Goal: Task Accomplishment & Management: Manage account settings

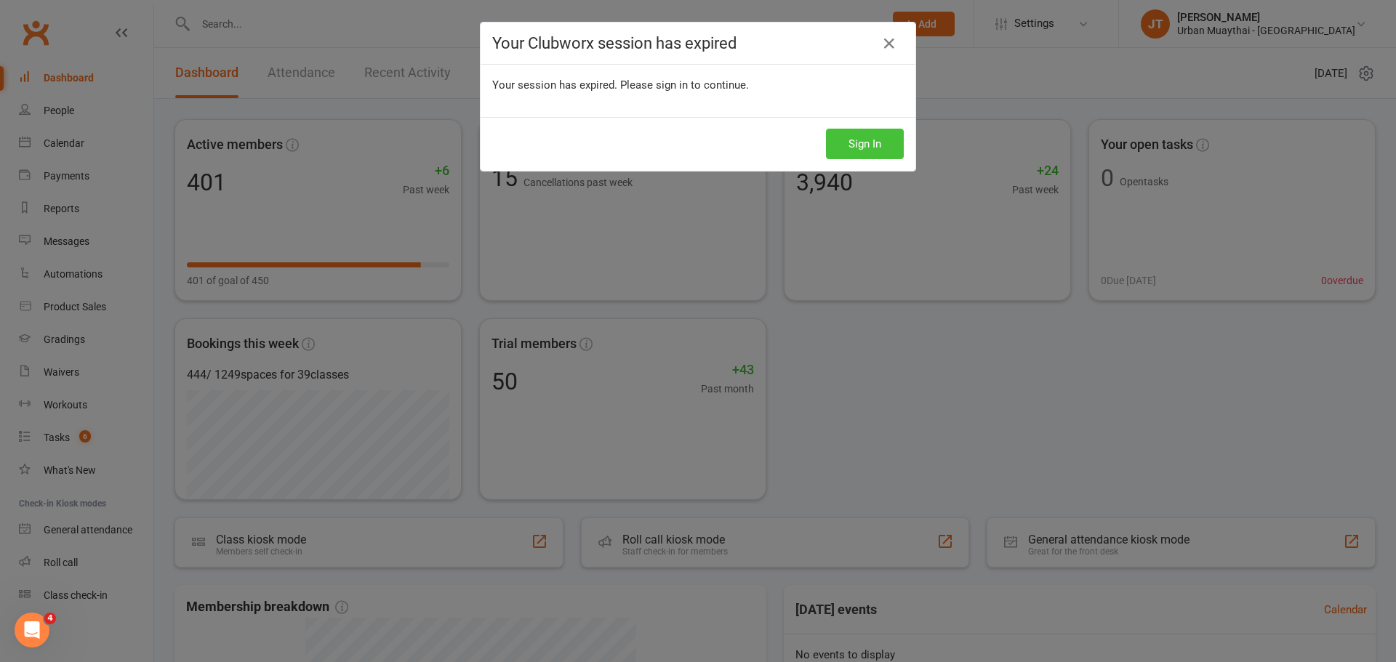
click at [862, 134] on button "Sign In" at bounding box center [865, 144] width 78 height 31
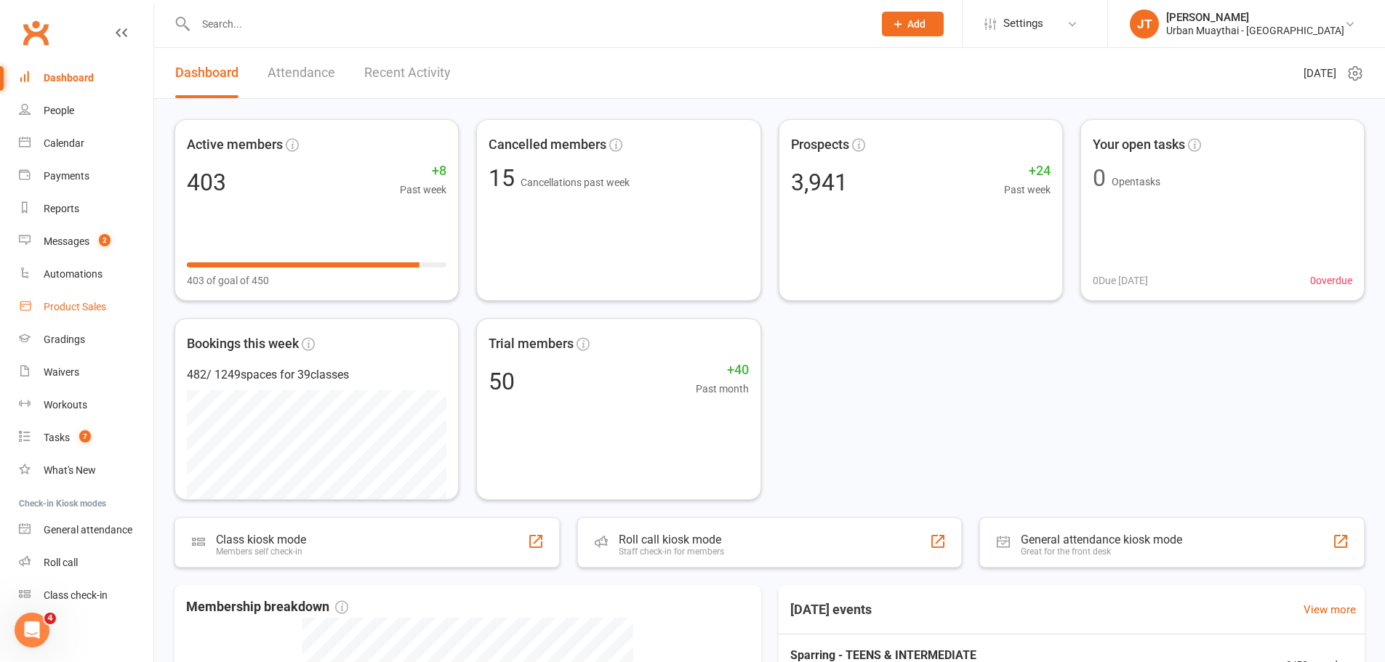
click at [100, 312] on div "Product Sales" at bounding box center [75, 307] width 63 height 12
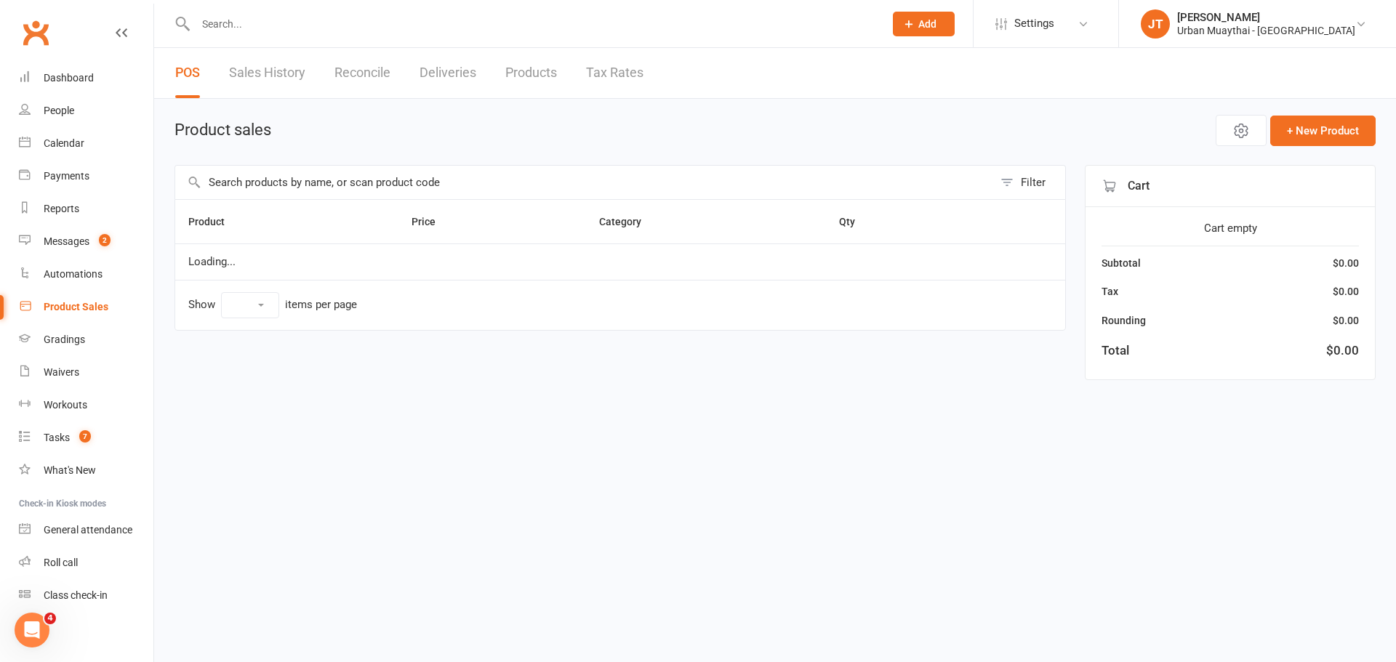
select select "10"
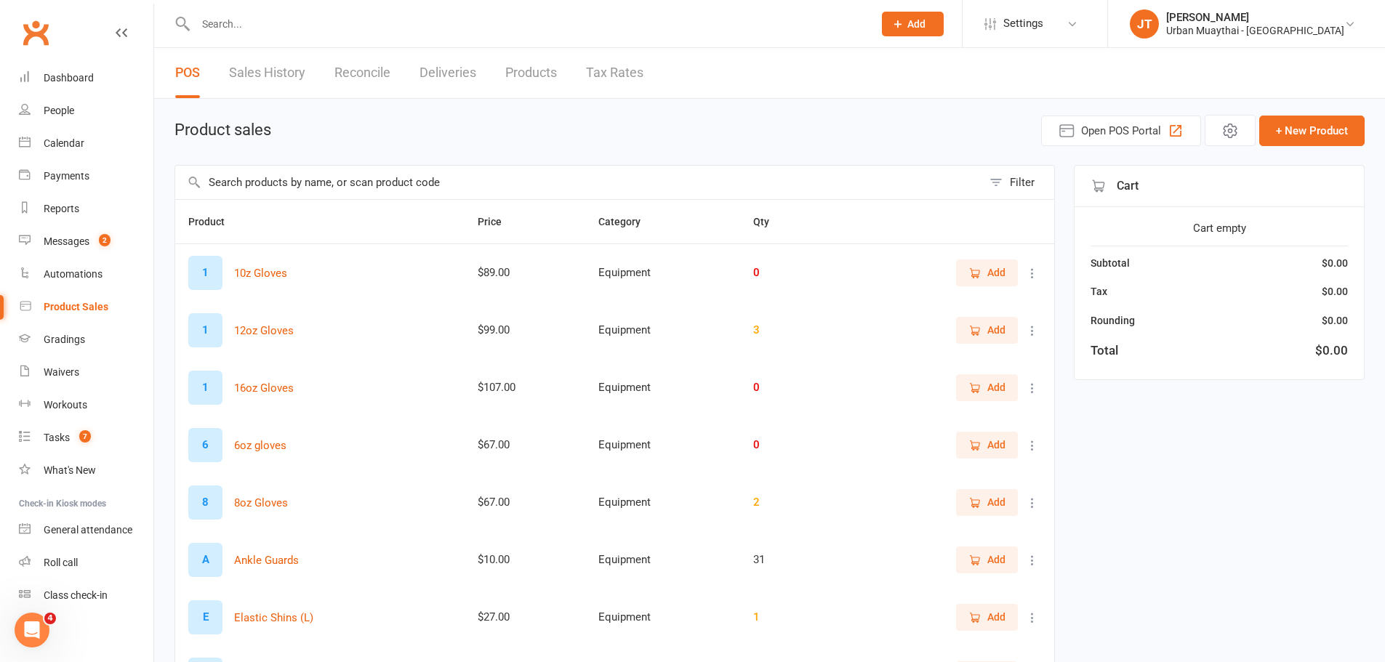
click at [366, 79] on link "Reconcile" at bounding box center [362, 73] width 56 height 50
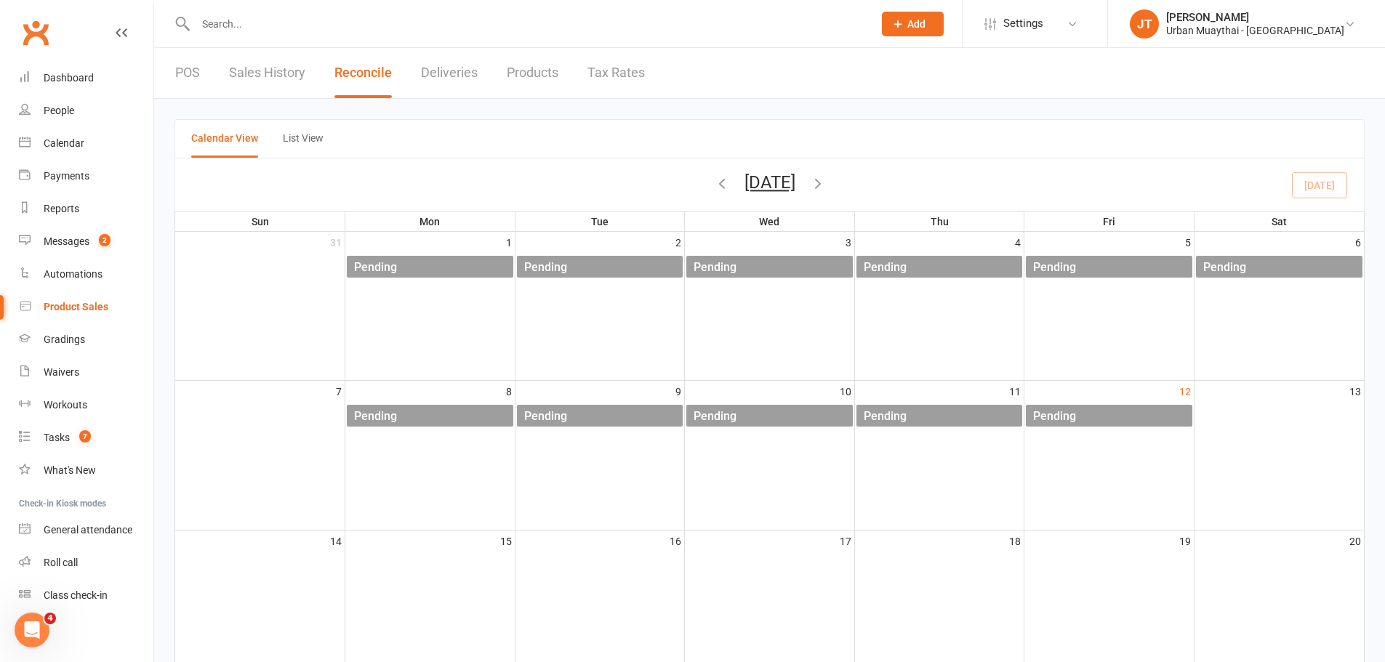
click at [560, 71] on div "POS Sales History Reconcile Deliveries Products Tax Rates" at bounding box center [410, 73] width 512 height 50
click at [545, 71] on link "Products" at bounding box center [533, 73] width 52 height 50
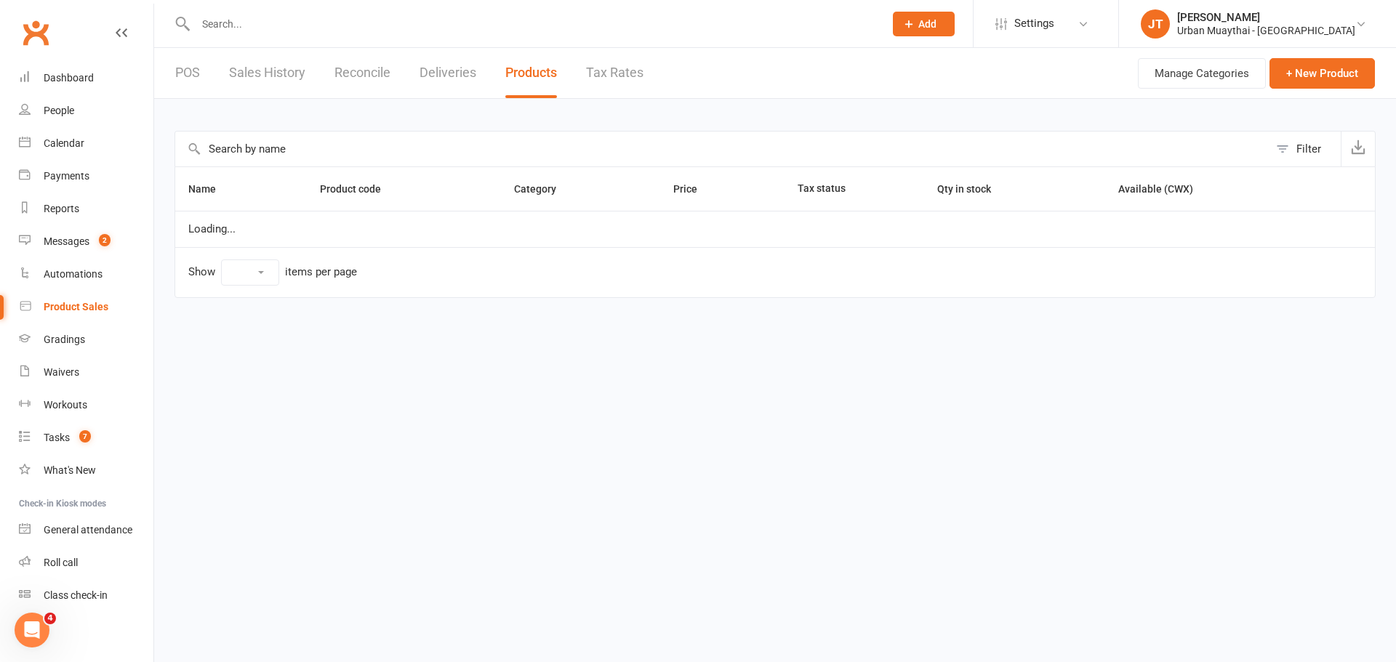
select select "100"
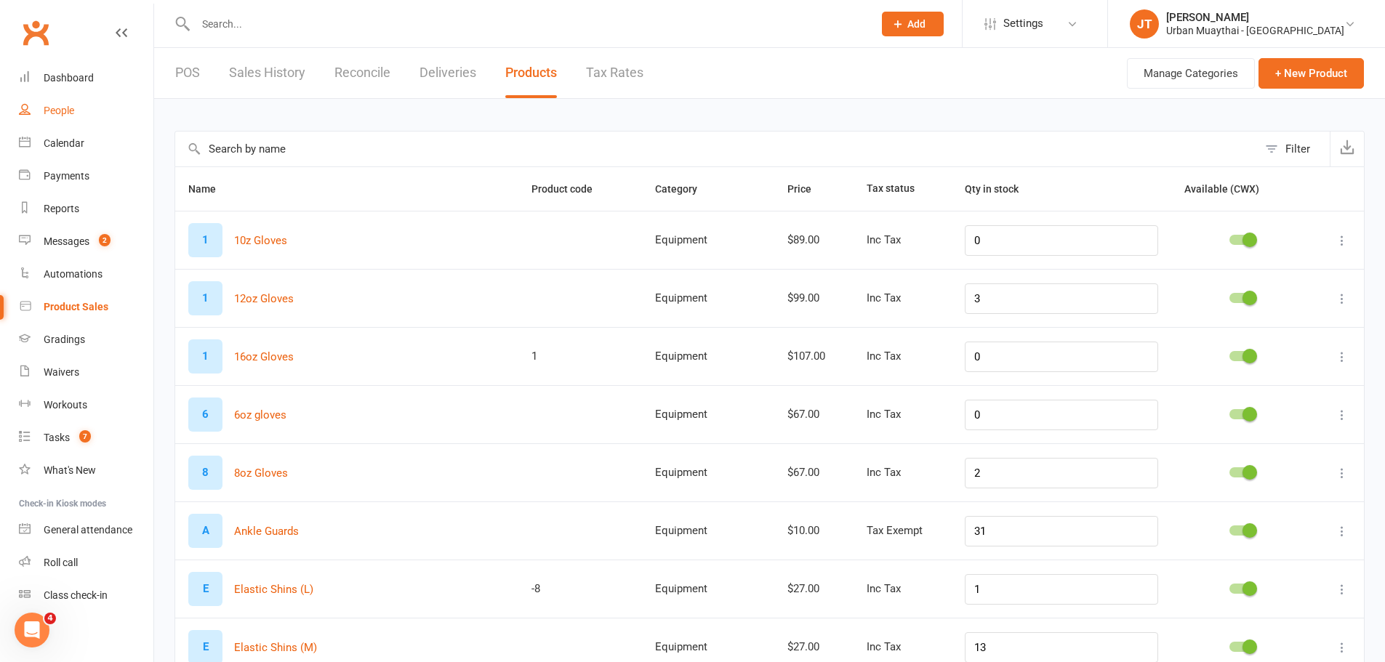
click at [50, 115] on div "People" at bounding box center [59, 111] width 31 height 12
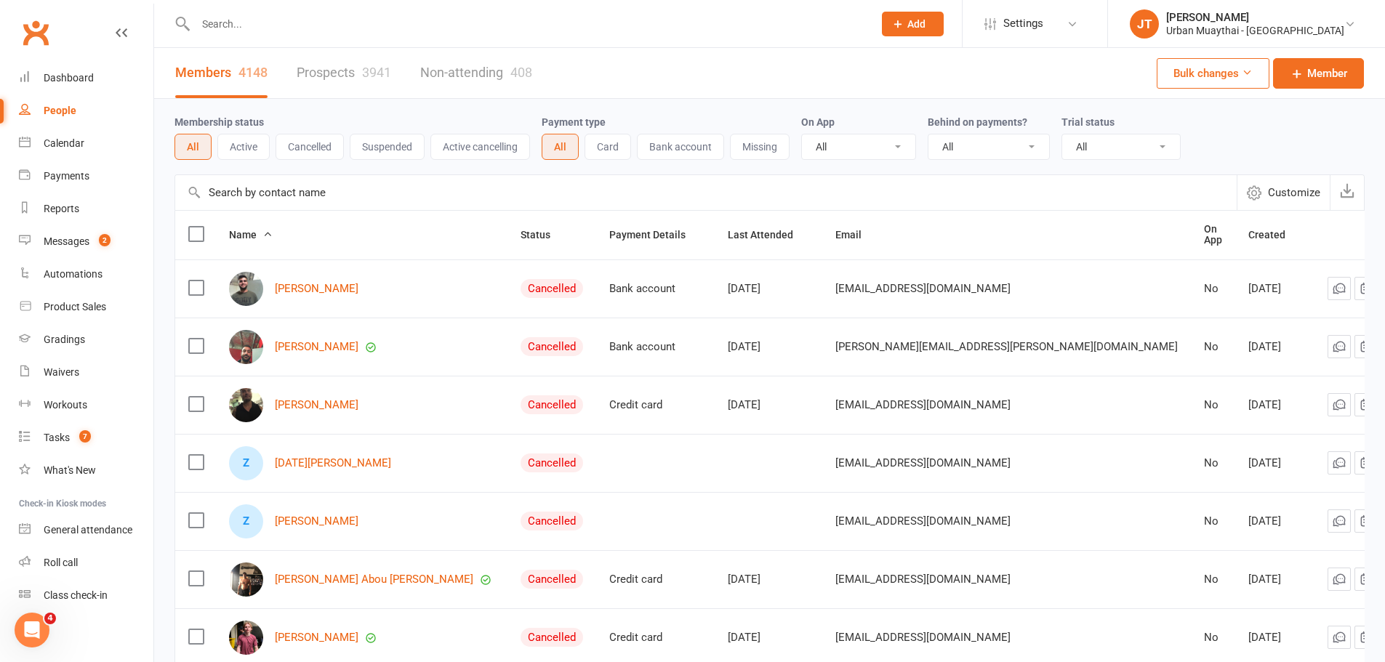
click at [229, 20] on input "text" at bounding box center [527, 24] width 672 height 20
click at [313, 71] on link "Prospects 3941" at bounding box center [344, 73] width 95 height 50
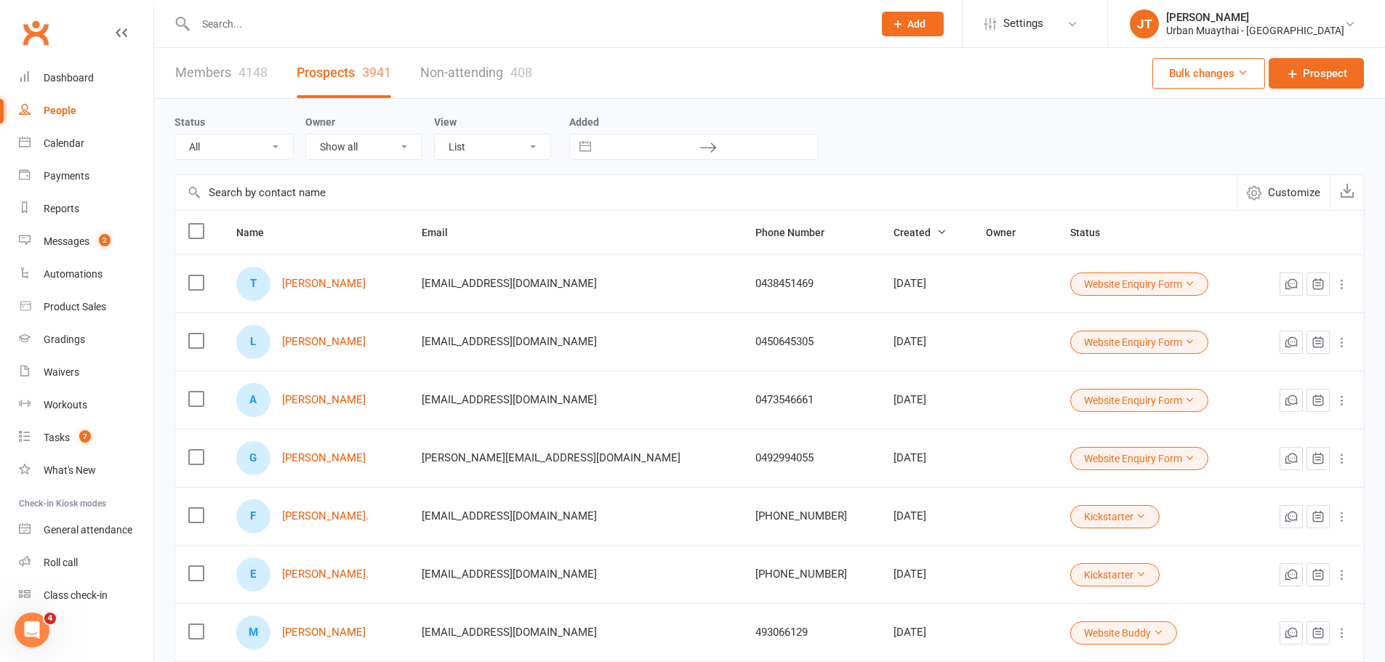
click at [270, 20] on input "text" at bounding box center [527, 24] width 672 height 20
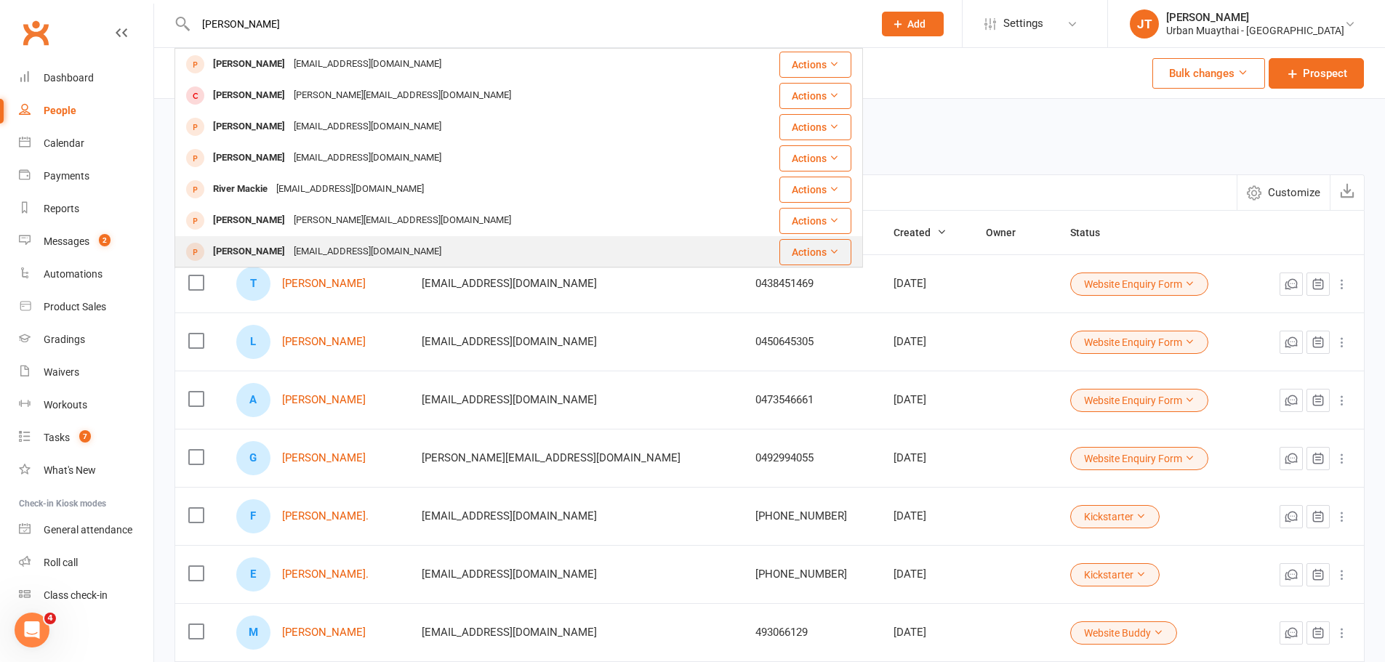
type input "Mack"
click at [274, 256] on div "Mack Hofma-Whitehead" at bounding box center [249, 251] width 81 height 21
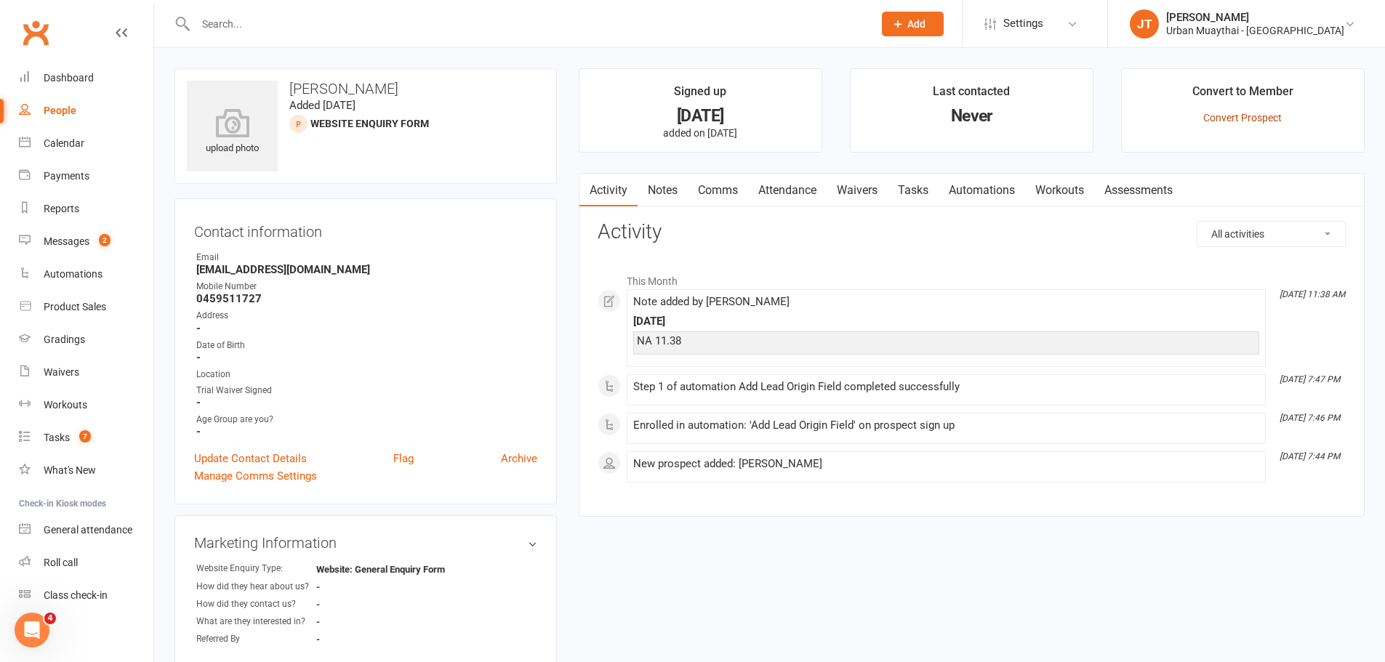
click at [1230, 119] on link "Convert Prospect" at bounding box center [1242, 118] width 79 height 12
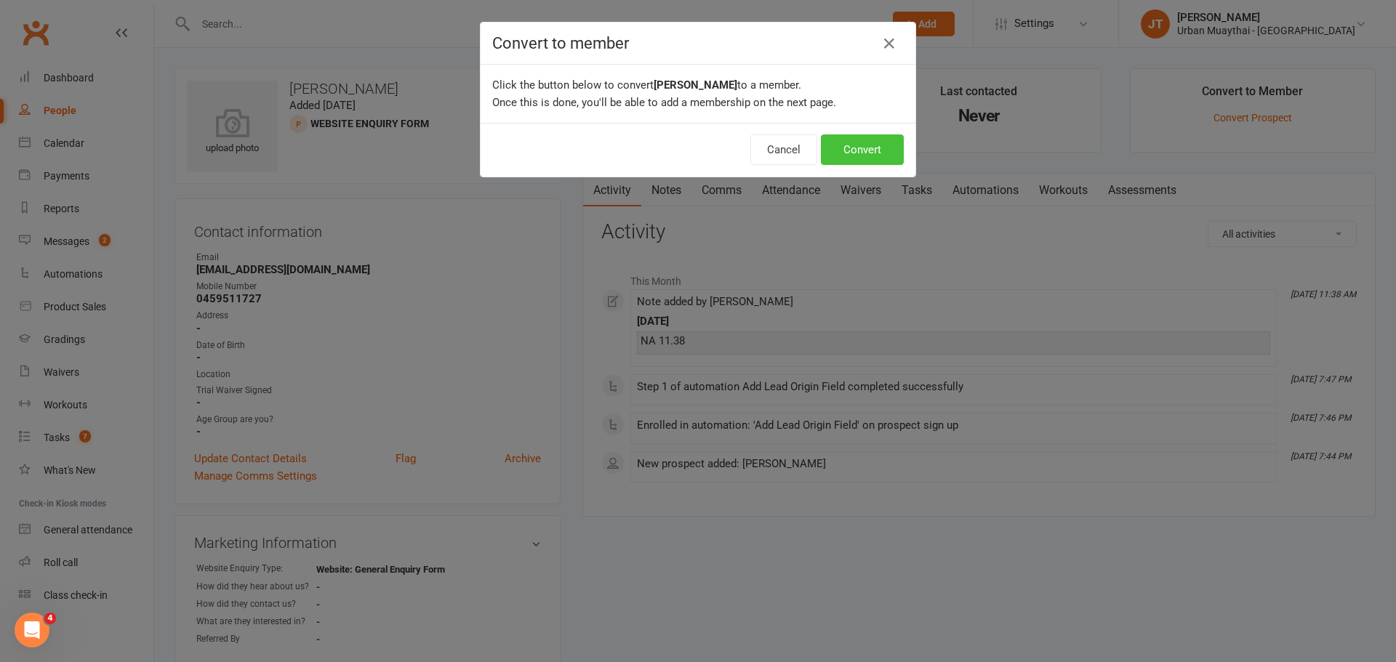
click at [844, 149] on button "Convert" at bounding box center [862, 150] width 83 height 31
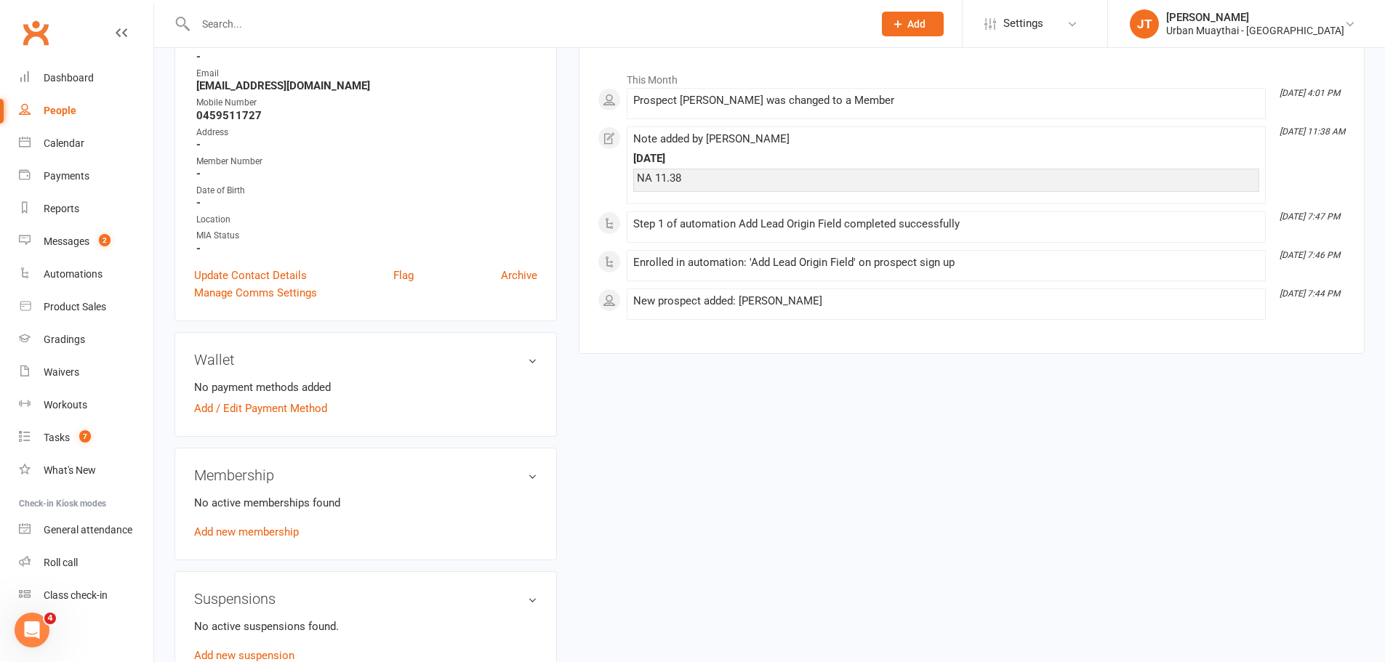
scroll to position [218, 0]
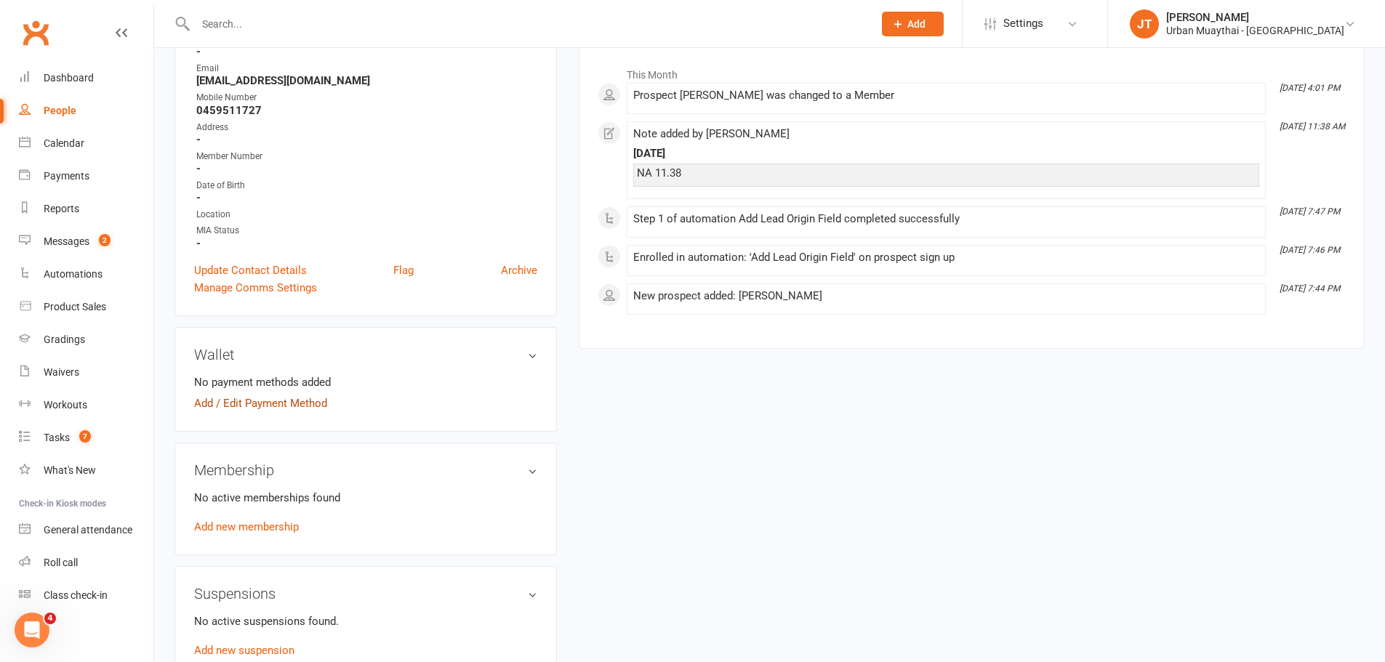
click at [273, 404] on link "Add / Edit Payment Method" at bounding box center [260, 403] width 133 height 17
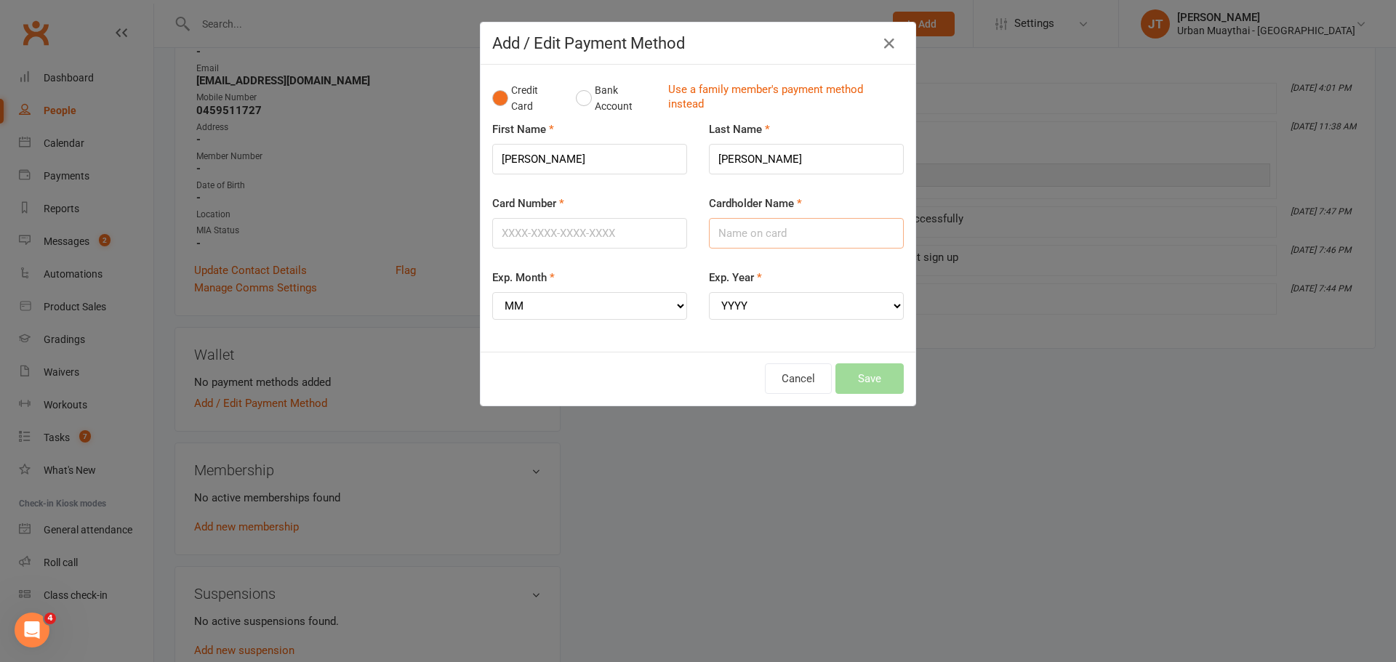
drag, startPoint x: 719, startPoint y: 220, endPoint x: 729, endPoint y: 220, distance: 10.2
click at [722, 220] on input "Cardholder Name" at bounding box center [806, 233] width 195 height 31
type input "[PERSON_NAME]"
click at [522, 229] on input "Card Number" at bounding box center [589, 233] width 195 height 31
type input "5217291938972638"
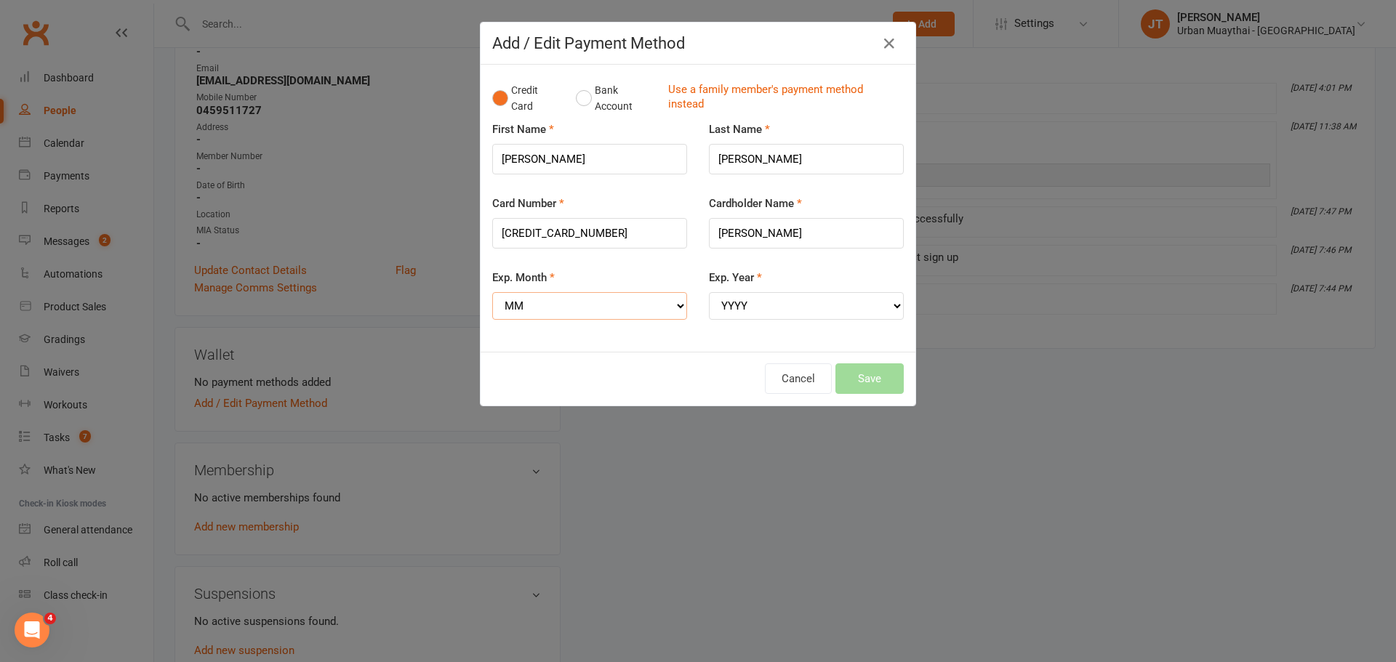
click at [541, 312] on select "MM 01 02 03 04 05 06 07 08 09 10 11 12" at bounding box center [589, 306] width 195 height 28
select select "09"
click at [492, 292] on select "MM 01 02 03 04 05 06 07 08 09 10 11 12" at bounding box center [589, 306] width 195 height 28
click at [876, 302] on select "YYYY 2025 2026 2027 2028 2029 2030 2031 2032 2033 2034" at bounding box center [806, 306] width 195 height 28
select select "2027"
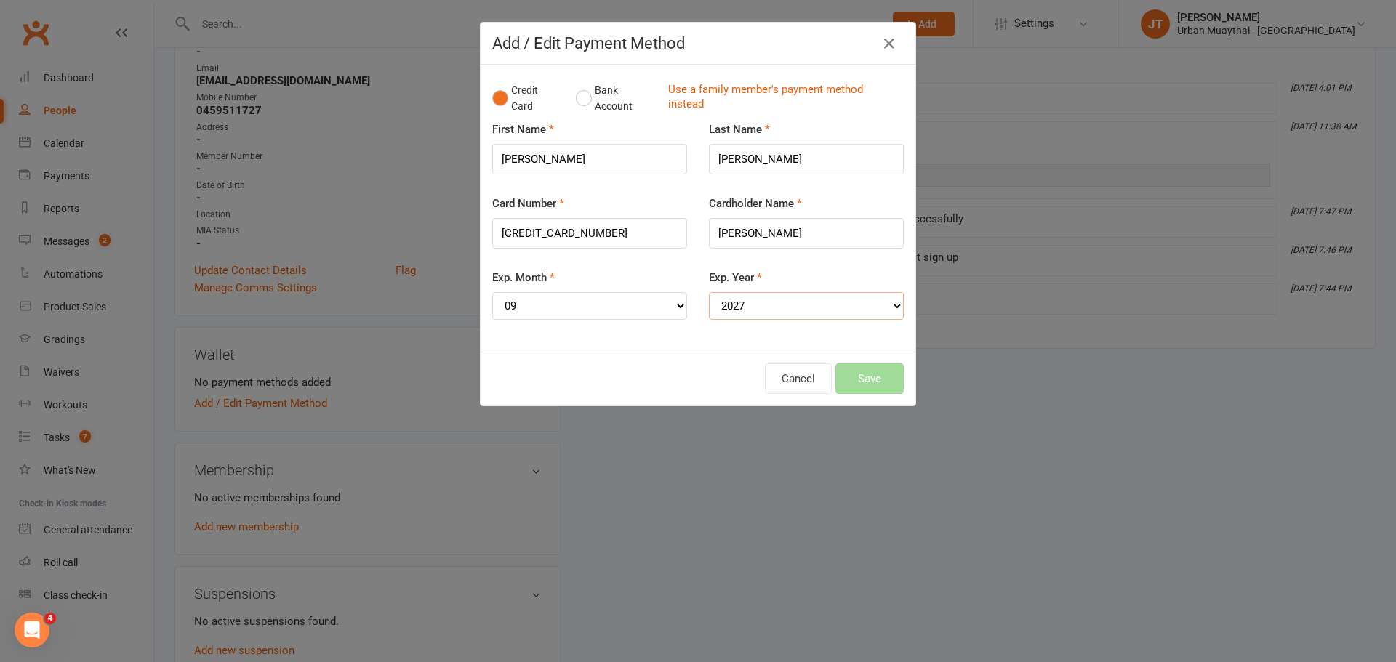
click at [709, 292] on select "YYYY 2025 2026 2027 2028 2029 2030 2031 2032 2033 2034" at bounding box center [806, 306] width 195 height 28
click at [853, 375] on button "Save" at bounding box center [869, 379] width 68 height 31
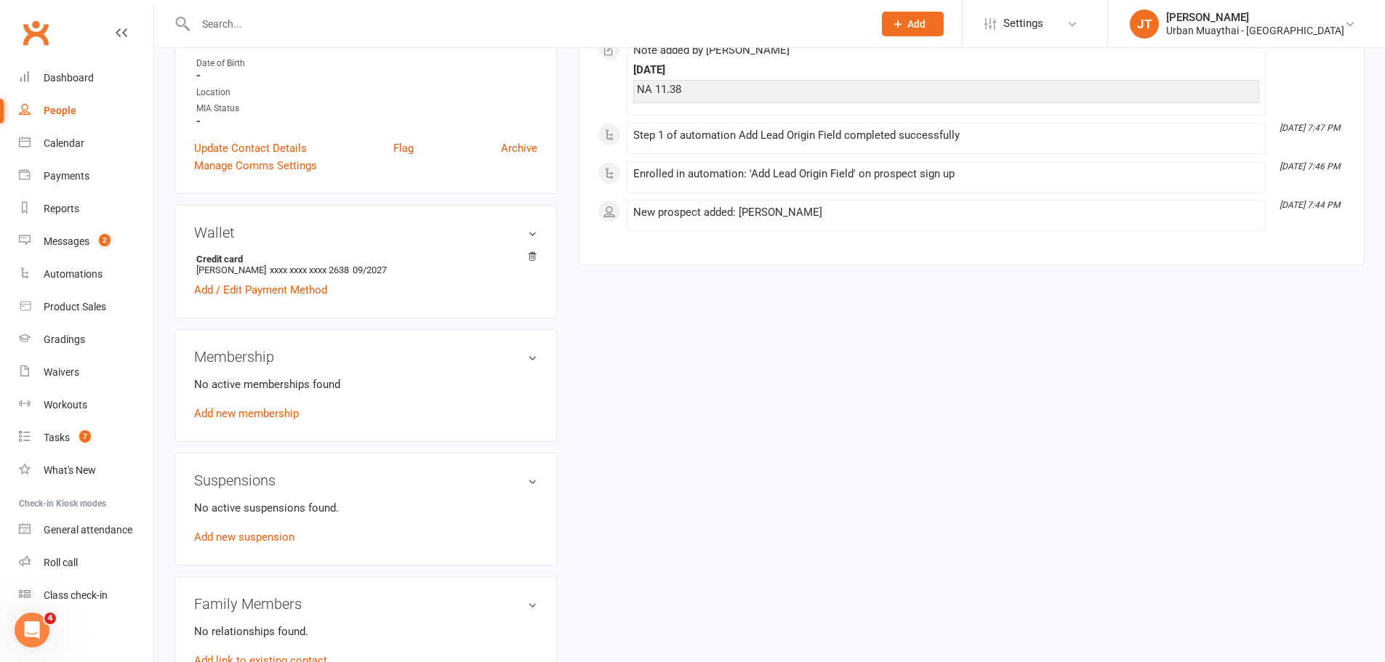
scroll to position [145, 0]
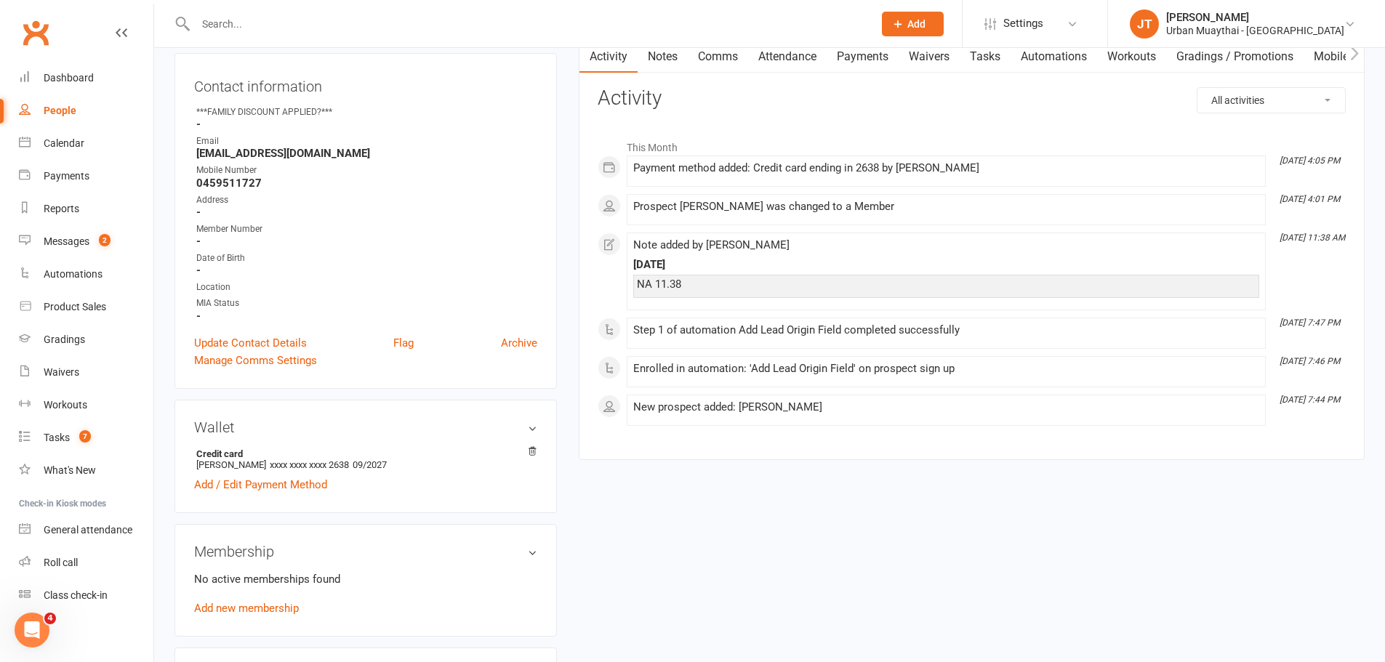
click at [937, 56] on link "Waivers" at bounding box center [929, 56] width 61 height 33
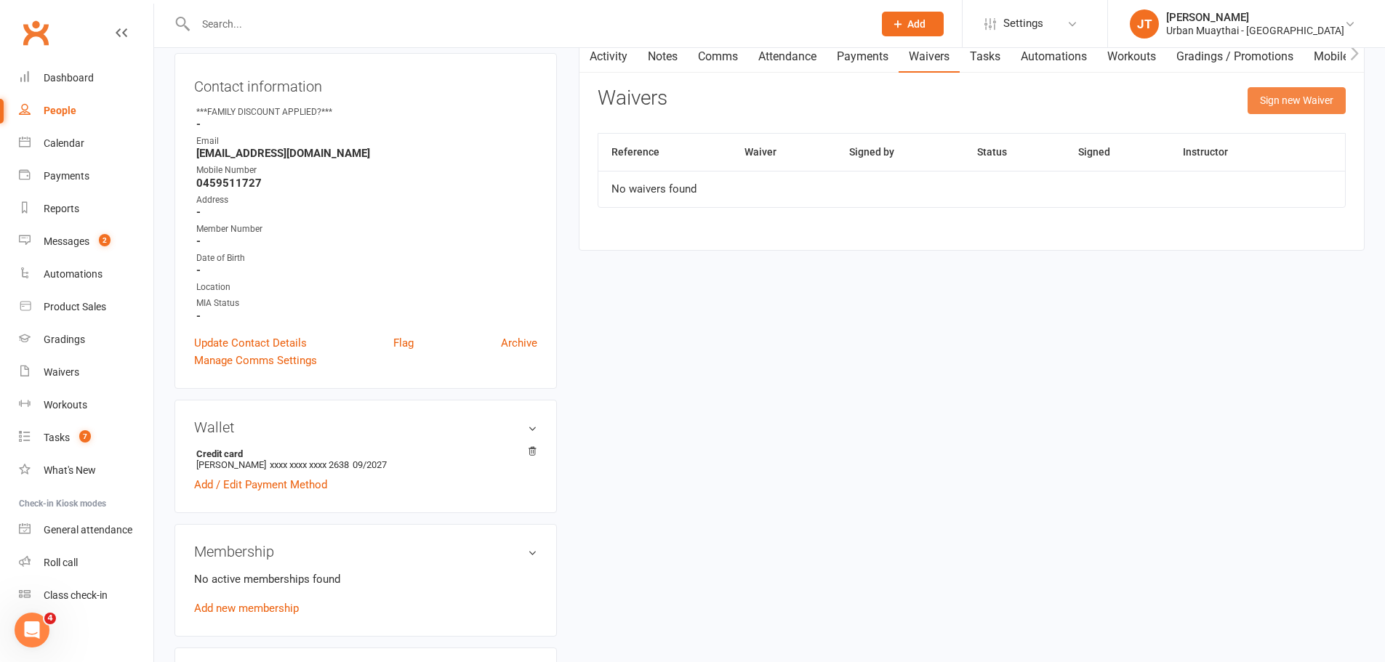
click at [1286, 101] on button "Sign new Waiver" at bounding box center [1297, 100] width 98 height 26
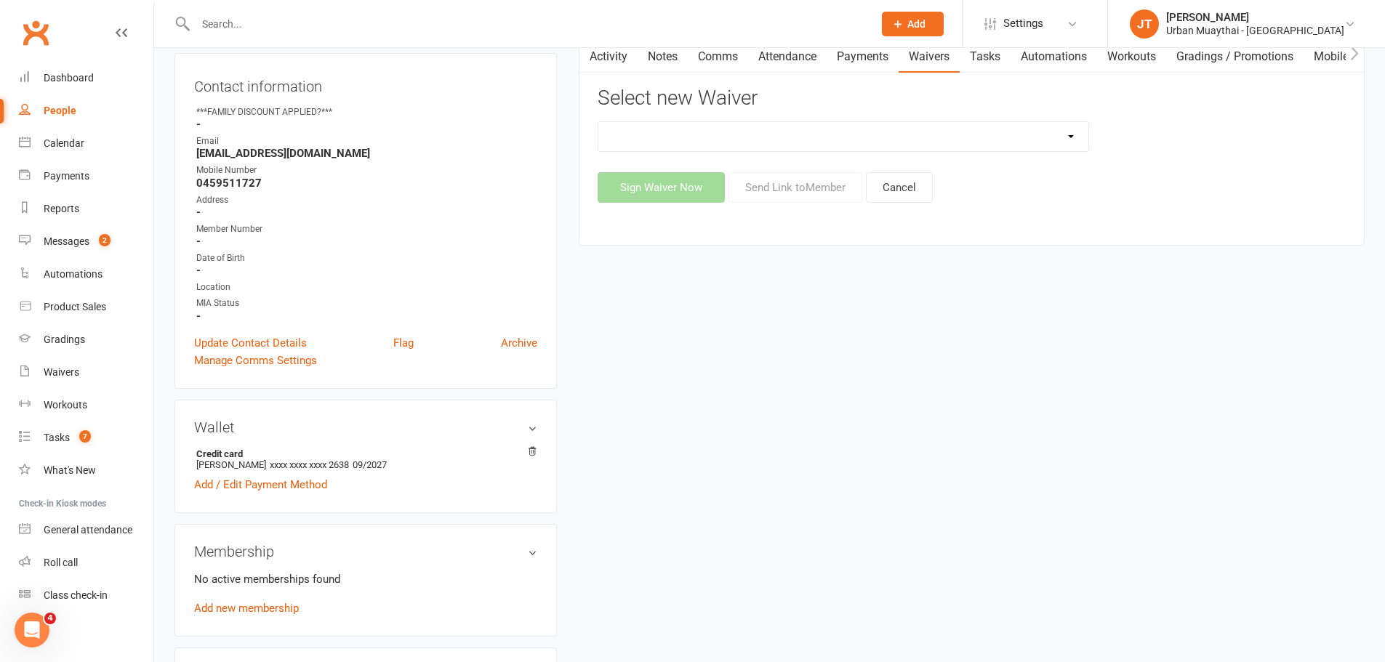
click at [1070, 136] on select "12 Month Agreement 15-18 years Kickstarter Program 15-18 years membership 1 Yea…" at bounding box center [843, 136] width 490 height 29
select select "4907"
click at [598, 122] on select "12 Month Agreement 15-18 years Kickstarter Program 15-18 years membership 1 Yea…" at bounding box center [843, 136] width 490 height 29
click at [795, 187] on button "Send Link to Member" at bounding box center [796, 187] width 134 height 31
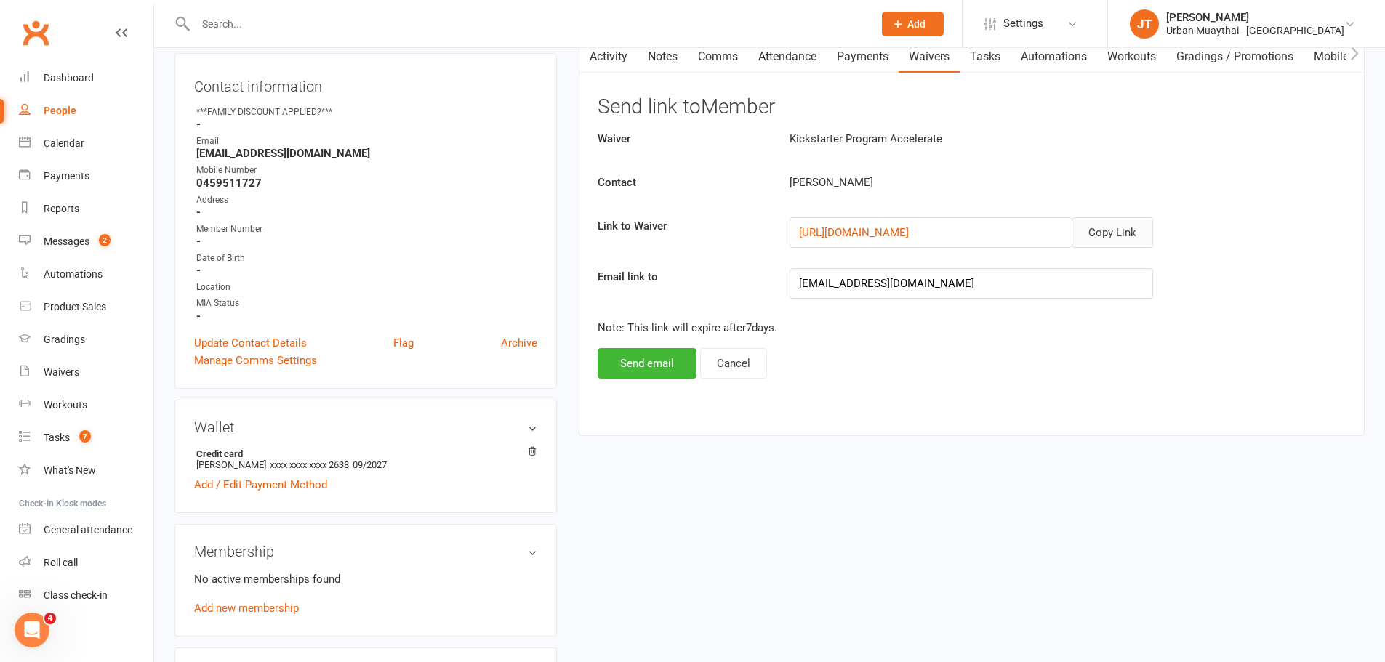
click at [1101, 231] on button "Copy Link" at bounding box center [1112, 232] width 81 height 31
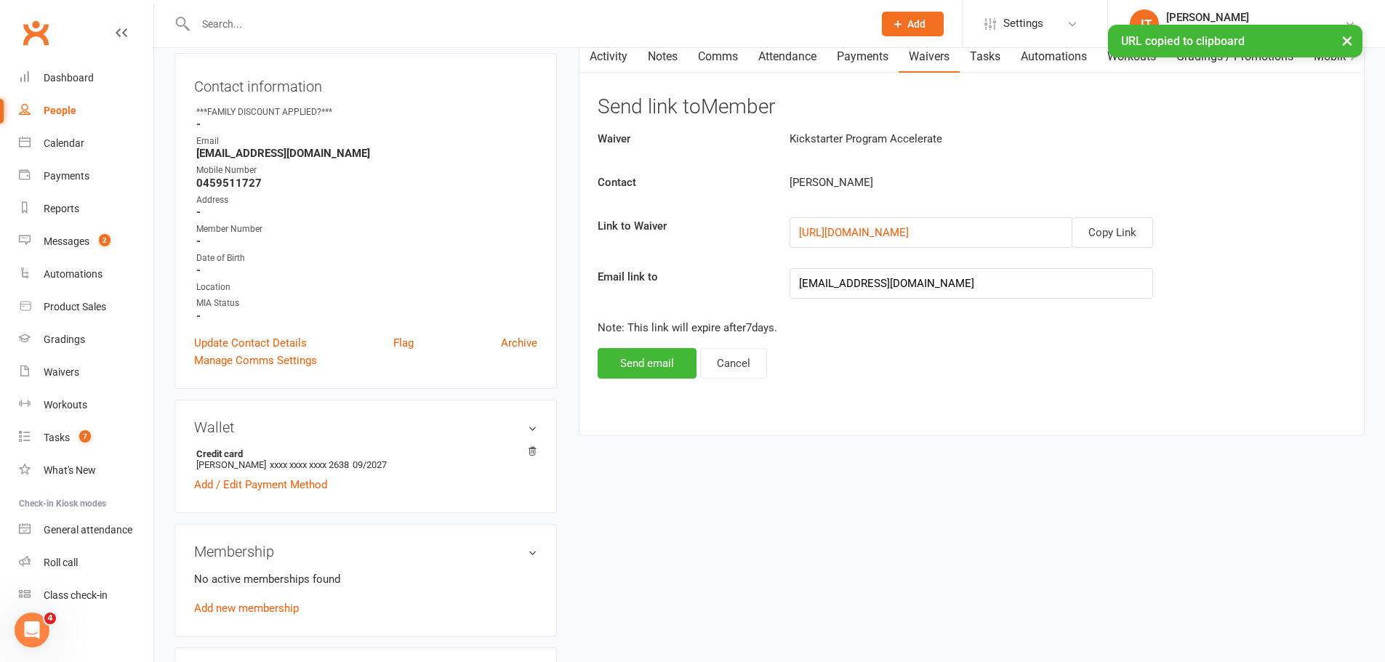
click at [717, 25] on div "× URL copied to clipboard" at bounding box center [683, 25] width 1366 height 0
click at [724, 25] on div "× URL copied to clipboard" at bounding box center [683, 25] width 1366 height 0
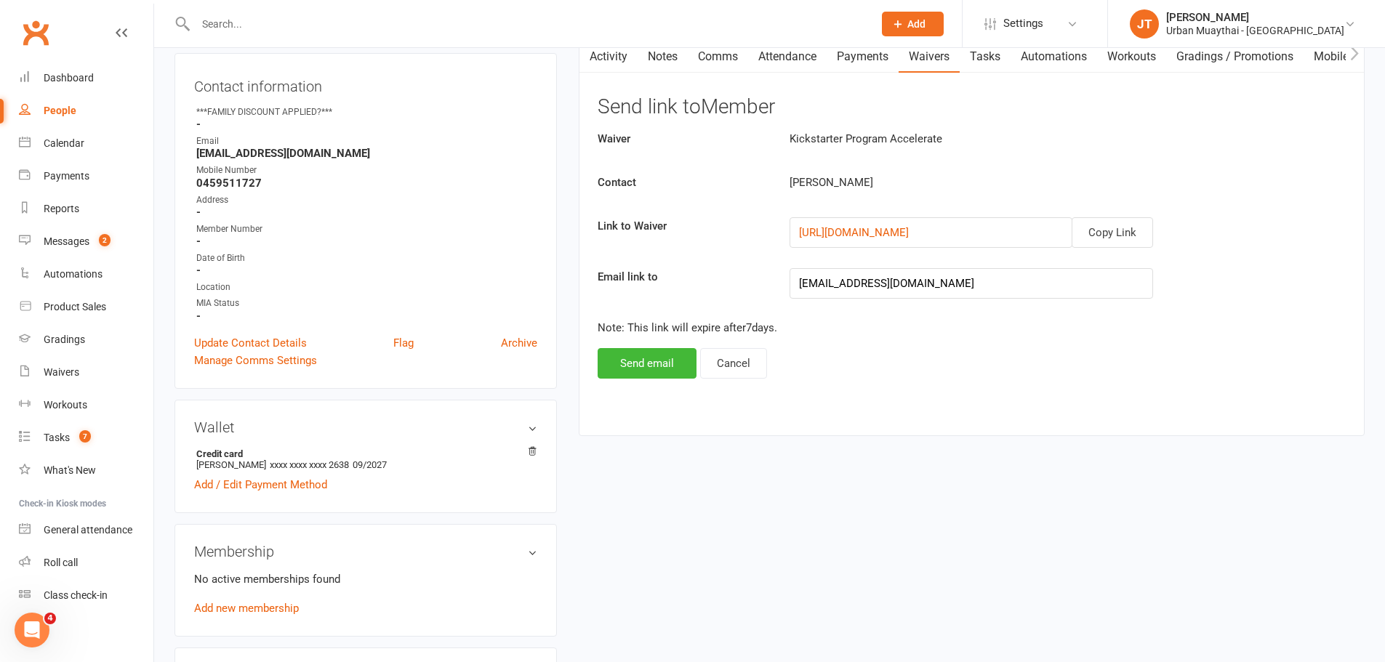
click at [709, 57] on link "Comms" at bounding box center [718, 56] width 60 height 33
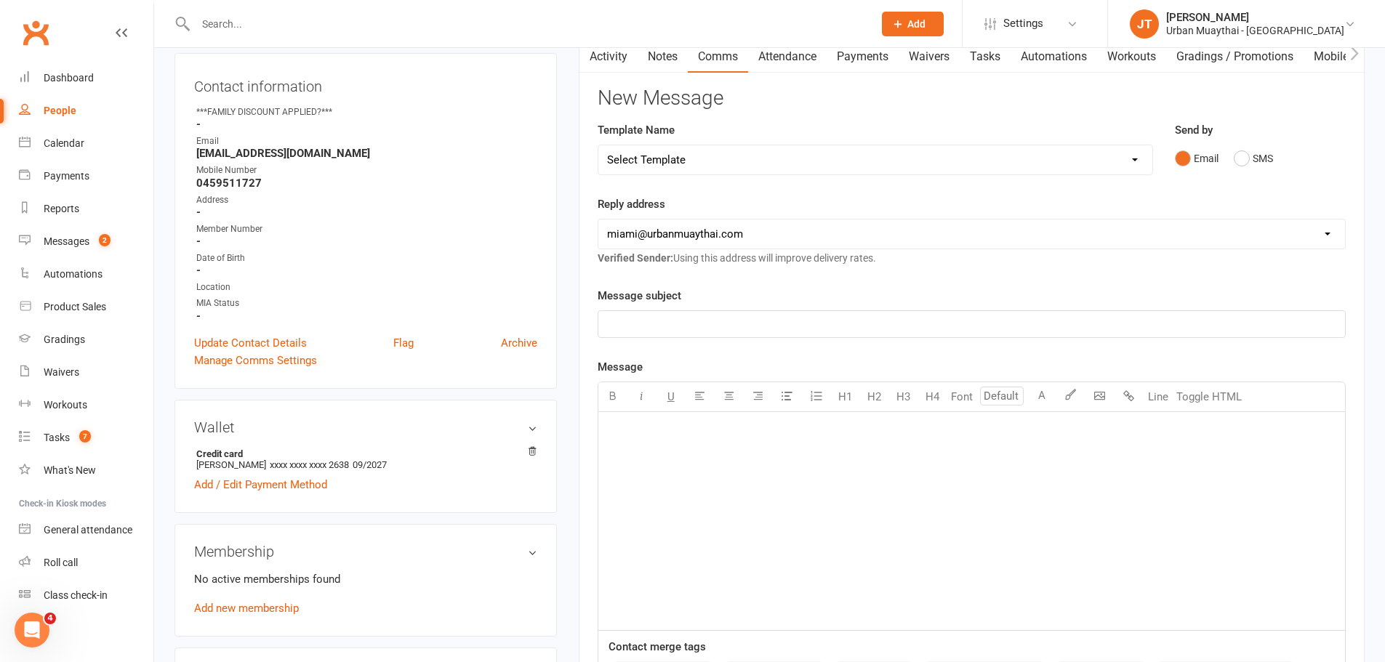
click at [673, 327] on p "﻿" at bounding box center [971, 324] width 729 height 17
click at [659, 446] on div "﻿" at bounding box center [971, 521] width 747 height 218
paste div
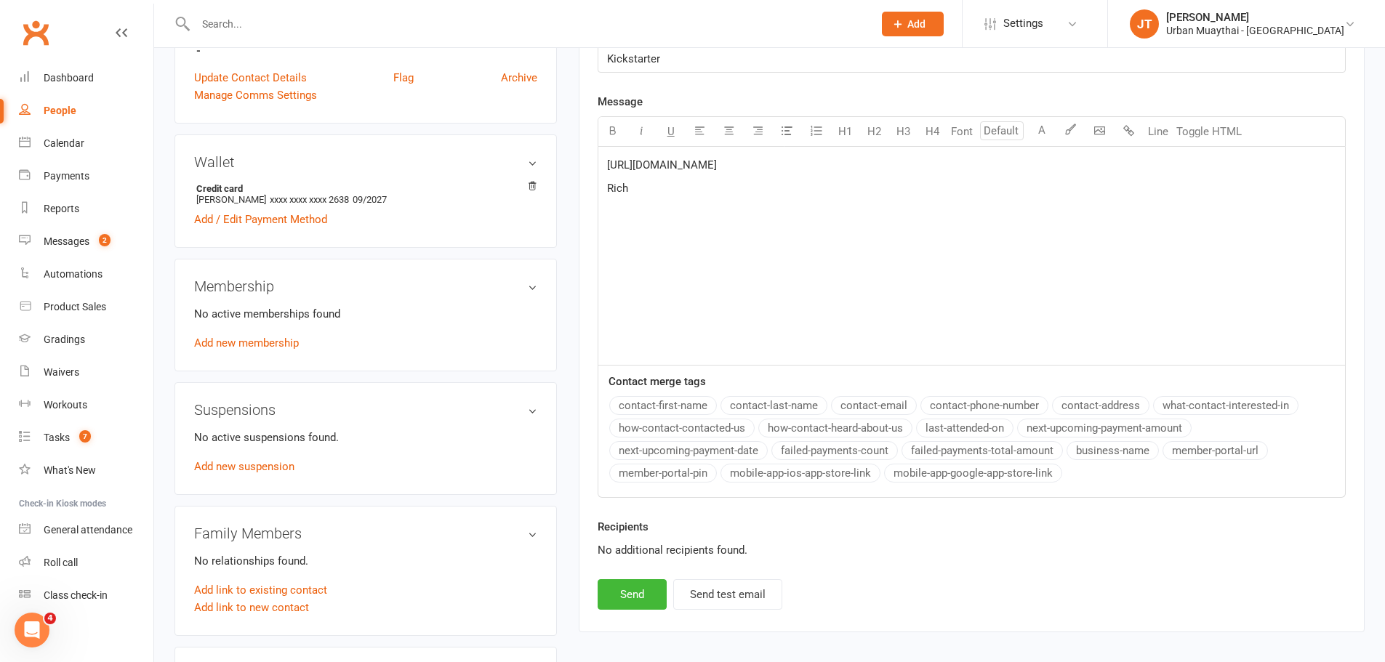
scroll to position [509, 0]
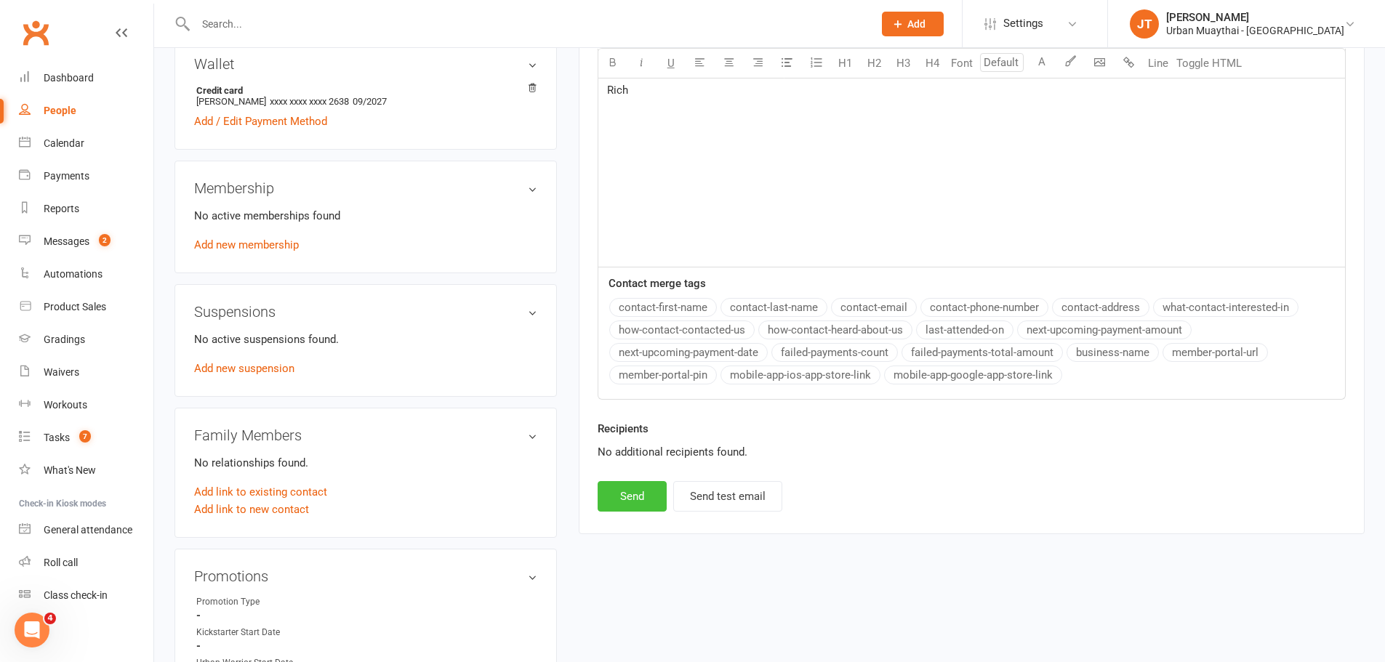
click at [630, 497] on button "Send" at bounding box center [632, 496] width 69 height 31
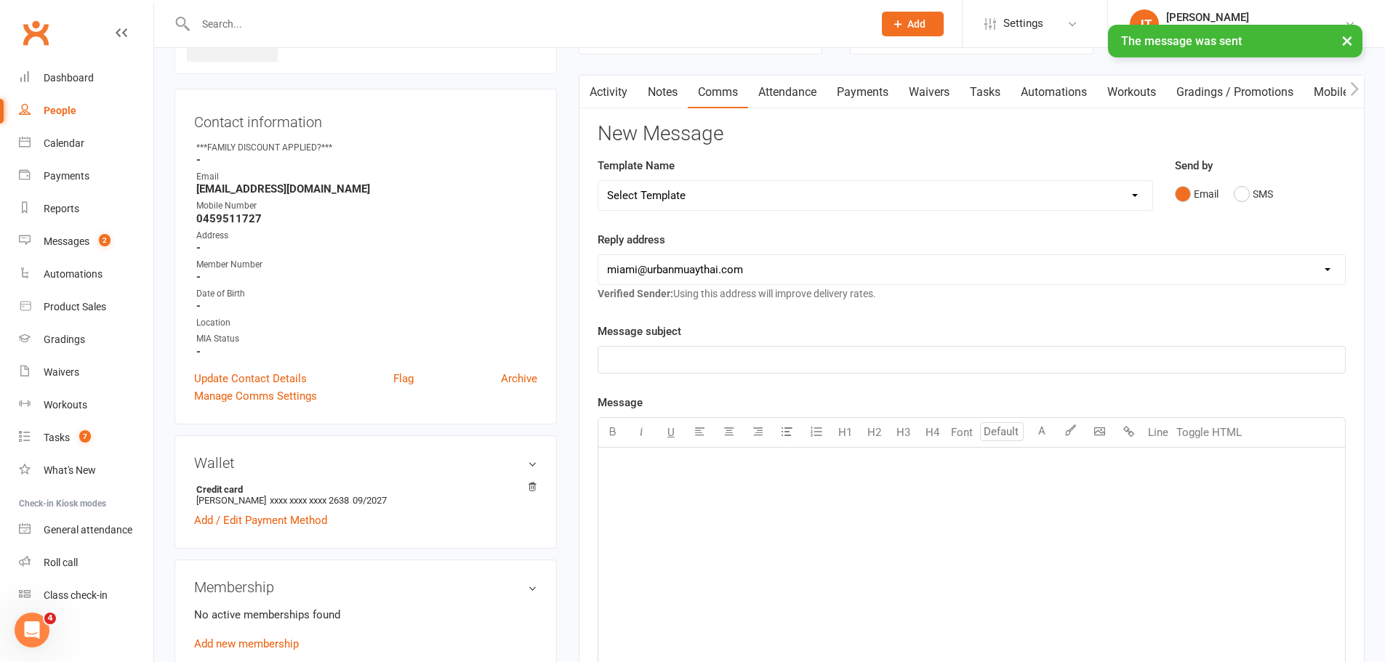
scroll to position [0, 0]
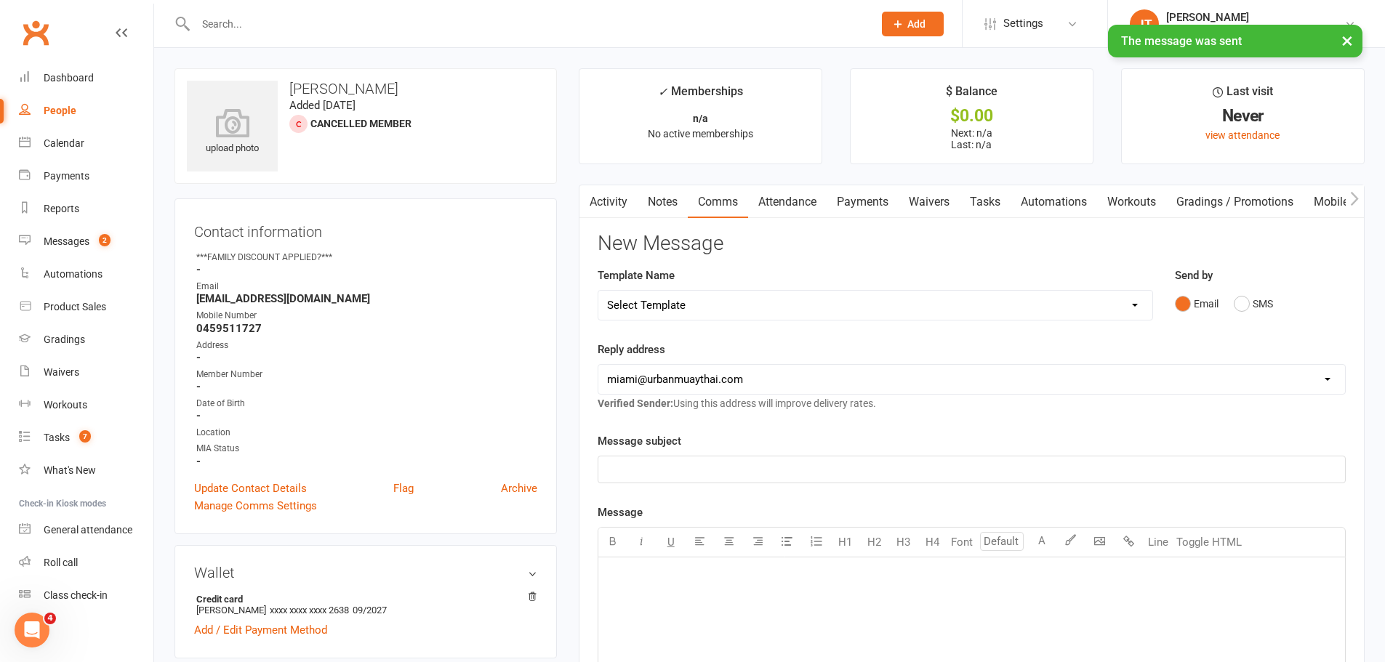
click at [665, 202] on link "Notes" at bounding box center [663, 201] width 50 height 33
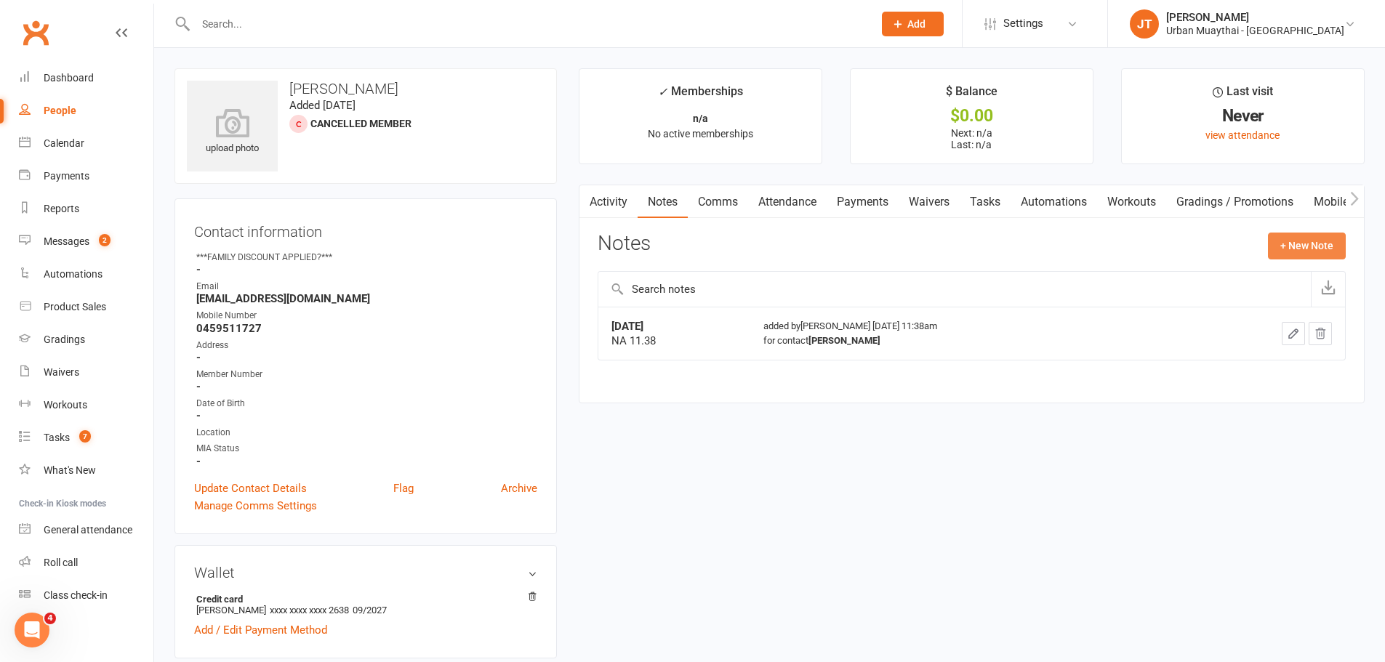
click at [1311, 247] on button "+ New Note" at bounding box center [1307, 246] width 78 height 26
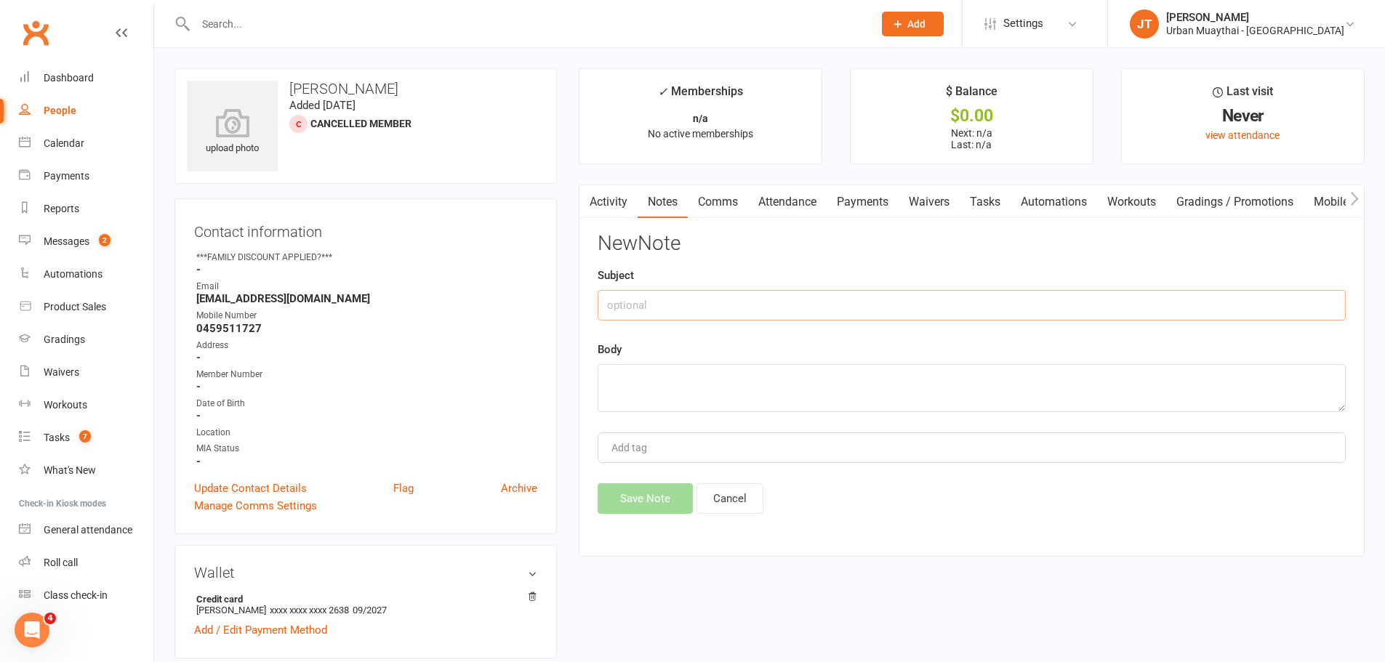
click at [632, 306] on input "text" at bounding box center [972, 305] width 748 height 31
type input "Walk in"
click at [641, 387] on textarea at bounding box center [972, 388] width 748 height 48
type textarea "walk in paid $55 on eftpos and $225 for leather starters kit"
click at [643, 497] on button "Save Note" at bounding box center [645, 499] width 95 height 31
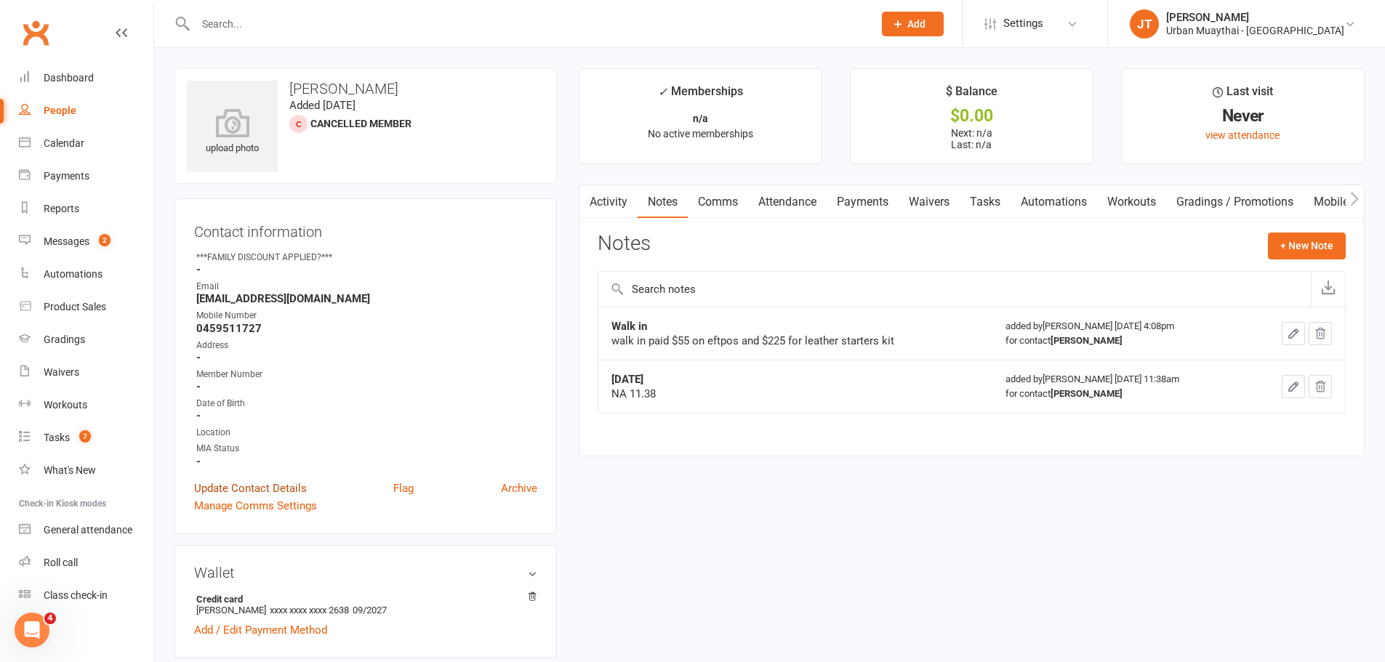
click at [287, 492] on link "Update Contact Details" at bounding box center [250, 488] width 113 height 17
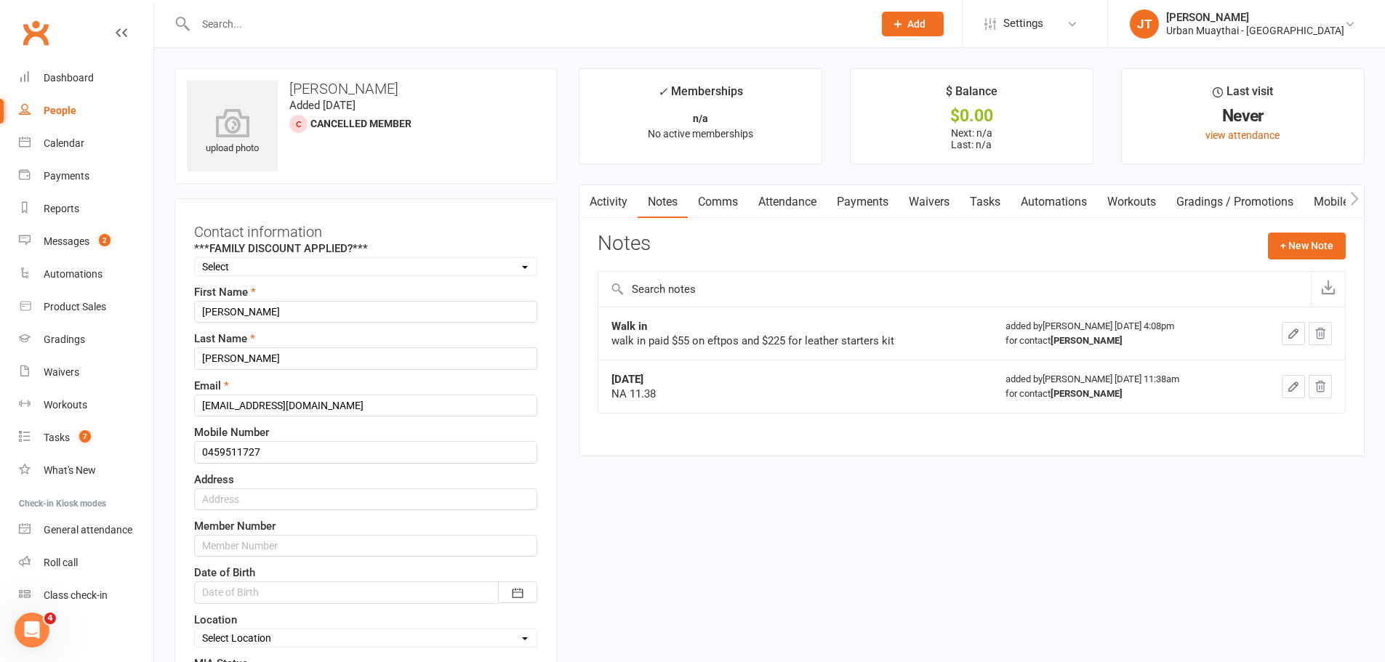
scroll to position [68, 0]
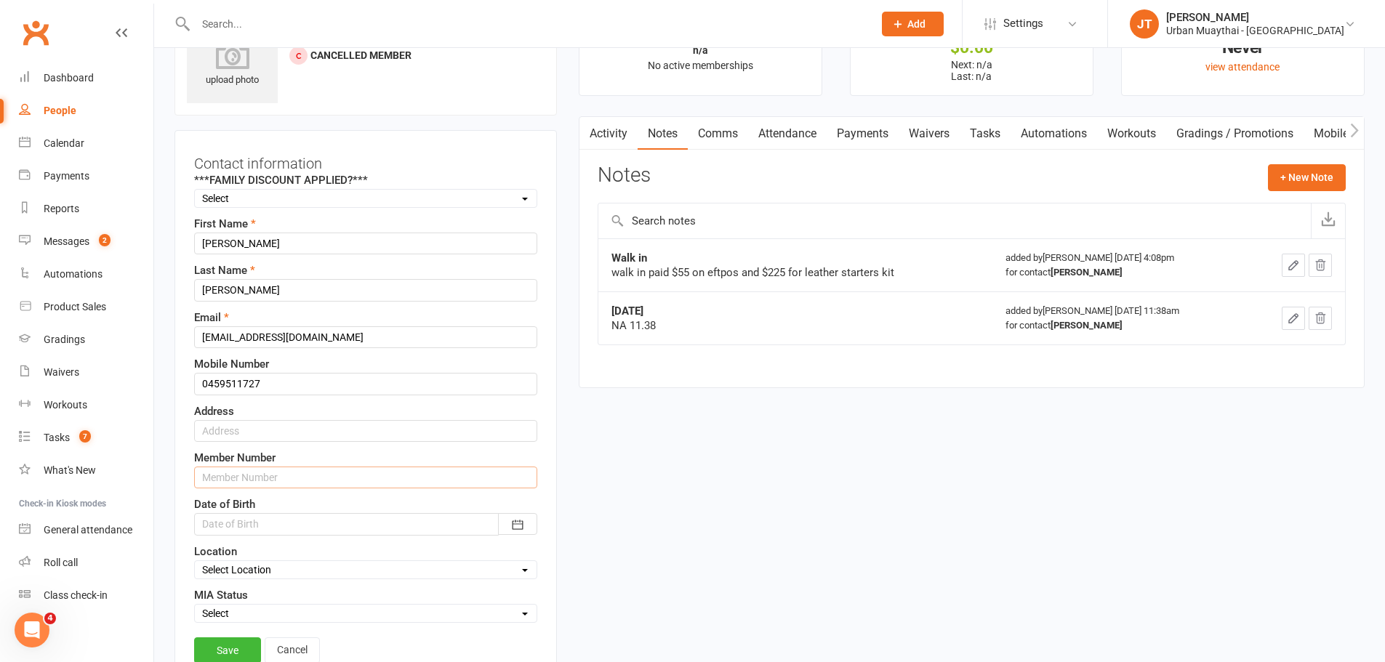
click at [227, 481] on input "text" at bounding box center [365, 478] width 343 height 22
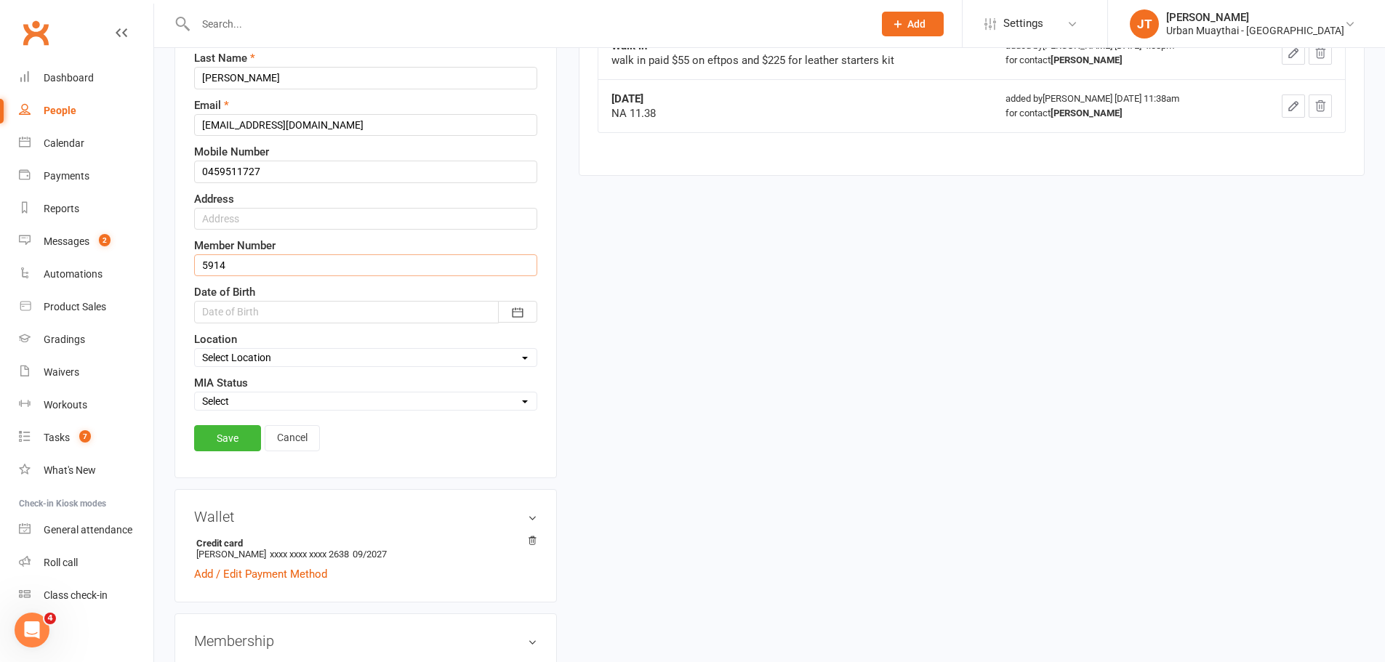
scroll to position [286, 0]
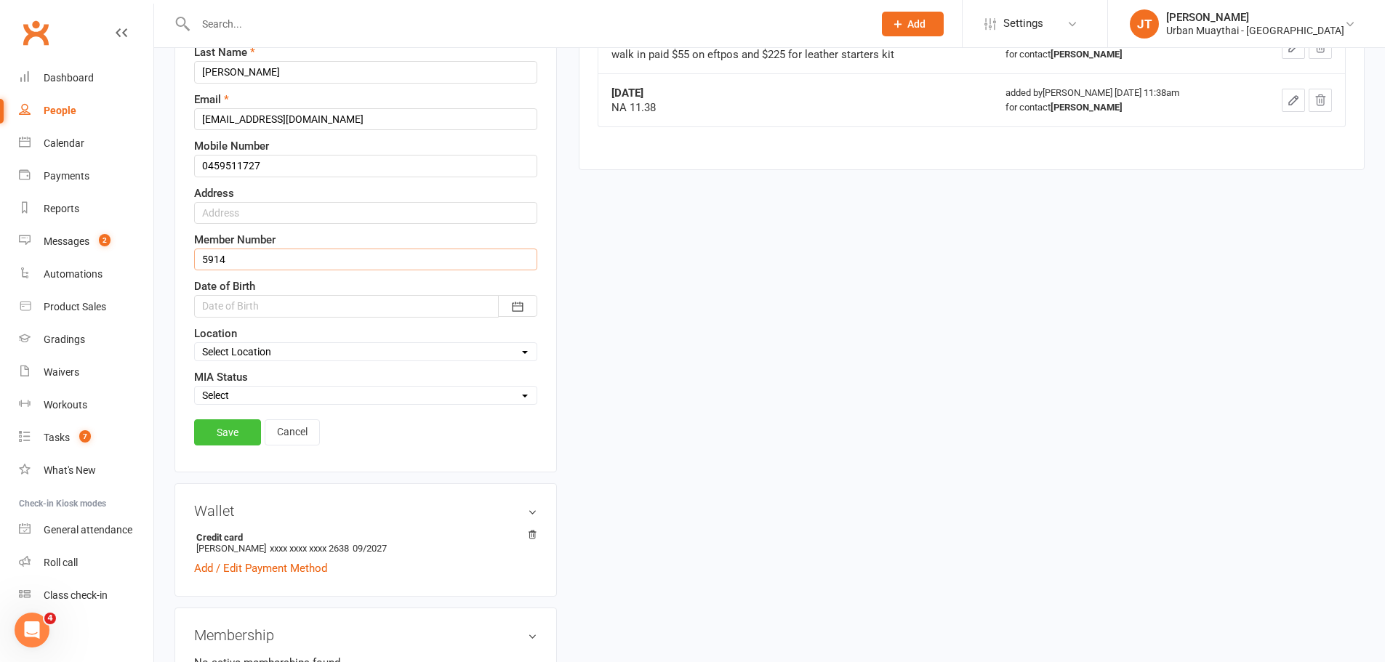
type input "5914"
click at [227, 432] on link "Save" at bounding box center [227, 433] width 67 height 26
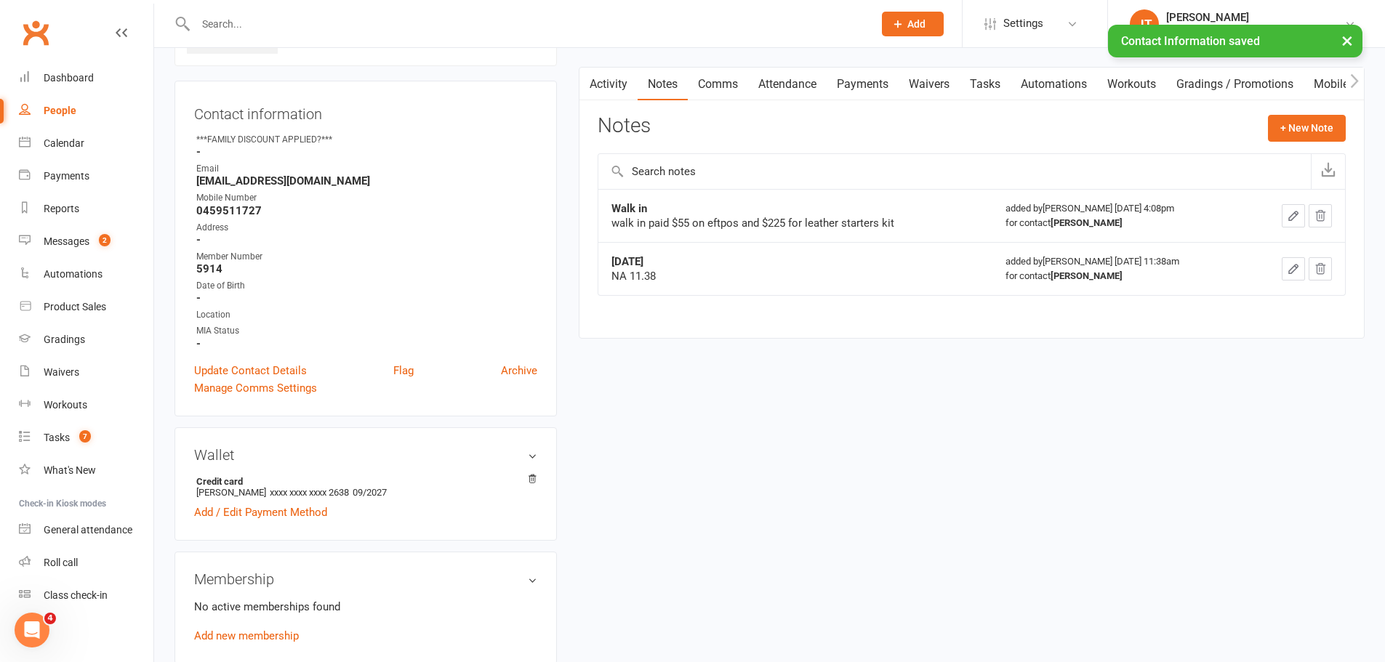
scroll to position [0, 0]
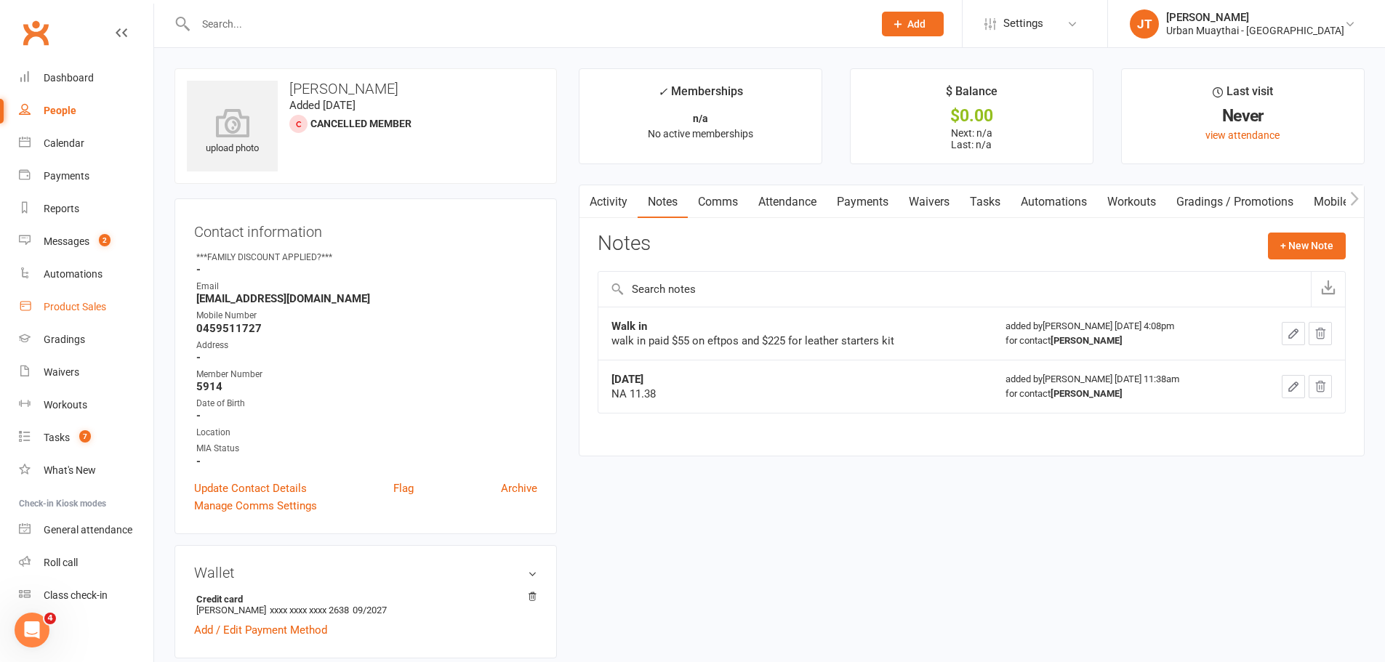
click at [52, 311] on div "Product Sales" at bounding box center [75, 307] width 63 height 12
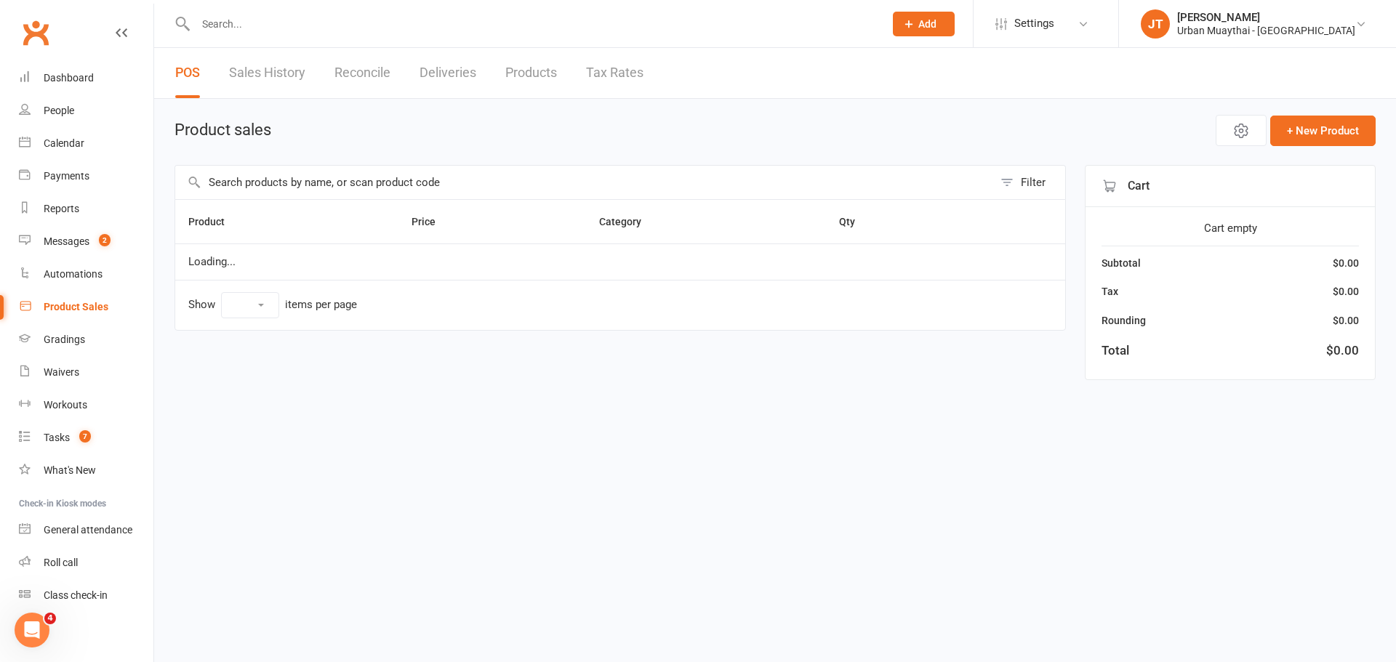
select select "10"
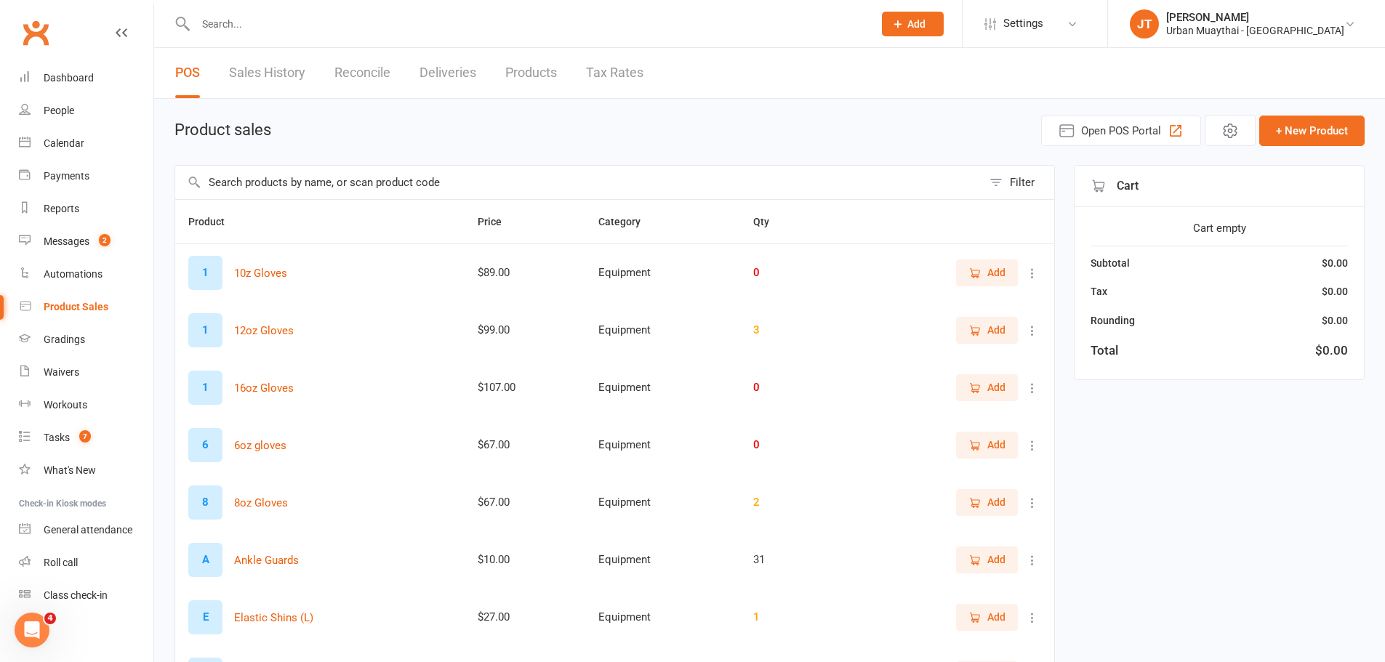
click at [534, 68] on link "Products" at bounding box center [531, 73] width 52 height 50
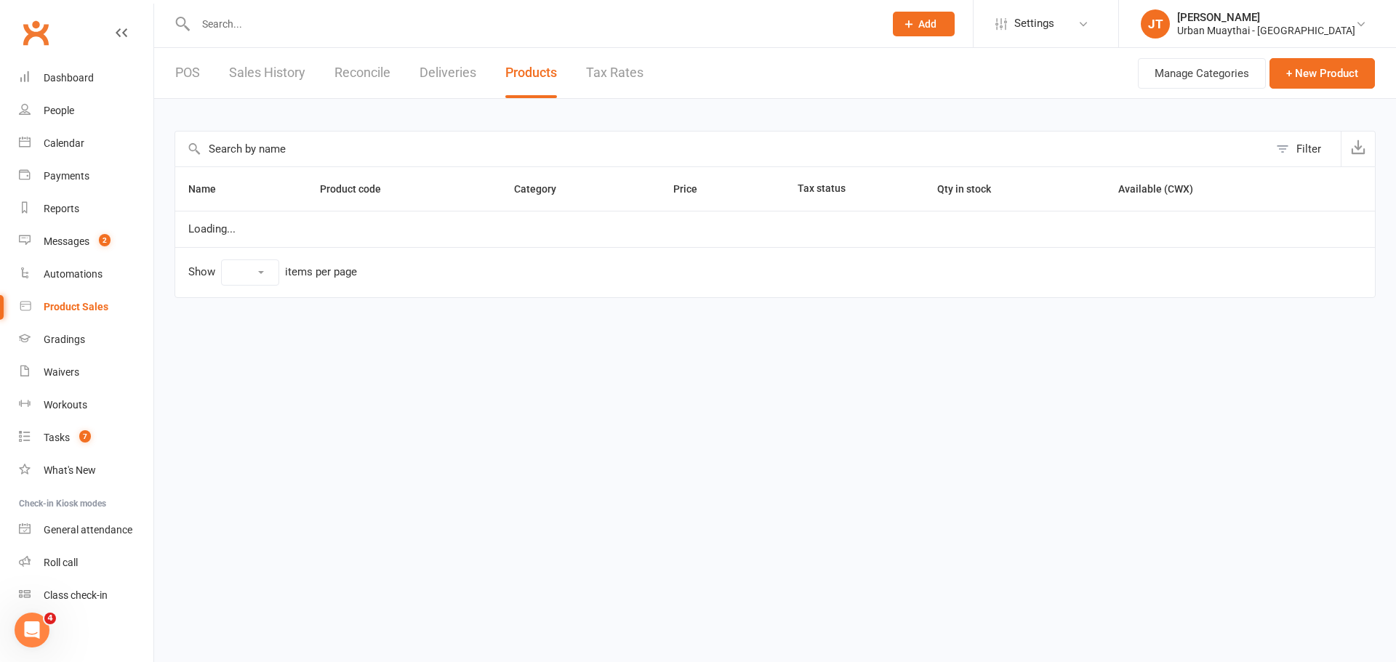
select select "100"
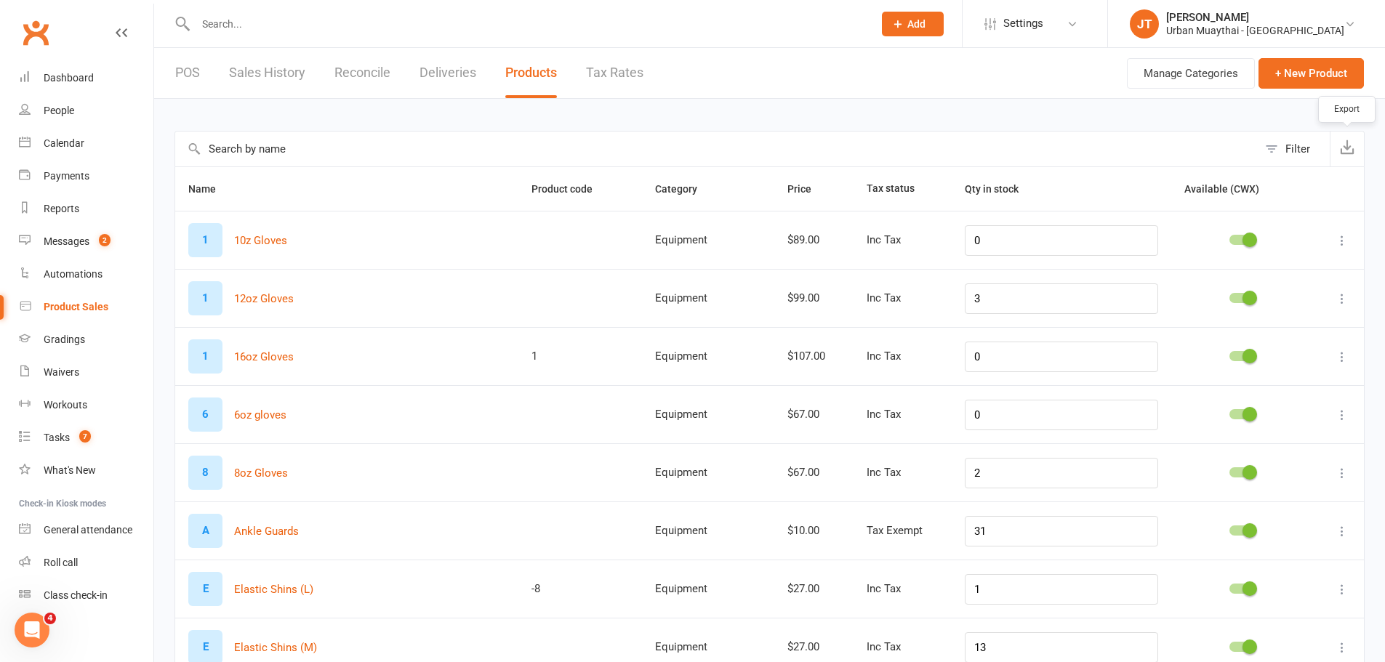
click at [1350, 149] on icon "button" at bounding box center [1347, 147] width 15 height 15
click at [1352, 149] on icon "button" at bounding box center [1347, 147] width 15 height 15
click at [231, 23] on input "text" at bounding box center [527, 24] width 672 height 20
type input "m"
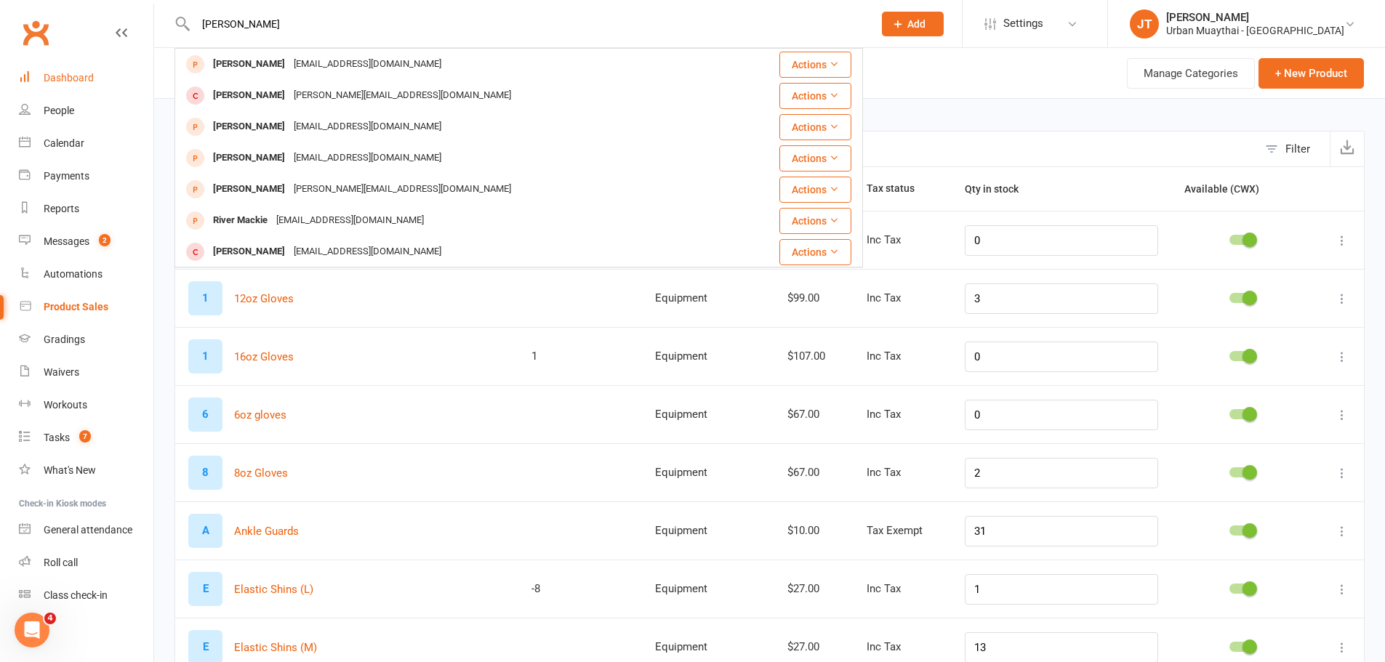
type input "mack"
click at [67, 90] on link "Dashboard" at bounding box center [86, 78] width 135 height 33
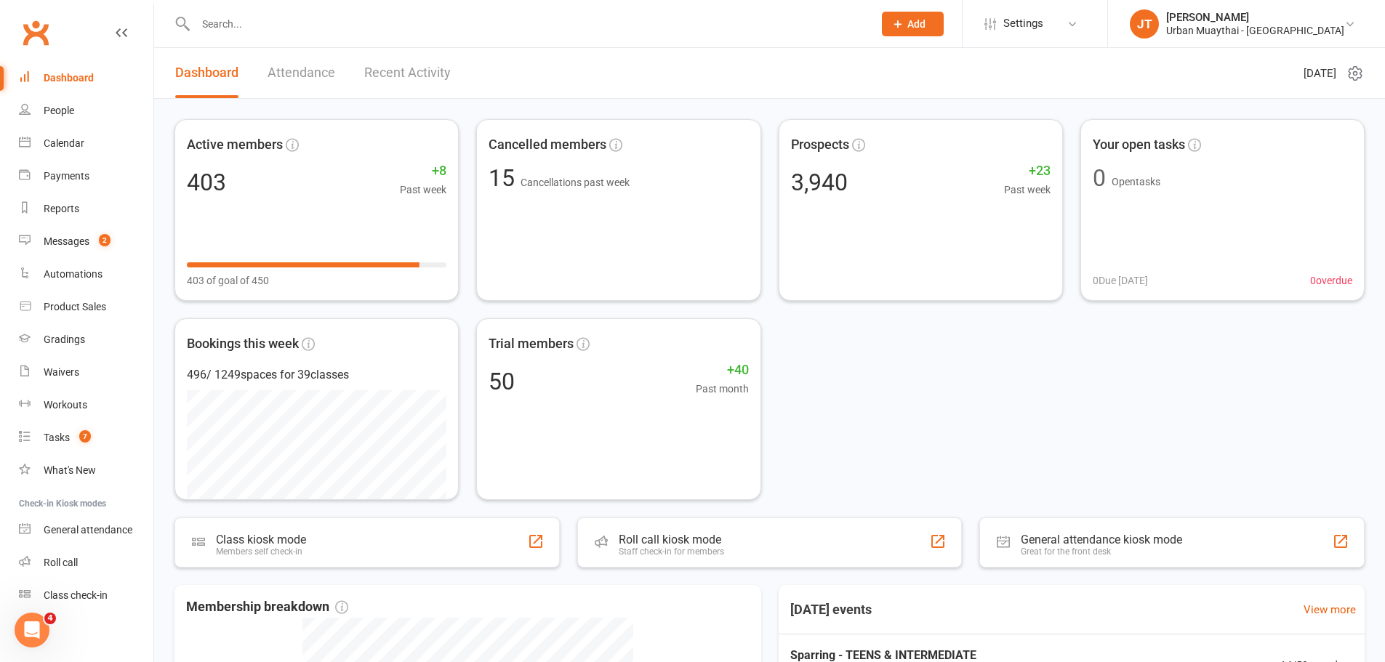
click at [403, 66] on link "Recent Activity" at bounding box center [407, 73] width 87 height 50
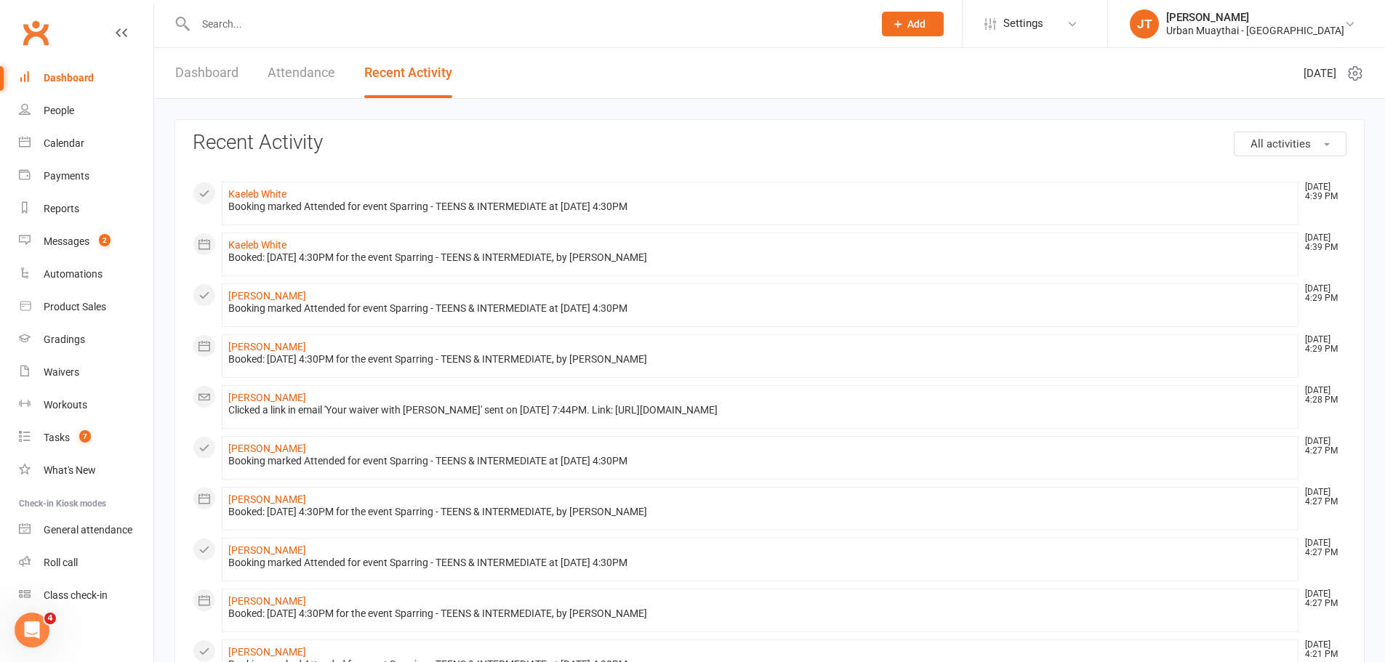
click at [1321, 137] on button "All activities" at bounding box center [1290, 144] width 113 height 25
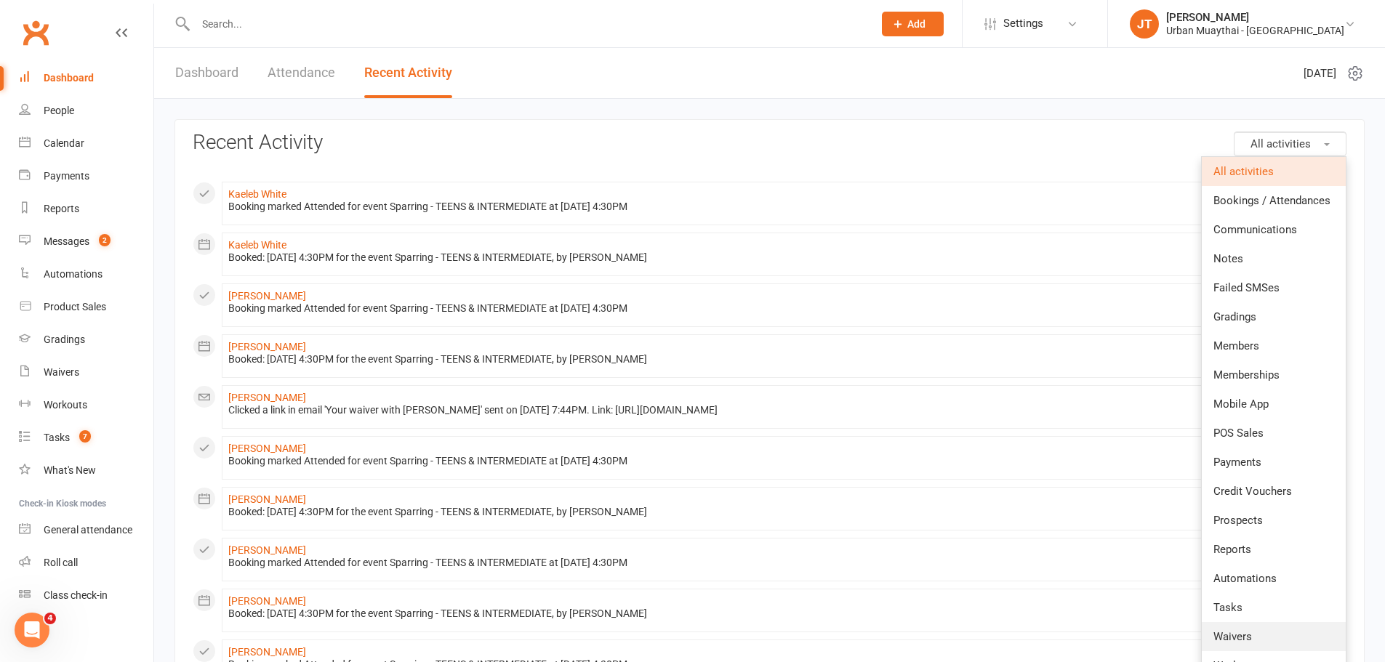
click at [1250, 633] on span "Waivers" at bounding box center [1233, 636] width 39 height 13
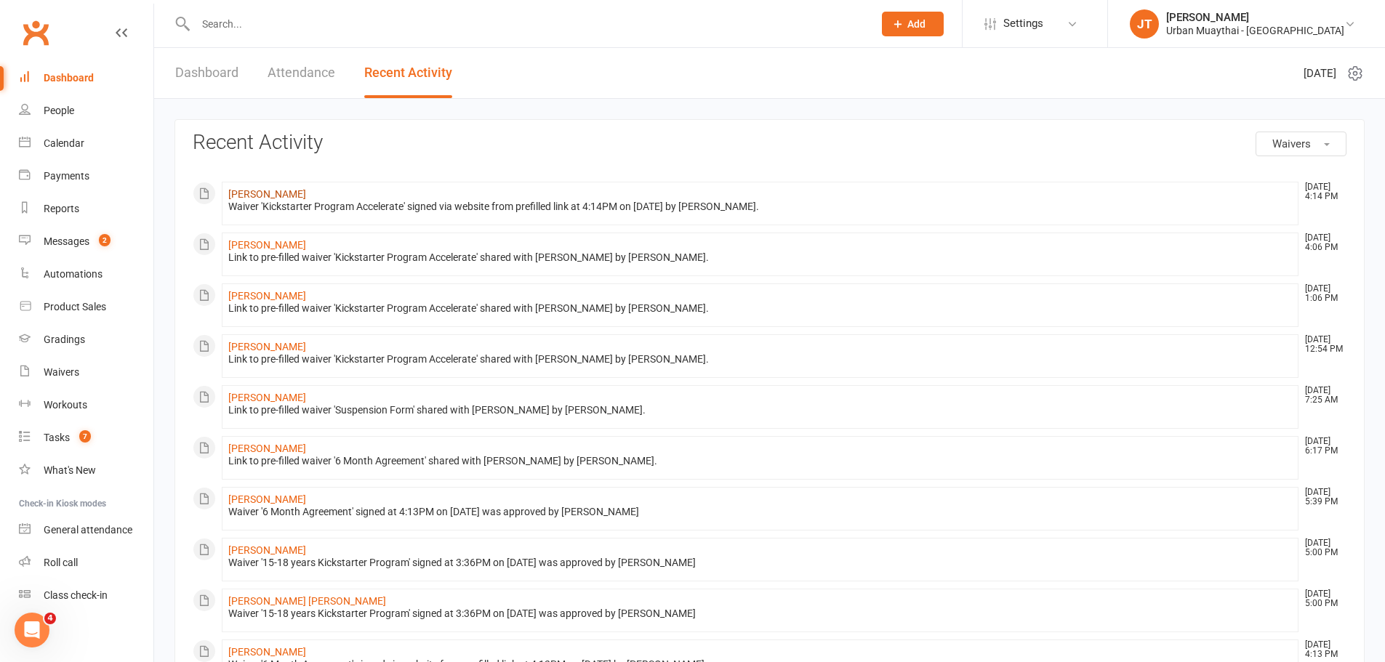
click at [303, 191] on link "Mack Hofma-Whitehead" at bounding box center [267, 194] width 78 height 12
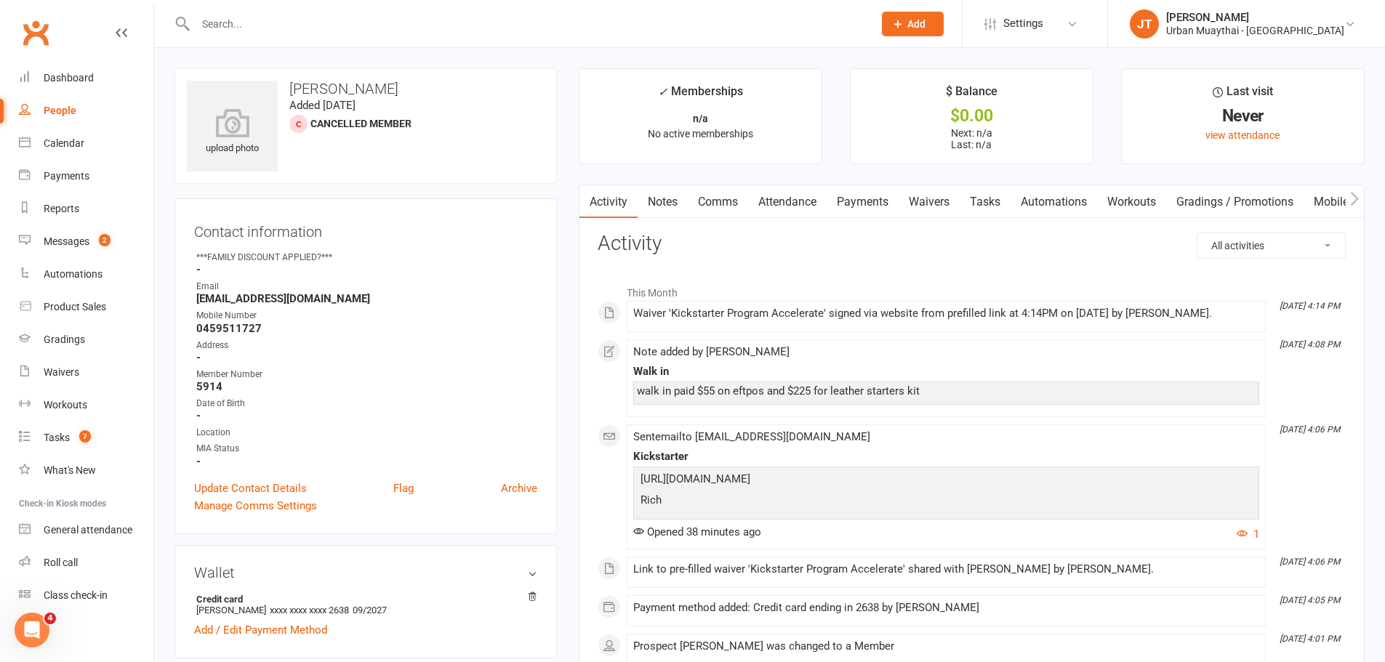
click at [872, 201] on link "Payments" at bounding box center [863, 201] width 72 height 33
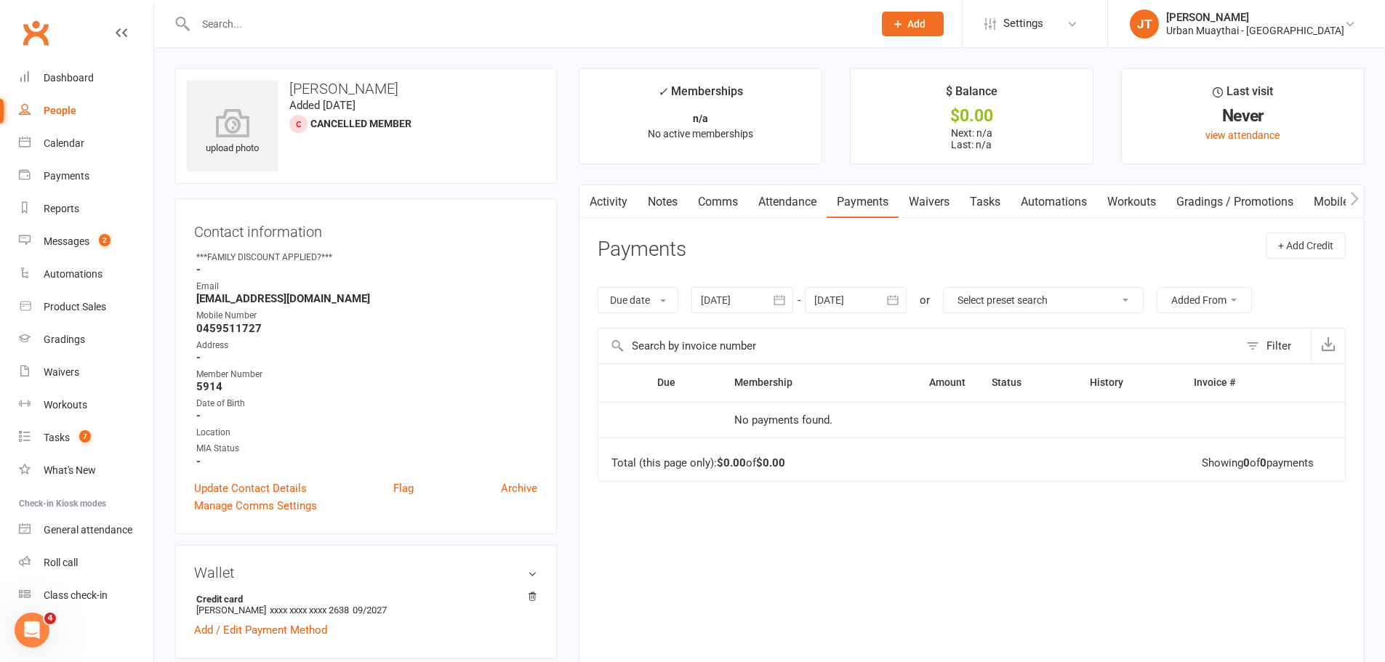
click at [935, 196] on link "Waivers" at bounding box center [929, 201] width 61 height 33
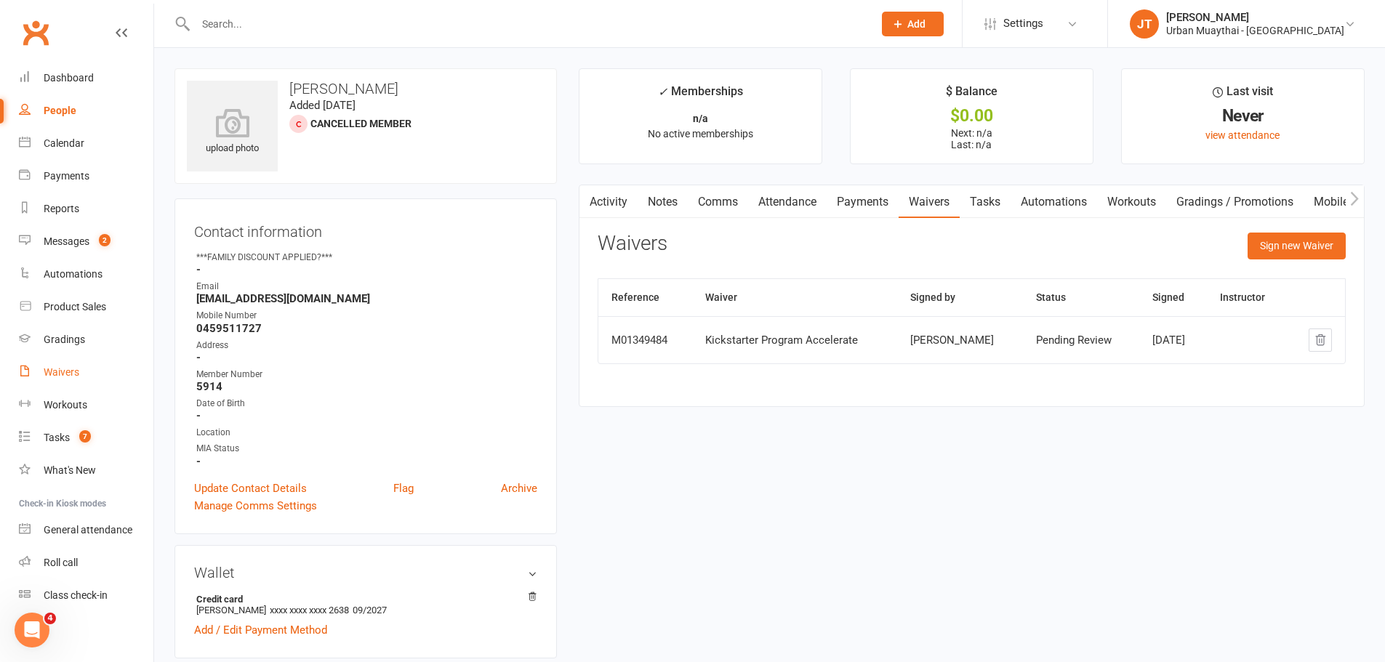
click at [79, 377] on link "Waivers" at bounding box center [86, 372] width 135 height 33
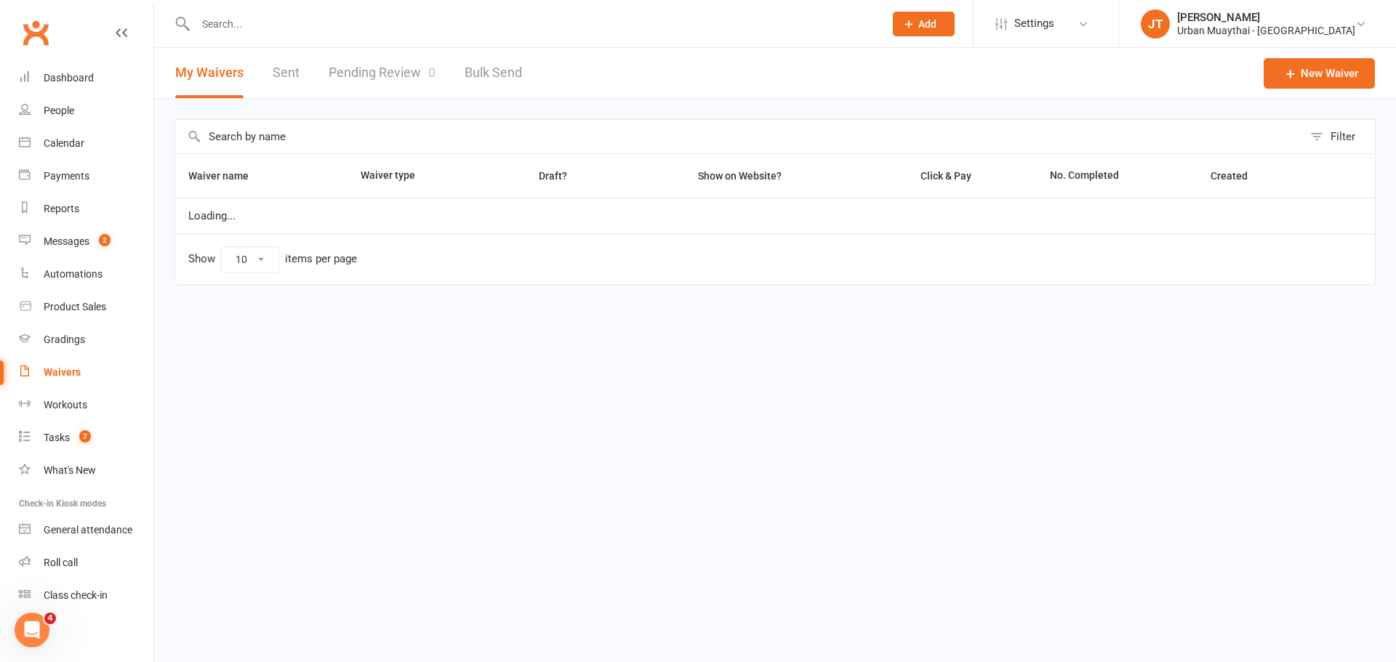
select select "100"
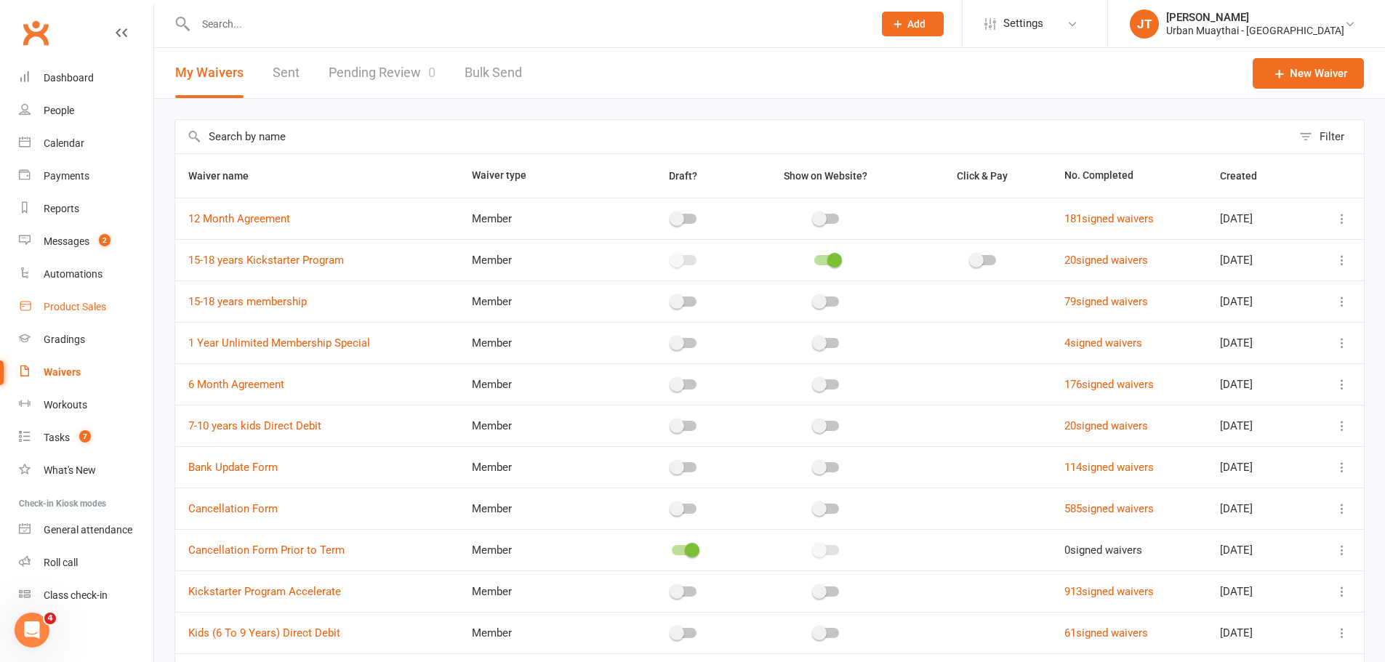
click at [96, 298] on link "Product Sales" at bounding box center [86, 307] width 135 height 33
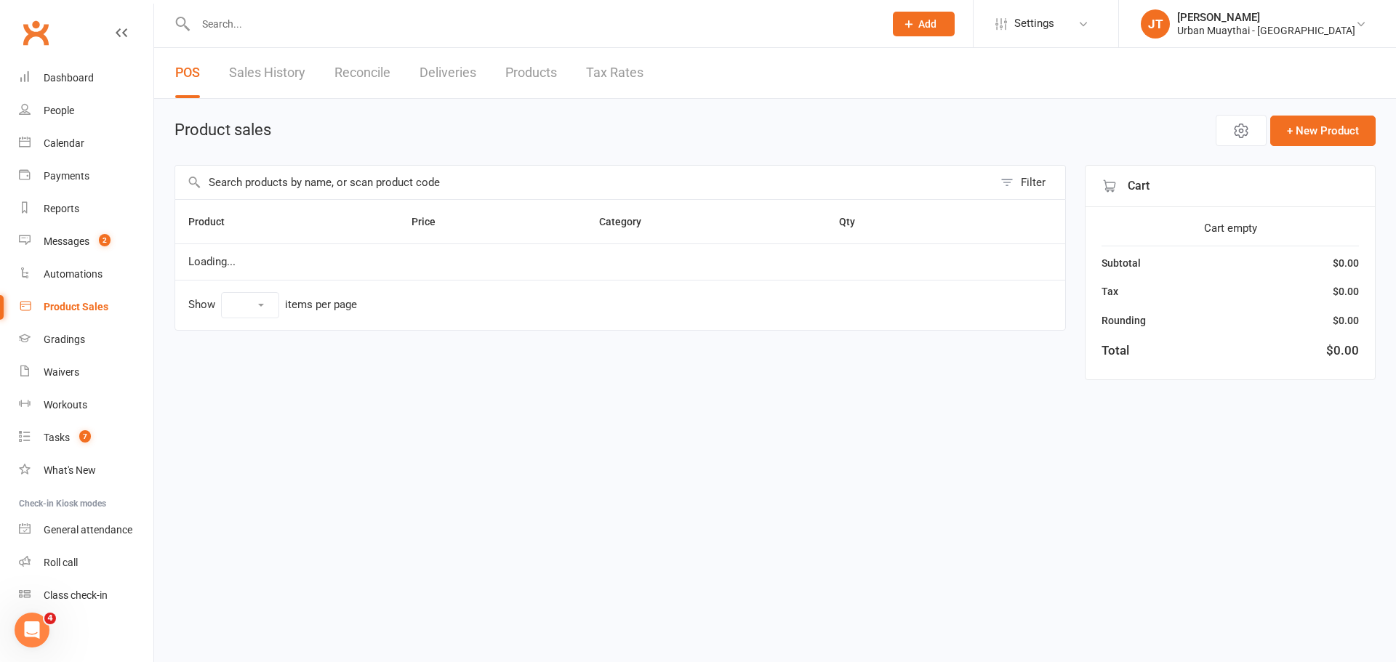
select select "10"
click at [373, 185] on input "text" at bounding box center [584, 182] width 818 height 33
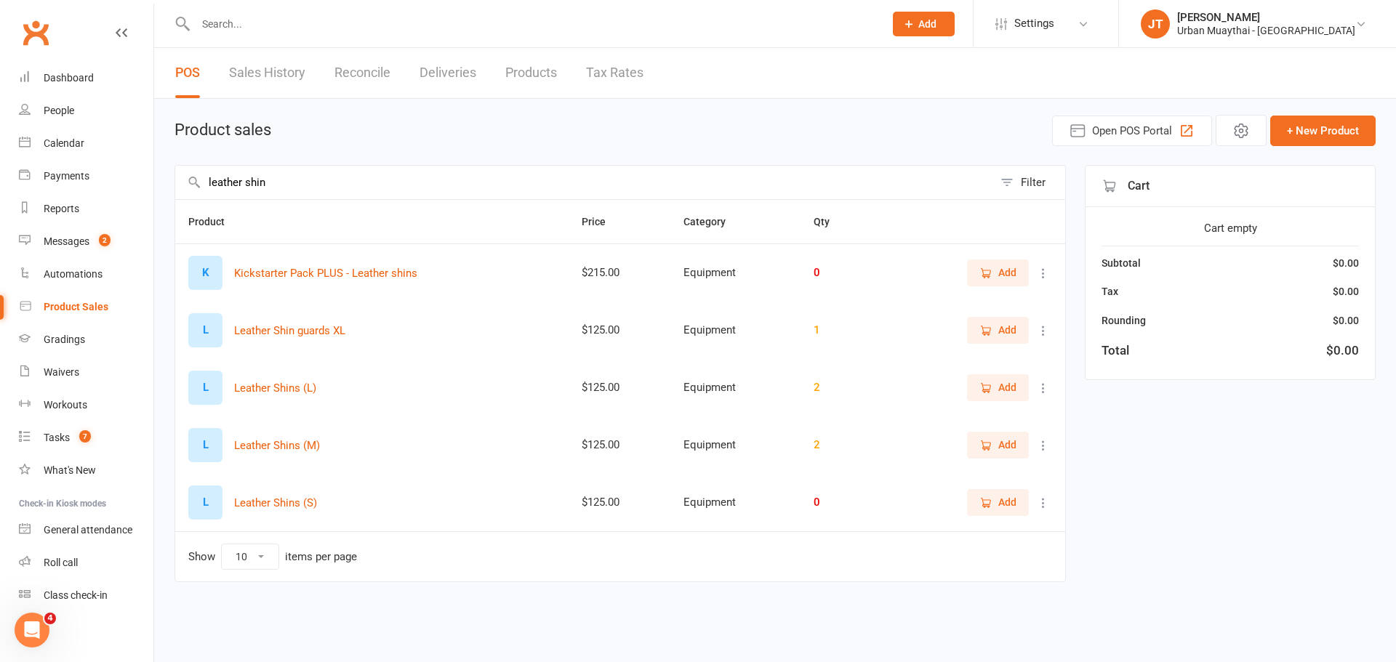
type input "leather shin"
click at [1007, 389] on span "Add" at bounding box center [1007, 388] width 18 height 16
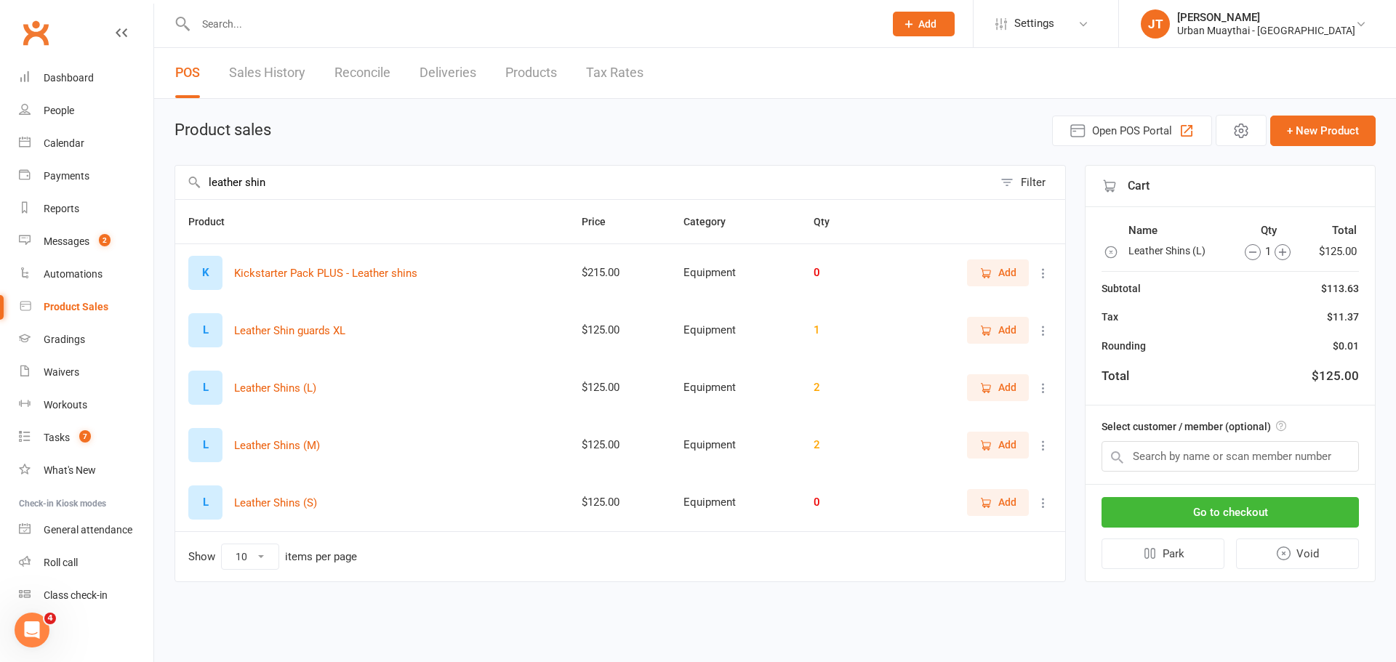
drag, startPoint x: 412, startPoint y: 178, endPoint x: 7, endPoint y: 191, distance: 404.5
click at [7, 191] on ui-view "Prospect Member Non-attending contact Class / event Appointment Grading event T…" at bounding box center [698, 314] width 1396 height 620
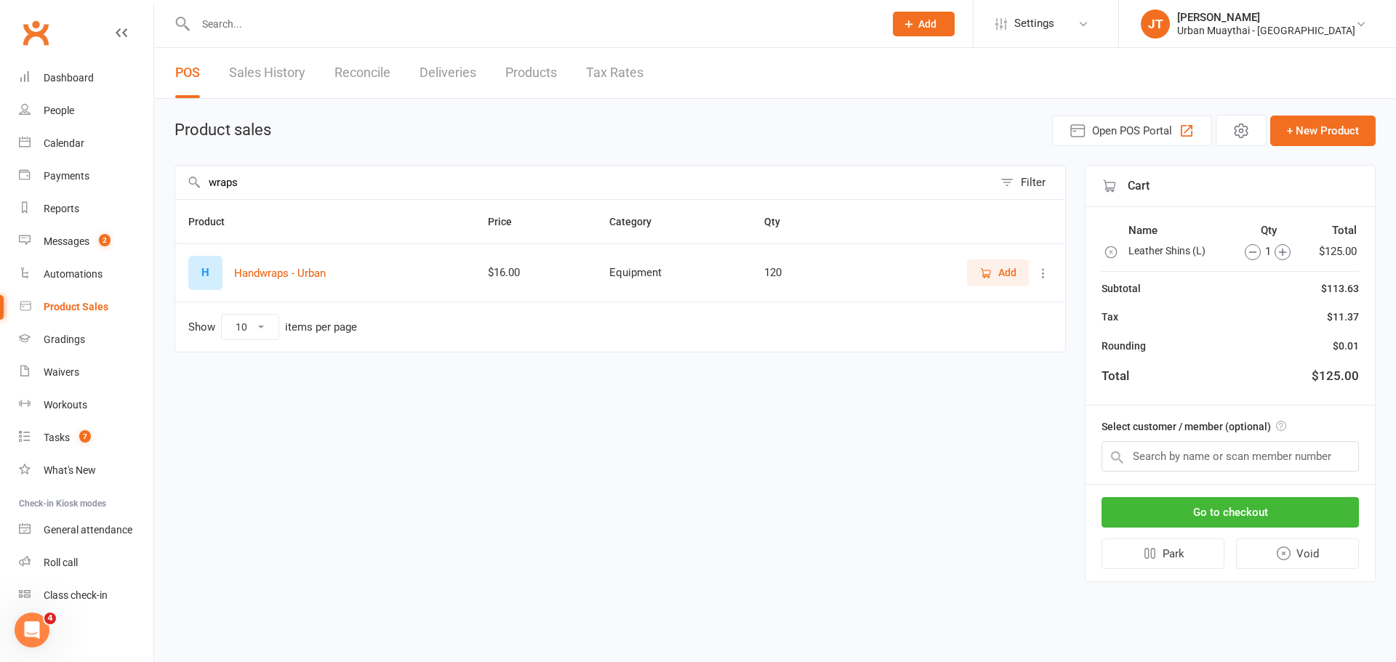
click at [999, 273] on span "Add" at bounding box center [1007, 273] width 18 height 16
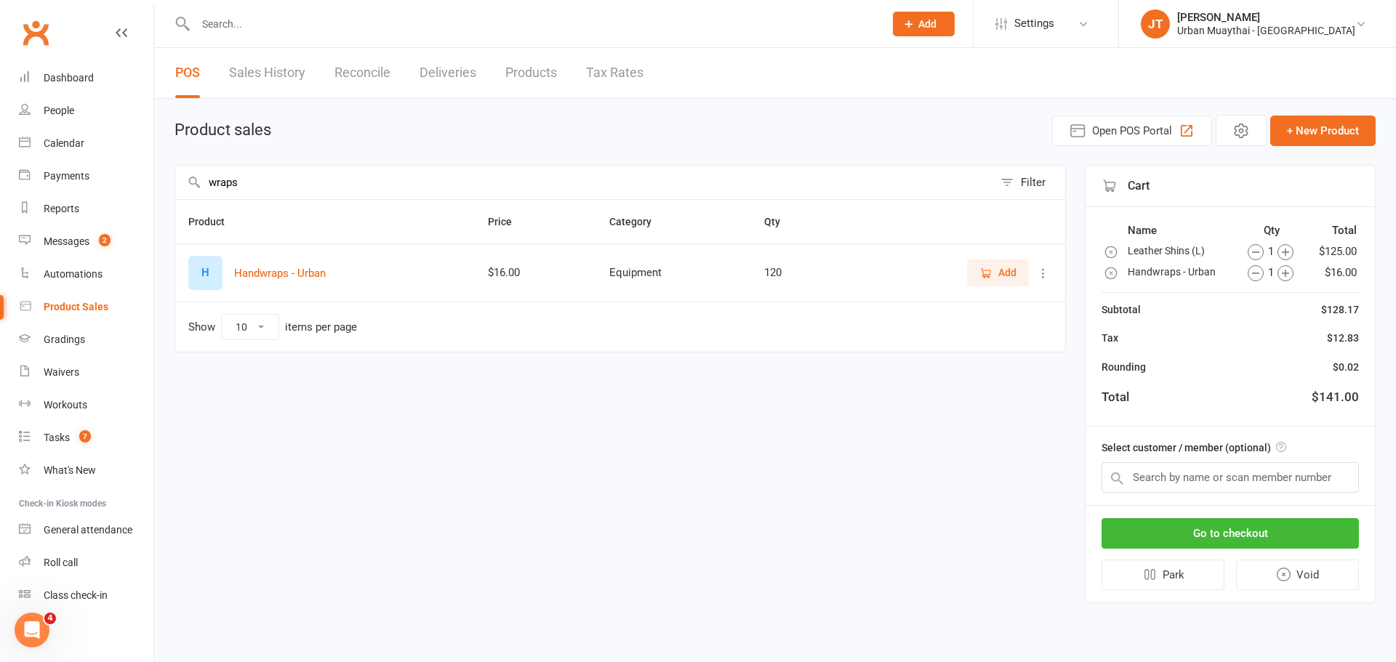
click at [472, 188] on input "wraps" at bounding box center [584, 182] width 818 height 33
type input "w"
type input "12"
click at [991, 280] on span "Add" at bounding box center [997, 273] width 37 height 16
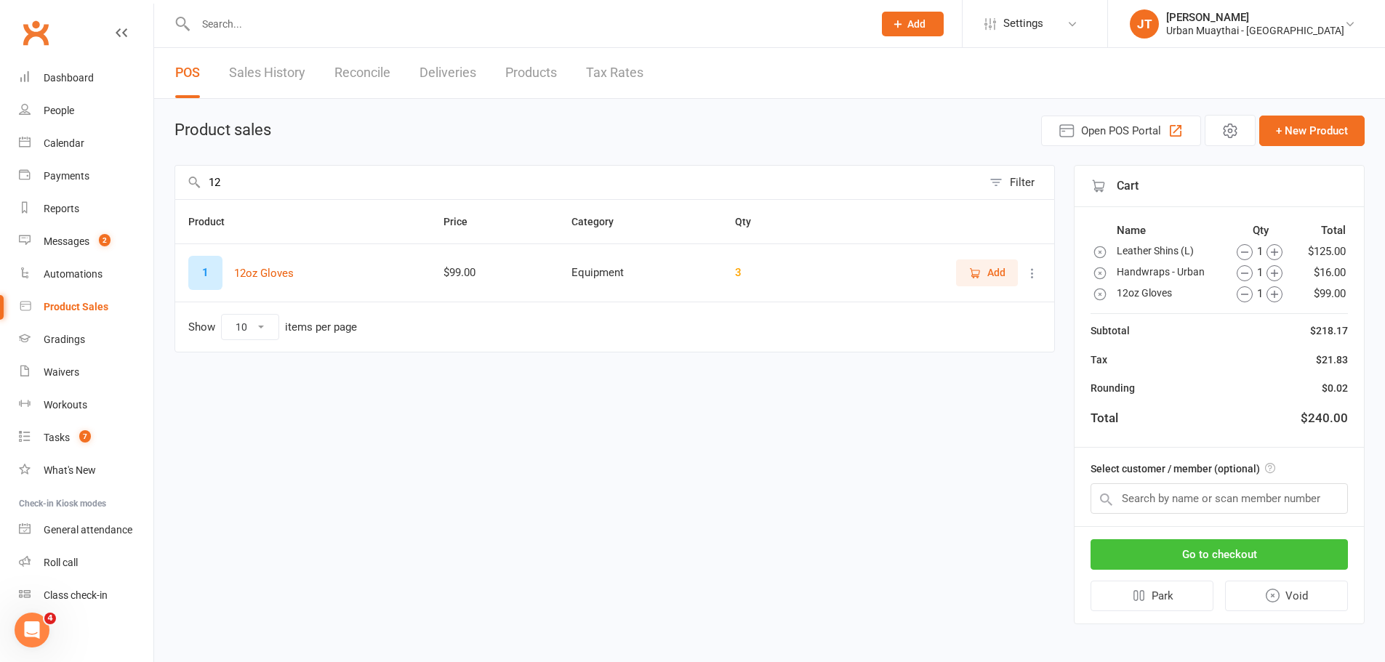
click at [1250, 553] on button "Go to checkout" at bounding box center [1219, 555] width 257 height 31
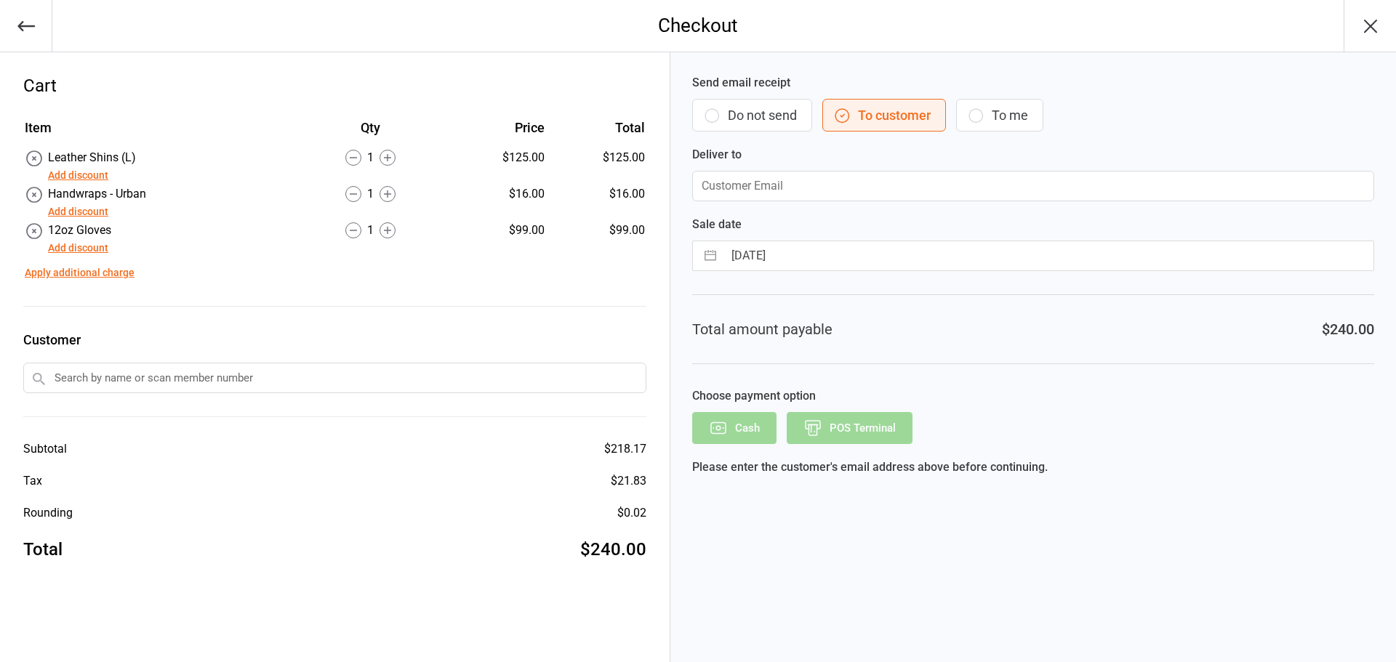
click at [73, 249] on button "Add discount" at bounding box center [78, 248] width 60 height 15
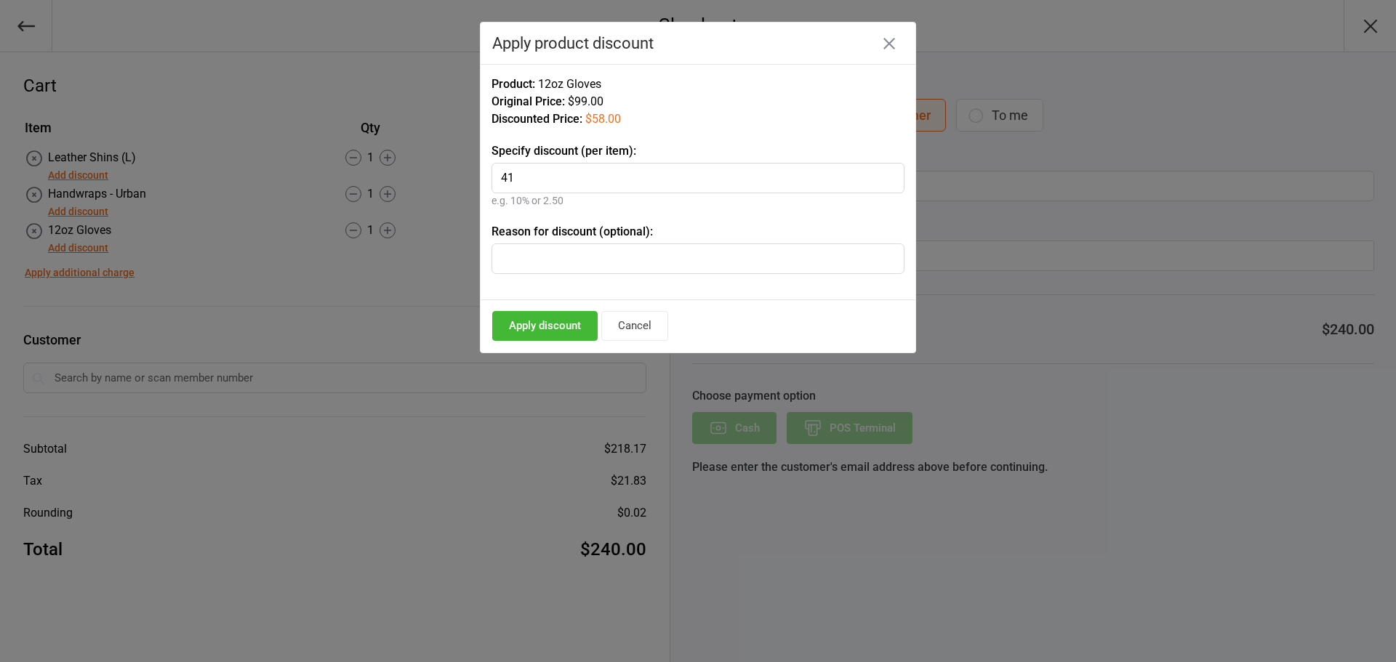
type input "4"
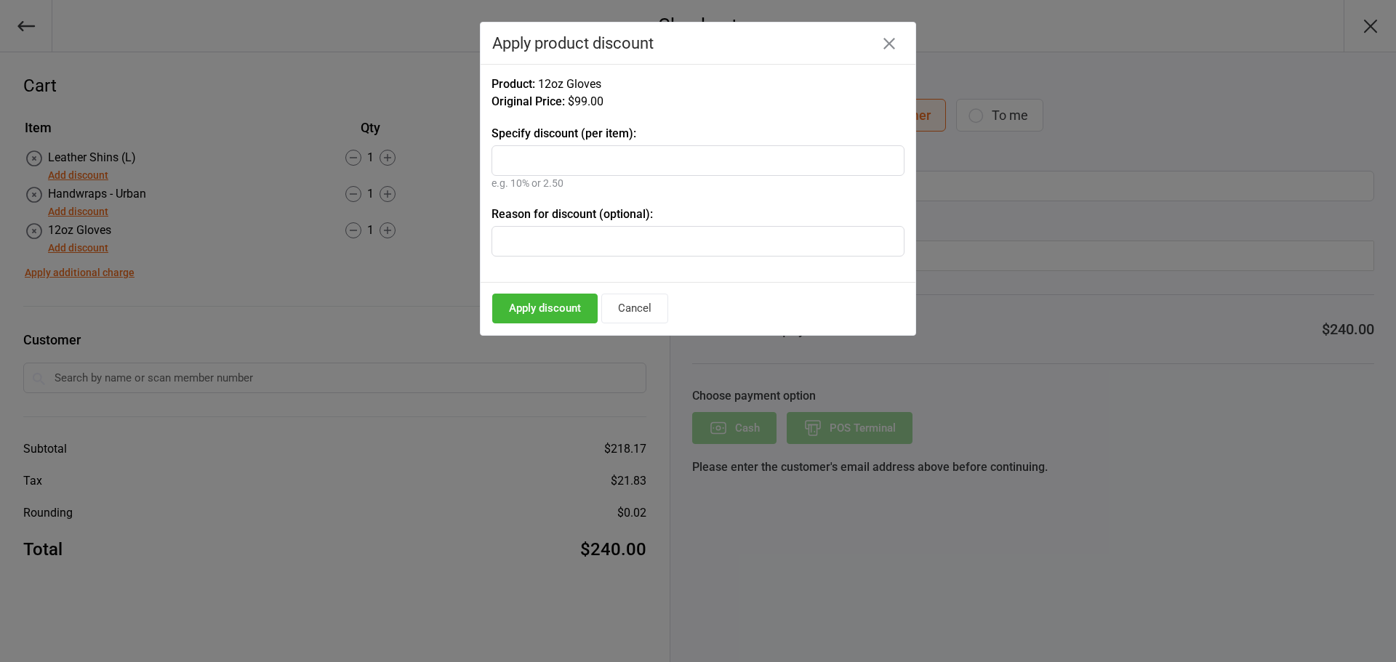
click at [893, 45] on icon "button" at bounding box center [889, 44] width 12 height 12
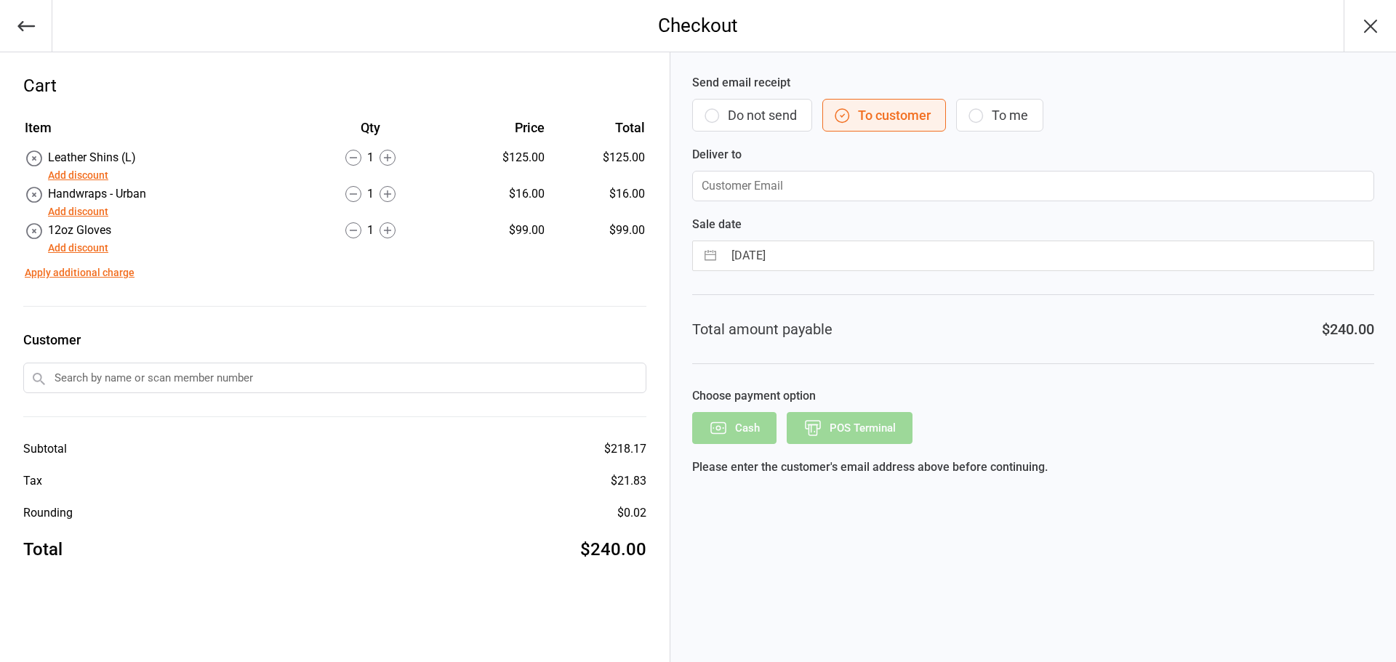
click at [91, 246] on button "Add discount" at bounding box center [78, 248] width 60 height 15
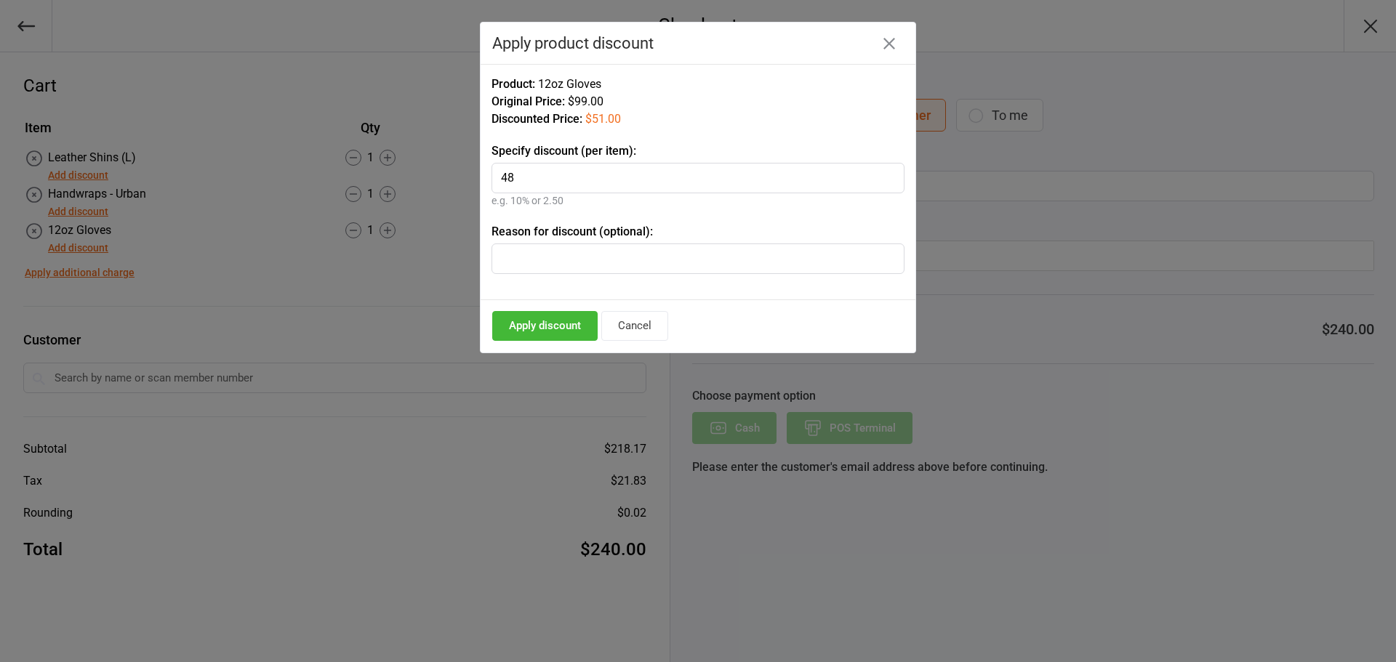
type input "4"
type input "41"
click at [571, 332] on button "Apply discount" at bounding box center [544, 326] width 105 height 30
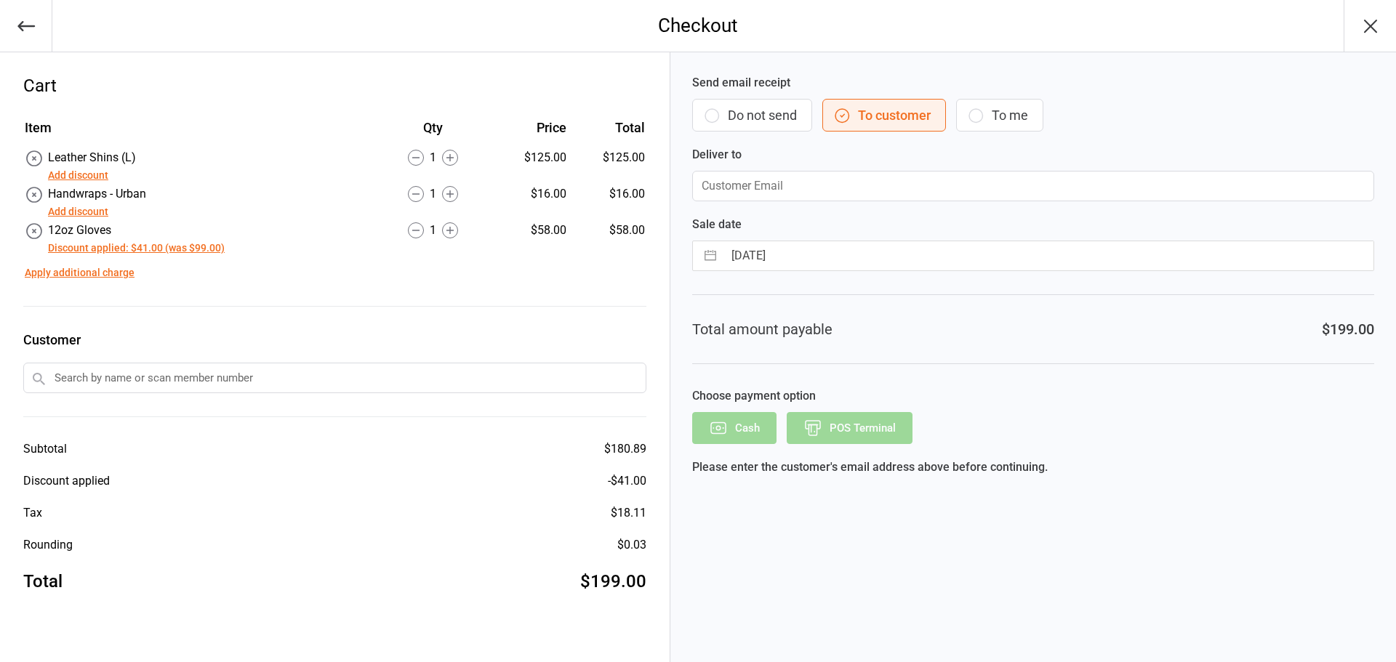
drag, startPoint x: 973, startPoint y: 111, endPoint x: 947, endPoint y: 100, distance: 27.7
drag, startPoint x: 947, startPoint y: 100, endPoint x: 175, endPoint y: 268, distance: 790.4
click at [174, 268] on td "Apply additional charge" at bounding box center [335, 269] width 620 height 23
click at [167, 251] on button "Discount applied: $41.00 (was $99.00)" at bounding box center [136, 248] width 177 height 15
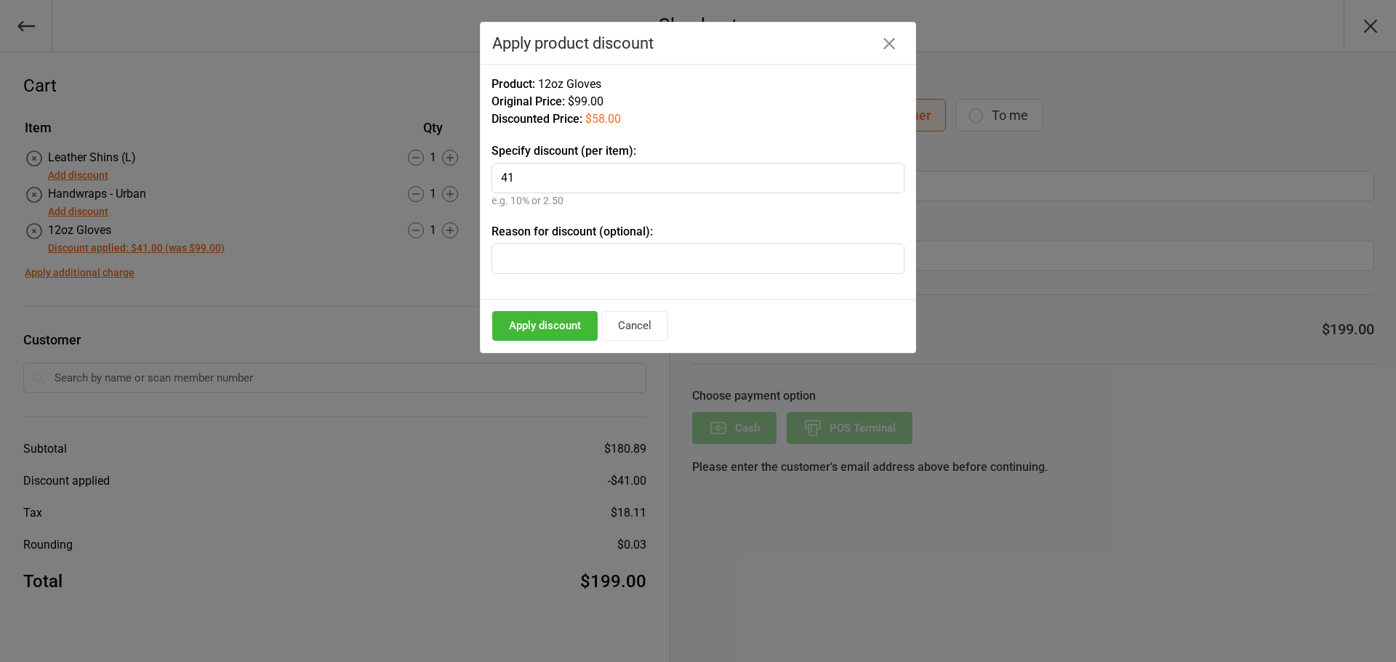
type input "4"
type input "15"
click at [558, 328] on button "Apply discount" at bounding box center [544, 326] width 105 height 30
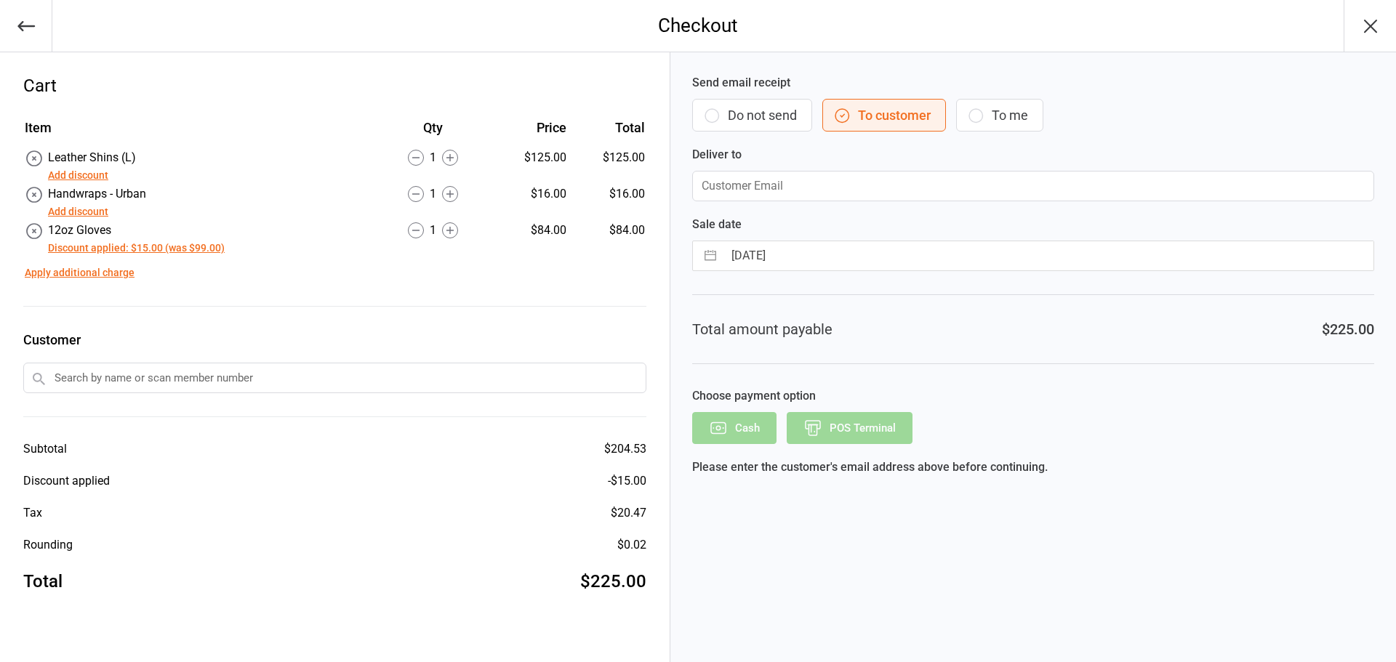
click at [774, 108] on button "Do not send" at bounding box center [752, 115] width 120 height 33
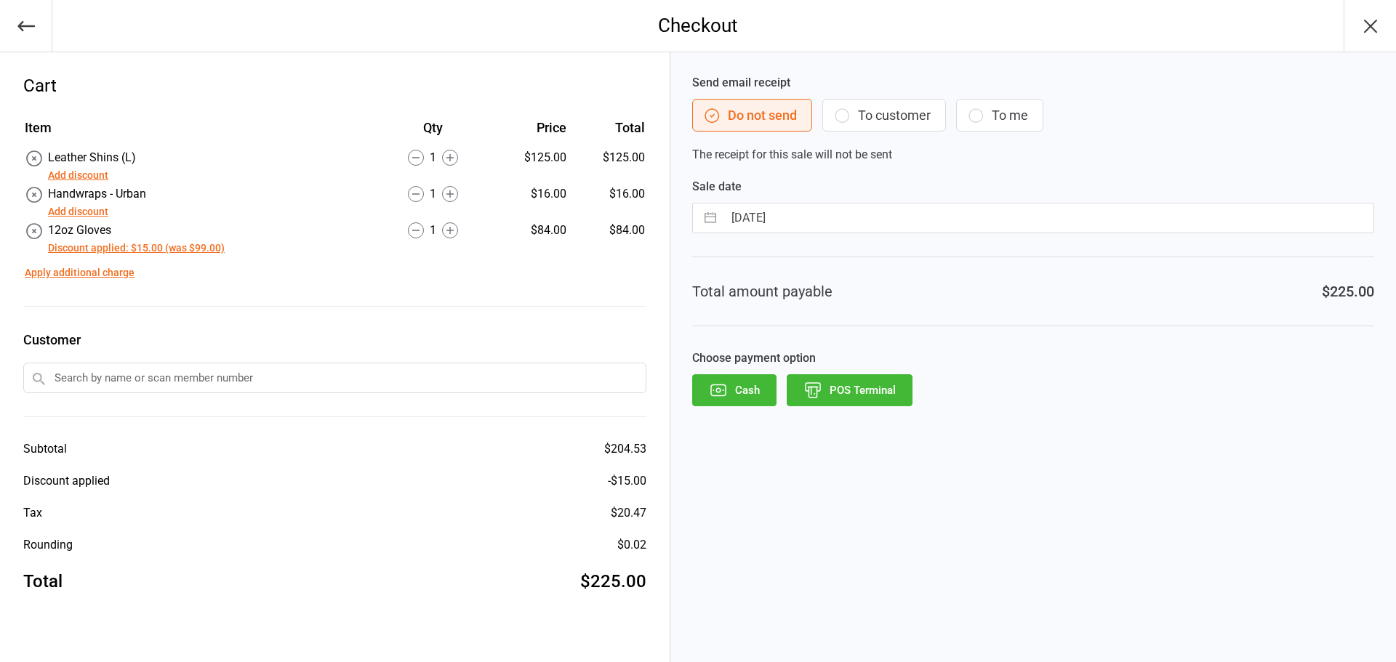
click at [102, 384] on input "text" at bounding box center [334, 378] width 623 height 31
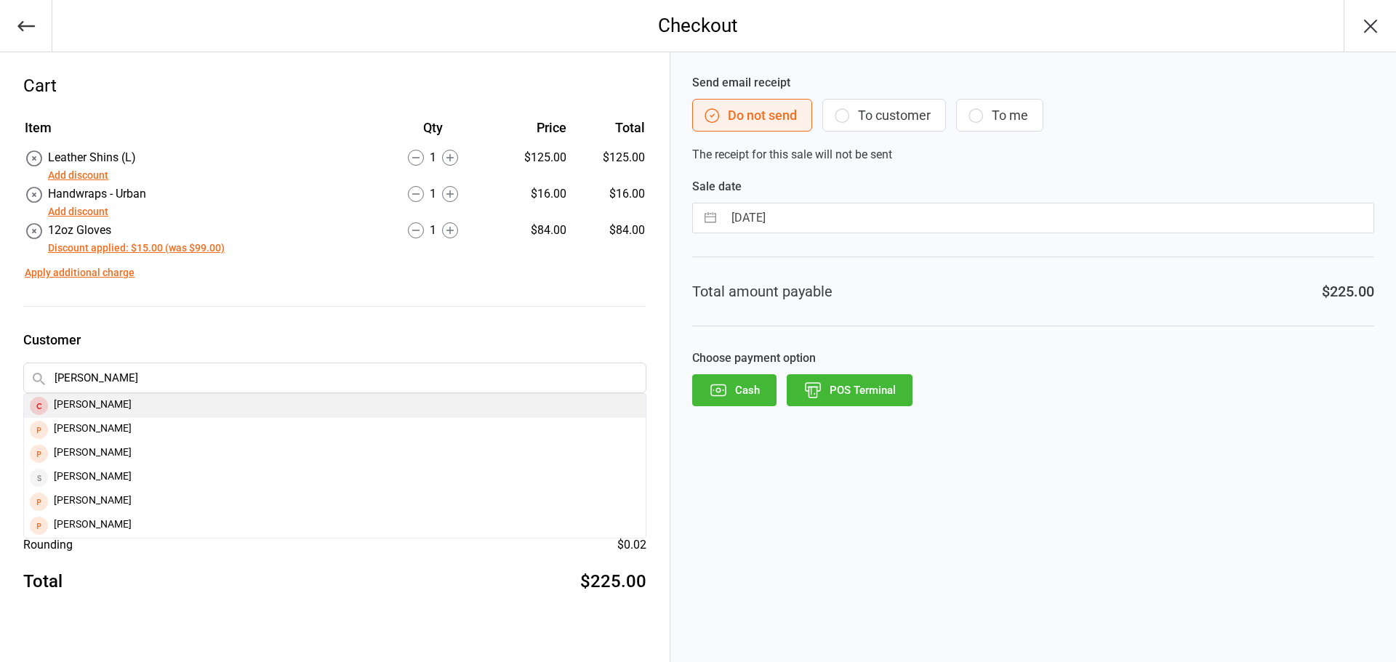
type input "mack hoff"
click at [151, 403] on div "[PERSON_NAME]" at bounding box center [335, 406] width 622 height 24
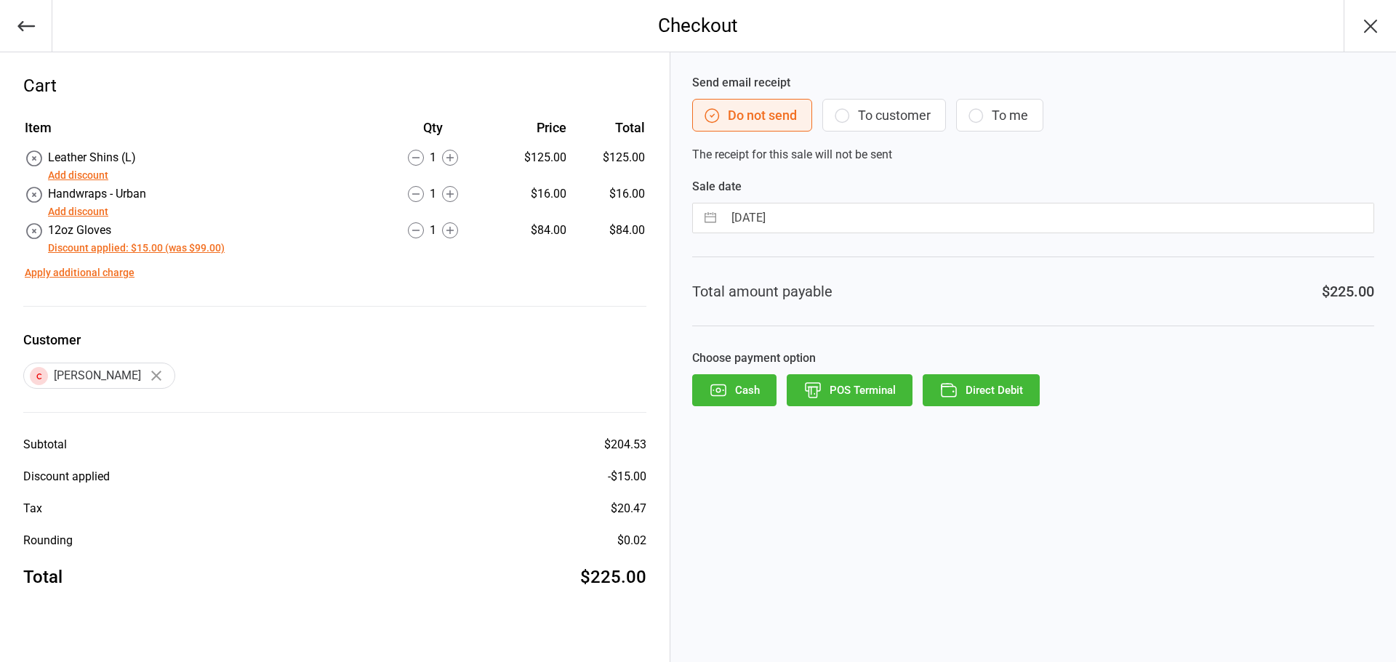
click at [829, 383] on button "POS Terminal" at bounding box center [850, 390] width 126 height 32
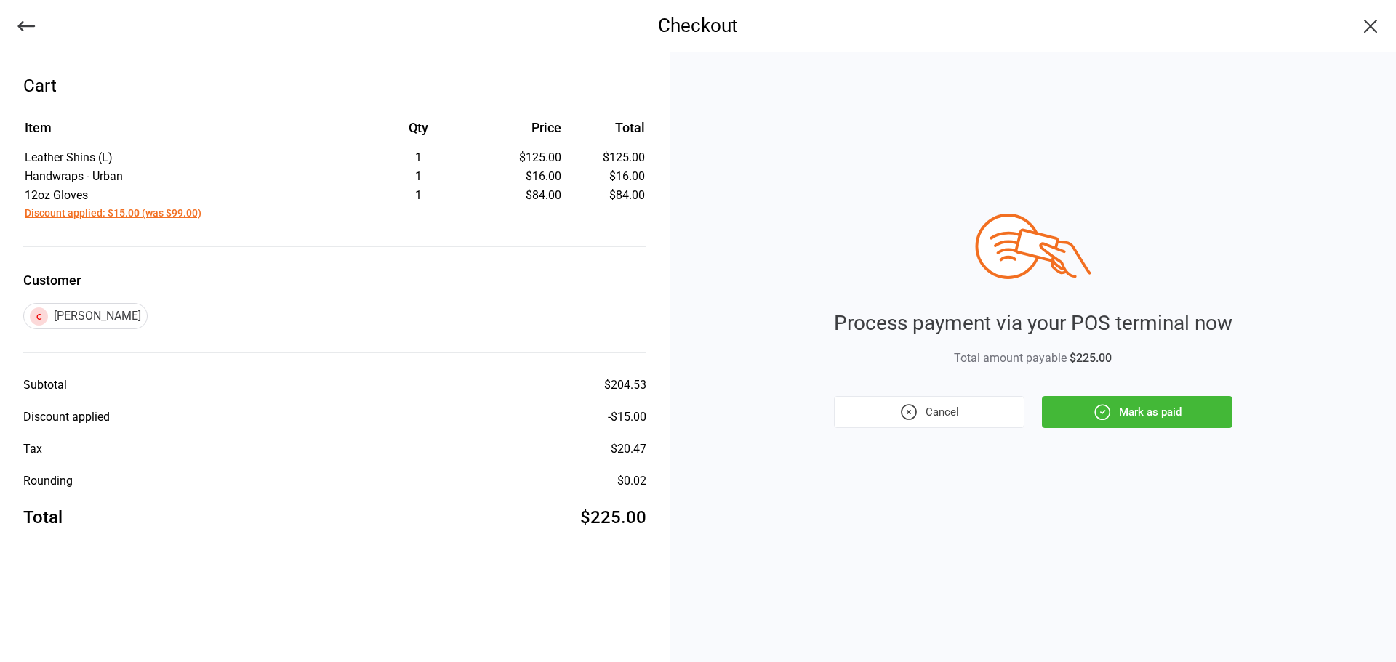
click at [1088, 412] on button "Mark as paid" at bounding box center [1137, 412] width 191 height 32
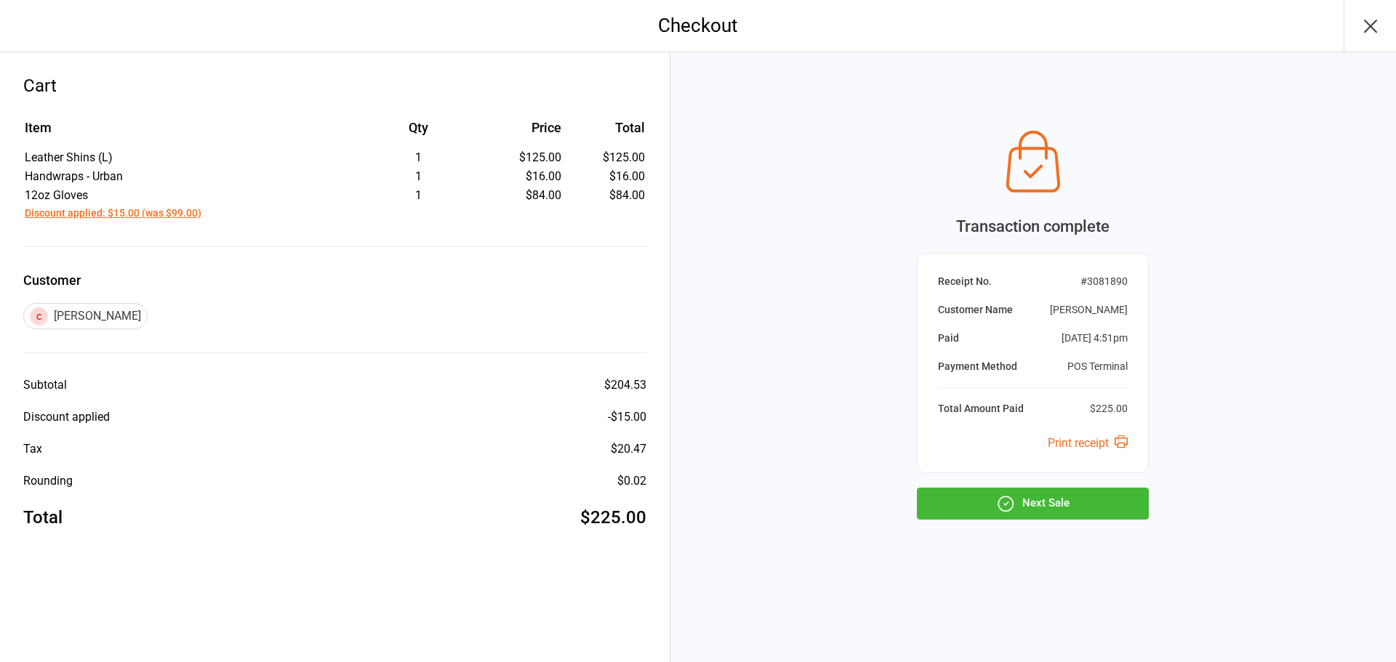
click at [1058, 502] on button "Next Sale" at bounding box center [1033, 504] width 232 height 32
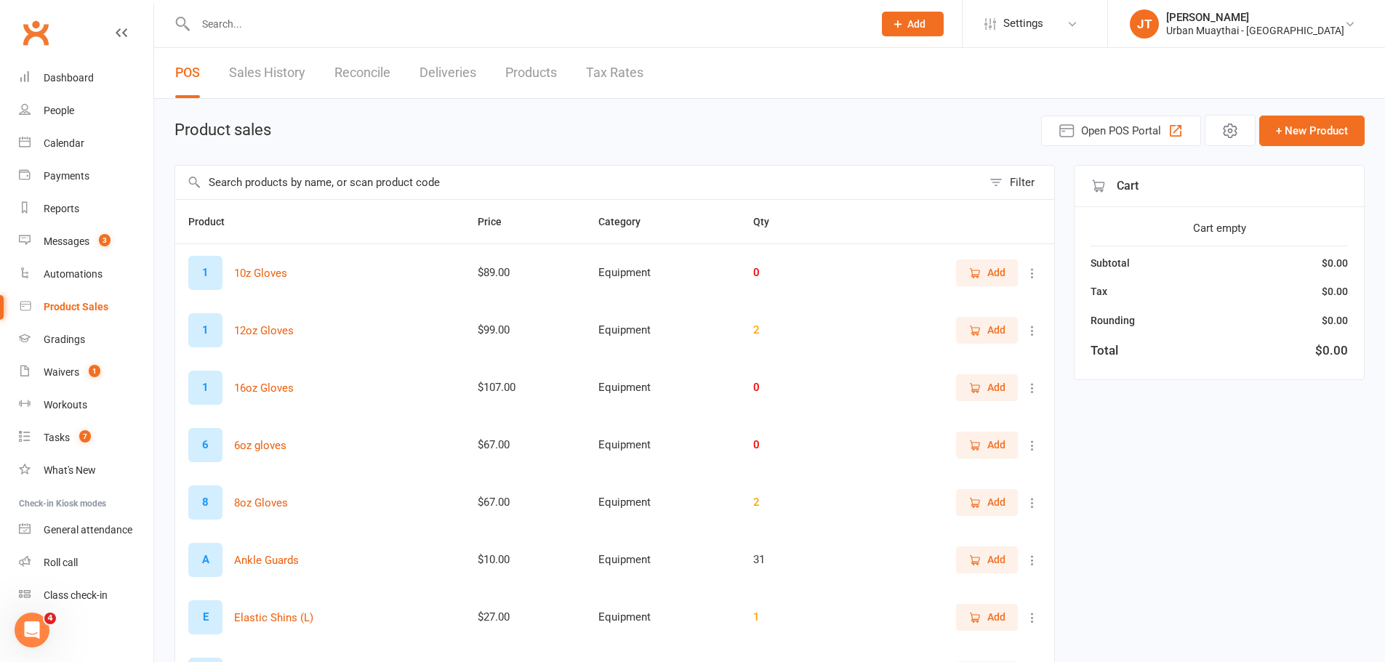
click at [502, 89] on div "POS Sales History Reconcile Deliveries Products Tax Rates" at bounding box center [409, 73] width 510 height 50
click at [526, 81] on link "Products" at bounding box center [531, 73] width 52 height 50
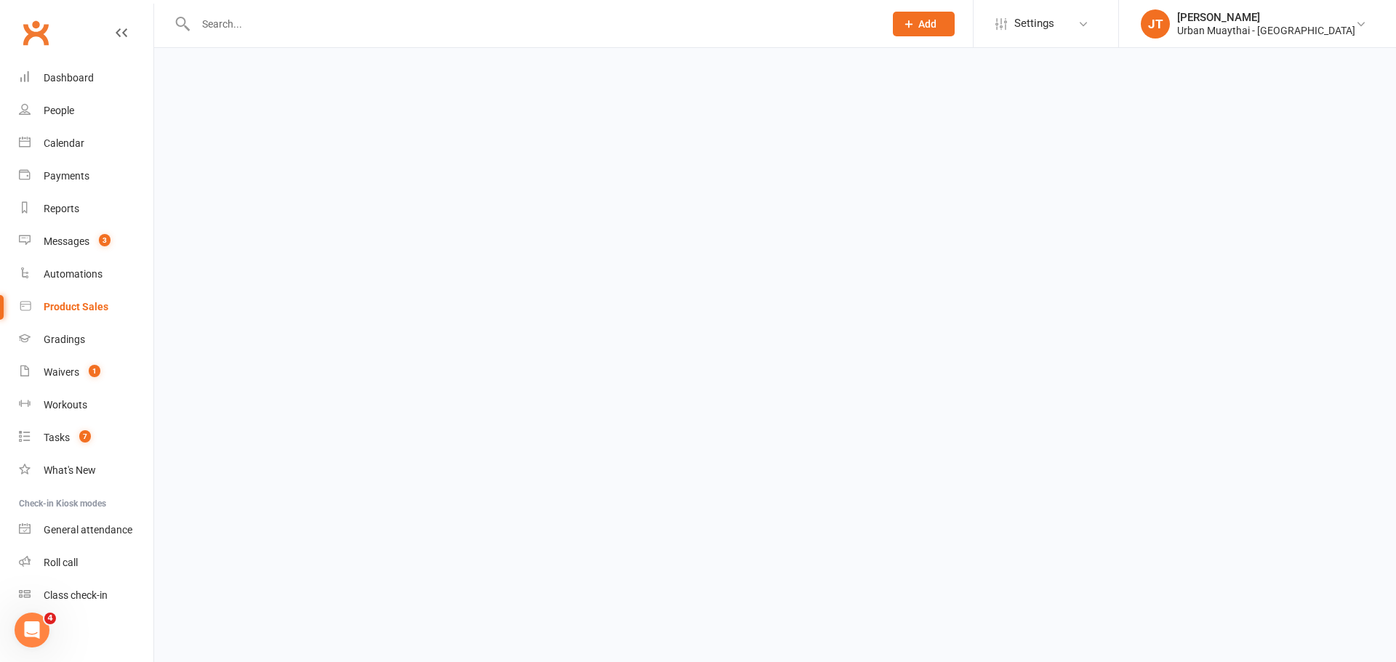
select select "100"
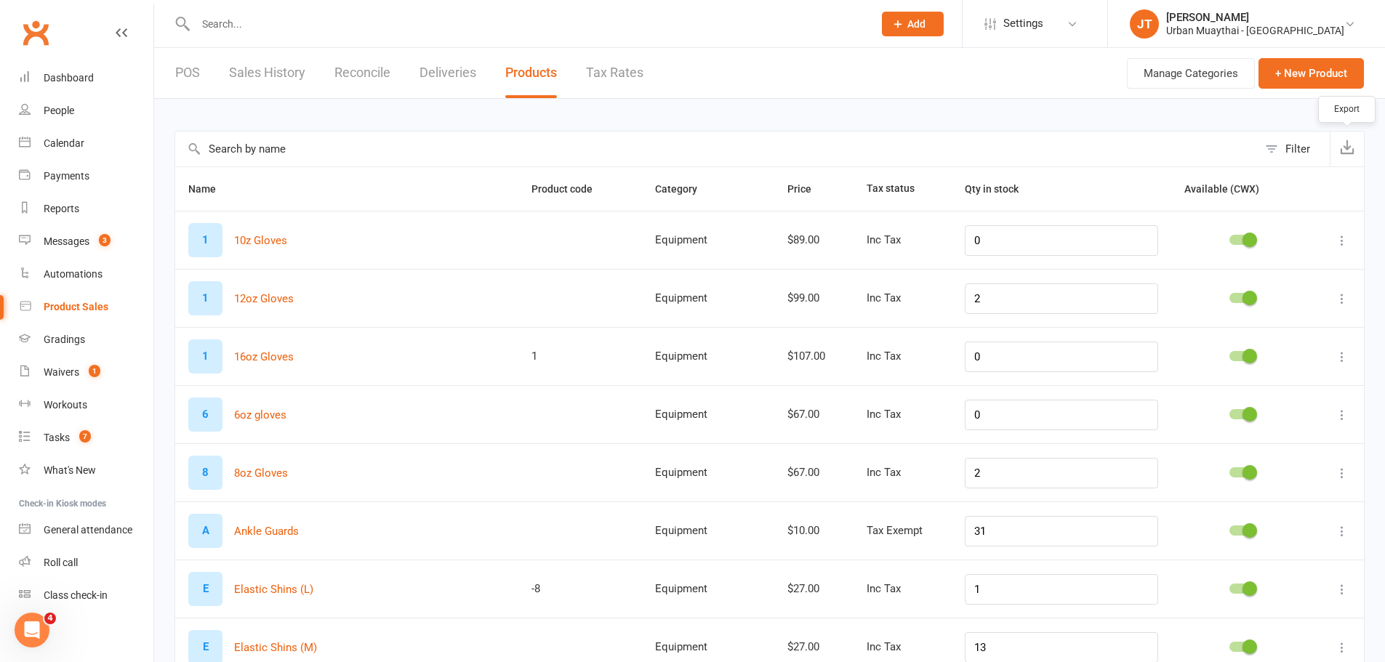
click at [1355, 156] on button "button" at bounding box center [1347, 149] width 34 height 35
click at [383, 157] on input "text" at bounding box center [716, 149] width 1083 height 35
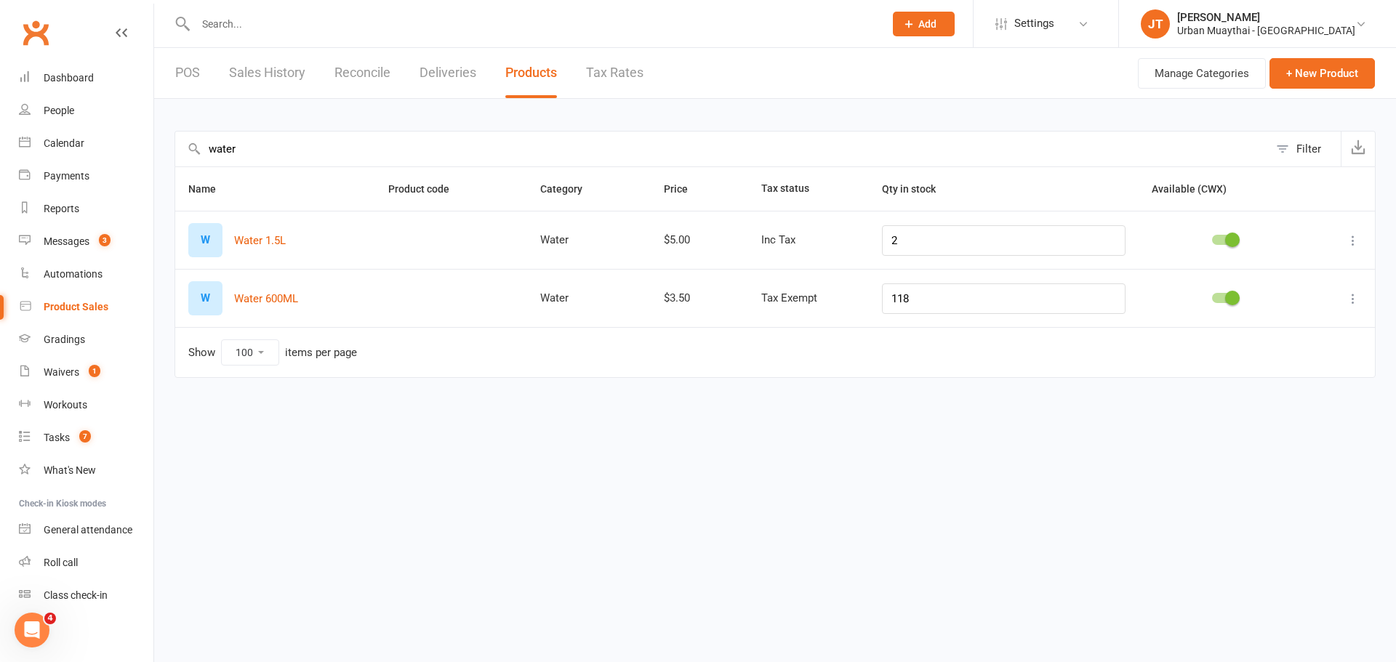
type input "water"
click at [202, 72] on div "POS Sales History Reconcile Deliveries Products Tax Rates" at bounding box center [409, 73] width 510 height 50
click at [200, 73] on link "POS" at bounding box center [187, 73] width 25 height 50
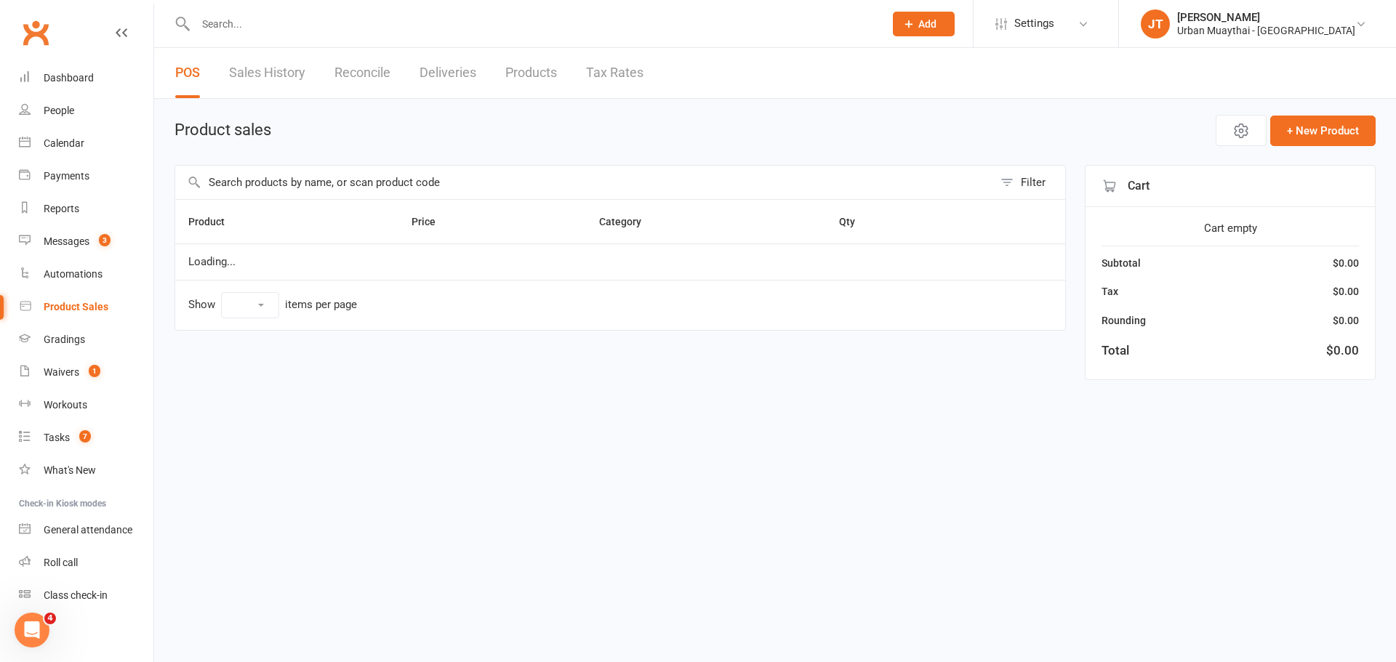
select select "10"
click at [357, 185] on input "text" at bounding box center [584, 182] width 818 height 33
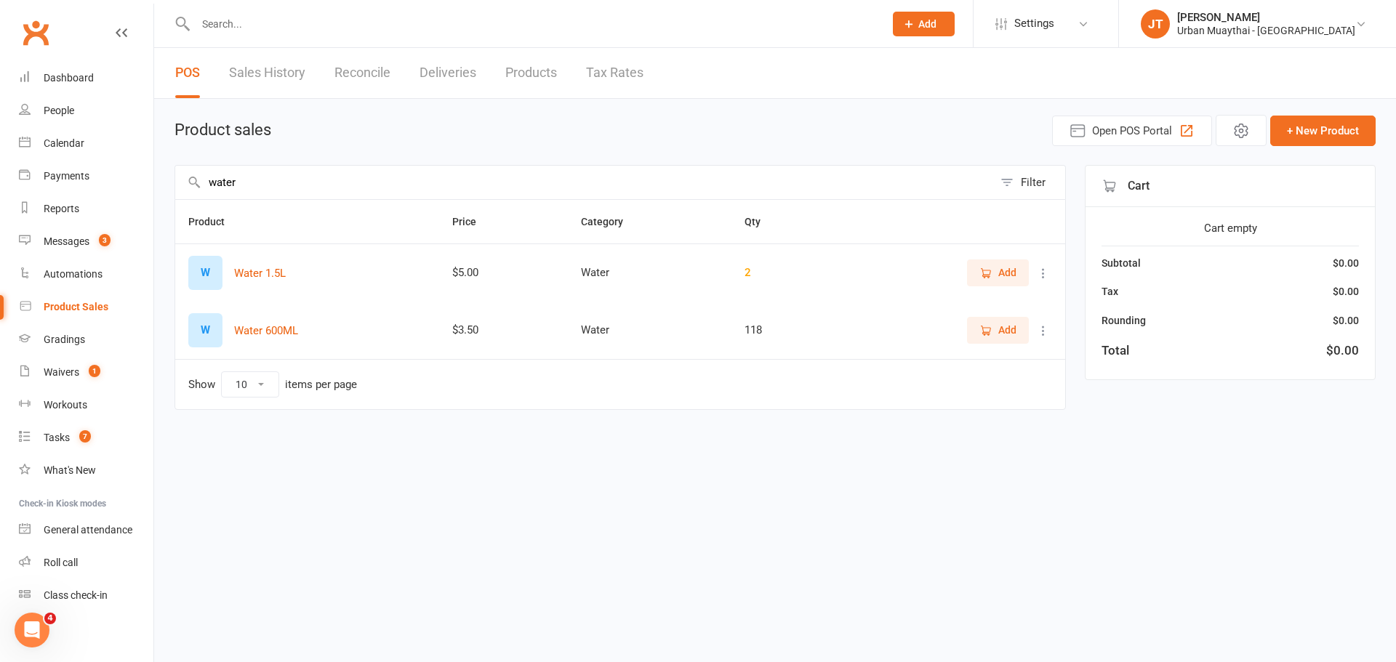
type input "water"
click at [997, 338] on span "Add" at bounding box center [997, 330] width 37 height 16
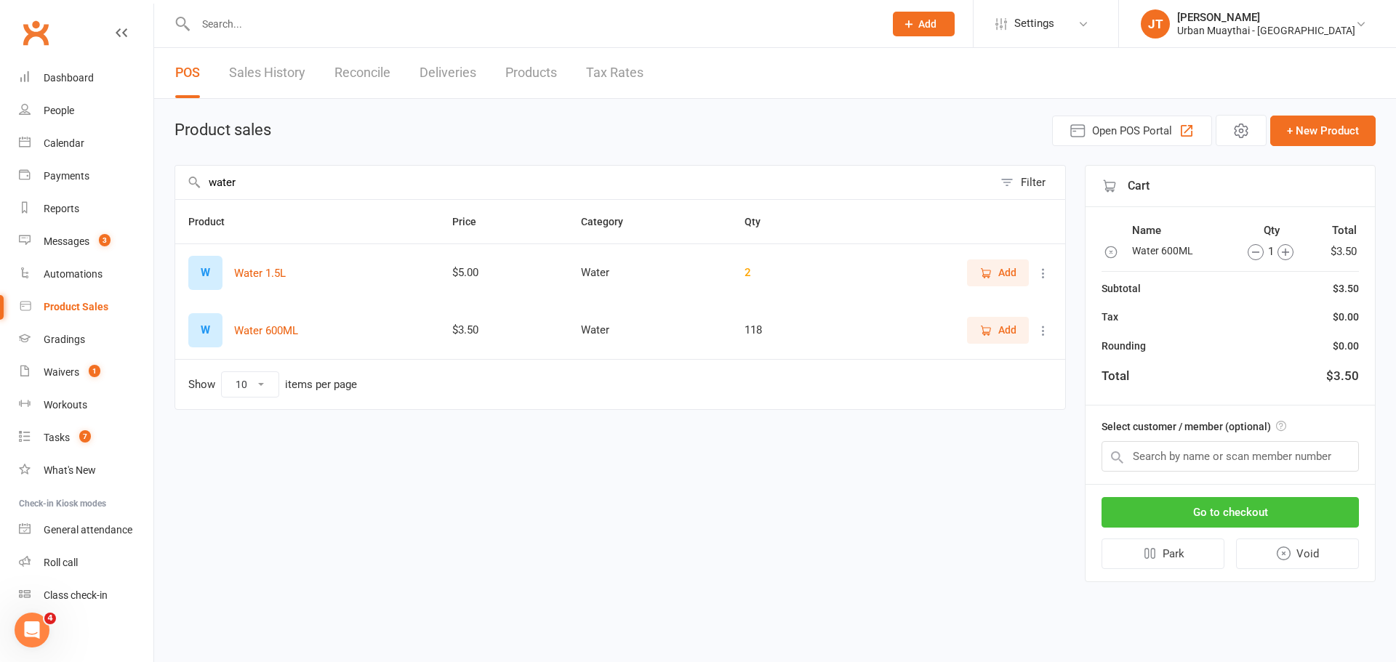
click at [1233, 513] on button "Go to checkout" at bounding box center [1230, 512] width 257 height 31
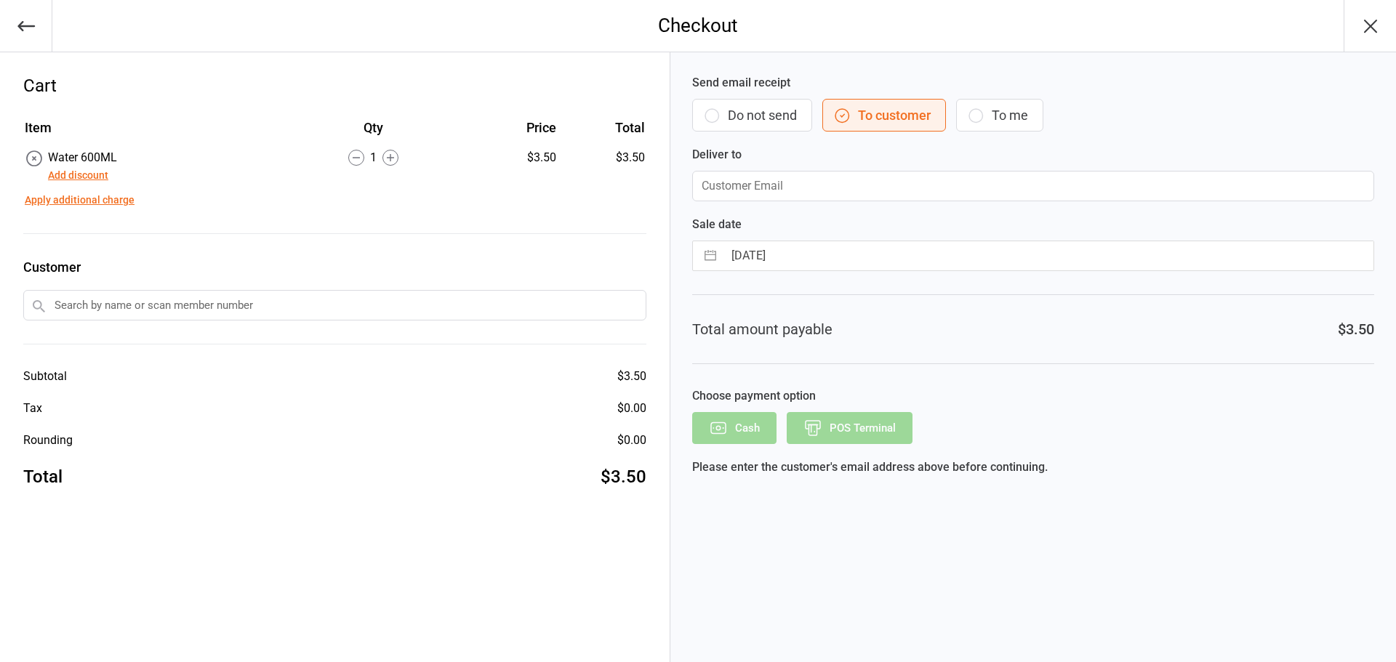
click at [73, 170] on button "Add discount" at bounding box center [78, 175] width 60 height 15
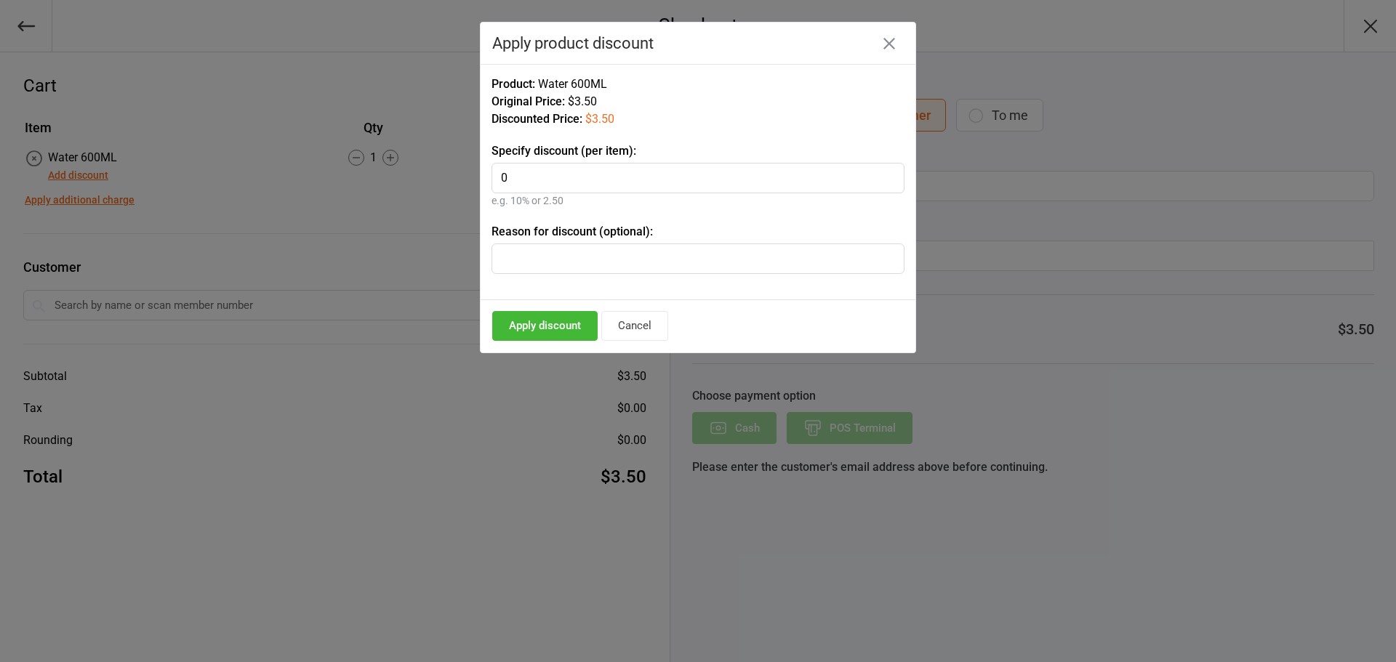
type input "0"
click at [532, 252] on input "text" at bounding box center [698, 259] width 413 height 31
type input "[PERSON_NAME] took it"
click at [566, 321] on button "Apply discount" at bounding box center [544, 326] width 105 height 30
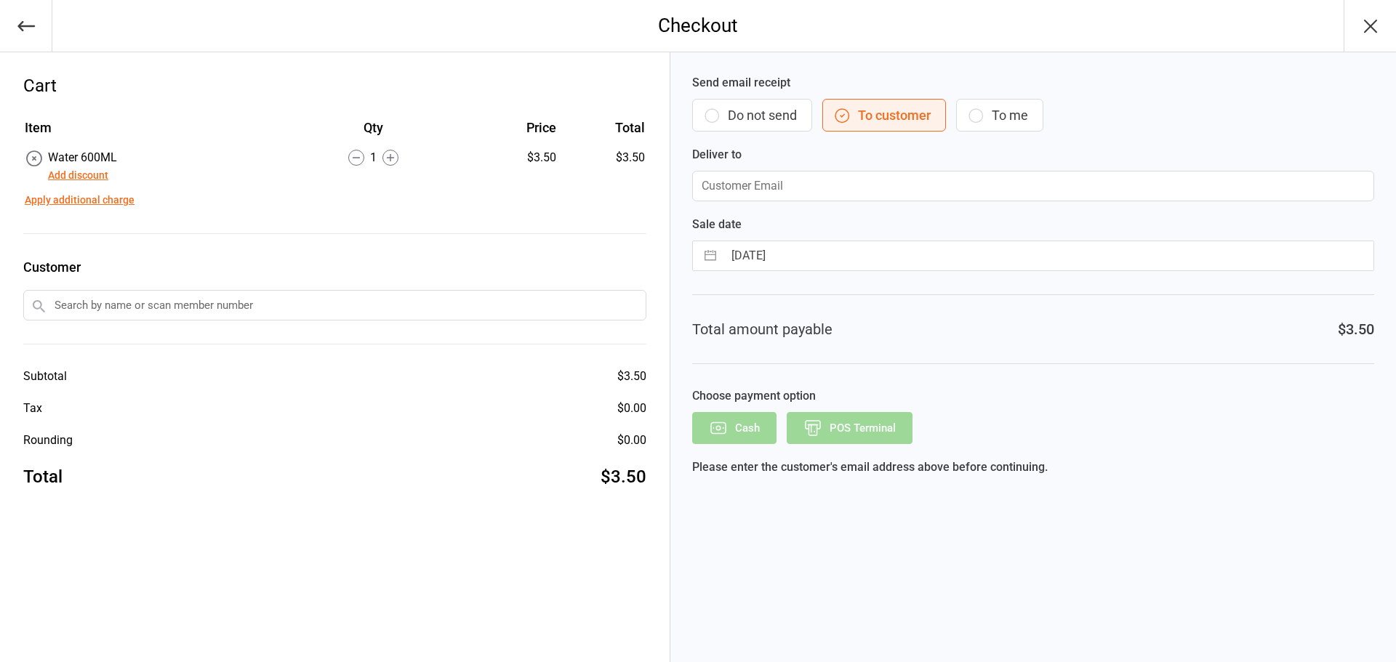
click at [761, 116] on button "Do not send" at bounding box center [752, 115] width 120 height 33
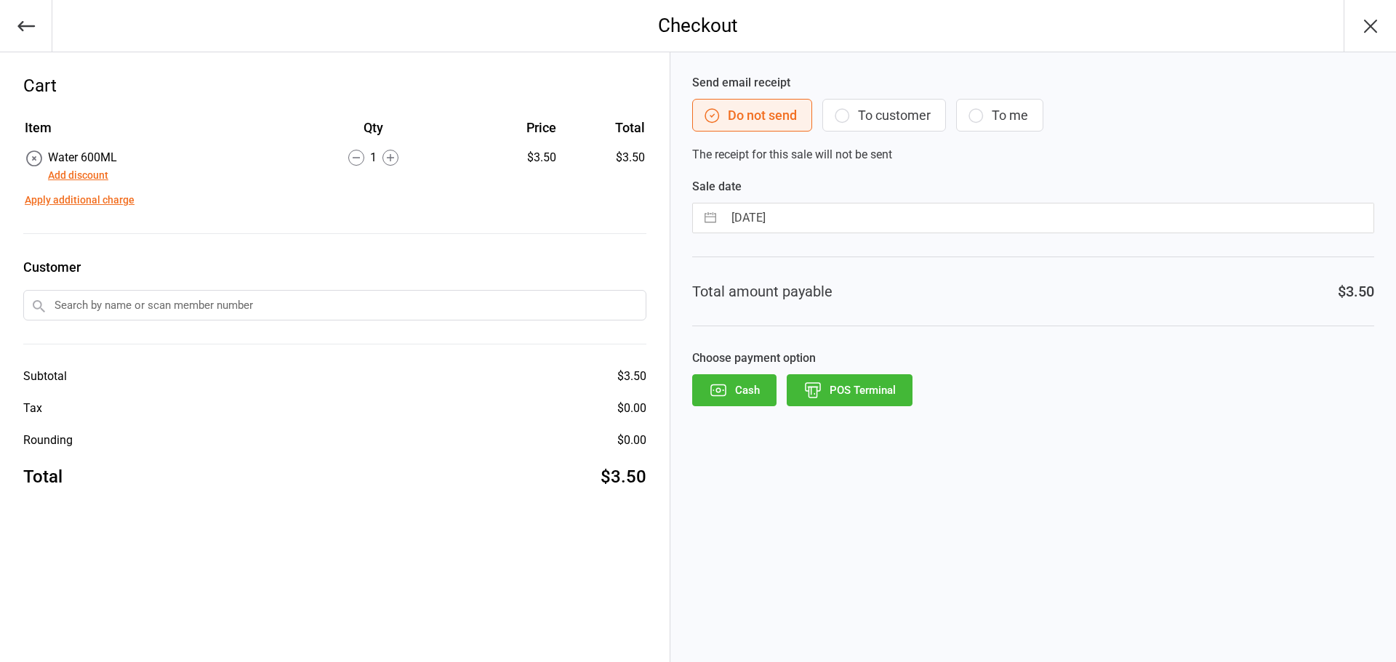
click at [90, 172] on button "Add discount" at bounding box center [78, 175] width 60 height 15
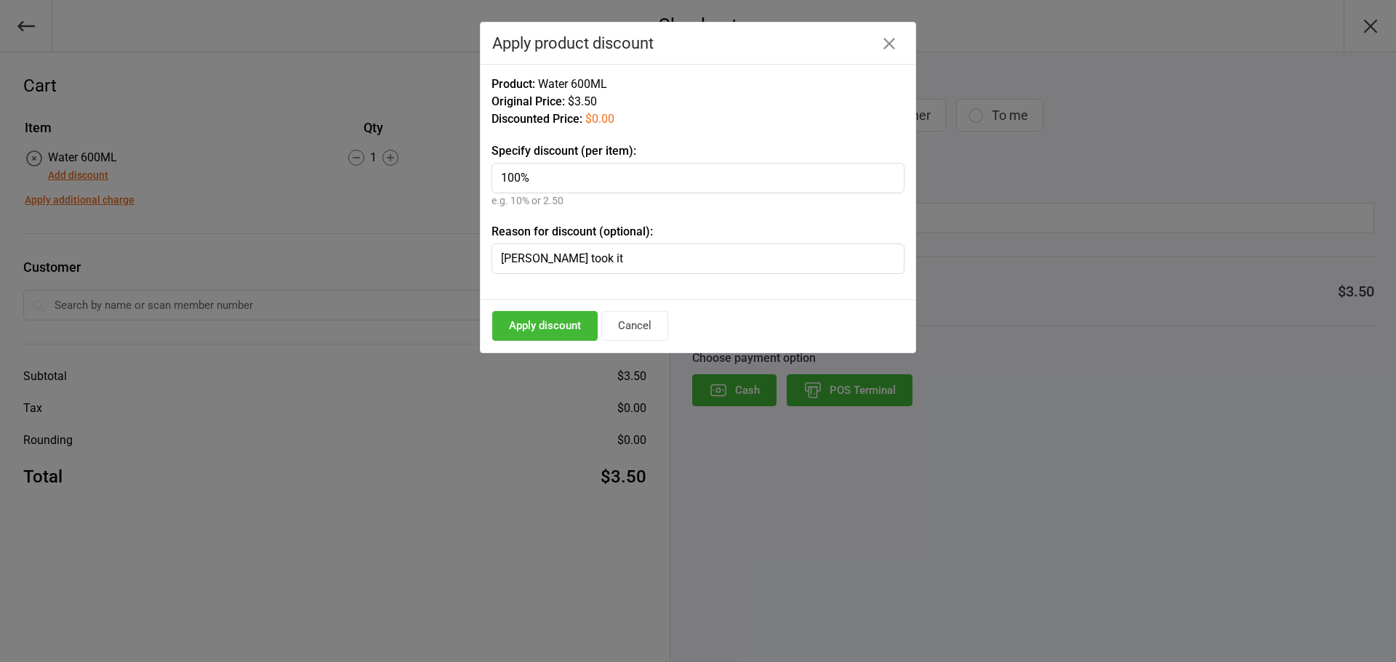
type input "100%"
click at [561, 318] on button "Apply discount" at bounding box center [544, 326] width 105 height 30
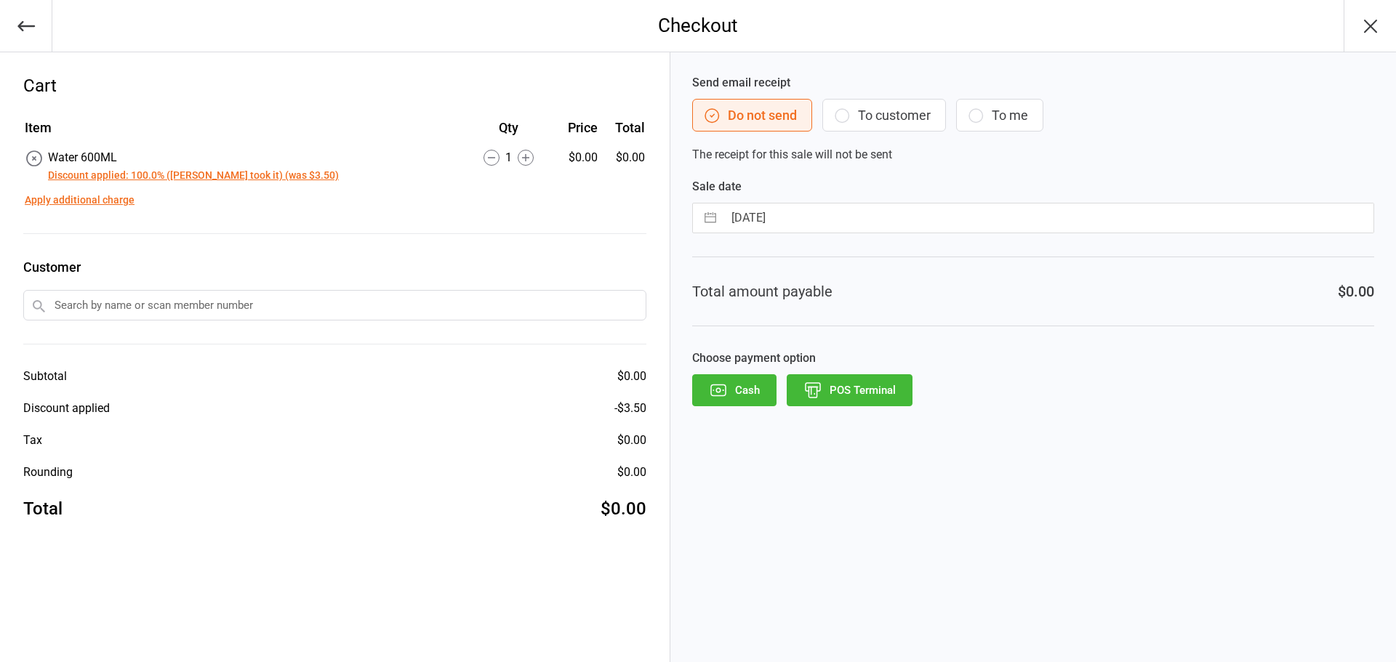
click at [851, 383] on button "POS Terminal" at bounding box center [850, 390] width 126 height 32
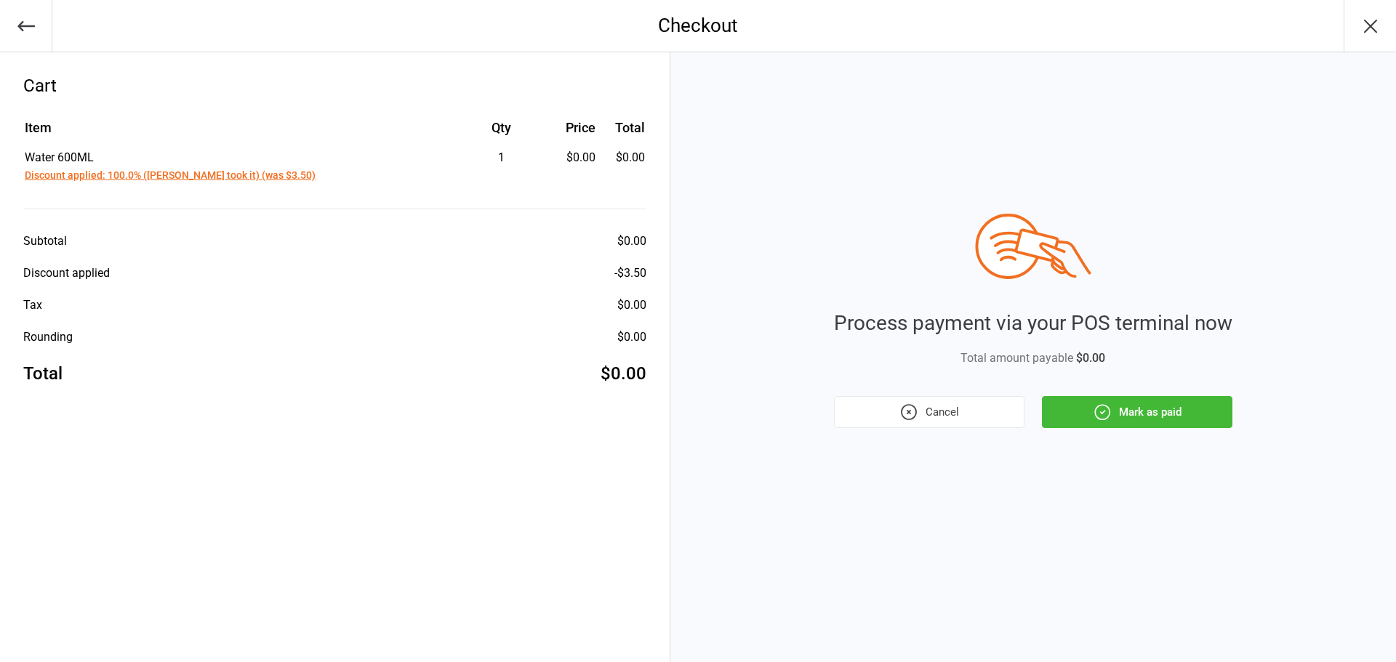
click at [1141, 409] on button "Mark as paid" at bounding box center [1137, 412] width 191 height 32
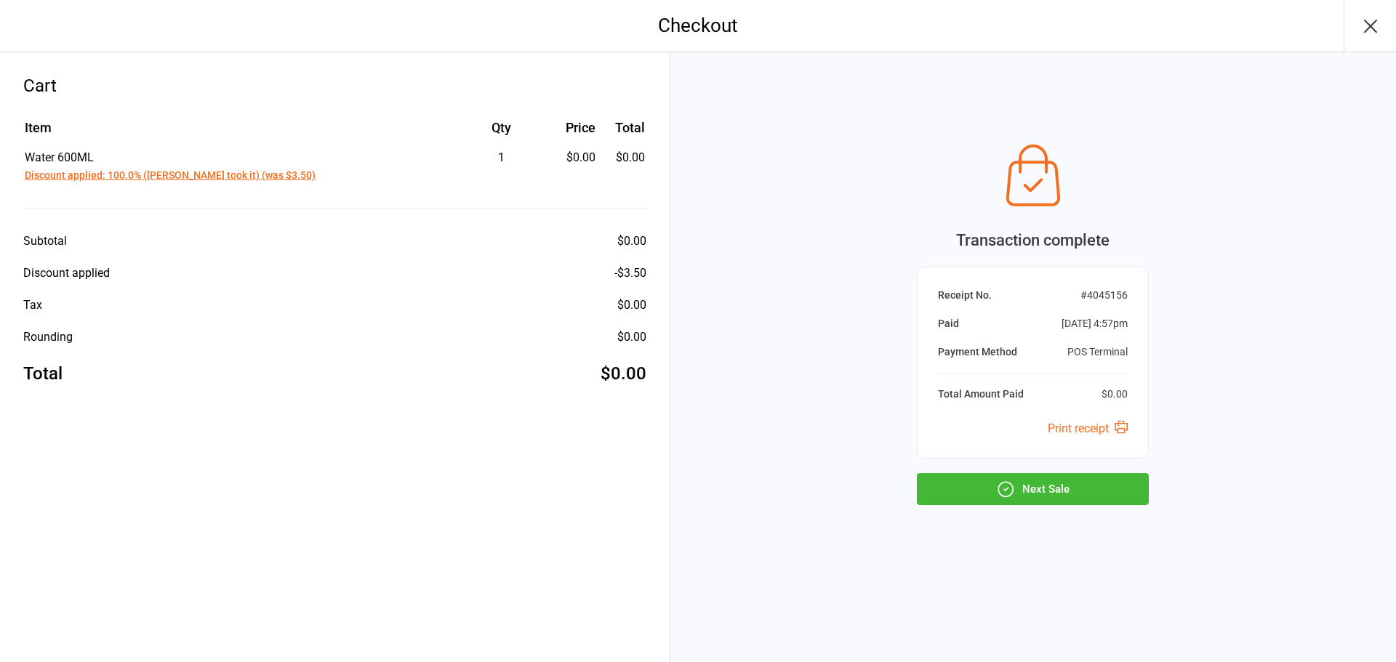
click at [1119, 487] on button "Next Sale" at bounding box center [1033, 489] width 232 height 32
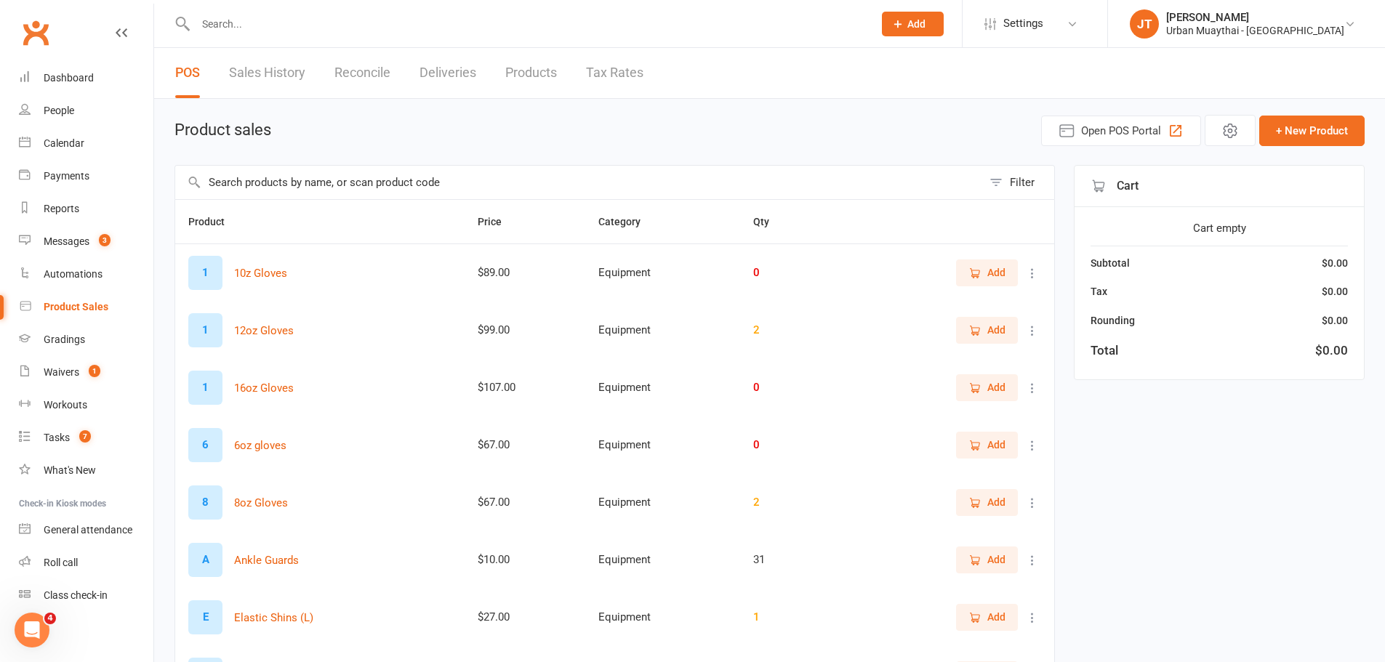
click at [220, 31] on input "text" at bounding box center [527, 24] width 672 height 20
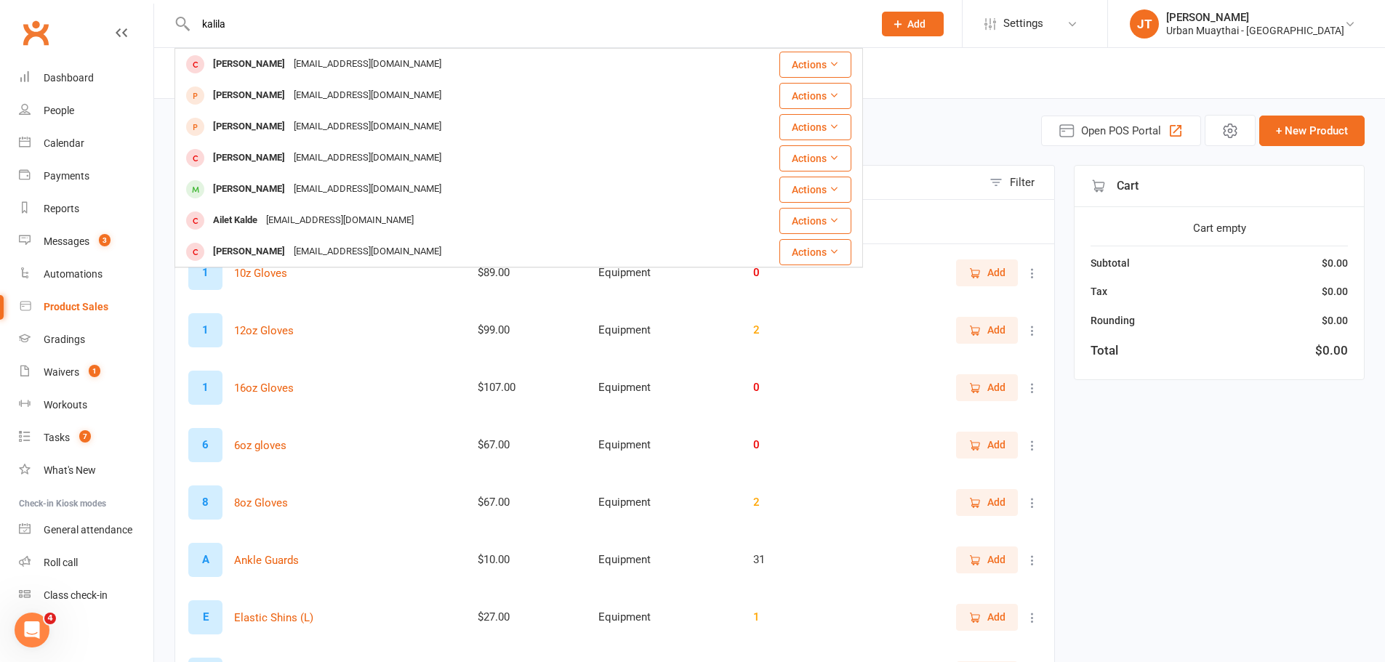
type input "kalila"
click at [260, 67] on div "[PERSON_NAME]" at bounding box center [249, 64] width 81 height 21
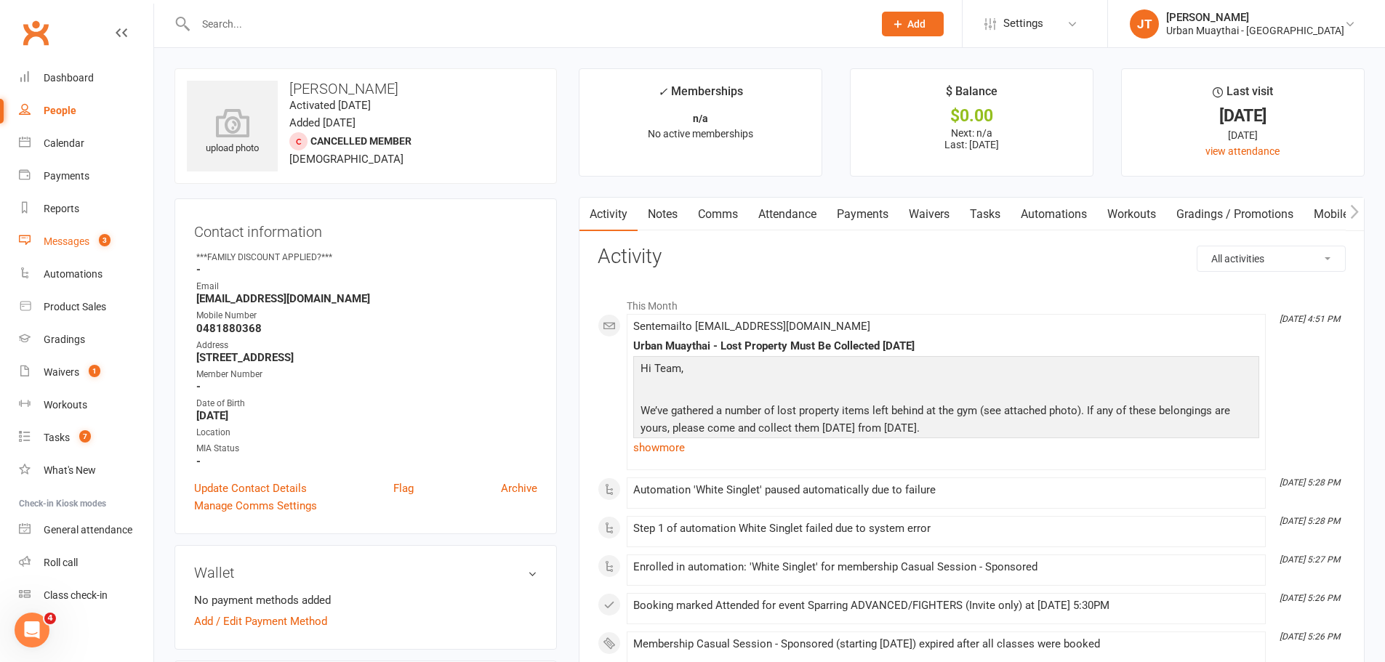
click at [73, 235] on link "Messages 3" at bounding box center [86, 241] width 135 height 33
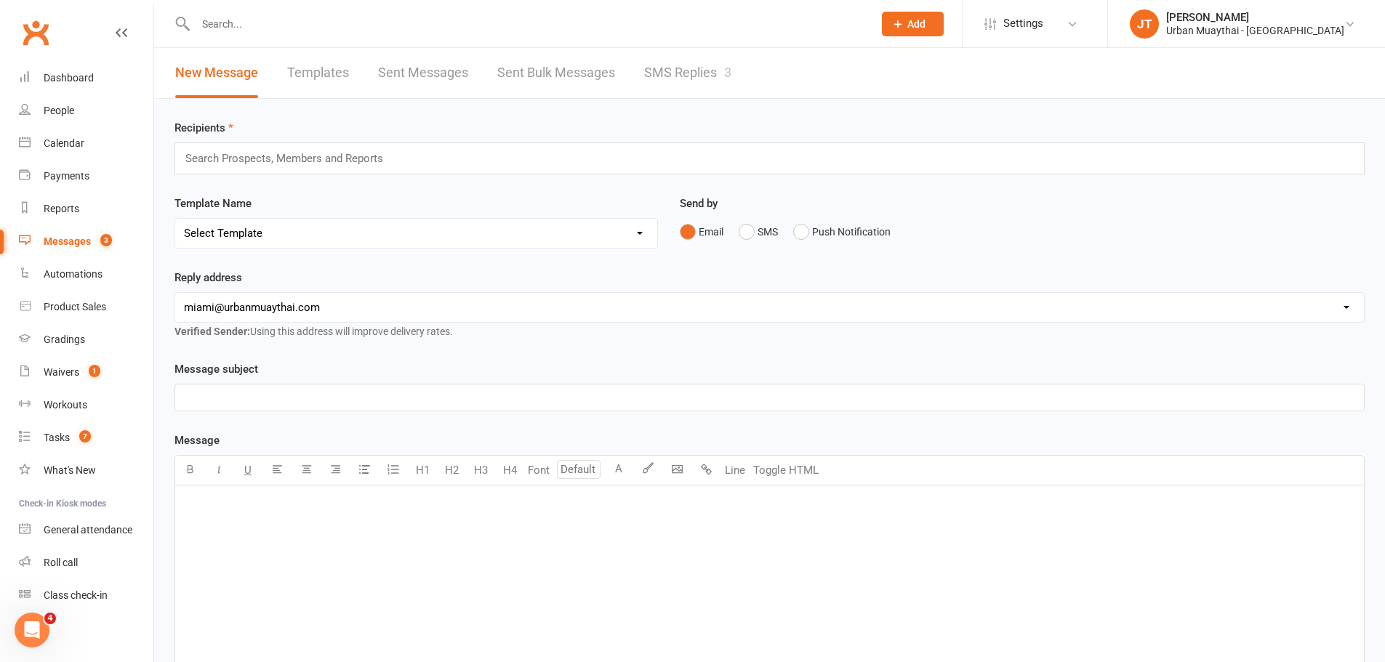
click at [331, 68] on link "Templates" at bounding box center [318, 73] width 62 height 50
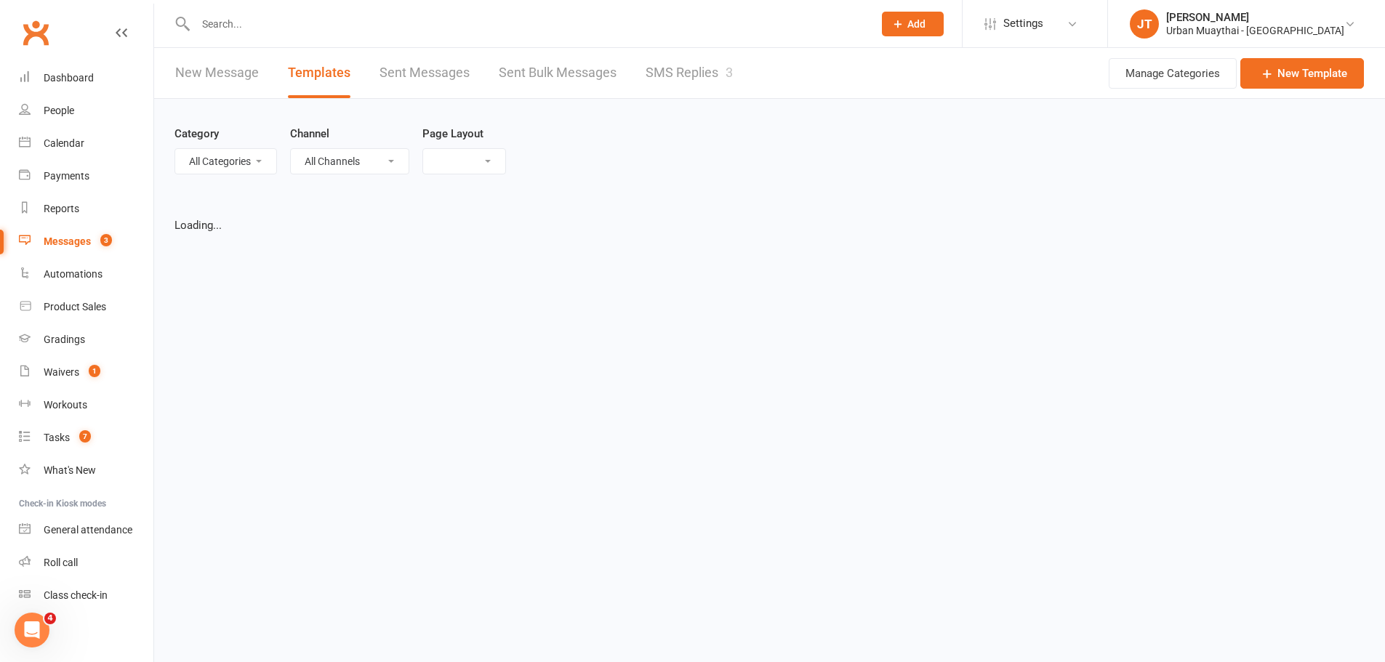
select select "grid"
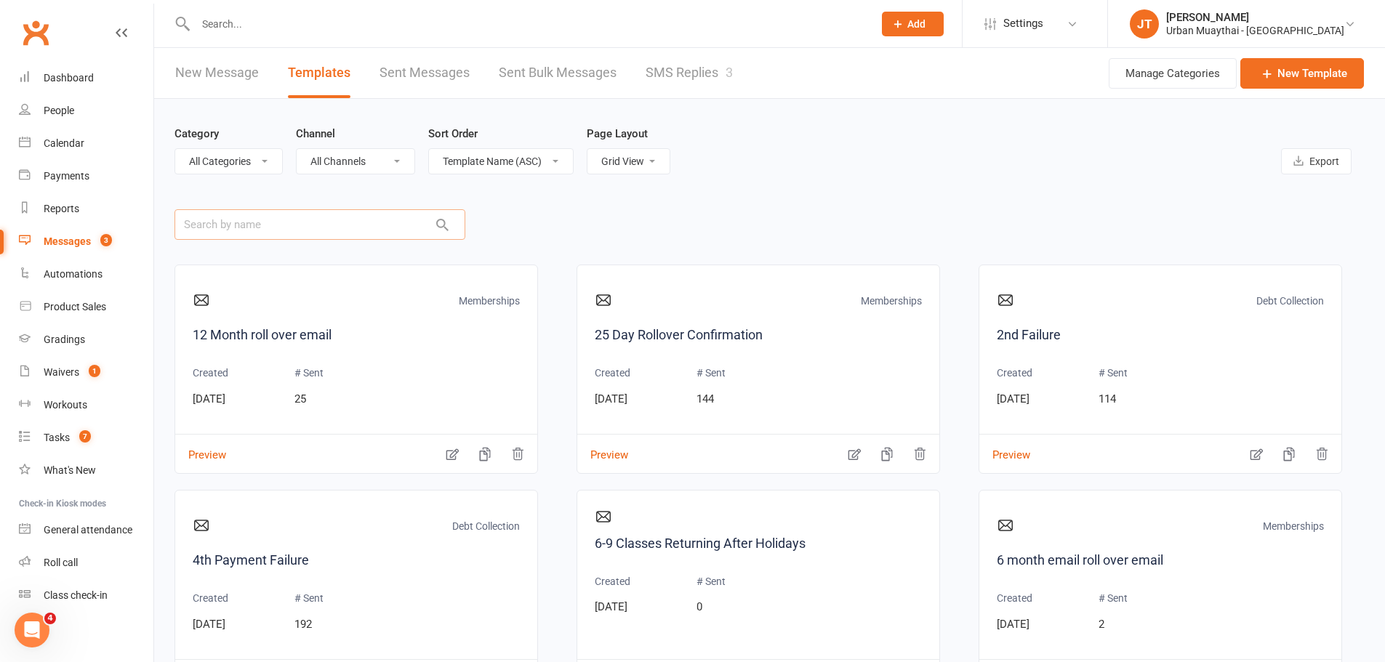
click at [270, 223] on input "text" at bounding box center [320, 224] width 291 height 31
click at [226, 81] on link "New Message" at bounding box center [217, 73] width 84 height 50
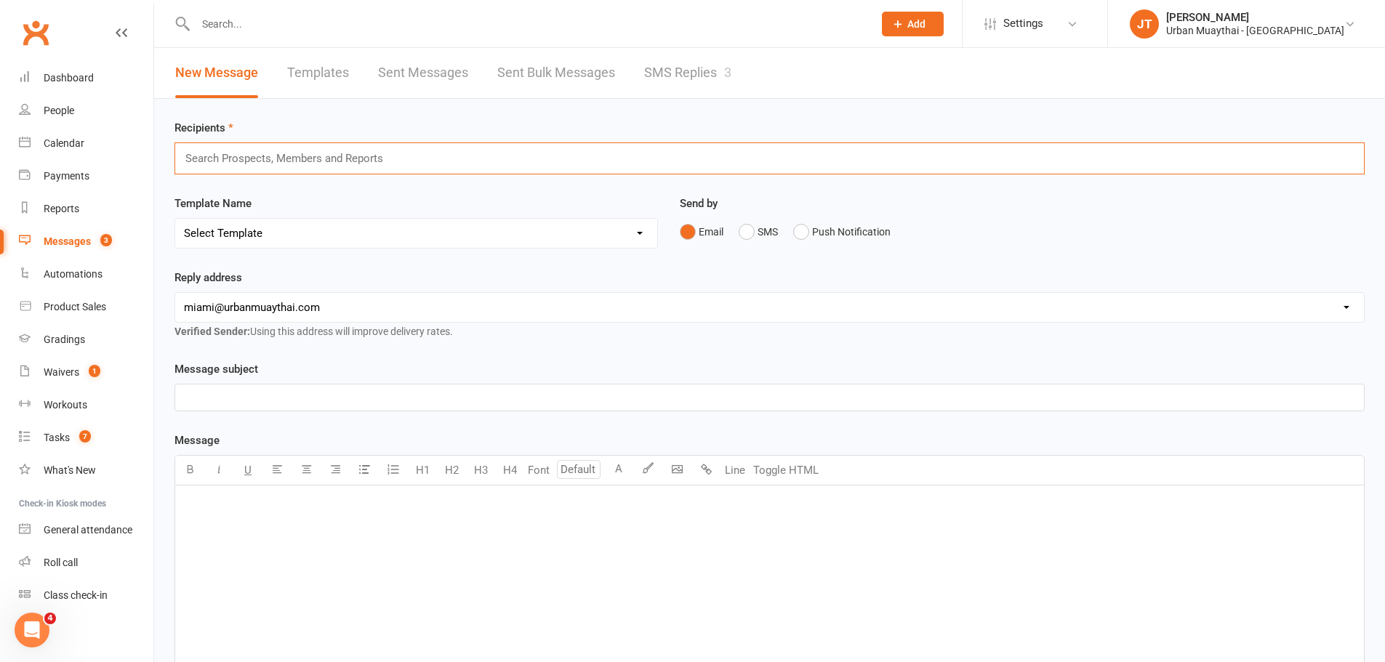
click at [300, 159] on input "text" at bounding box center [290, 158] width 213 height 19
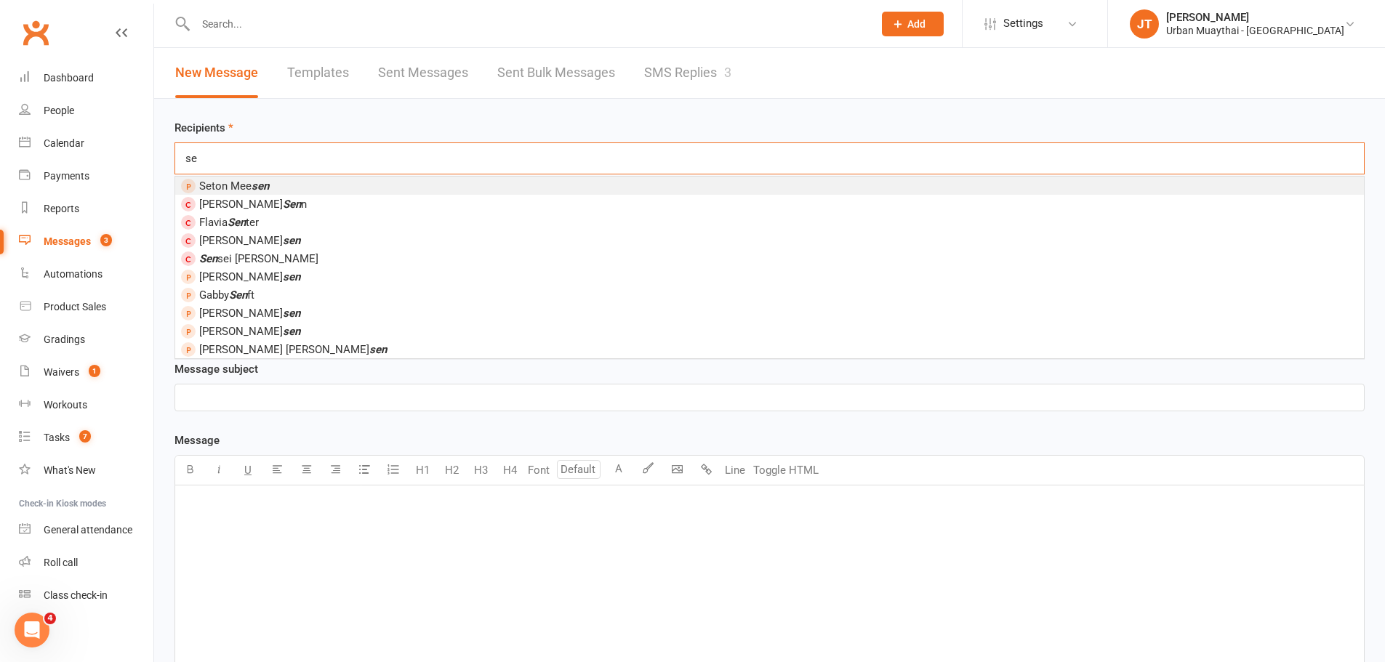
type input "s"
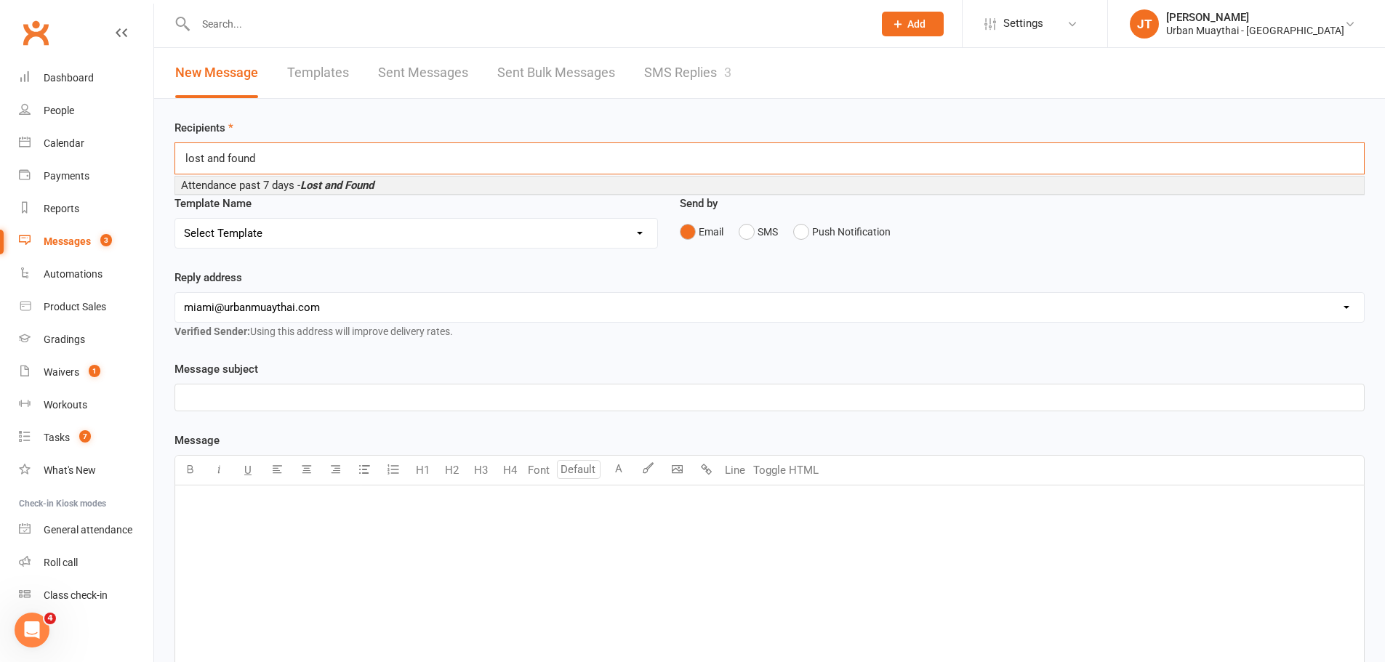
type input "lost and found"
click at [320, 185] on em "Lost and Found" at bounding box center [336, 185] width 73 height 13
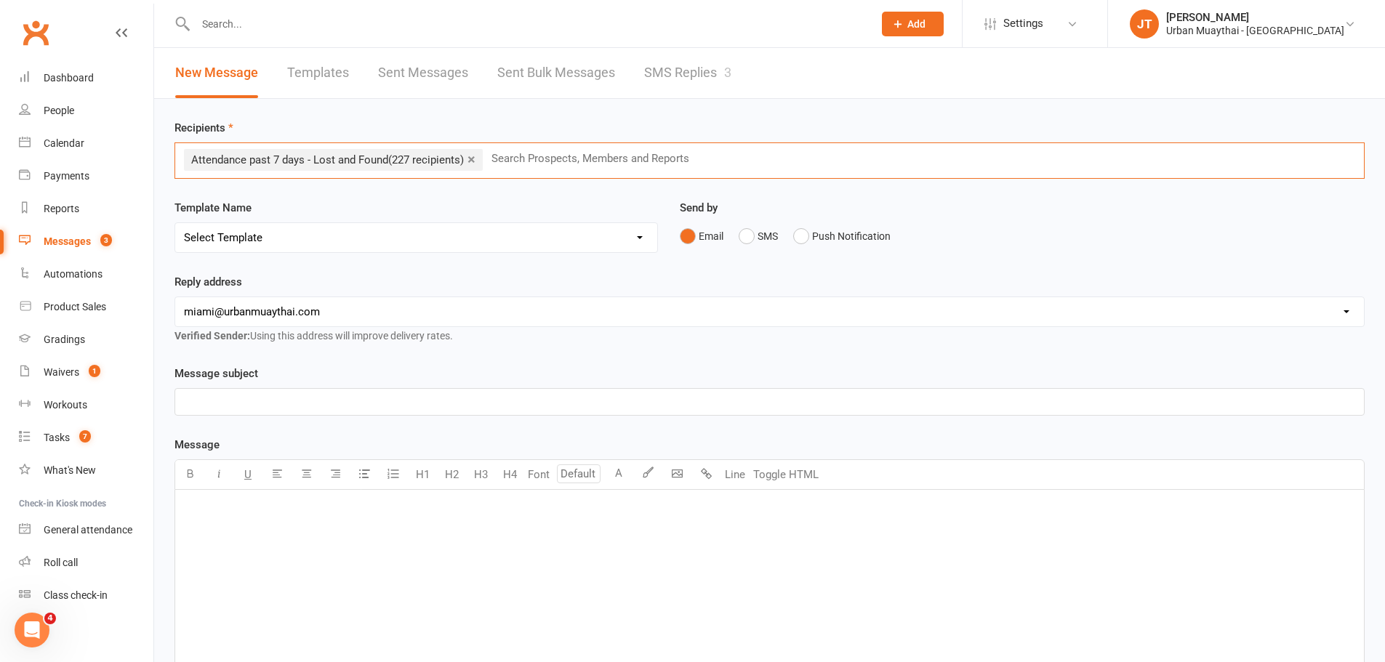
click at [414, 69] on link "Sent Messages" at bounding box center [423, 73] width 90 height 50
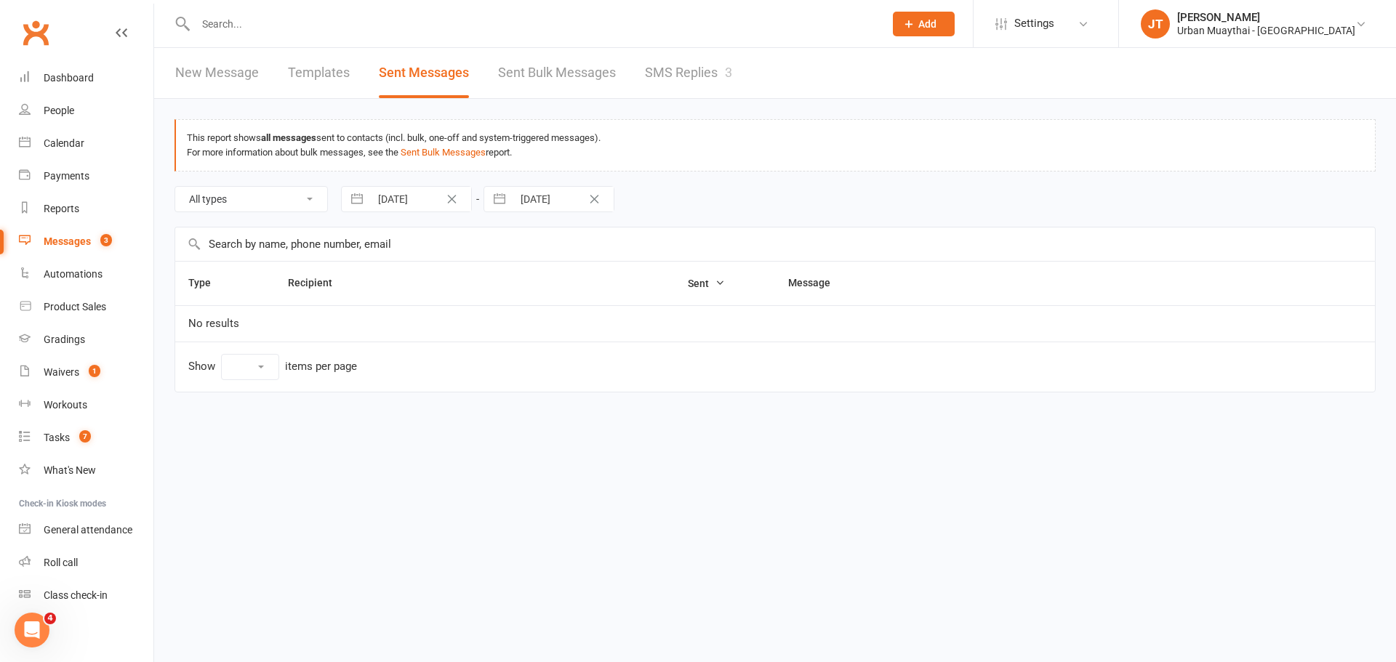
select select "10"
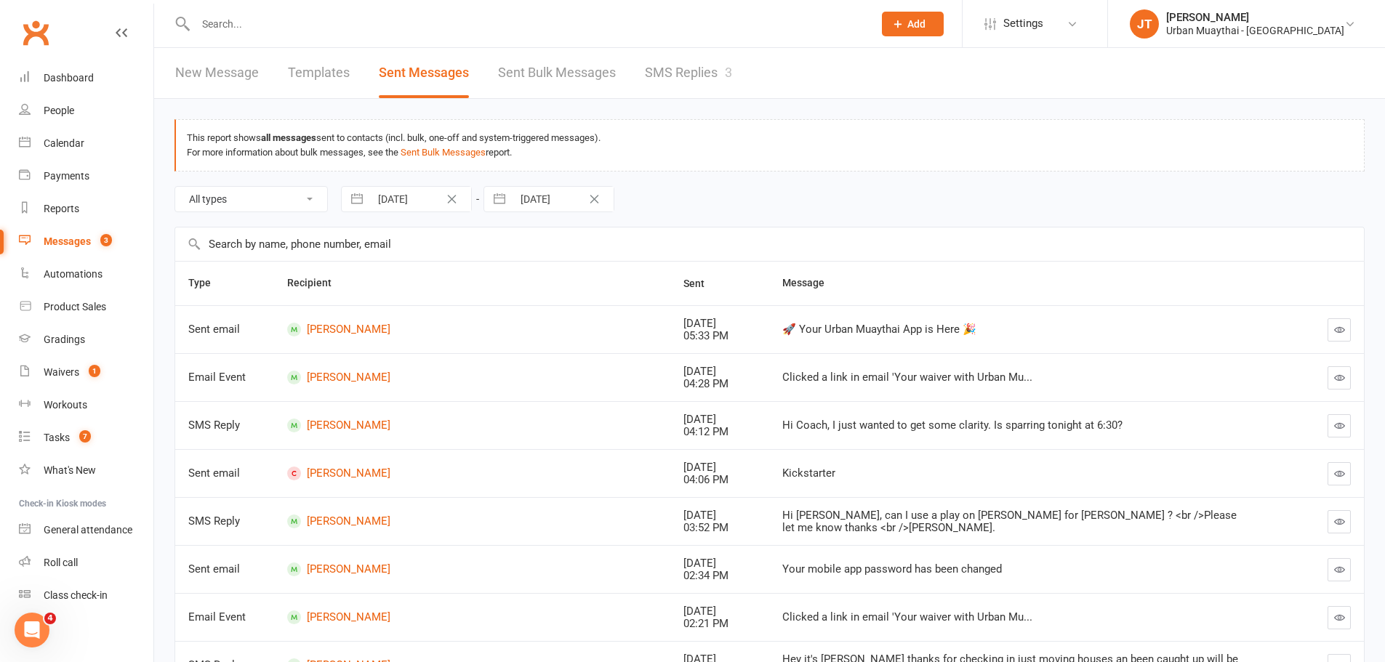
scroll to position [236, 0]
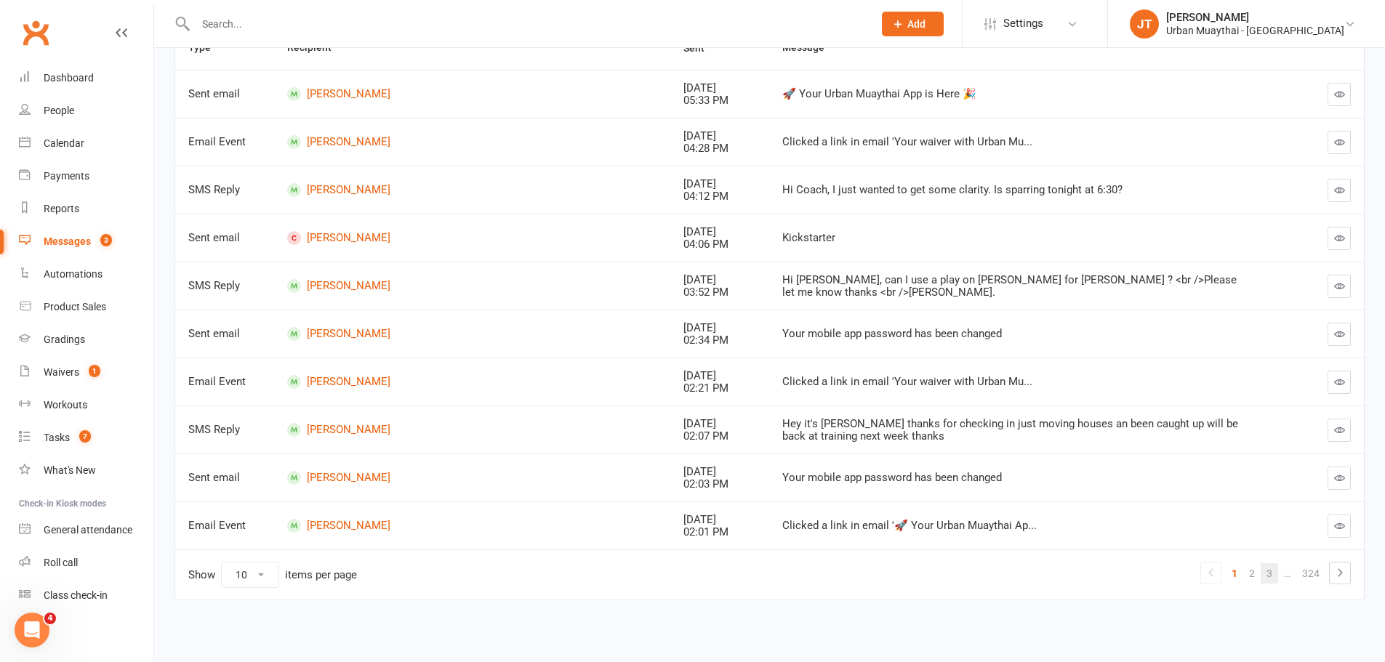
click at [1274, 577] on link "3" at bounding box center [1269, 574] width 17 height 20
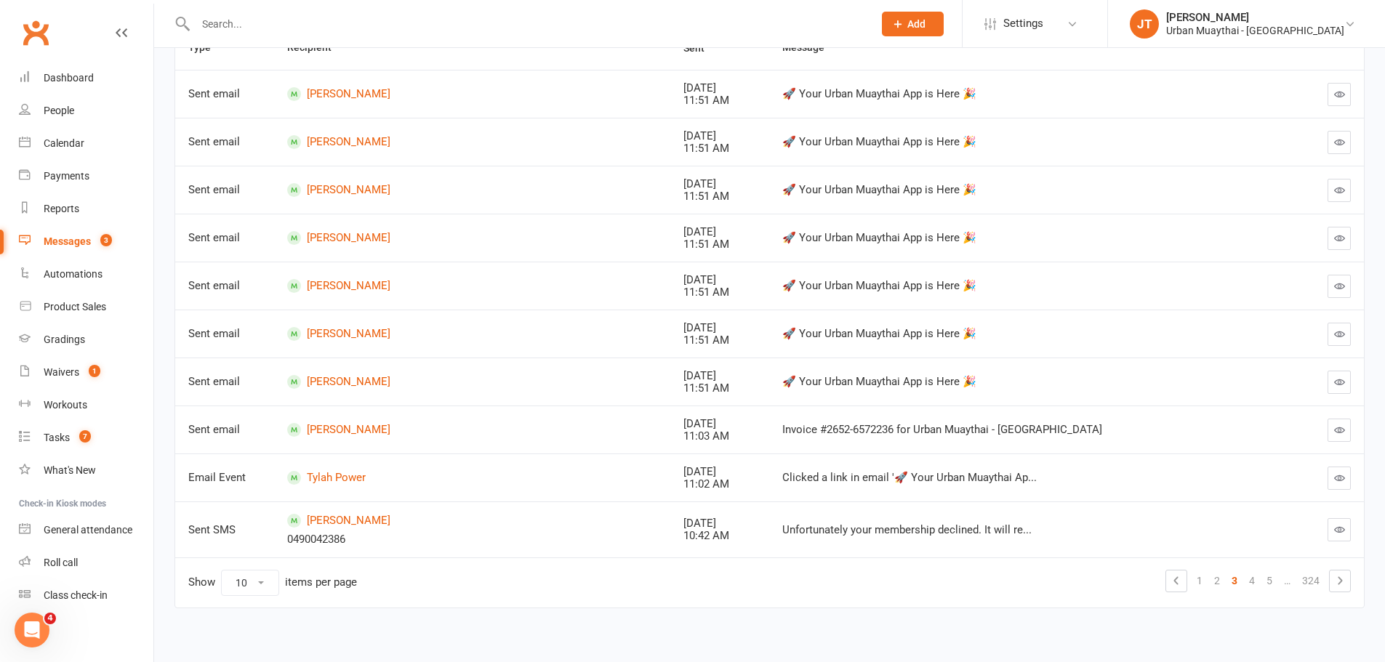
click at [1274, 577] on link "5" at bounding box center [1269, 581] width 17 height 20
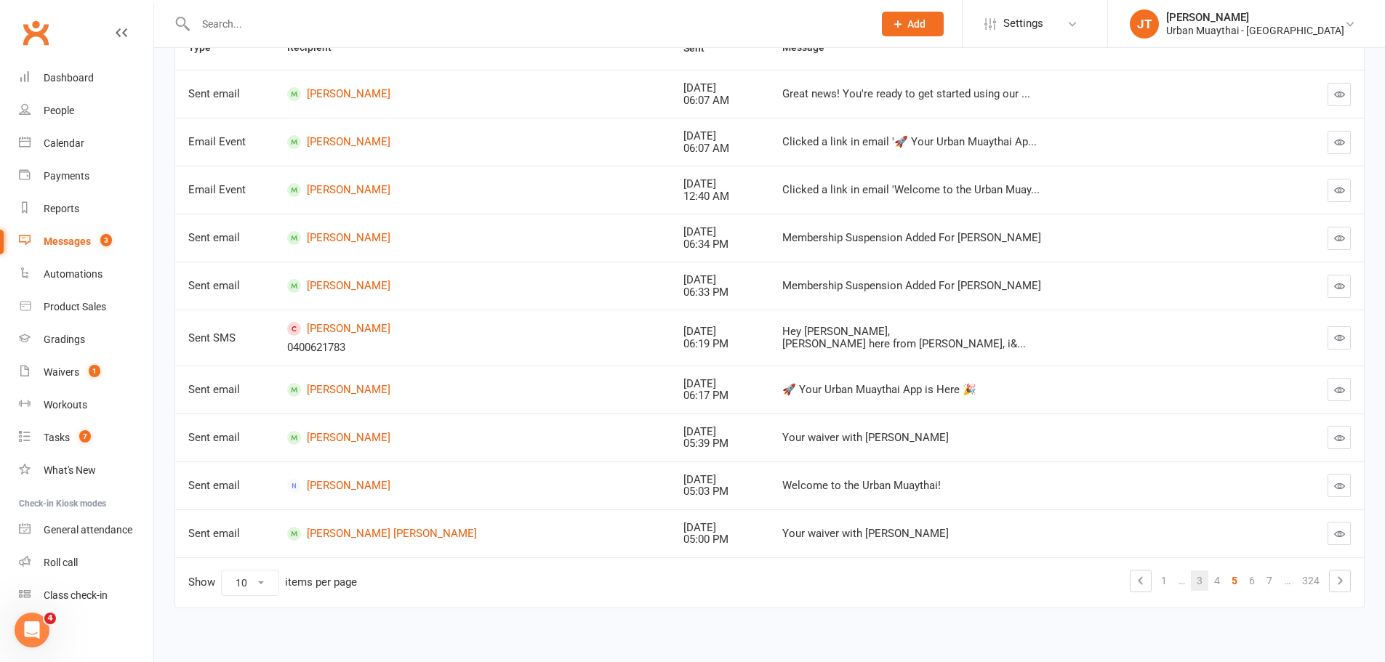
click at [1274, 577] on link "7" at bounding box center [1269, 581] width 17 height 20
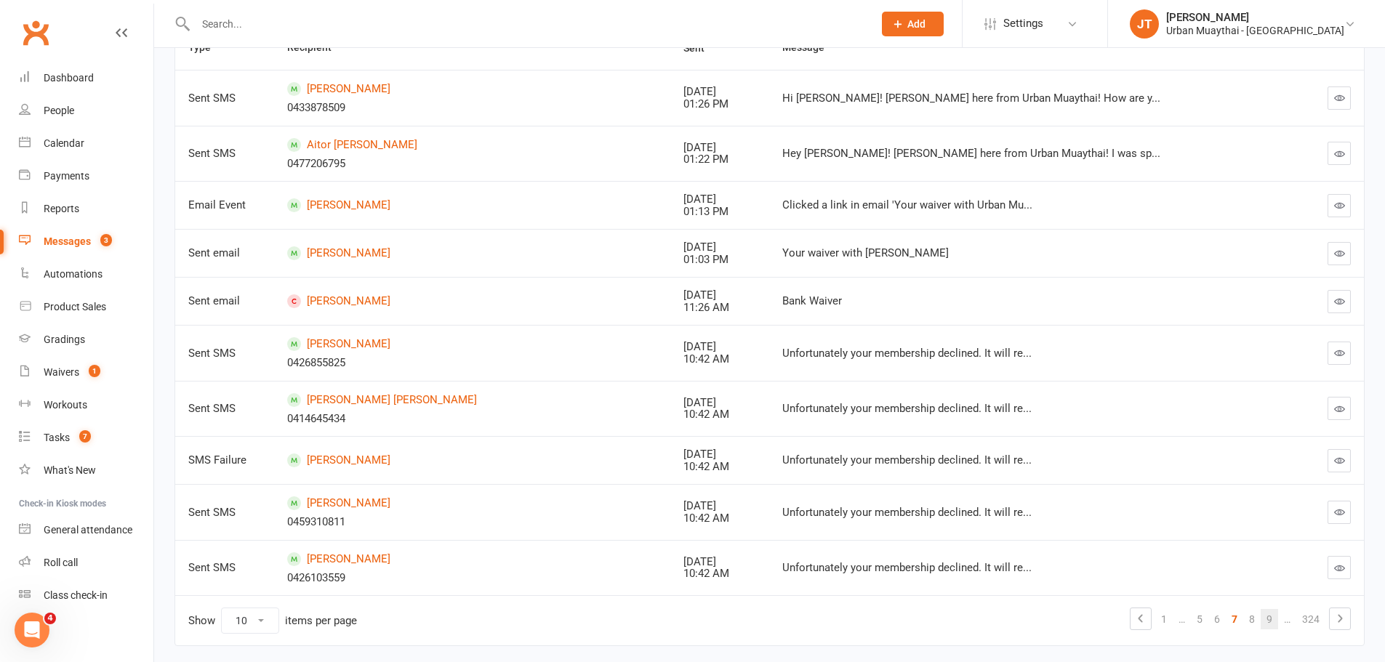
click at [1267, 620] on link "9" at bounding box center [1269, 619] width 17 height 20
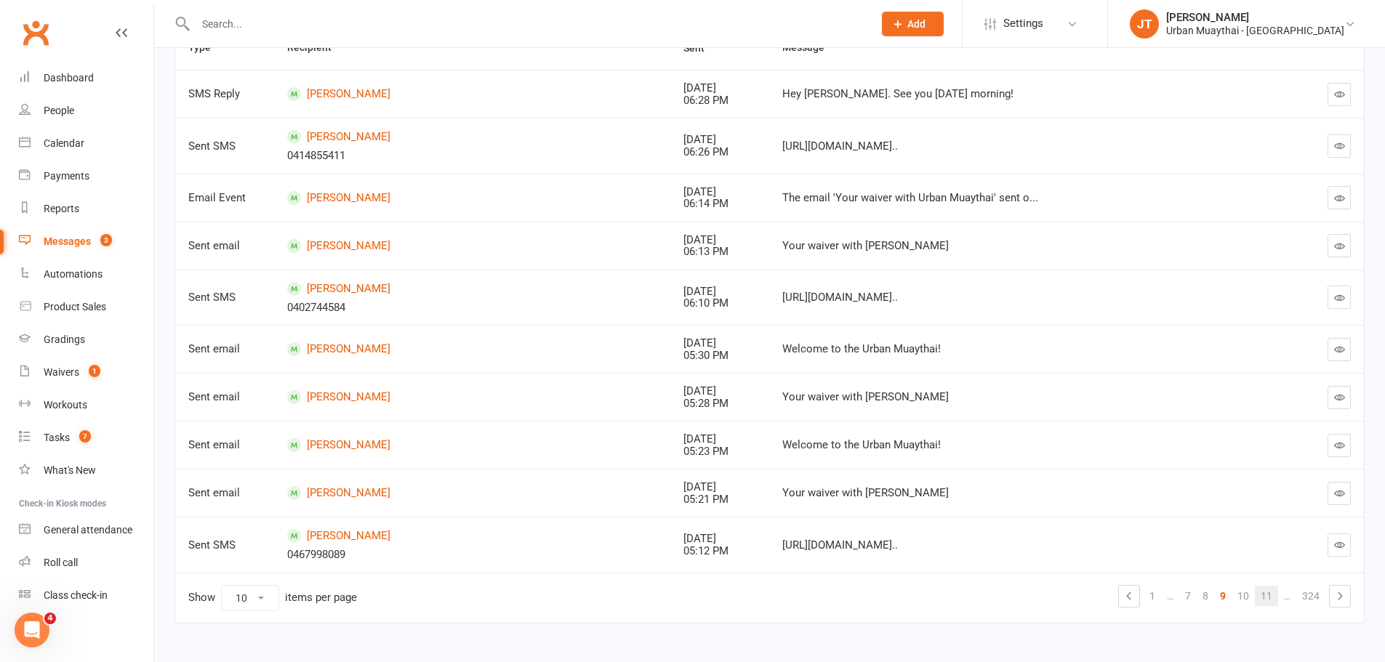
click at [1264, 600] on link "11" at bounding box center [1266, 596] width 23 height 20
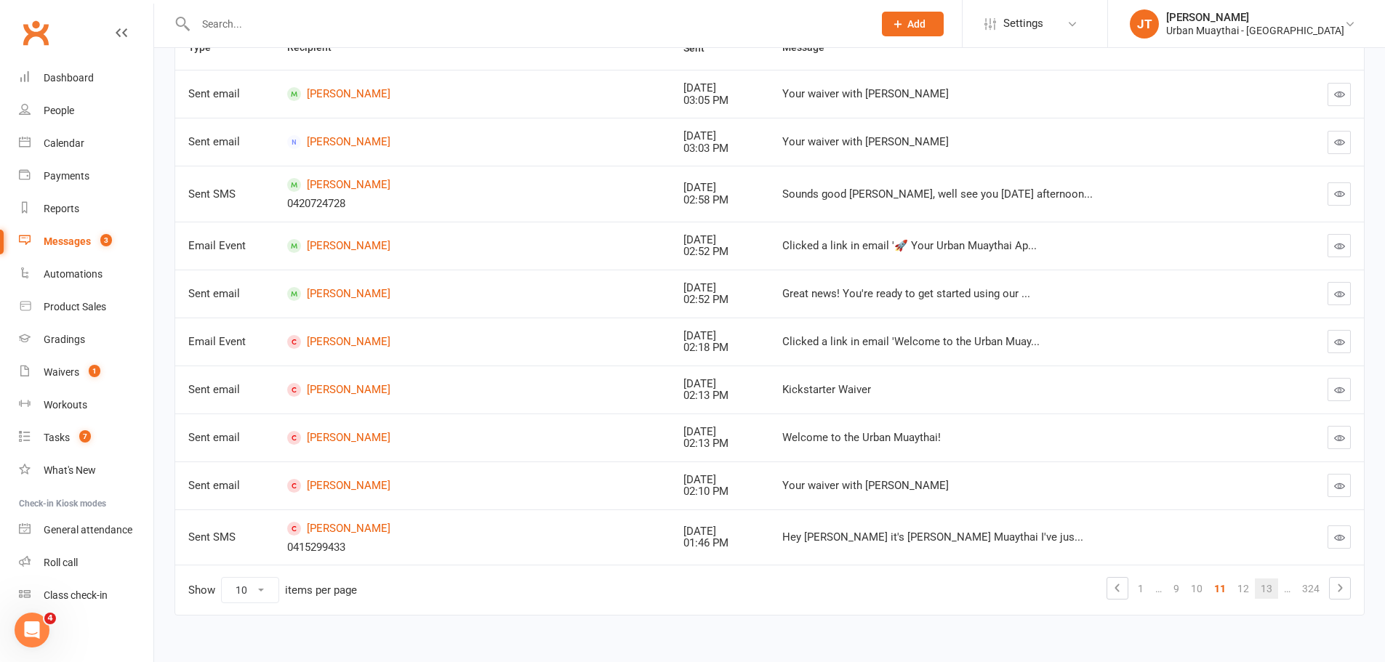
click at [1264, 594] on link "13" at bounding box center [1266, 589] width 23 height 20
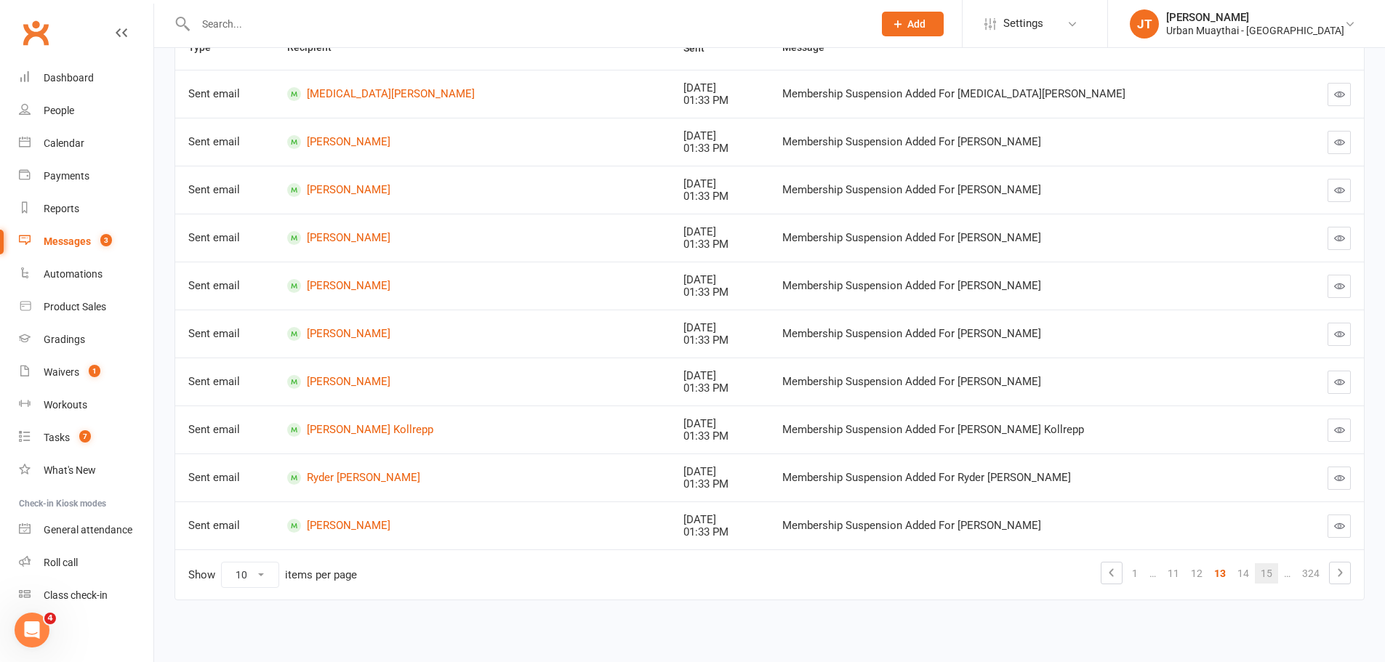
click at [1263, 579] on link "15" at bounding box center [1266, 574] width 23 height 20
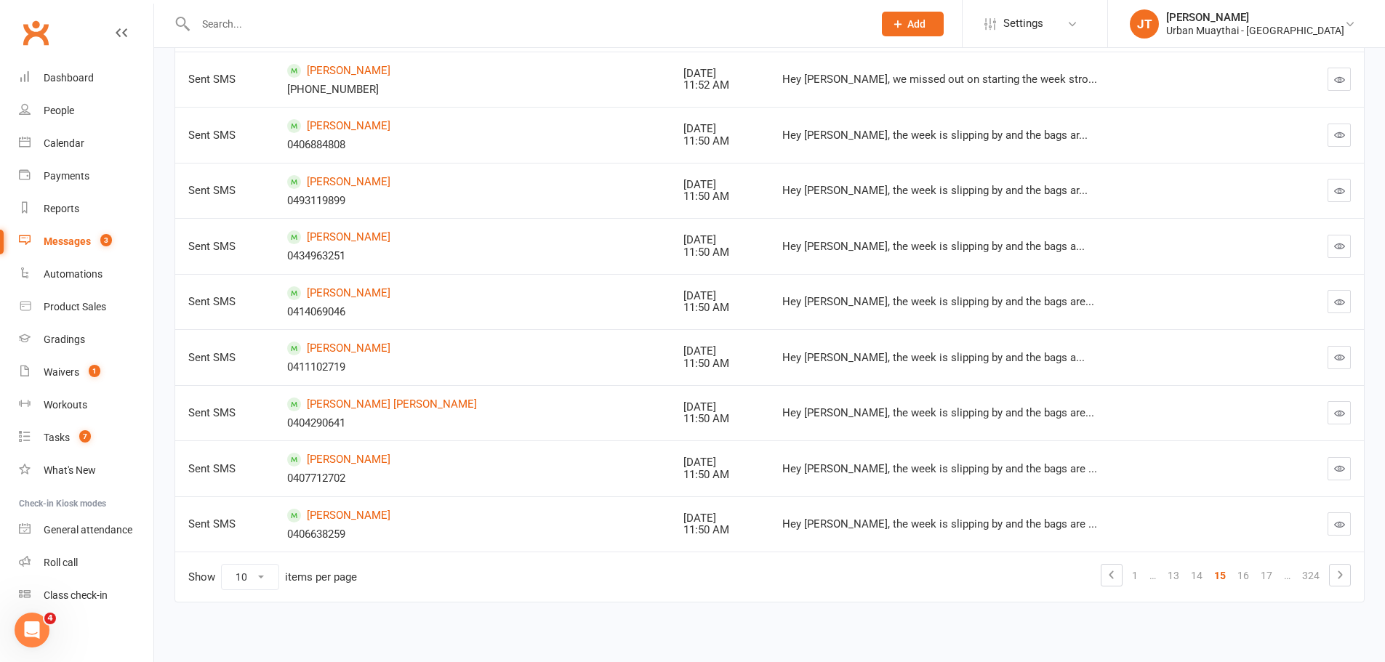
scroll to position [312, 0]
click at [1262, 566] on link "17" at bounding box center [1266, 574] width 23 height 20
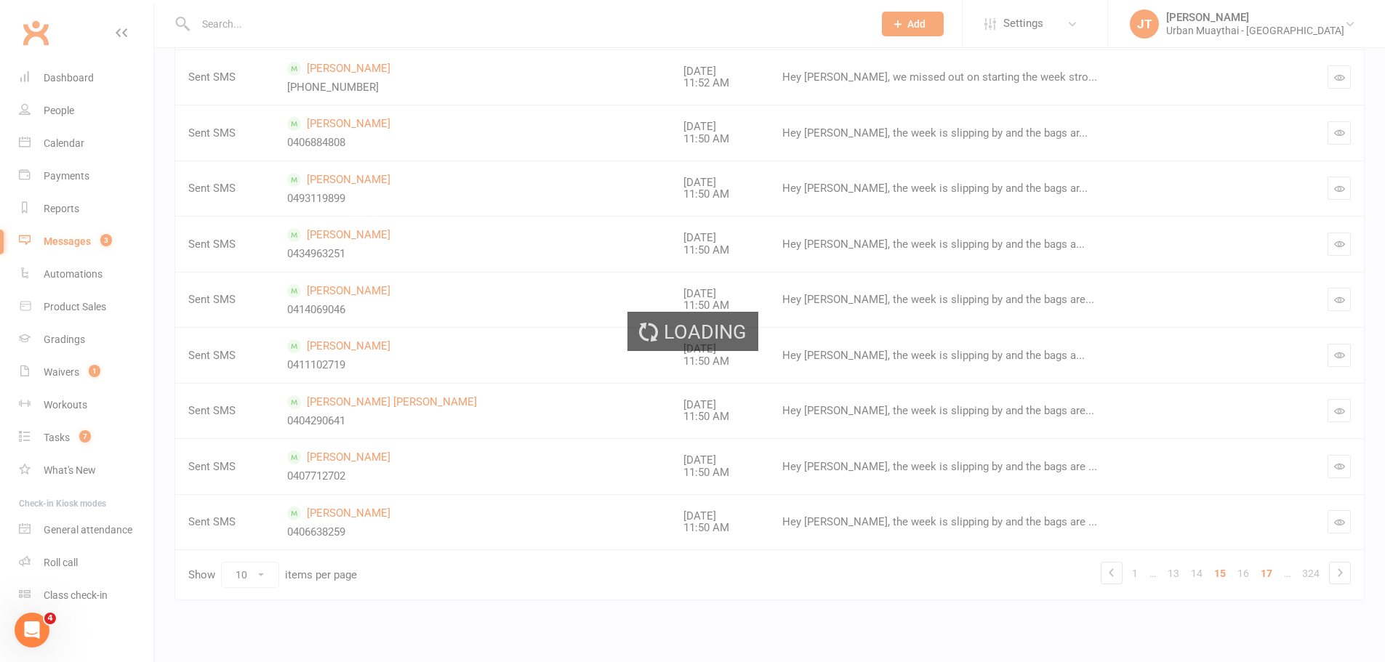
scroll to position [289, 0]
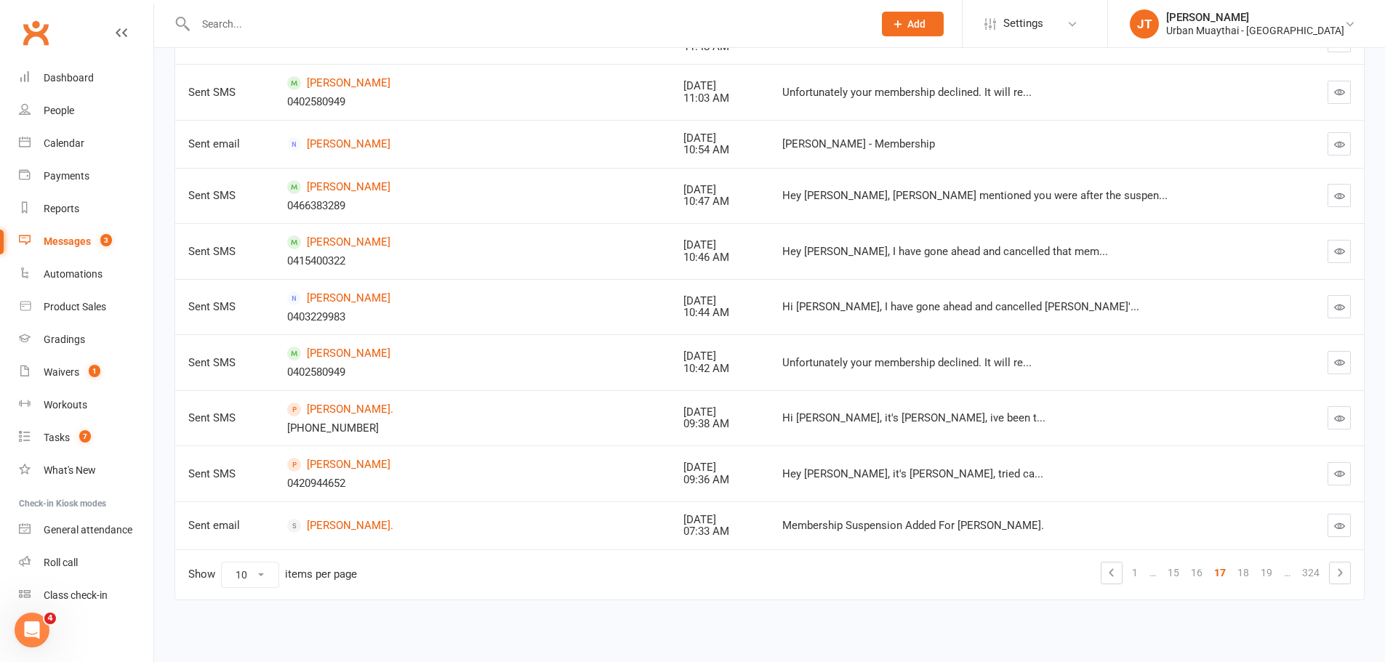
click at [1262, 566] on link "19" at bounding box center [1266, 573] width 23 height 20
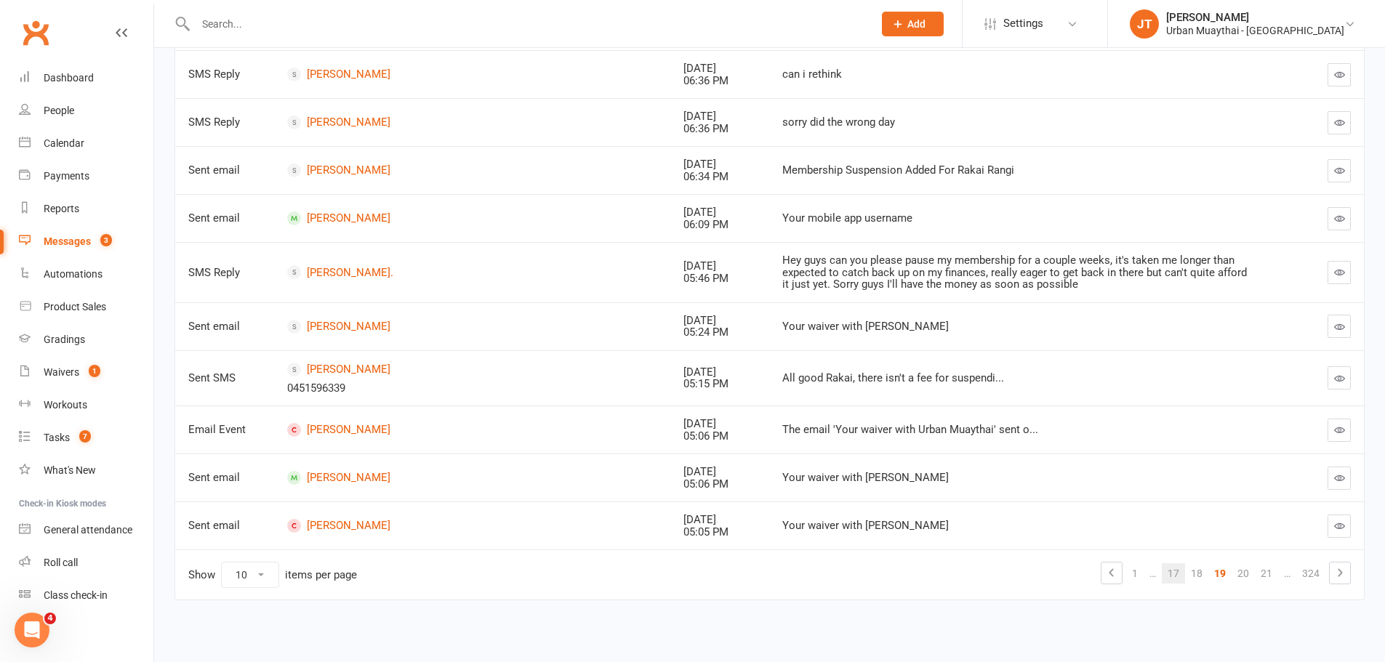
scroll to position [255, 0]
click at [1263, 569] on link "21" at bounding box center [1266, 574] width 23 height 20
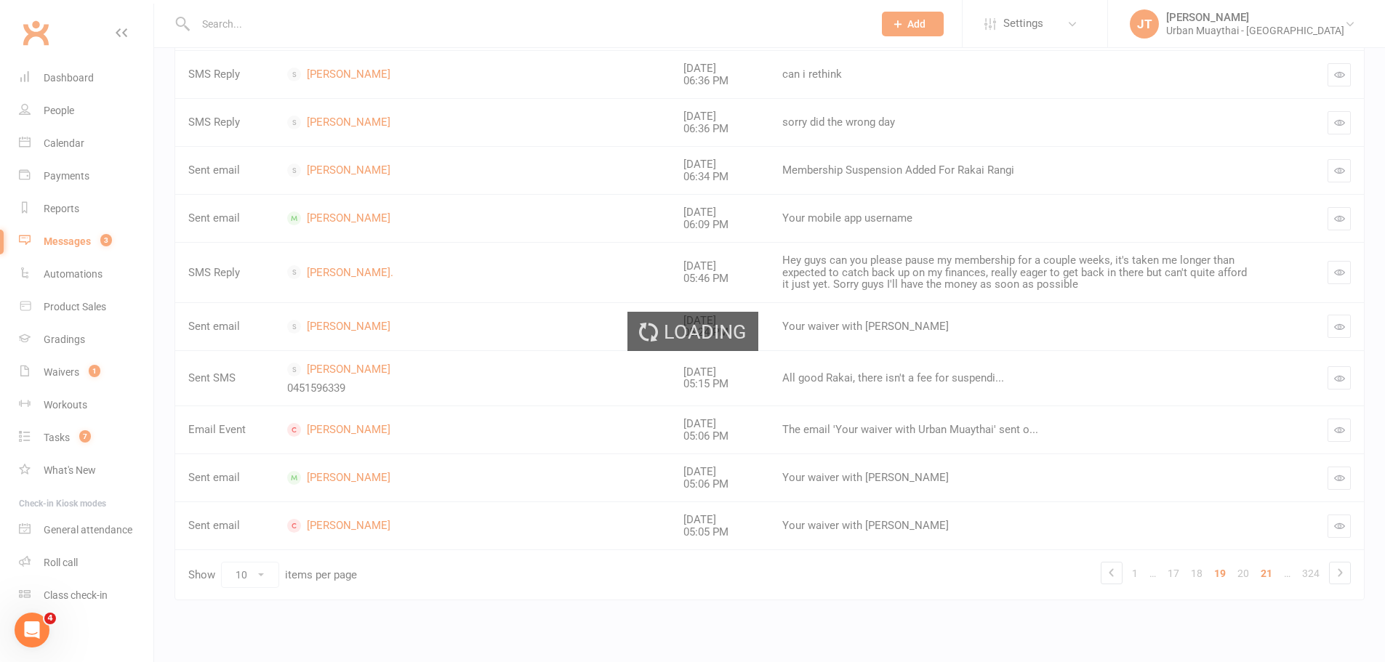
scroll to position [259, 0]
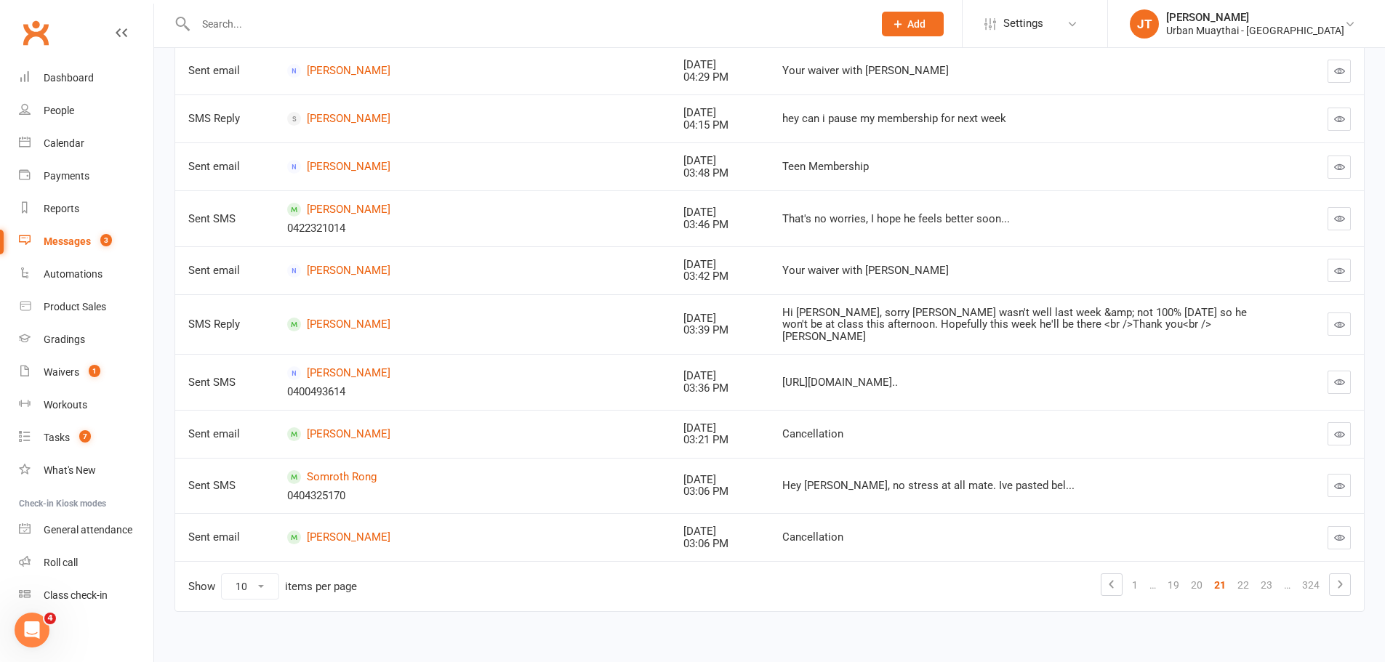
click at [1263, 575] on link "23" at bounding box center [1266, 585] width 23 height 20
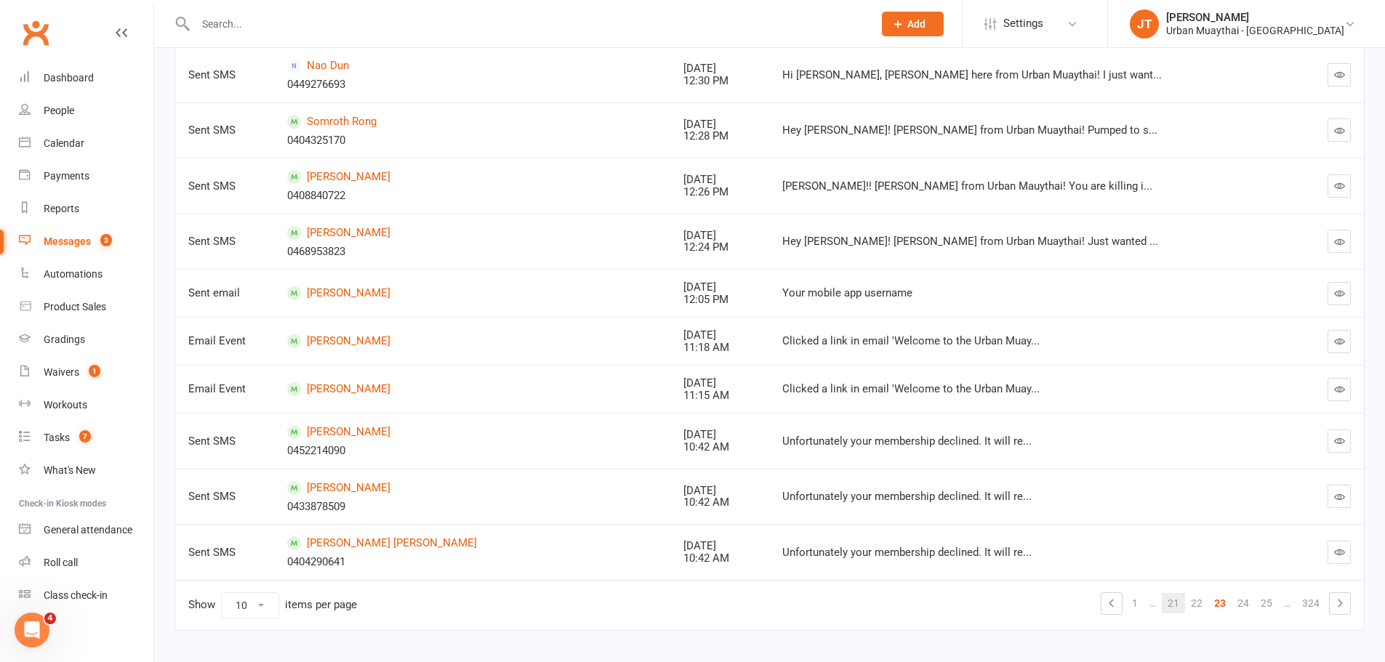
scroll to position [289, 0]
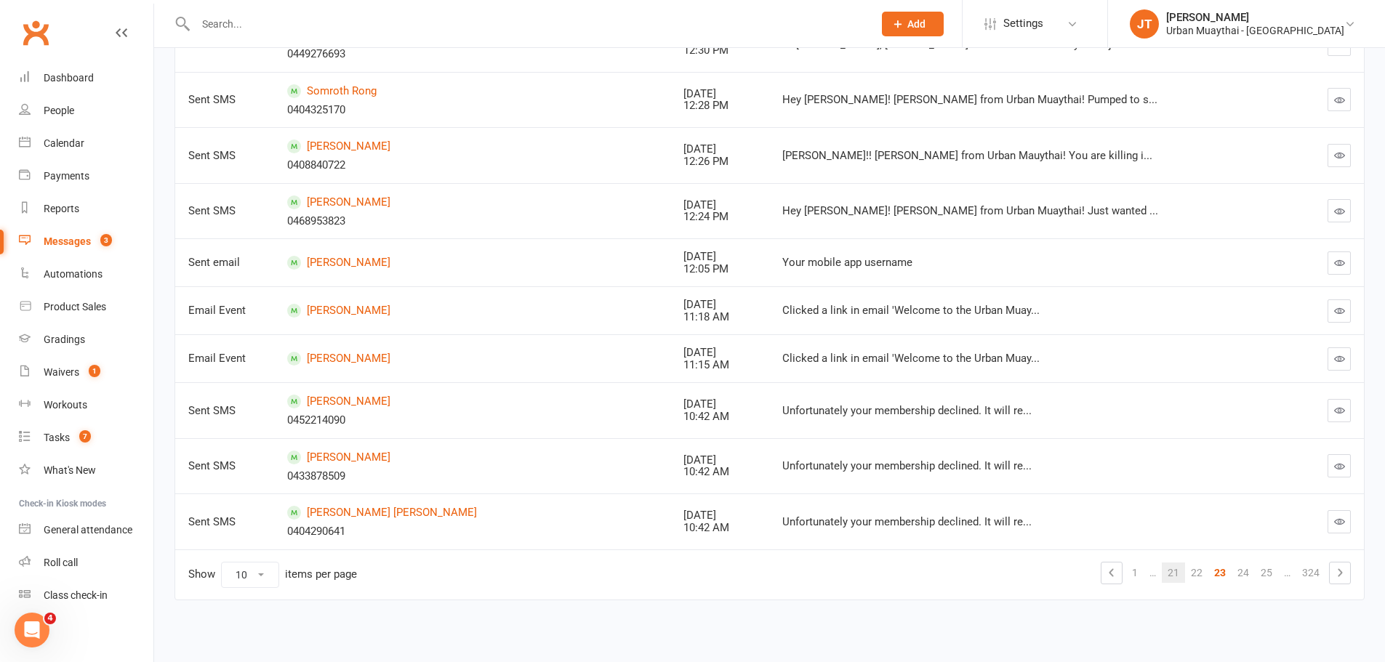
click at [1263, 569] on link "25" at bounding box center [1266, 573] width 23 height 20
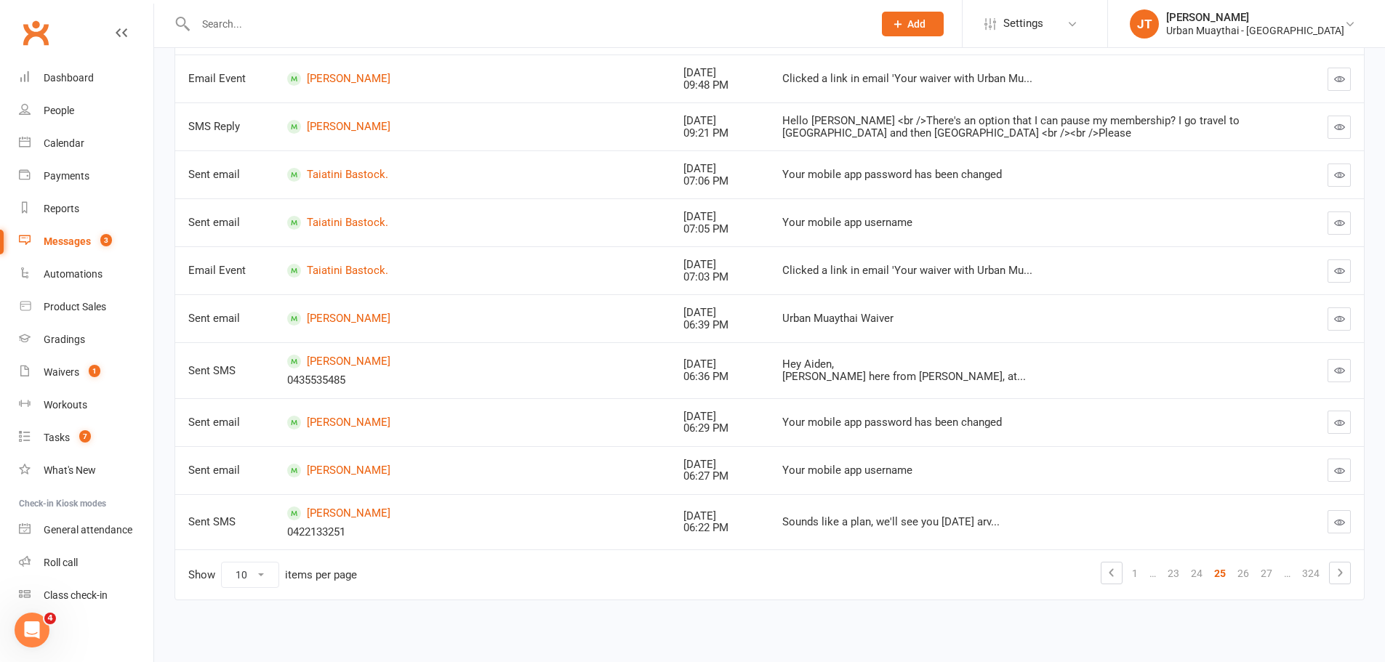
scroll to position [251, 0]
click at [1263, 569] on link "27" at bounding box center [1266, 574] width 23 height 20
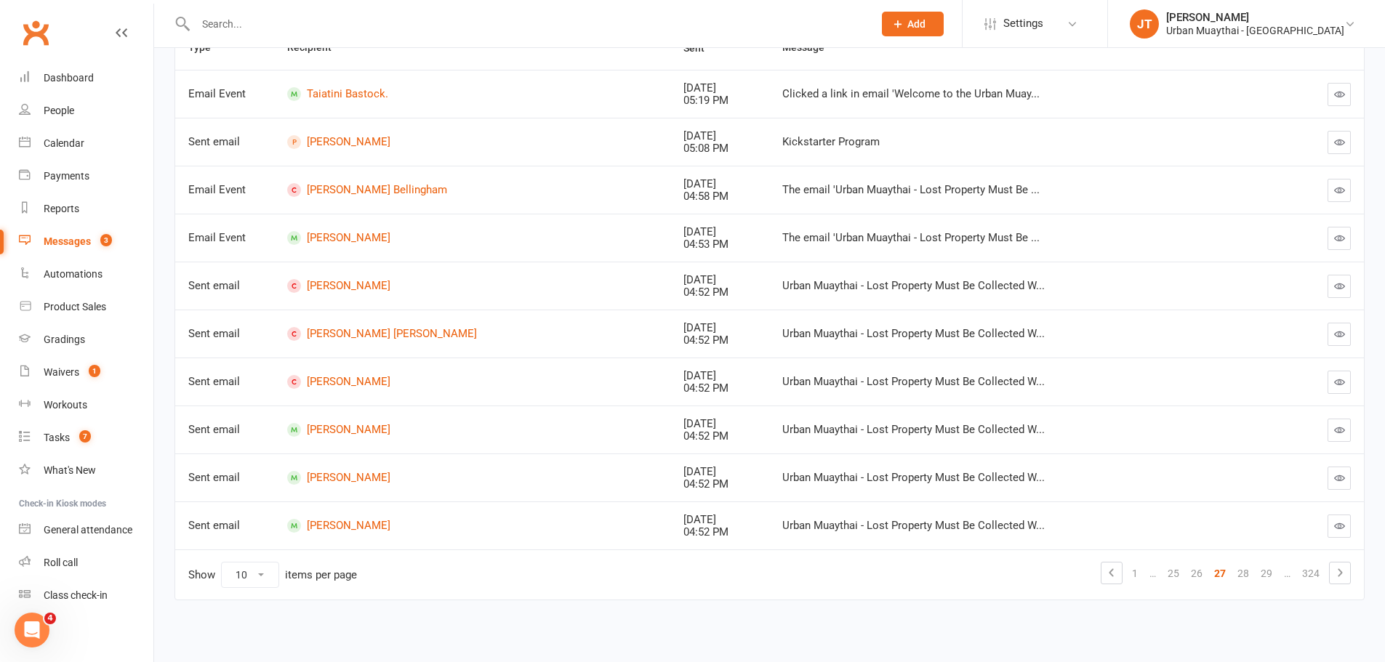
scroll to position [236, 0]
click at [1126, 197] on td "The email 'Urban Muaythai - Lost Property Must Be ..." at bounding box center [1016, 190] width 495 height 48
click at [1336, 190] on icon "button" at bounding box center [1339, 190] width 11 height 11
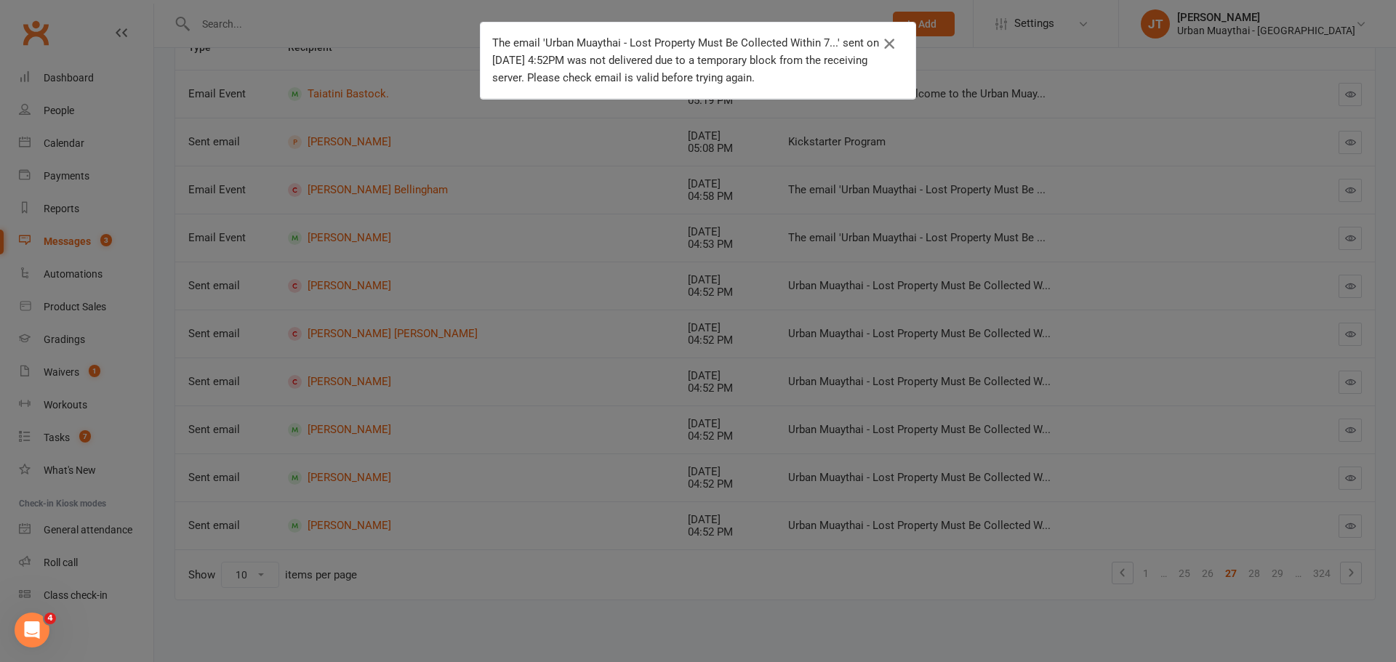
click at [894, 39] on button "button" at bounding box center [889, 43] width 23 height 23
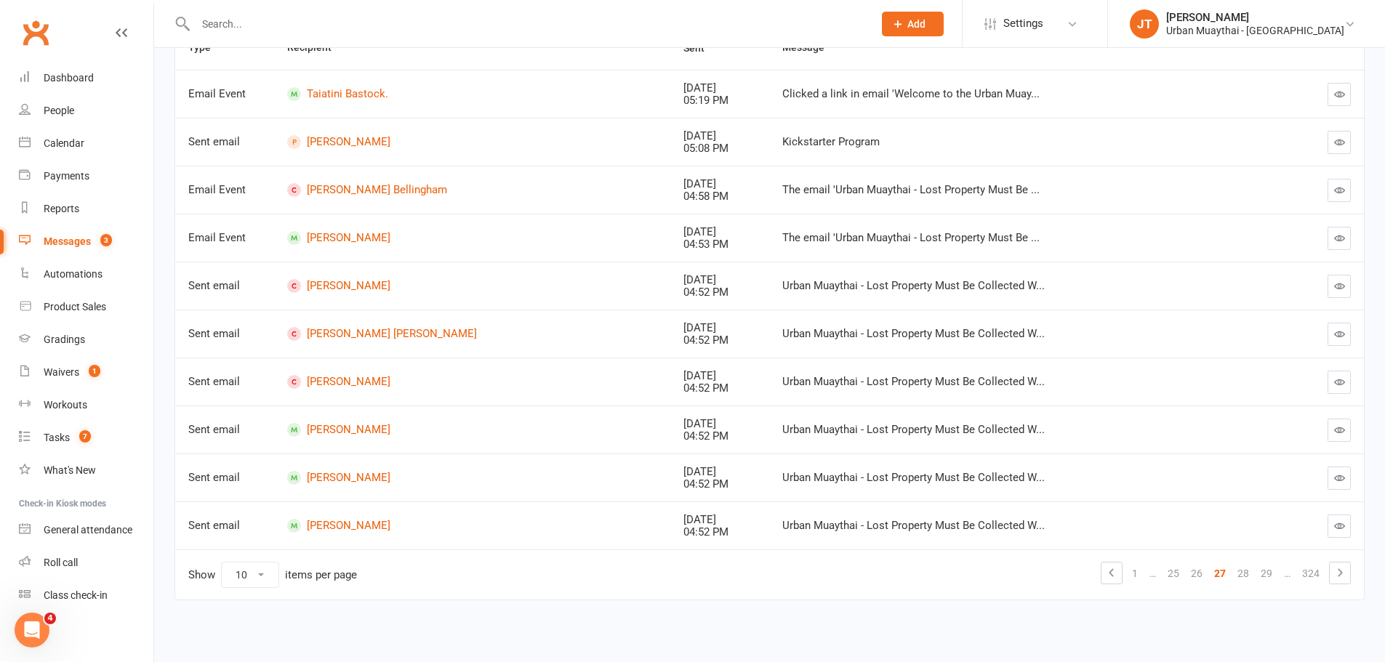
click at [1333, 326] on button "button" at bounding box center [1339, 334] width 23 height 23
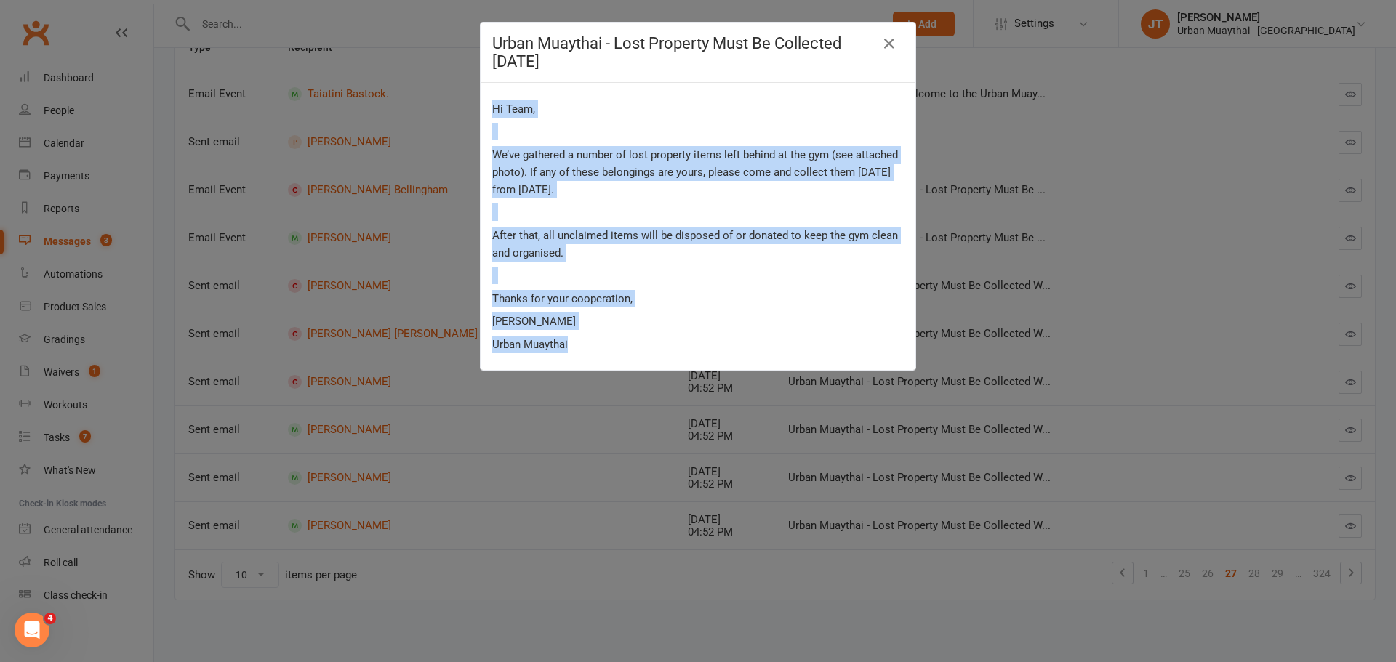
drag, startPoint x: 488, startPoint y: 105, endPoint x: 659, endPoint y: 343, distance: 293.4
click at [659, 343] on div "Hi Team, We’ve gathered a number of lost property items left behind at the gym …" at bounding box center [698, 226] width 412 height 253
copy div "Hi Team, We’ve gathered a number of lost property items left behind at the gym …"
click at [881, 39] on icon "button" at bounding box center [889, 43] width 17 height 17
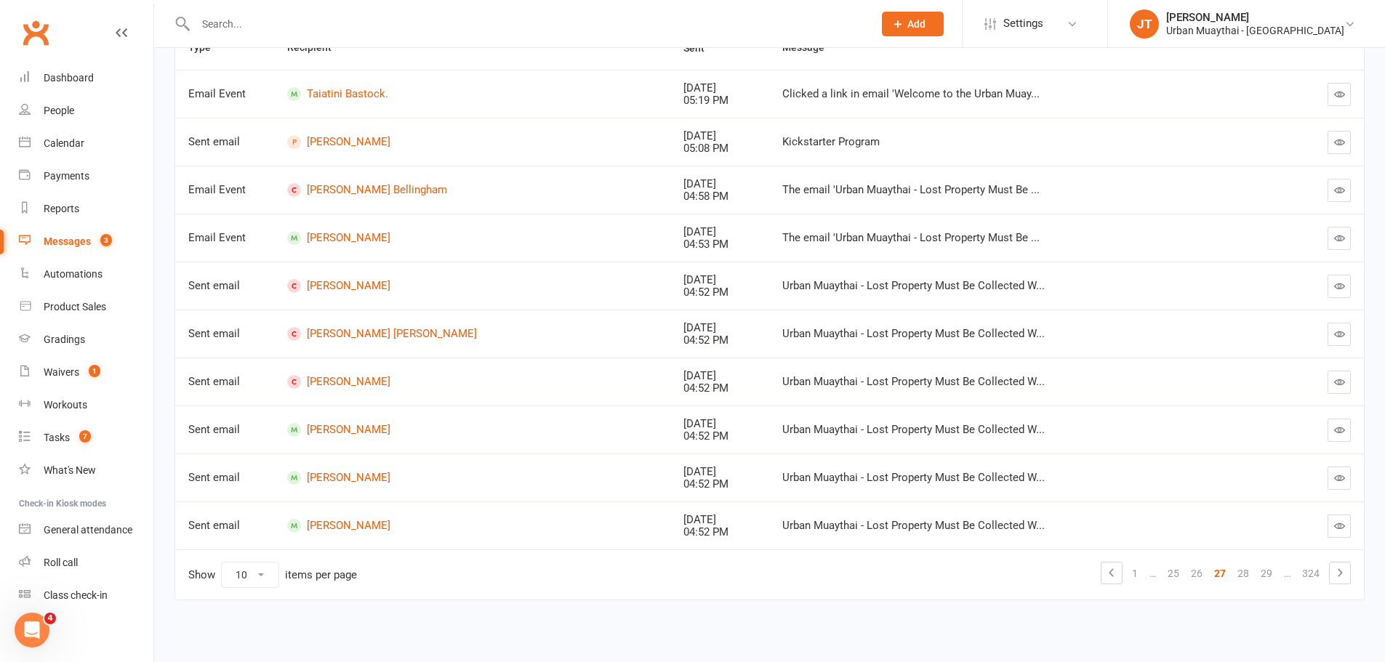
scroll to position [0, 0]
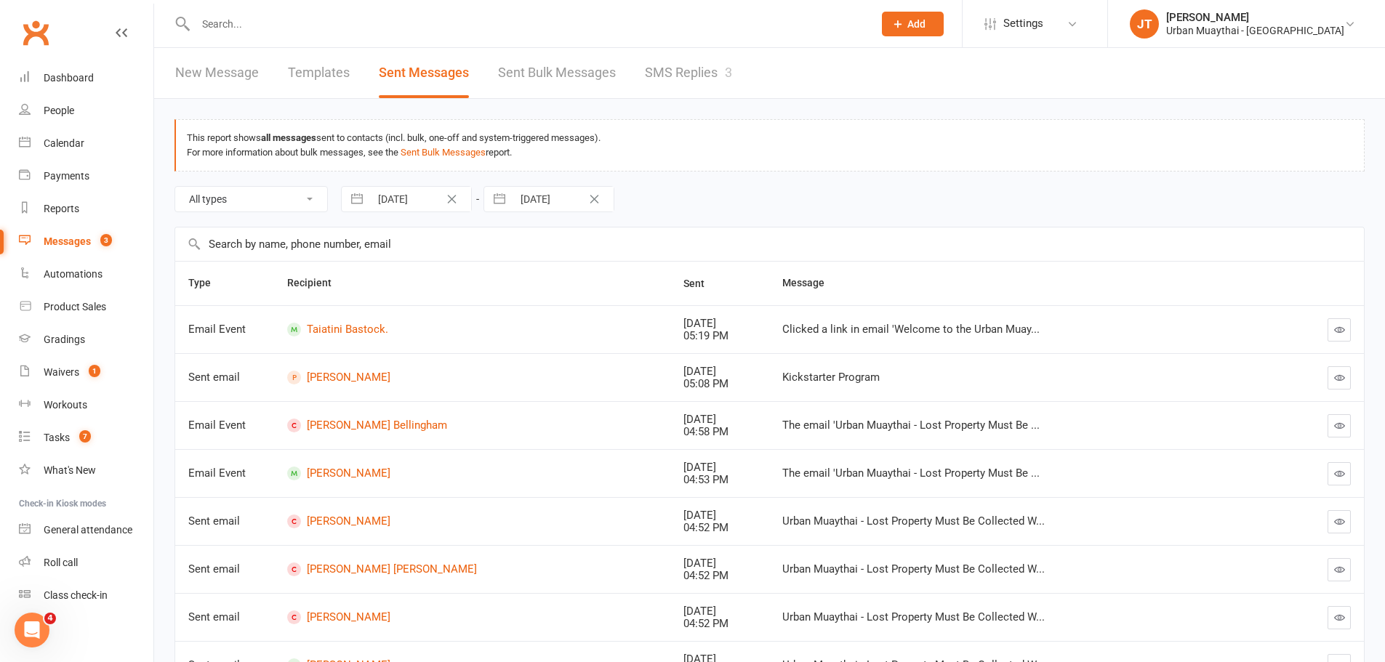
click at [233, 77] on link "New Message" at bounding box center [217, 73] width 84 height 50
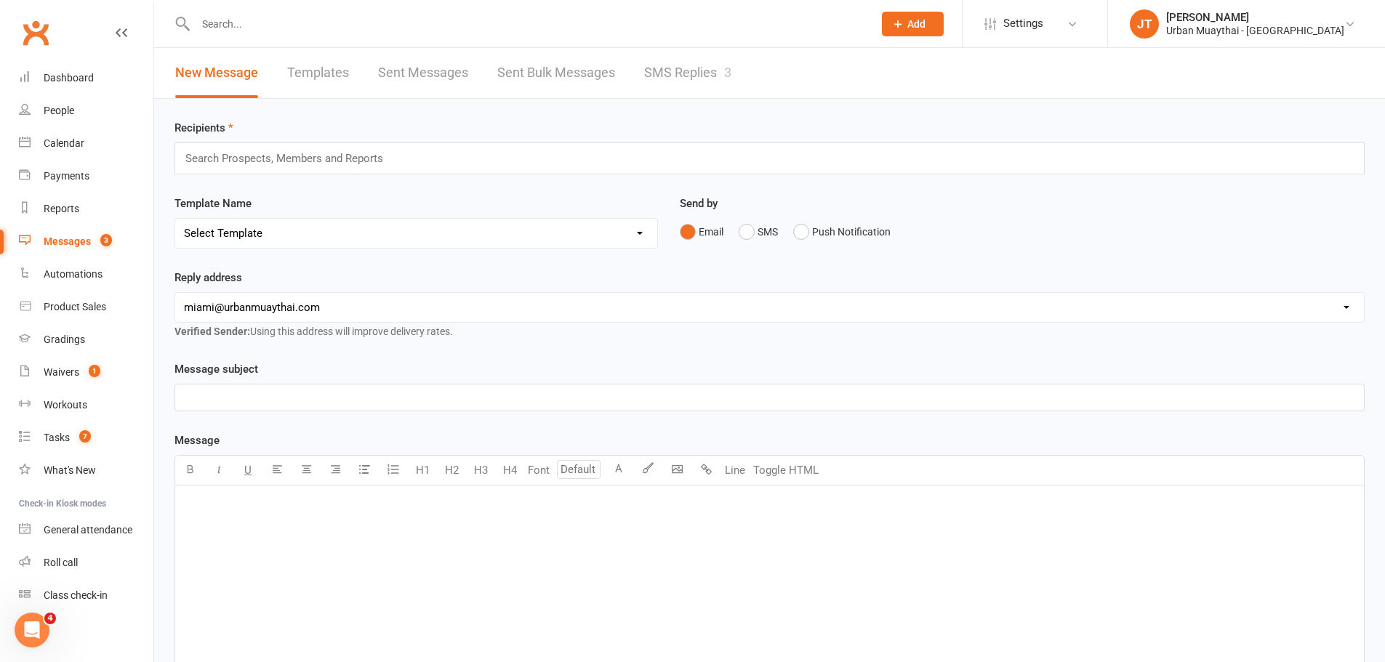
click at [268, 164] on input "text" at bounding box center [290, 158] width 213 height 19
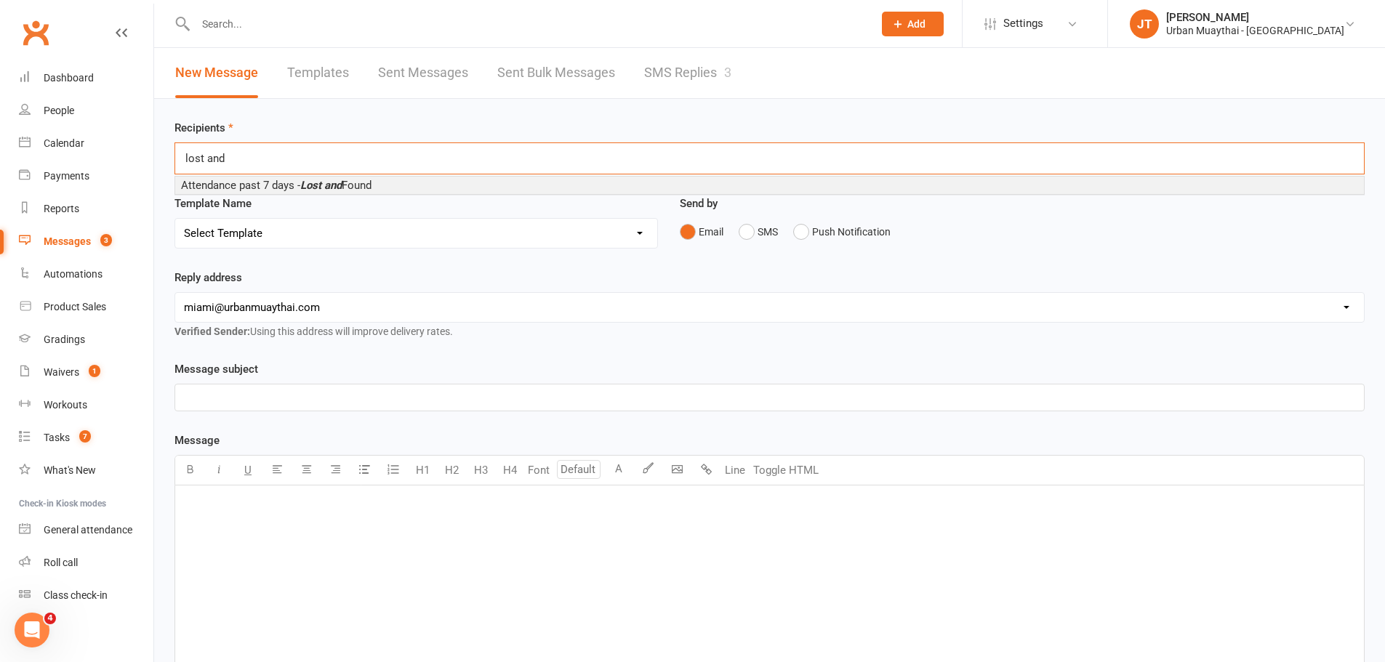
type input "lost and"
click at [284, 182] on span "Attendance past 7 days - Lost and Found" at bounding box center [276, 185] width 191 height 13
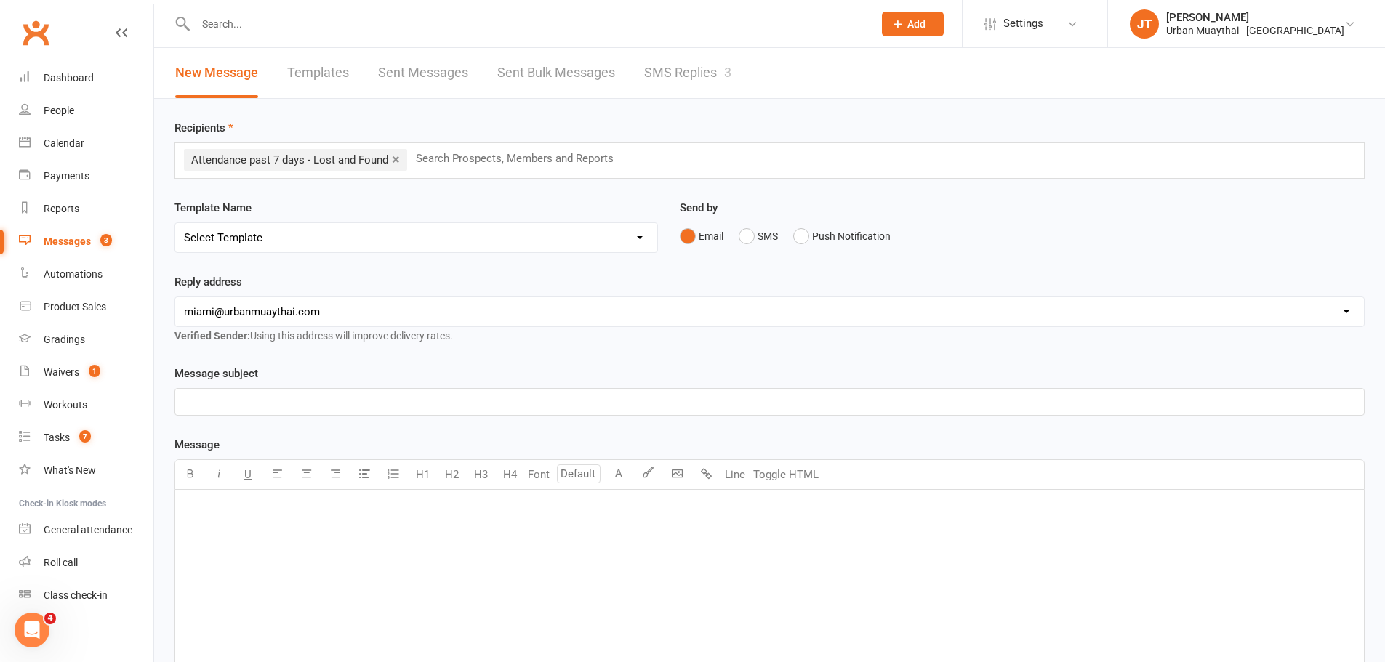
click at [215, 530] on div "﻿" at bounding box center [769, 599] width 1189 height 218
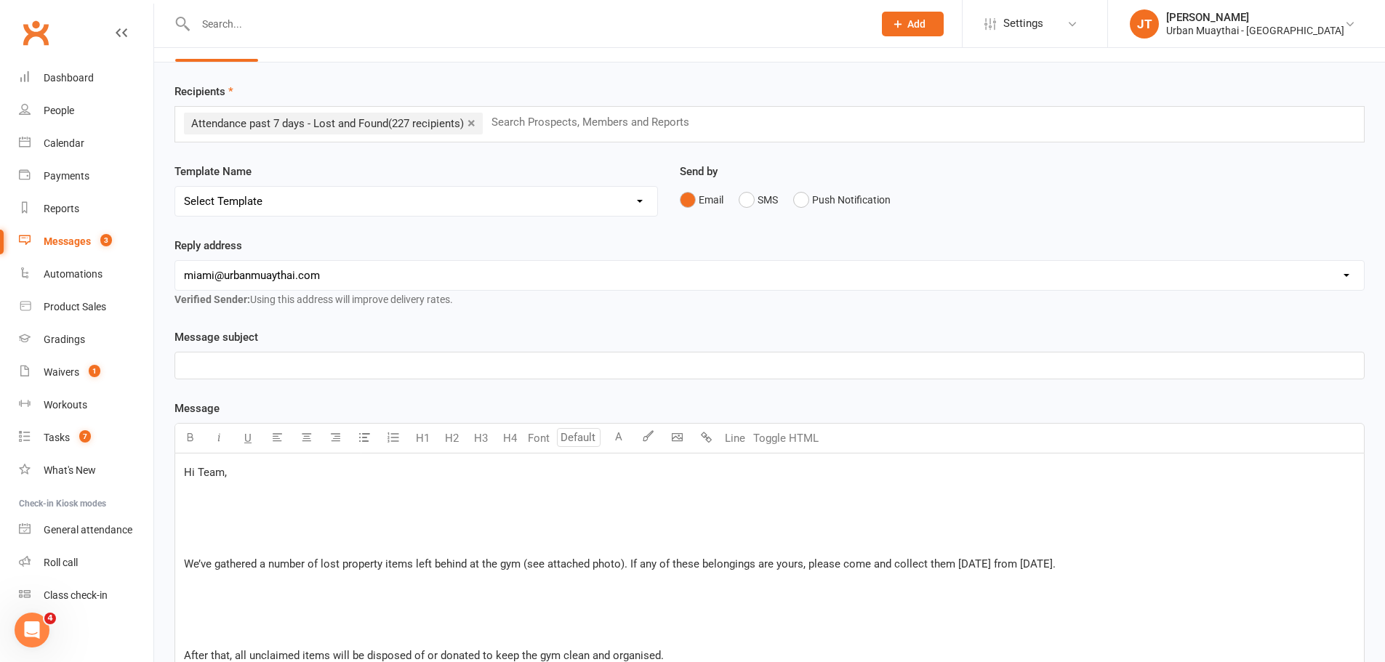
scroll to position [36, 0]
click at [227, 542] on p "﻿" at bounding box center [769, 541] width 1171 height 17
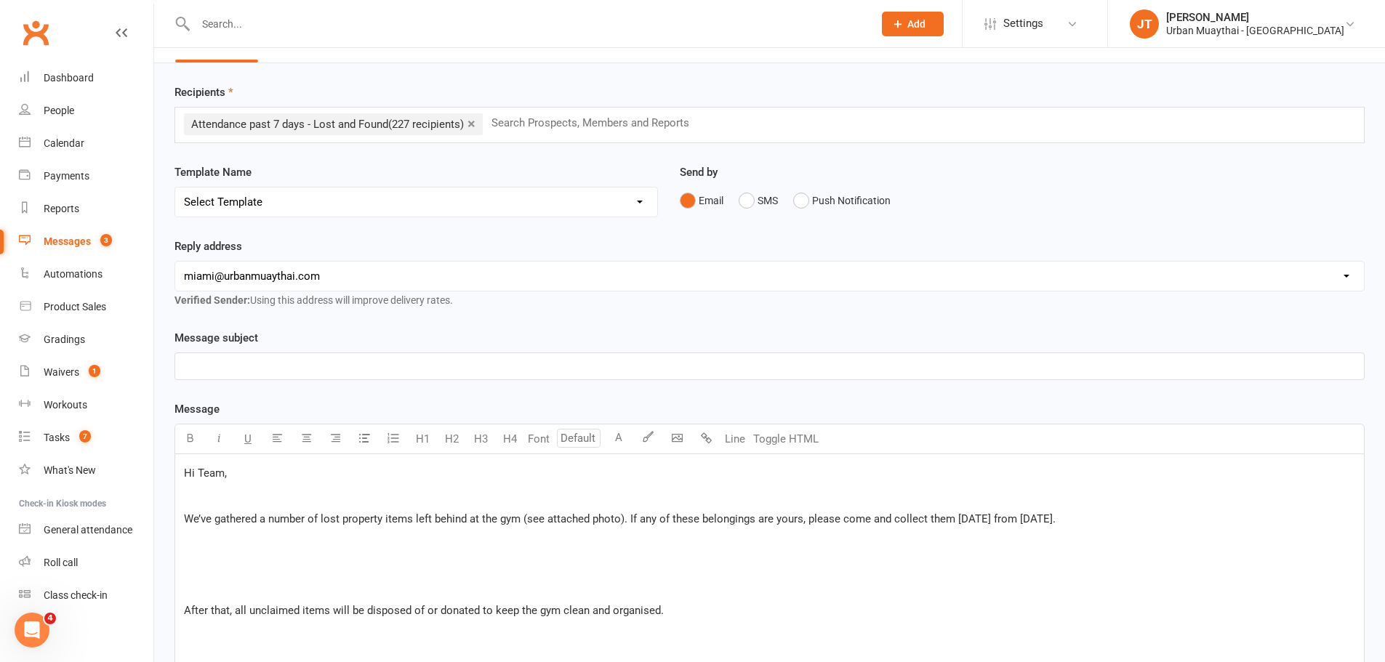
click at [223, 588] on p "﻿" at bounding box center [769, 587] width 1171 height 17
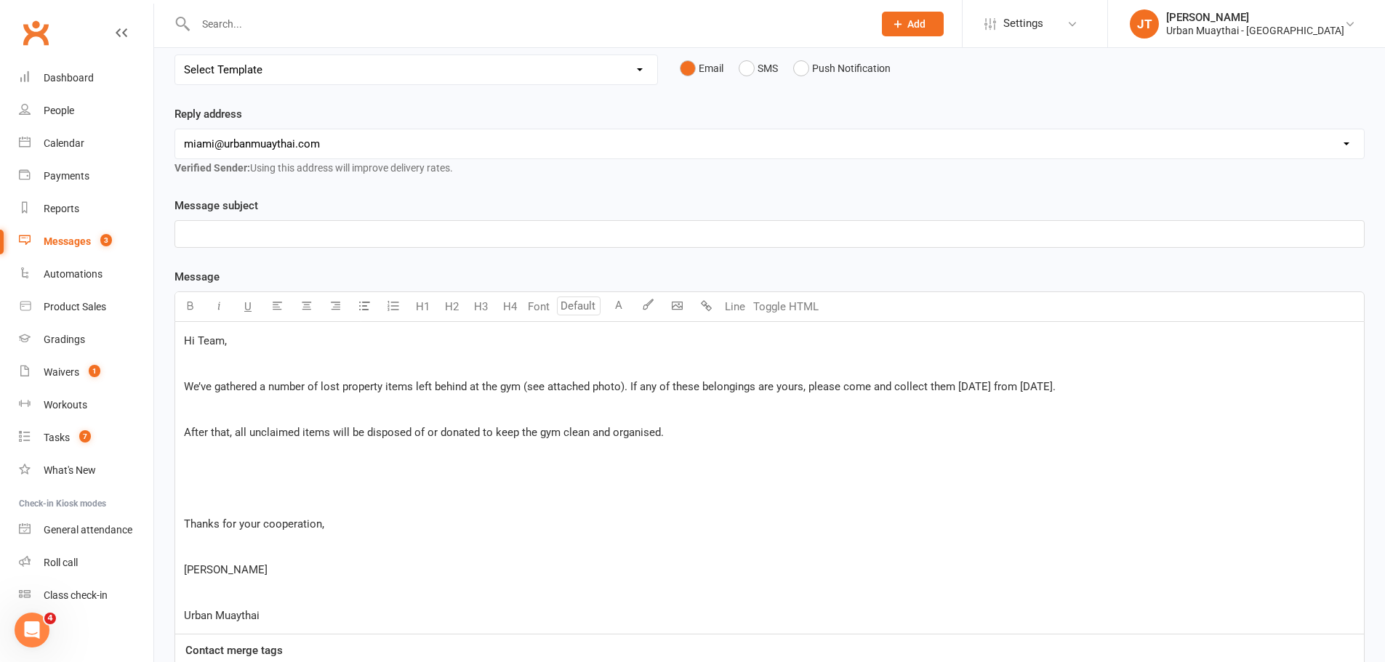
scroll to position [181, 0]
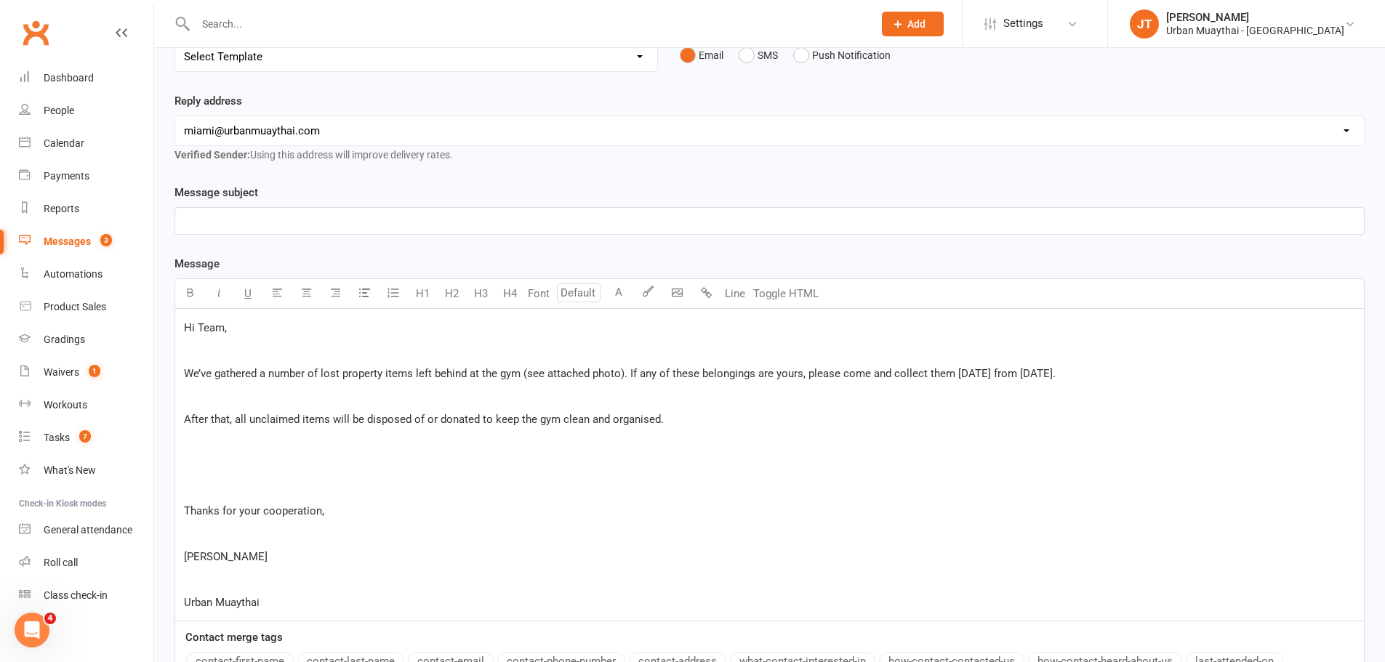
click at [200, 475] on div "Hi Team, ﻿ We’ve gathered a number of lost property items left behind at the gy…" at bounding box center [769, 465] width 1189 height 312
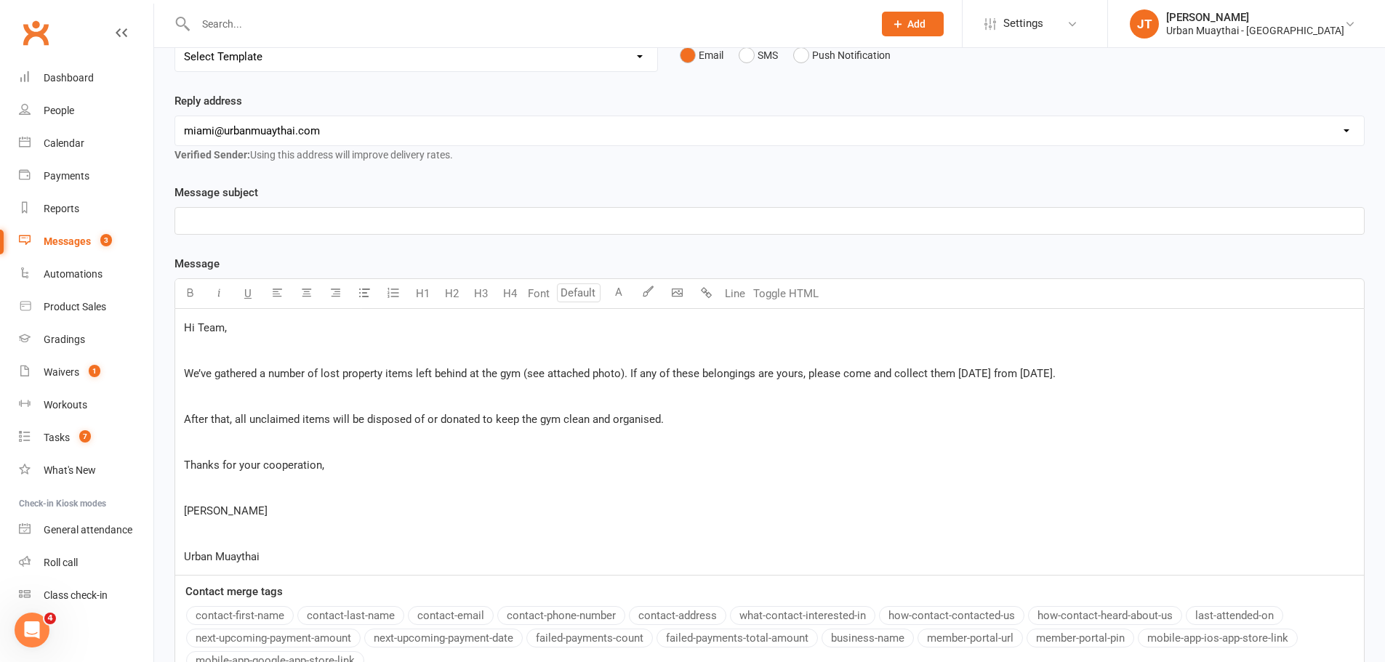
click at [202, 492] on p "﻿" at bounding box center [769, 487] width 1171 height 17
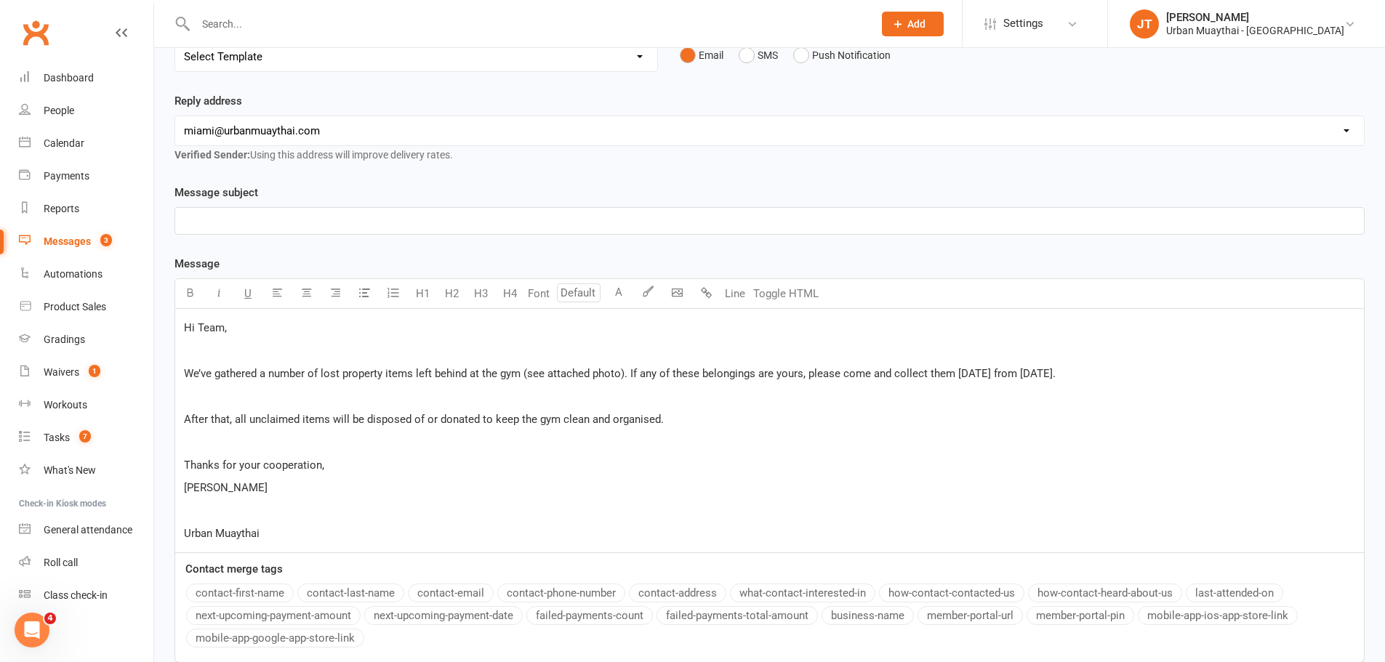
click at [205, 518] on p "﻿" at bounding box center [769, 510] width 1171 height 17
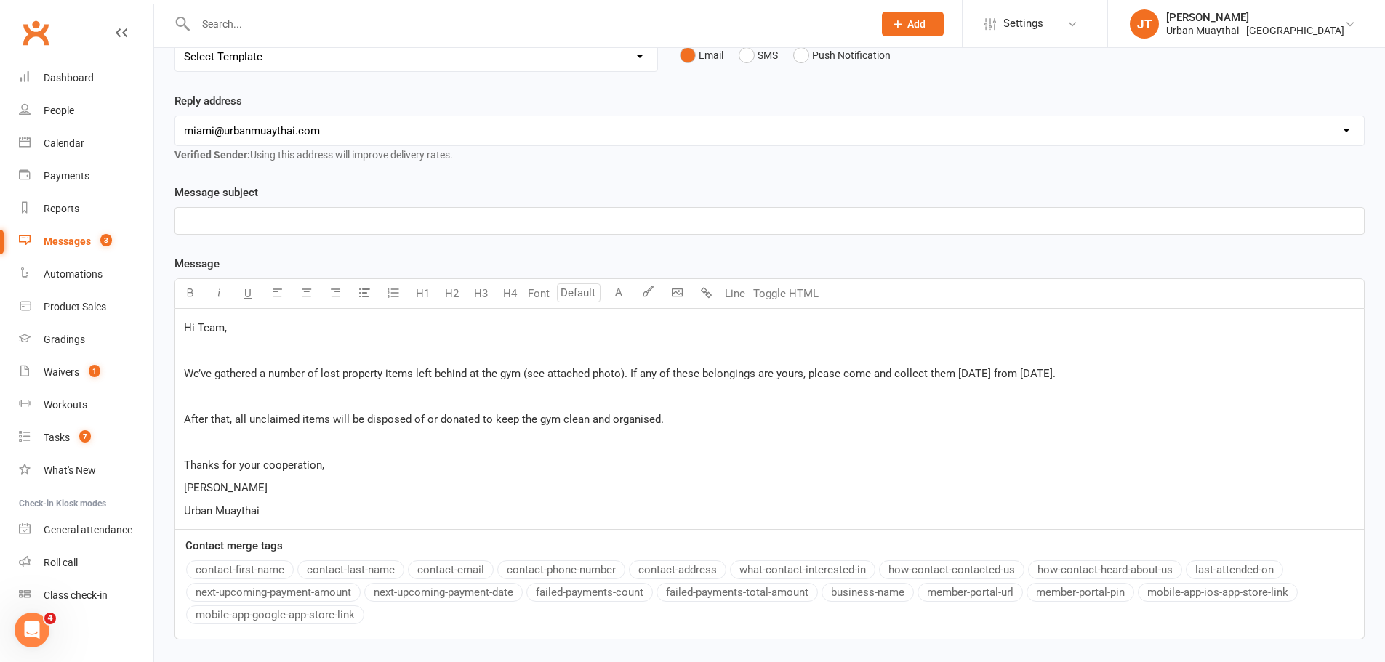
click at [215, 243] on div "Message subject ﻿ Message U H1 H2 H3 H4 Font A Line Toggle HTML Hi Team, ﻿ We’v…" at bounding box center [770, 412] width 1190 height 456
click at [221, 225] on p "﻿" at bounding box center [769, 220] width 1171 height 17
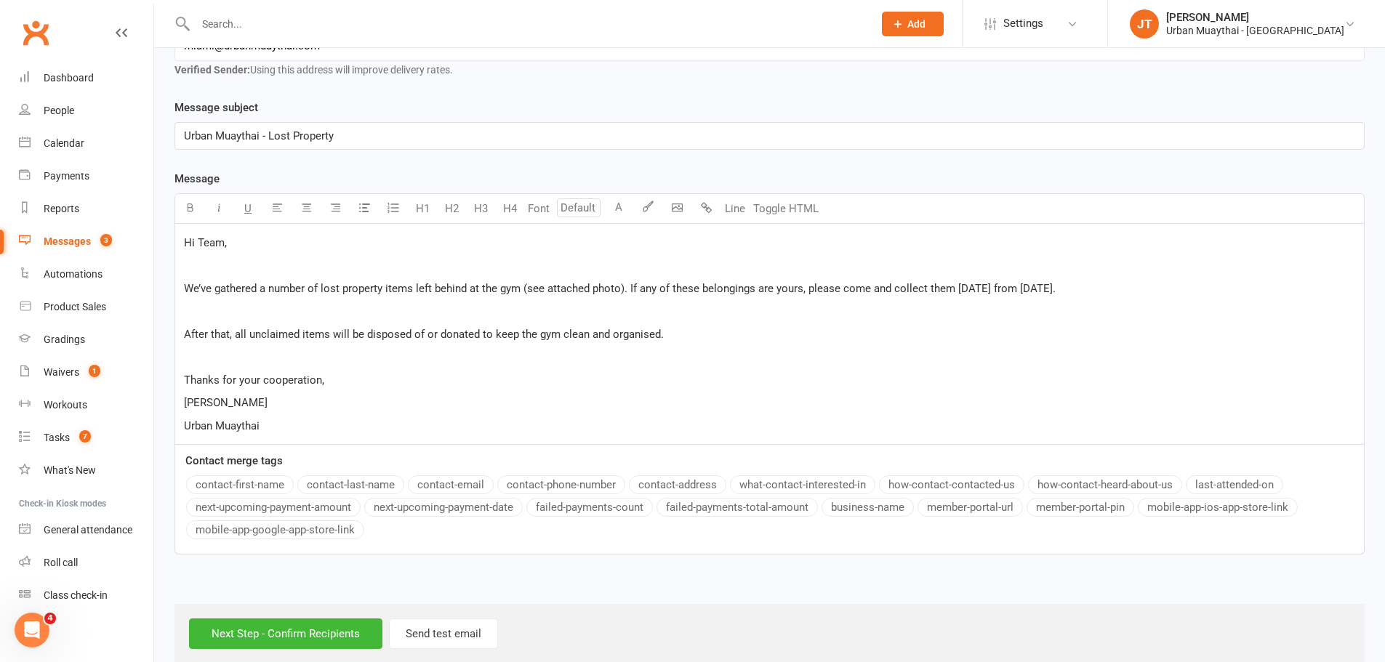
scroll to position [289, 0]
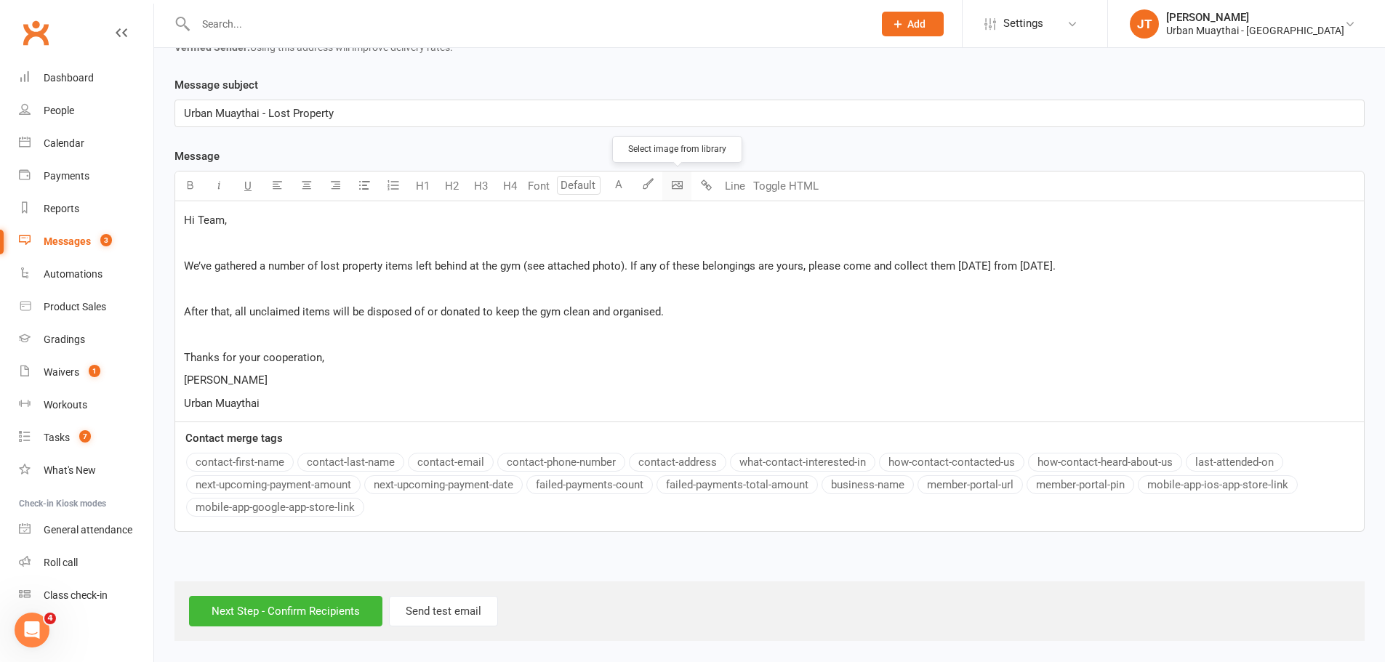
click at [676, 187] on body "Prospect Member Non-attending contact Class / event Appointment Grading event T…" at bounding box center [692, 178] width 1385 height 926
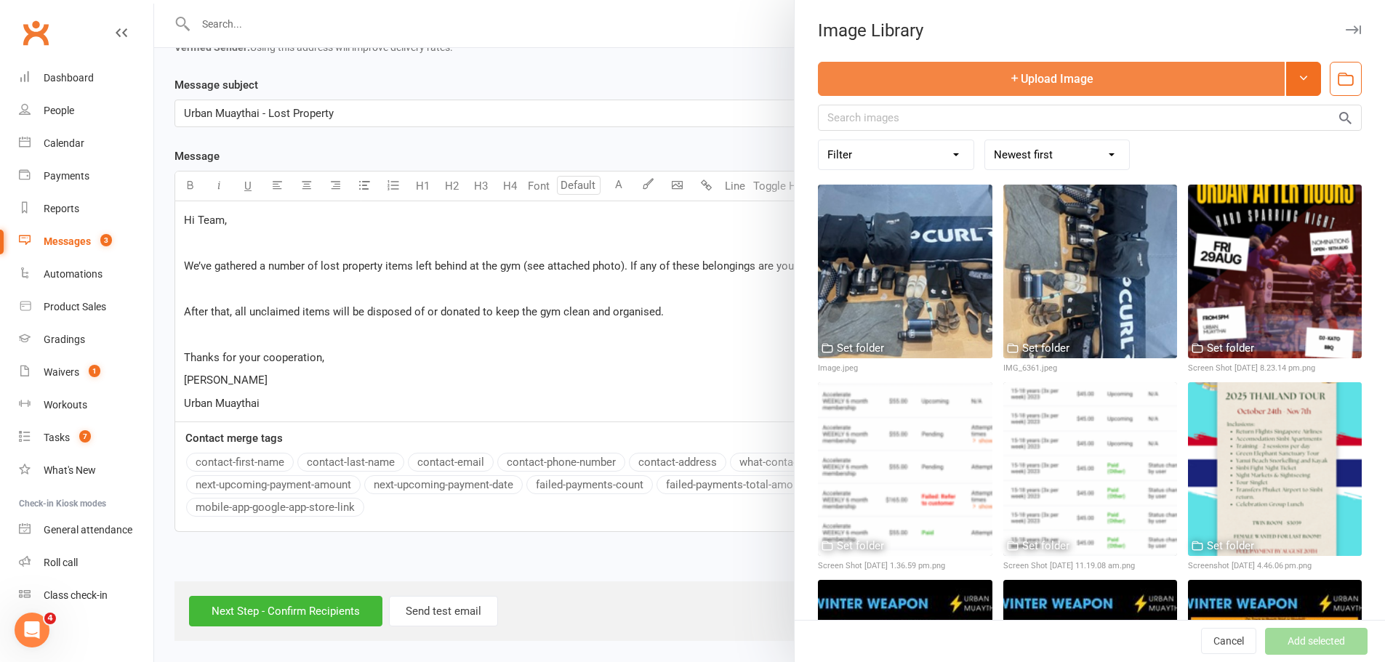
click at [1006, 74] on button "Upload Image" at bounding box center [1051, 79] width 467 height 34
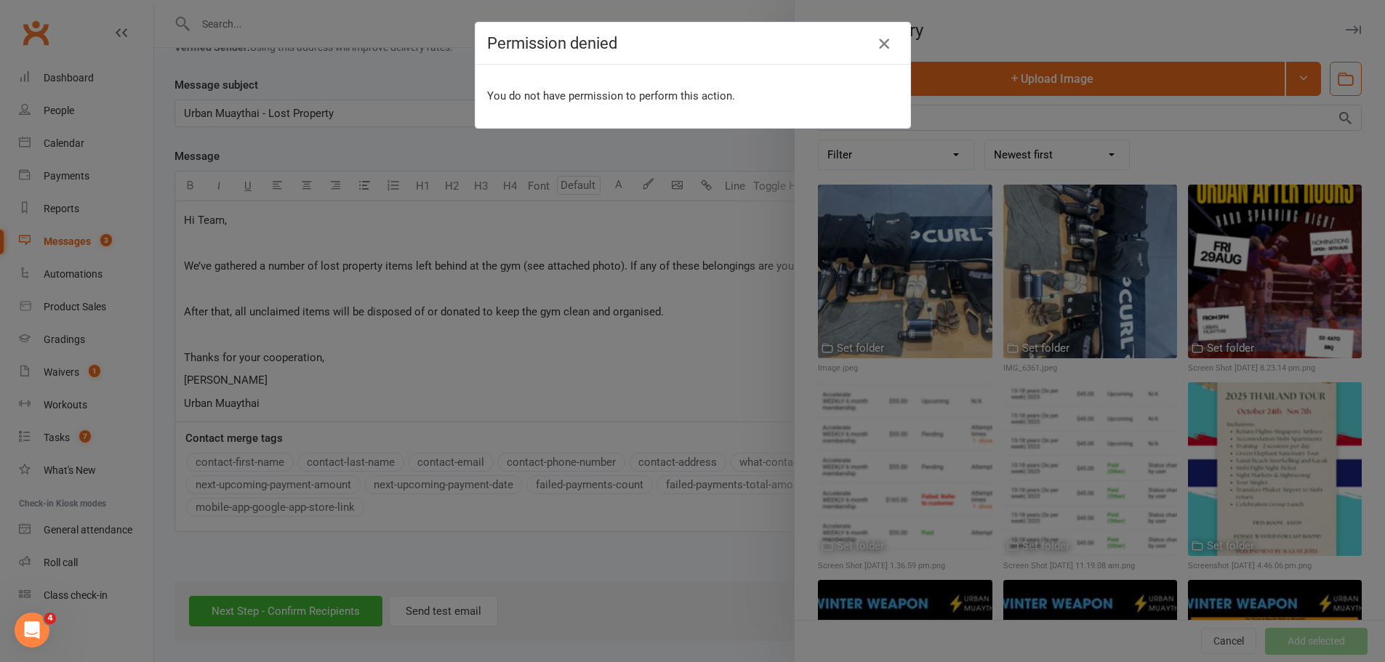
click at [881, 38] on icon "button" at bounding box center [883, 43] width 17 height 17
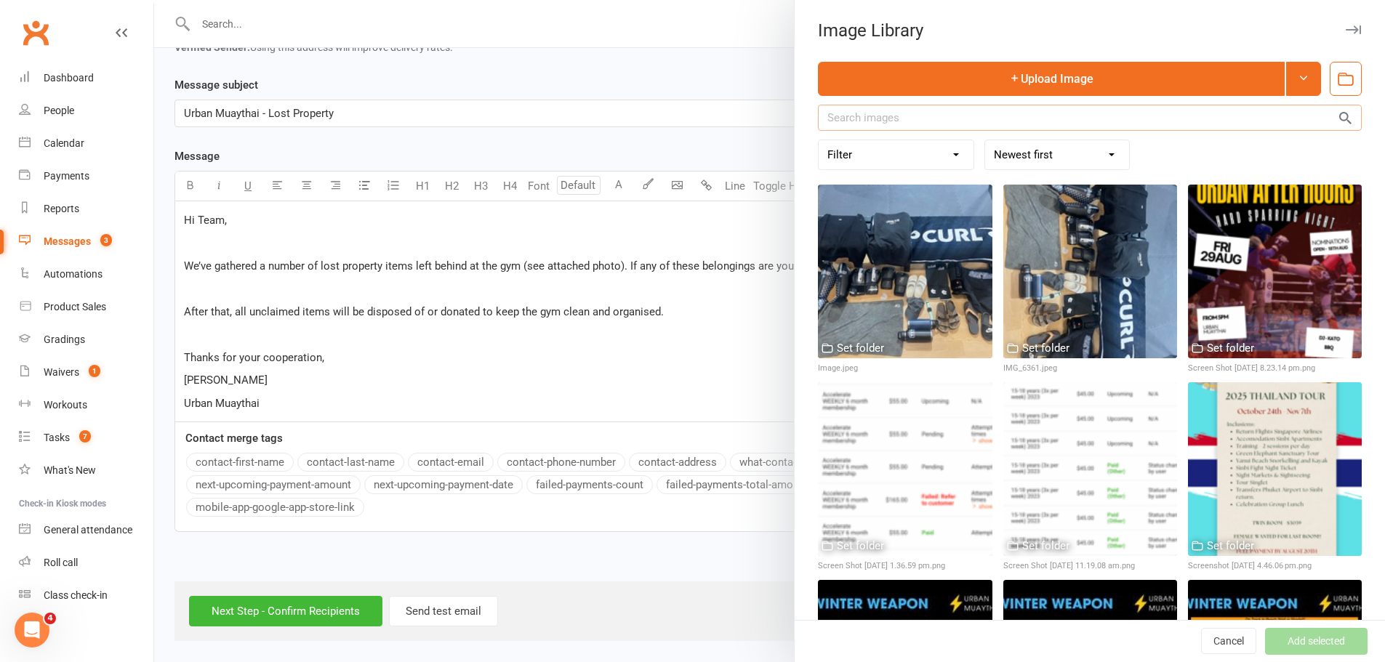
click at [1075, 111] on input "text" at bounding box center [1090, 118] width 544 height 26
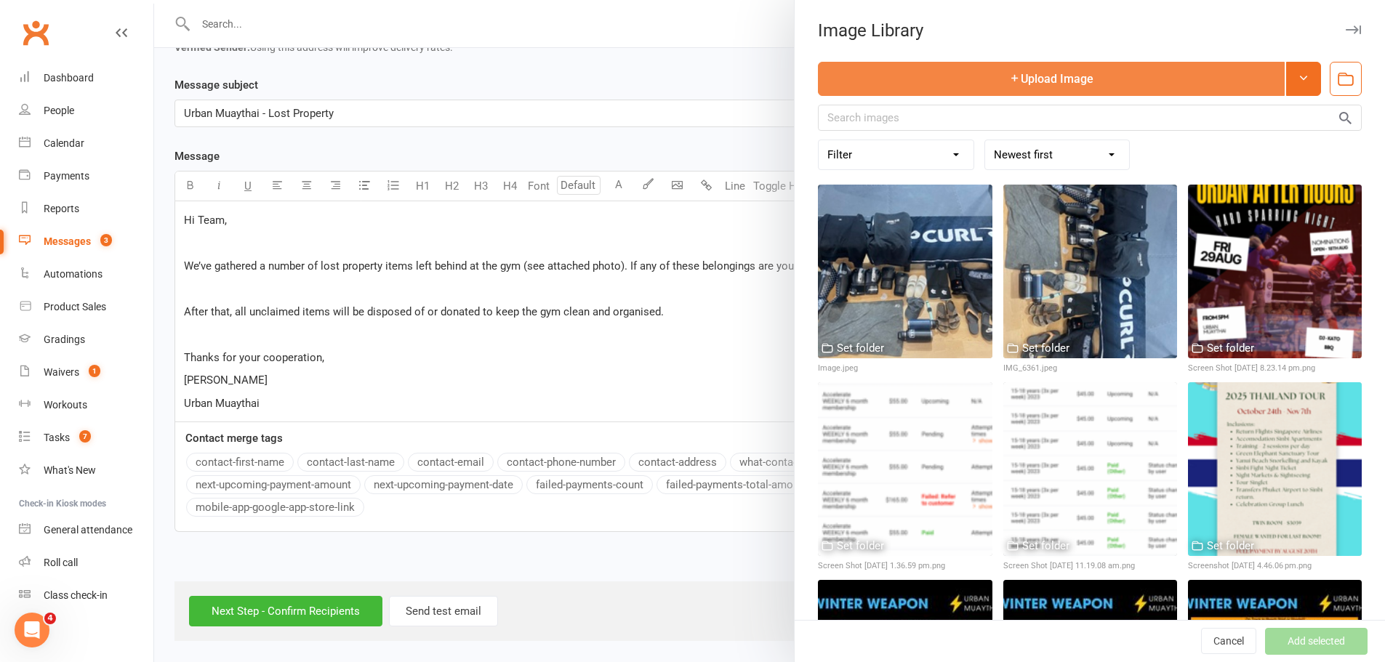
click at [1052, 82] on button "Upload Image" at bounding box center [1051, 79] width 467 height 34
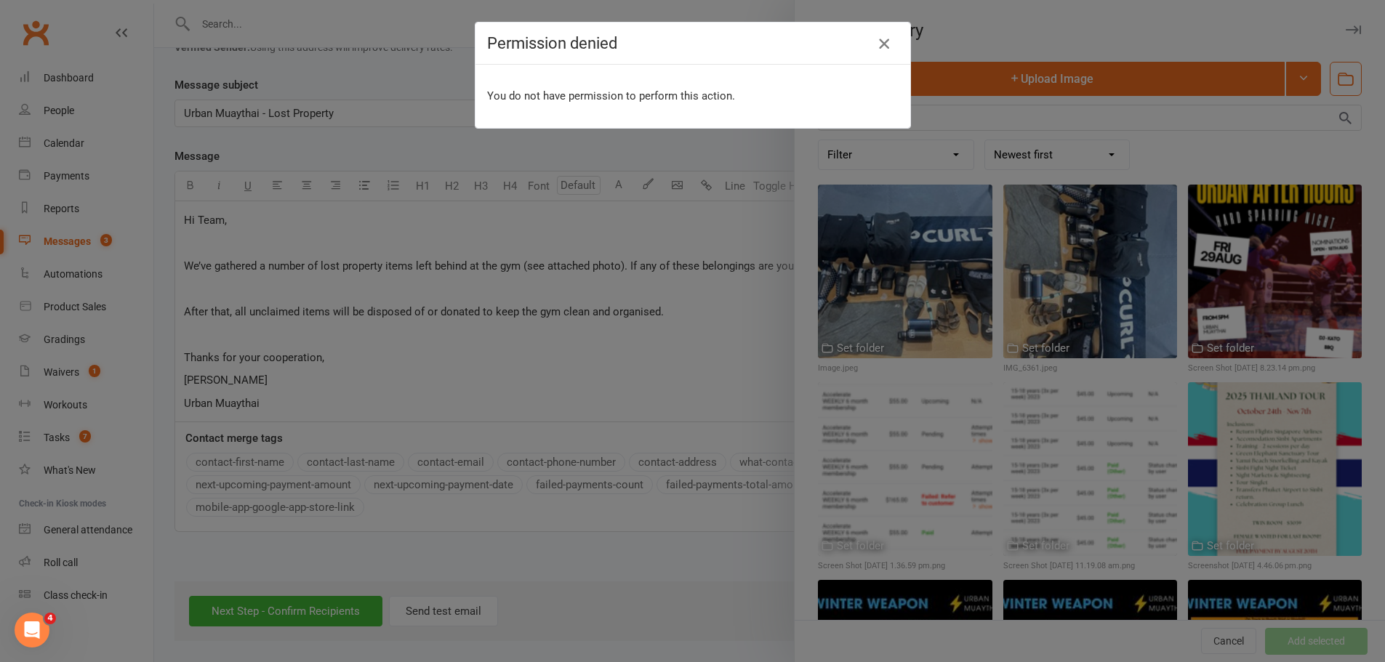
click at [877, 42] on icon "button" at bounding box center [883, 43] width 17 height 17
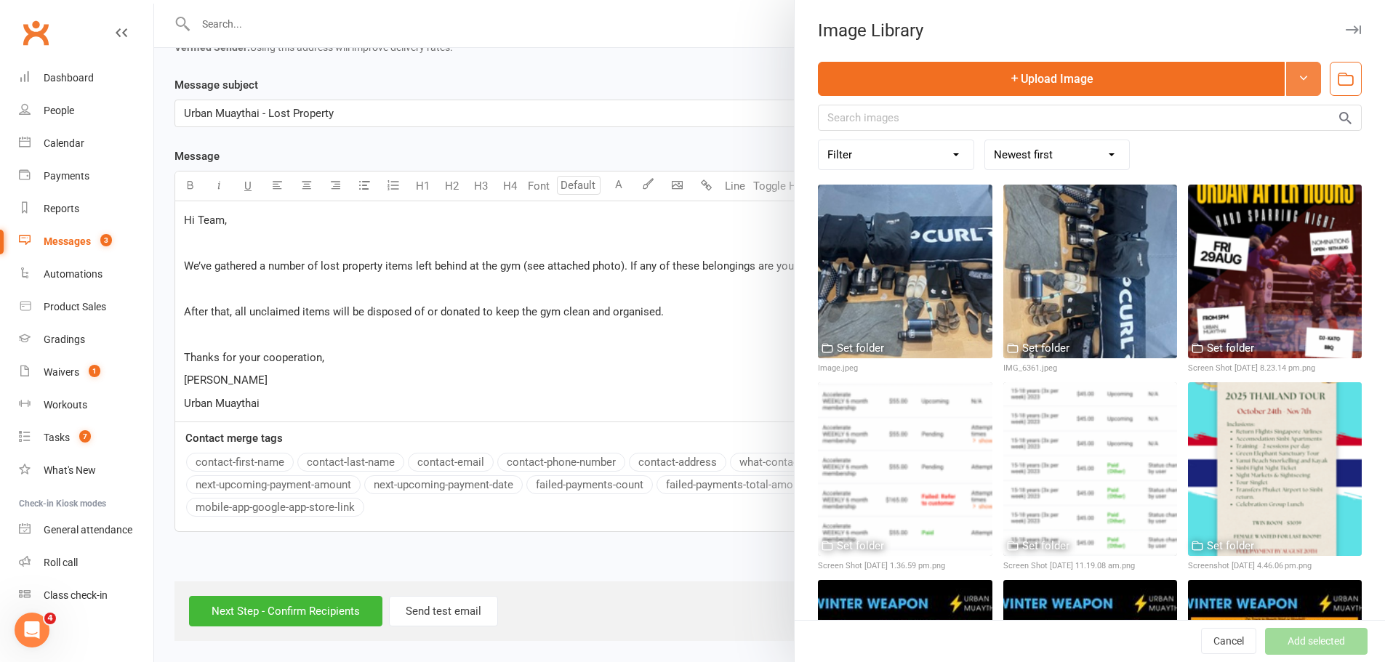
click at [1298, 72] on icon at bounding box center [1304, 78] width 12 height 12
drag, startPoint x: 1279, startPoint y: 76, endPoint x: 1294, endPoint y: 76, distance: 15.3
click at [1298, 76] on icon at bounding box center [1304, 78] width 12 height 12
click at [1334, 79] on button "button" at bounding box center [1346, 79] width 32 height 34
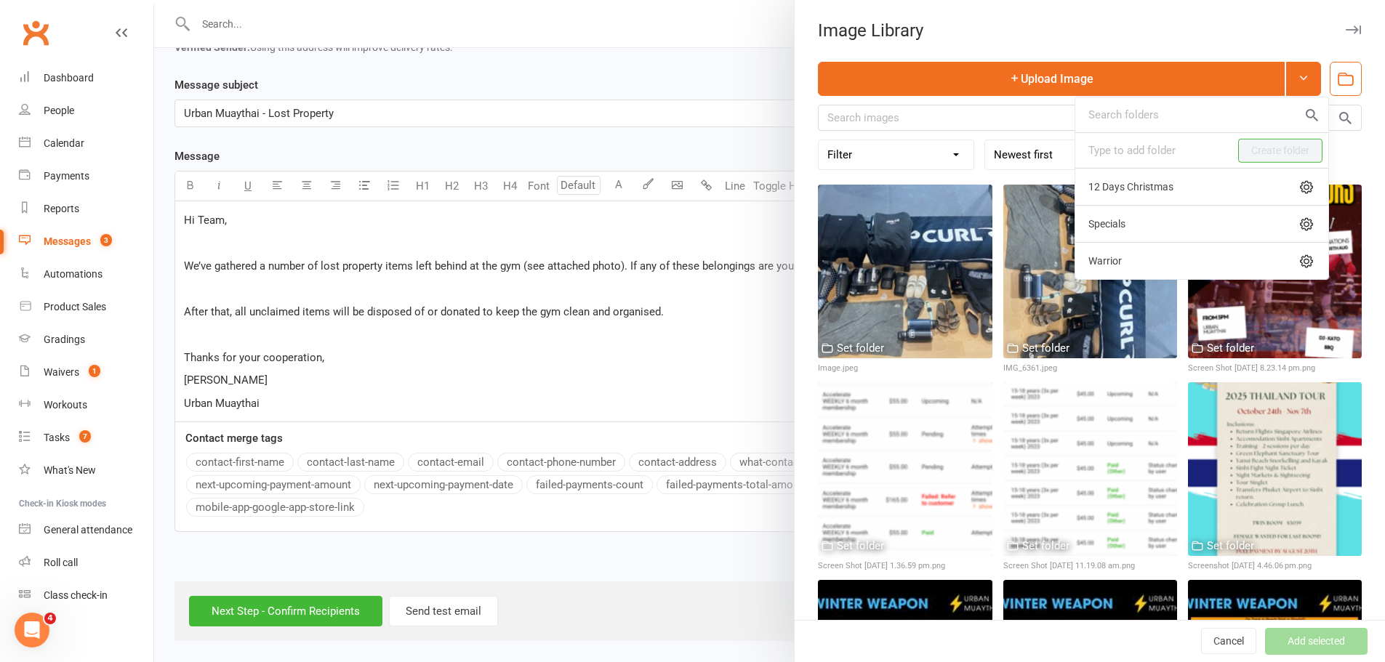
click at [1336, 79] on icon "button" at bounding box center [1345, 79] width 19 height 19
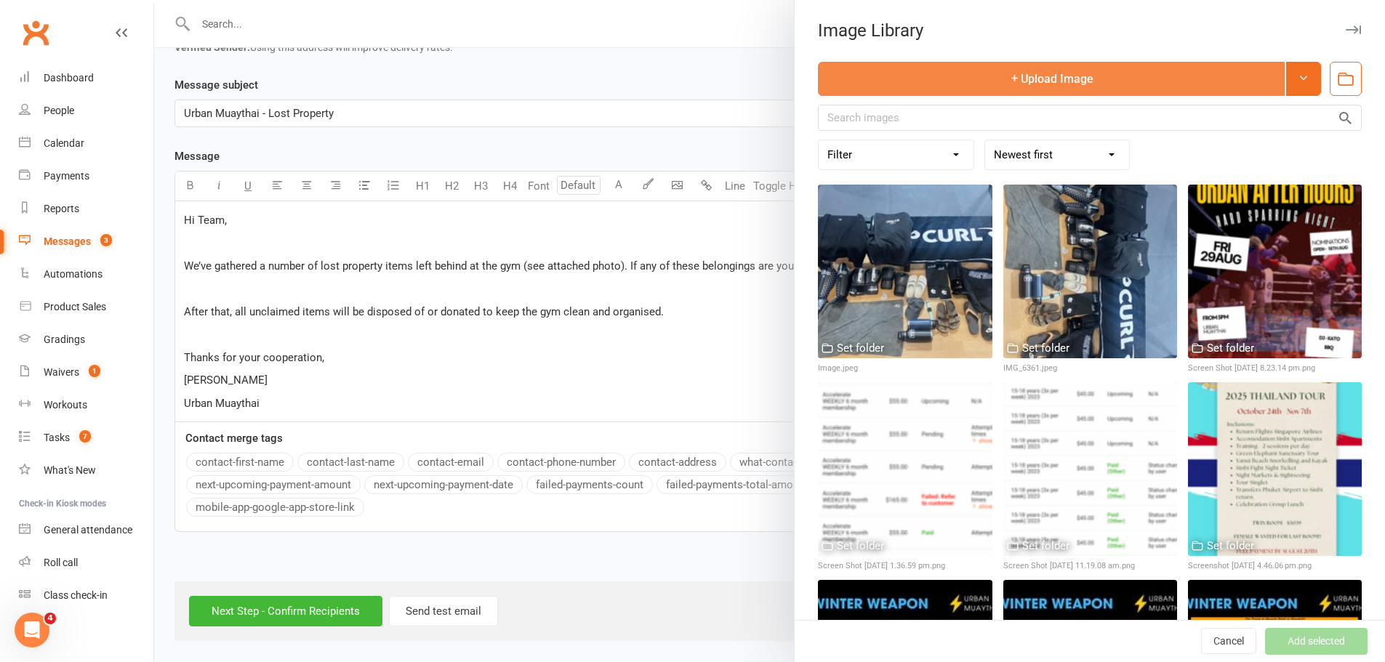
click at [1150, 80] on button "Upload Image" at bounding box center [1051, 79] width 467 height 34
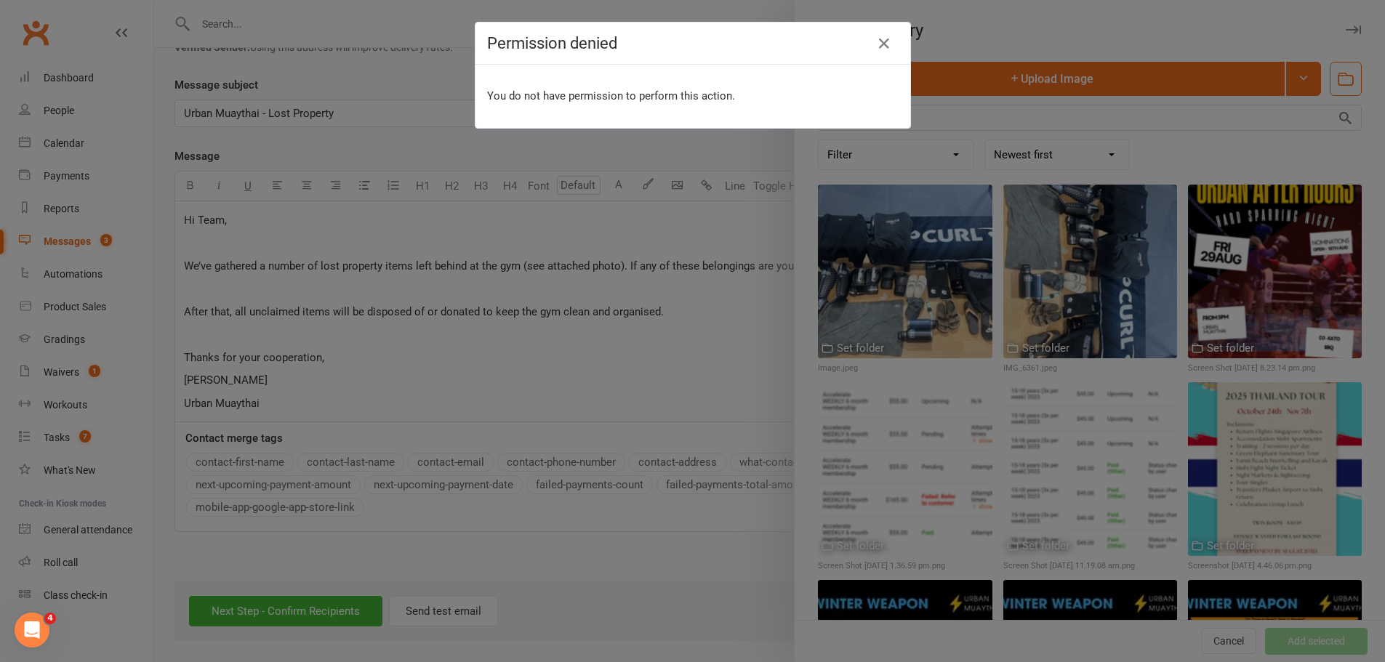
click at [1134, 77] on div "Permission denied You do not have permission to perform this action." at bounding box center [692, 331] width 1385 height 662
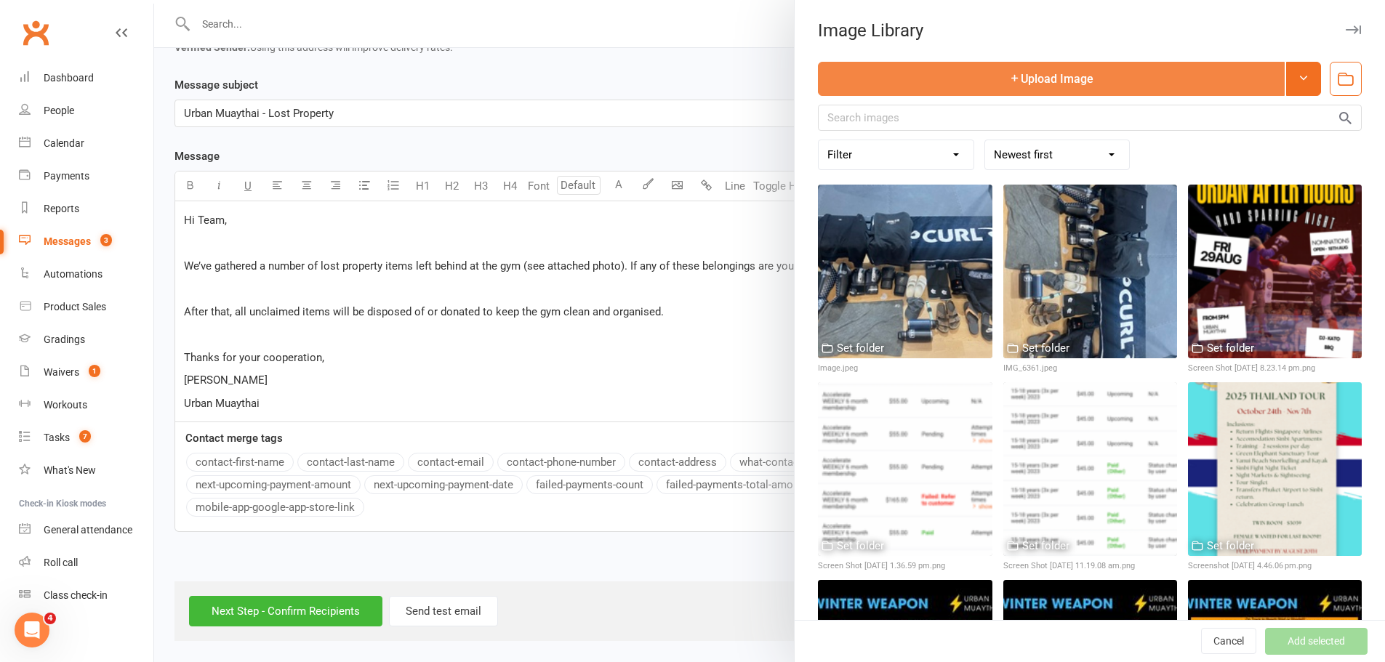
click at [978, 81] on button "Upload Image" at bounding box center [1051, 79] width 467 height 34
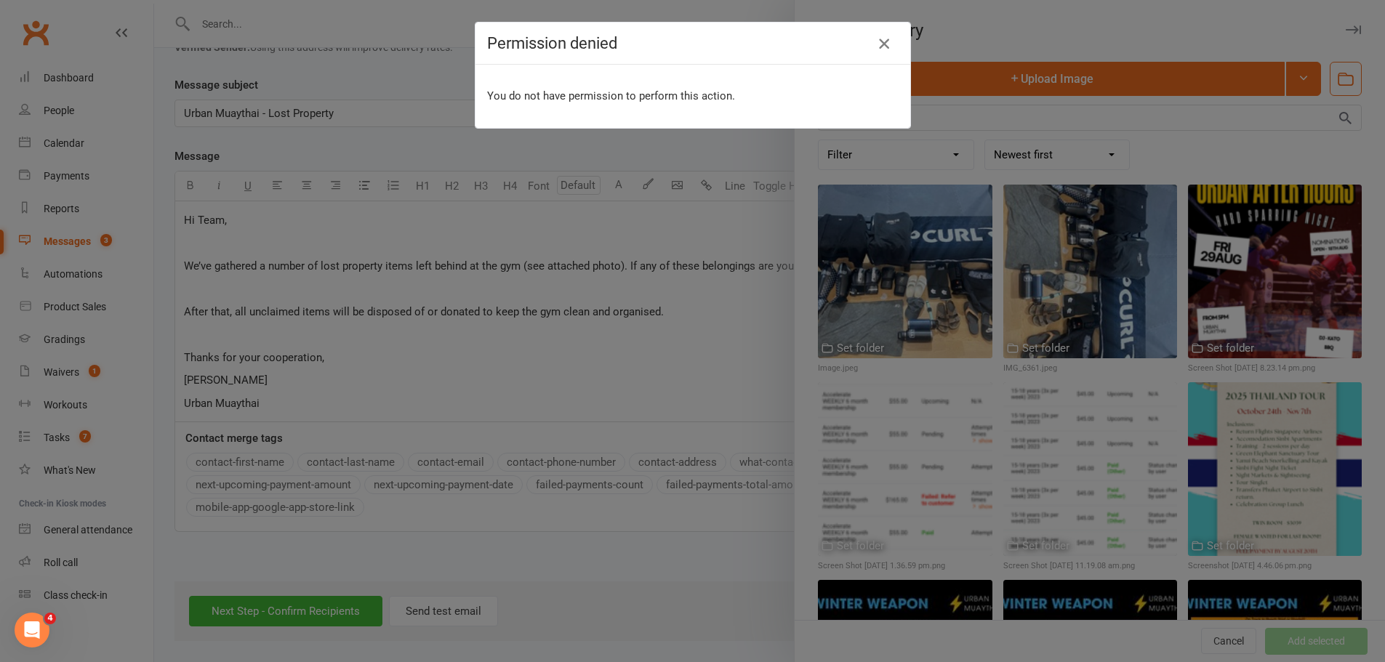
click at [881, 43] on icon "button" at bounding box center [883, 43] width 17 height 17
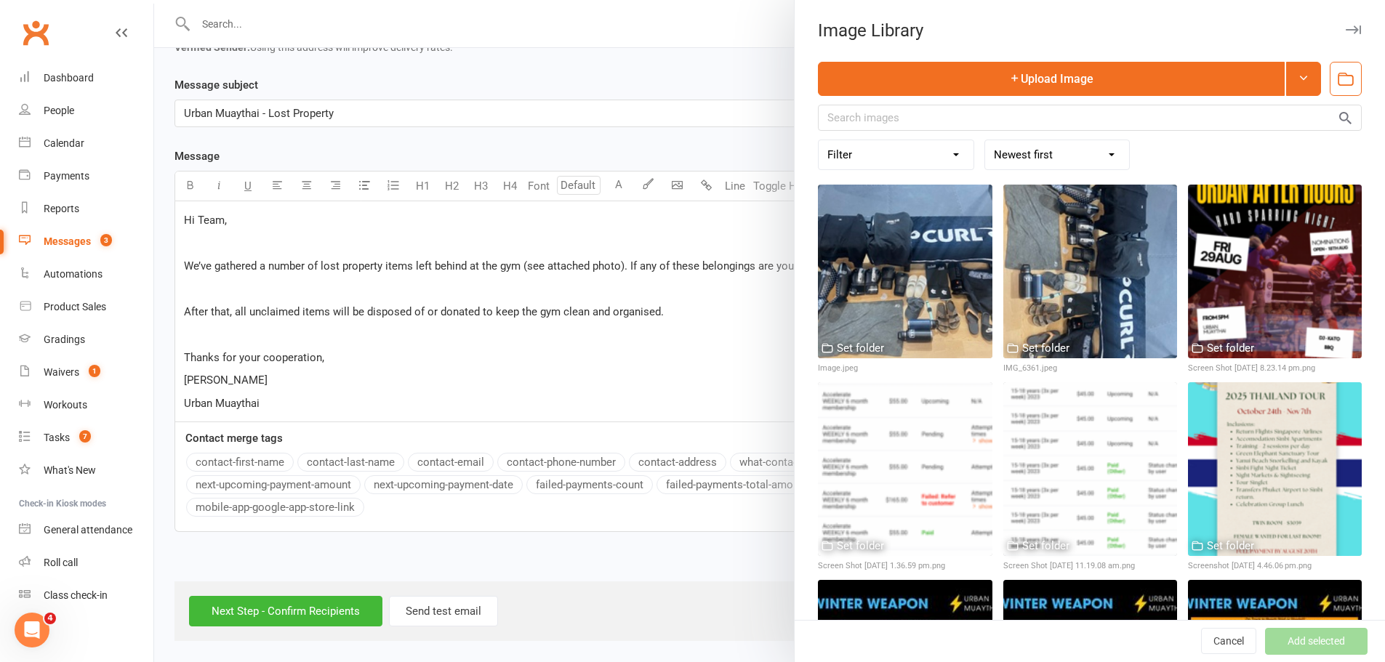
click at [535, 71] on div at bounding box center [769, 331] width 1231 height 662
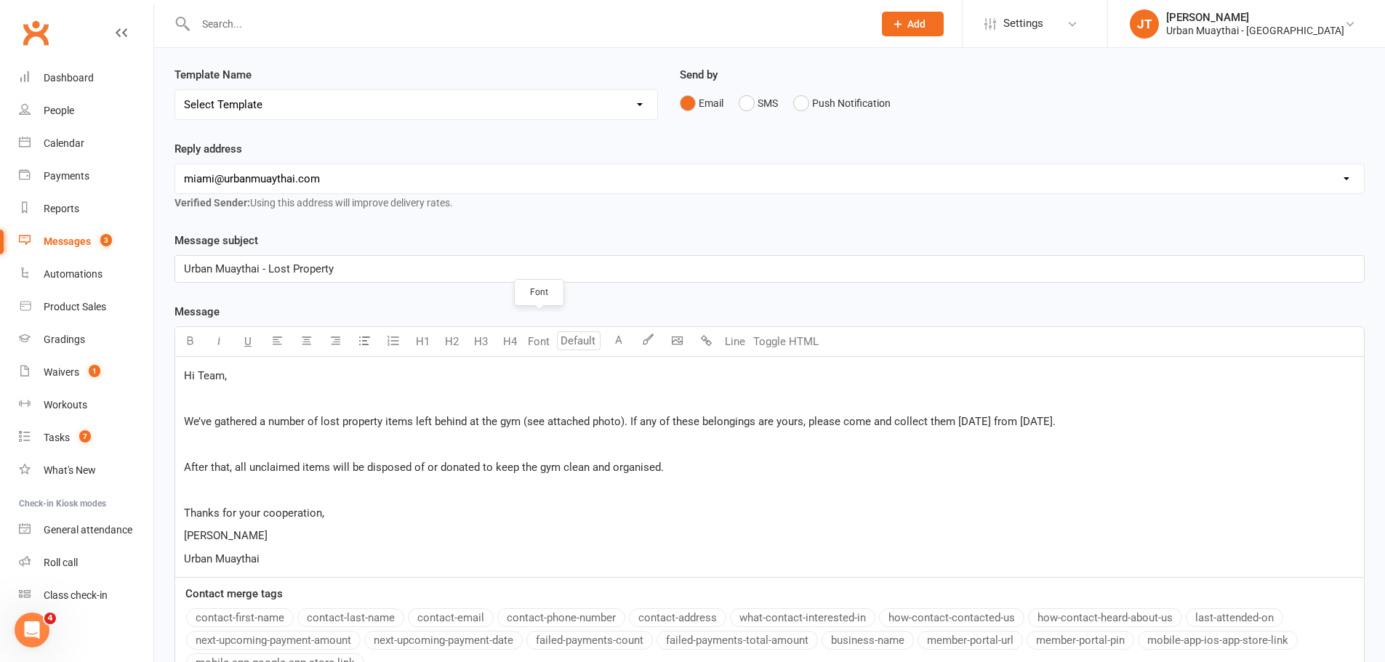
scroll to position [145, 0]
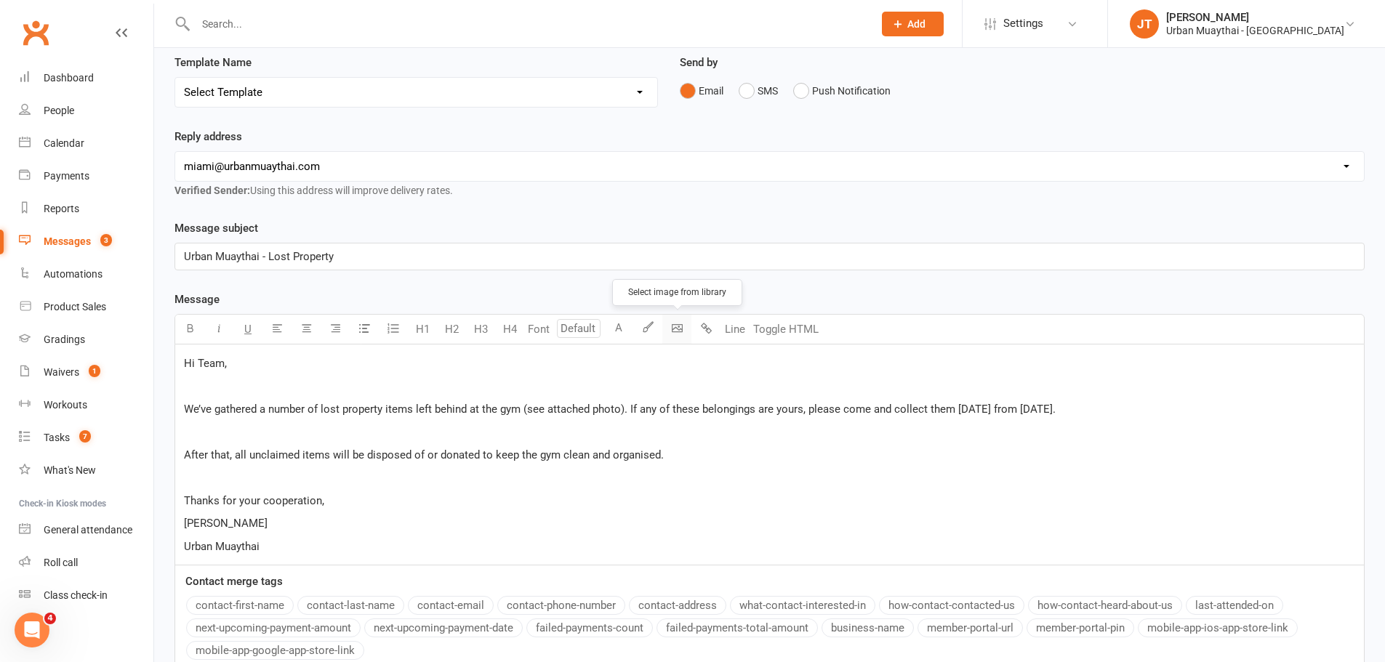
click at [678, 333] on body "Prospect Member Non-attending contact Class / event Appointment Grading event T…" at bounding box center [692, 321] width 1385 height 926
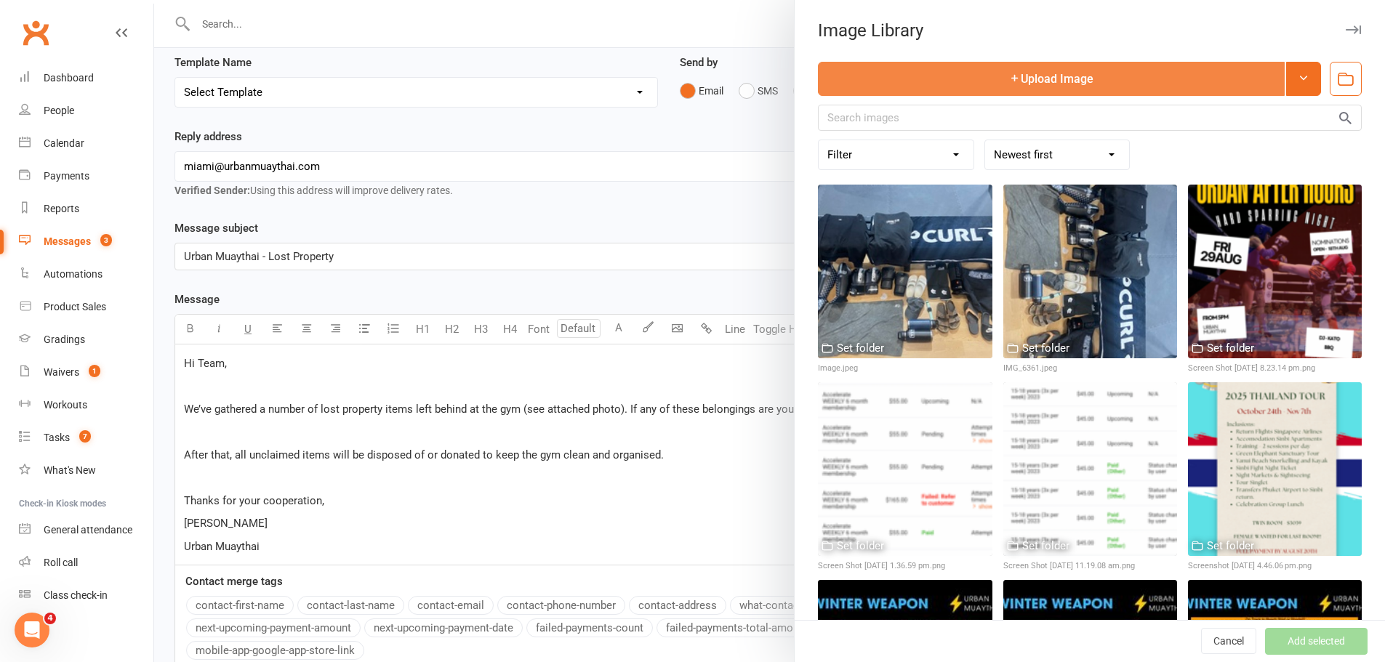
click at [1075, 73] on button "Upload Image" at bounding box center [1051, 79] width 467 height 34
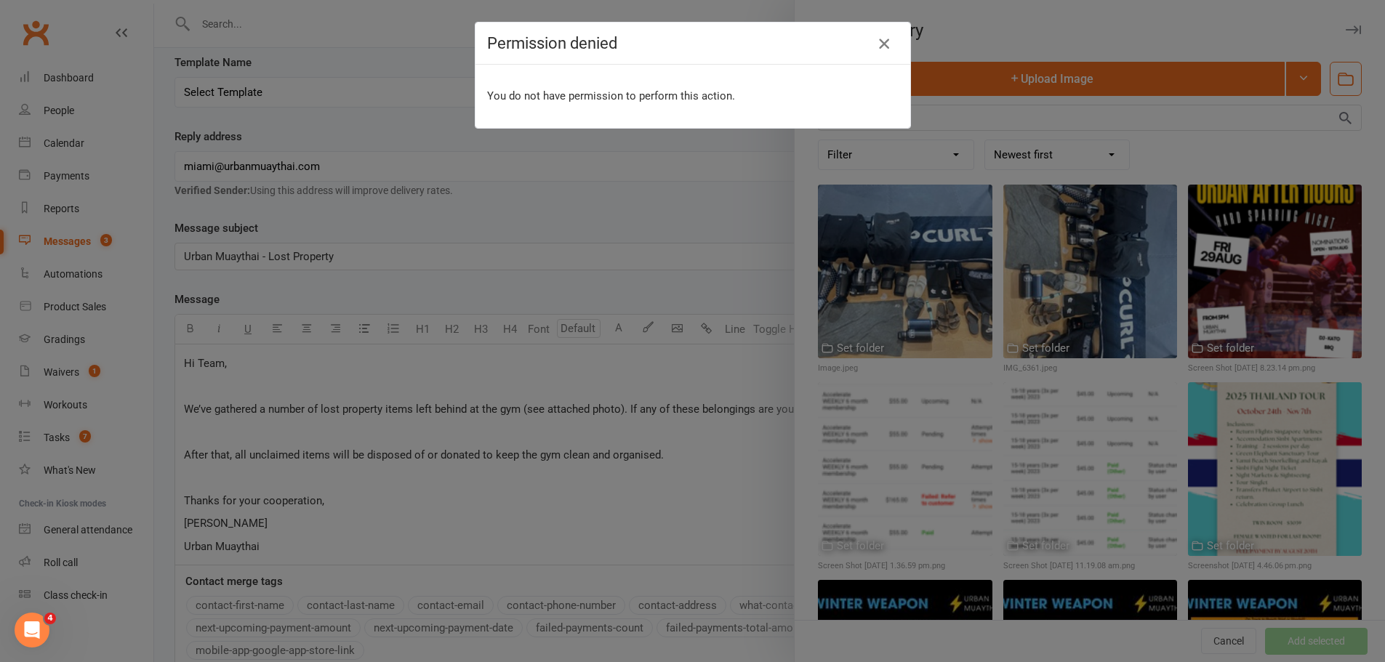
click at [875, 44] on icon "button" at bounding box center [883, 43] width 17 height 17
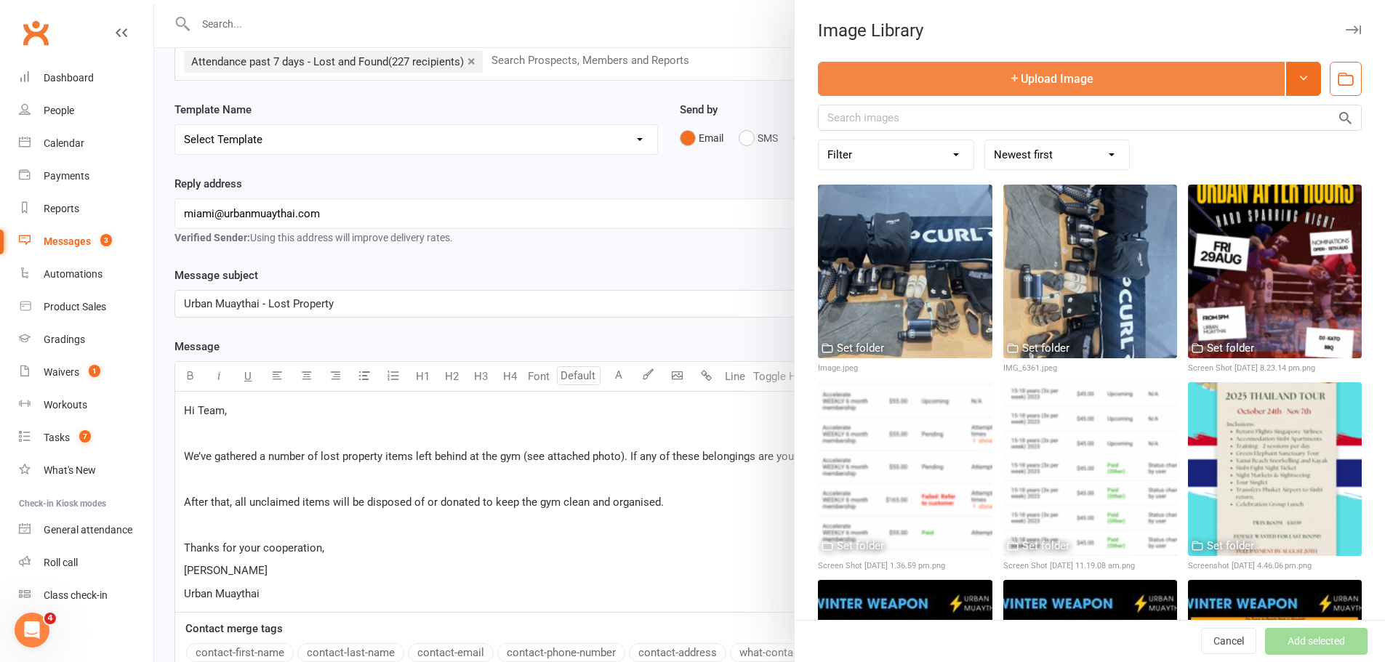
scroll to position [73, 0]
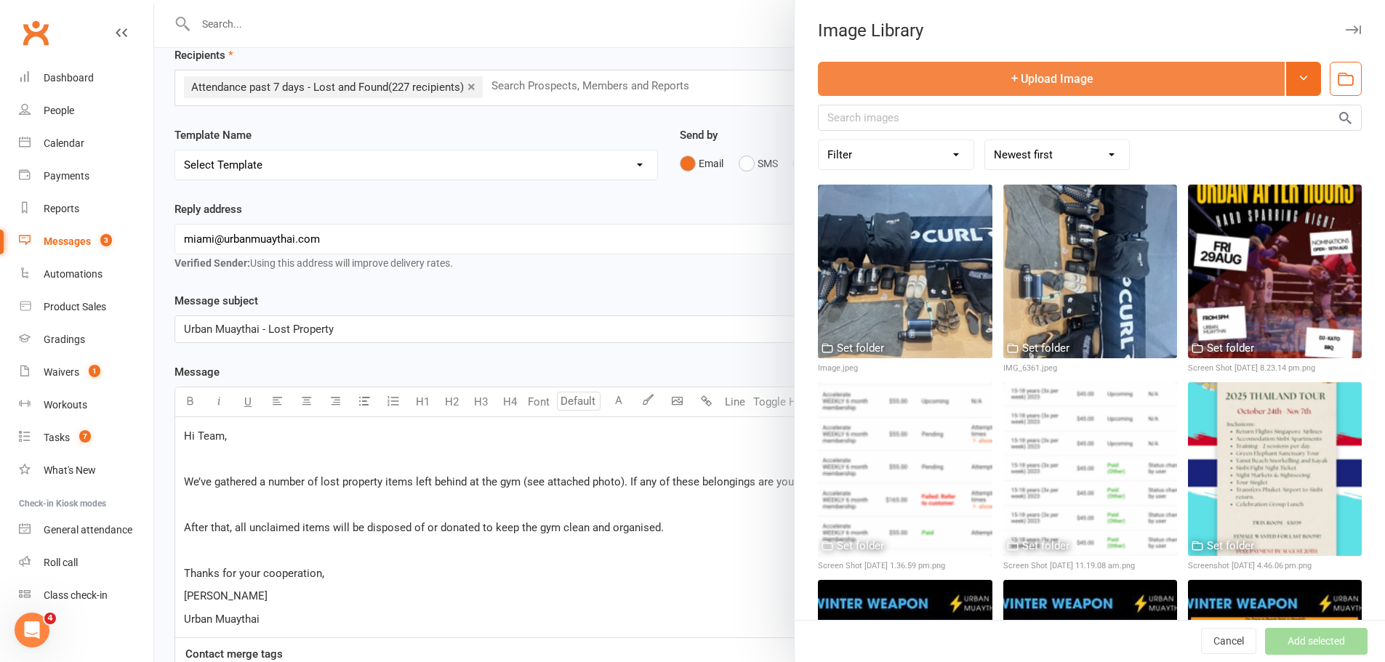
click at [1210, 78] on button "Upload Image" at bounding box center [1051, 79] width 467 height 34
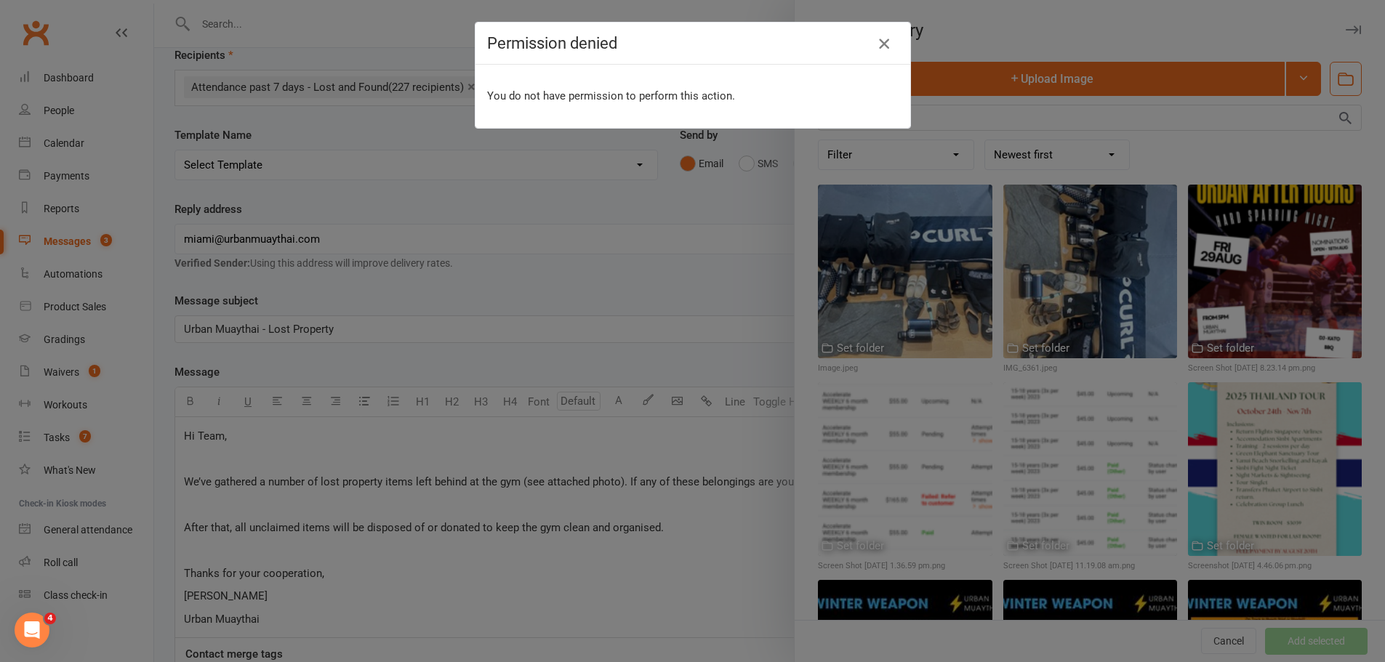
click at [888, 41] on icon "button" at bounding box center [883, 43] width 17 height 17
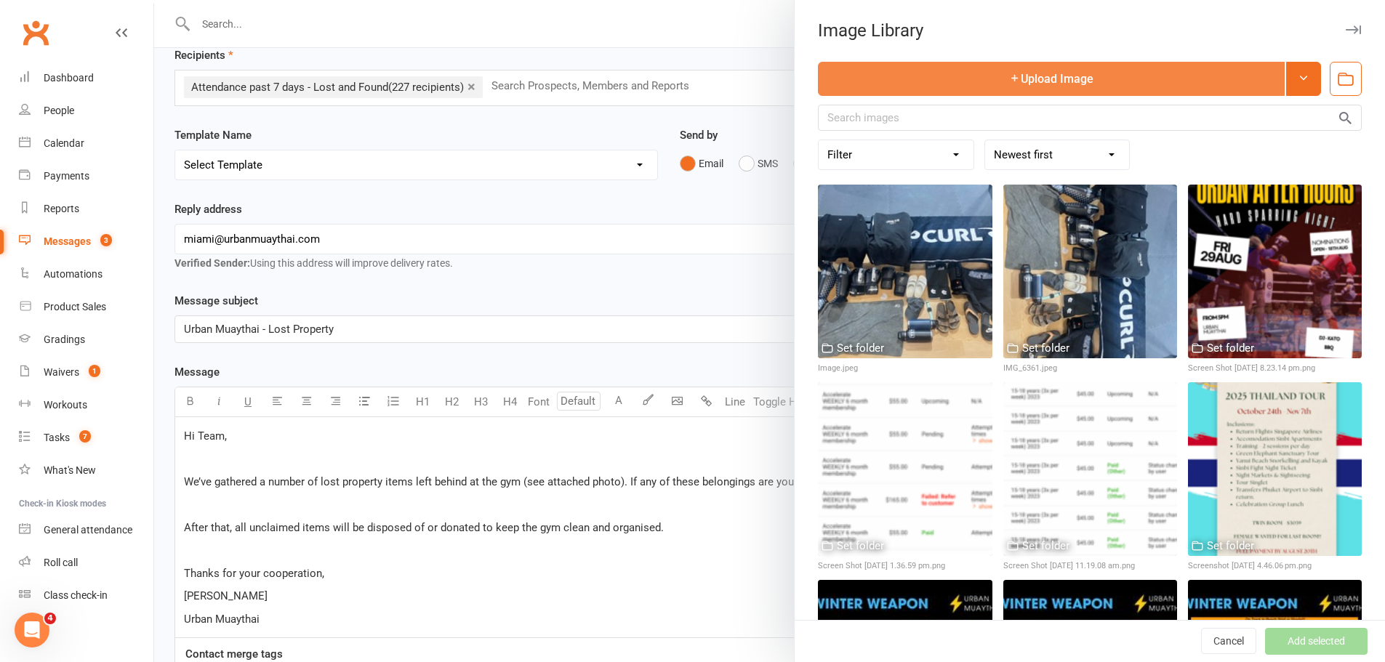
click at [886, 71] on button "Upload Image" at bounding box center [1051, 79] width 467 height 34
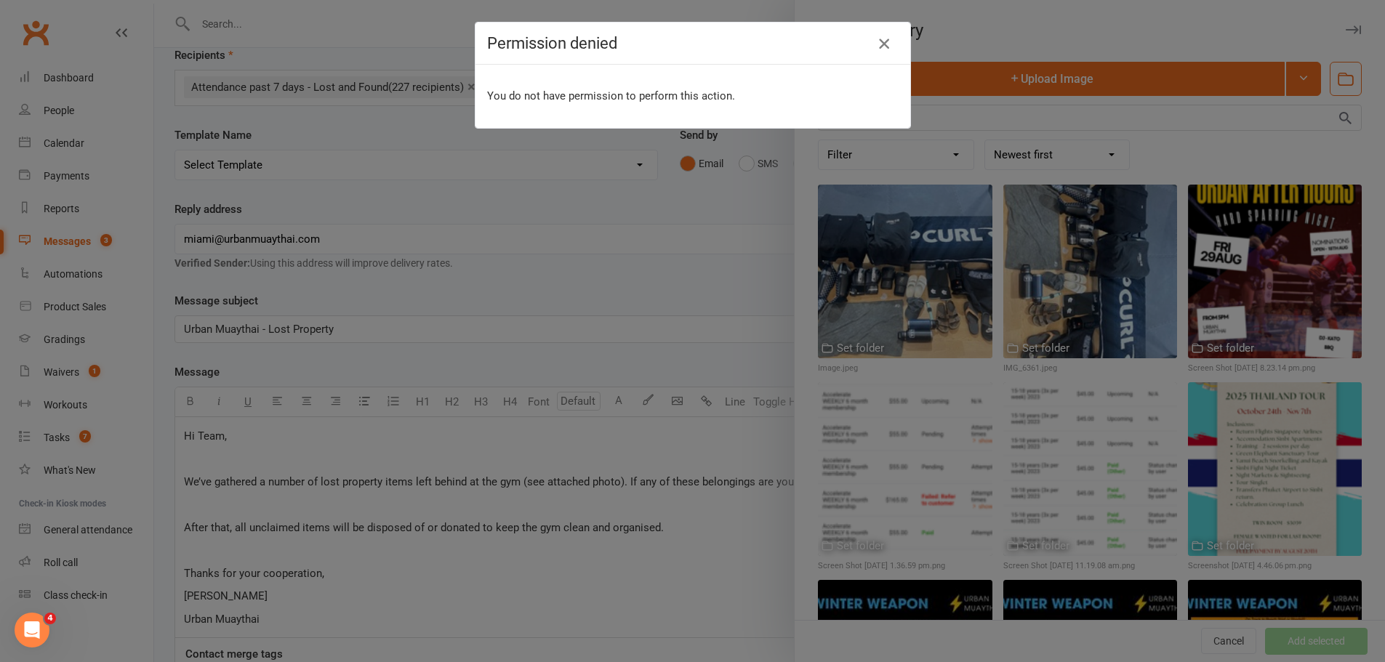
click at [876, 49] on icon "button" at bounding box center [883, 43] width 17 height 17
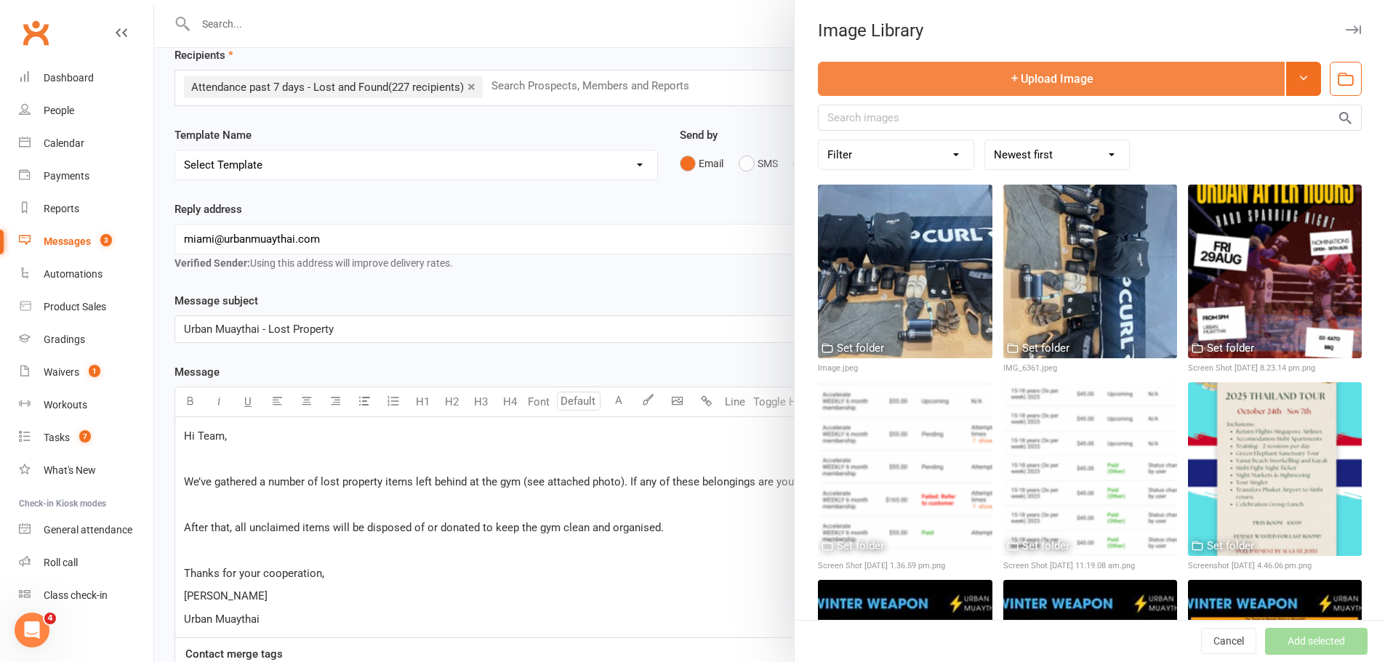
click at [963, 85] on button "Upload Image" at bounding box center [1051, 79] width 467 height 34
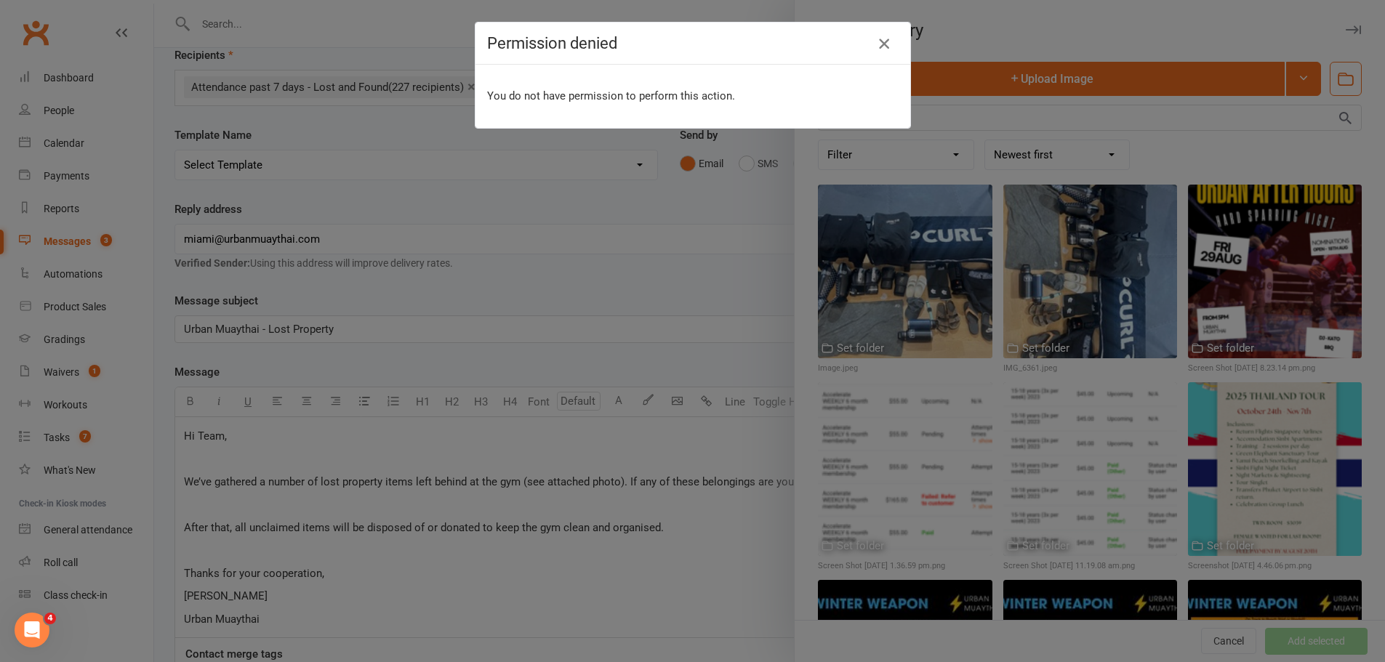
click at [875, 48] on icon "button" at bounding box center [883, 43] width 17 height 17
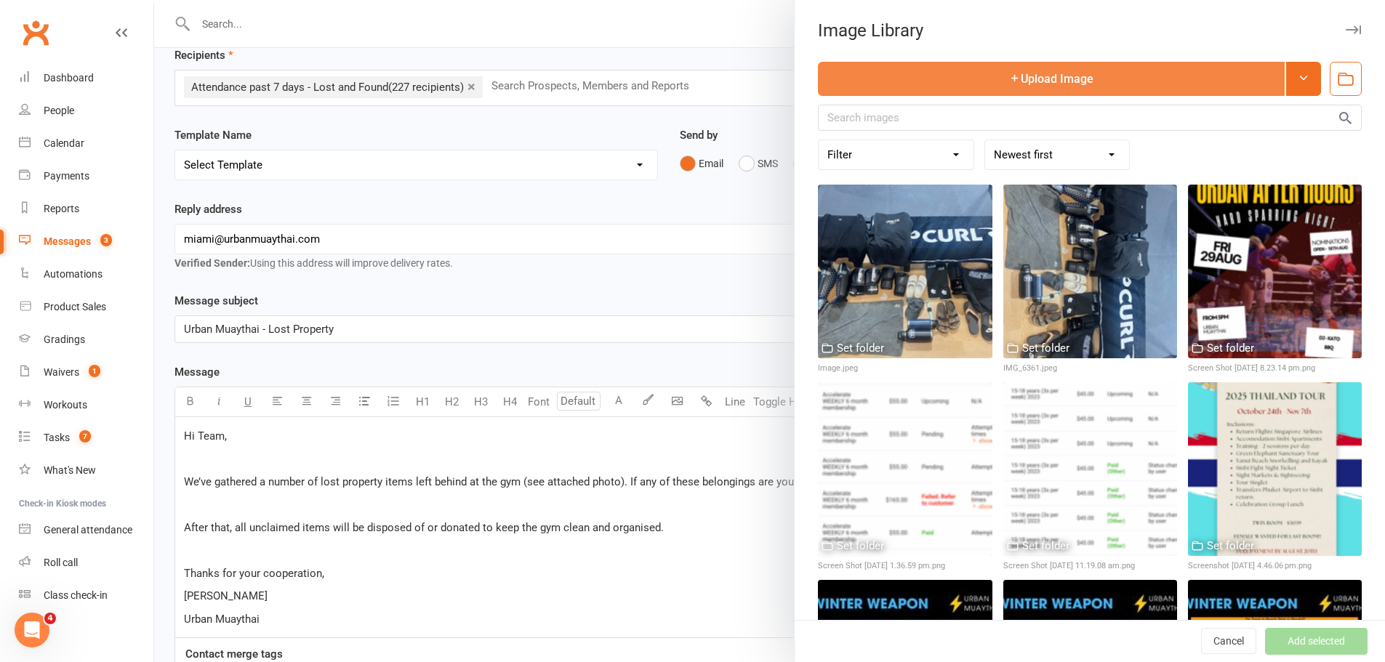
click at [939, 79] on button "Upload Image" at bounding box center [1051, 79] width 467 height 34
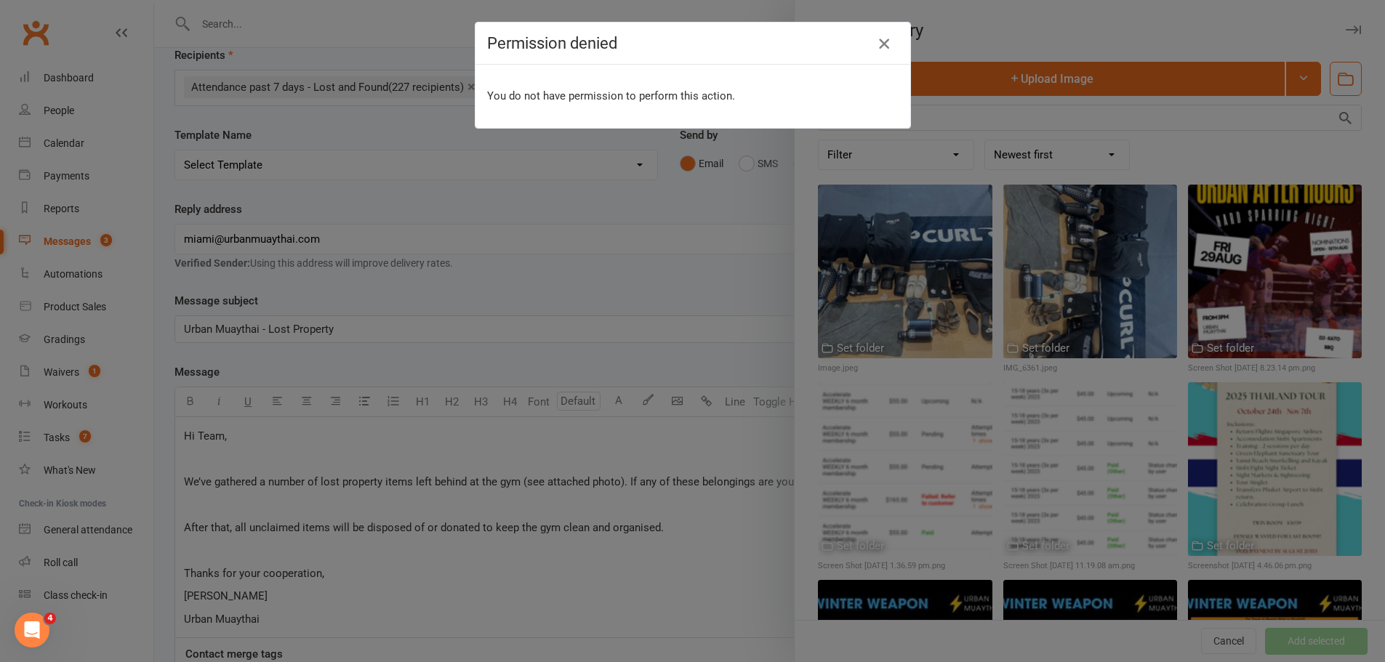
click at [880, 44] on icon "button" at bounding box center [883, 43] width 17 height 17
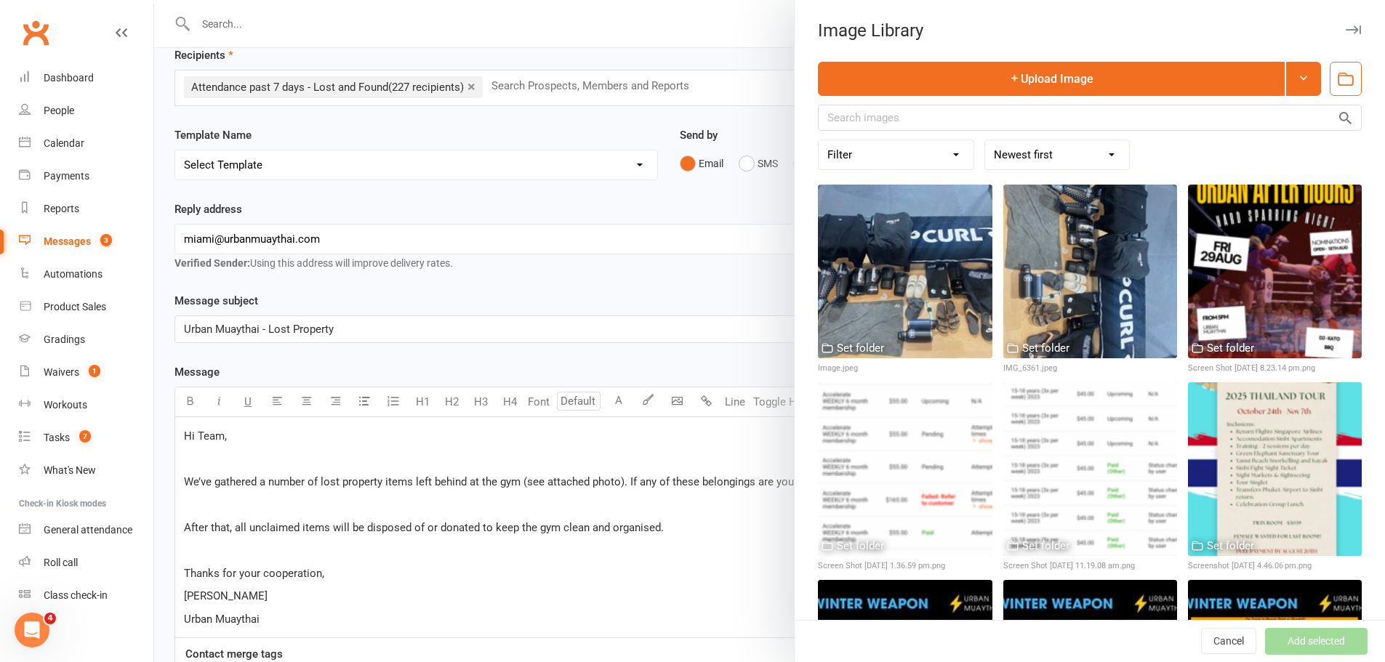
click at [286, 9] on div at bounding box center [769, 331] width 1231 height 662
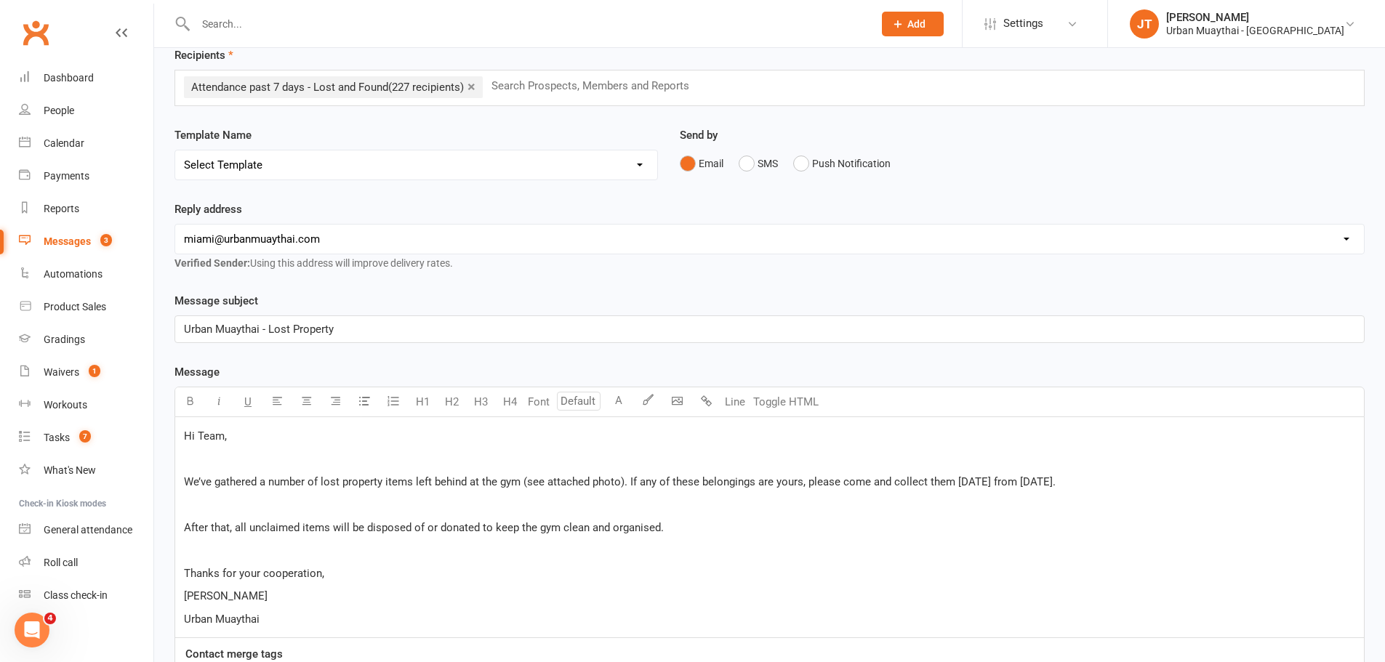
click at [289, 21] on input "text" at bounding box center [527, 24] width 672 height 20
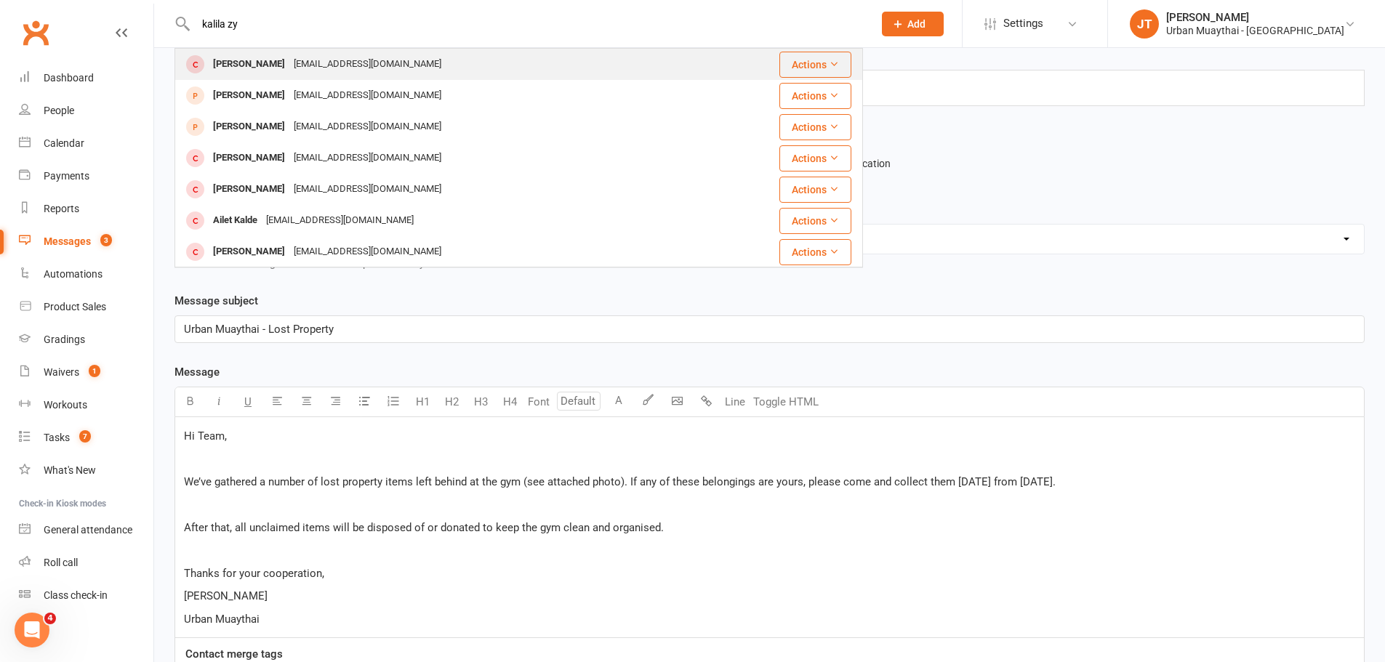
type input "kalila zy"
click at [345, 68] on div "dandazylstra@gmail.com" at bounding box center [367, 64] width 156 height 21
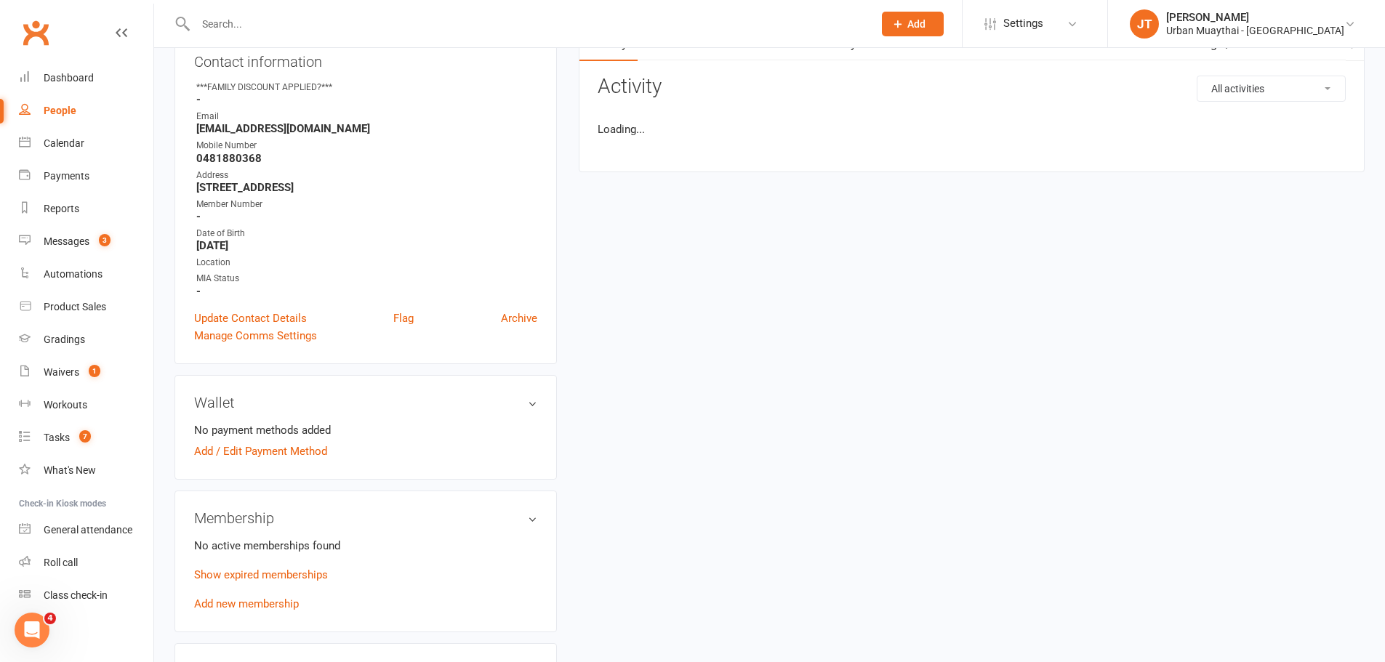
scroll to position [436, 0]
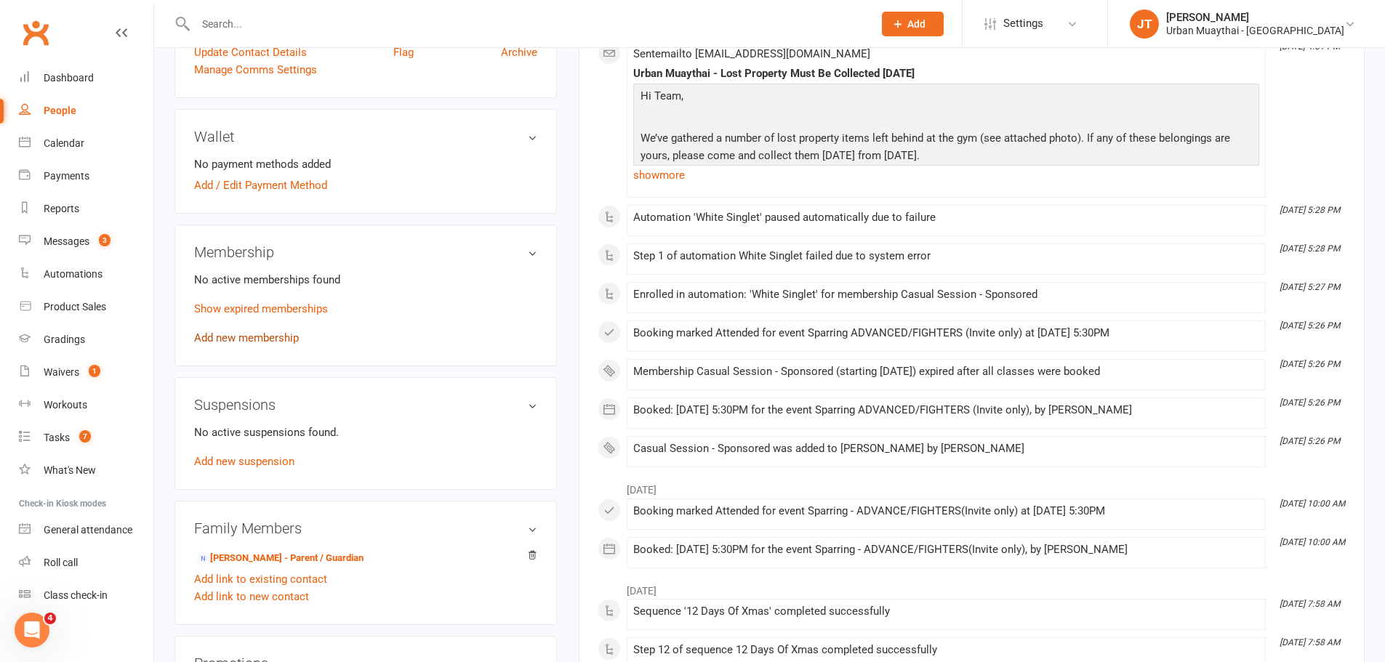
click at [246, 332] on link "Add new membership" at bounding box center [246, 338] width 105 height 13
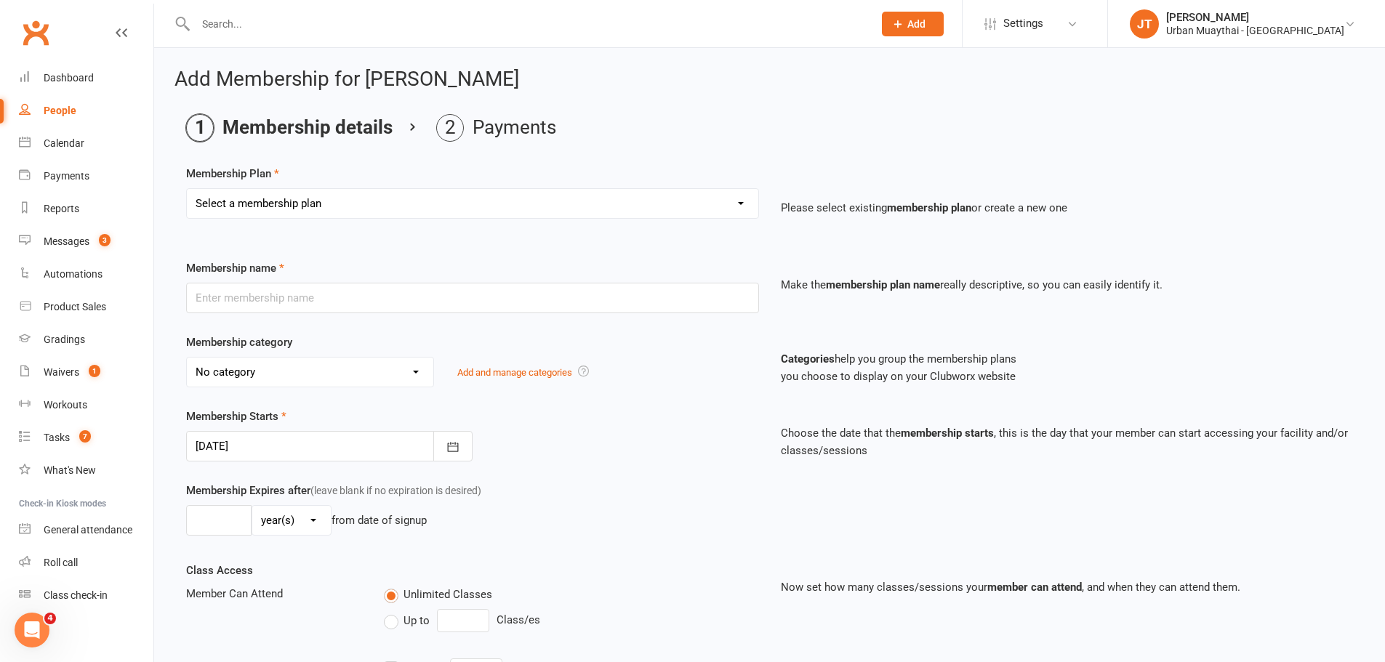
click at [524, 207] on select "Select a membership plan Create new Membership Plan Kickstarter Deposit Acceler…" at bounding box center [473, 203] width 572 height 29
select select "7"
click at [187, 189] on select "Select a membership plan Create new Membership Plan Kickstarter Deposit Acceler…" at bounding box center [473, 203] width 572 height 29
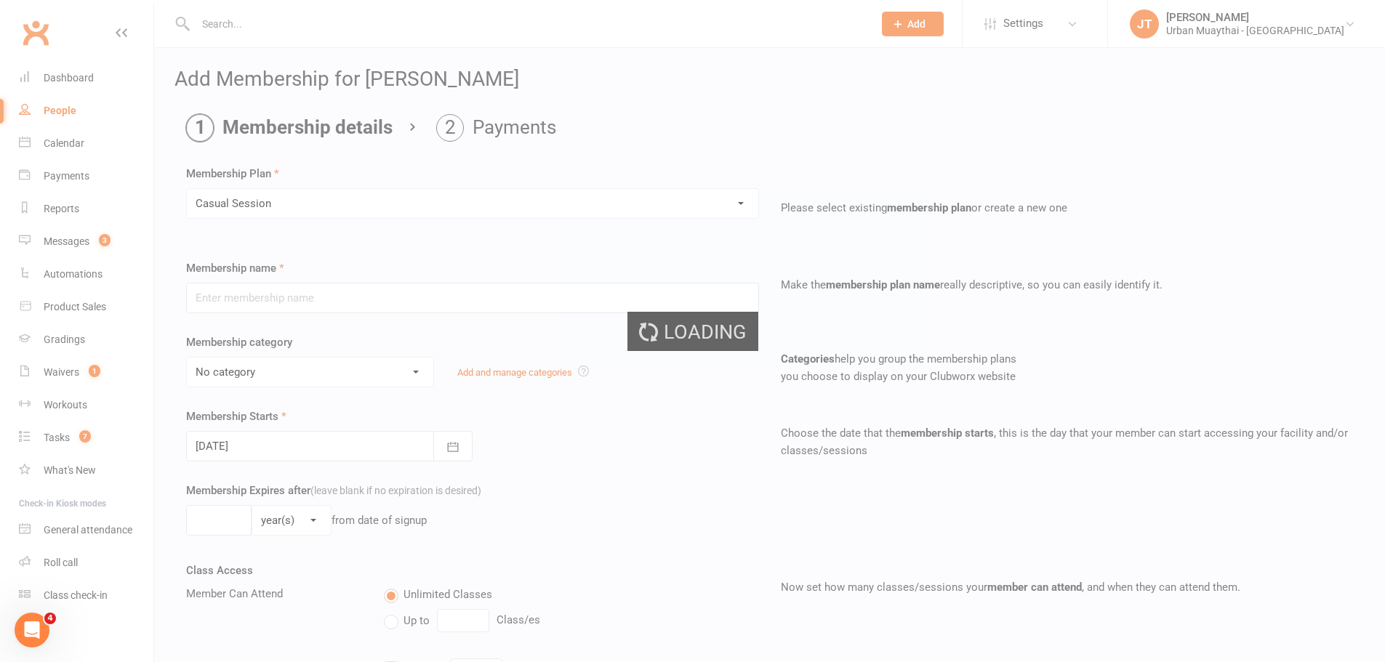
type input "Casual Session"
select select "2"
type input "1"
select select "0"
type input "1"
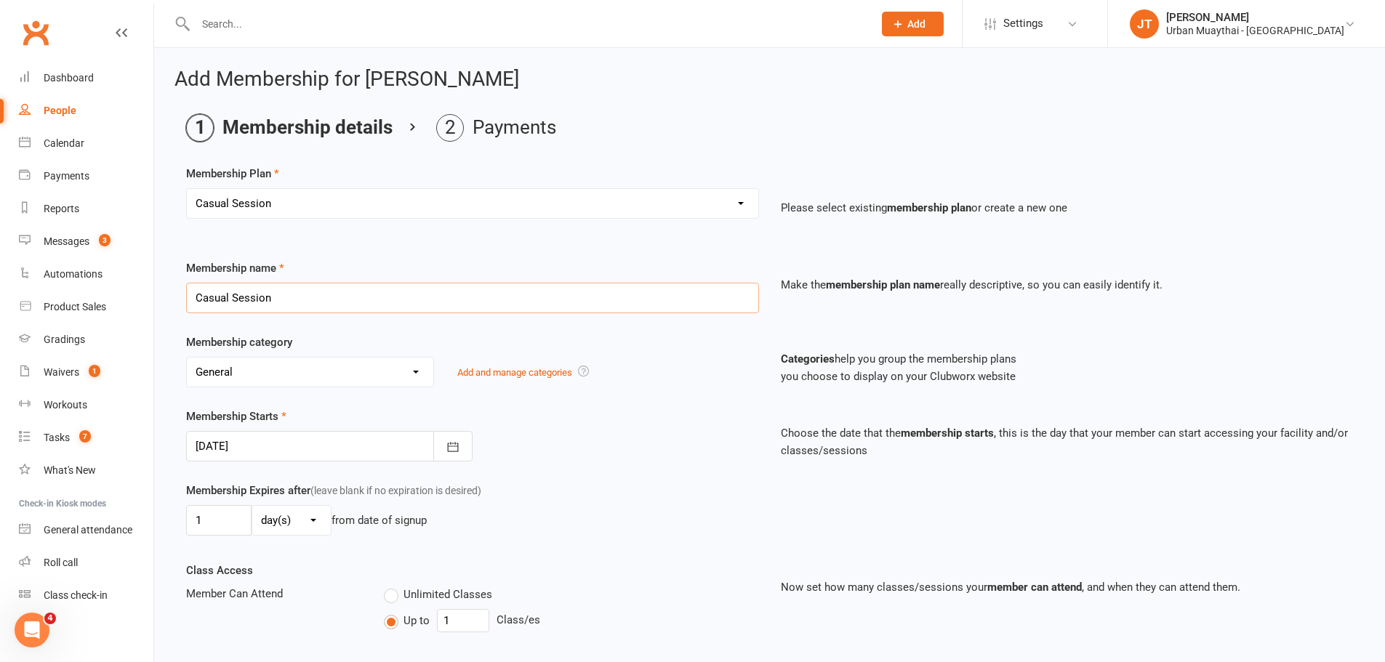
click at [346, 300] on input "Casual Session" at bounding box center [472, 298] width 573 height 31
type input "Casual Session - sponsored"
click at [715, 355] on div "Membership category No category Advertising Foundation General KIDS / TEENS Mem…" at bounding box center [472, 361] width 595 height 54
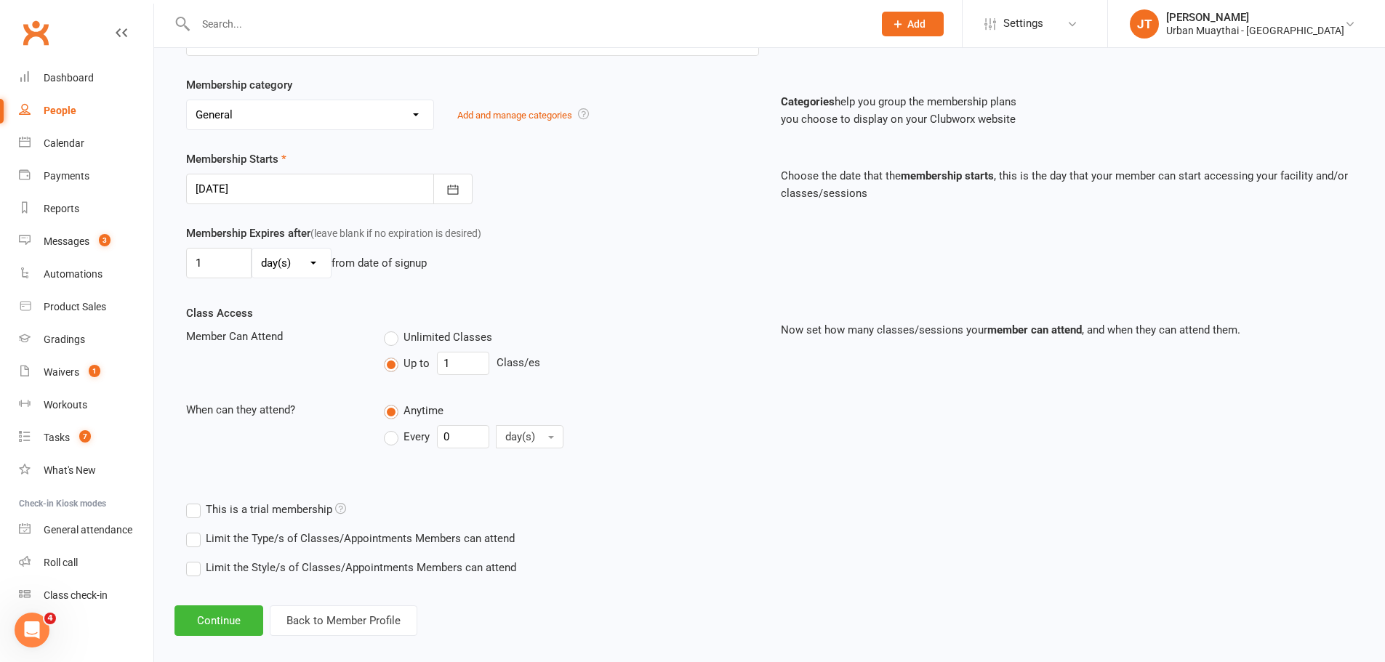
scroll to position [273, 0]
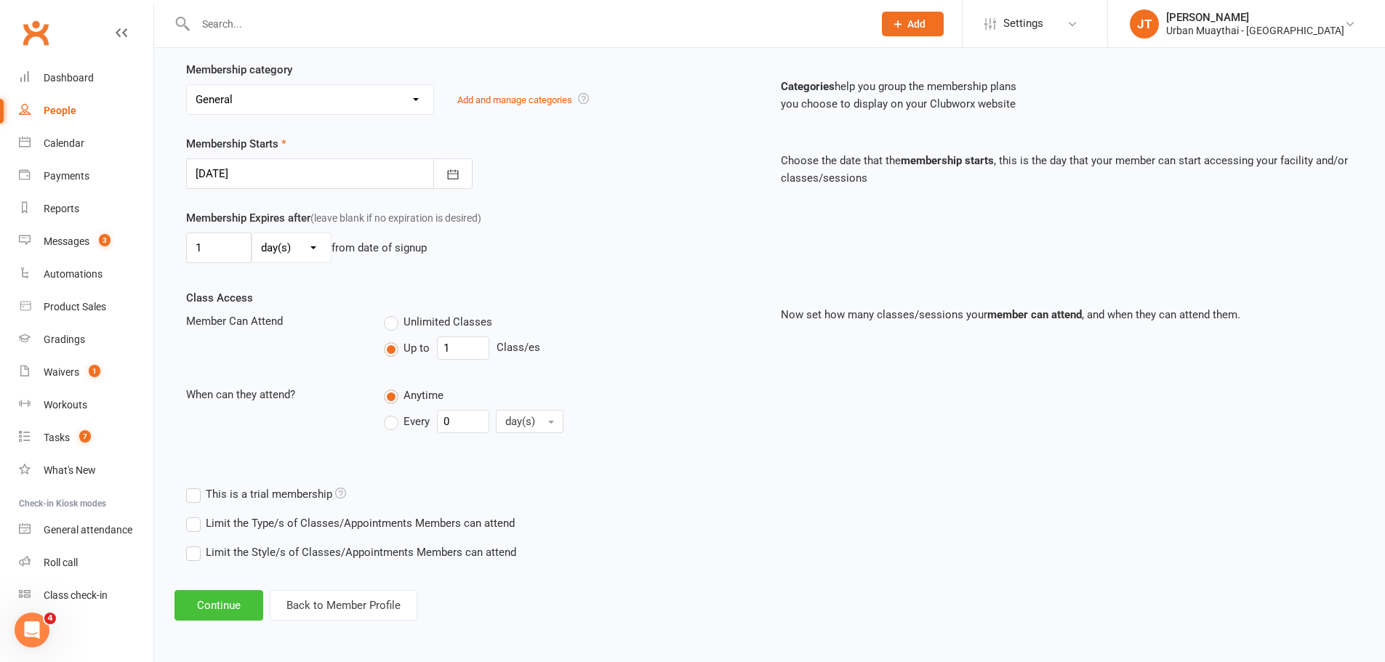
click at [195, 606] on button "Continue" at bounding box center [219, 605] width 89 height 31
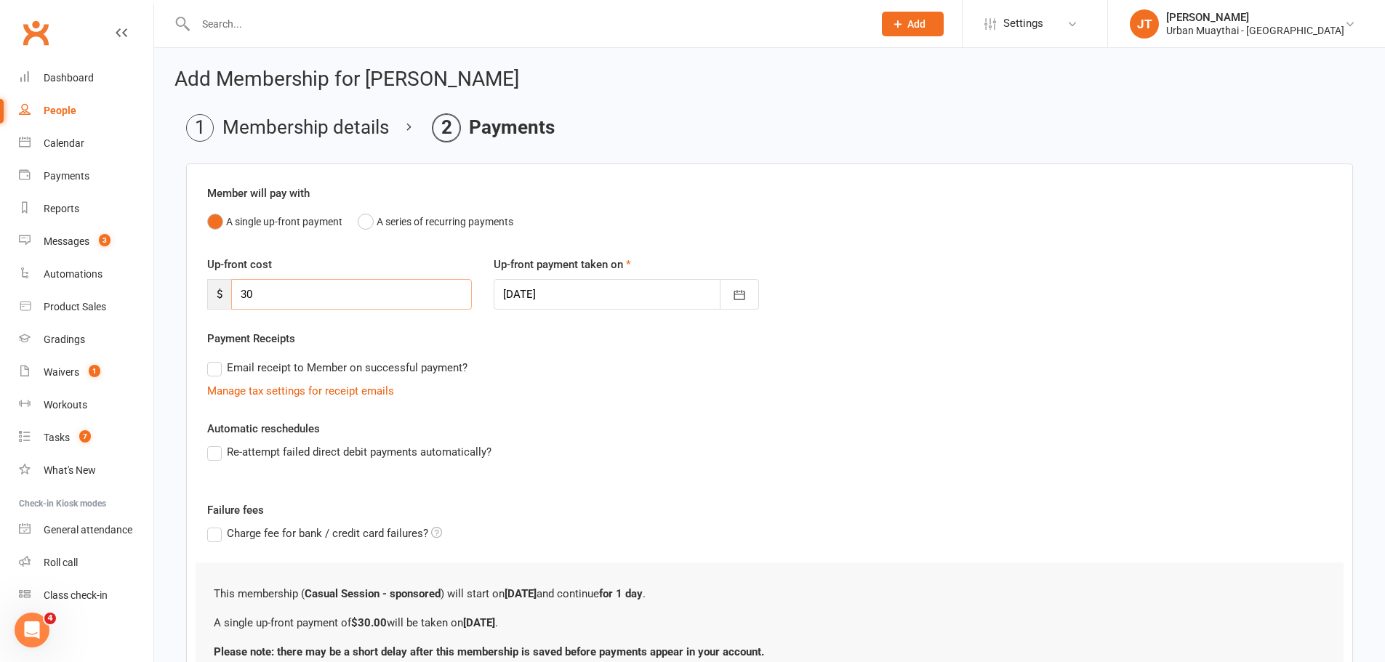
drag, startPoint x: 236, startPoint y: 289, endPoint x: 226, endPoint y: 289, distance: 10.2
click at [228, 289] on div "$ 30" at bounding box center [339, 294] width 265 height 31
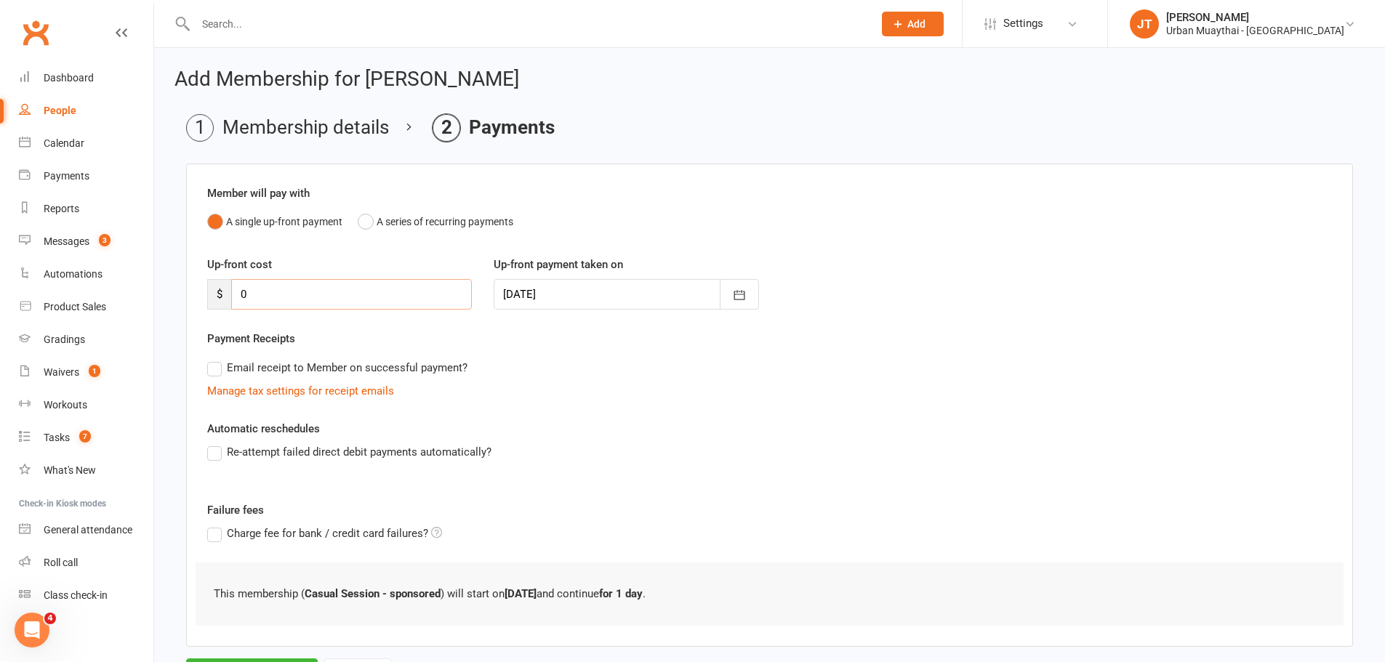
type input "0"
click at [658, 392] on div "Manage tax settings for receipt emails" at bounding box center [769, 390] width 1125 height 17
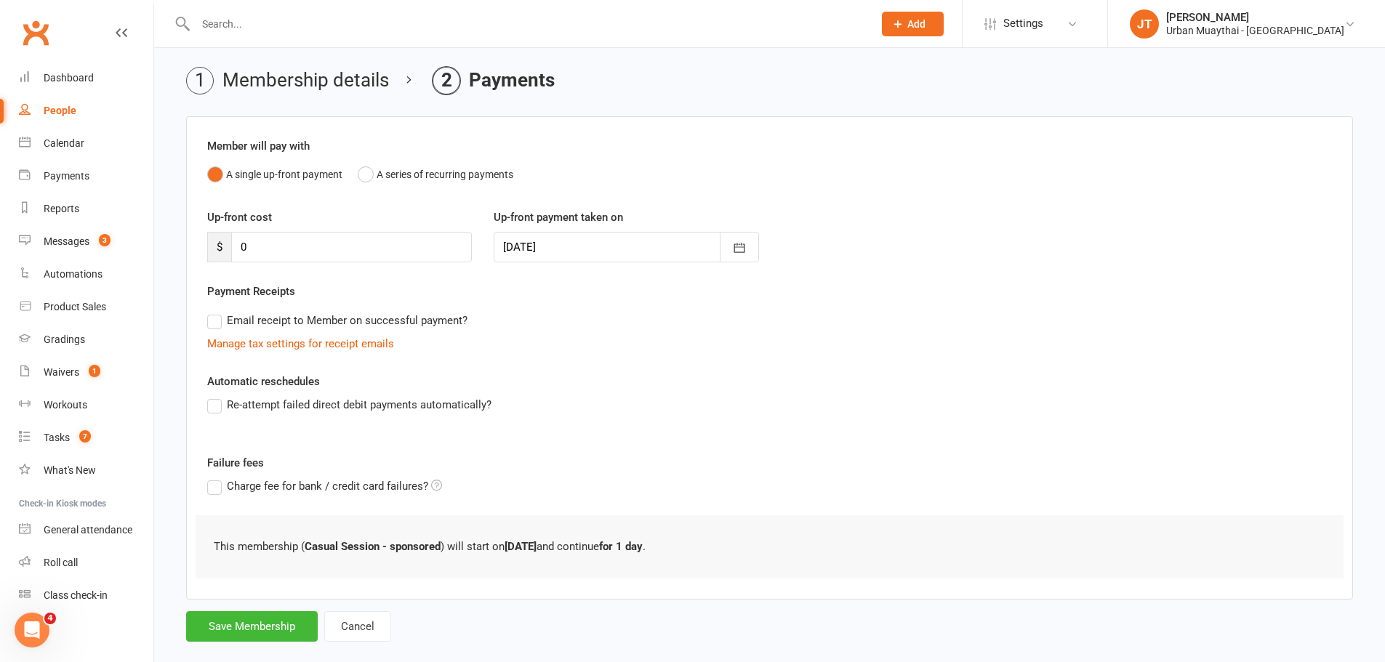
scroll to position [71, 0]
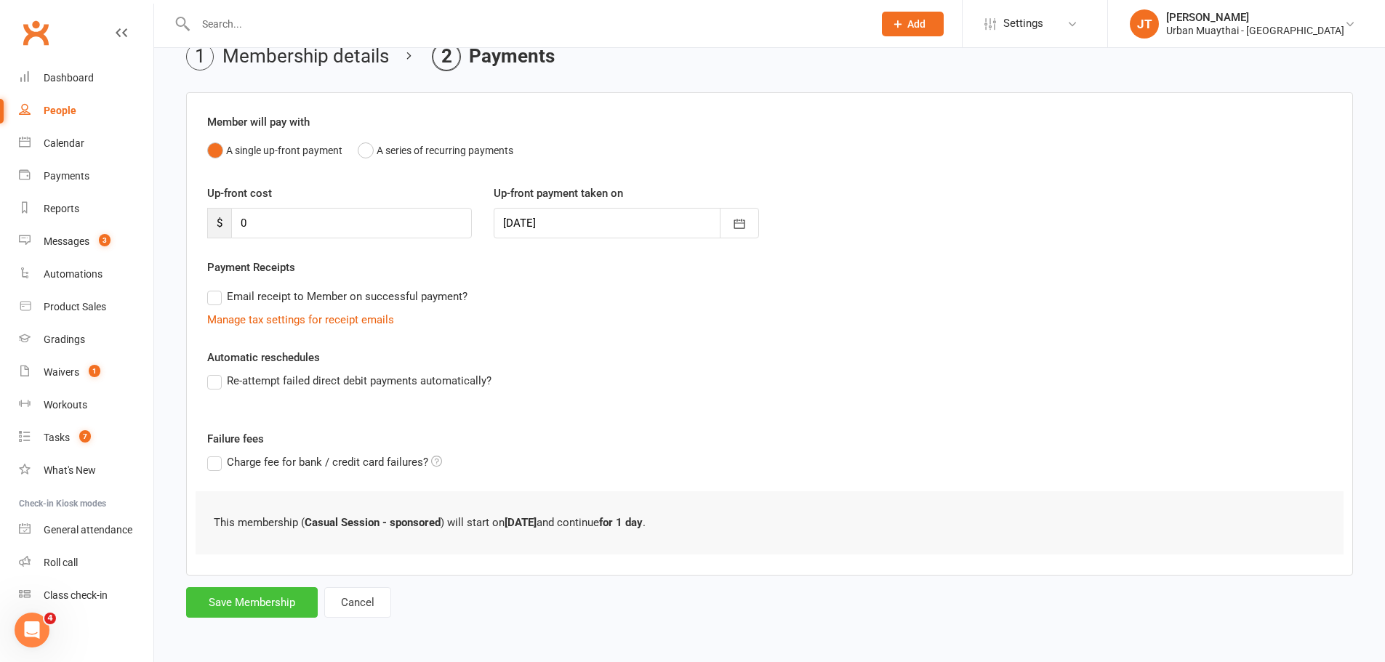
click at [276, 594] on button "Save Membership" at bounding box center [252, 603] width 132 height 31
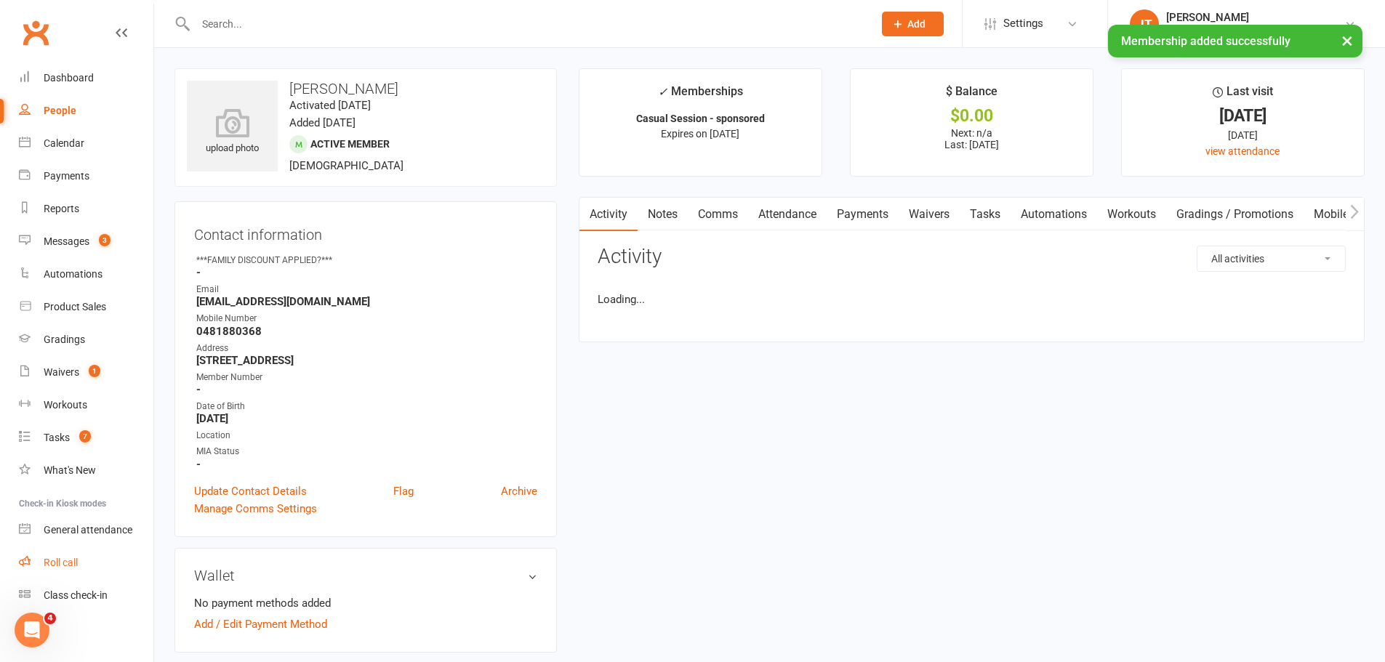
click at [76, 566] on div "Roll call" at bounding box center [61, 563] width 34 height 12
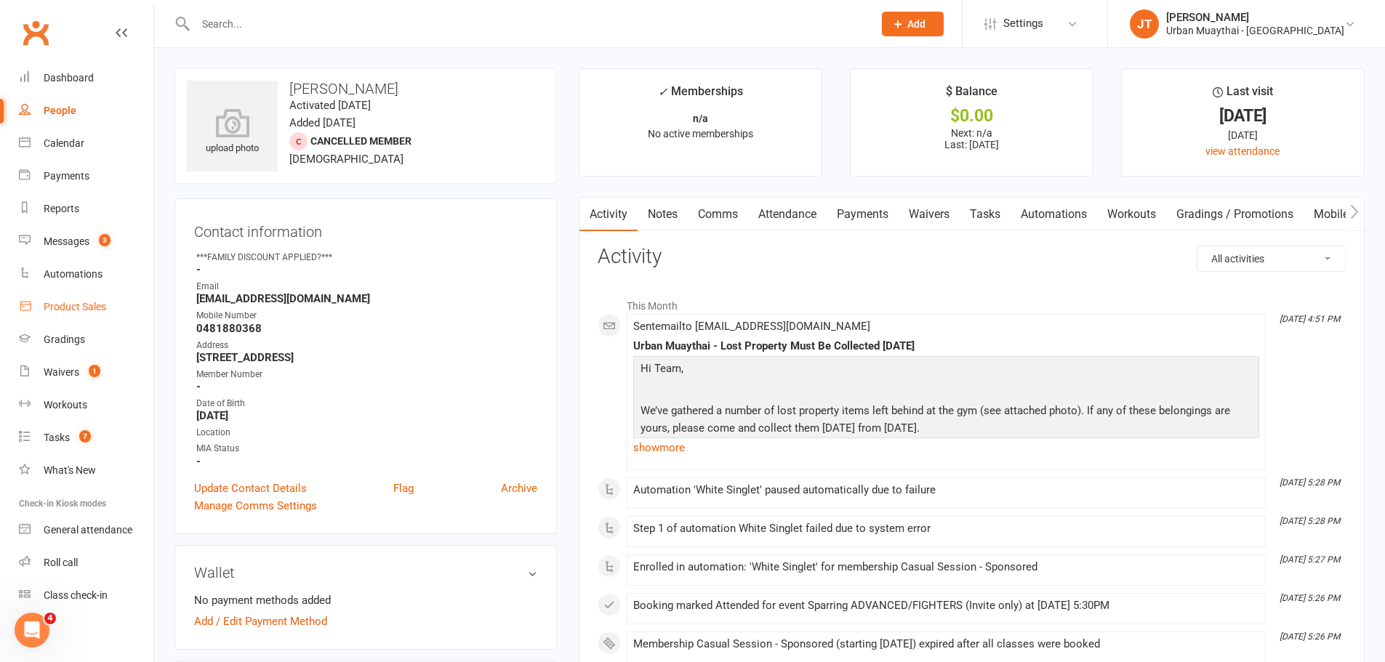
click at [96, 312] on div "Product Sales" at bounding box center [75, 307] width 63 height 12
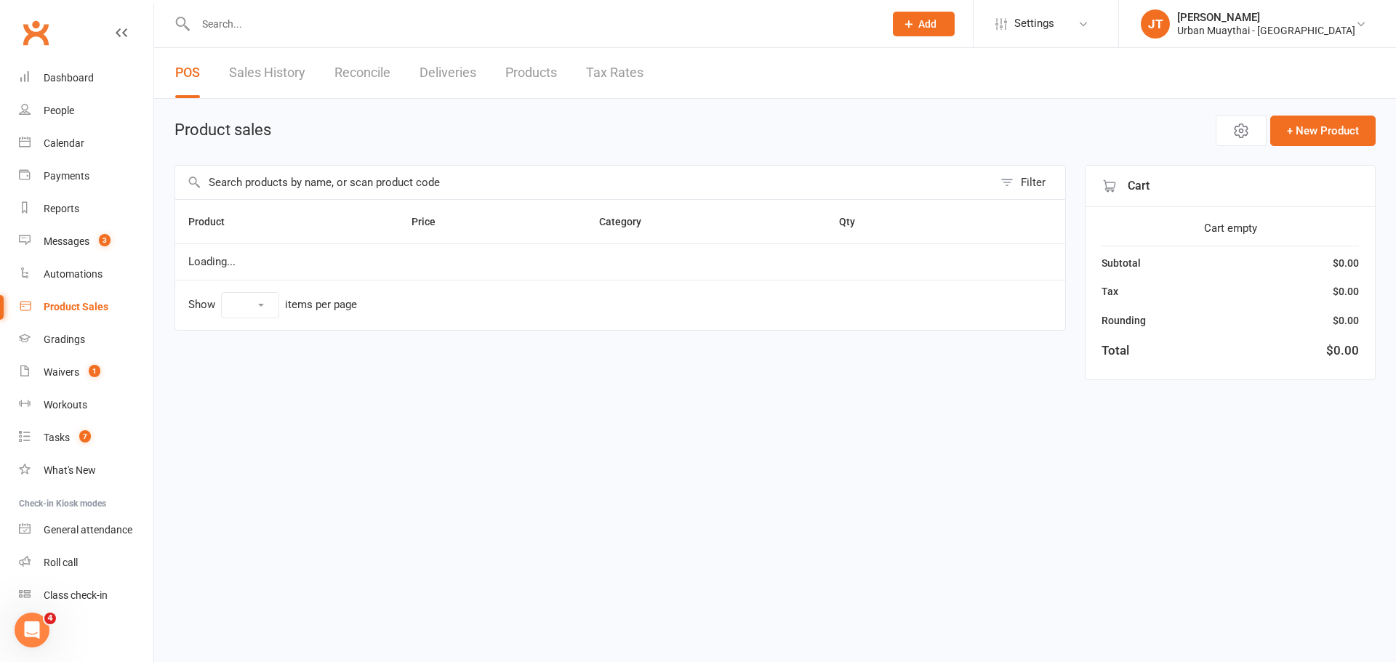
select select "10"
click at [337, 191] on input "text" at bounding box center [584, 182] width 818 height 33
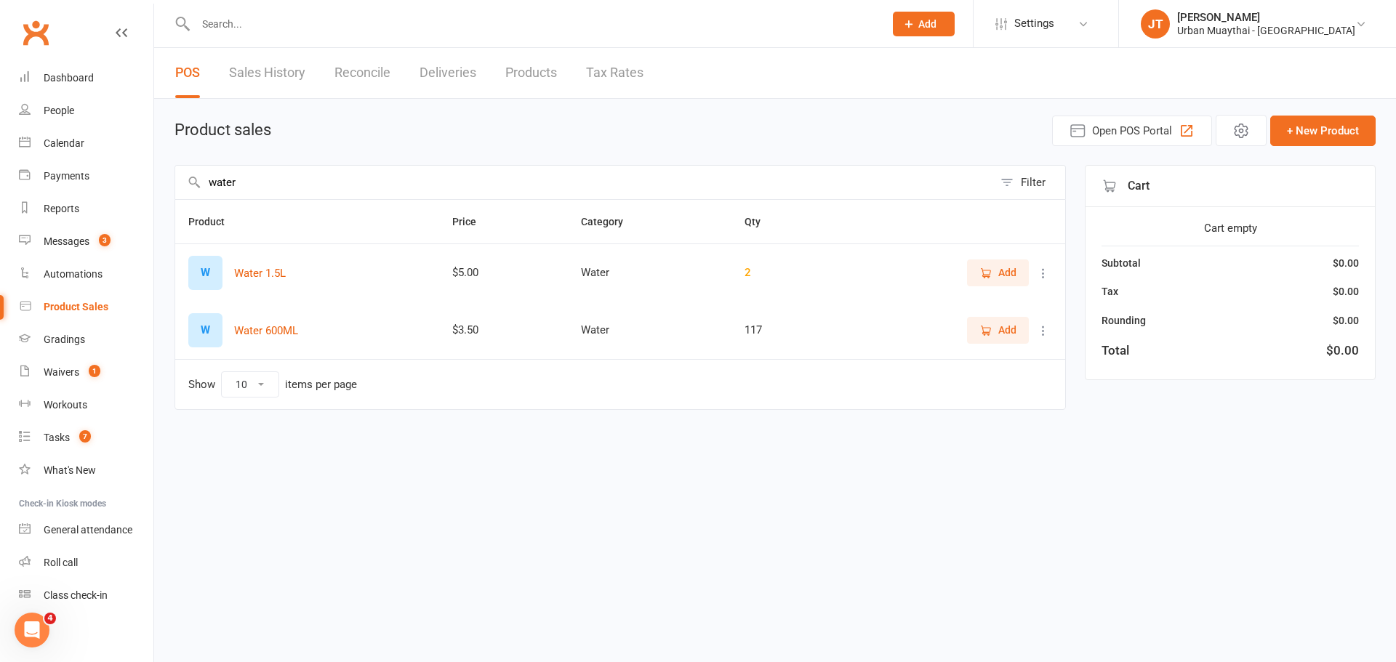
type input "water"
click at [998, 335] on span "Add" at bounding box center [1007, 330] width 18 height 16
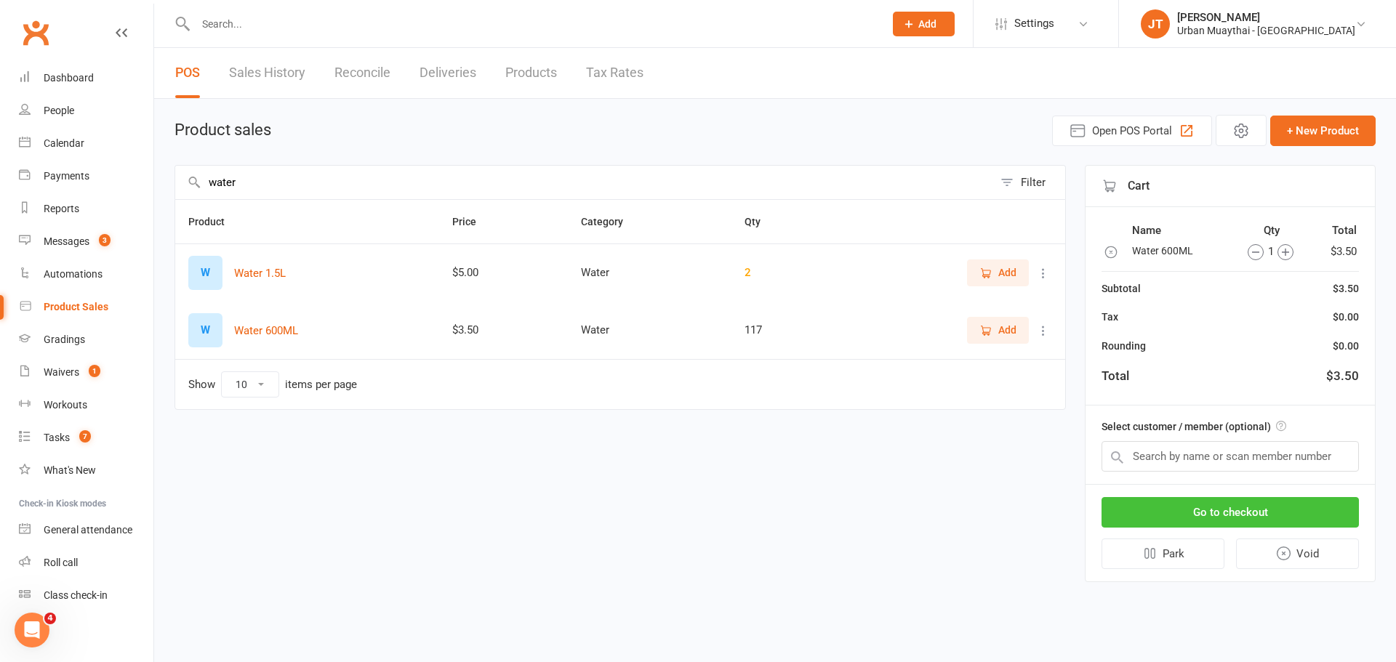
click at [1307, 505] on button "Go to checkout" at bounding box center [1230, 512] width 257 height 31
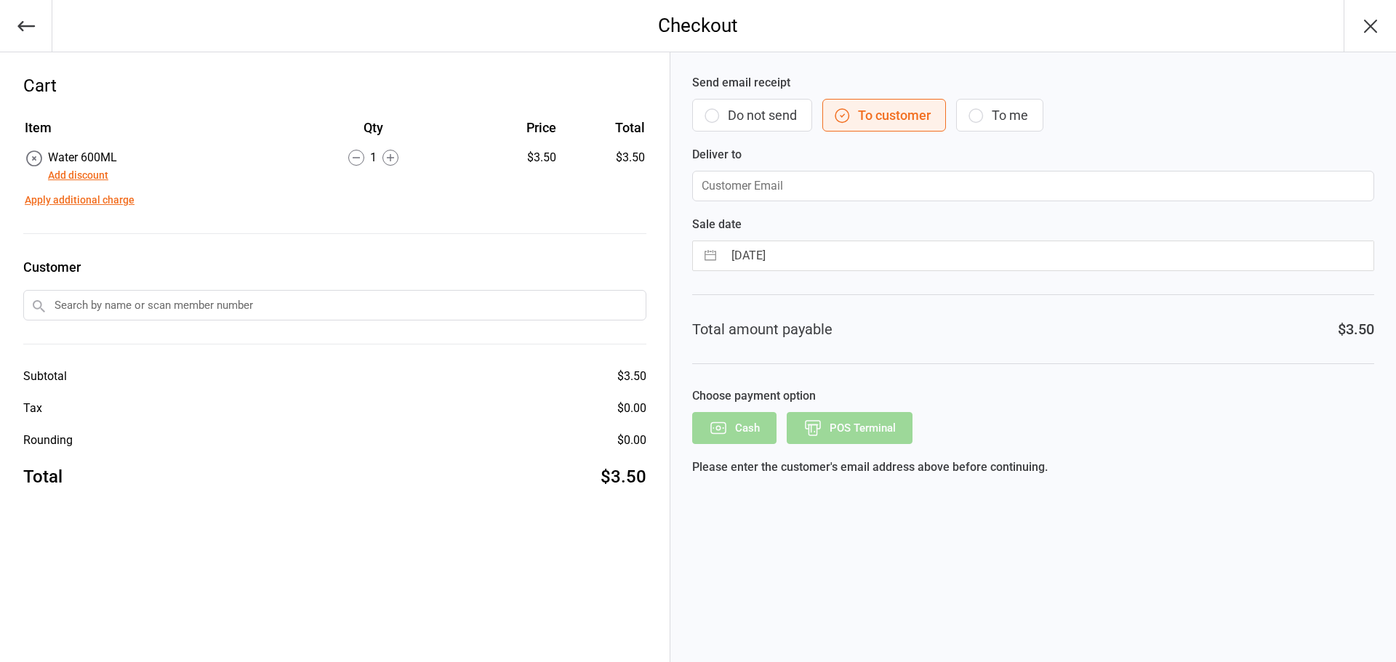
click at [758, 108] on button "Do not send" at bounding box center [752, 115] width 120 height 33
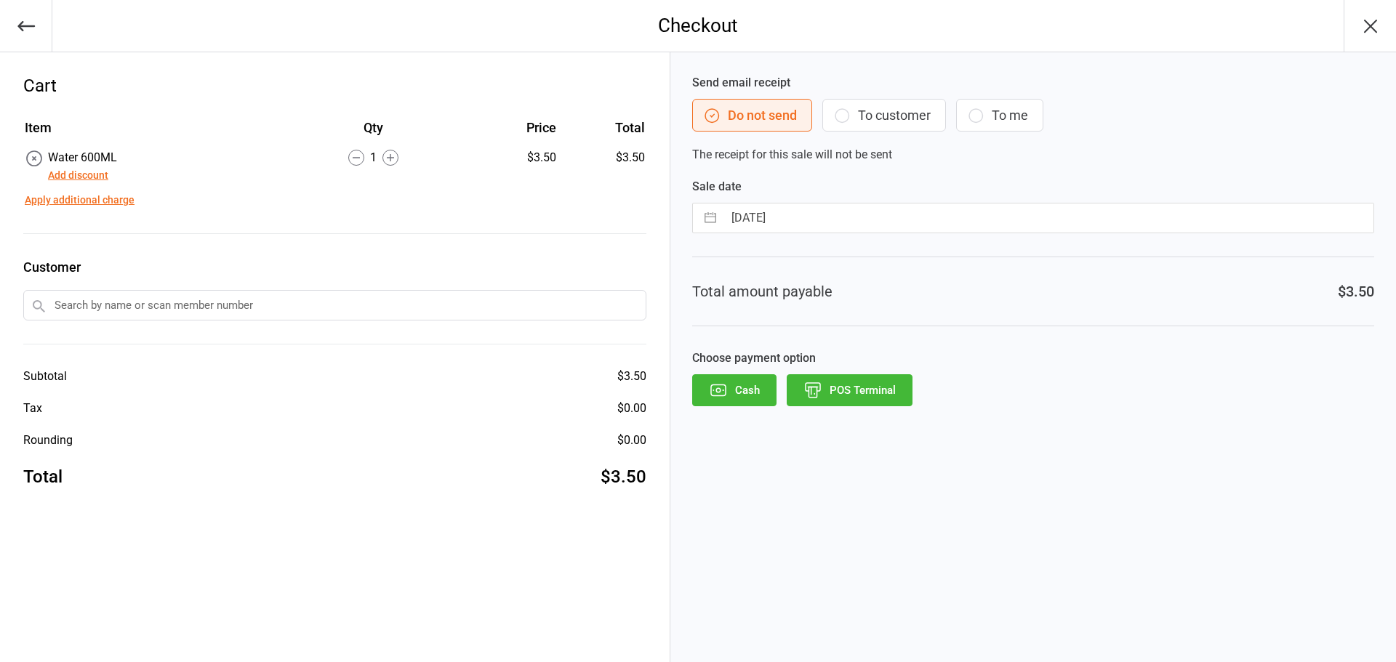
click at [868, 395] on button "POS Terminal" at bounding box center [850, 390] width 126 height 32
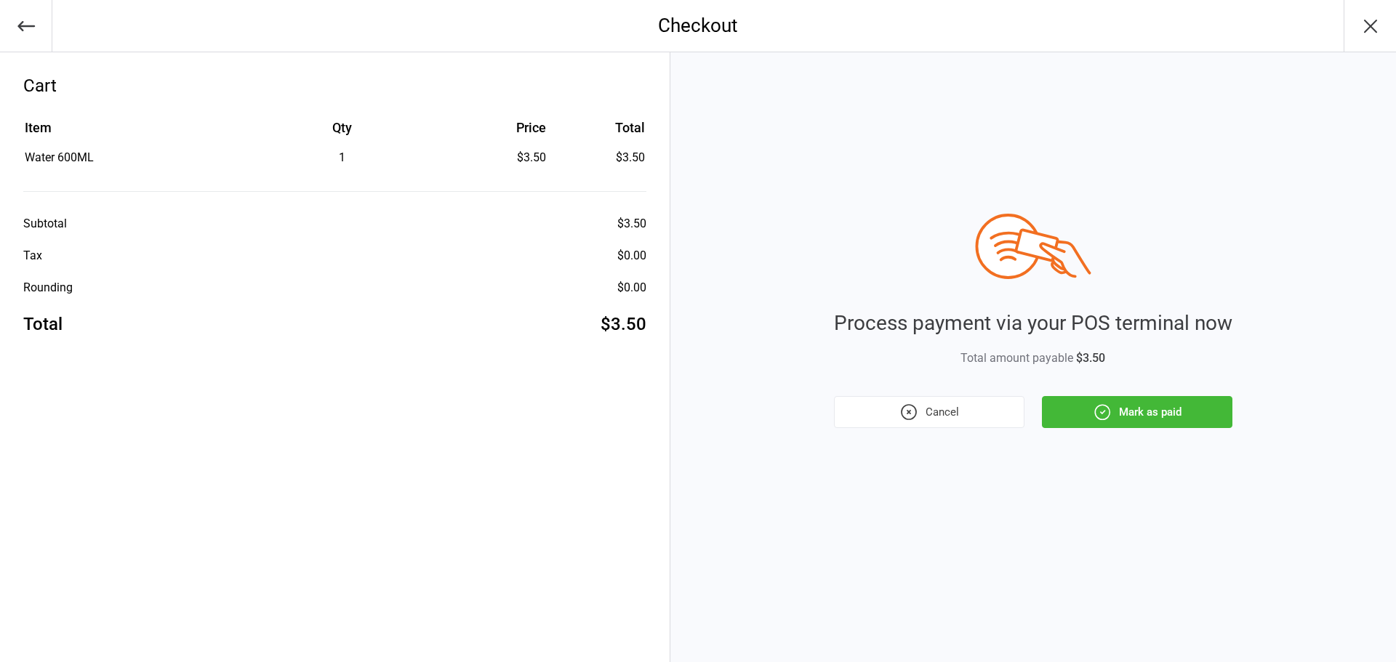
click at [1077, 404] on button "Mark as paid" at bounding box center [1137, 412] width 191 height 32
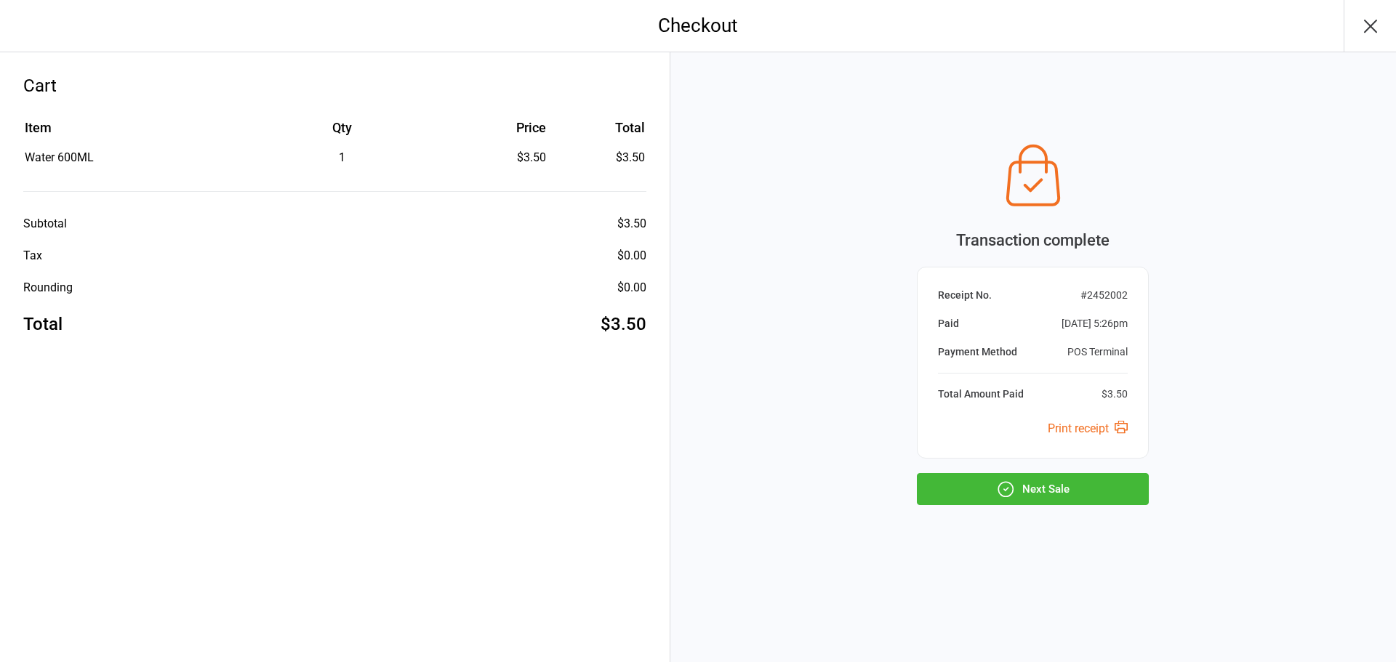
click at [1123, 484] on button "Next Sale" at bounding box center [1033, 489] width 232 height 32
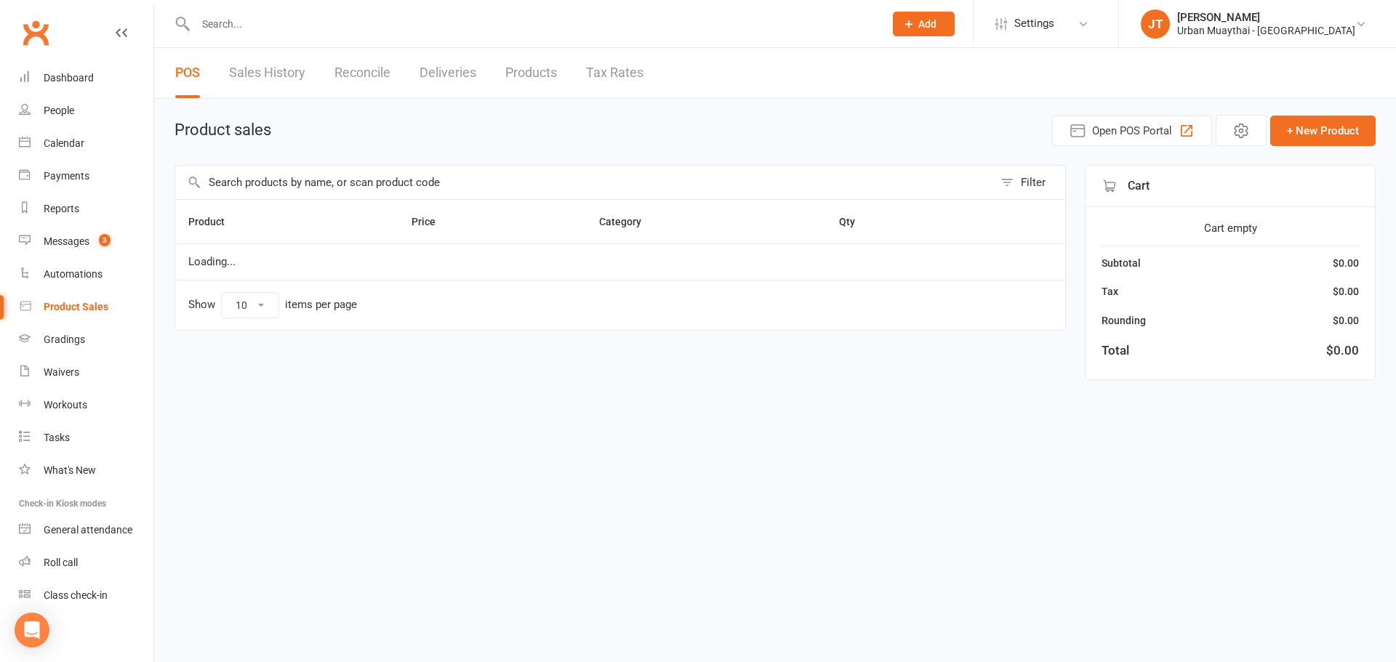
click at [269, 181] on input "text" at bounding box center [584, 182] width 818 height 33
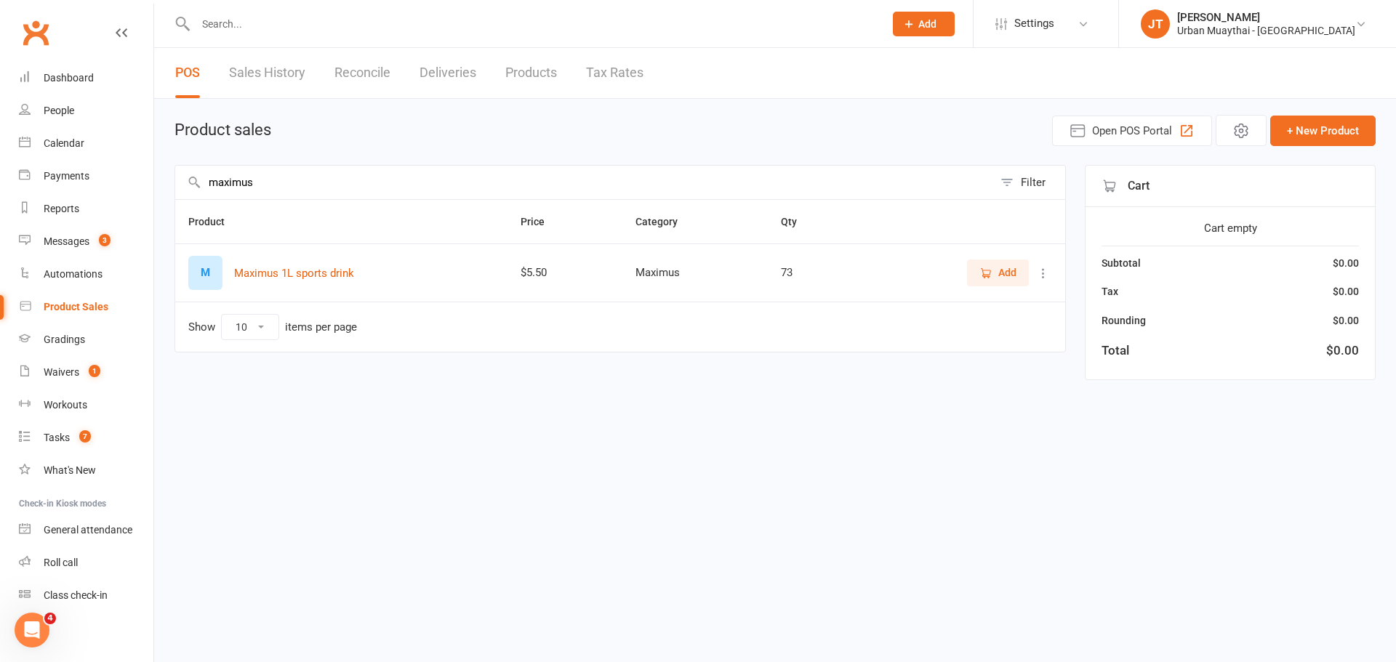
type input "maximus"
click at [990, 281] on span "Add" at bounding box center [997, 273] width 37 height 16
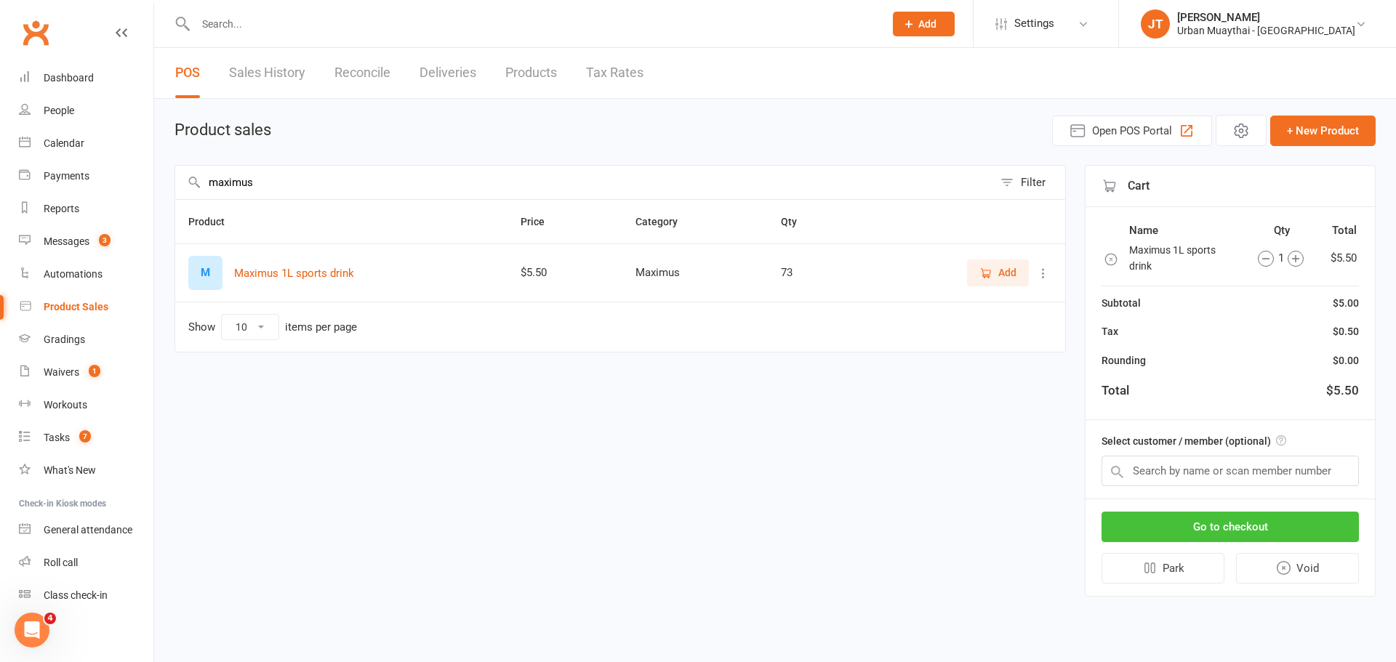
click at [1226, 532] on button "Go to checkout" at bounding box center [1230, 527] width 257 height 31
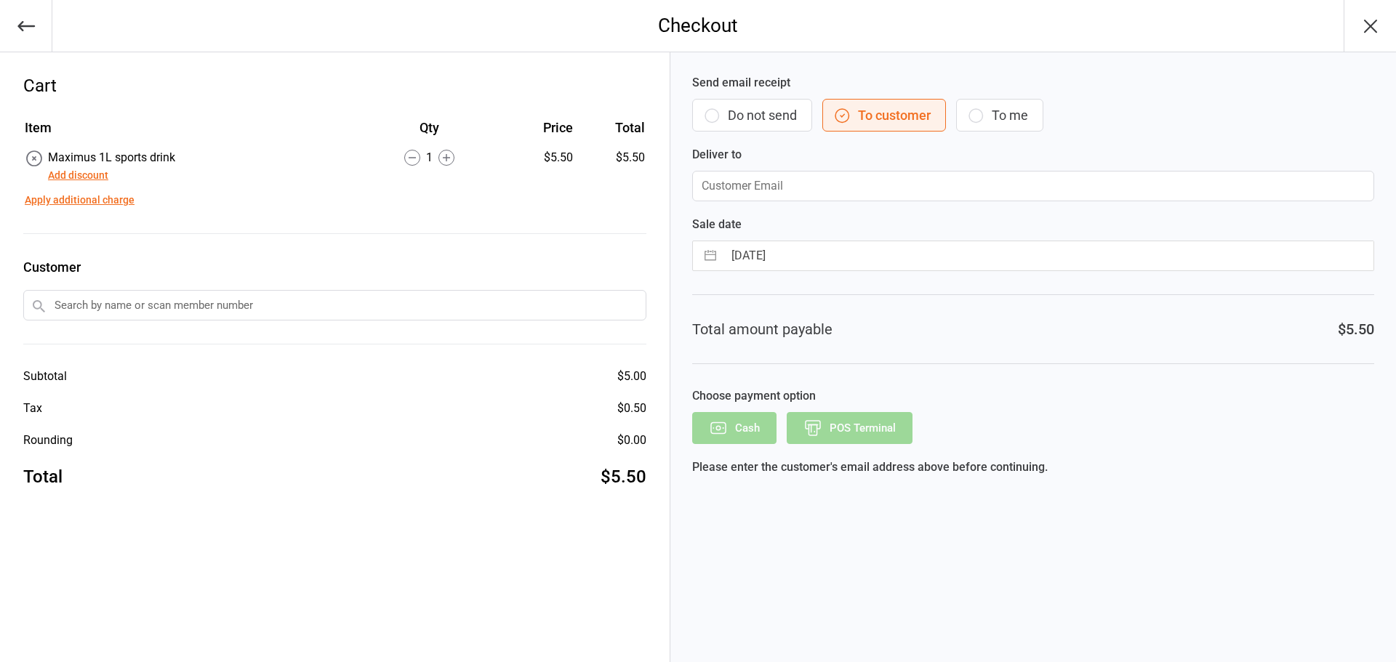
click at [755, 112] on button "Do not send" at bounding box center [752, 115] width 120 height 33
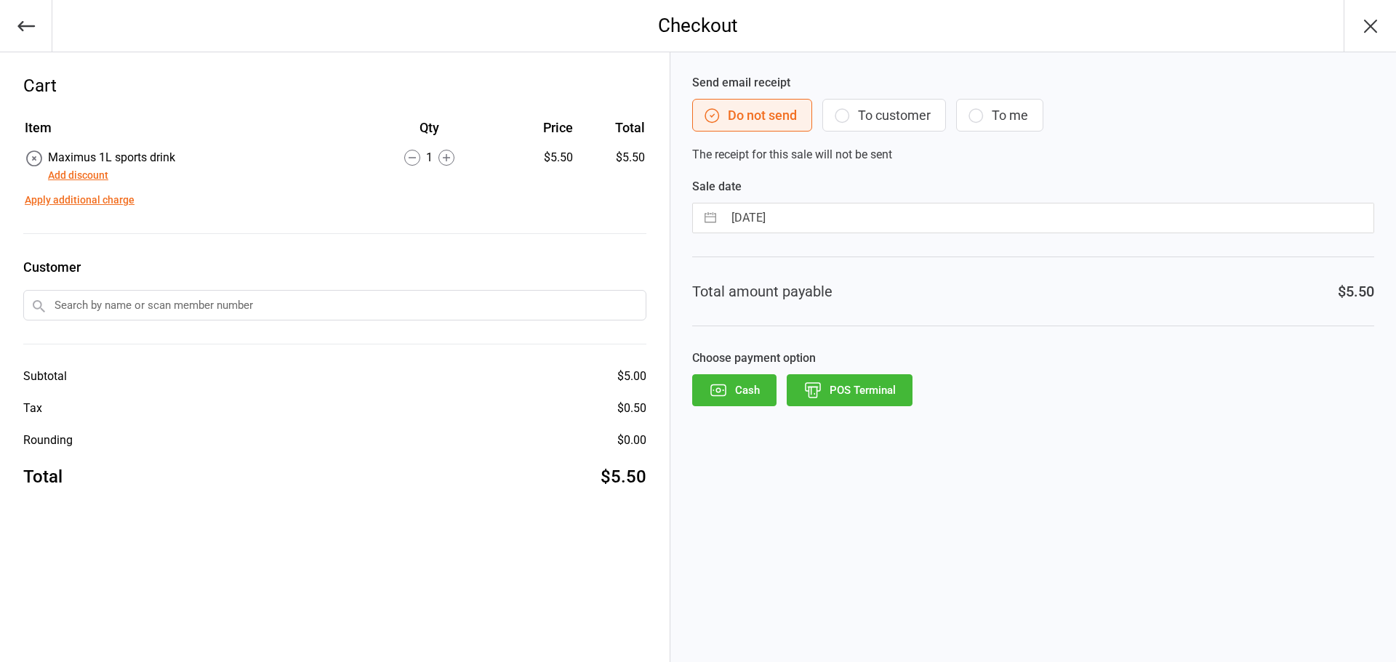
click at [859, 392] on button "POS Terminal" at bounding box center [850, 390] width 126 height 32
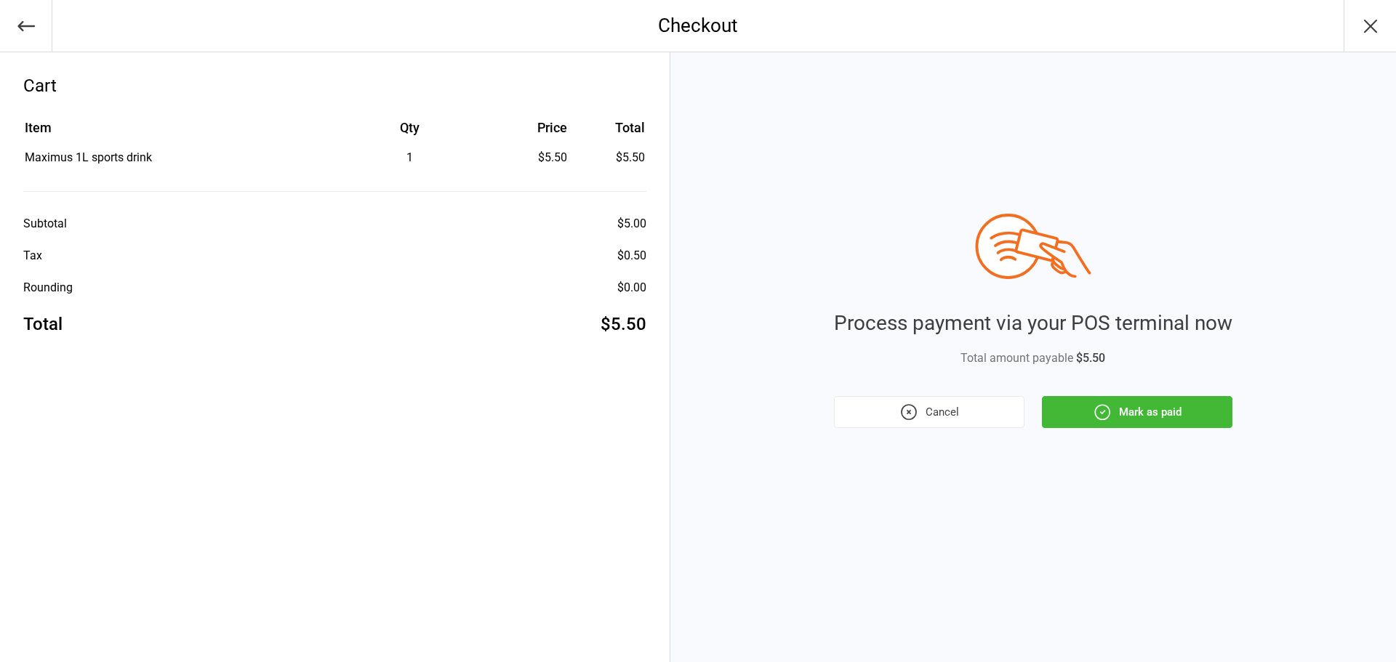
click at [1198, 438] on div "Process payment via your POS terminal now Total amount payable $5.50 Cancel Mar…" at bounding box center [1033, 357] width 726 height 610
click at [1187, 414] on button "Mark as paid" at bounding box center [1137, 412] width 191 height 32
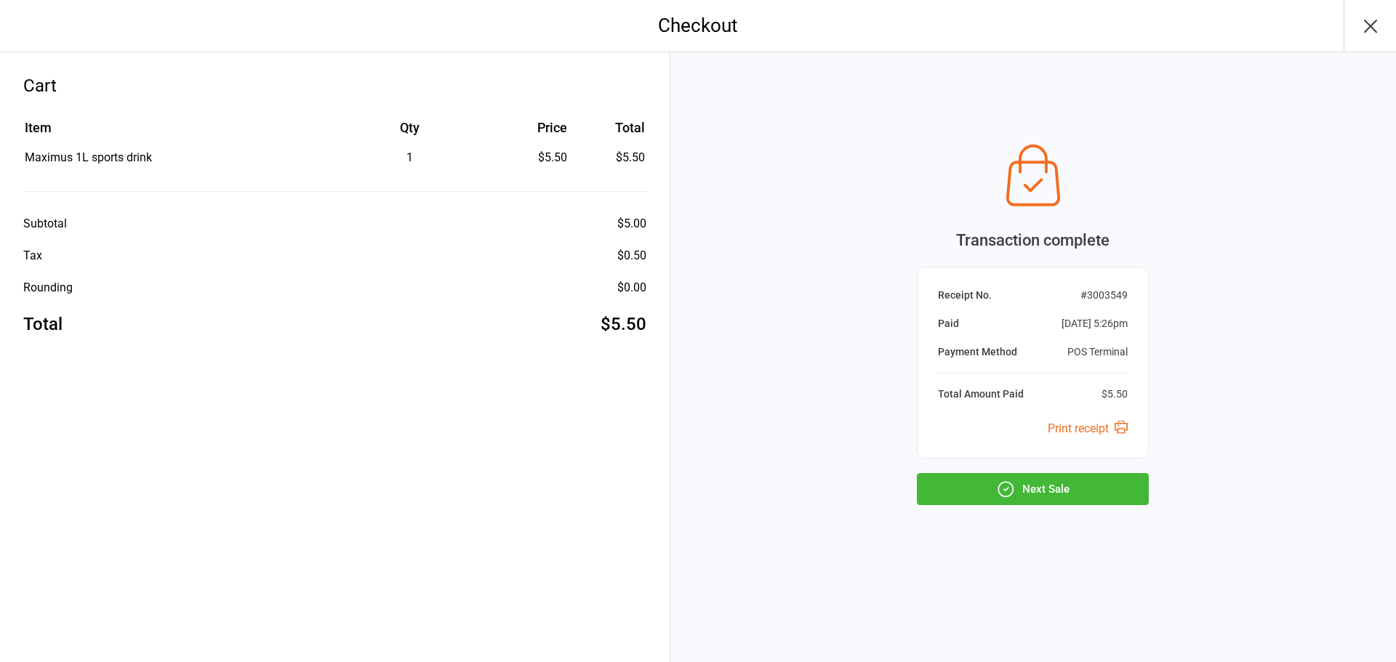
click at [1092, 497] on button "Next Sale" at bounding box center [1033, 489] width 232 height 32
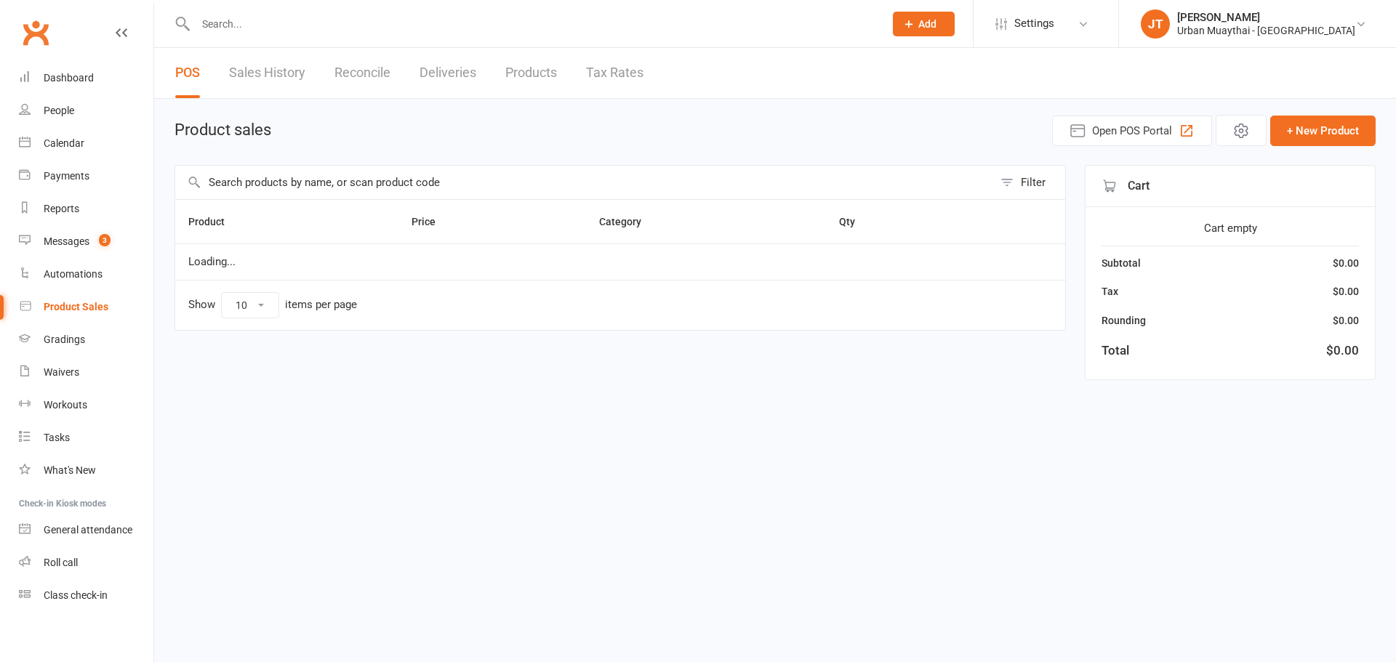
click at [315, 174] on input "text" at bounding box center [584, 182] width 818 height 33
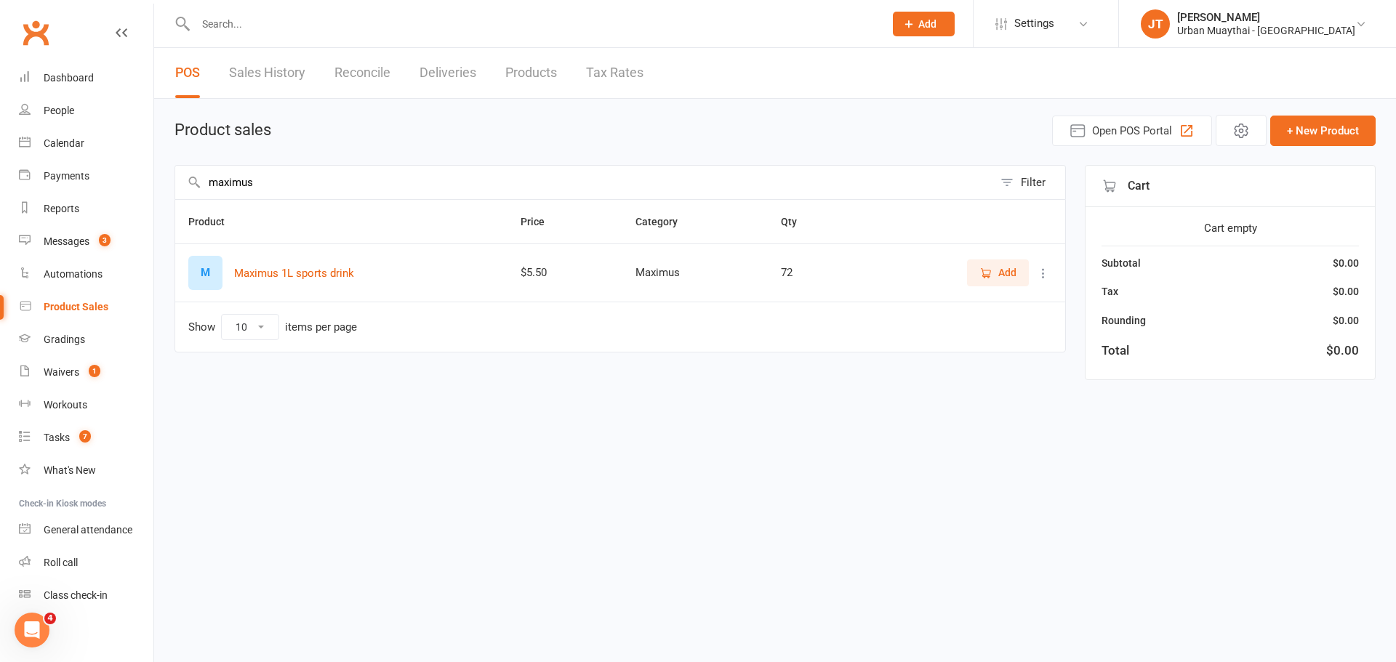
type input "maximus"
click at [982, 273] on icon "button" at bounding box center [985, 273] width 13 height 13
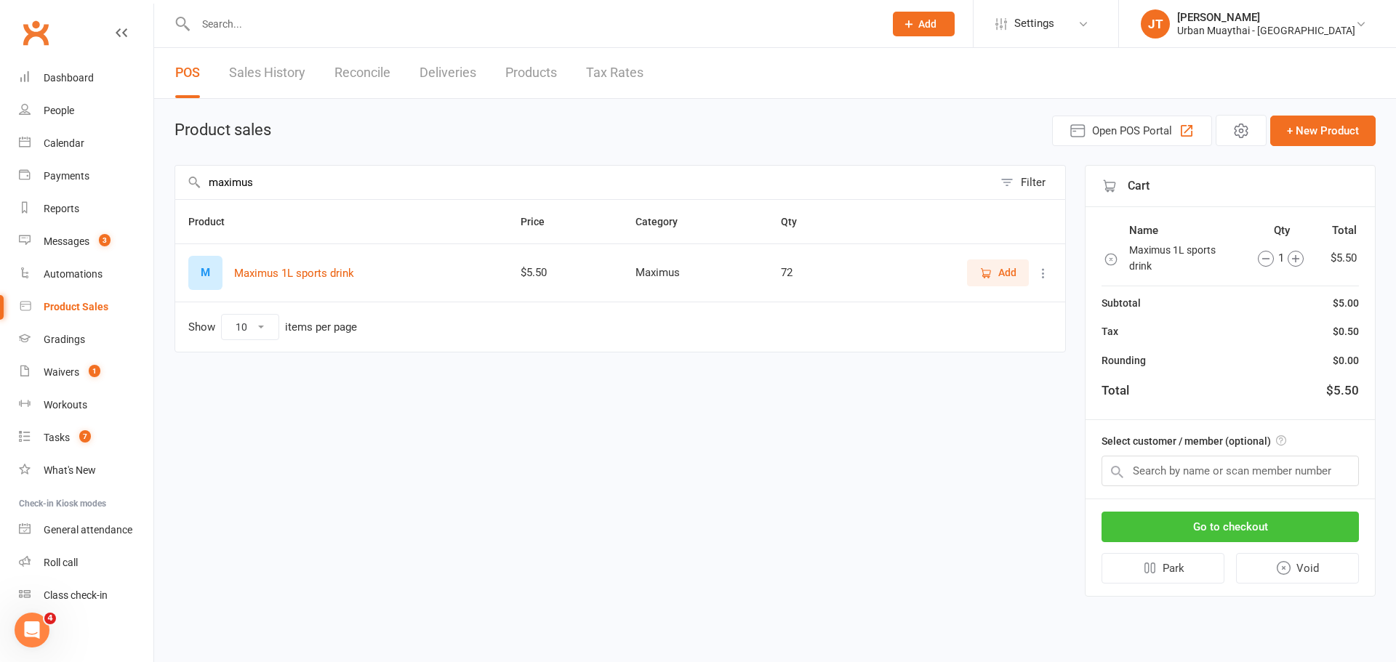
click at [1195, 532] on button "Go to checkout" at bounding box center [1230, 527] width 257 height 31
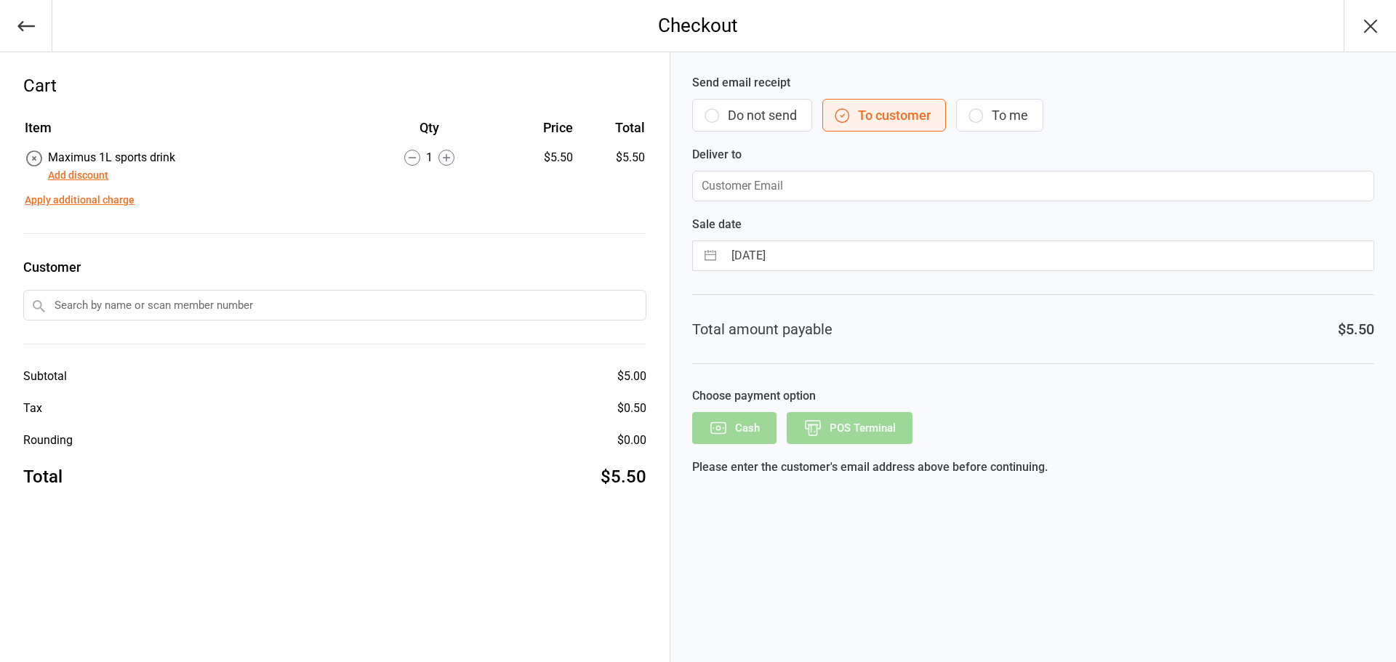
click at [739, 130] on button "Do not send" at bounding box center [752, 115] width 120 height 33
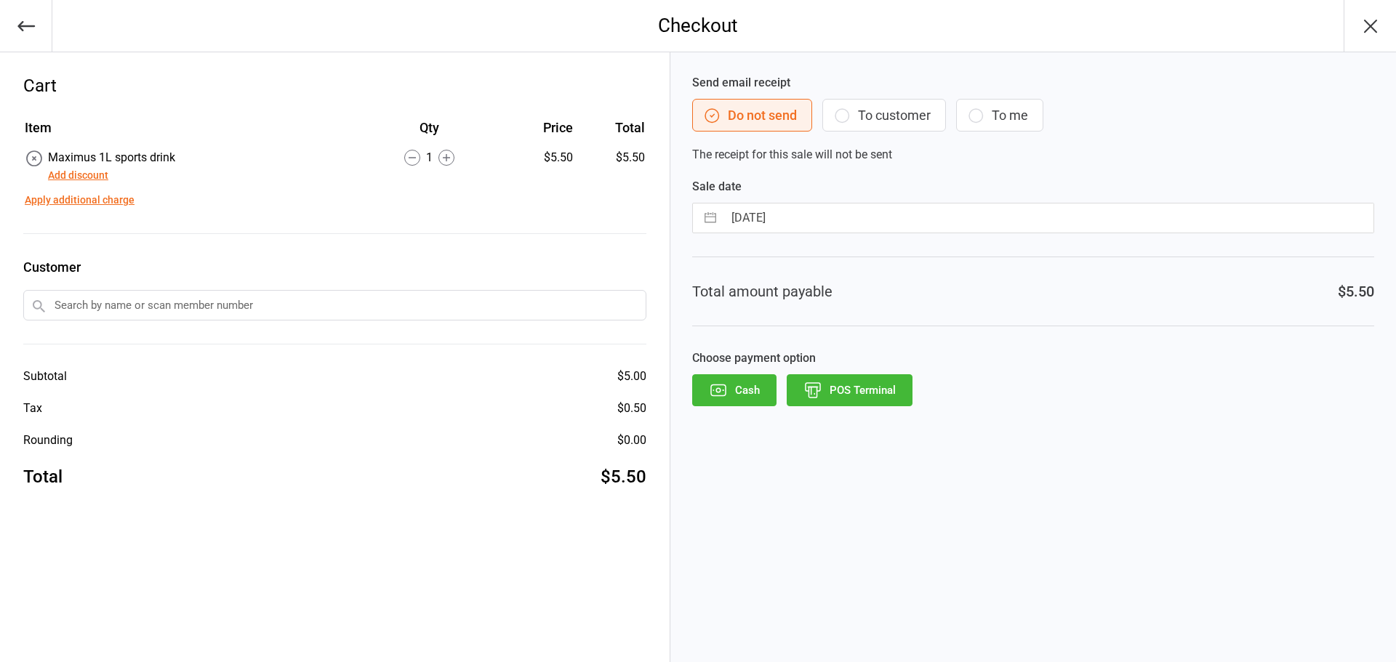
click at [864, 389] on button "POS Terminal" at bounding box center [850, 390] width 126 height 32
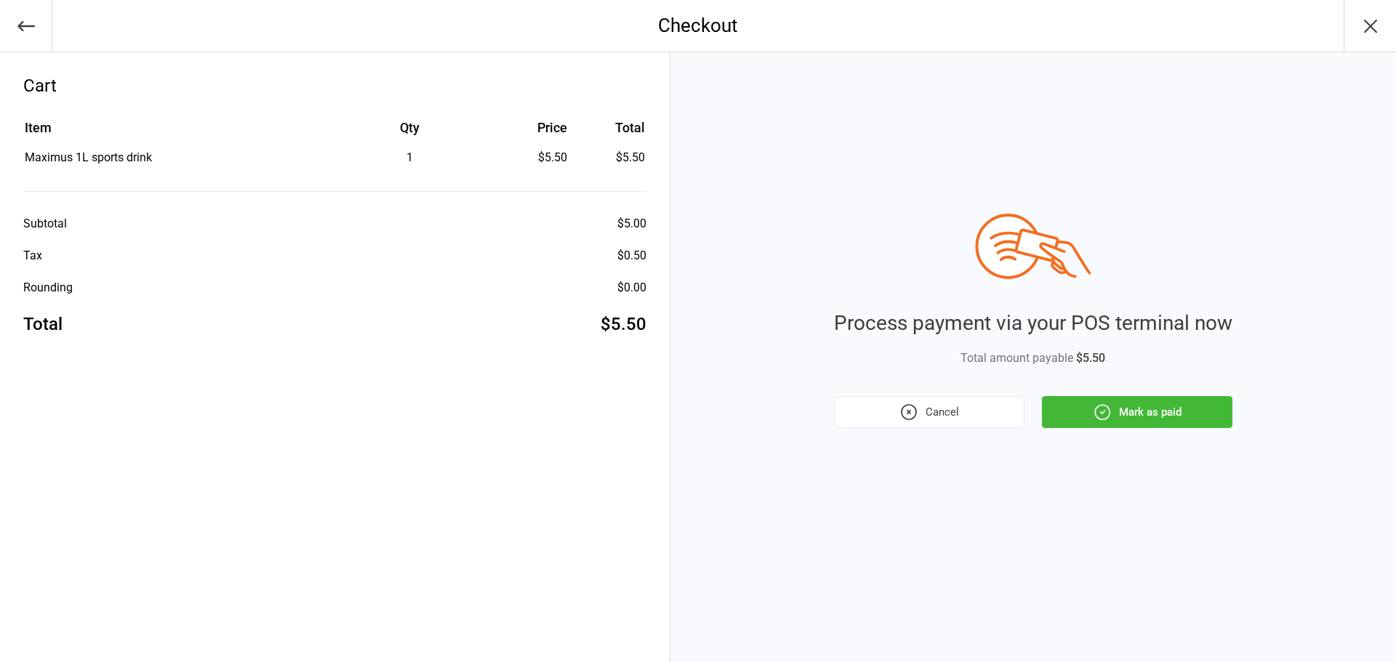
click at [1188, 408] on button "Mark as paid" at bounding box center [1137, 412] width 191 height 32
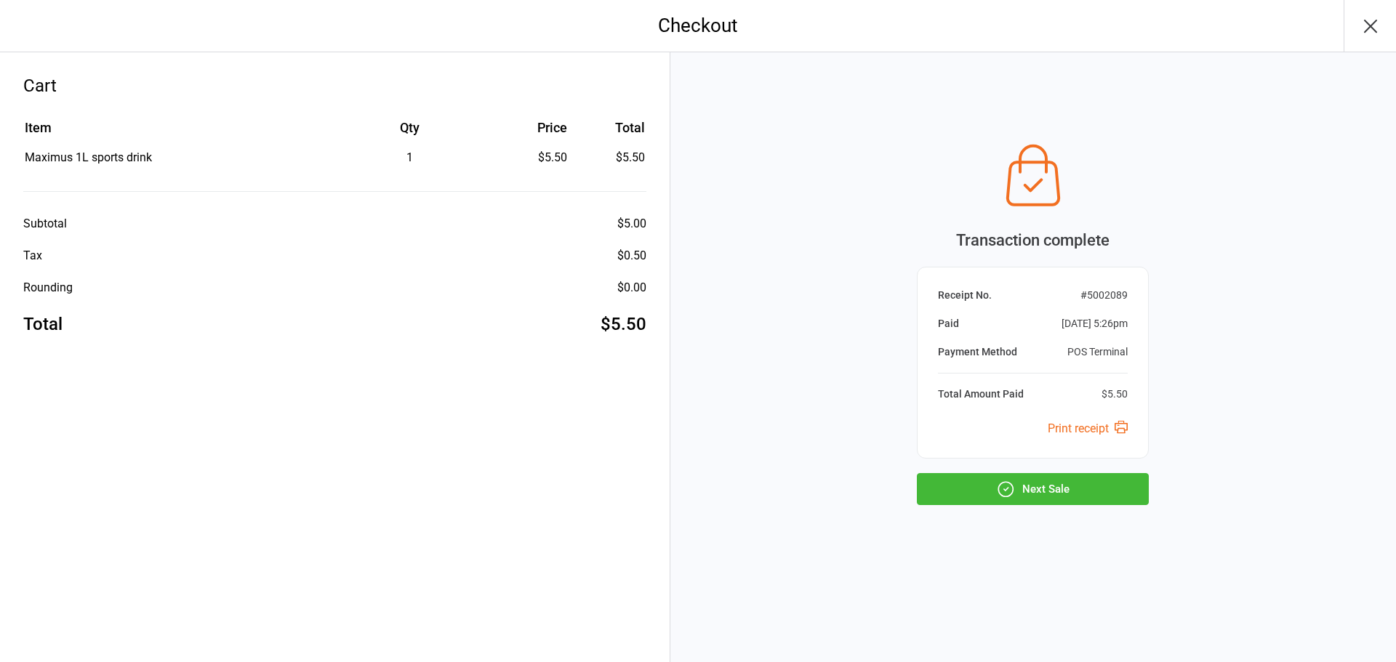
click at [1102, 492] on button "Next Sale" at bounding box center [1033, 489] width 232 height 32
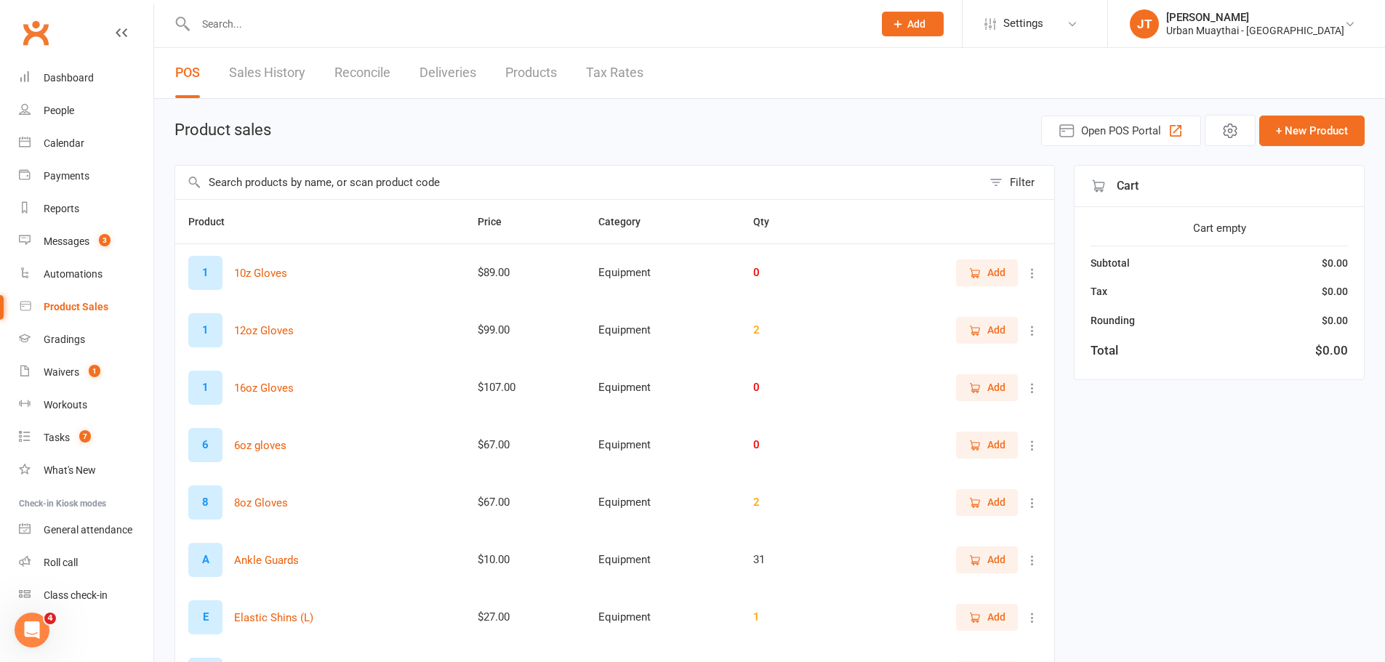
click at [532, 76] on link "Products" at bounding box center [531, 73] width 52 height 50
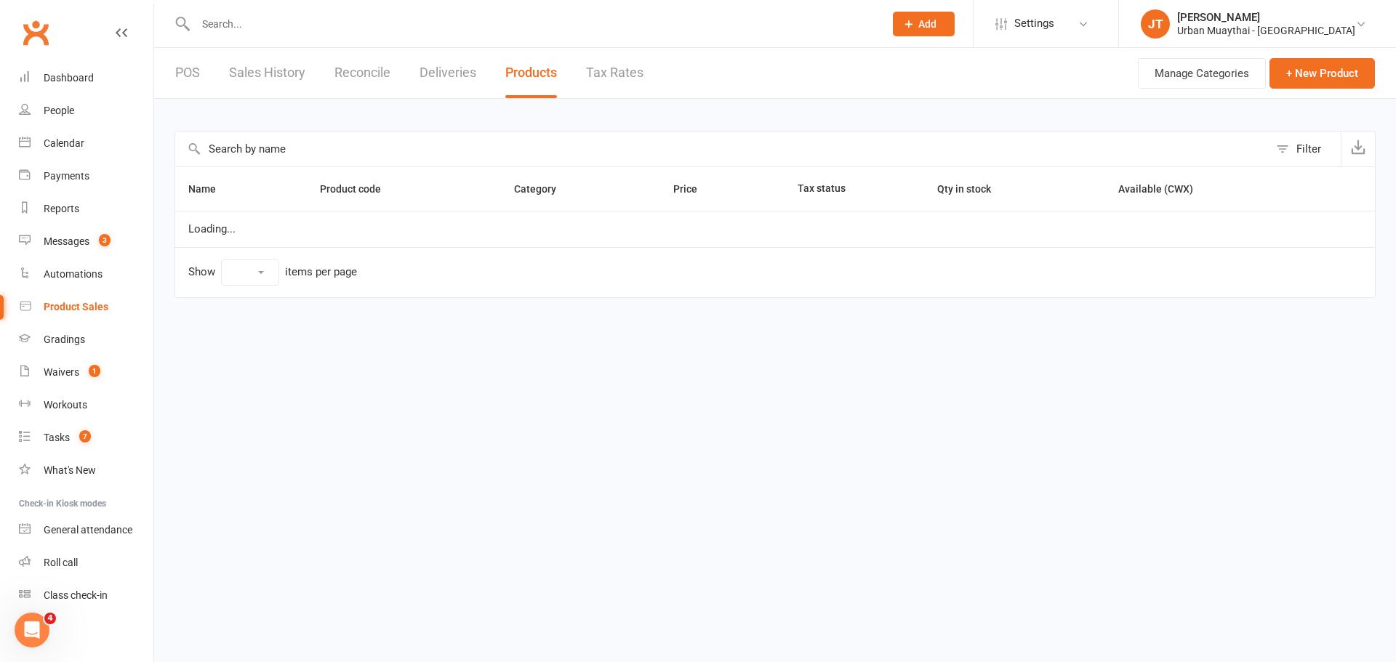
select select "100"
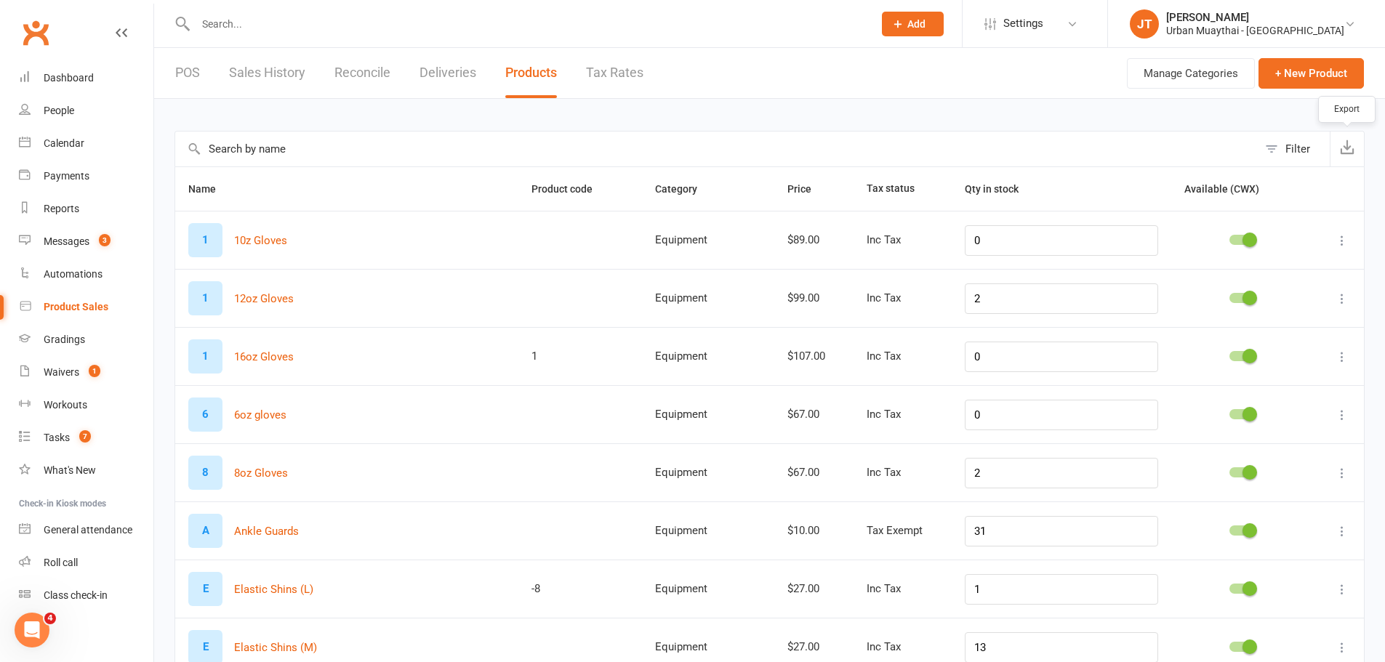
click at [1342, 143] on icon "button" at bounding box center [1347, 147] width 15 height 15
click at [1276, 28] on div "Urban Muaythai - [GEOGRAPHIC_DATA]" at bounding box center [1255, 30] width 178 height 13
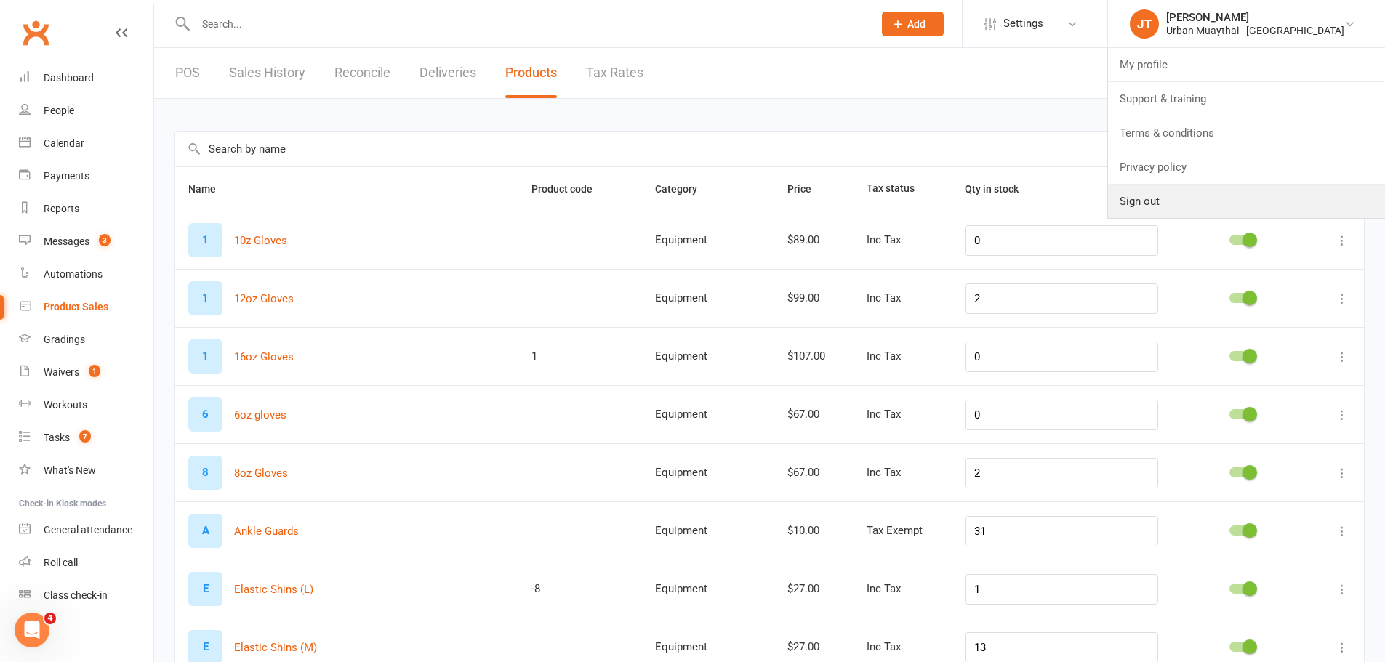
click at [1274, 206] on link "Sign out" at bounding box center [1246, 201] width 277 height 33
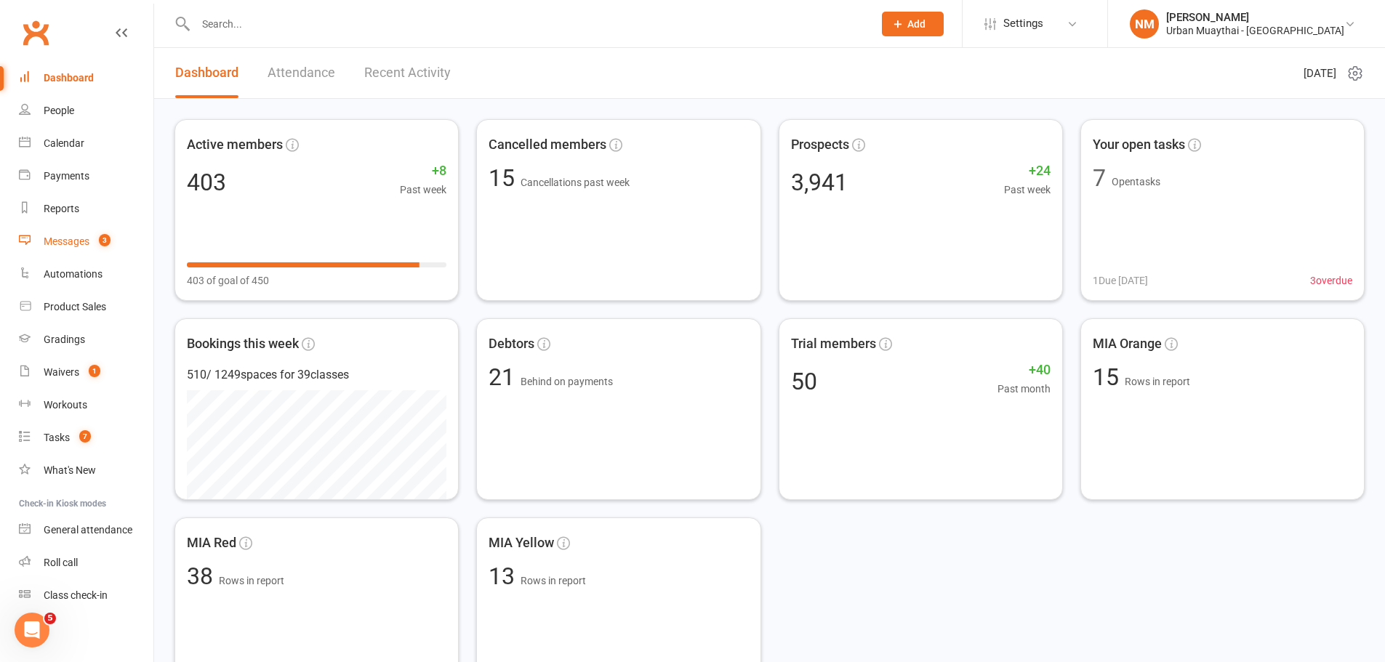
click at [85, 238] on div "Messages" at bounding box center [67, 242] width 46 height 12
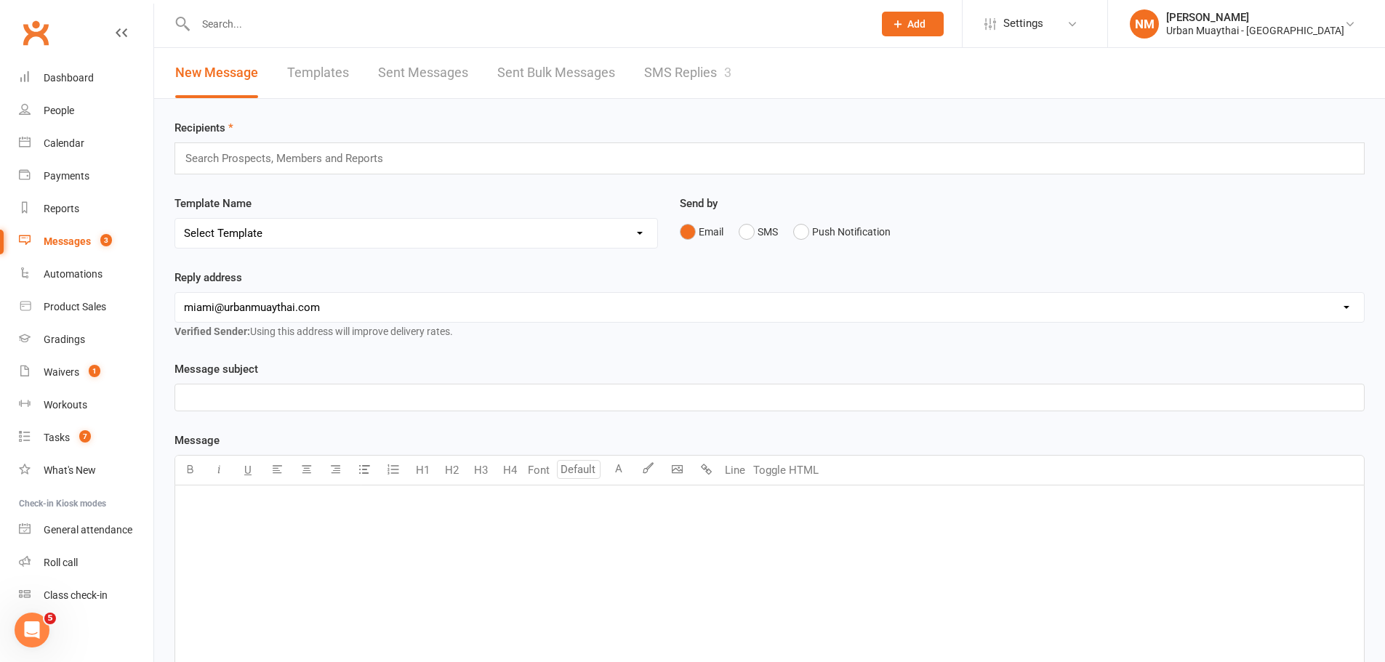
click at [421, 81] on link "Sent Messages" at bounding box center [423, 73] width 90 height 50
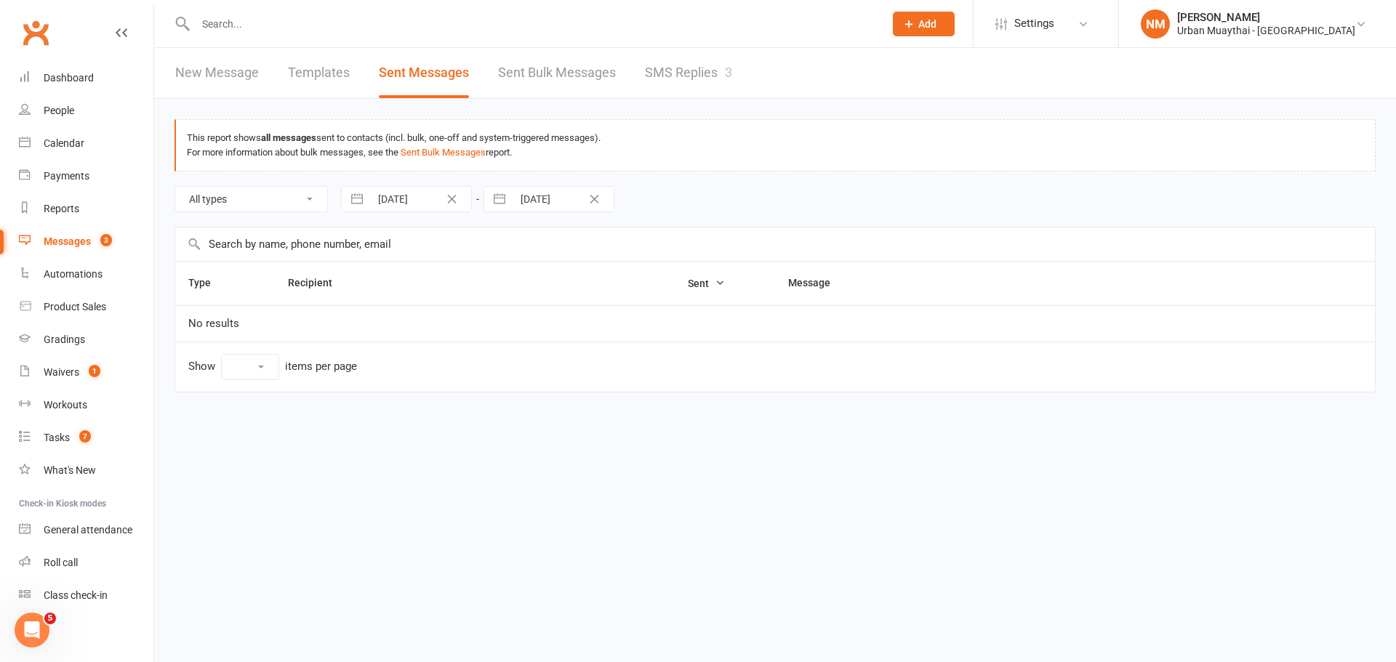
select select "10"
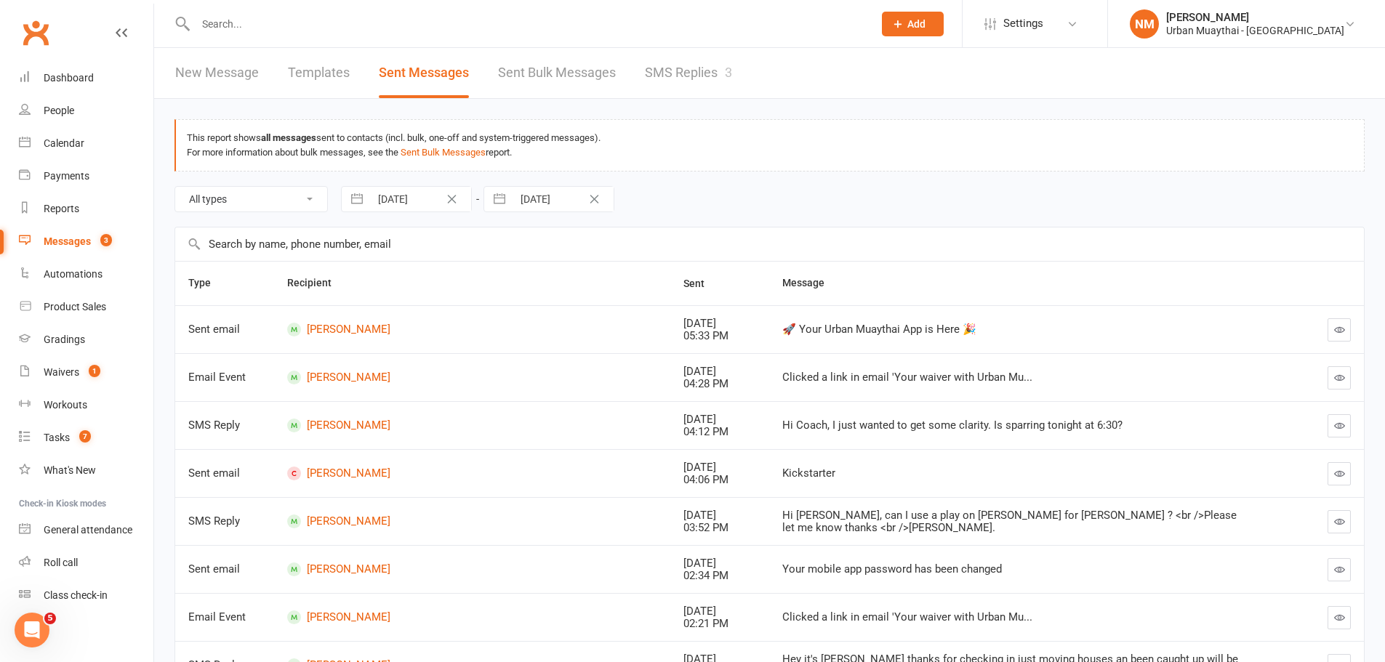
click at [193, 72] on link "New Message" at bounding box center [217, 73] width 84 height 50
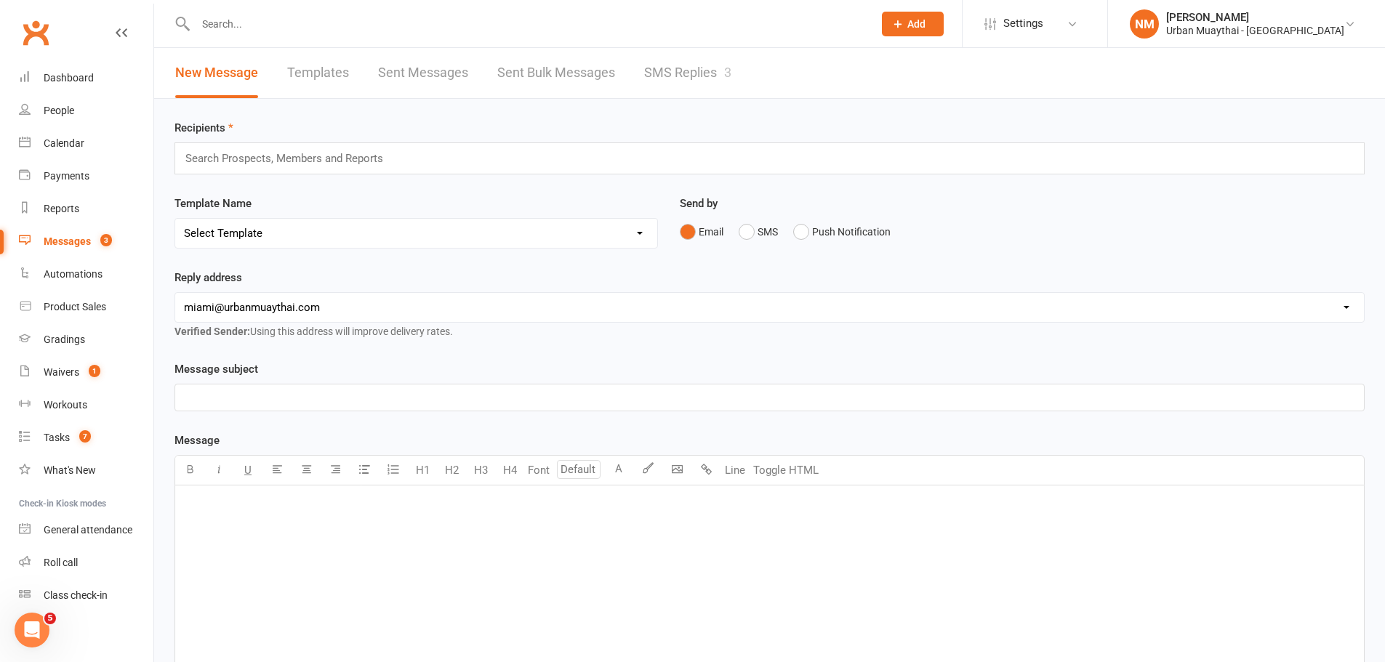
click at [318, 164] on input "text" at bounding box center [290, 158] width 213 height 19
click at [311, 187] on div "Recipients lost and property lost and property Template Name Select Template [E…" at bounding box center [769, 511] width 1231 height 825
click at [302, 158] on div "lost and property lost and property" at bounding box center [770, 159] width 1190 height 32
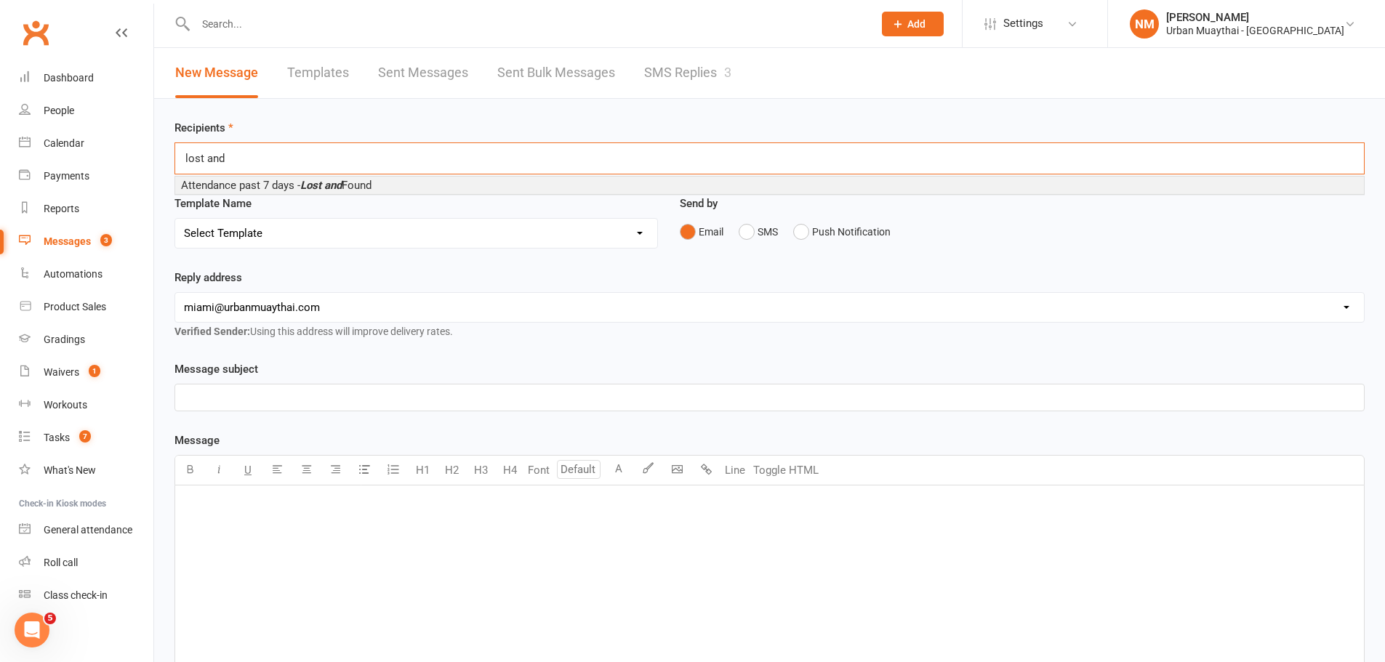
type input "lost and"
click at [279, 180] on span "Attendance past 7 days - Lost and Found" at bounding box center [276, 185] width 191 height 13
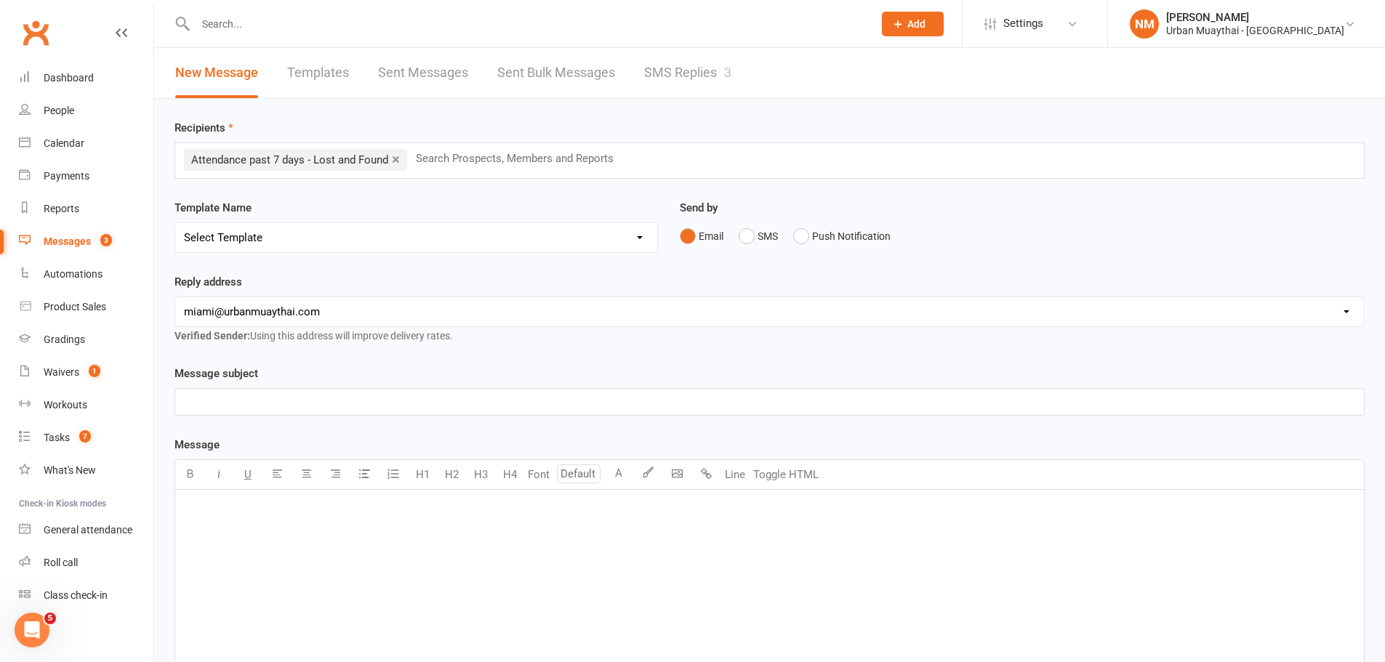
click at [236, 531] on div "﻿" at bounding box center [769, 599] width 1189 height 218
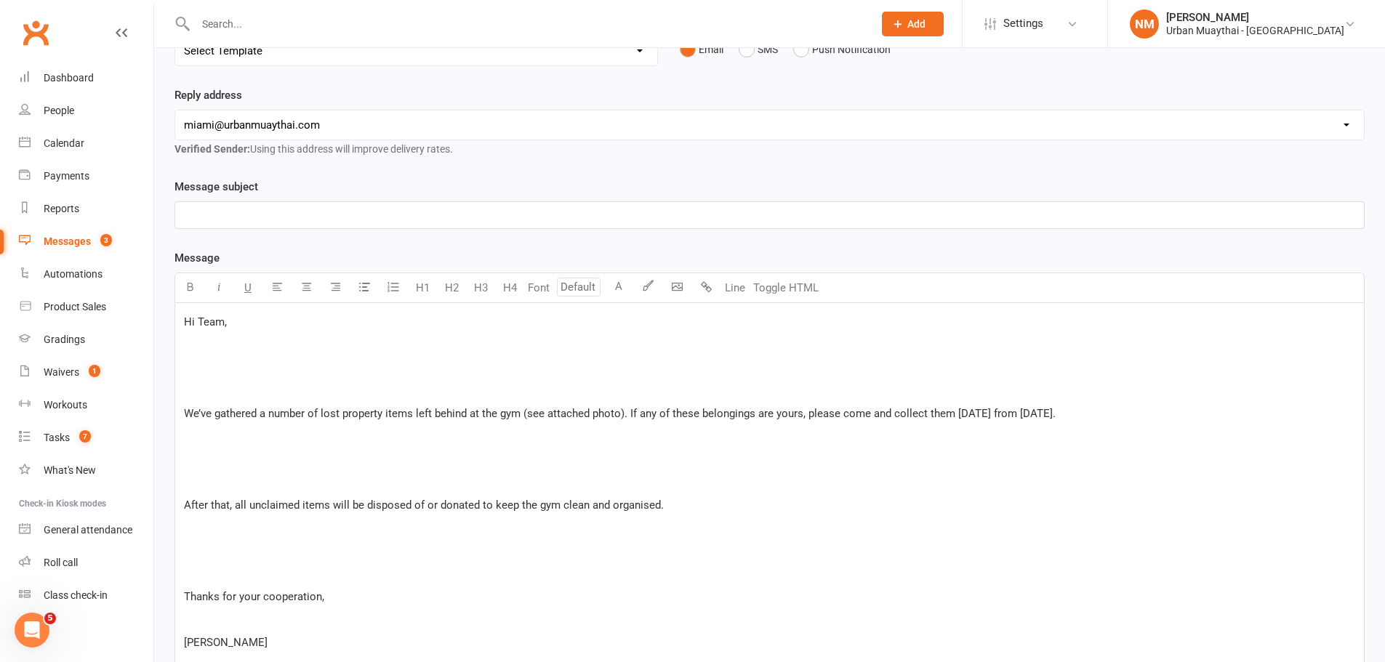
scroll to position [181, 0]
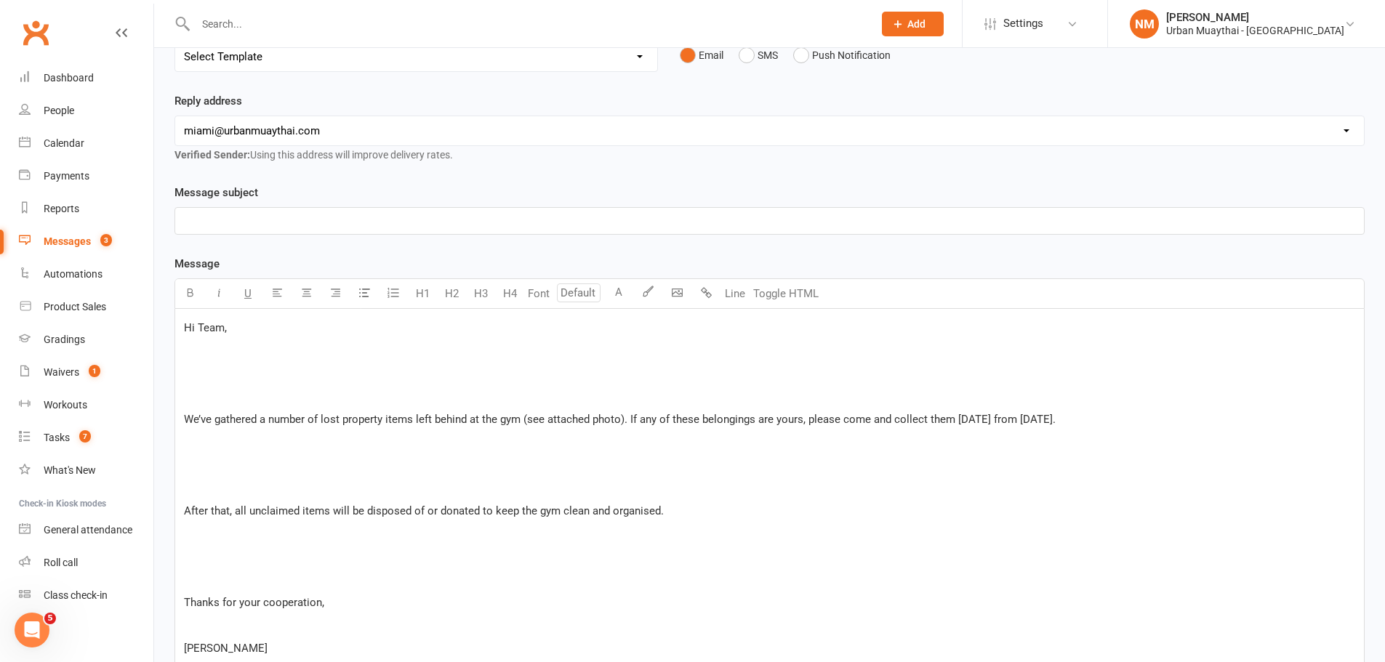
click at [227, 393] on p "﻿" at bounding box center [769, 396] width 1171 height 17
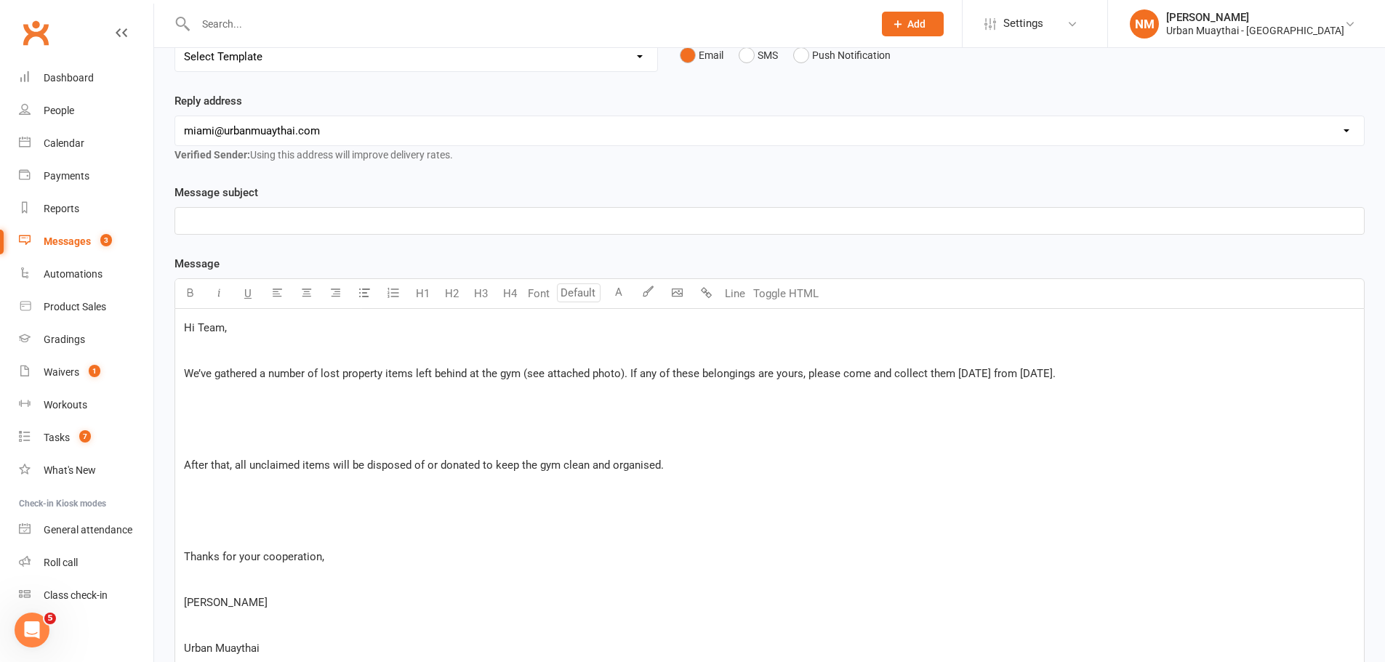
click at [212, 442] on p "﻿" at bounding box center [769, 441] width 1171 height 17
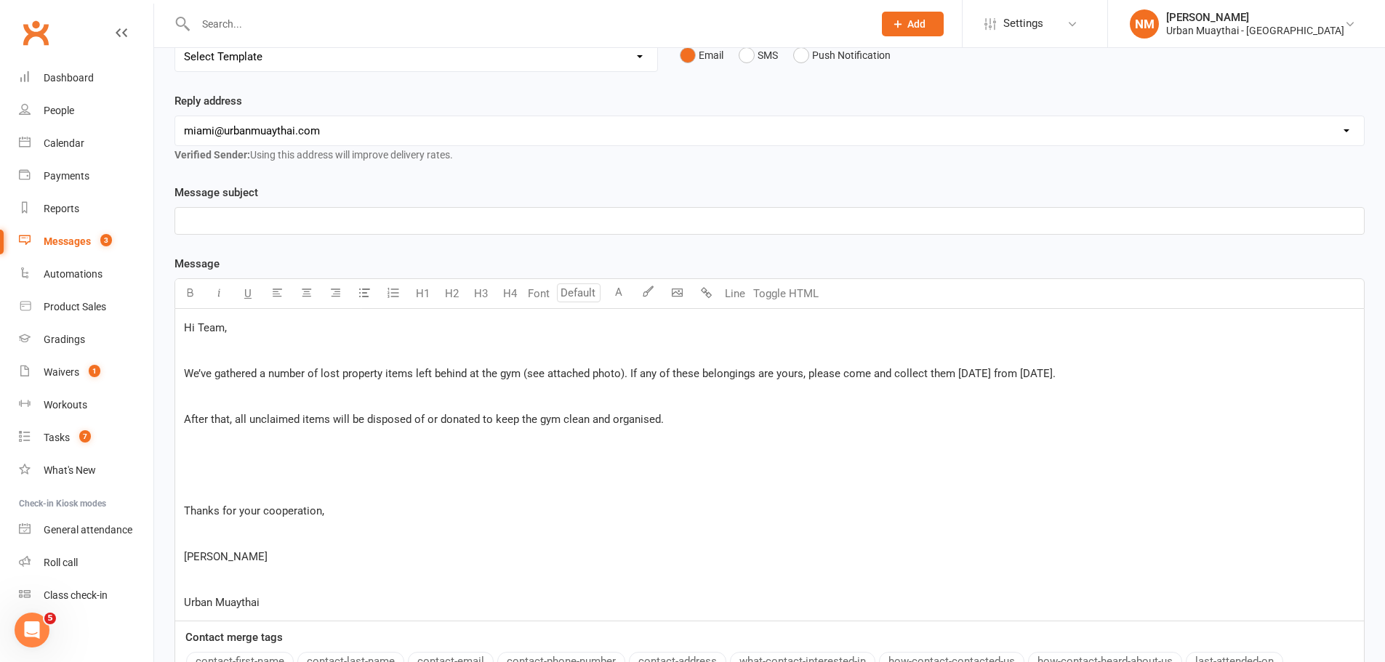
click at [216, 497] on p "﻿" at bounding box center [769, 487] width 1171 height 17
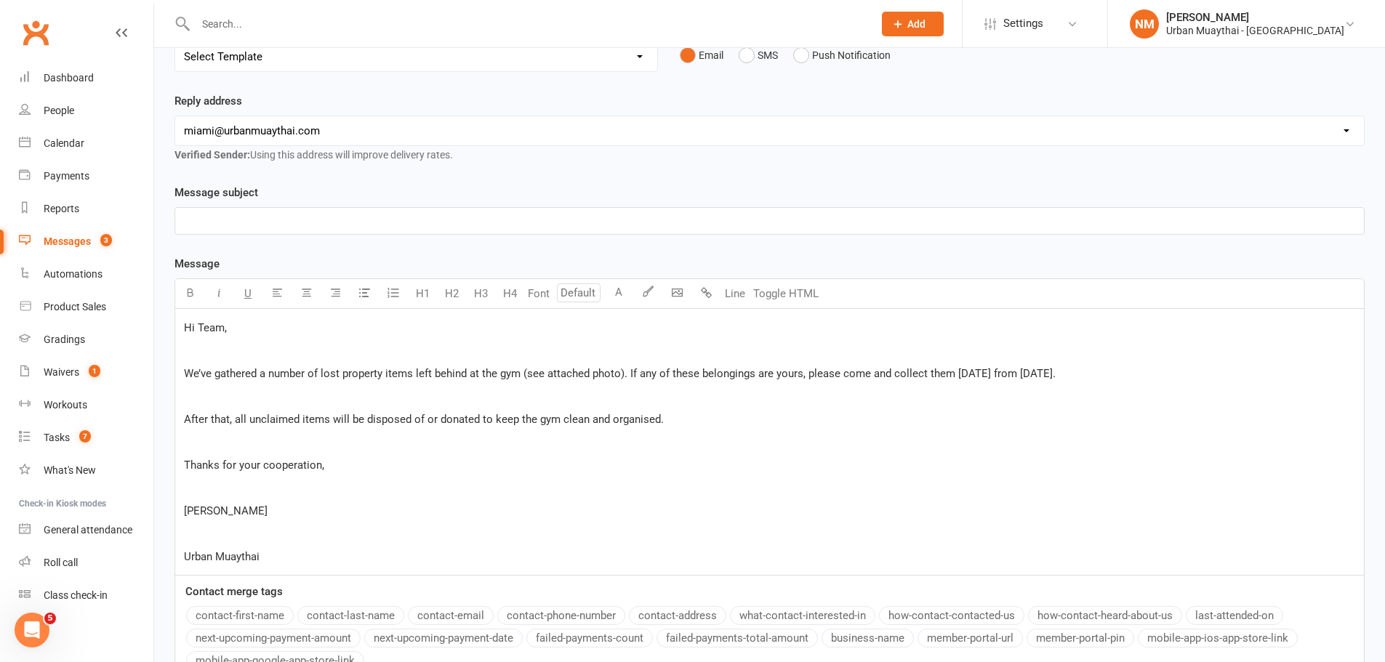
click at [216, 497] on p "﻿" at bounding box center [769, 487] width 1171 height 17
click at [248, 545] on div "Hi Team, ﻿ We’ve gathered a number of lost property items left behind at the gy…" at bounding box center [769, 442] width 1189 height 266
click at [236, 535] on p "﻿" at bounding box center [769, 533] width 1171 height 17
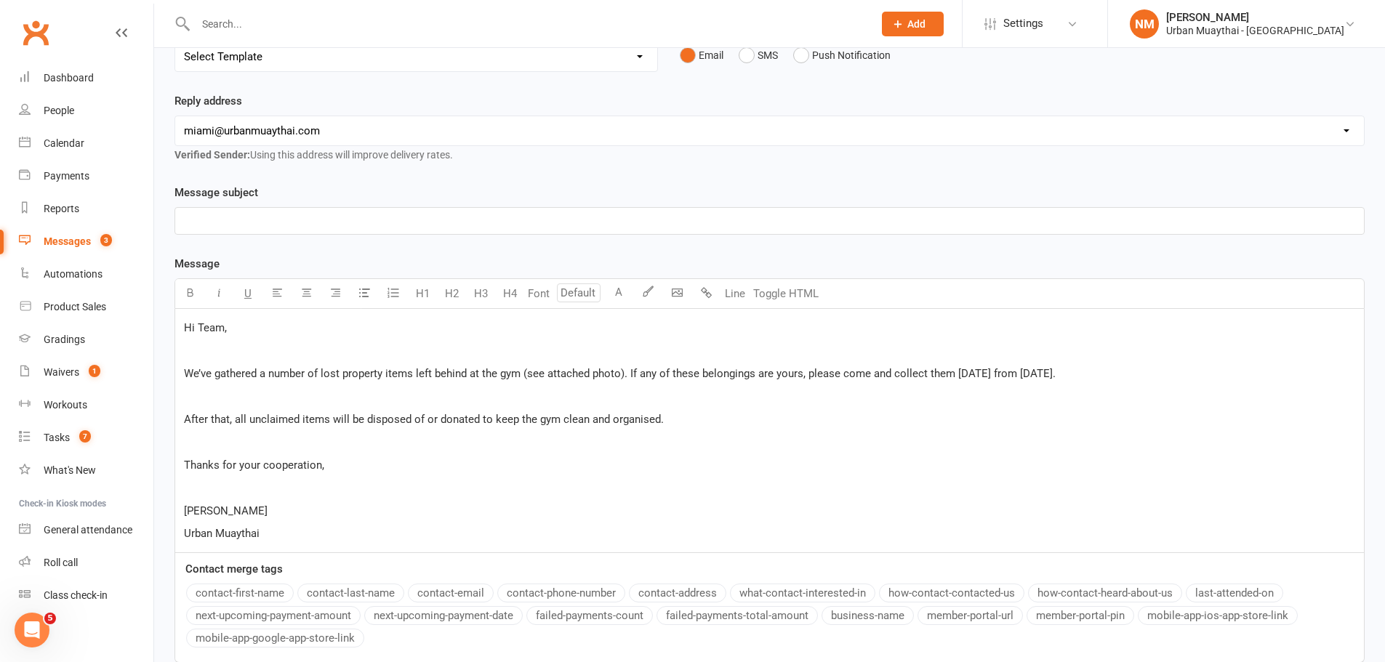
click at [212, 486] on p "﻿" at bounding box center [769, 487] width 1171 height 17
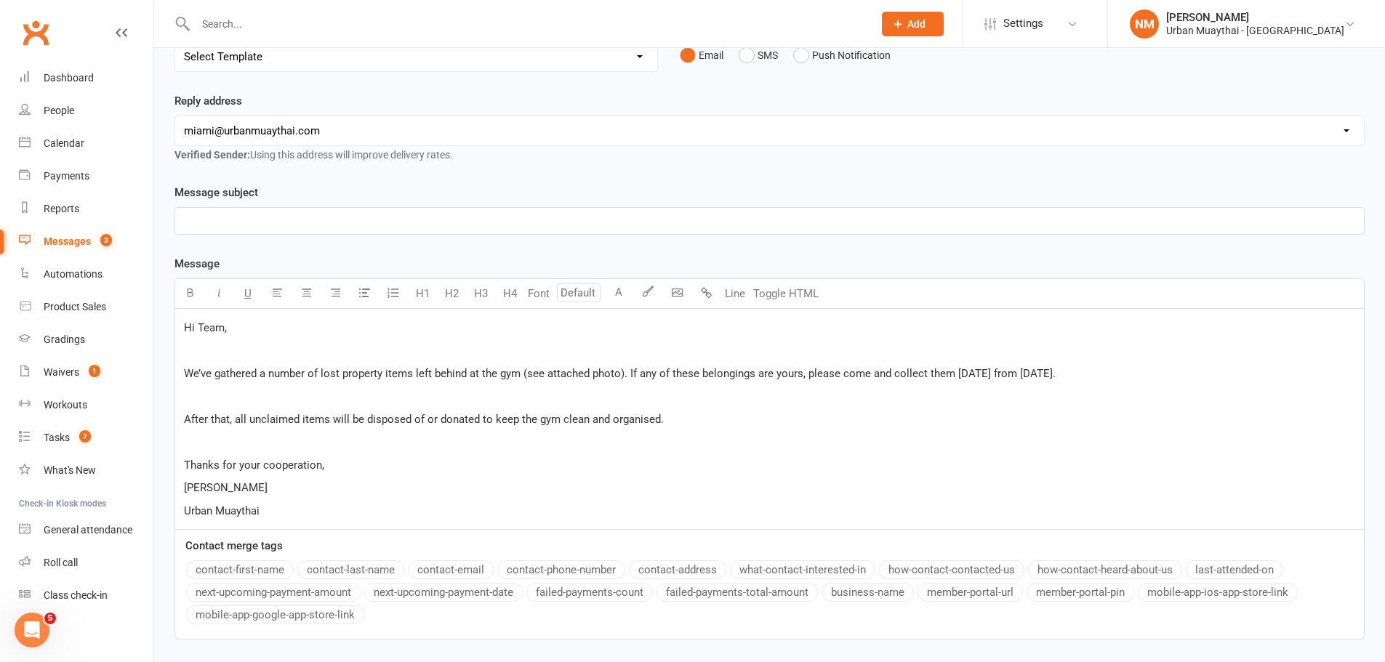
click at [221, 217] on p "﻿" at bounding box center [769, 220] width 1171 height 17
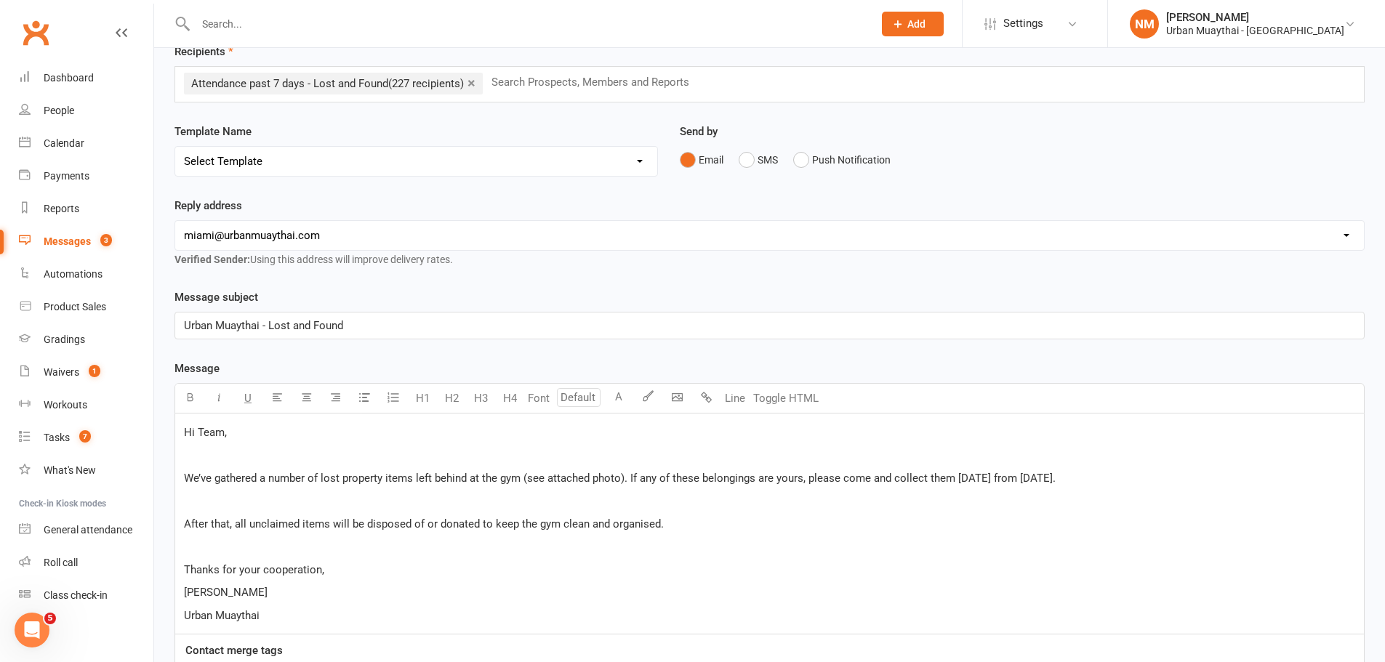
scroll to position [0, 0]
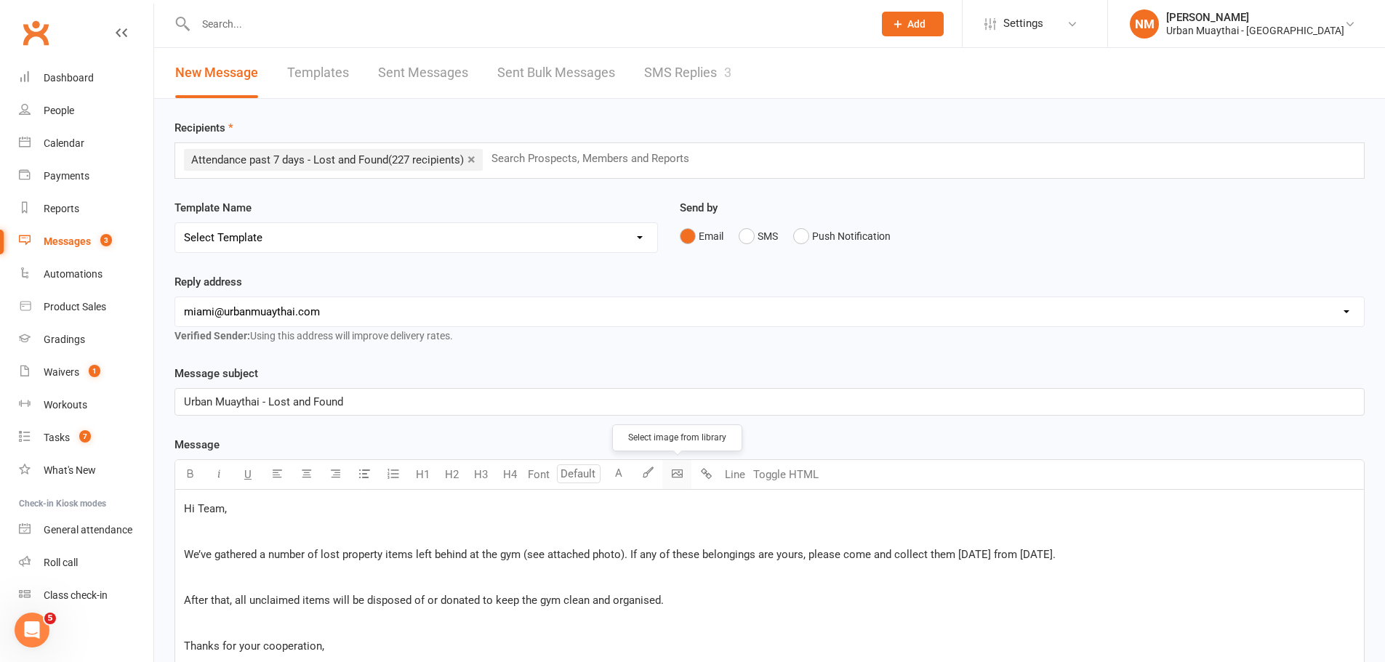
click at [673, 475] on body "Prospect Member Non-attending contact Class / event Appointment Grading event T…" at bounding box center [692, 467] width 1385 height 926
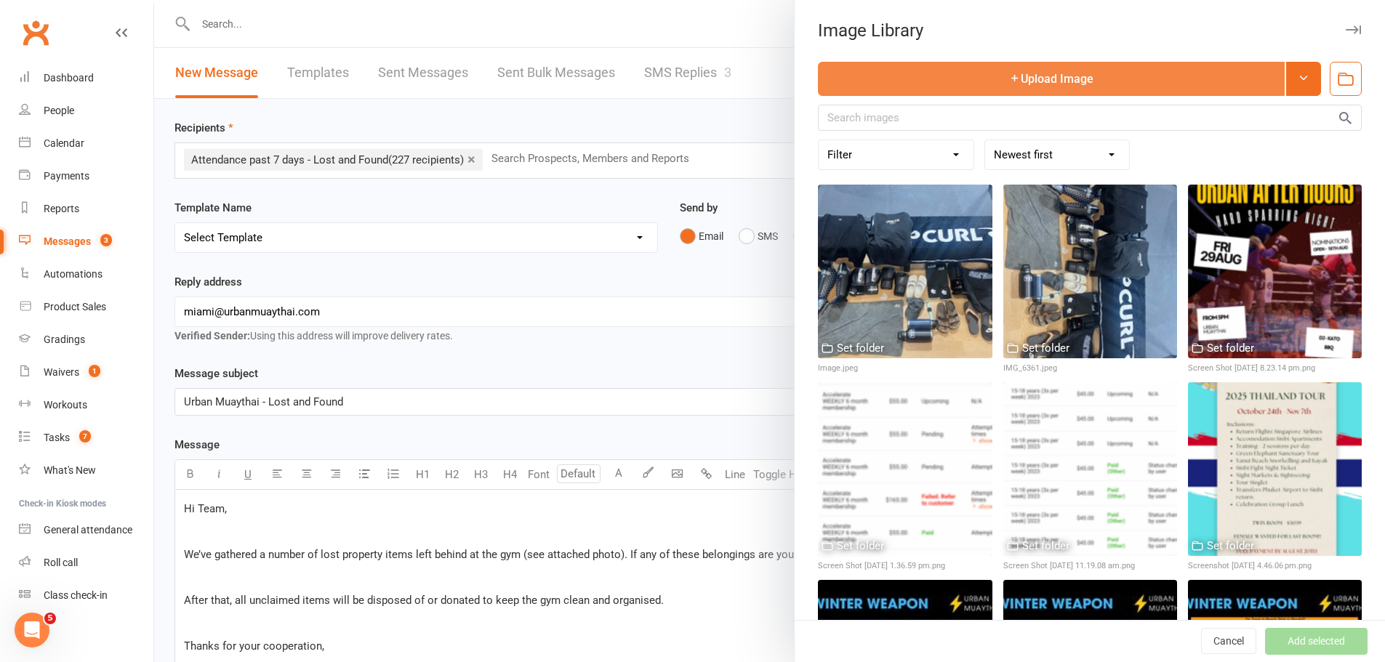
click at [1034, 84] on button "Upload Image" at bounding box center [1051, 79] width 467 height 34
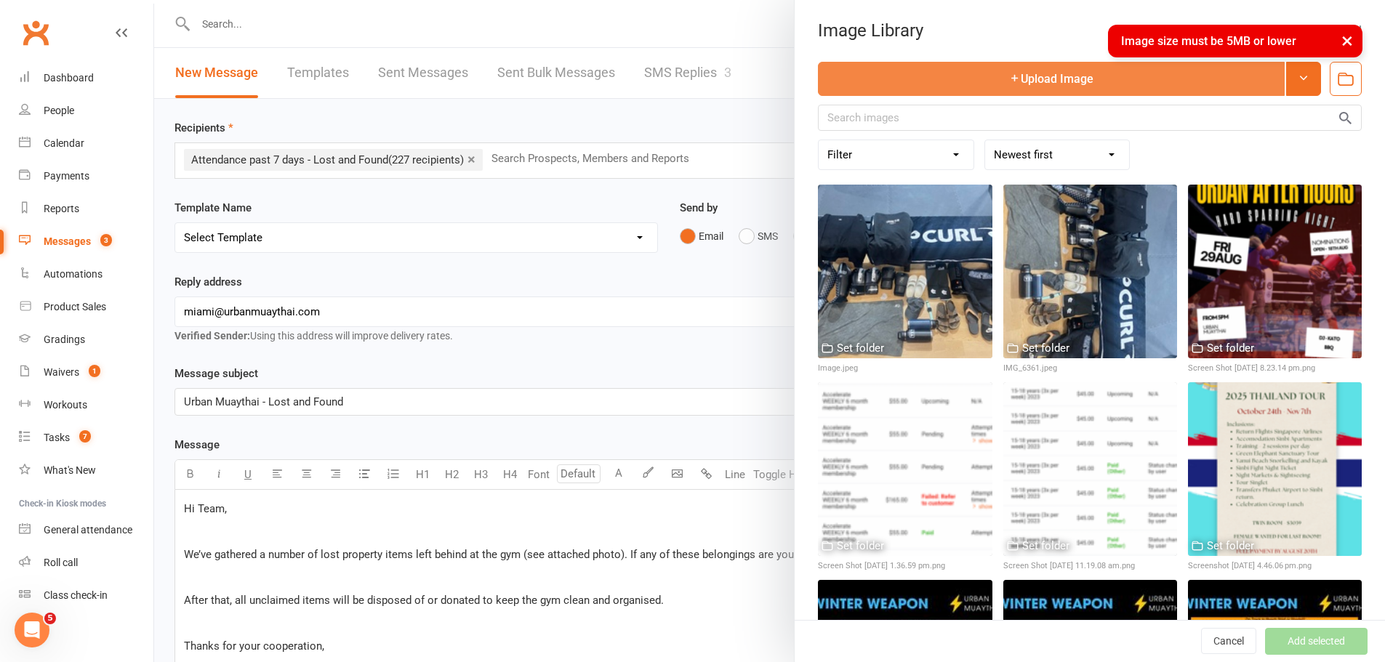
click at [936, 83] on button "Upload Image" at bounding box center [1051, 79] width 467 height 34
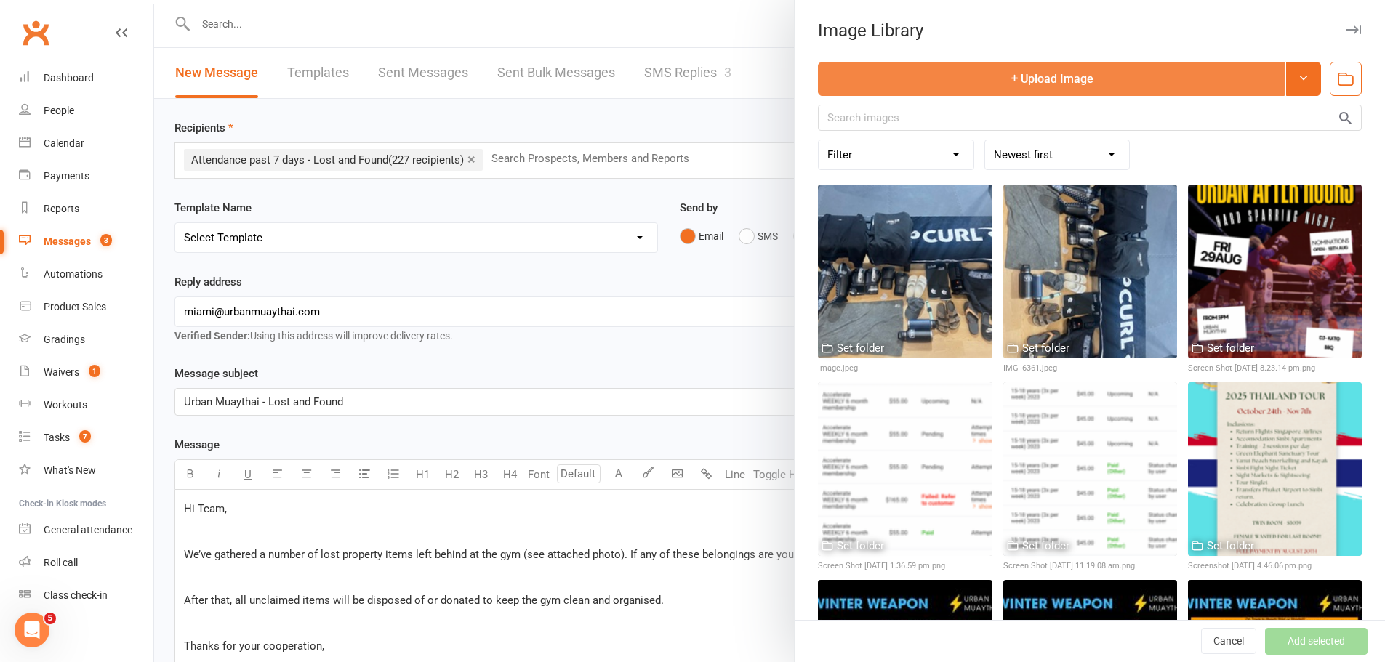
click at [1089, 72] on button "Upload Image" at bounding box center [1051, 79] width 467 height 34
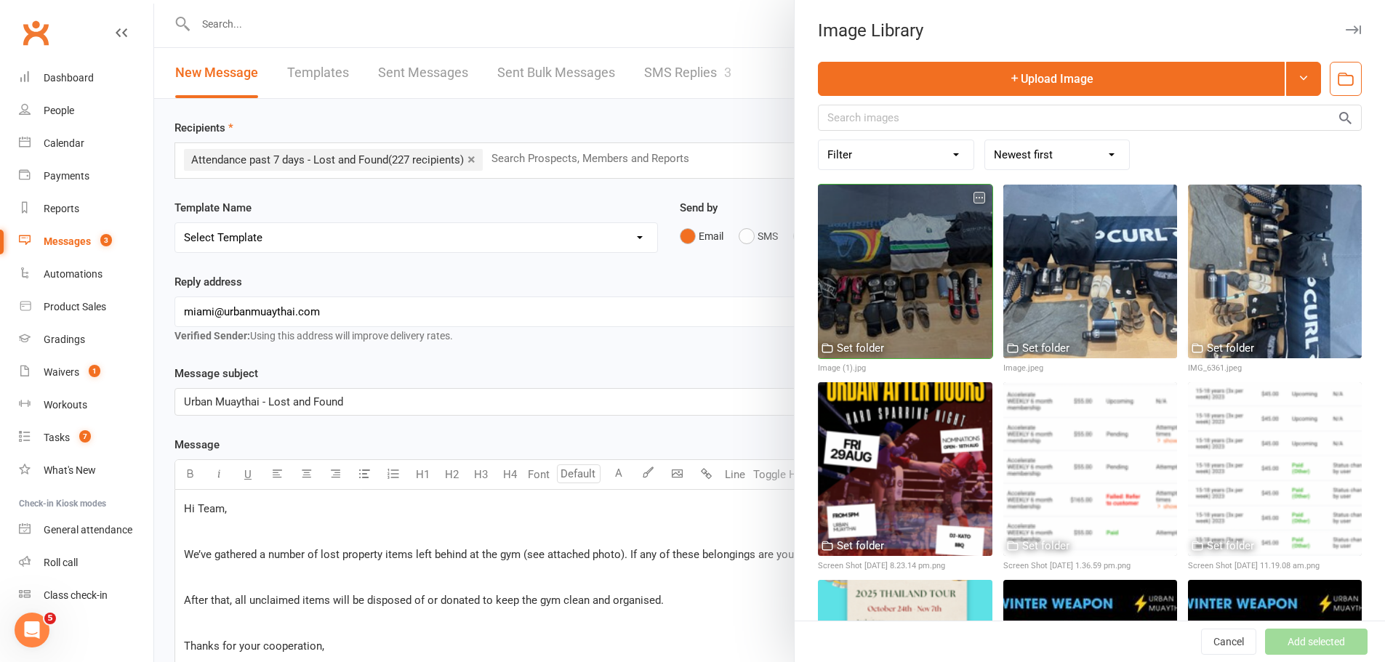
click at [913, 294] on div at bounding box center [905, 272] width 174 height 174
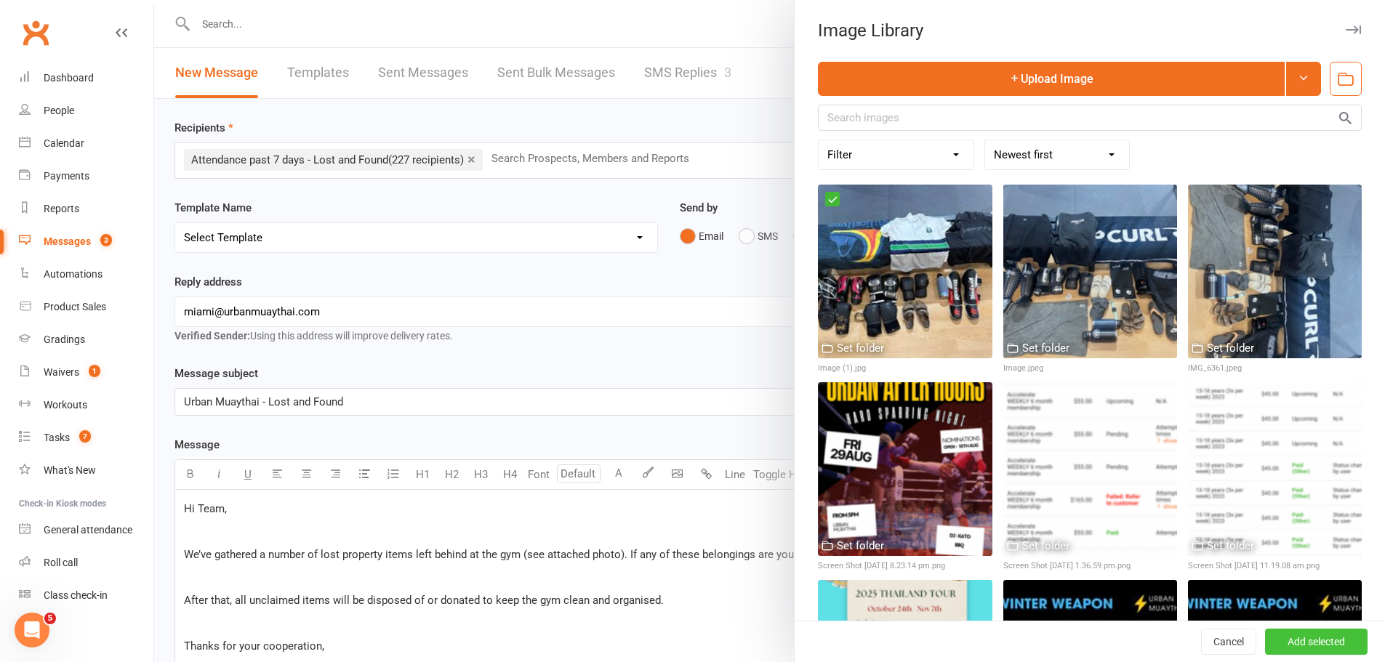
click at [1323, 647] on button "Add selected" at bounding box center [1316, 642] width 103 height 26
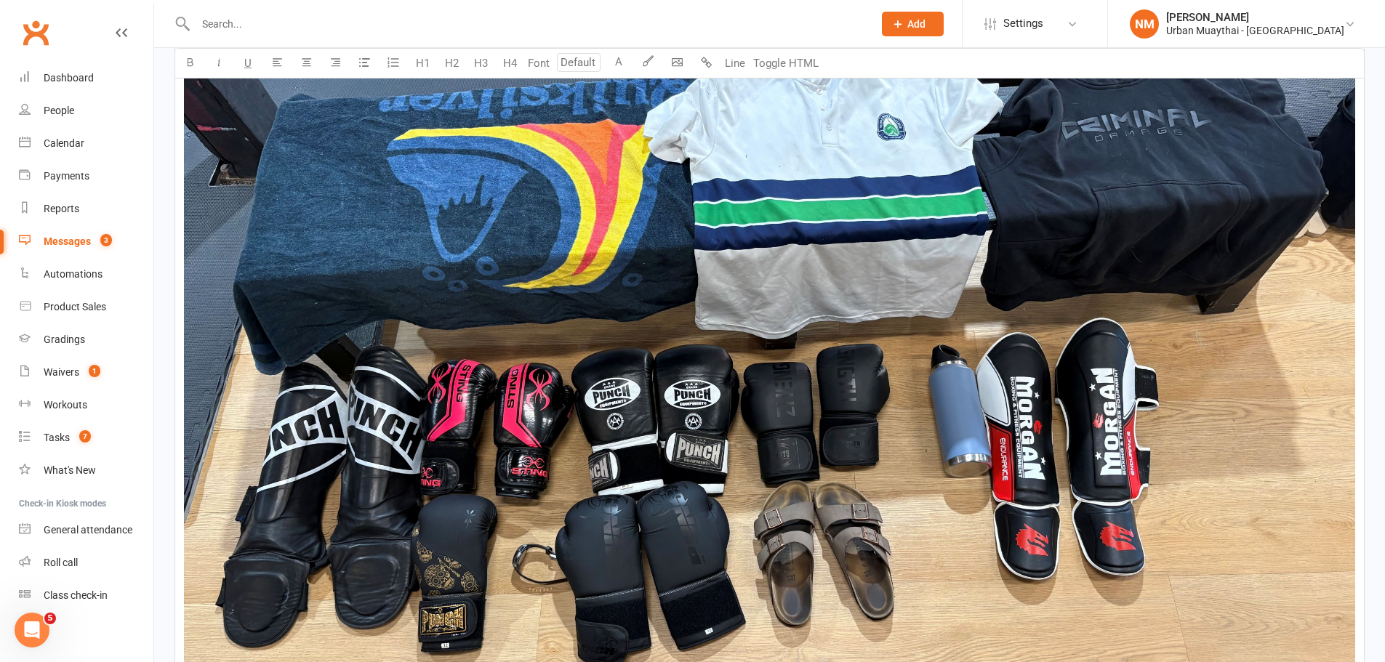
scroll to position [945, 0]
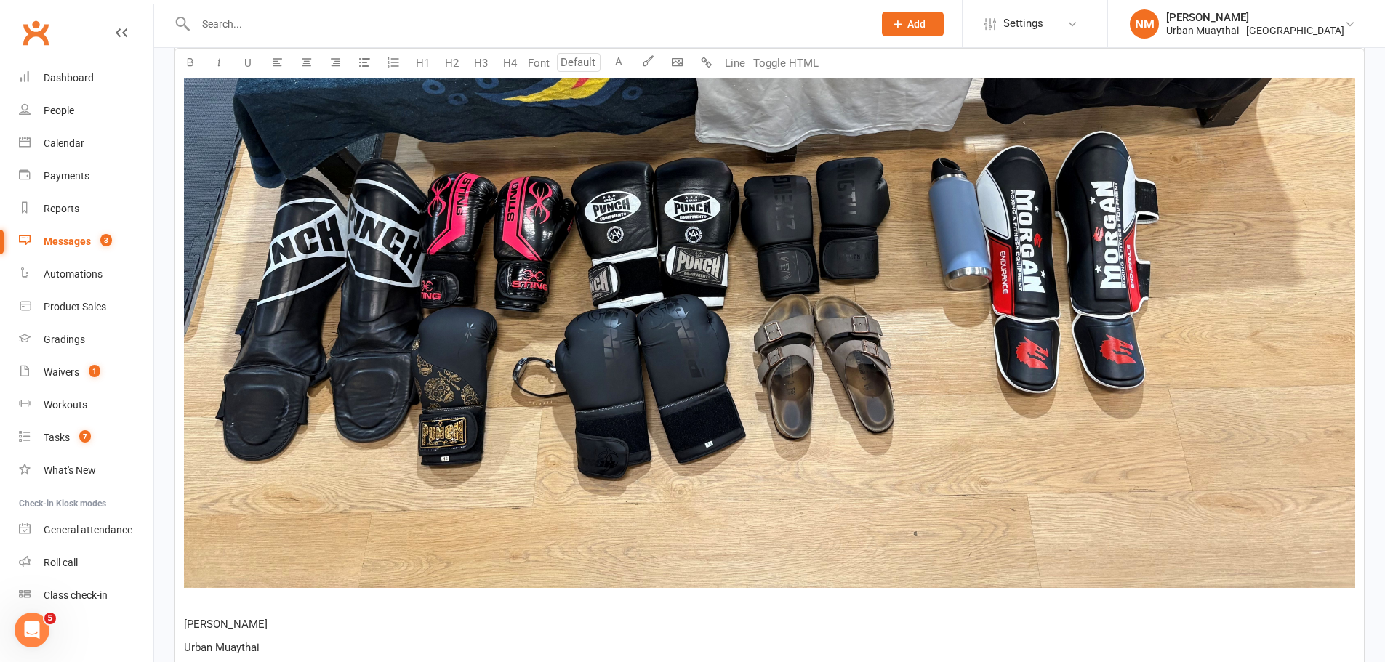
click at [238, 601] on p "Thanks for your cooperation, ﻿ ﻿" at bounding box center [769, 151] width 1171 height 918
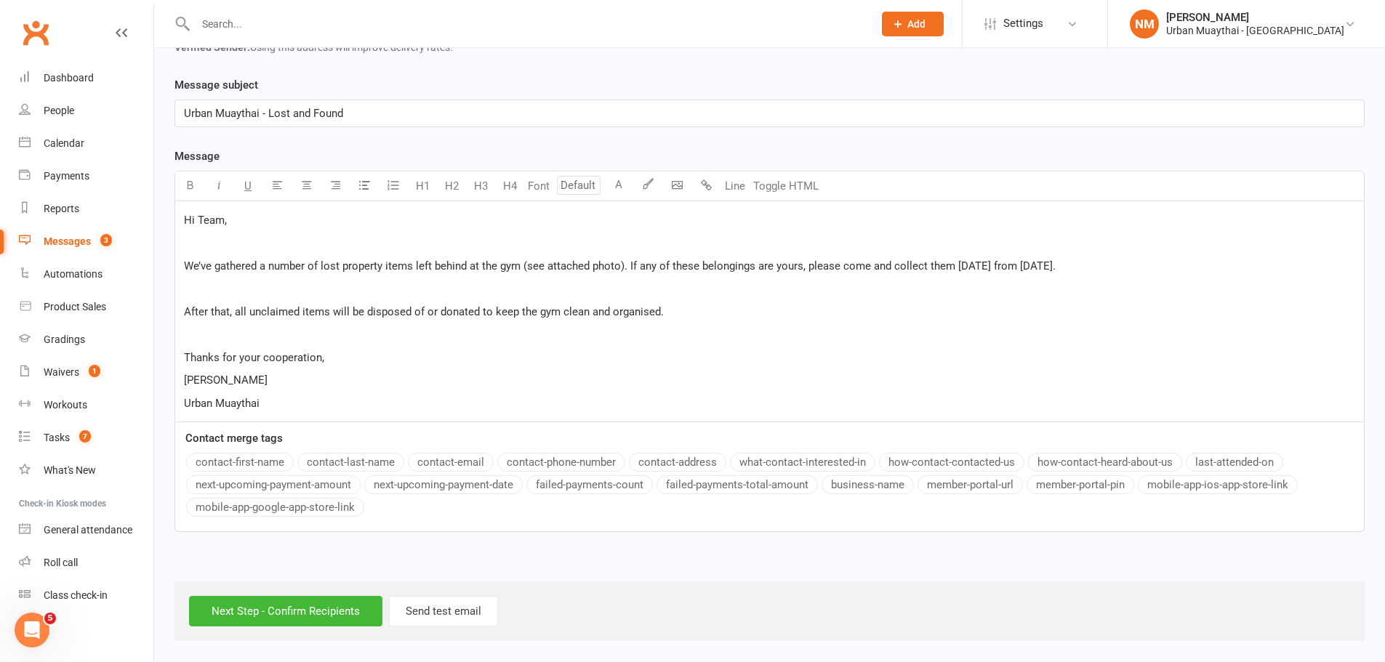
click at [291, 406] on p "Urban Muaythai" at bounding box center [769, 403] width 1171 height 17
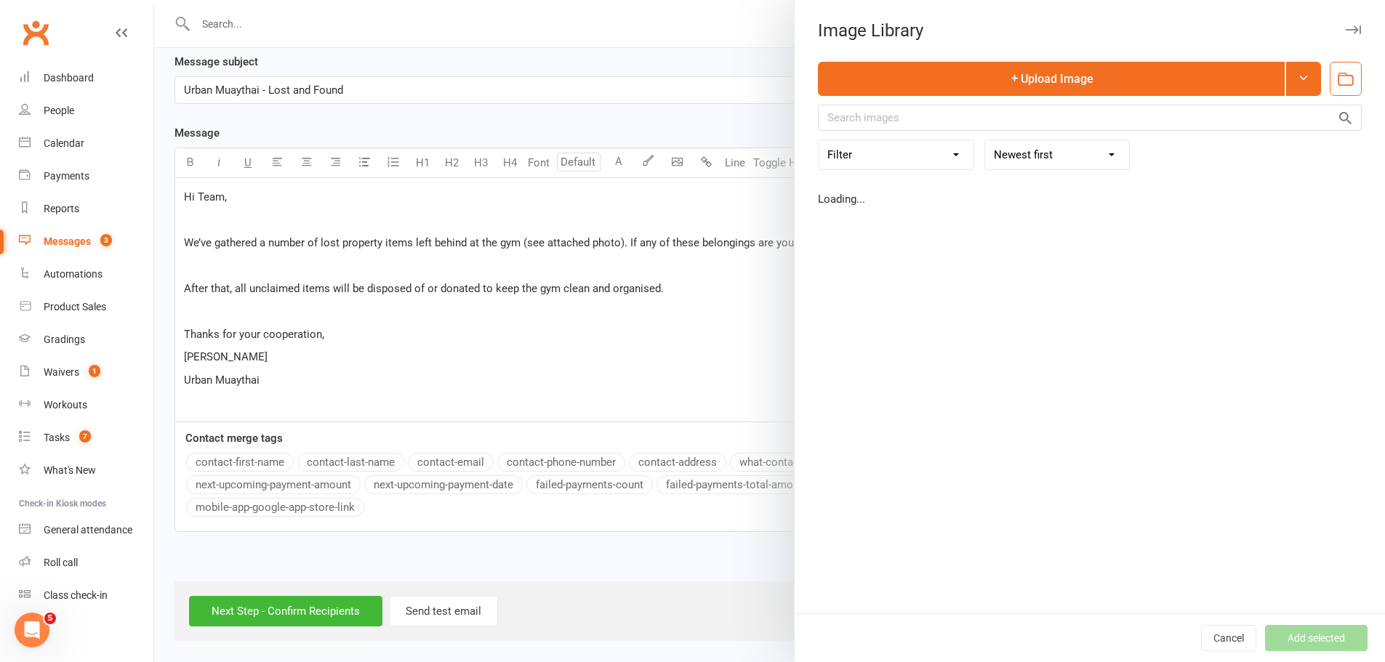
drag, startPoint x: 668, startPoint y: 166, endPoint x: 744, endPoint y: 179, distance: 77.5
click at [744, 179] on body "Prospect Member Non-attending contact Class / event Appointment Grading event T…" at bounding box center [692, 167] width 1385 height 950
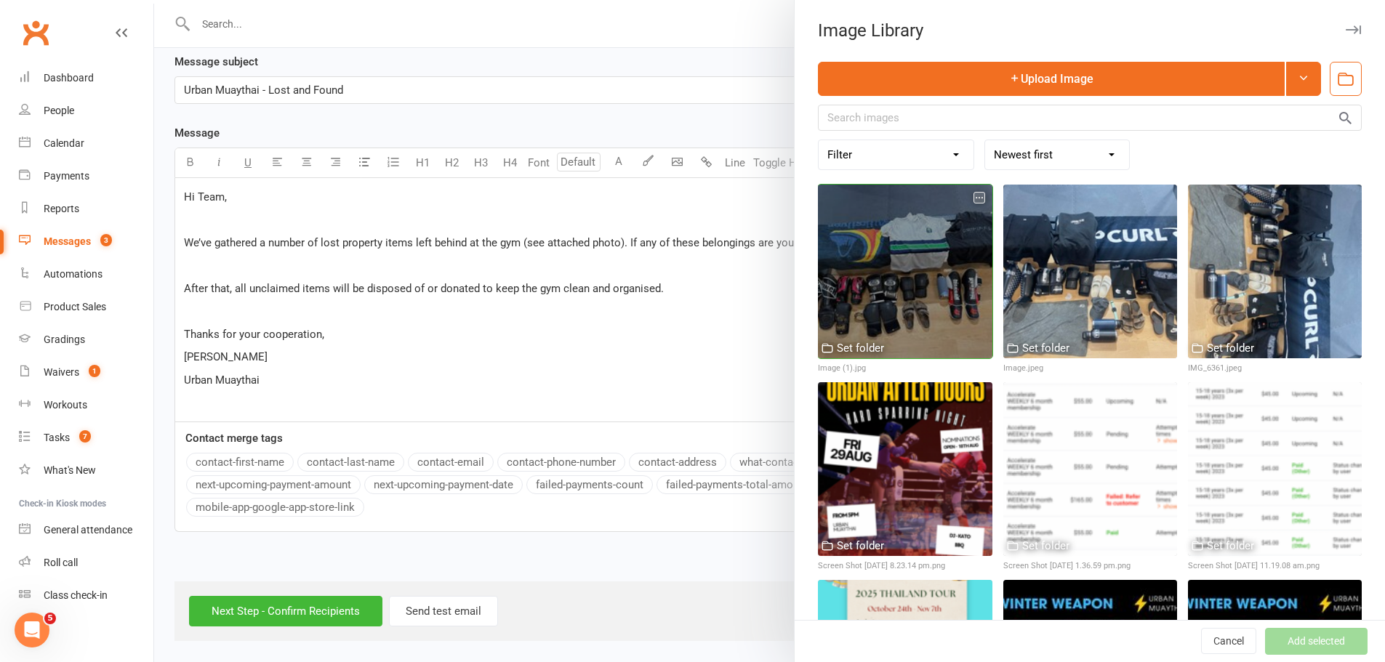
click at [882, 244] on div at bounding box center [905, 272] width 174 height 174
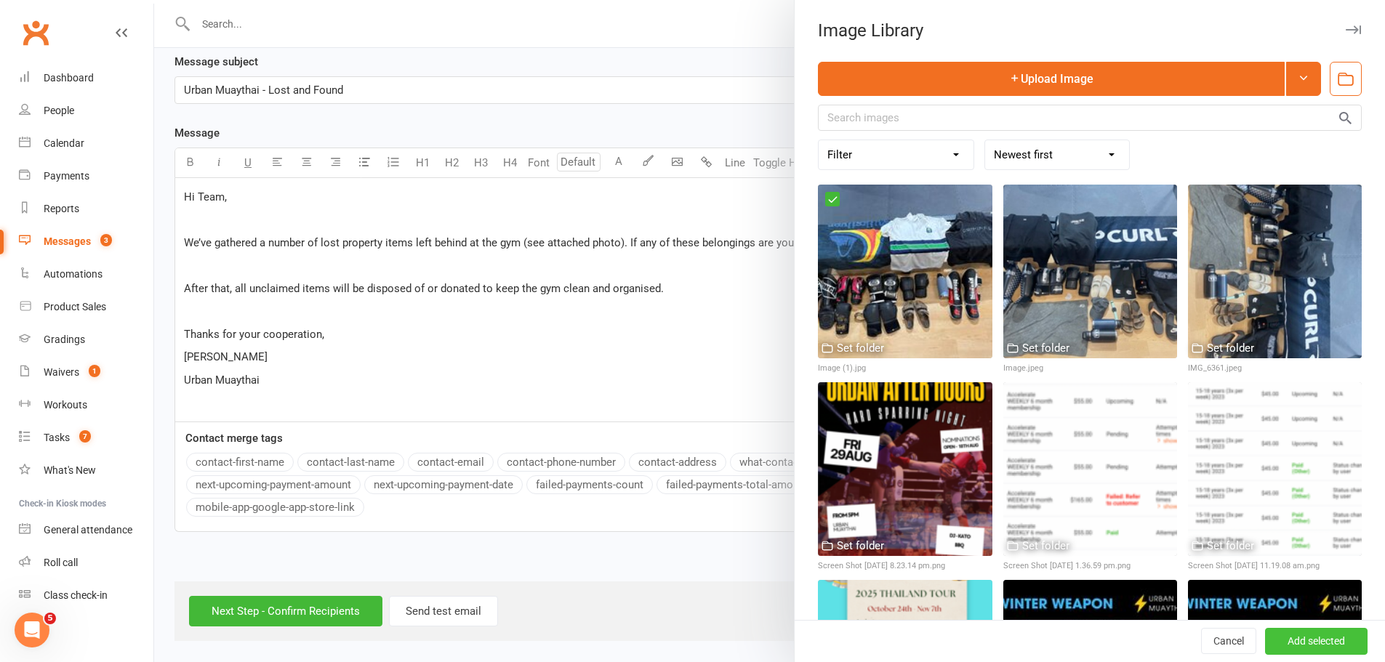
click at [1281, 638] on button "Add selected" at bounding box center [1316, 642] width 103 height 26
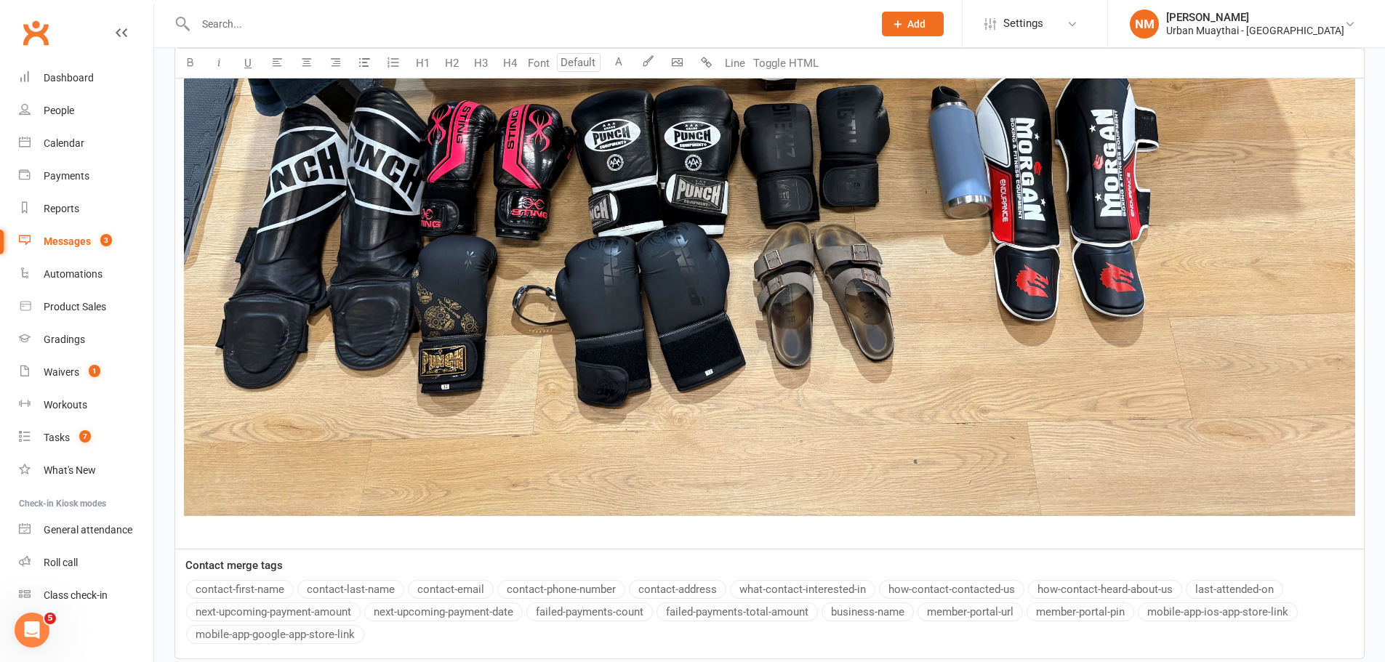
scroll to position [1213, 0]
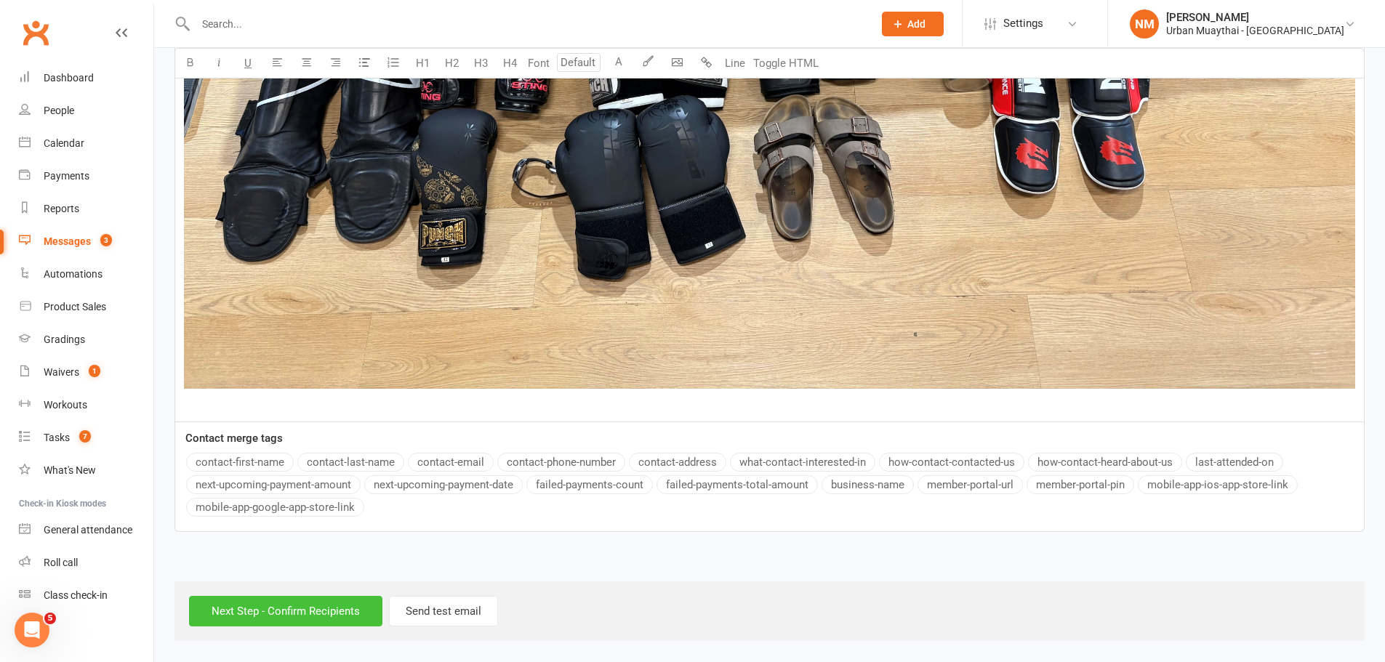
click at [329, 617] on input "Next Step - Confirm Recipients" at bounding box center [285, 611] width 193 height 31
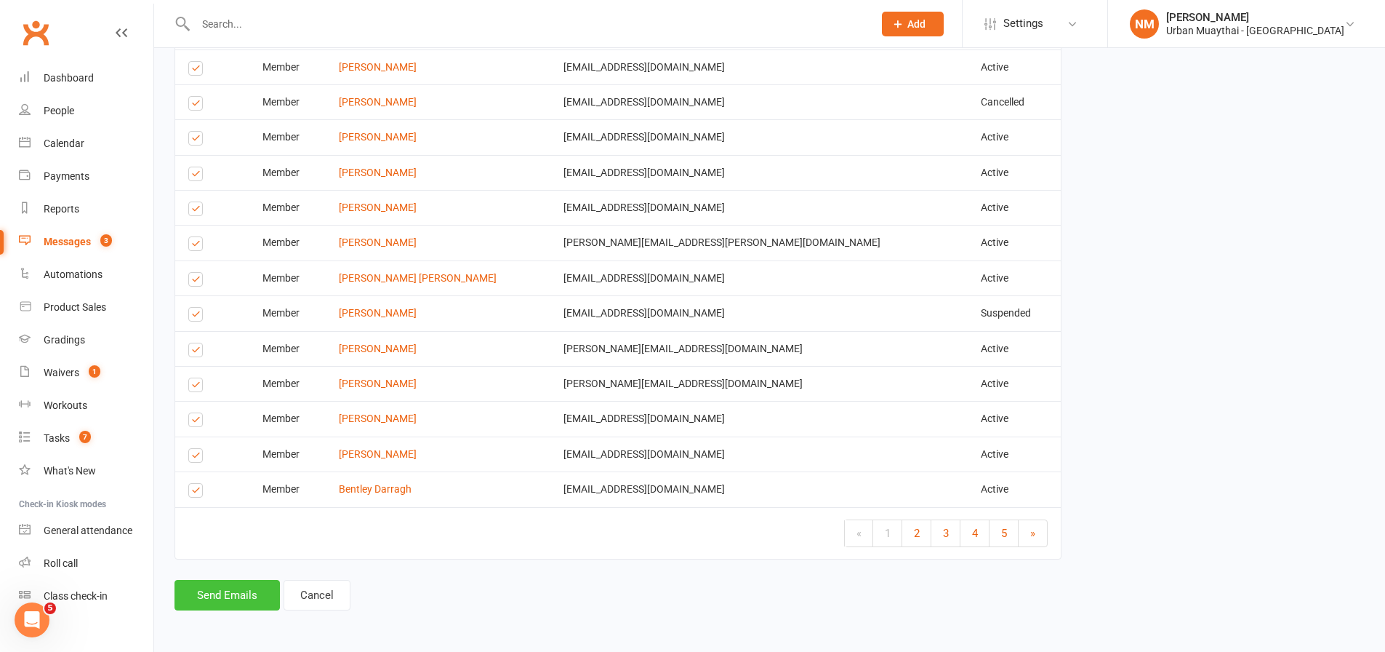
click at [229, 596] on button "Send Emails" at bounding box center [227, 595] width 105 height 31
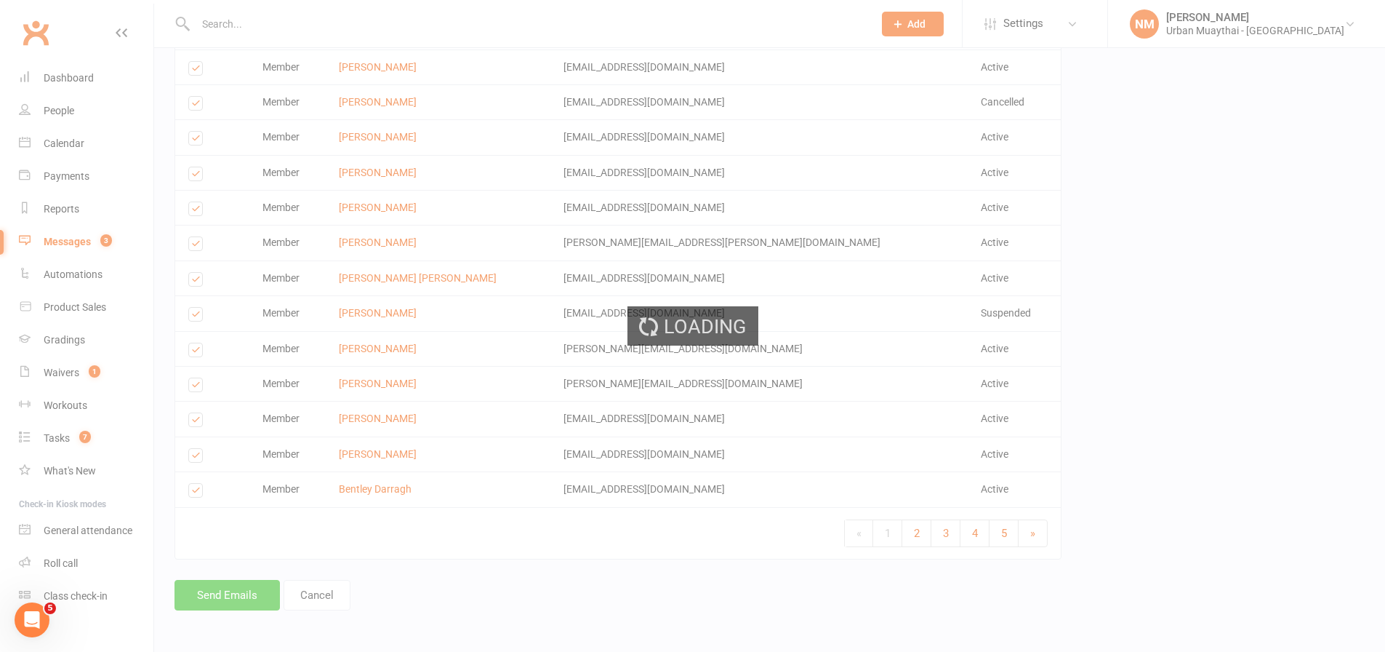
scroll to position [5007, 0]
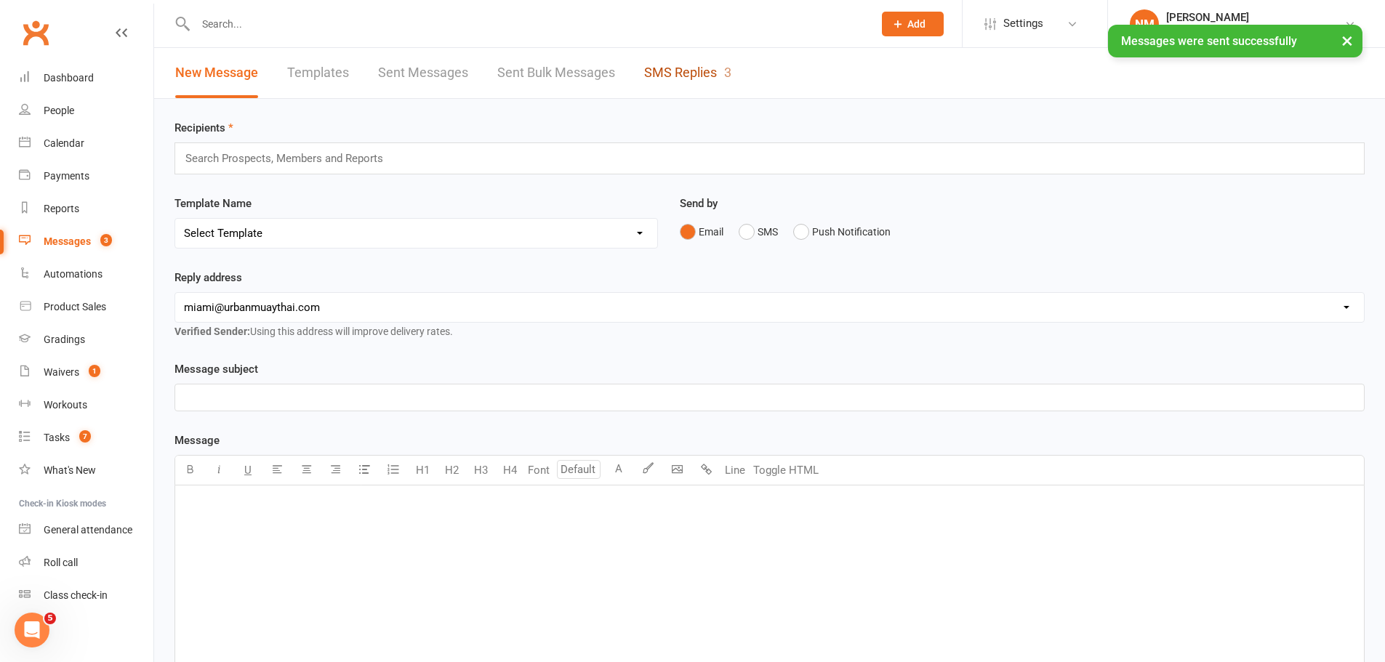
click at [692, 76] on link "SMS Replies 3" at bounding box center [687, 73] width 87 height 50
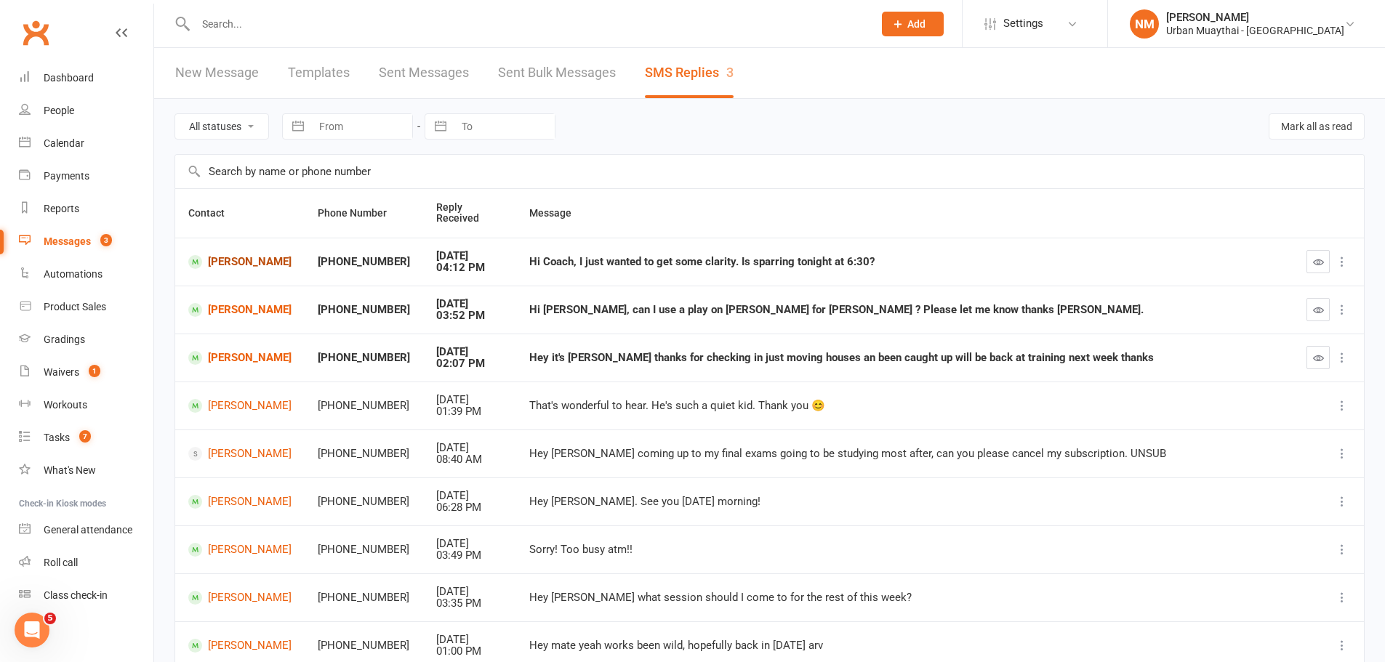
click at [264, 264] on link "[PERSON_NAME]" at bounding box center [239, 262] width 103 height 14
click at [1319, 265] on icon "button" at bounding box center [1318, 262] width 11 height 11
click at [274, 353] on link "[PERSON_NAME]" at bounding box center [239, 358] width 103 height 14
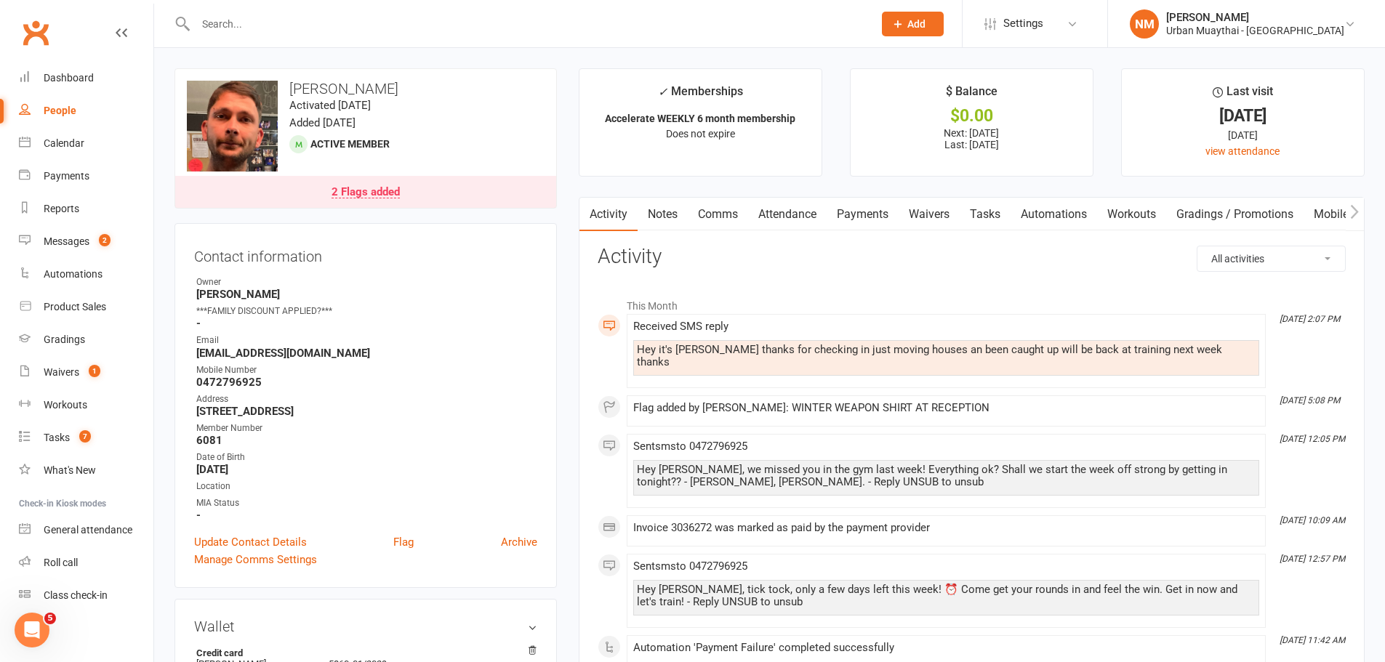
click at [665, 209] on link "Notes" at bounding box center [663, 214] width 50 height 33
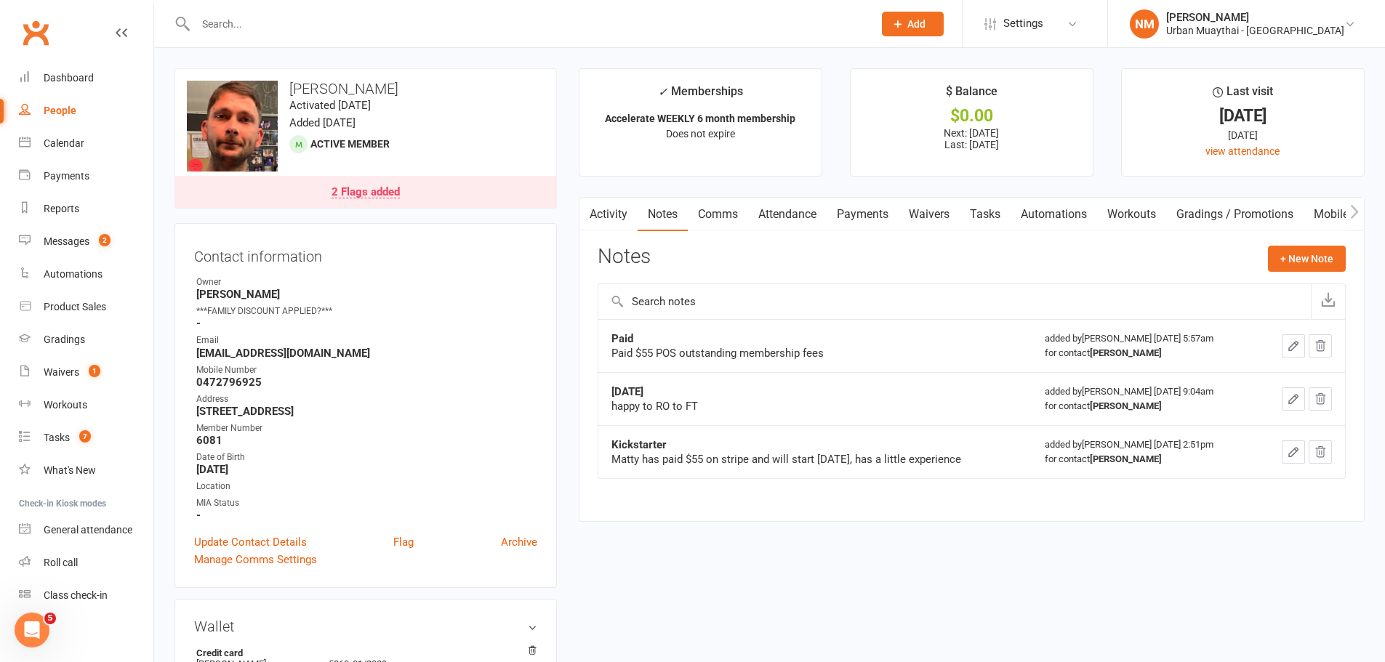
click at [707, 221] on link "Comms" at bounding box center [718, 214] width 60 height 33
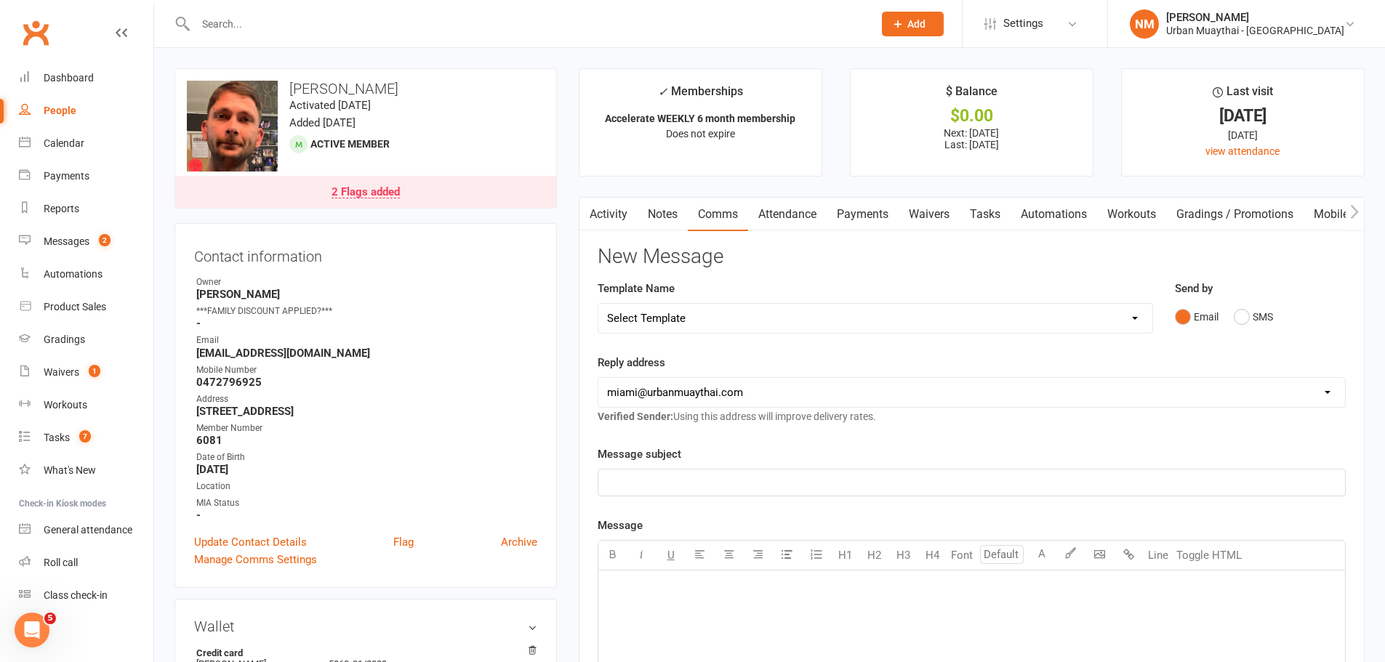
click at [657, 584] on p "﻿" at bounding box center [971, 588] width 729 height 17
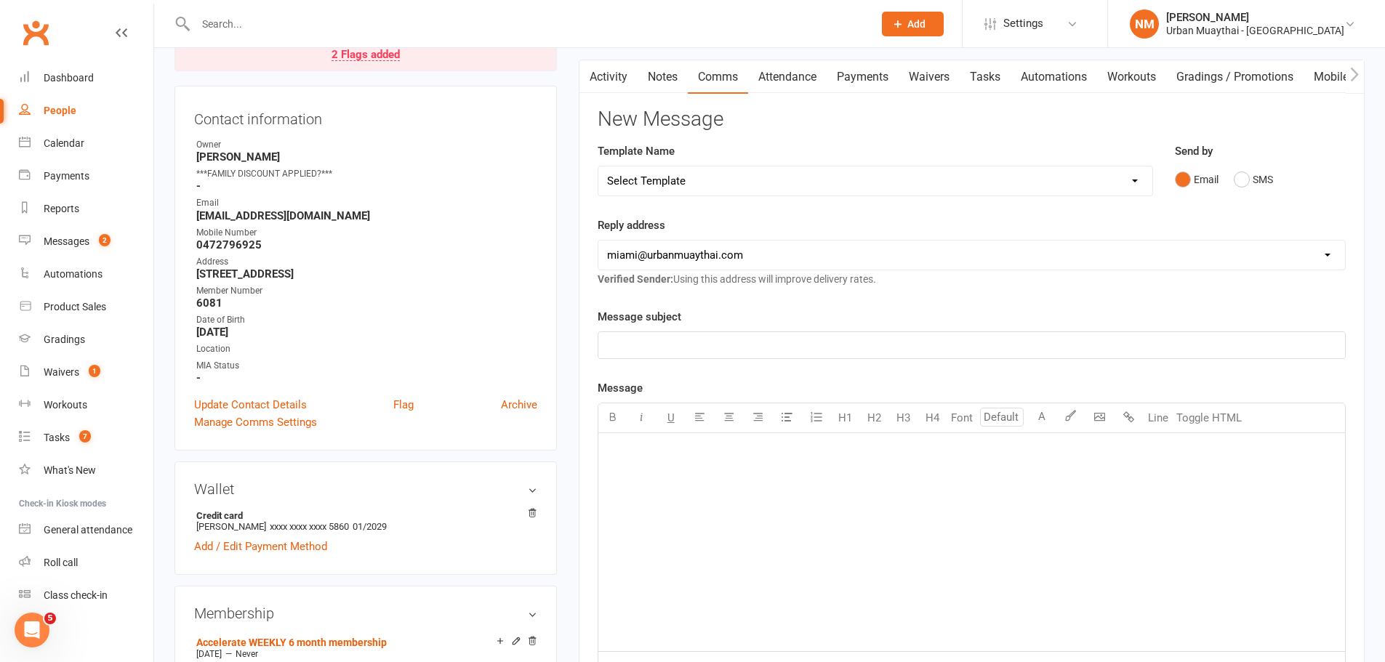
scroll to position [145, 0]
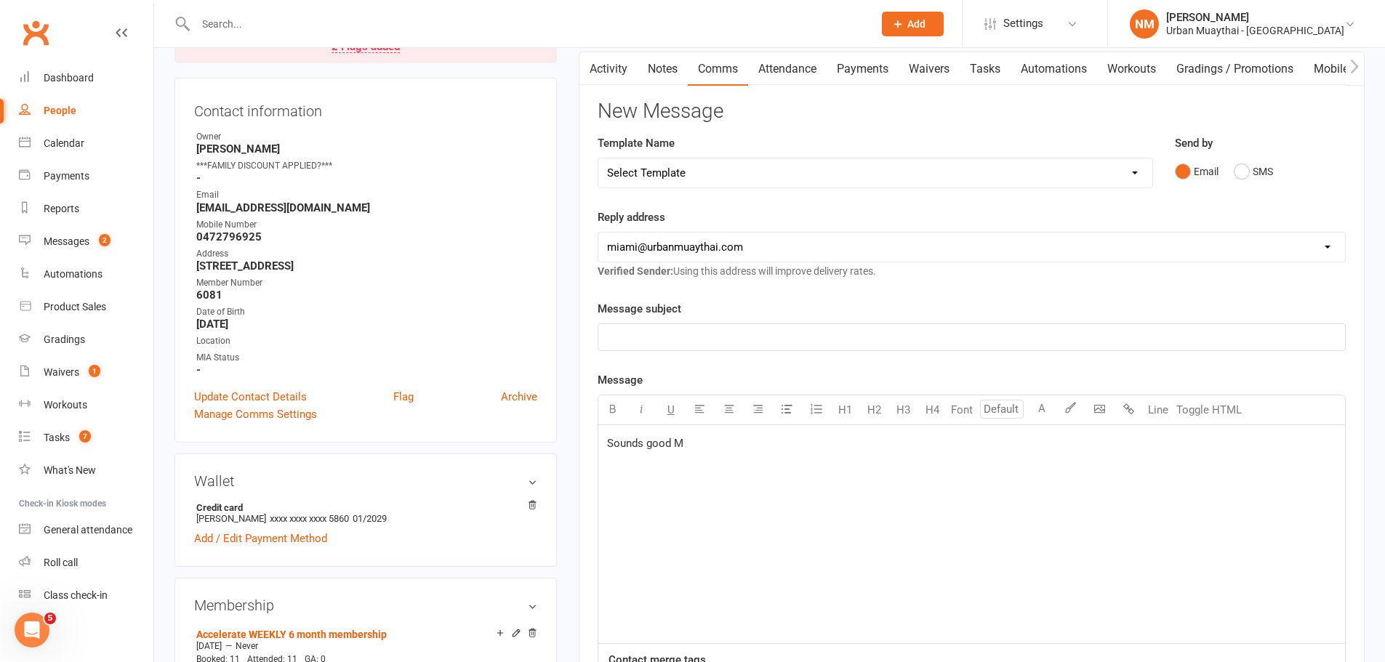
click at [611, 68] on link "Activity" at bounding box center [609, 68] width 58 height 33
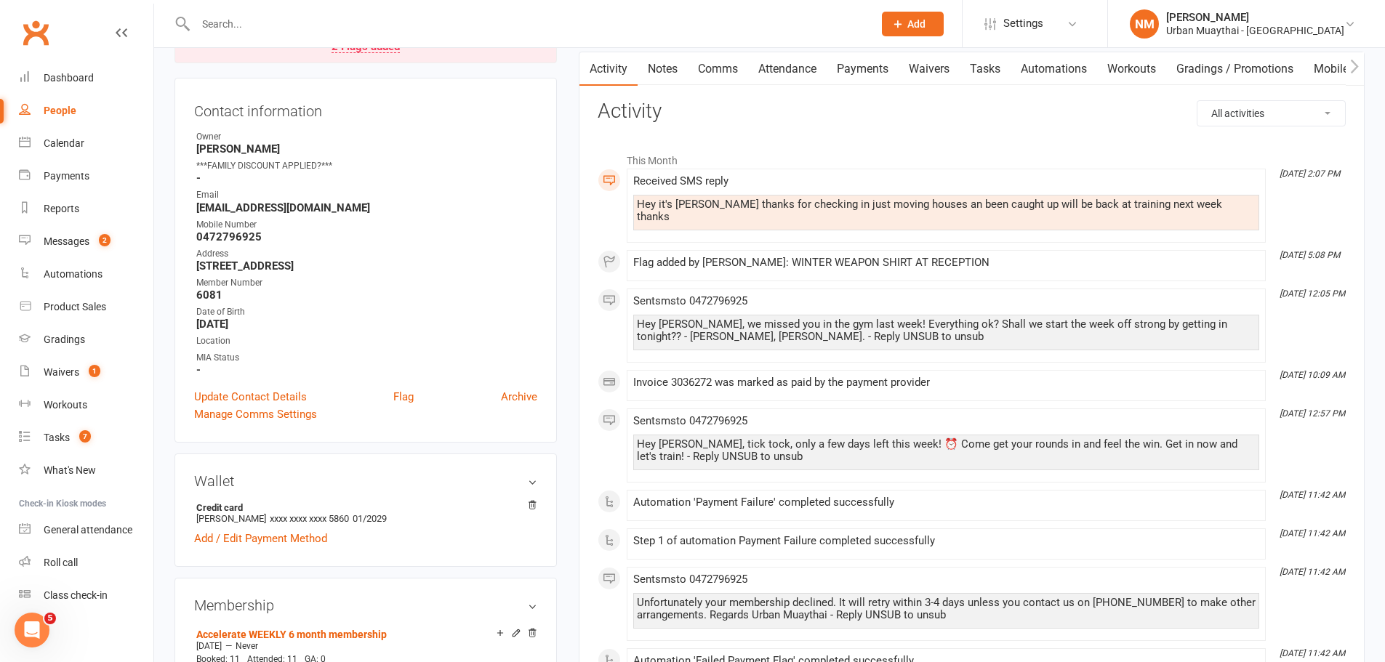
click at [676, 62] on link "Notes" at bounding box center [663, 68] width 50 height 33
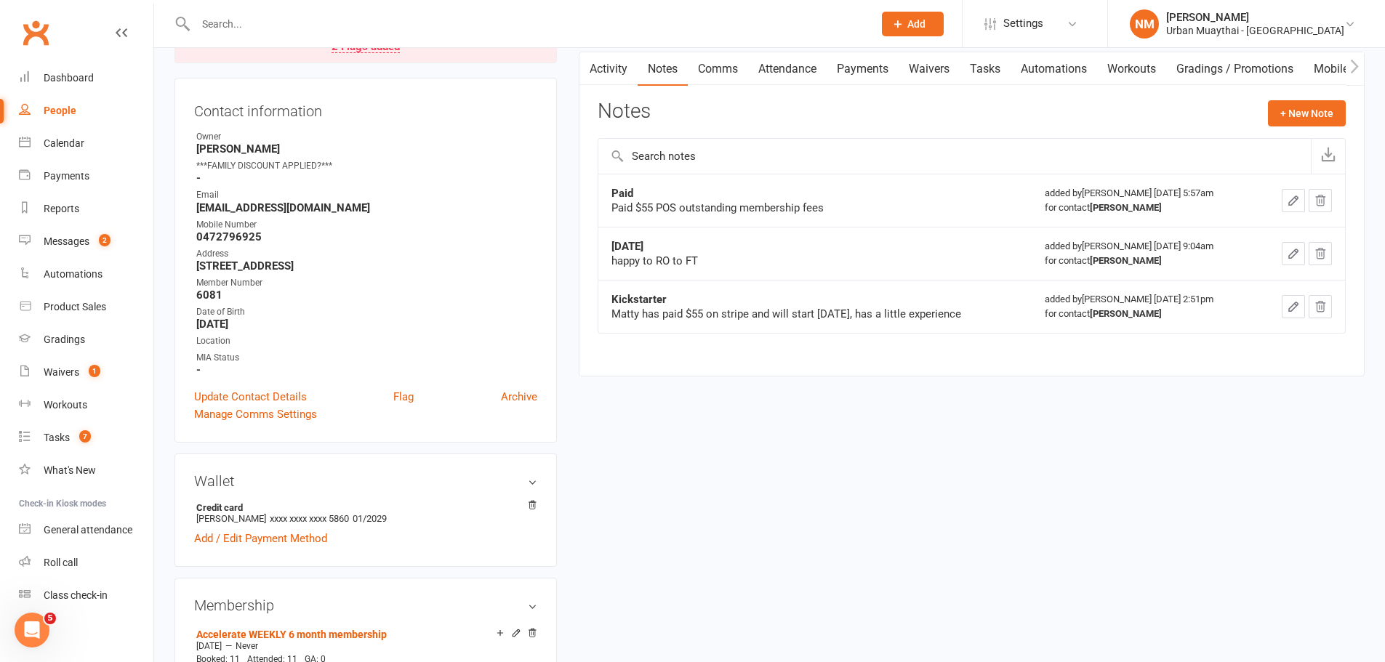
click at [617, 68] on link "Activity" at bounding box center [609, 68] width 58 height 33
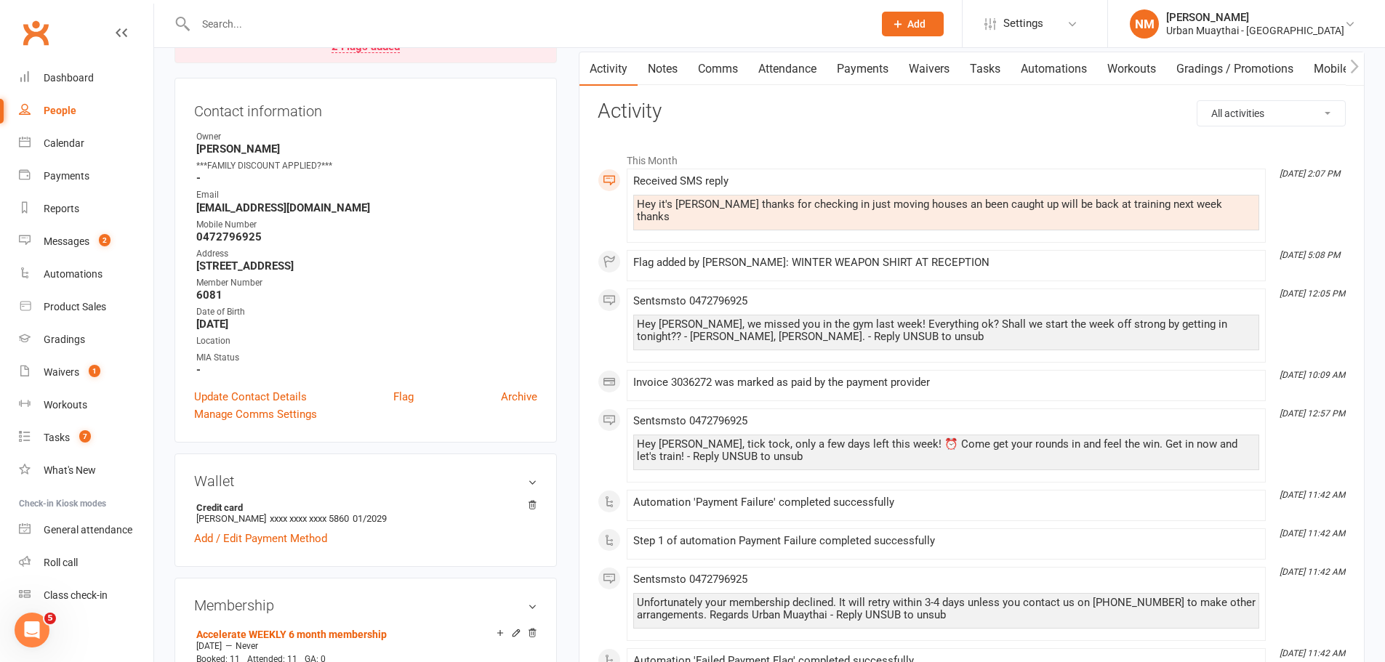
click at [646, 66] on link "Notes" at bounding box center [663, 68] width 50 height 33
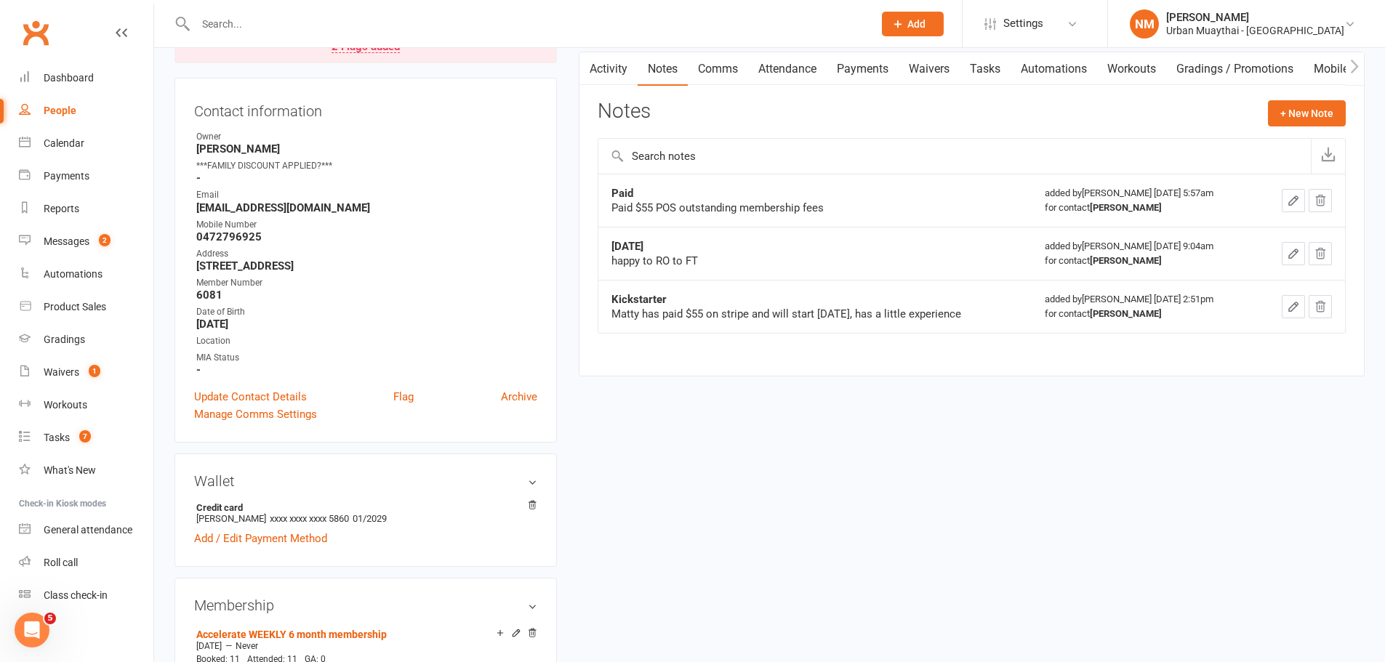
click at [718, 68] on link "Comms" at bounding box center [718, 68] width 60 height 33
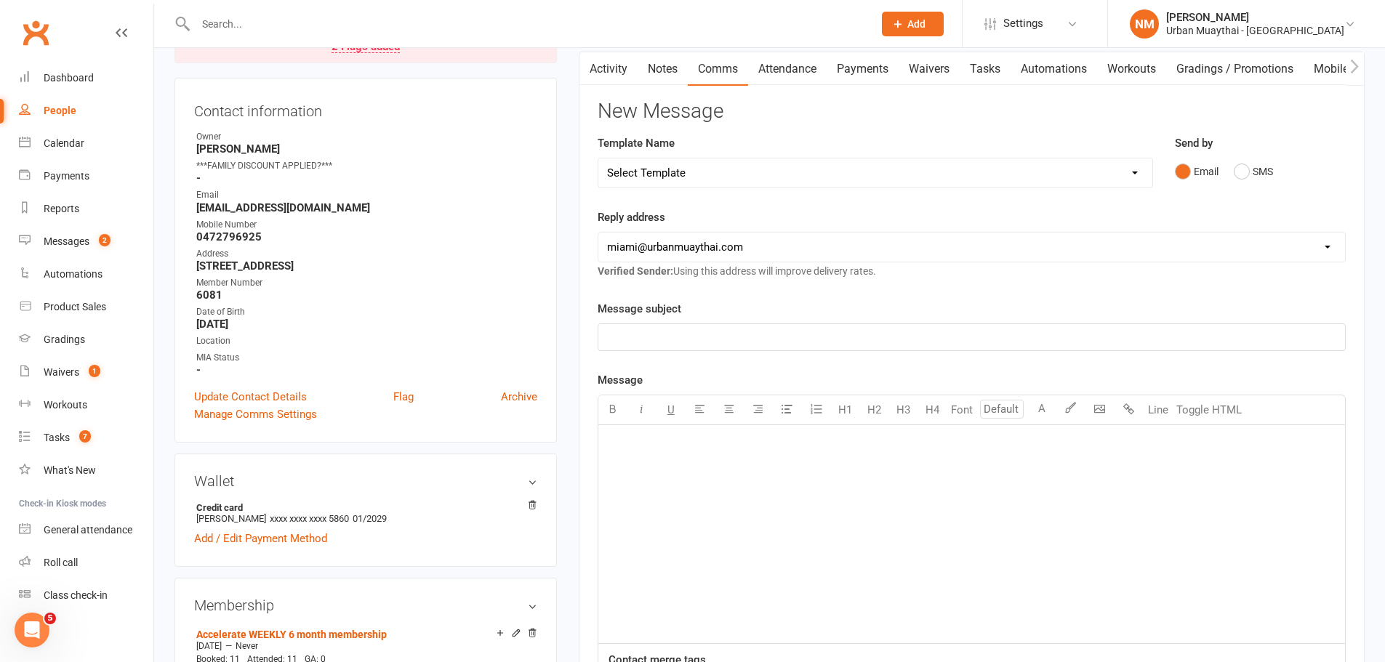
click at [676, 464] on div "﻿" at bounding box center [971, 534] width 747 height 218
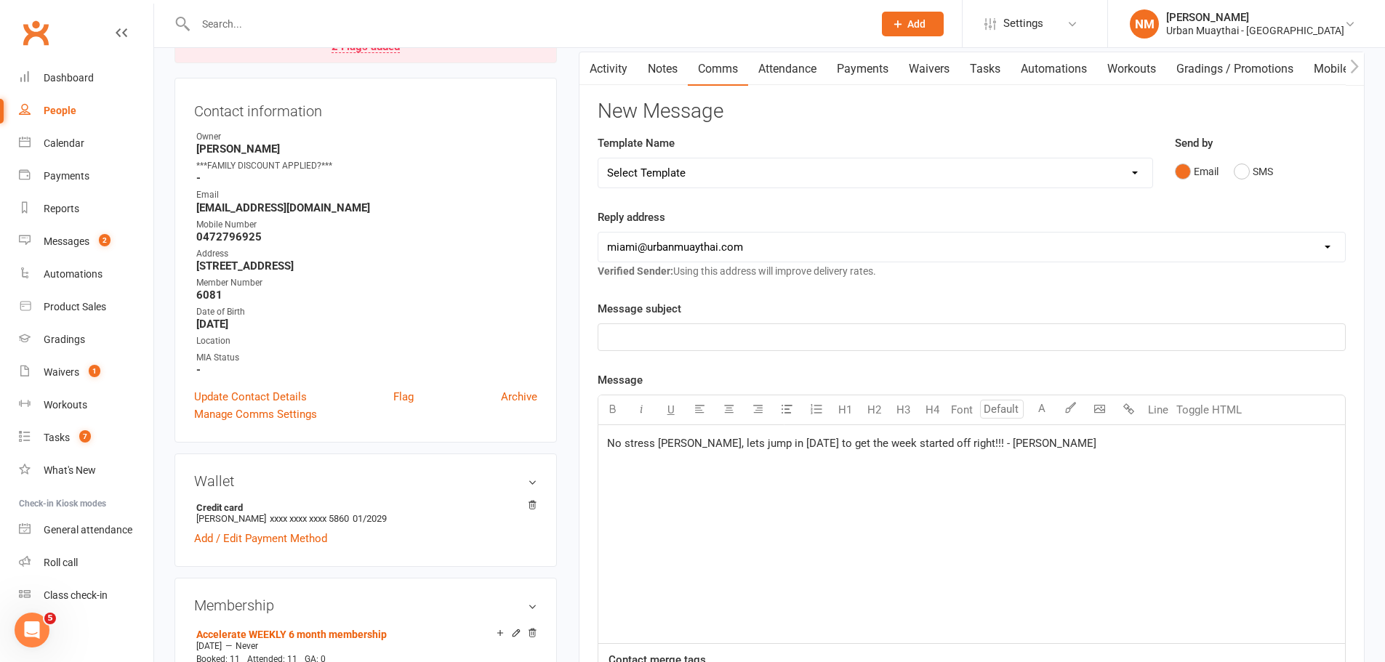
click at [991, 447] on span "No stress Matty, lets jump in monday to get the week started off right!!! - Che…" at bounding box center [851, 443] width 489 height 13
click at [955, 444] on span "No stress Matty, lets jump in monday to get the week started off right!!! - Che…" at bounding box center [851, 443] width 489 height 13
drag, startPoint x: 767, startPoint y: 449, endPoint x: 794, endPoint y: 187, distance: 263.9
click at [794, 187] on select "Select Template [Email] 2nd Failure [Email] 4th Payment Failure [Email] Cancell…" at bounding box center [875, 173] width 554 height 29
click at [1278, 585] on div "No stress Matty, lets jump in monday to get the week started off right!!! Cheer…" at bounding box center [971, 534] width 747 height 218
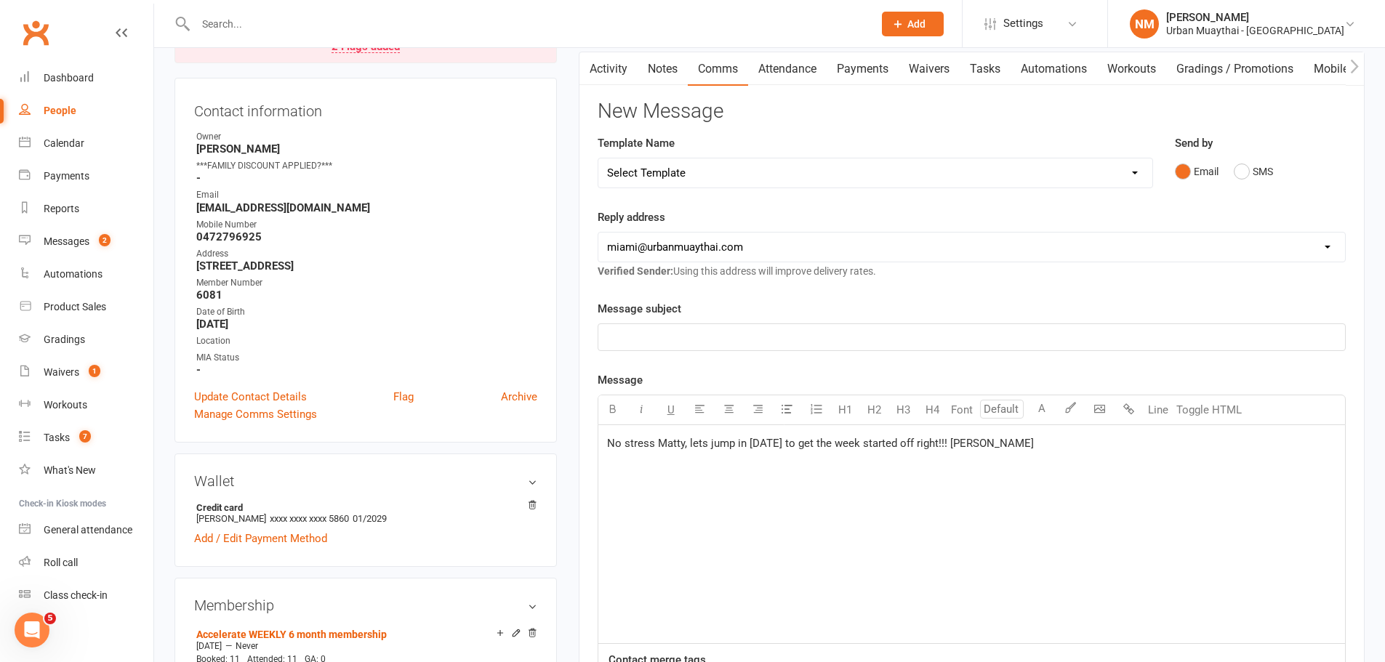
click at [953, 444] on span "No stress Matty, lets jump in Monday to get the week started off right!!! Cheer…" at bounding box center [820, 443] width 427 height 13
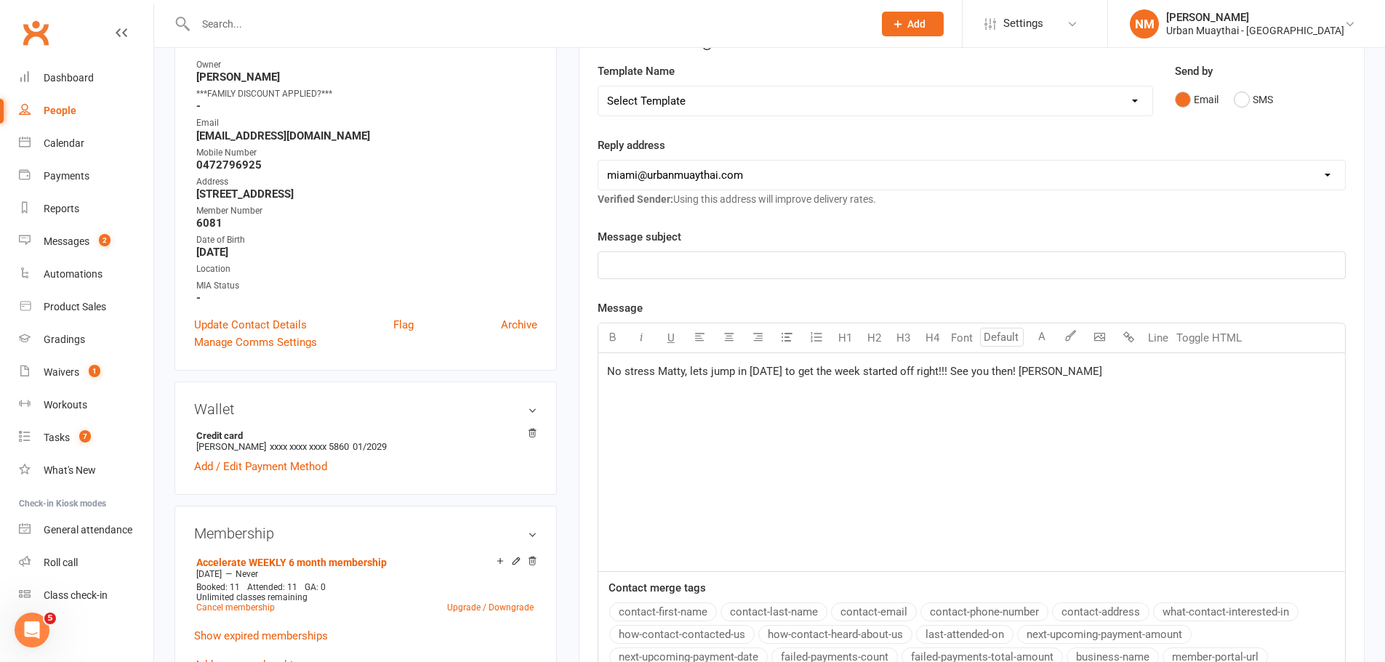
scroll to position [364, 0]
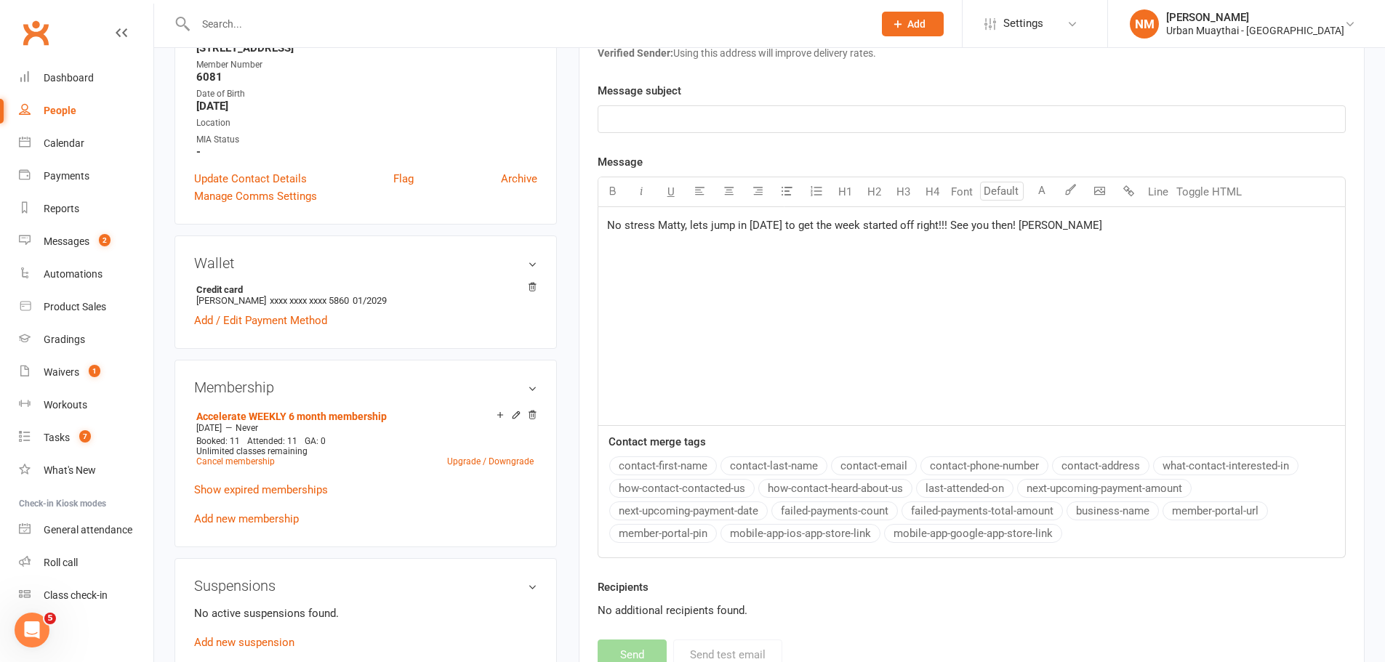
click at [746, 225] on span "No stress Matty, lets jump in Monday to get the week started off right!!! See y…" at bounding box center [854, 225] width 495 height 13
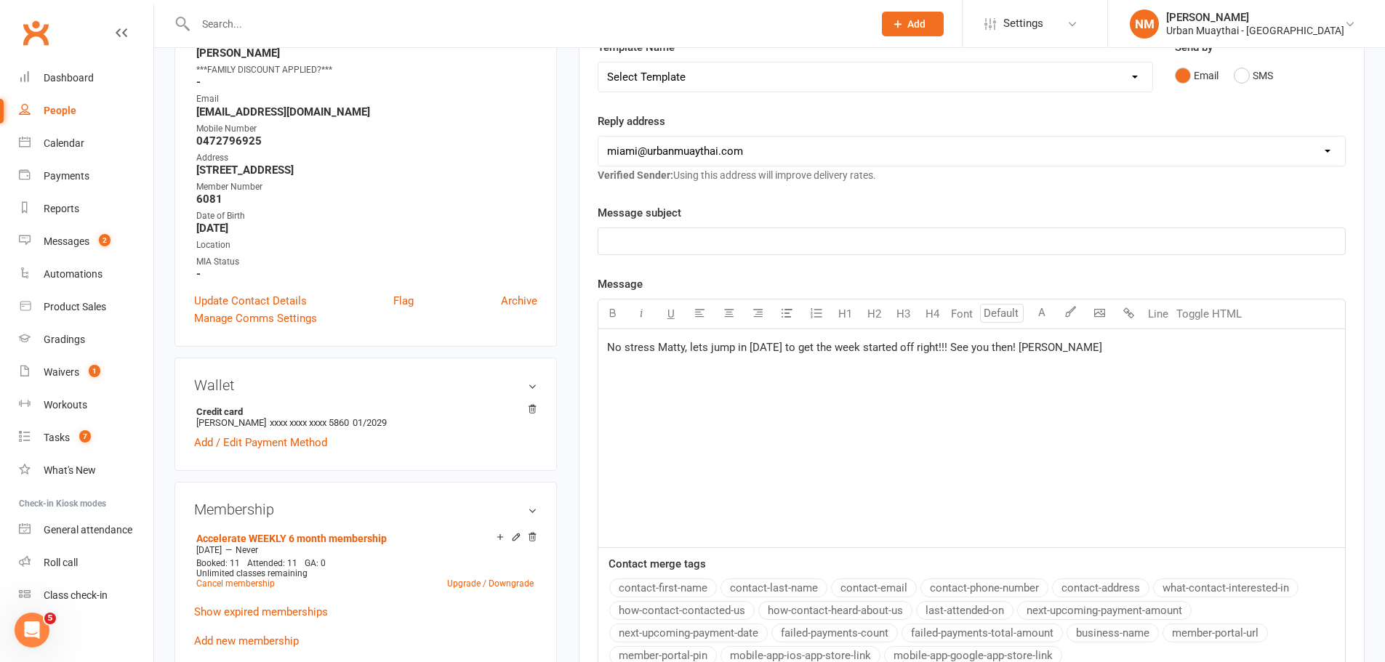
scroll to position [436, 0]
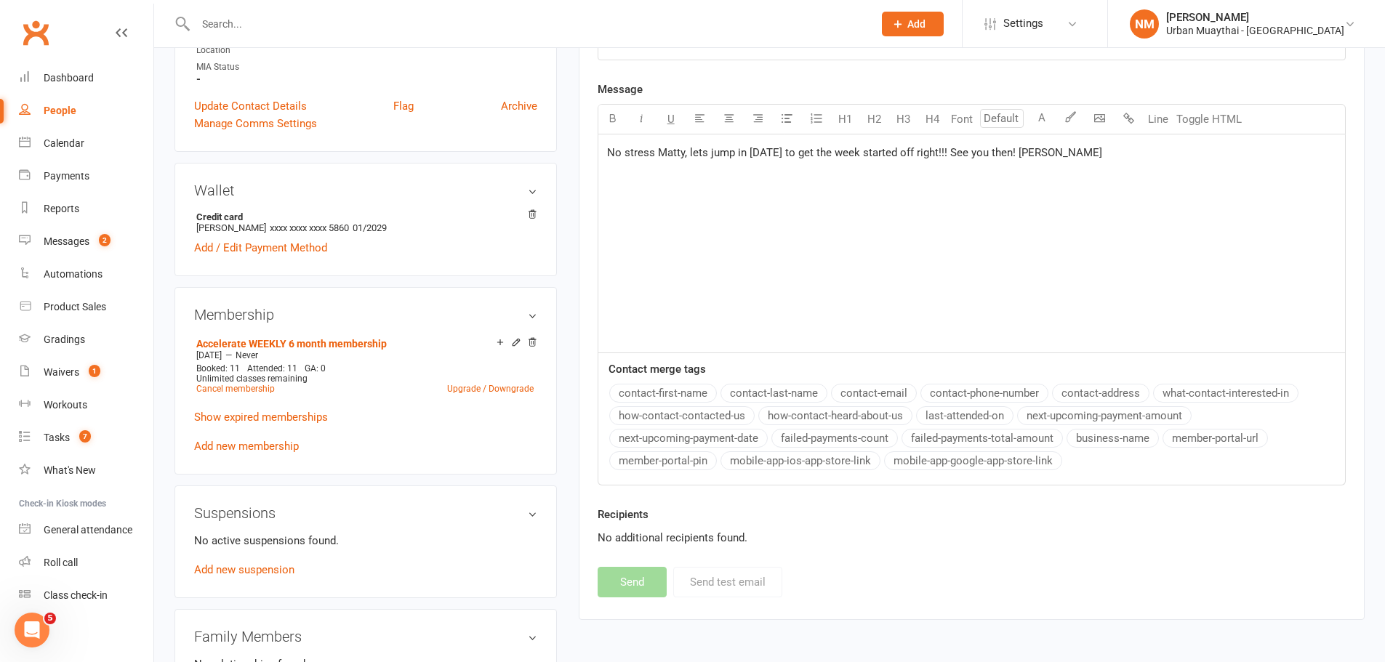
click at [1017, 261] on div "No stress Matty, lets jump in on Monday to get the week started off right!!! Se…" at bounding box center [971, 244] width 747 height 218
click at [921, 591] on div "New Message Template Name Select Template [Email] 2nd Failure [Email] 4th Payme…" at bounding box center [972, 203] width 748 height 788
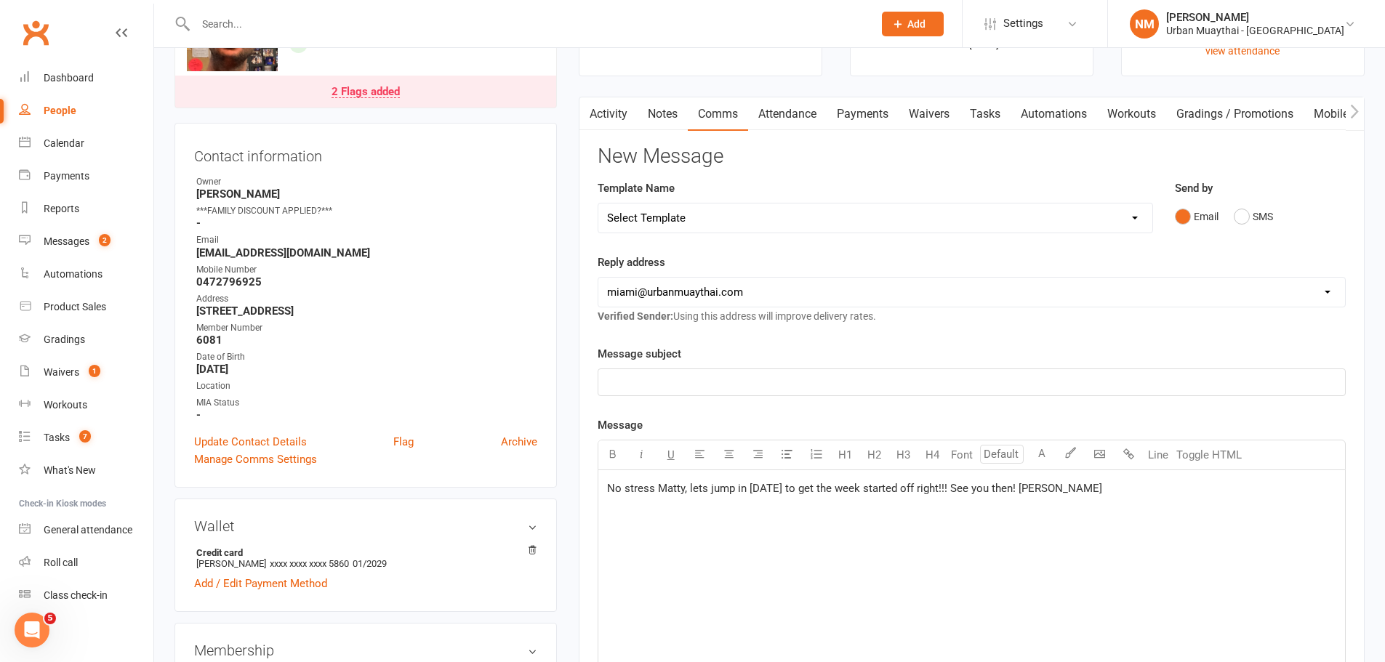
scroll to position [73, 0]
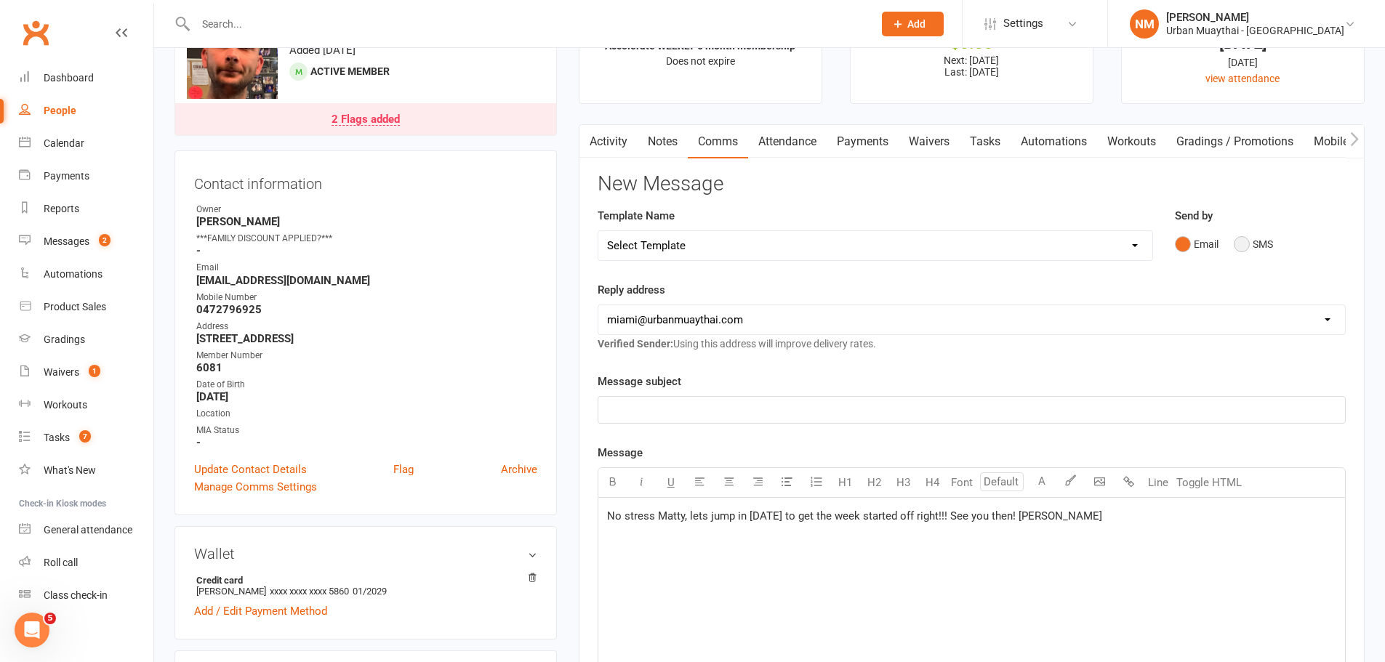
click at [1246, 236] on button "SMS" at bounding box center [1253, 245] width 39 height 28
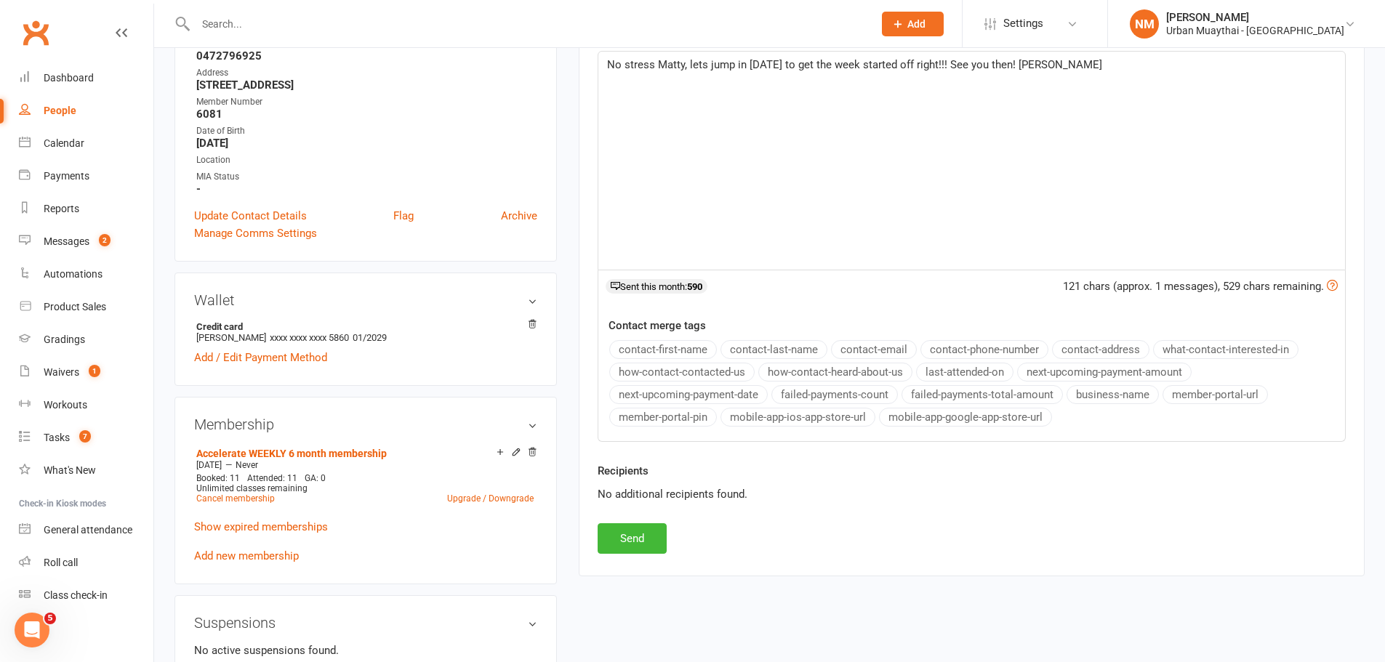
scroll to position [582, 0]
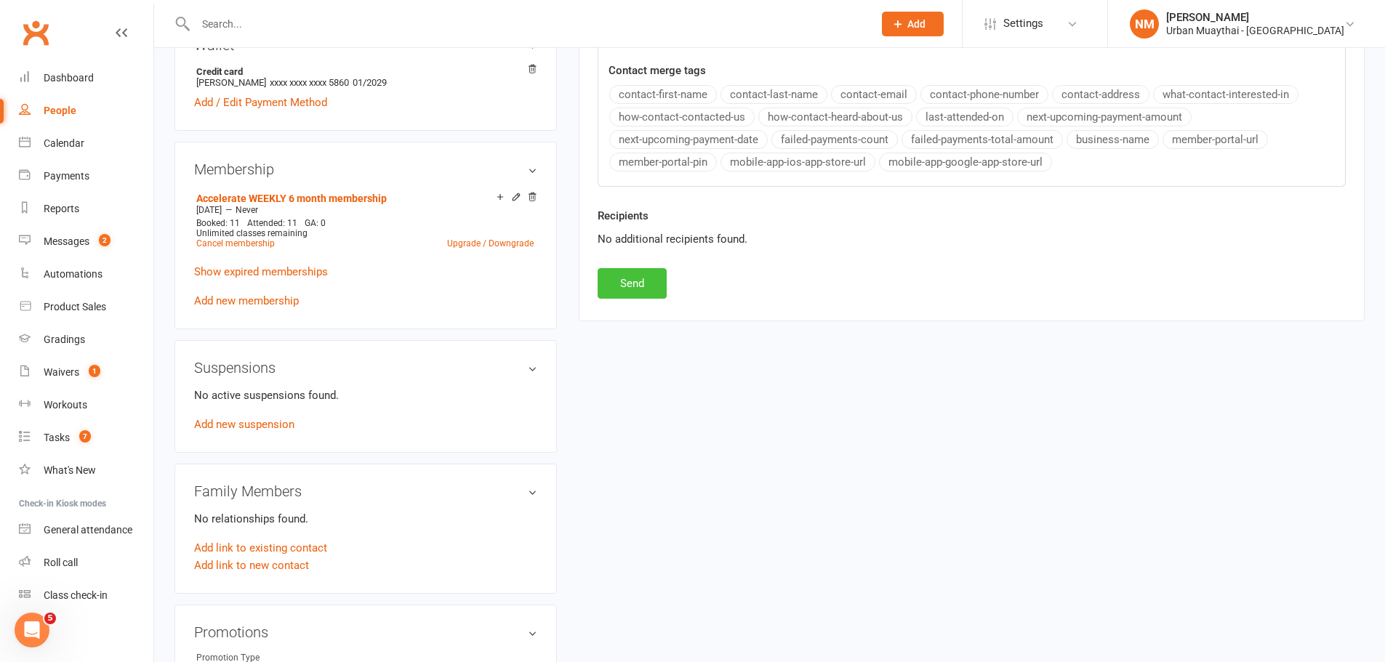
click at [646, 287] on button "Send" at bounding box center [632, 283] width 69 height 31
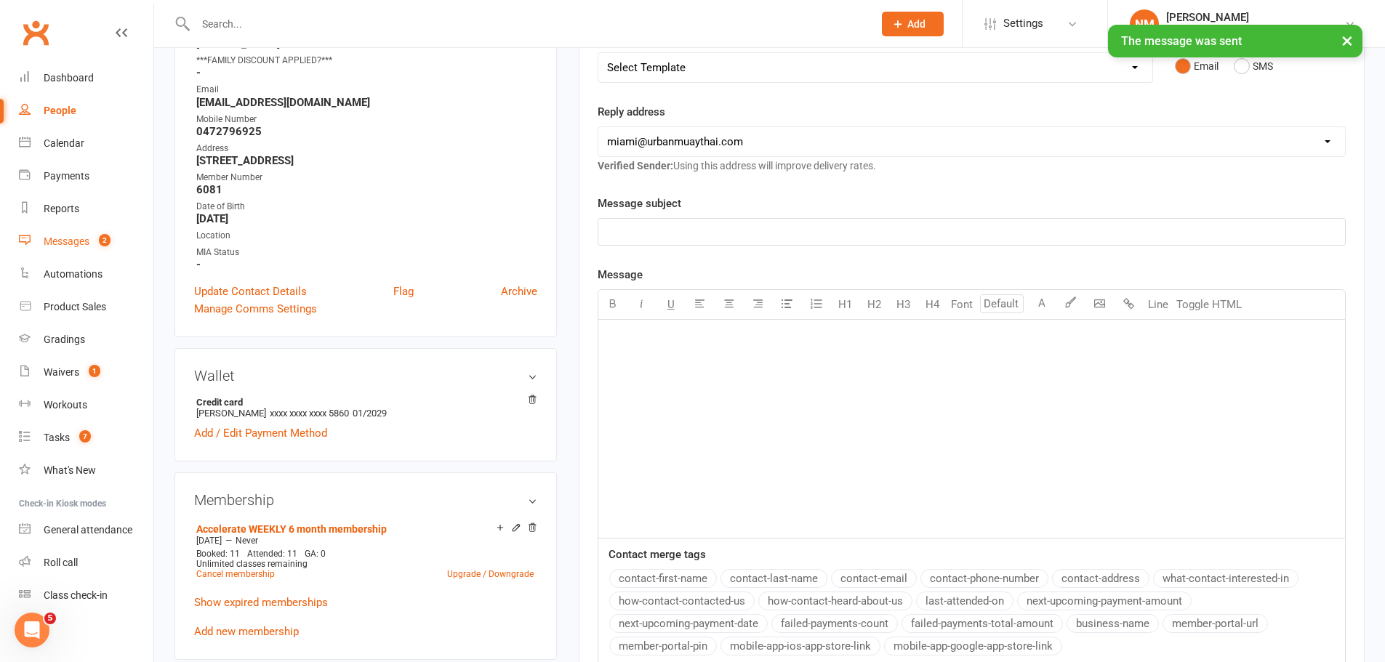
scroll to position [218, 0]
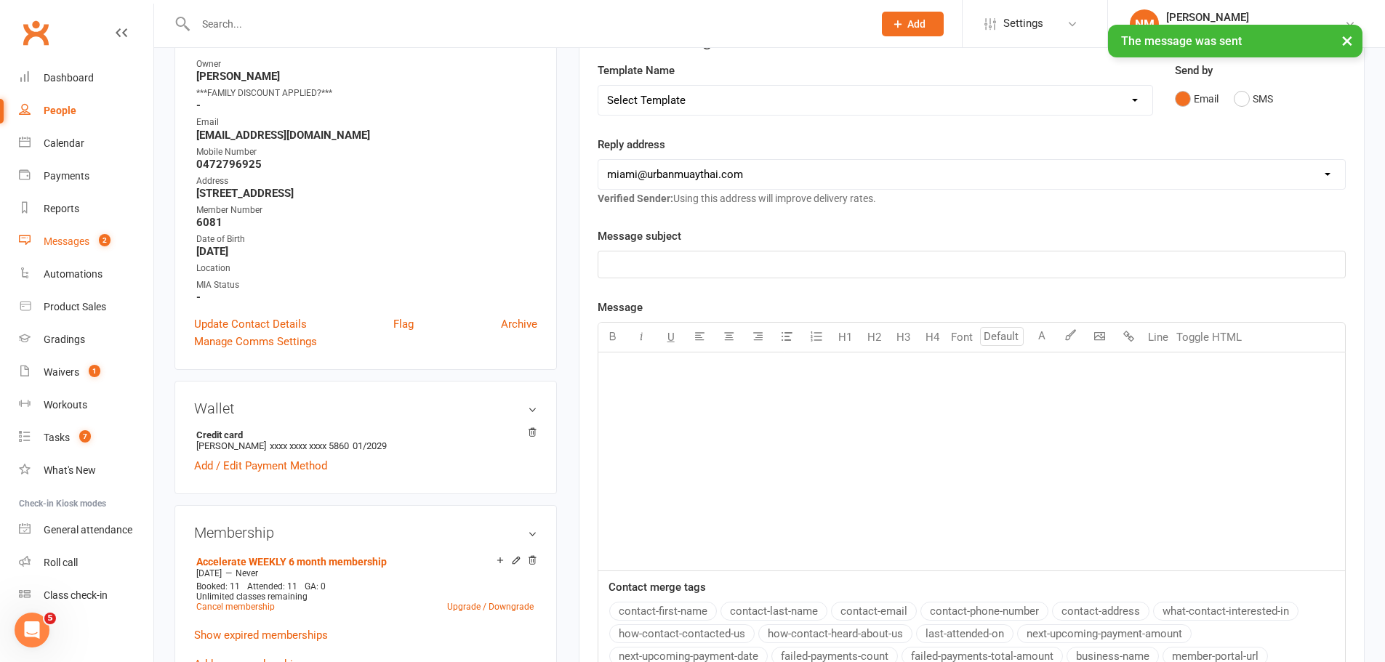
click at [90, 243] on link "Messages 2" at bounding box center [86, 241] width 135 height 33
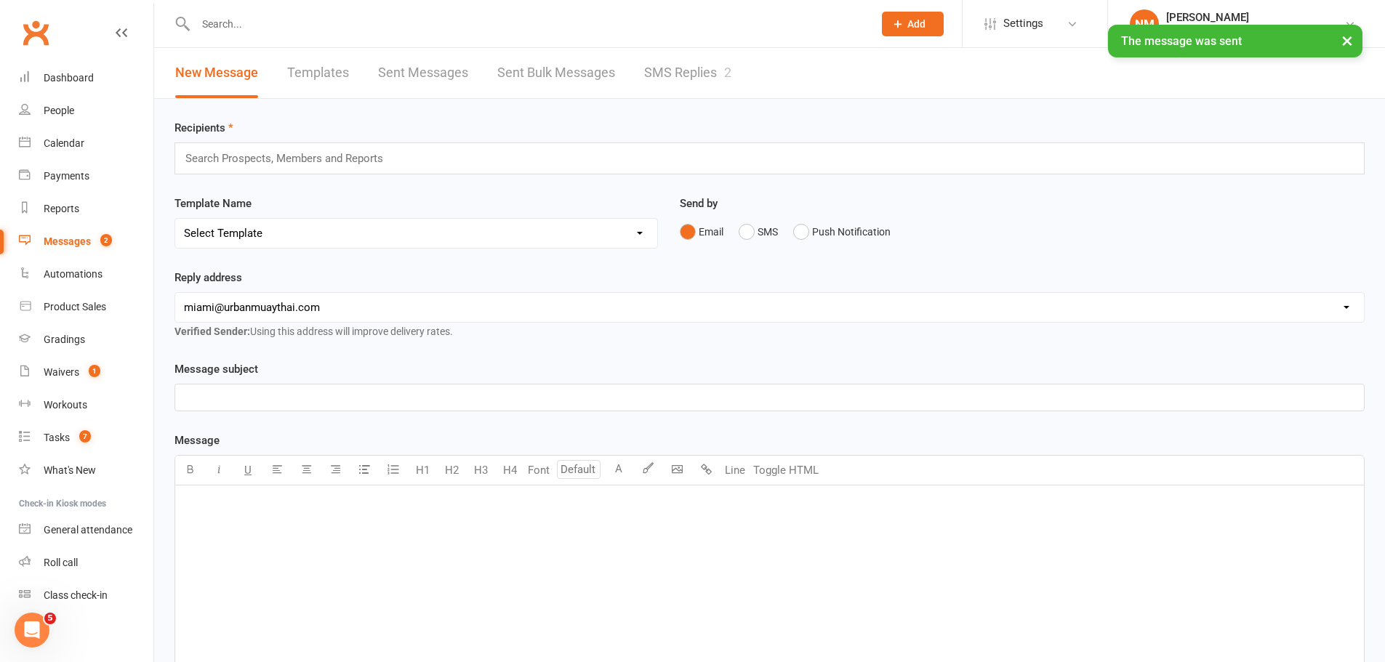
click at [693, 66] on link "SMS Replies 2" at bounding box center [687, 73] width 87 height 50
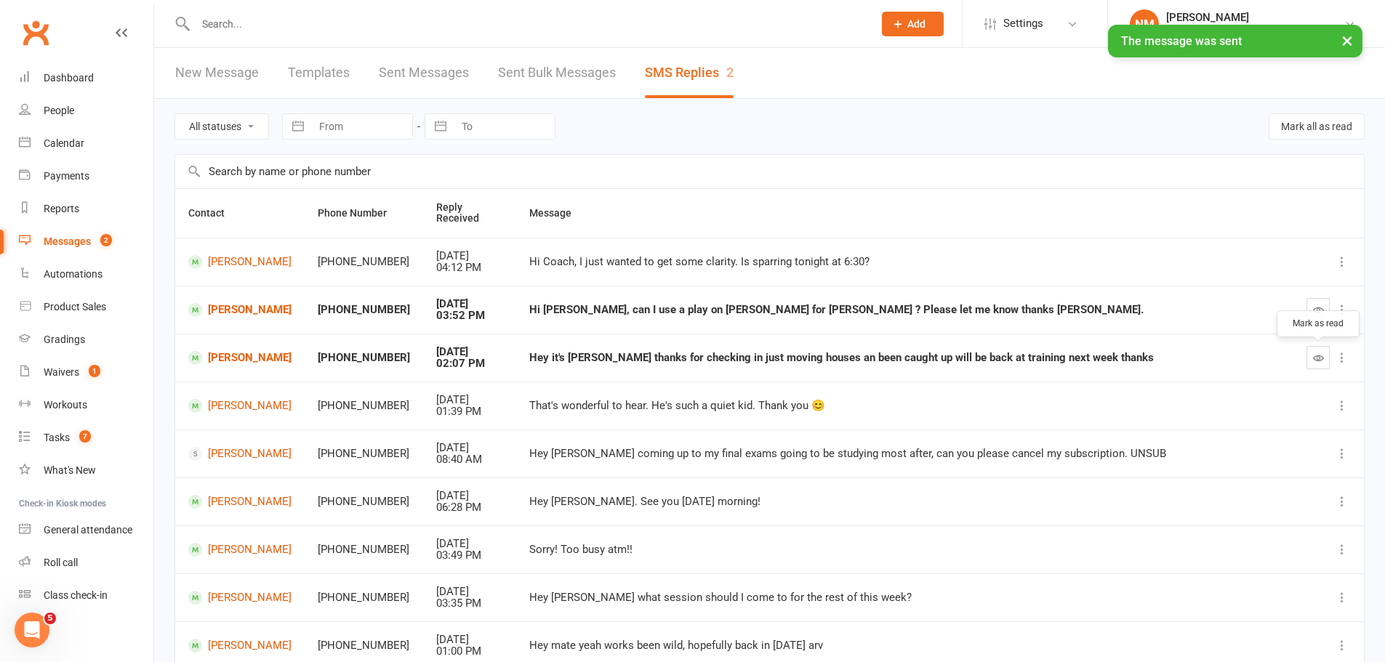
click at [1322, 358] on icon "button" at bounding box center [1318, 358] width 11 height 11
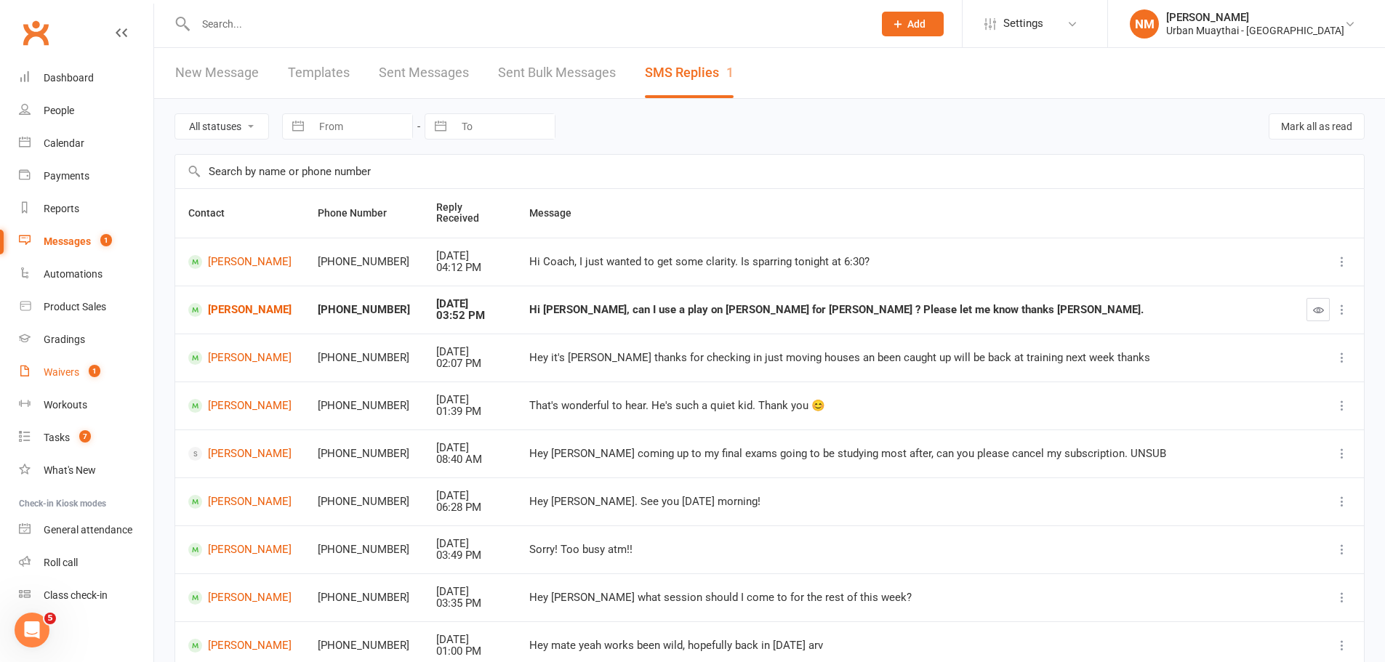
click at [59, 363] on link "Waivers 1" at bounding box center [86, 372] width 135 height 33
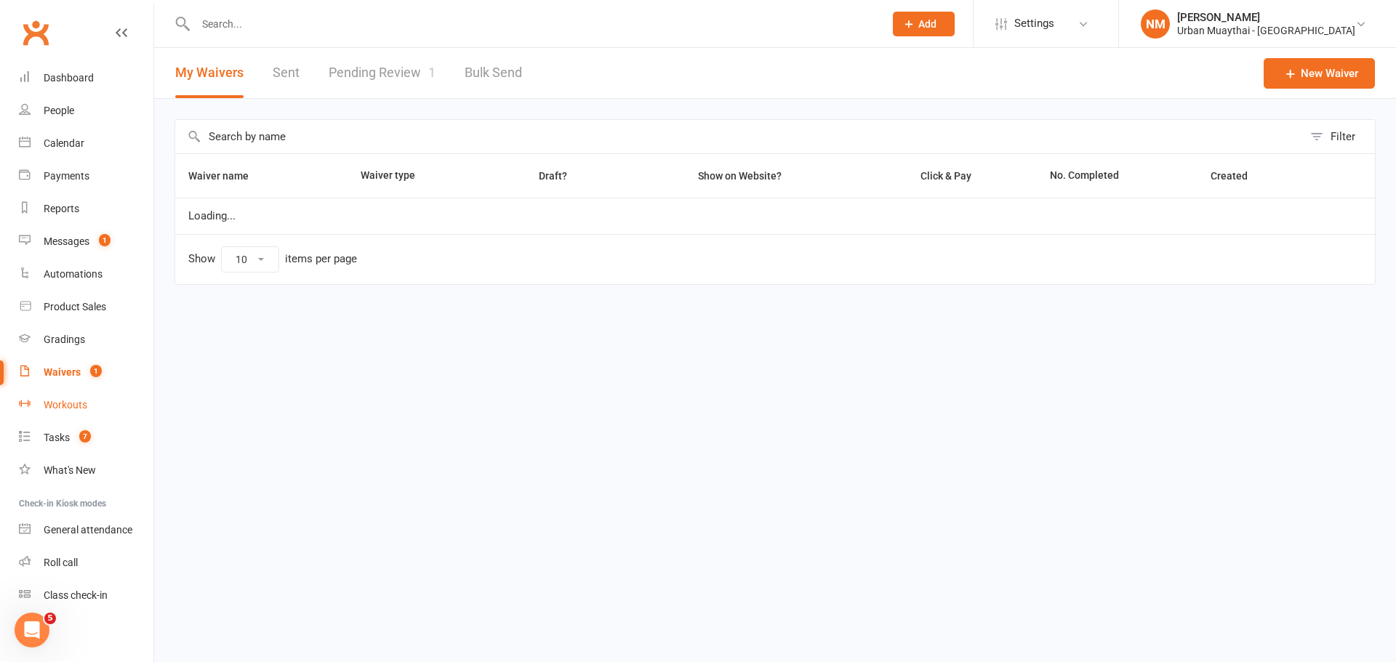
select select "50"
click at [380, 73] on link "Pending Review 1" at bounding box center [382, 73] width 107 height 50
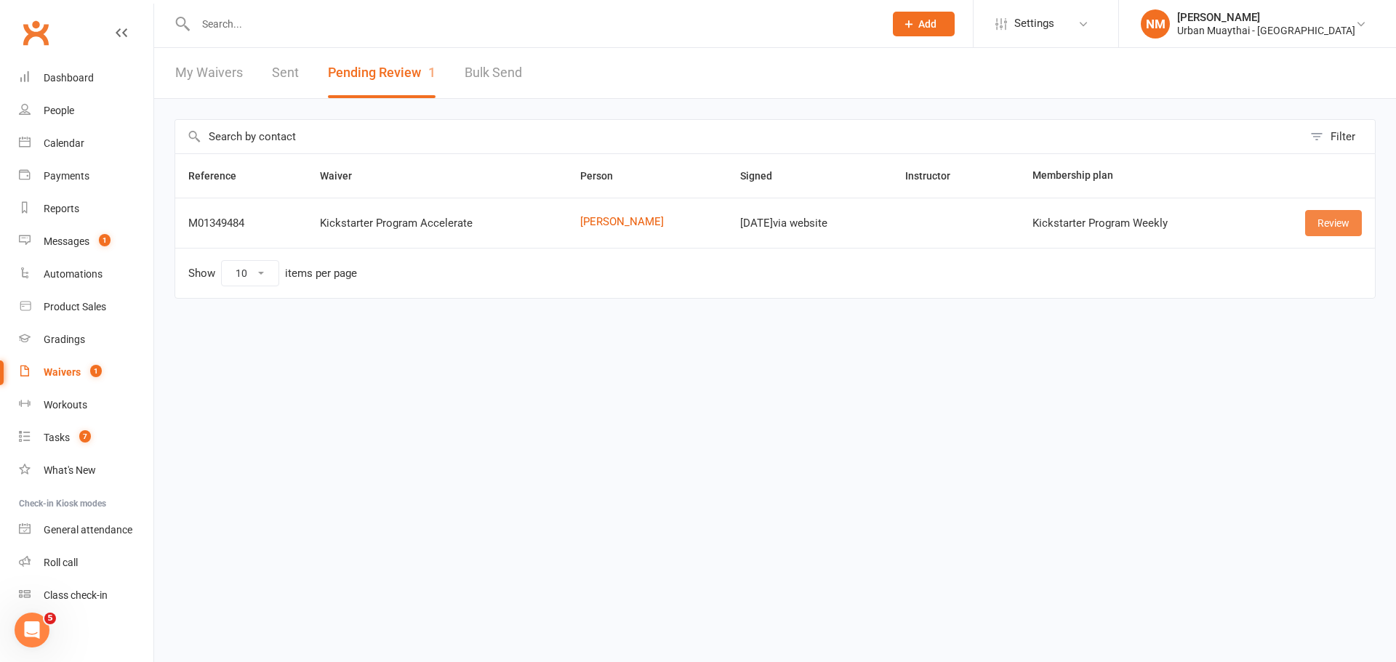
click at [1333, 216] on link "Review" at bounding box center [1333, 223] width 57 height 26
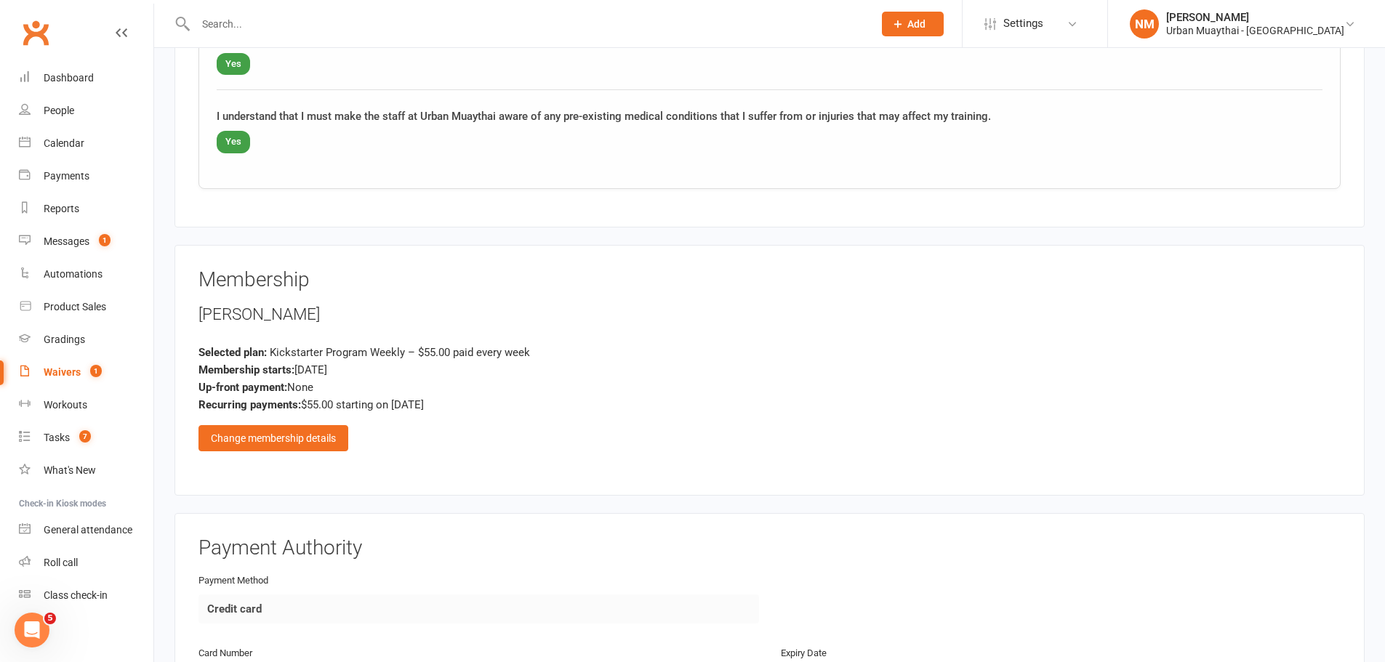
scroll to position [1745, 0]
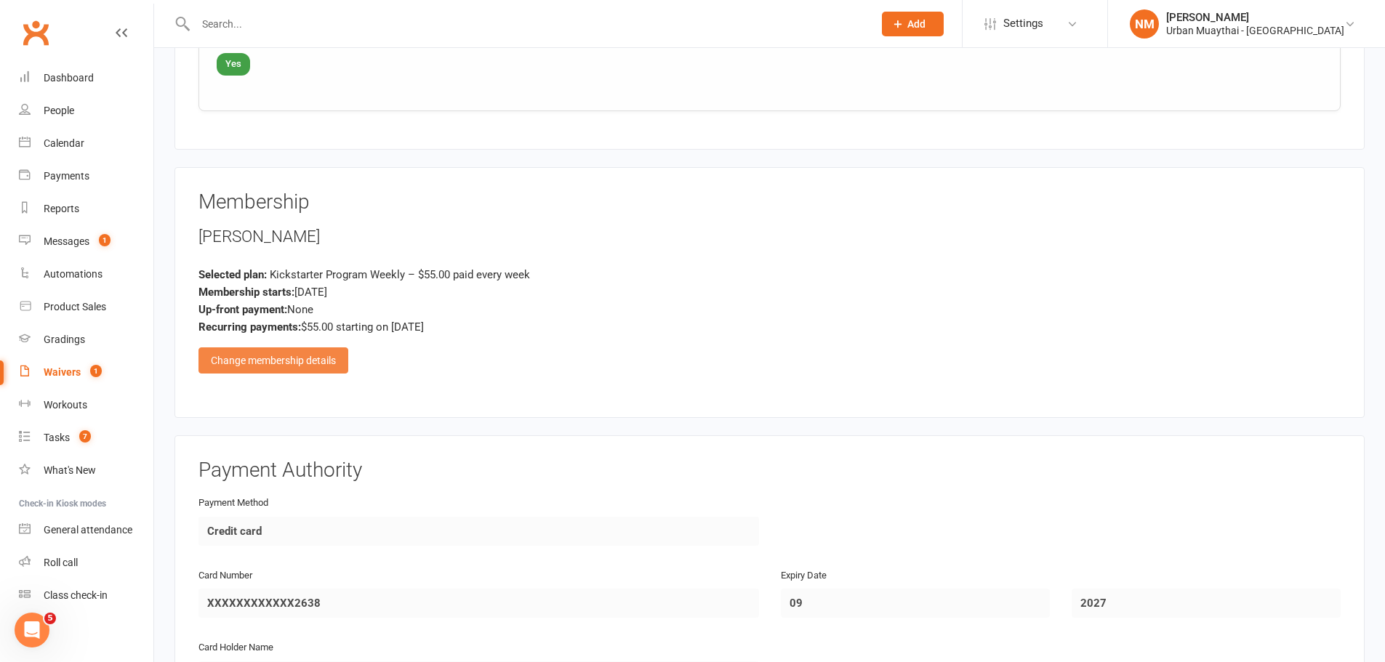
click at [319, 364] on div "Change membership details" at bounding box center [274, 361] width 150 height 26
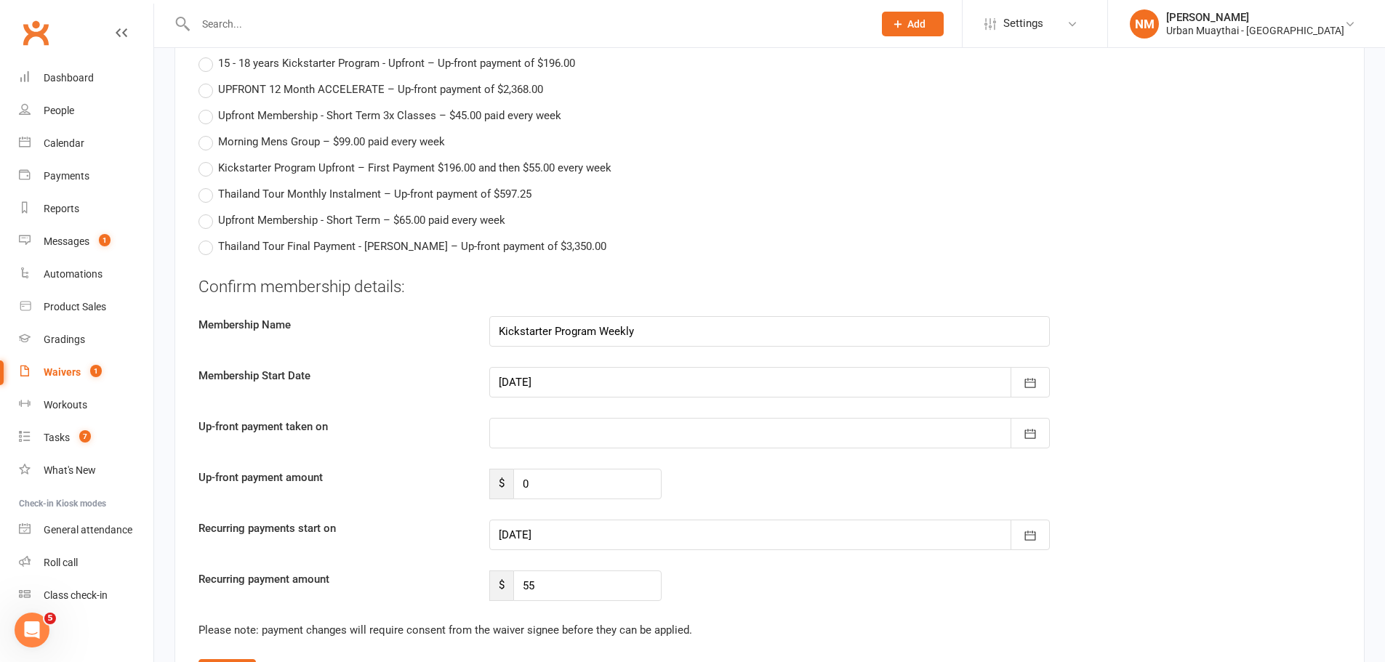
scroll to position [2545, 0]
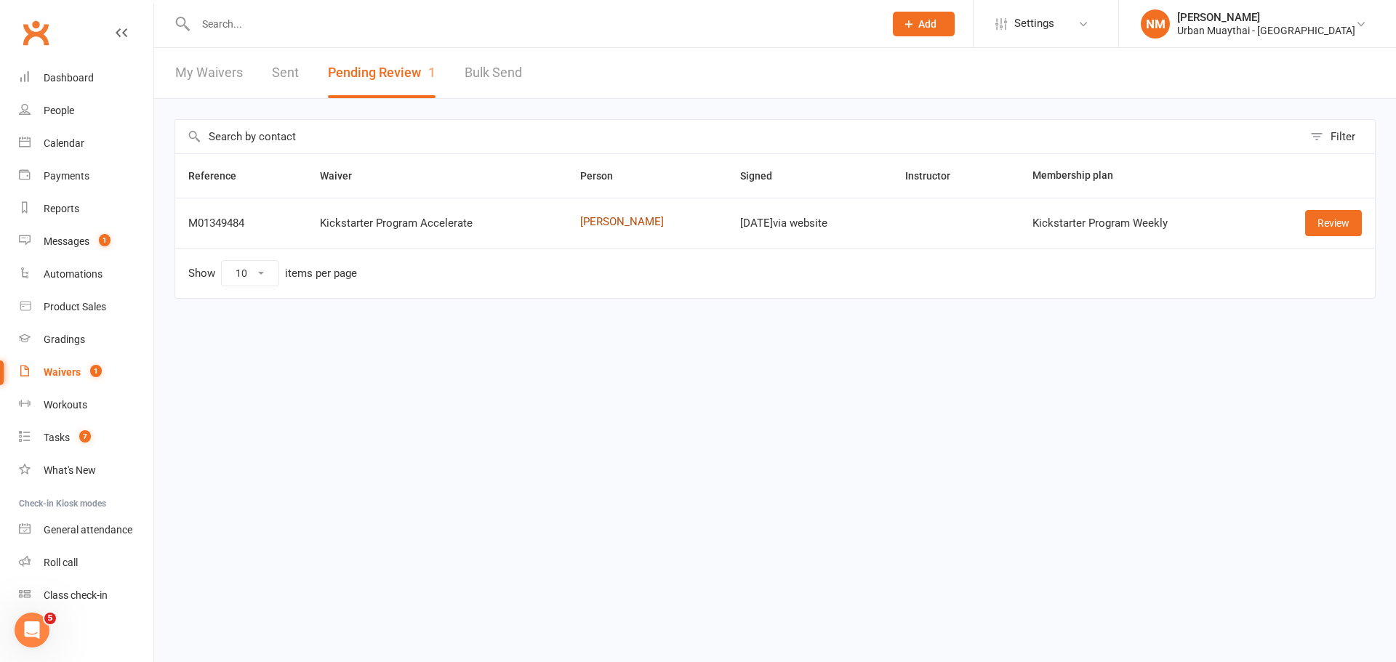
click at [615, 222] on link "Mack Hofma-Whitehead" at bounding box center [647, 222] width 134 height 12
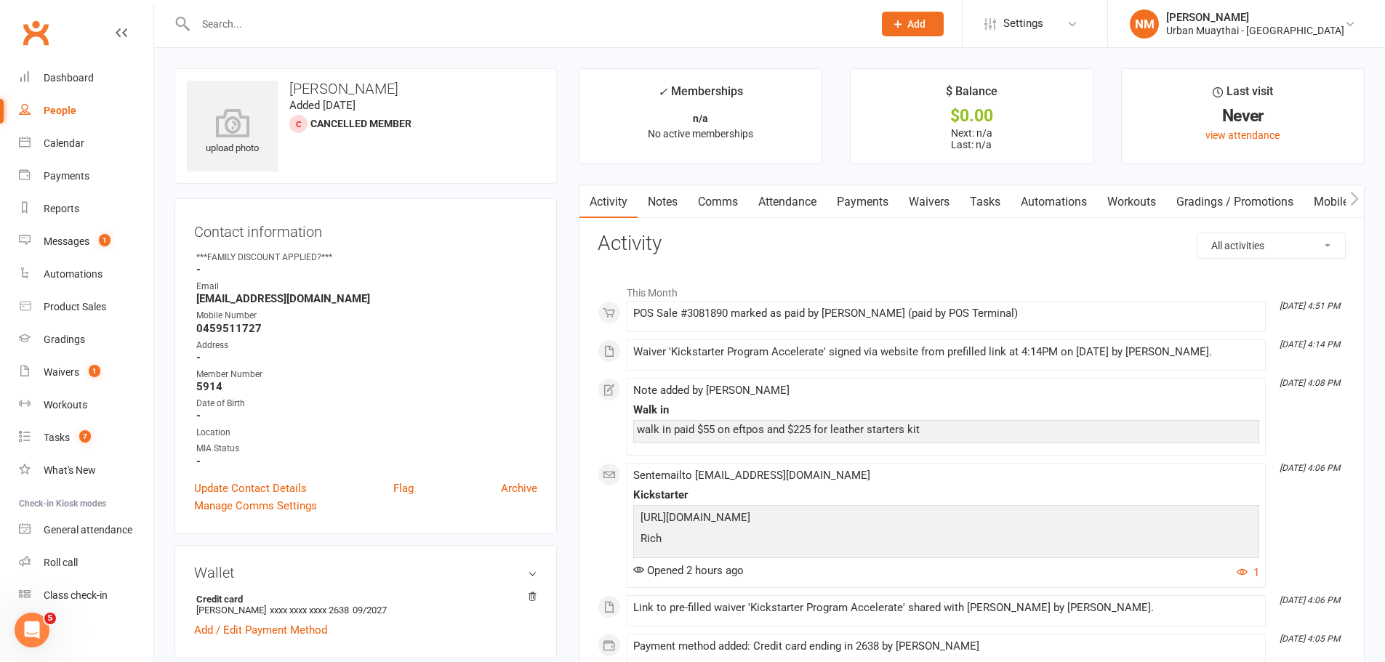
click at [715, 198] on link "Comms" at bounding box center [718, 201] width 60 height 33
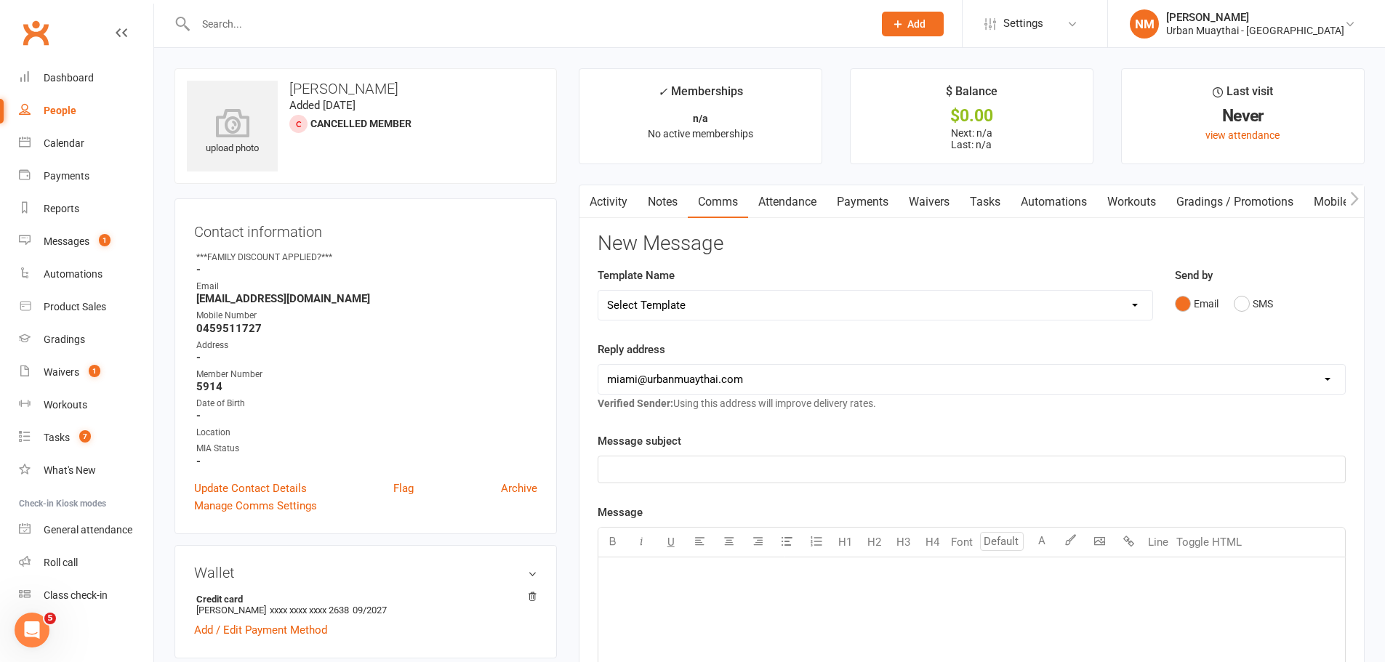
click at [692, 205] on link "Comms" at bounding box center [718, 201] width 60 height 33
click at [668, 207] on link "Notes" at bounding box center [663, 201] width 50 height 33
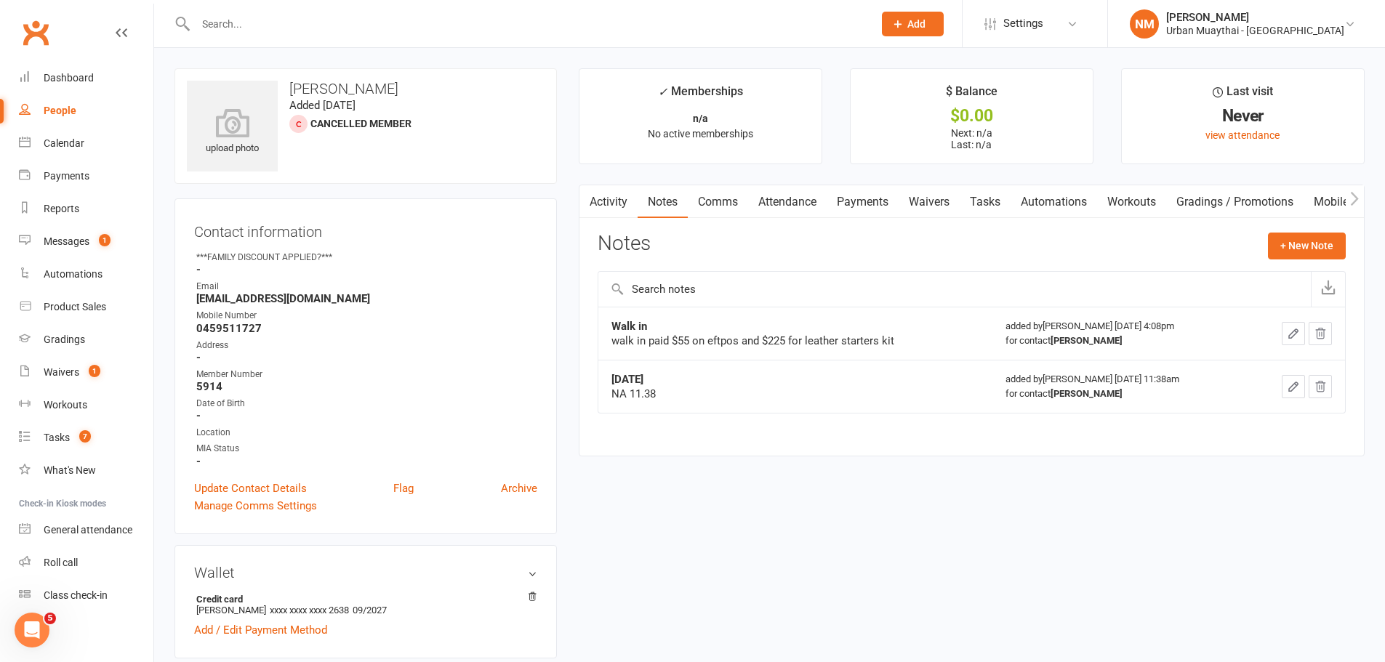
click at [617, 203] on link "Activity" at bounding box center [609, 201] width 58 height 33
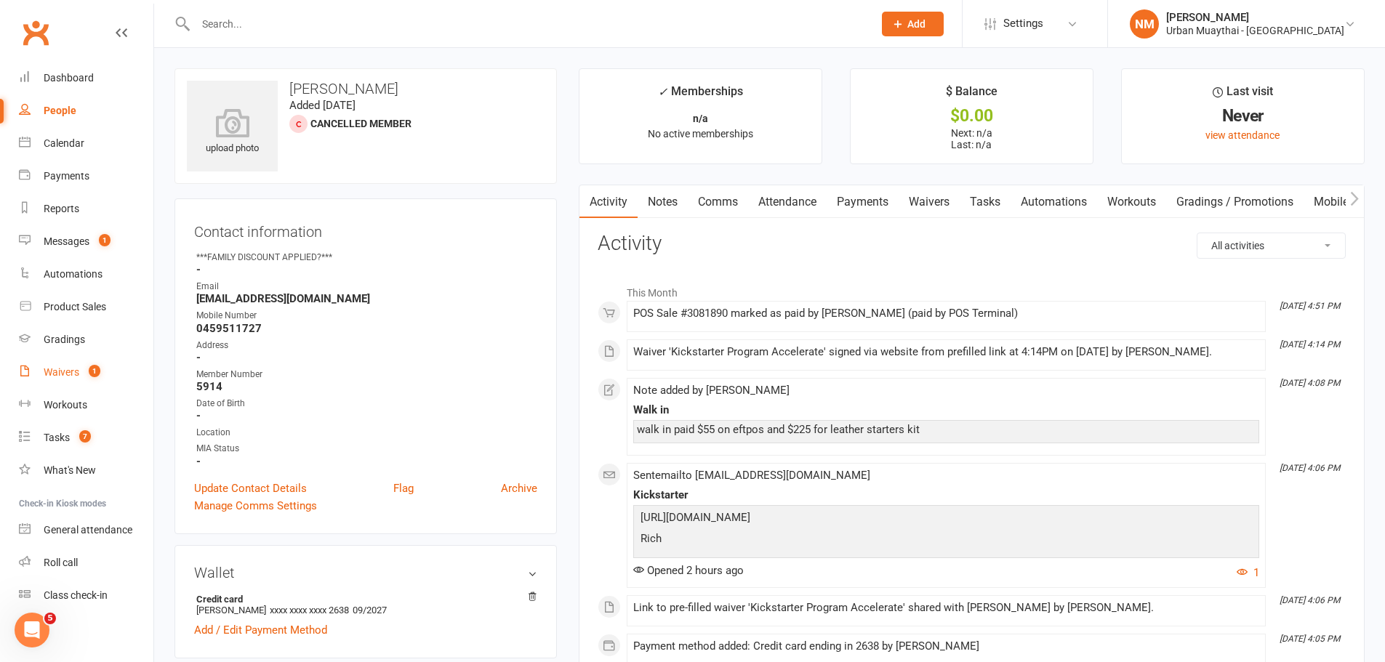
click at [62, 361] on link "Waivers 1" at bounding box center [86, 372] width 135 height 33
select select "50"
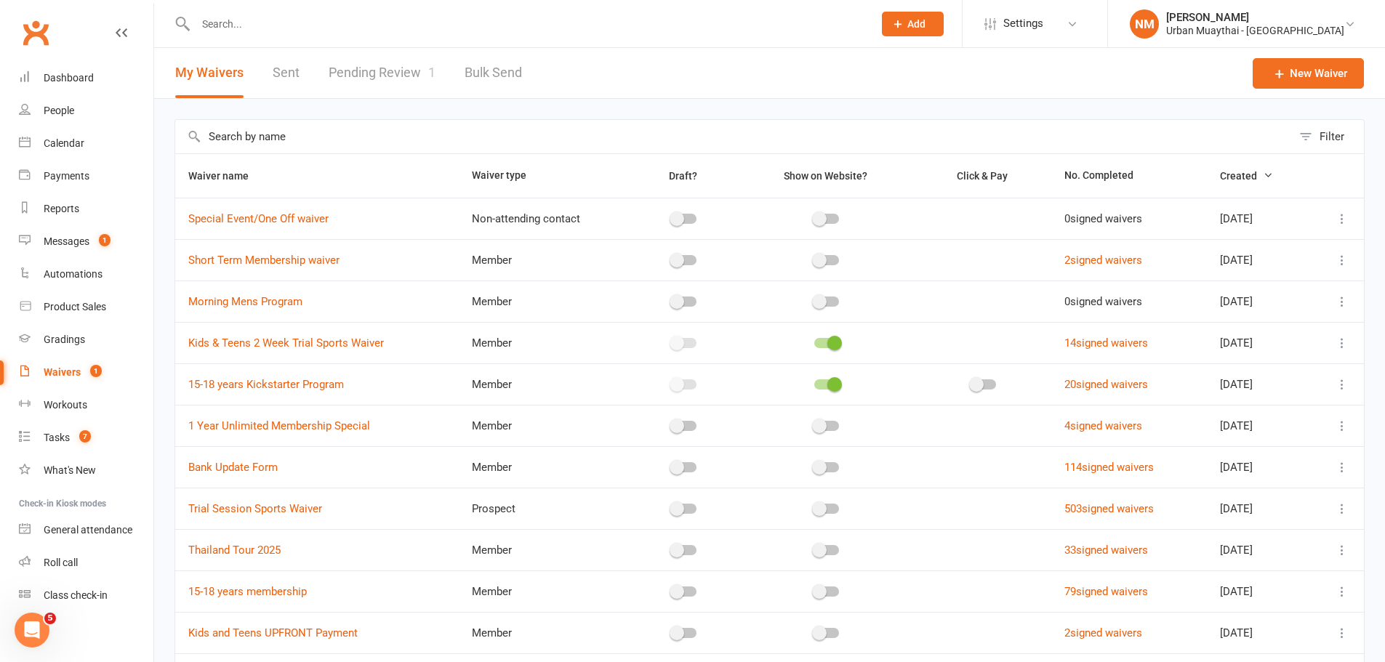
click at [417, 76] on link "Pending Review 1" at bounding box center [382, 73] width 107 height 50
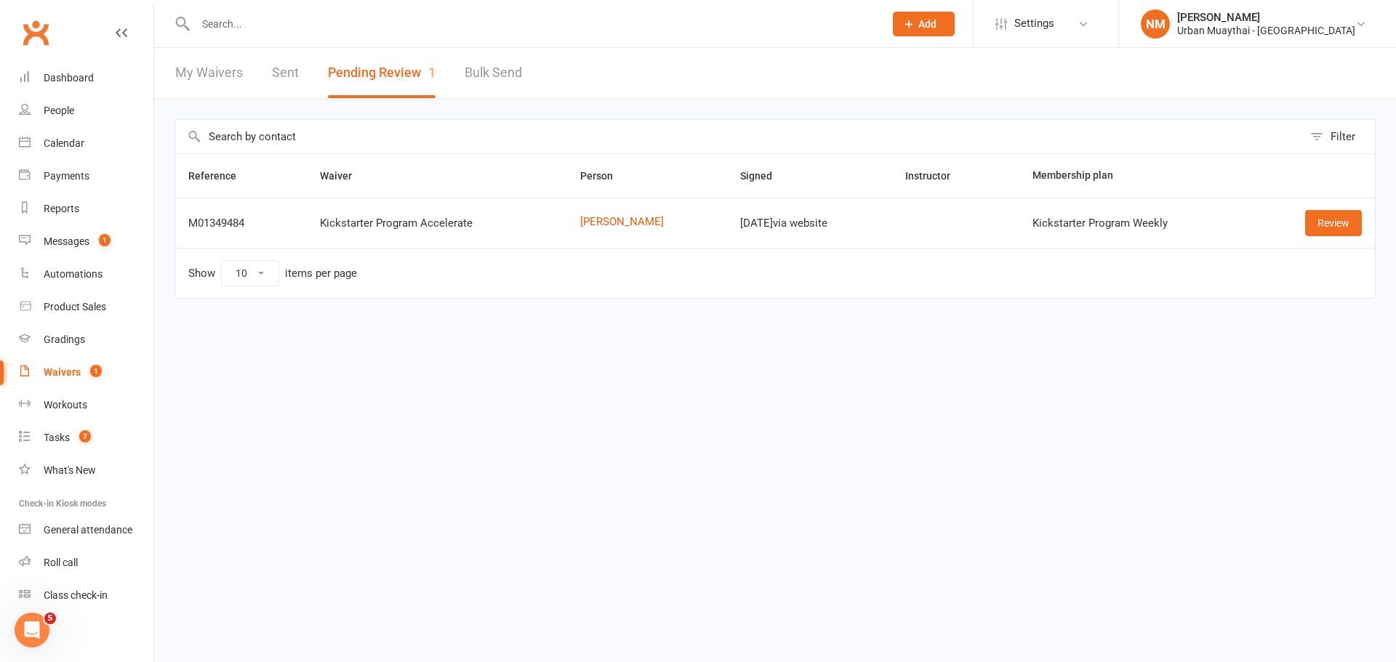
click at [1347, 208] on td "Review" at bounding box center [1314, 223] width 121 height 50
click at [1342, 214] on link "Review" at bounding box center [1333, 223] width 57 height 26
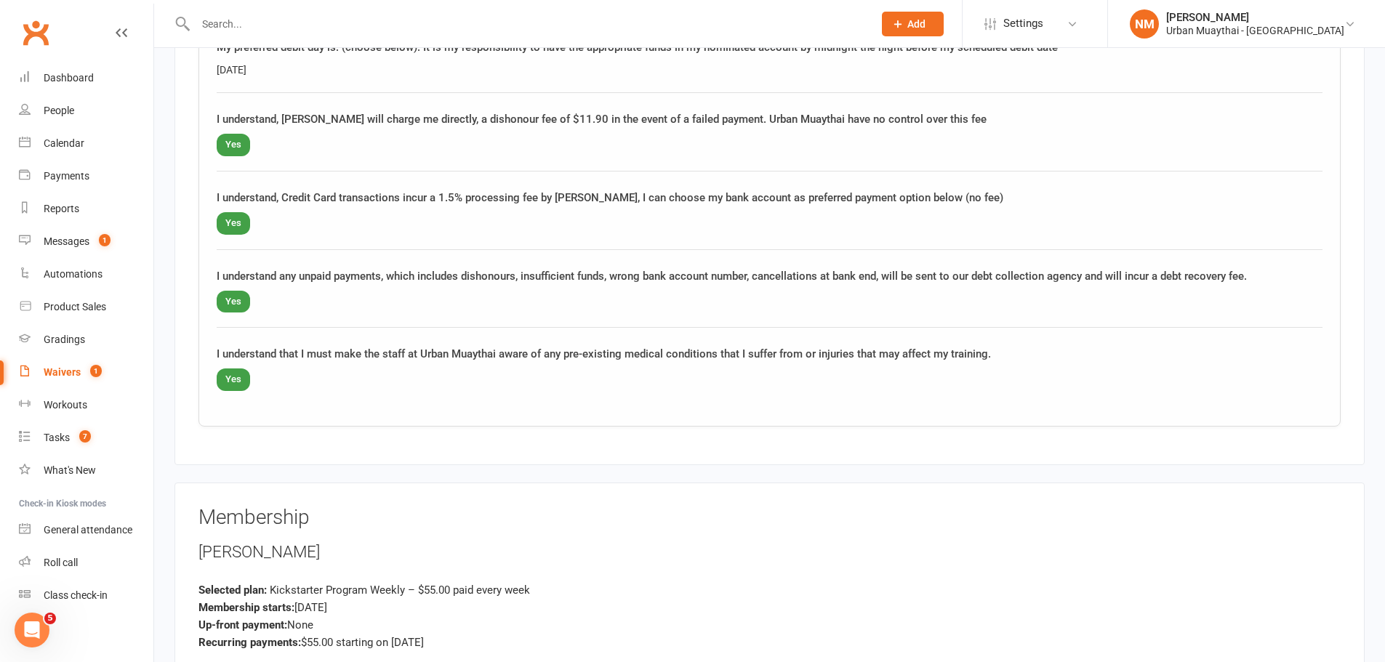
scroll to position [1454, 0]
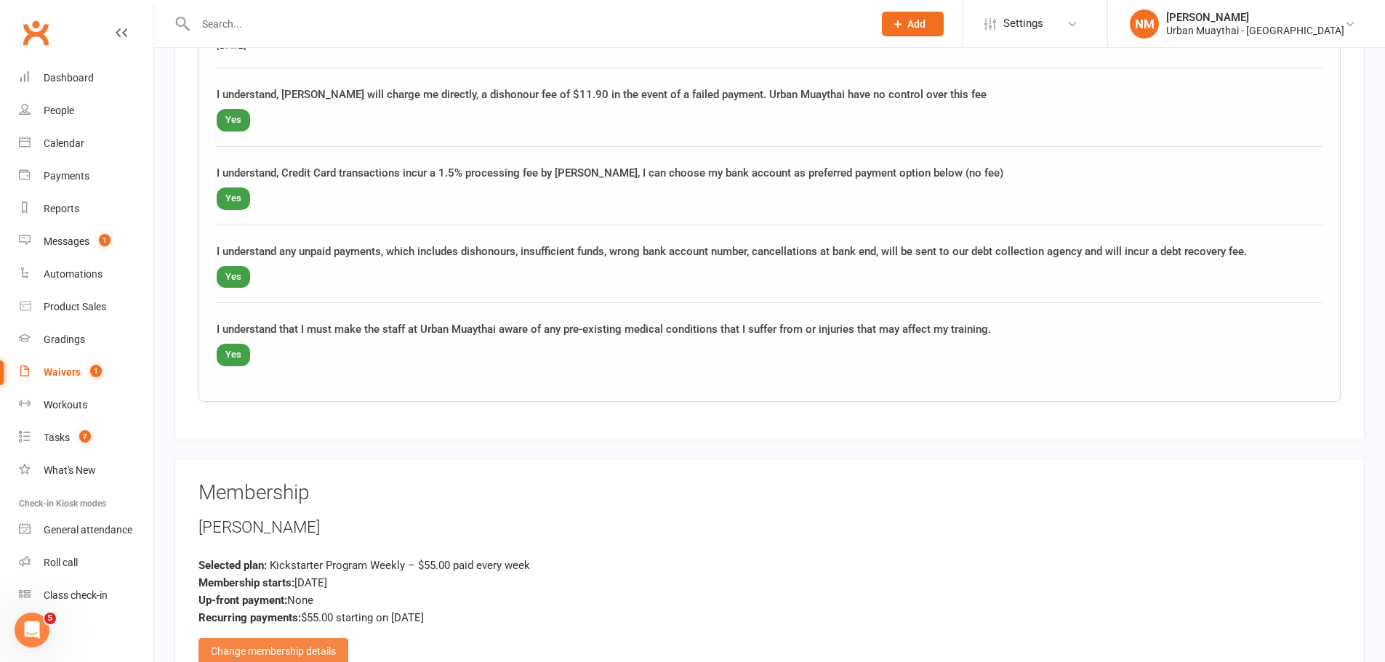
click at [276, 648] on div "Change membership details" at bounding box center [274, 651] width 150 height 26
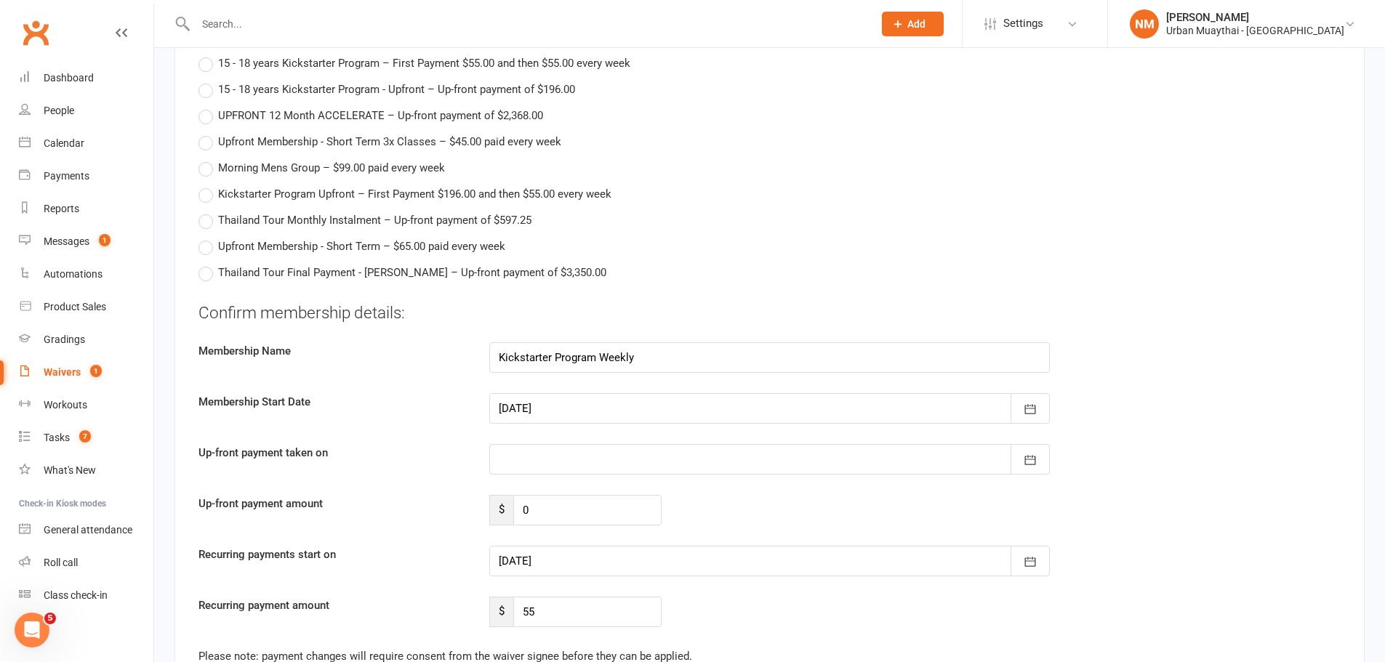
scroll to position [2763, 0]
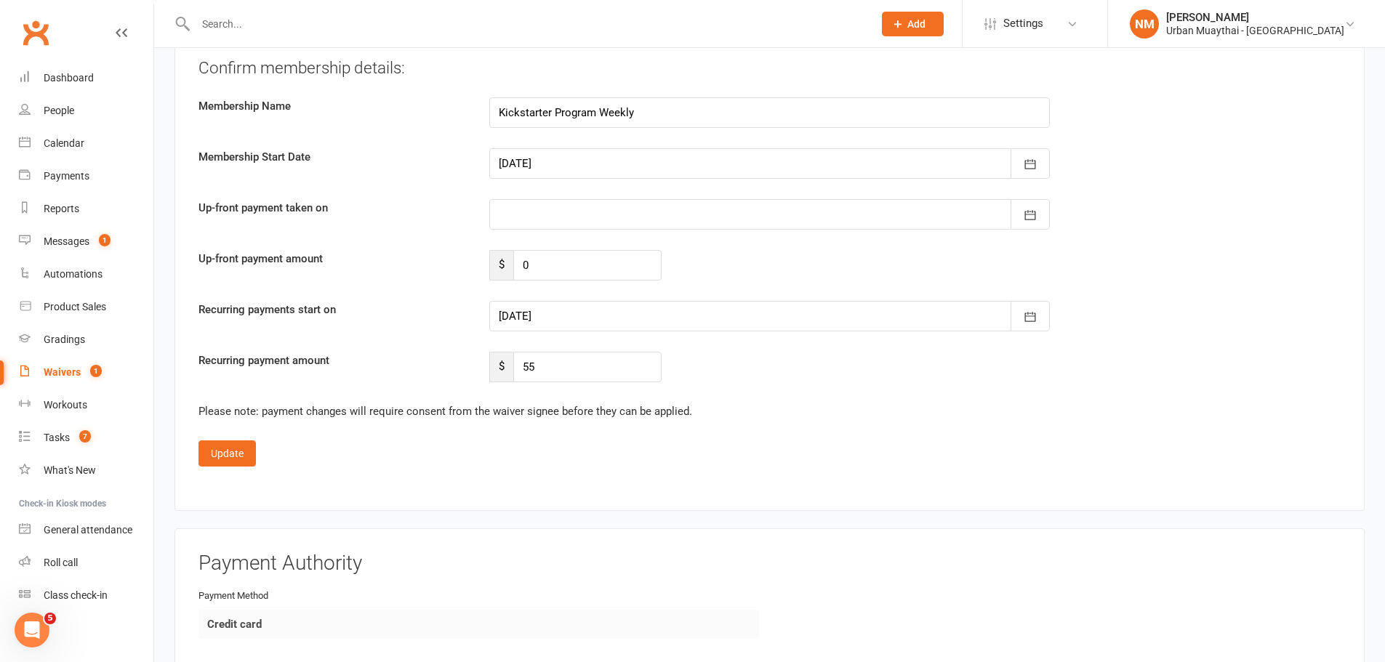
click at [545, 219] on div at bounding box center [769, 214] width 561 height 31
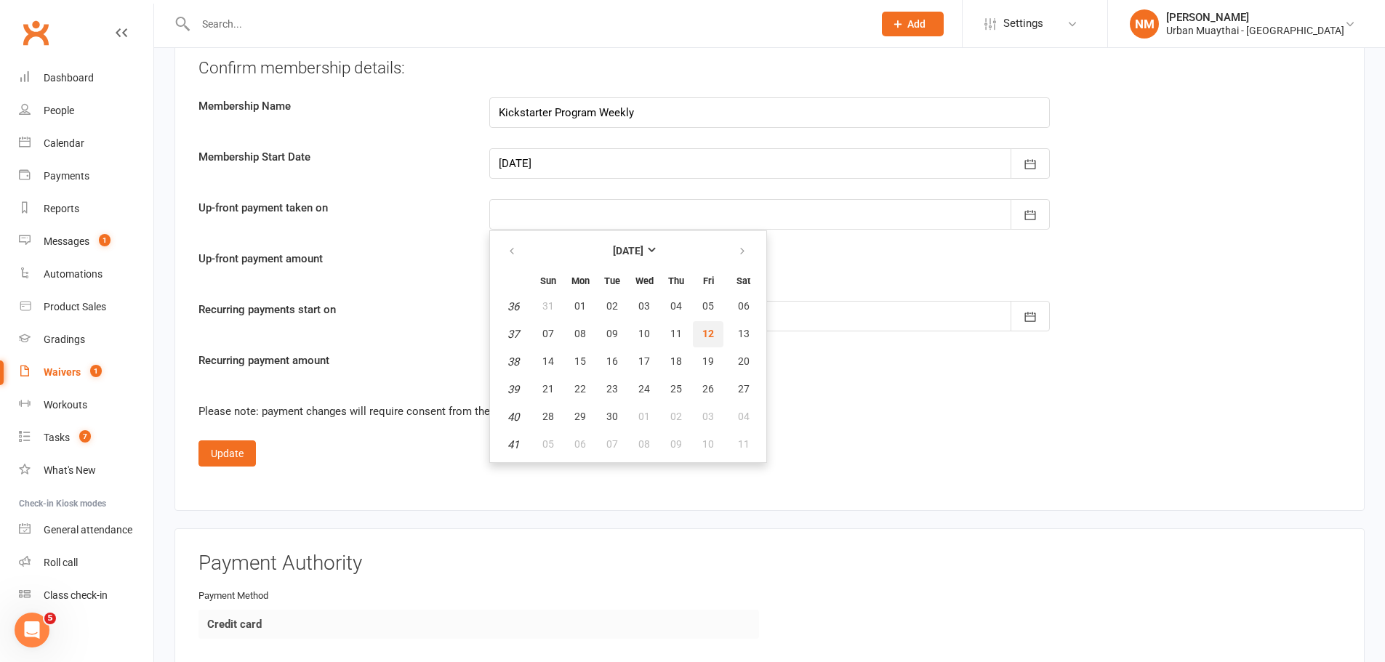
click at [709, 332] on span "12" at bounding box center [708, 334] width 12 height 12
type input "[DATE]"
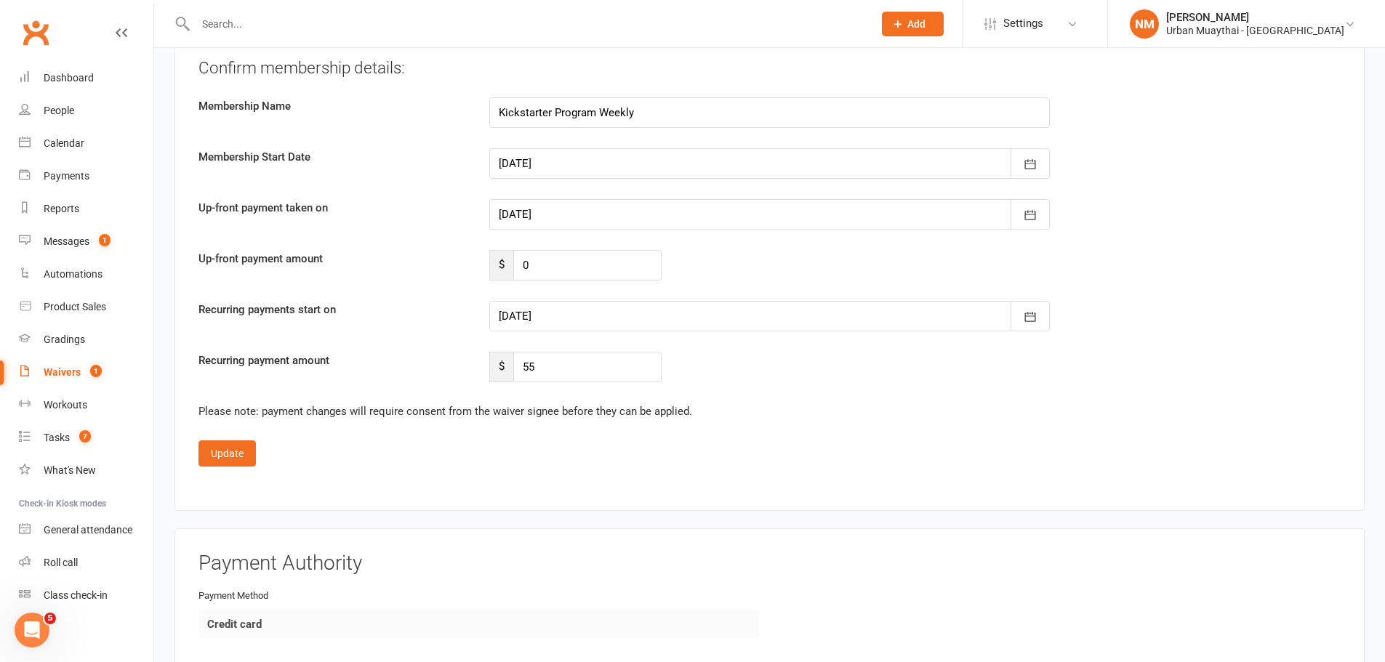
click at [558, 159] on div at bounding box center [769, 163] width 561 height 31
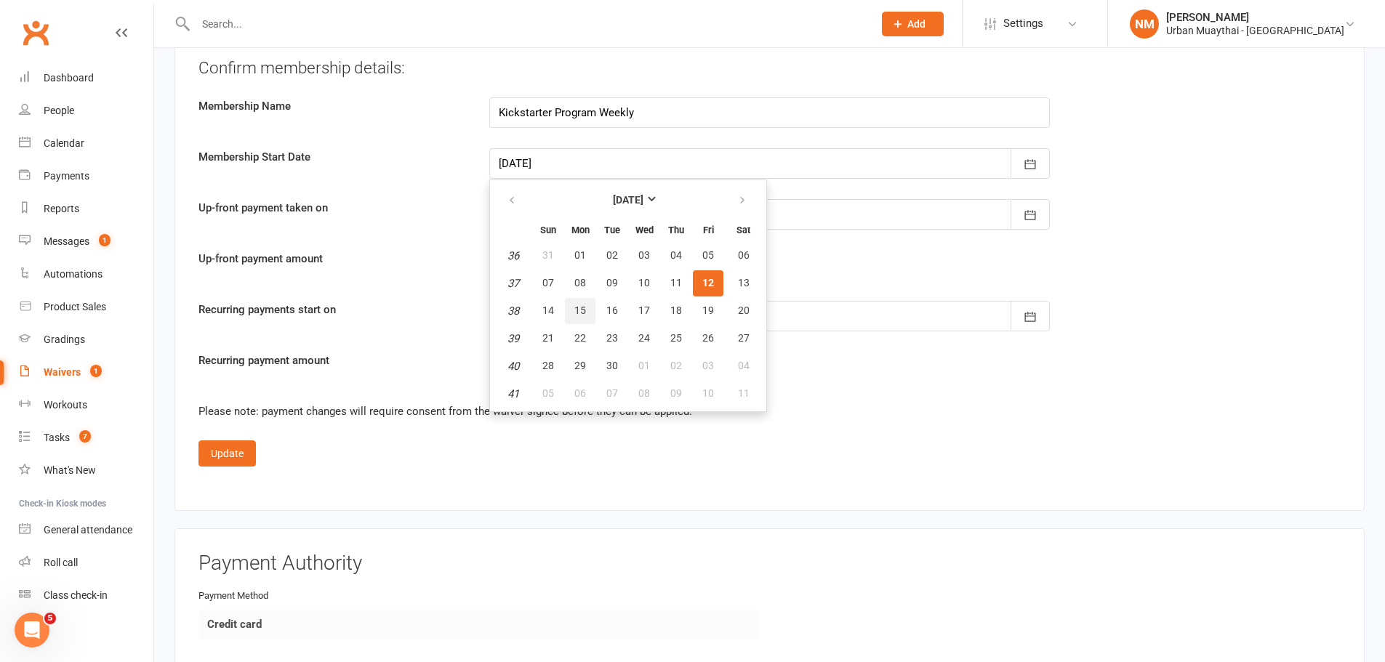
click at [580, 309] on span "15" at bounding box center [580, 311] width 12 height 12
type input "15 Sep 2025"
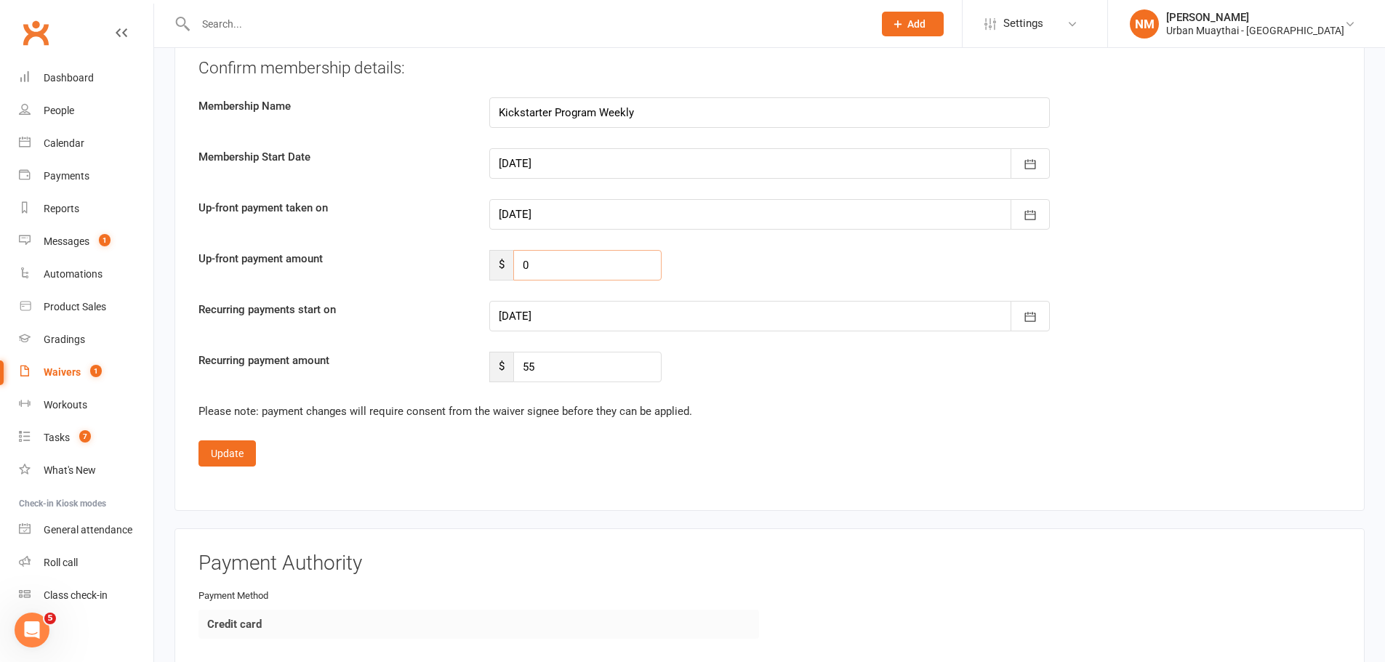
click at [553, 265] on input "0" at bounding box center [587, 265] width 148 height 31
type input "55"
click at [604, 318] on div at bounding box center [769, 316] width 561 height 31
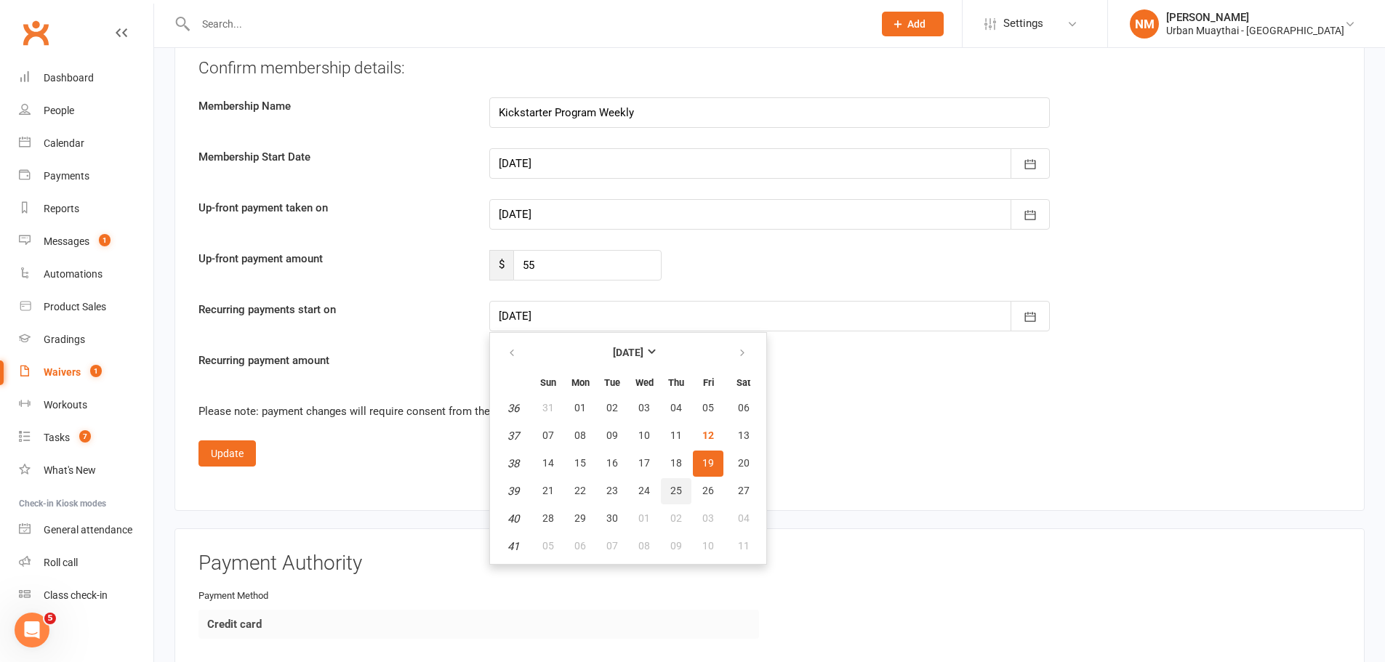
click at [673, 489] on span "25" at bounding box center [676, 491] width 12 height 12
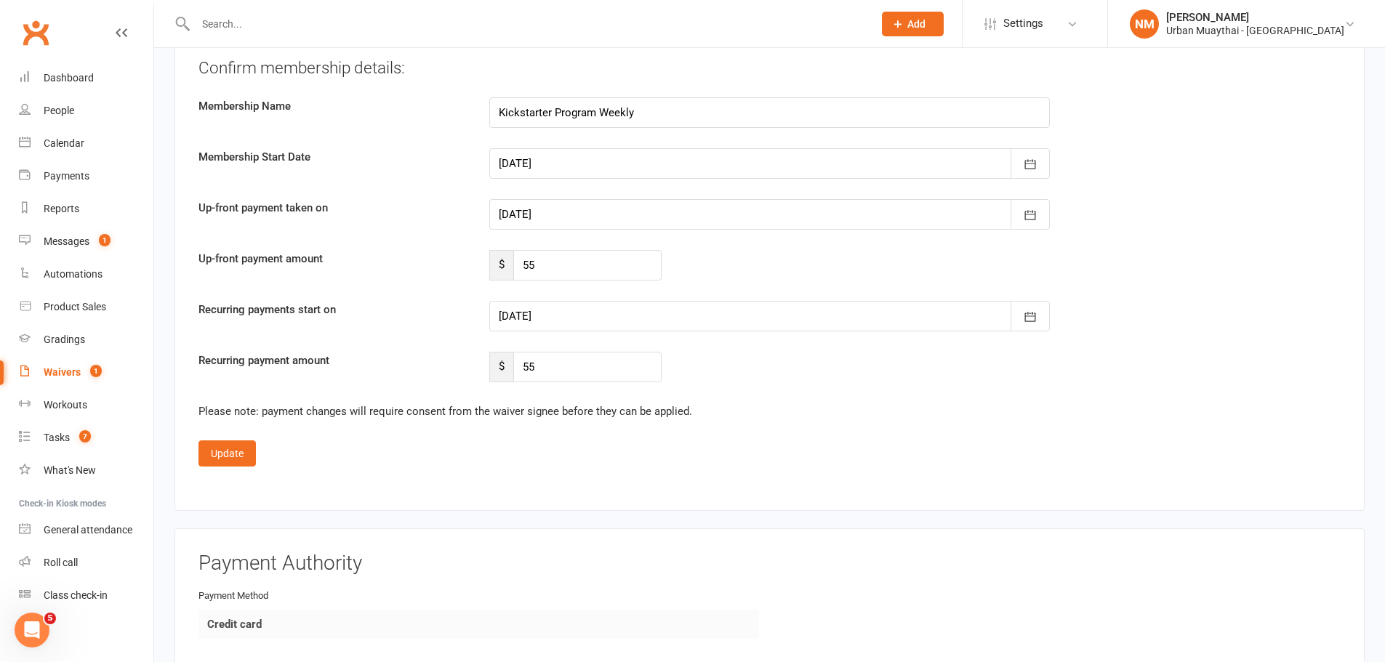
click at [599, 313] on div at bounding box center [769, 316] width 561 height 31
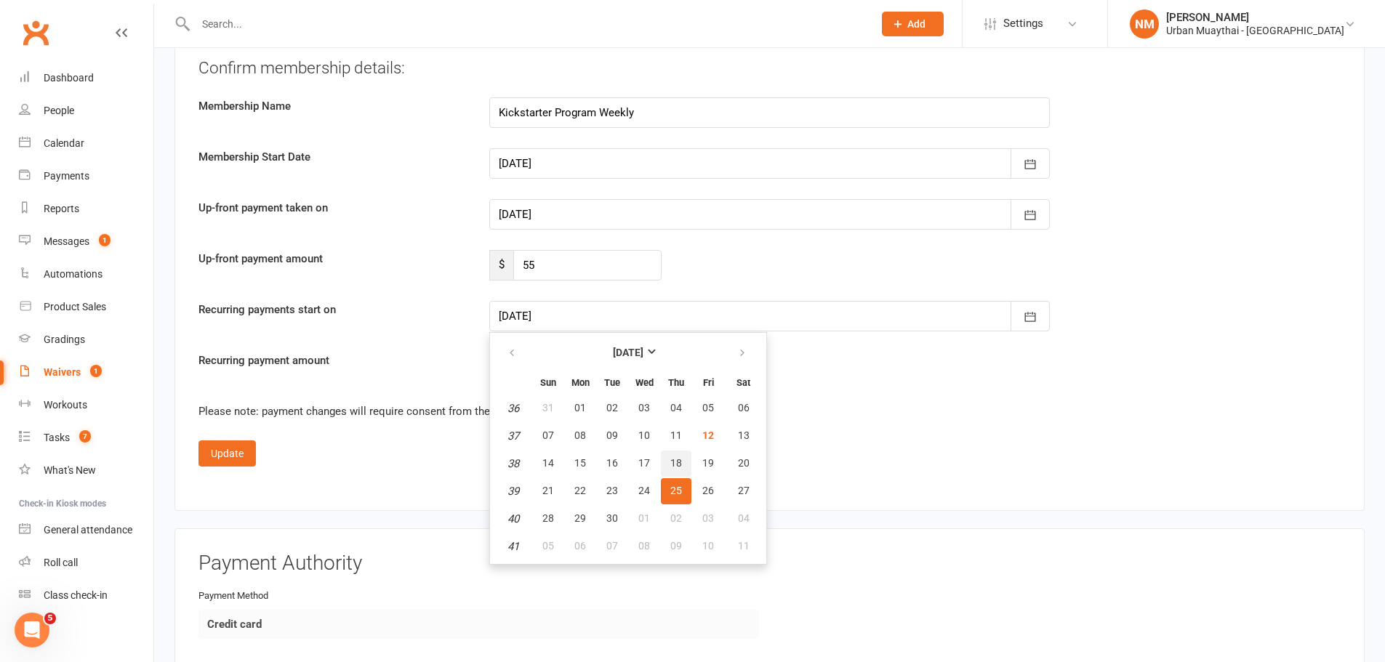
click at [684, 465] on button "18" at bounding box center [676, 464] width 31 height 26
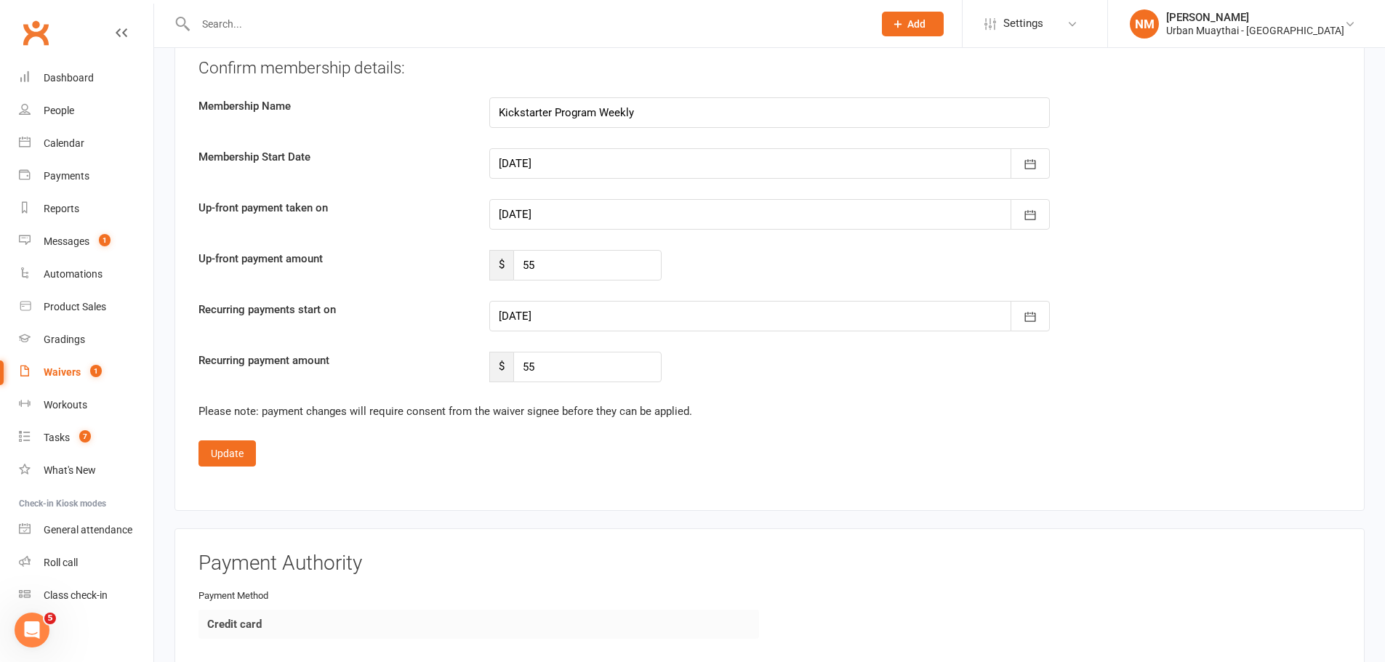
click at [584, 307] on div at bounding box center [769, 316] width 561 height 31
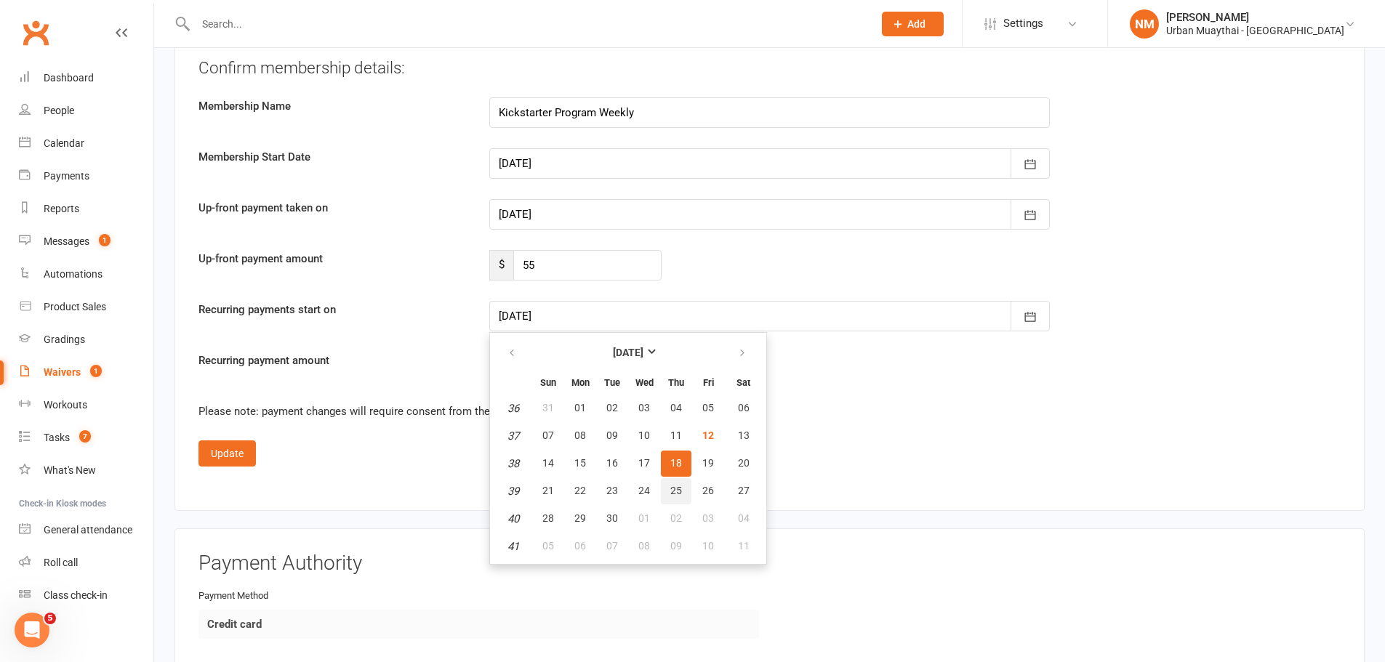
click at [667, 484] on button "25" at bounding box center [676, 491] width 31 height 26
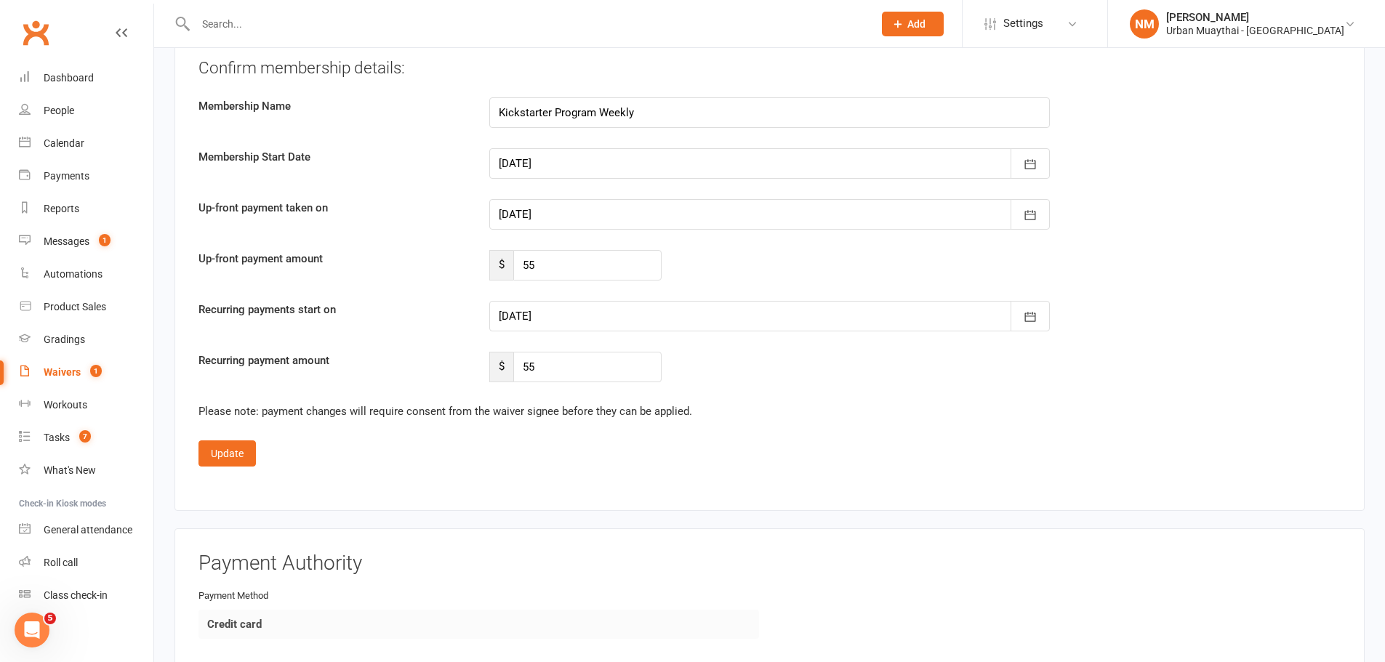
click at [572, 331] on div at bounding box center [769, 316] width 561 height 31
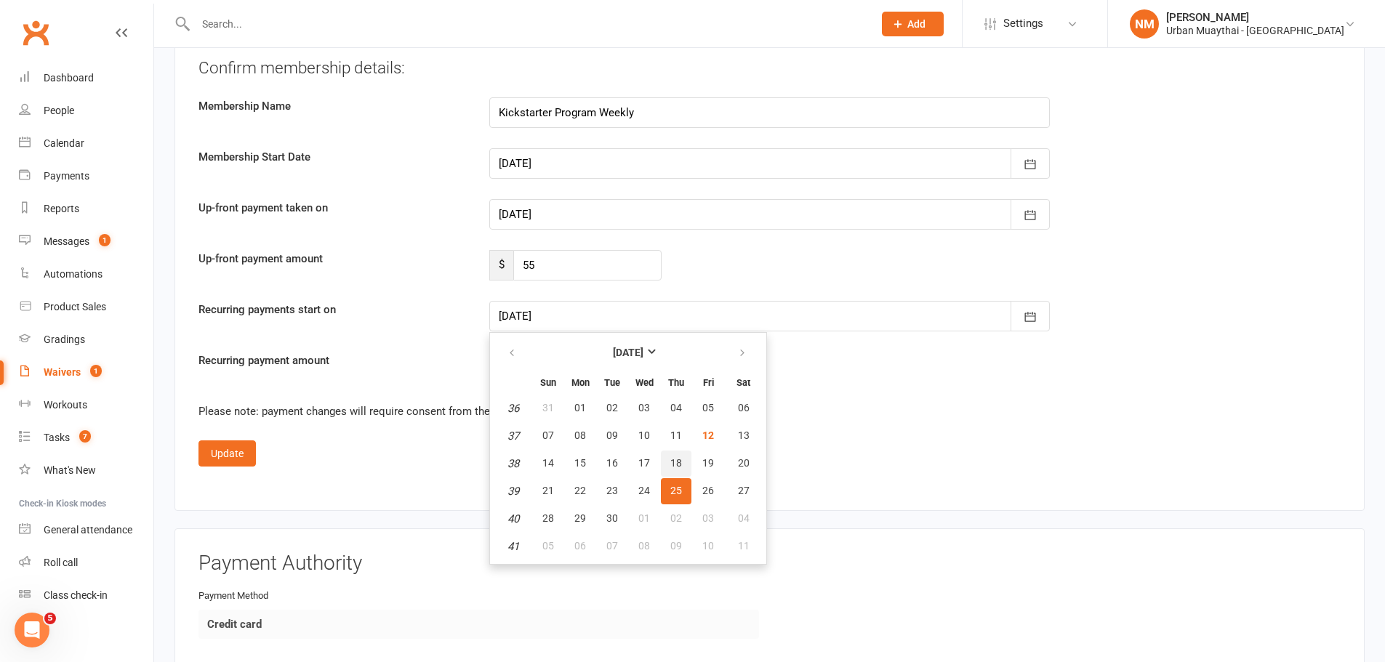
click at [670, 459] on span "18" at bounding box center [676, 463] width 12 height 12
type input "18 Sep 2025"
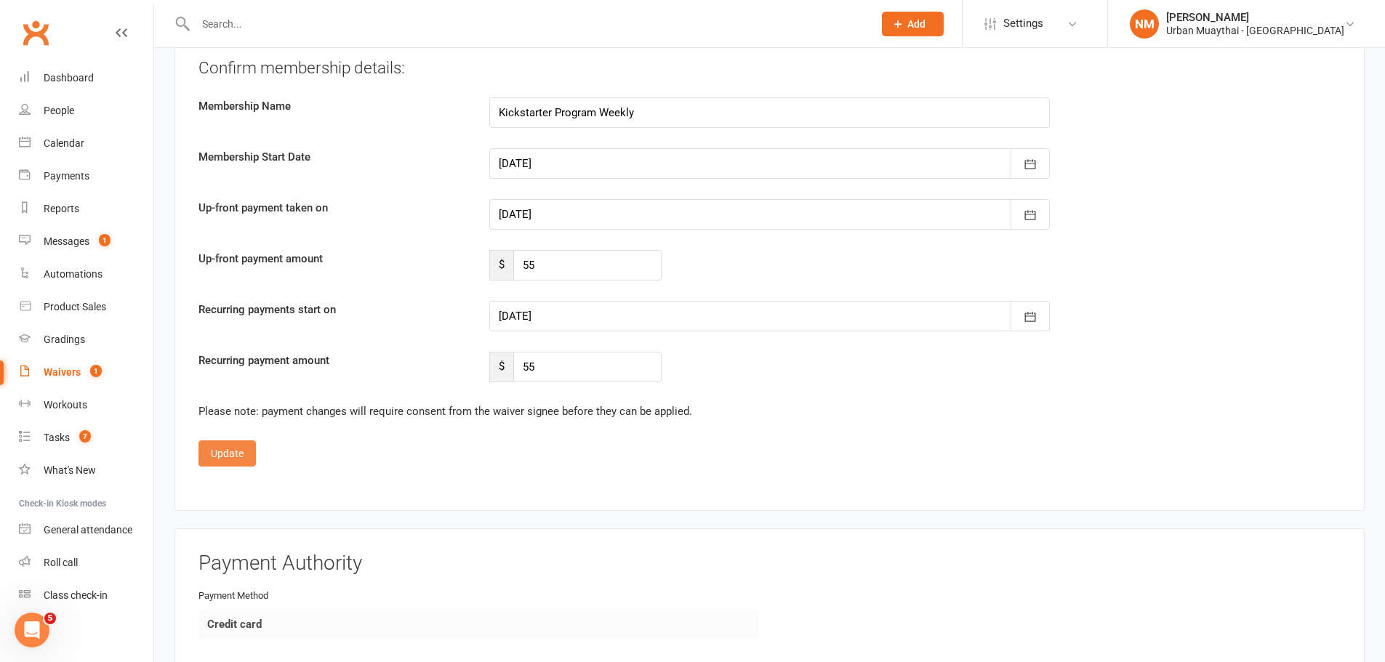
click at [220, 462] on button "Update" at bounding box center [227, 454] width 57 height 26
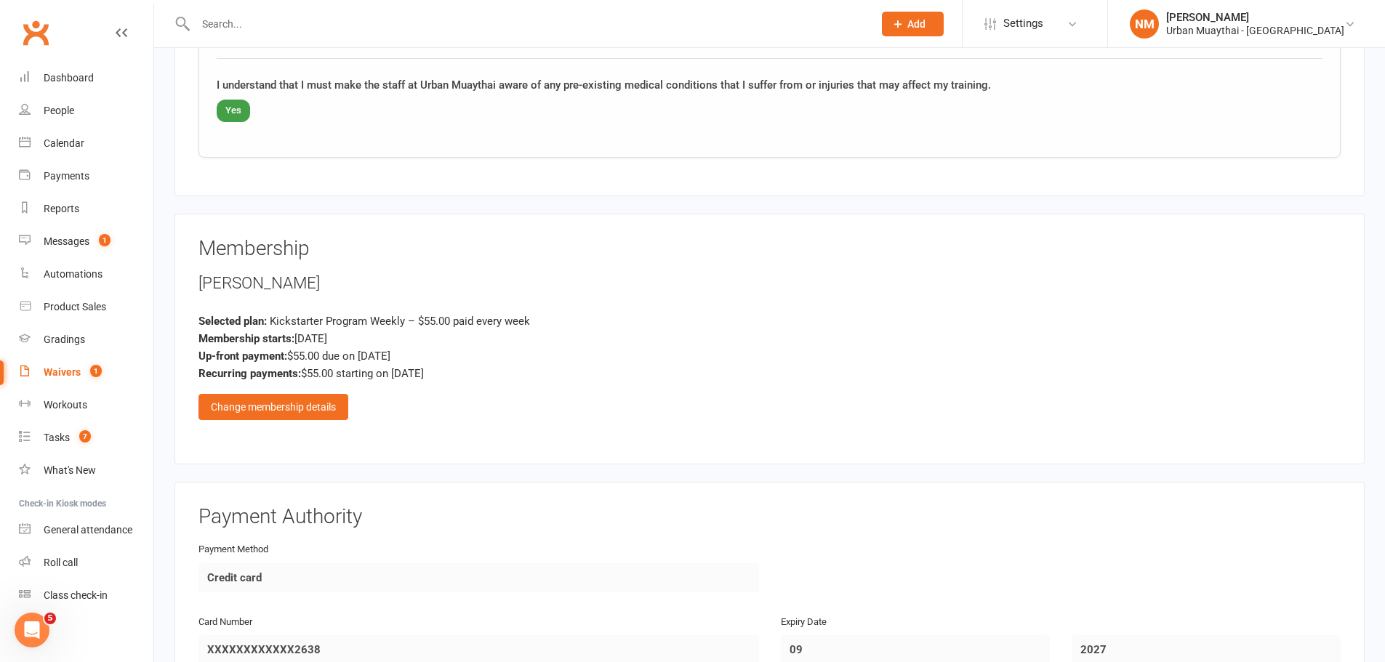
scroll to position [1674, 0]
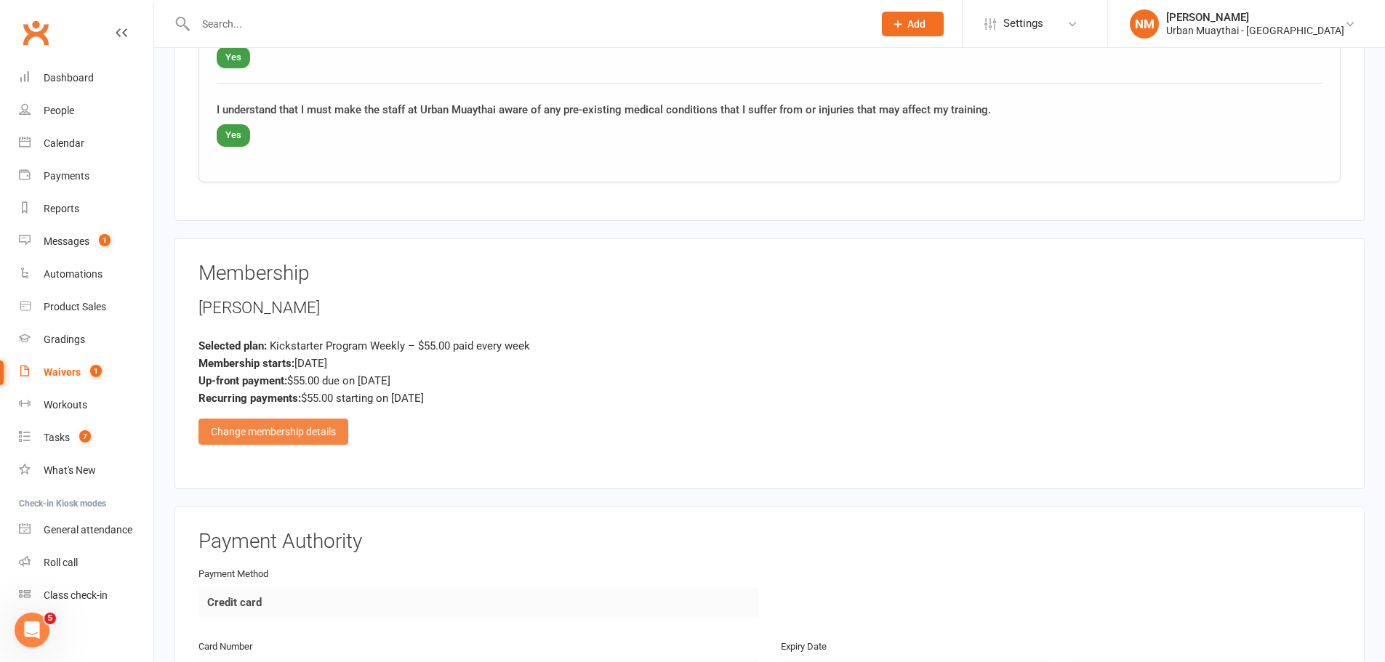
click at [302, 440] on div "Change membership details" at bounding box center [274, 432] width 150 height 26
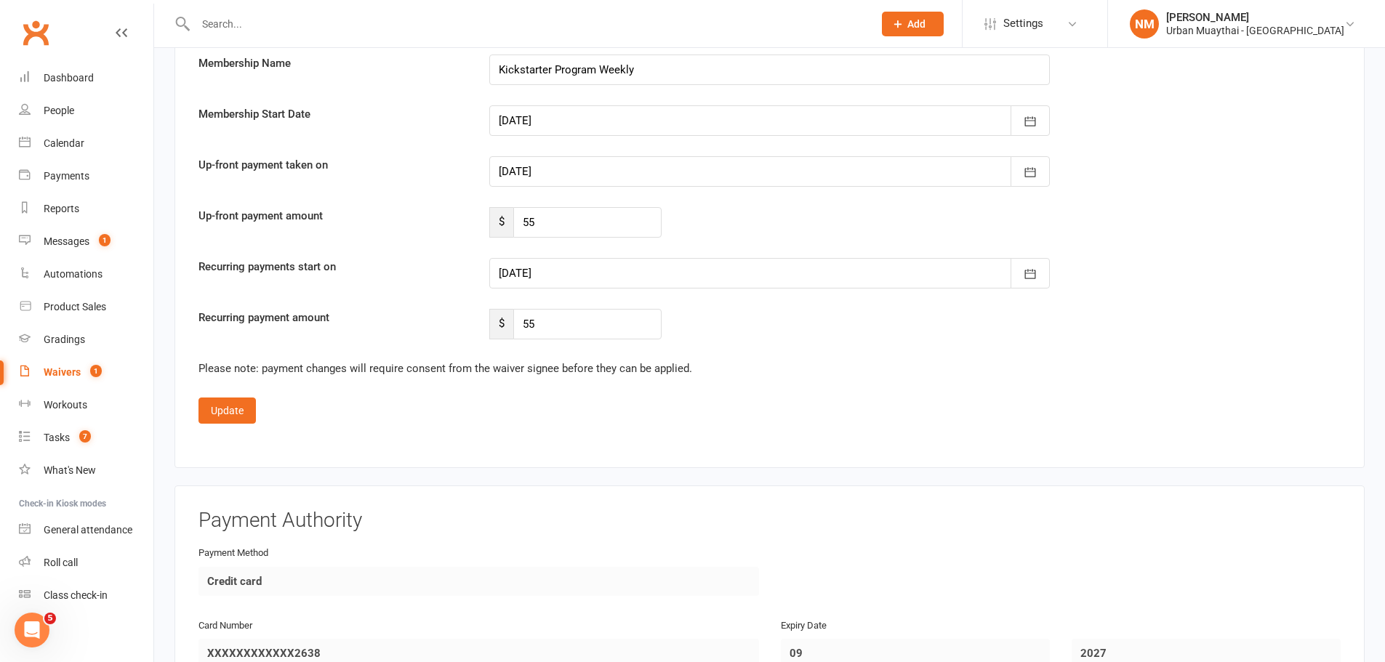
scroll to position [2837, 0]
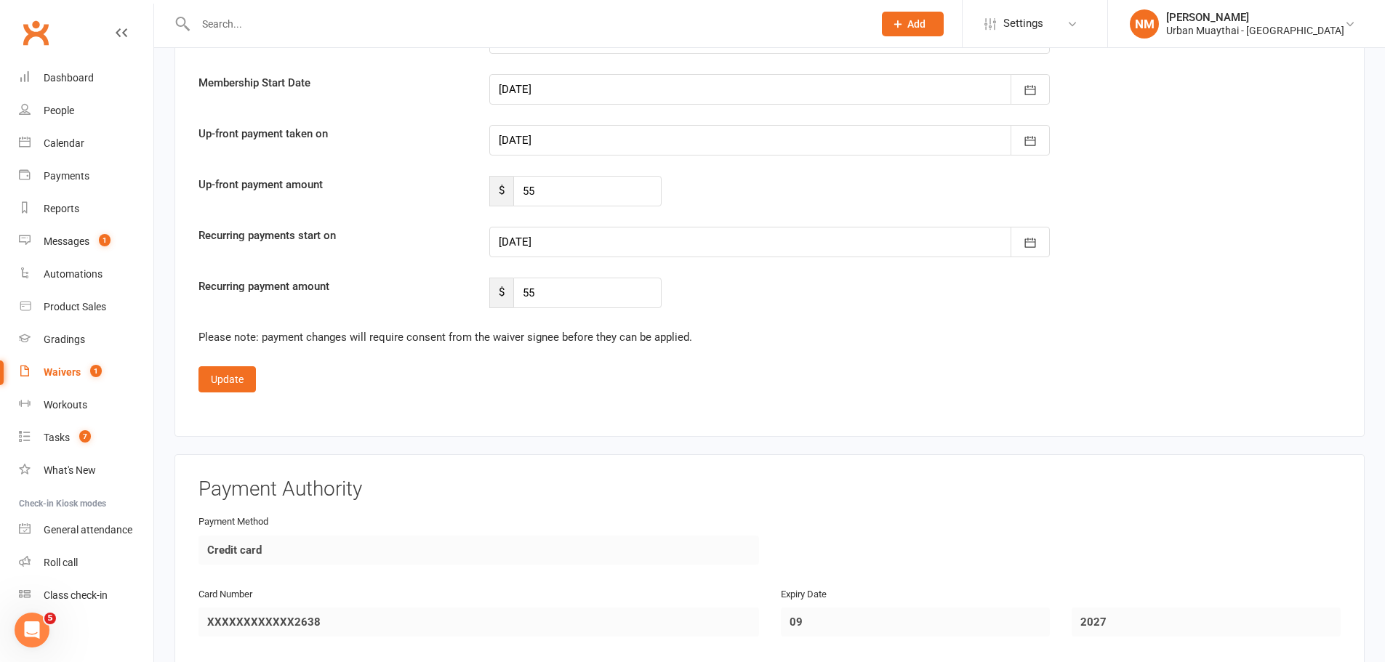
click at [563, 240] on div at bounding box center [769, 242] width 561 height 31
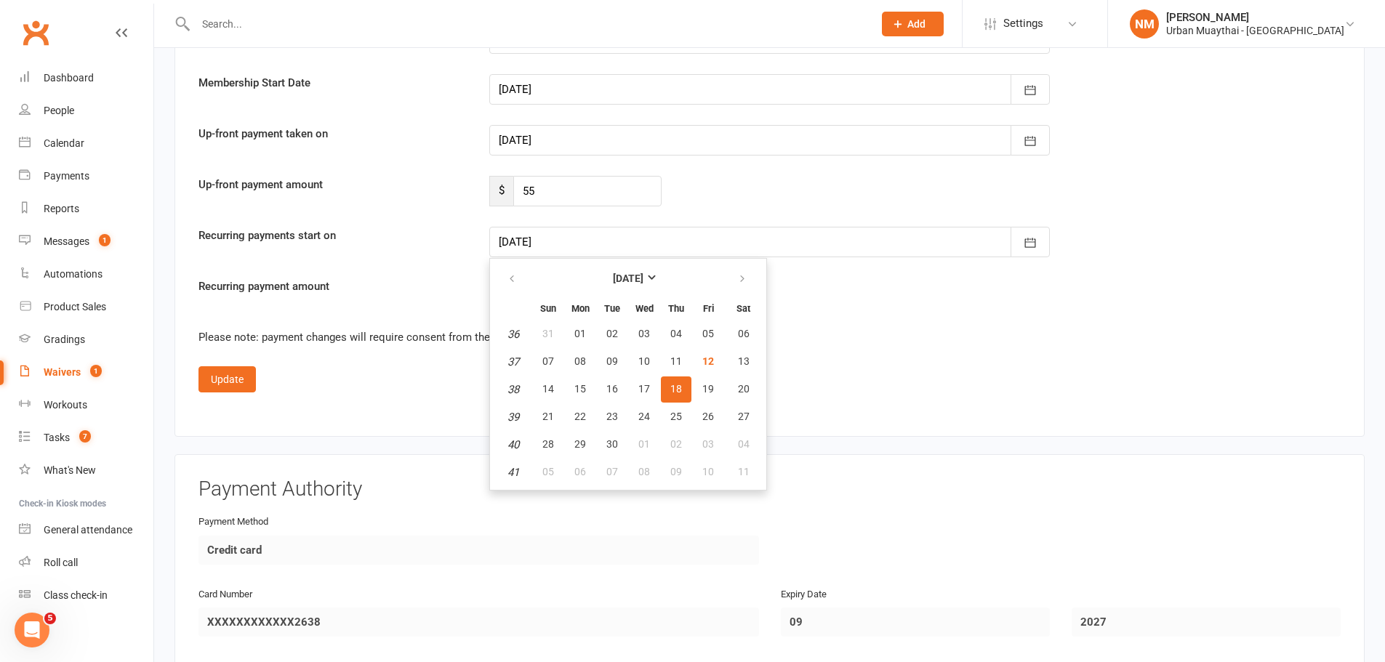
click at [856, 350] on fieldset "Confirm membership details: Membership Name Kickstarter Program Weekly Membersh…" at bounding box center [770, 188] width 1142 height 410
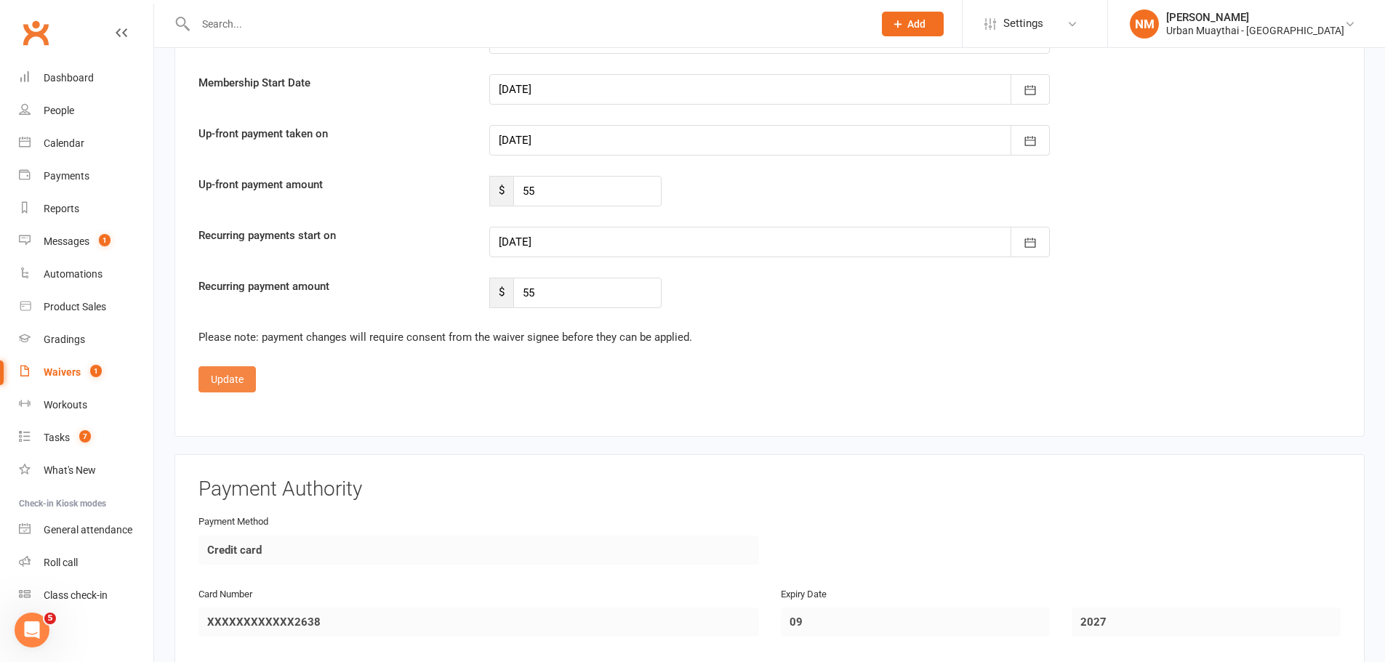
click at [237, 387] on button "Update" at bounding box center [227, 379] width 57 height 26
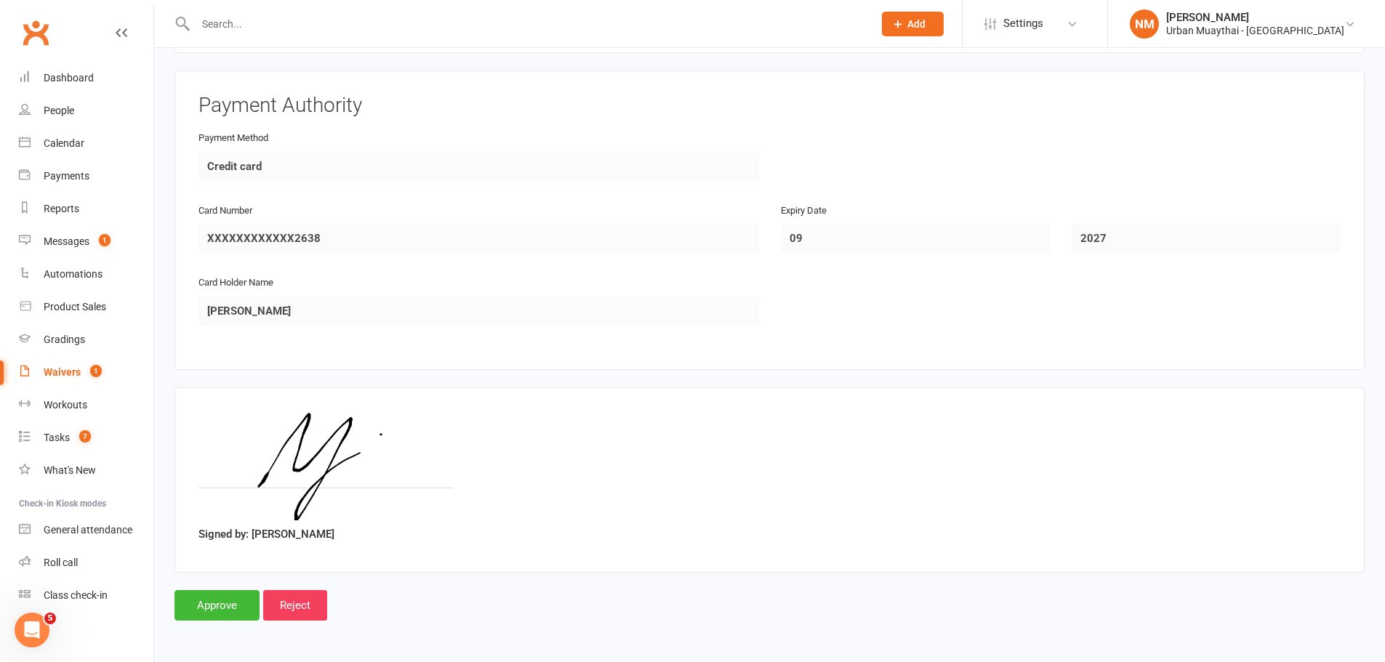
scroll to position [2110, 0]
click at [217, 596] on input "Approve" at bounding box center [217, 605] width 85 height 31
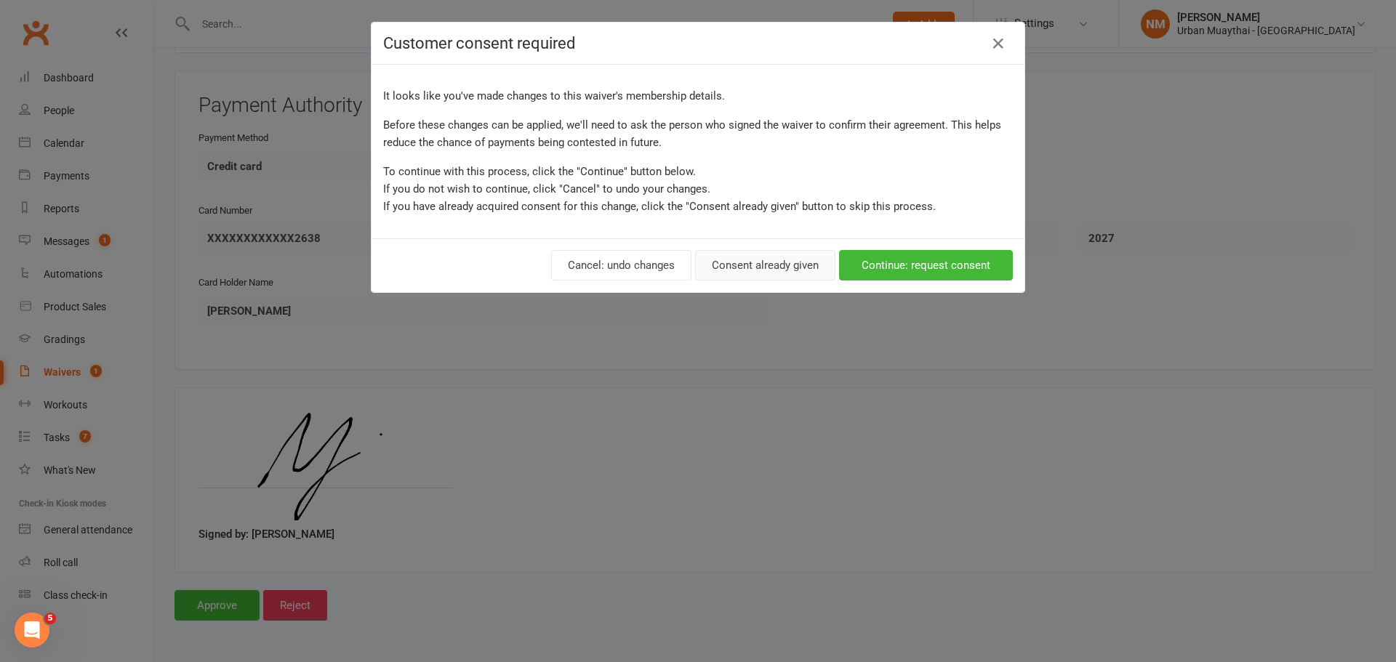
click at [781, 260] on button "Consent already given" at bounding box center [765, 265] width 140 height 31
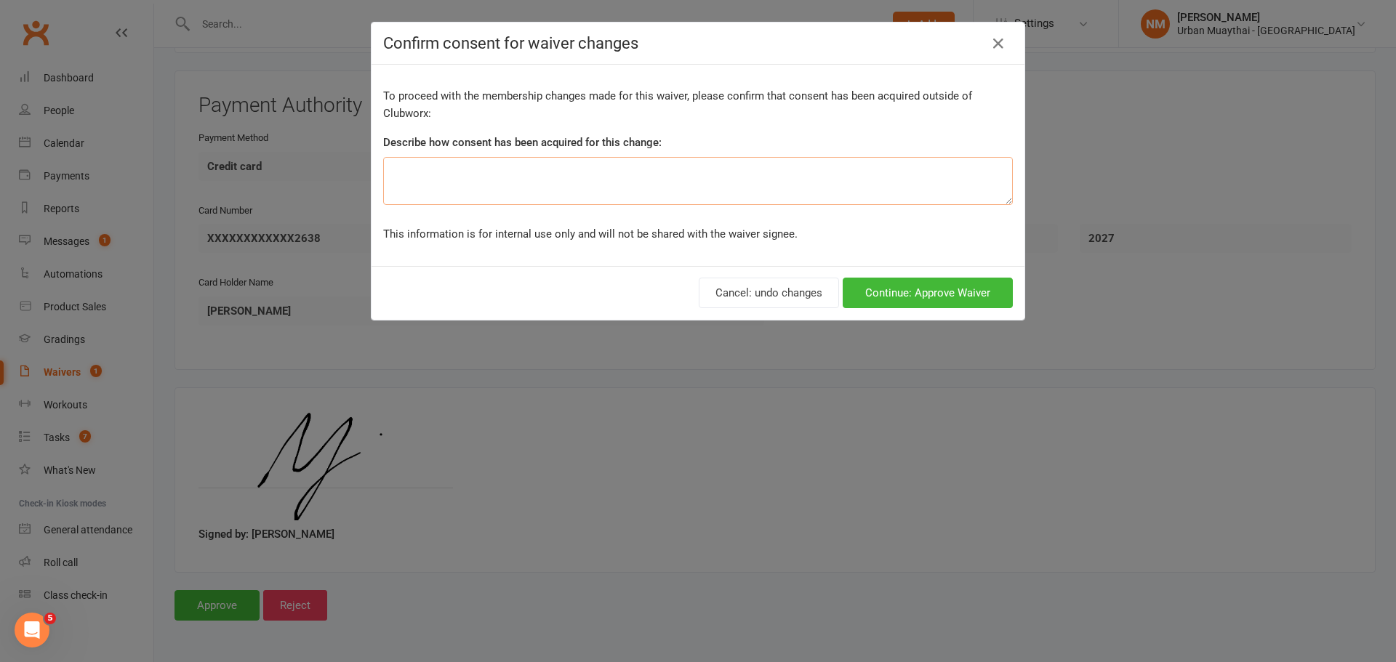
click at [583, 164] on textarea at bounding box center [698, 181] width 630 height 48
type textarea "in person"
click at [921, 298] on button "Continue: Approve Waiver" at bounding box center [928, 293] width 170 height 31
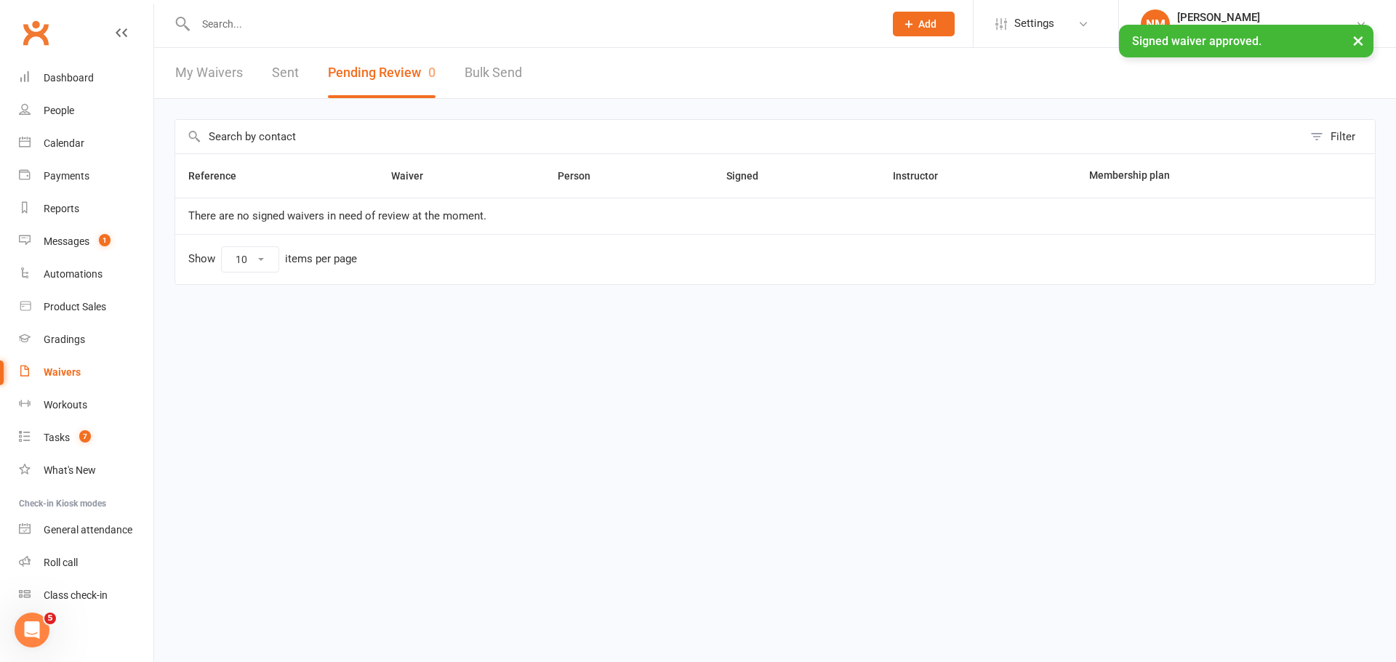
click at [338, 25] on div "× Signed waiver approved." at bounding box center [688, 25] width 1377 height 0
click at [257, 25] on div "× Signed waiver approved." at bounding box center [688, 25] width 1377 height 0
click at [186, 23] on icon at bounding box center [183, 23] width 17 height 17
click at [209, 25] on div "× Signed waiver approved." at bounding box center [688, 25] width 1377 height 0
click at [211, 25] on div "× Signed waiver approved." at bounding box center [688, 25] width 1377 height 0
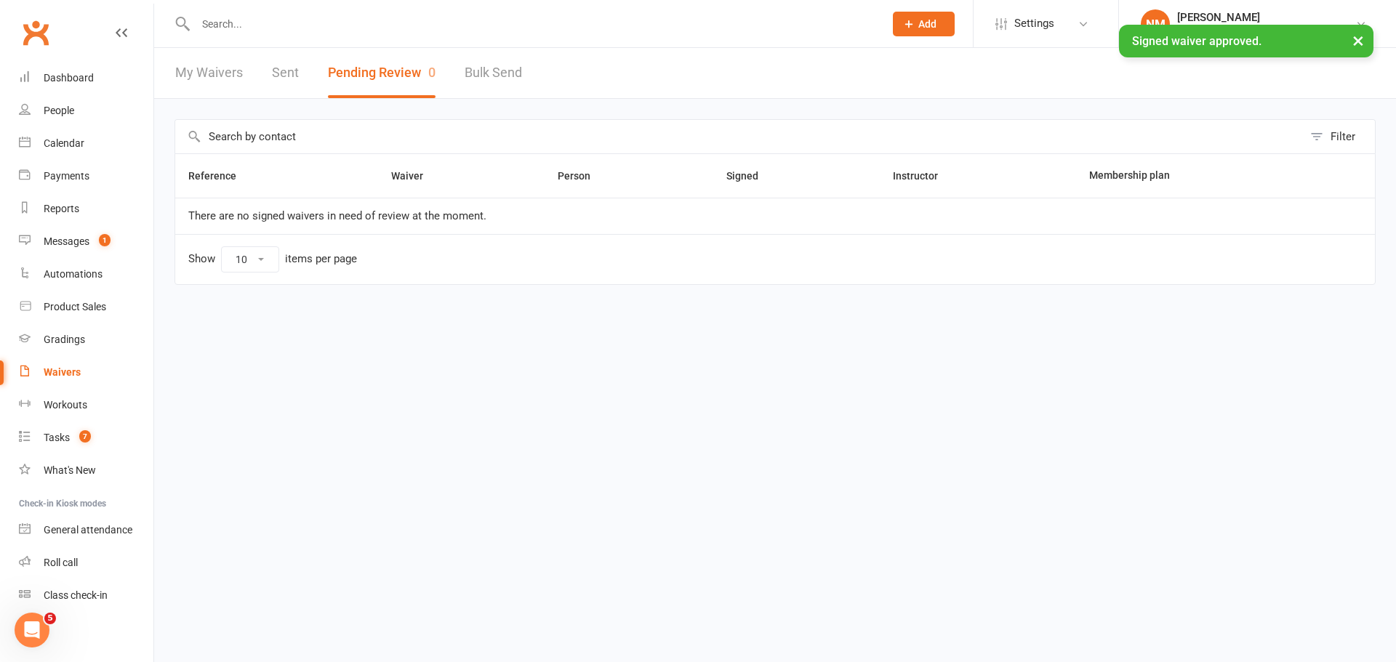
click at [221, 25] on div "× Signed waiver approved." at bounding box center [688, 25] width 1377 height 0
click at [222, 25] on div "× Signed waiver approved." at bounding box center [688, 25] width 1377 height 0
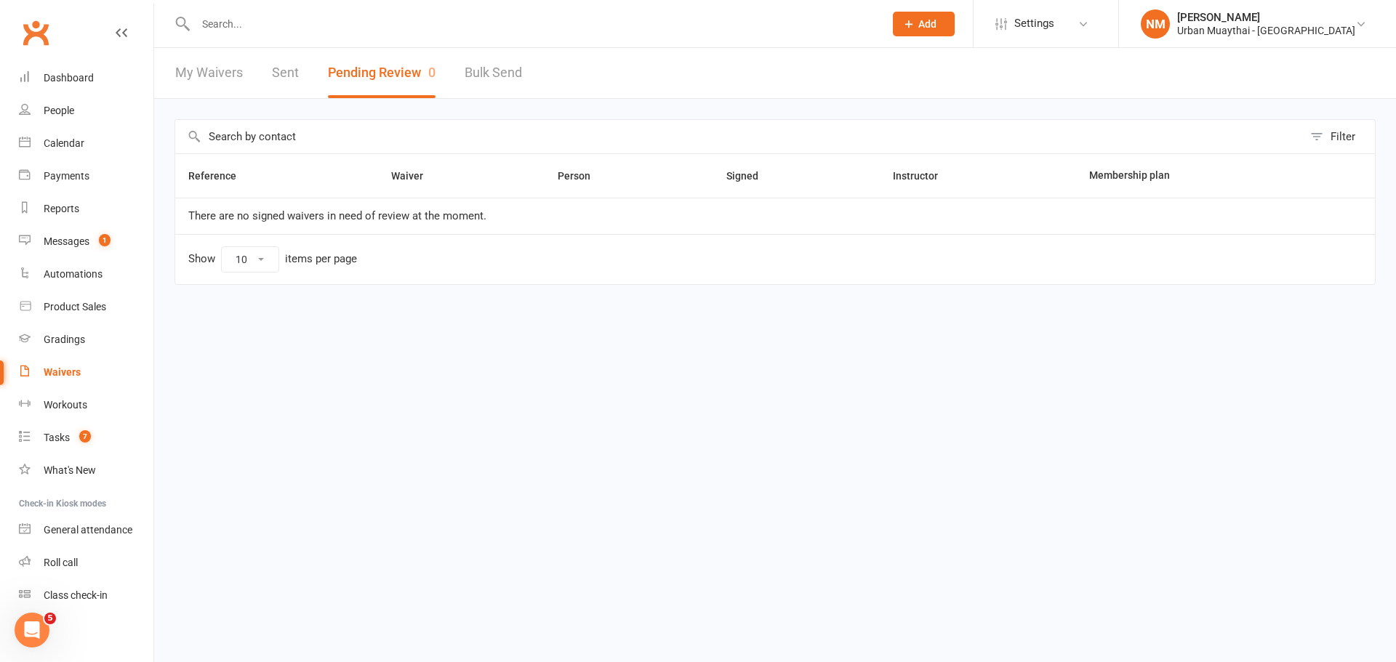
click at [529, 346] on html "Prospect Member Non-attending contact Class / event Appointment Grading event T…" at bounding box center [698, 173] width 1396 height 346
click at [353, 27] on input "text" at bounding box center [532, 24] width 683 height 20
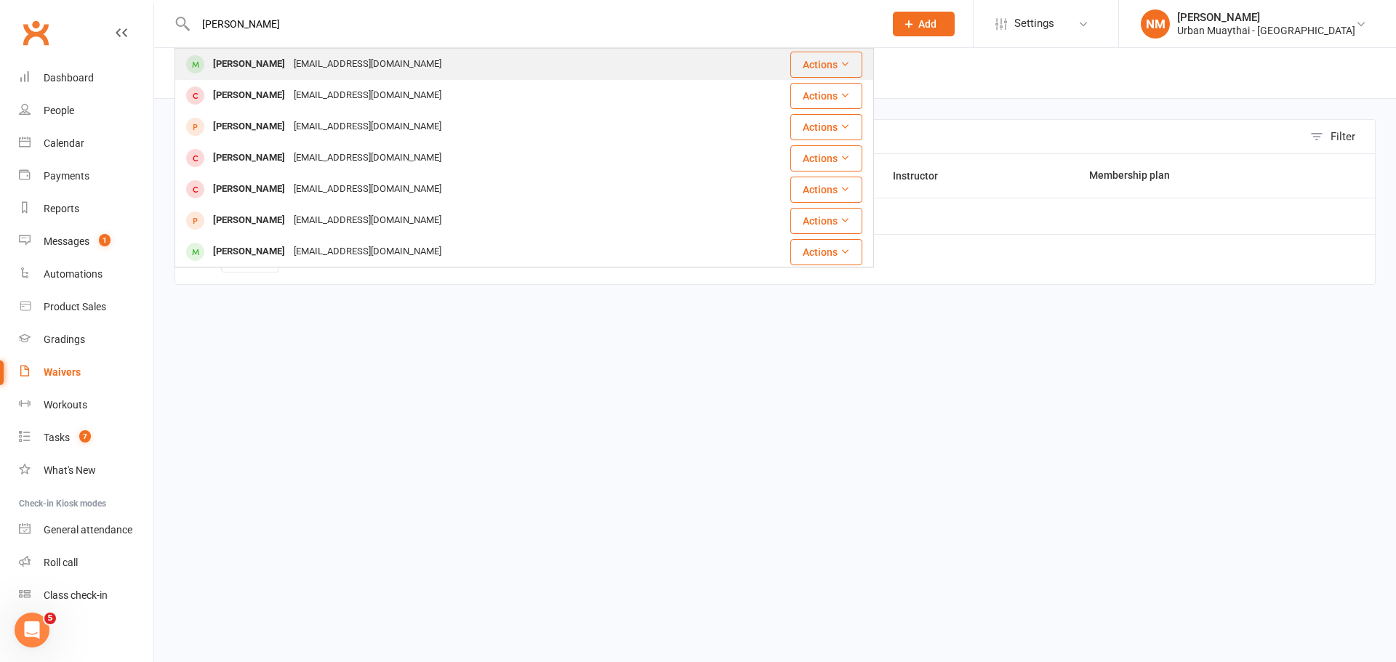
type input "mack hoffman"
click at [276, 68] on div "Mack Hofma-Whitehead" at bounding box center [249, 64] width 81 height 21
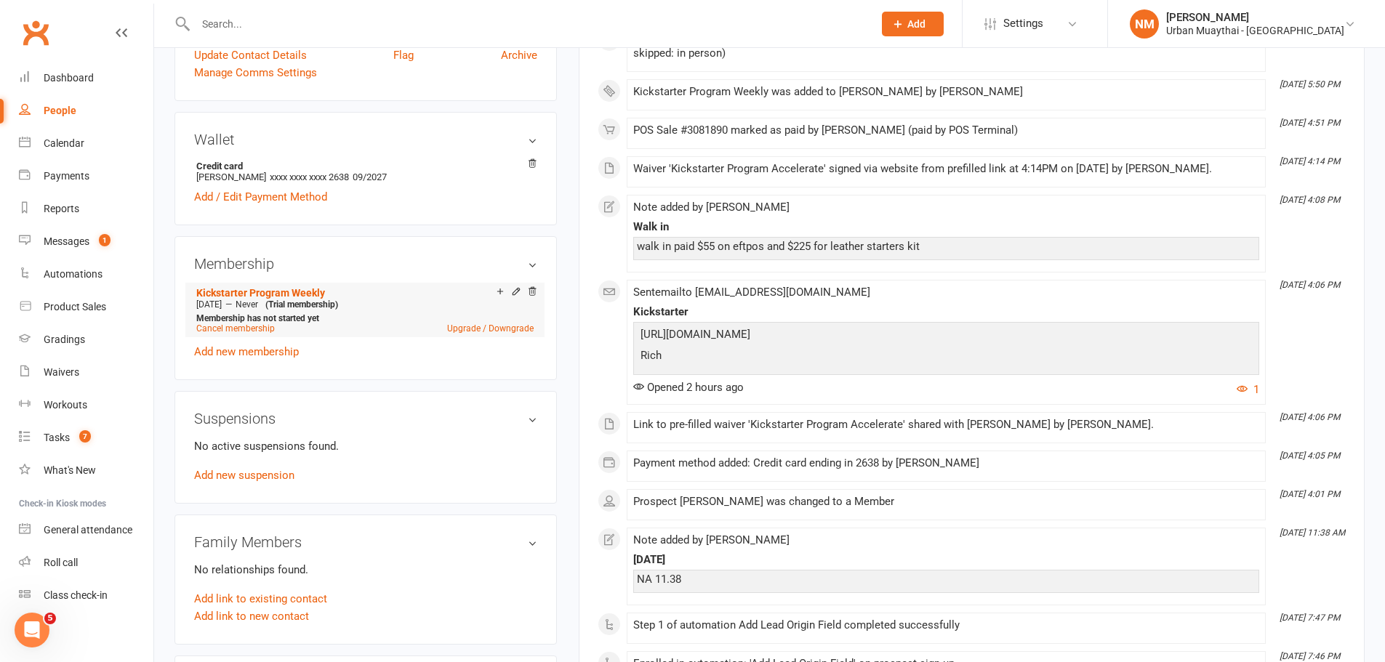
scroll to position [145, 0]
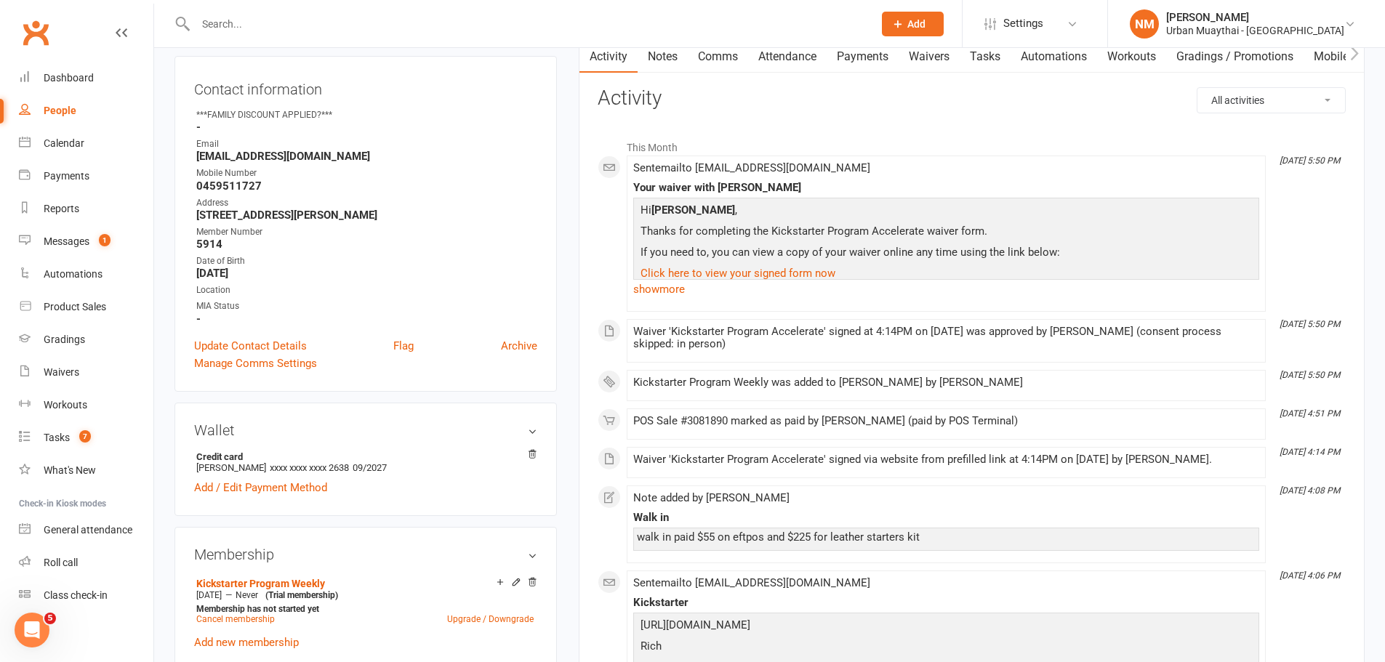
click at [851, 59] on link "Payments" at bounding box center [863, 56] width 72 height 33
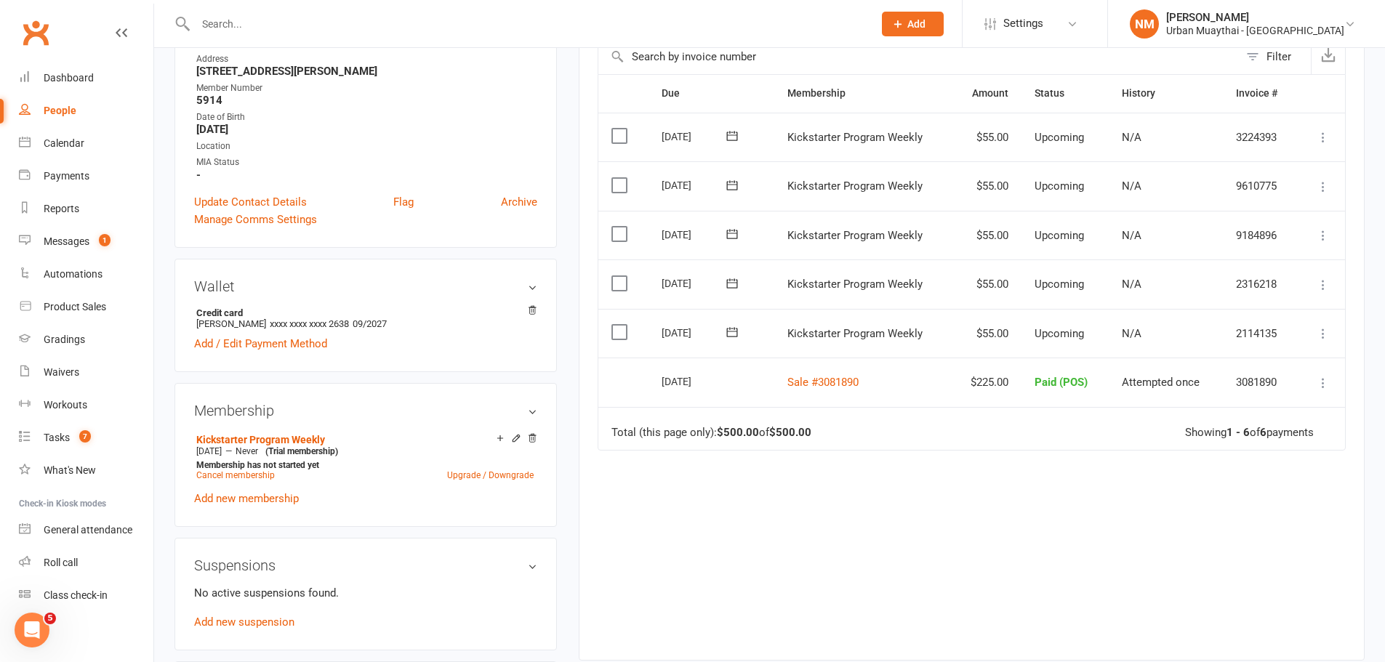
scroll to position [291, 0]
click at [1319, 340] on button at bounding box center [1323, 332] width 17 height 17
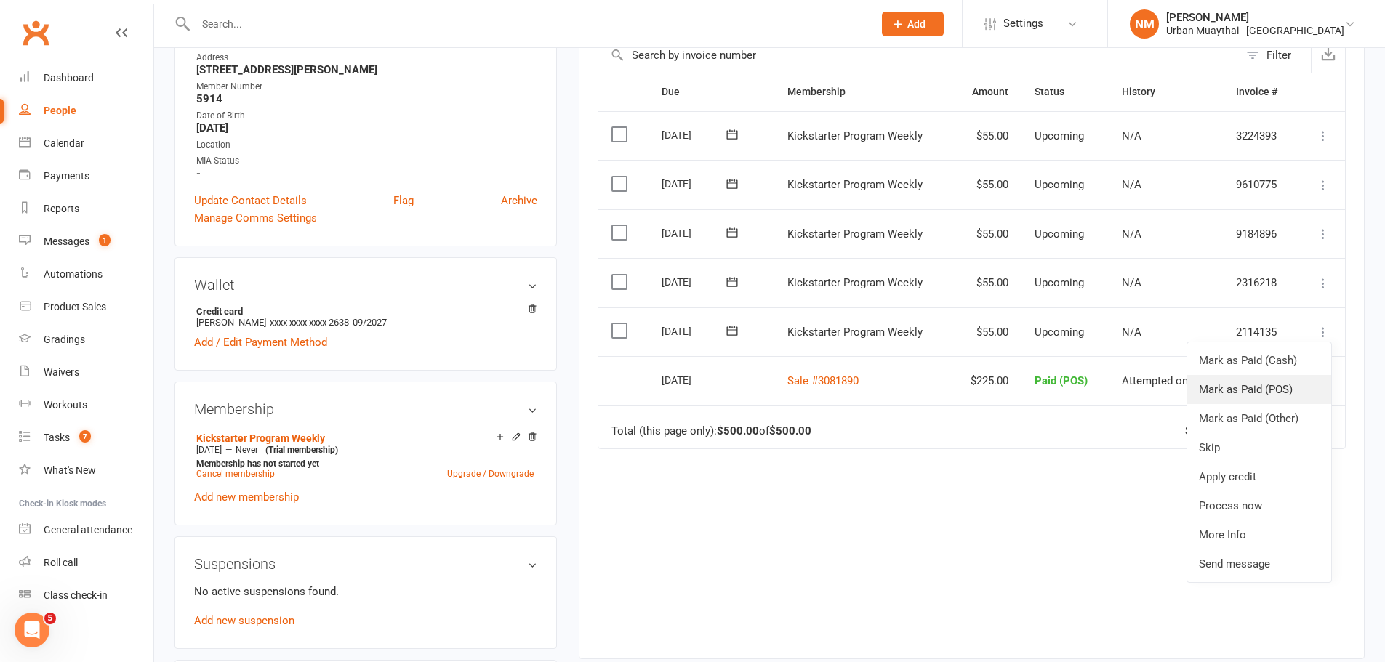
click at [1256, 388] on link "Mark as Paid (POS)" at bounding box center [1259, 389] width 144 height 29
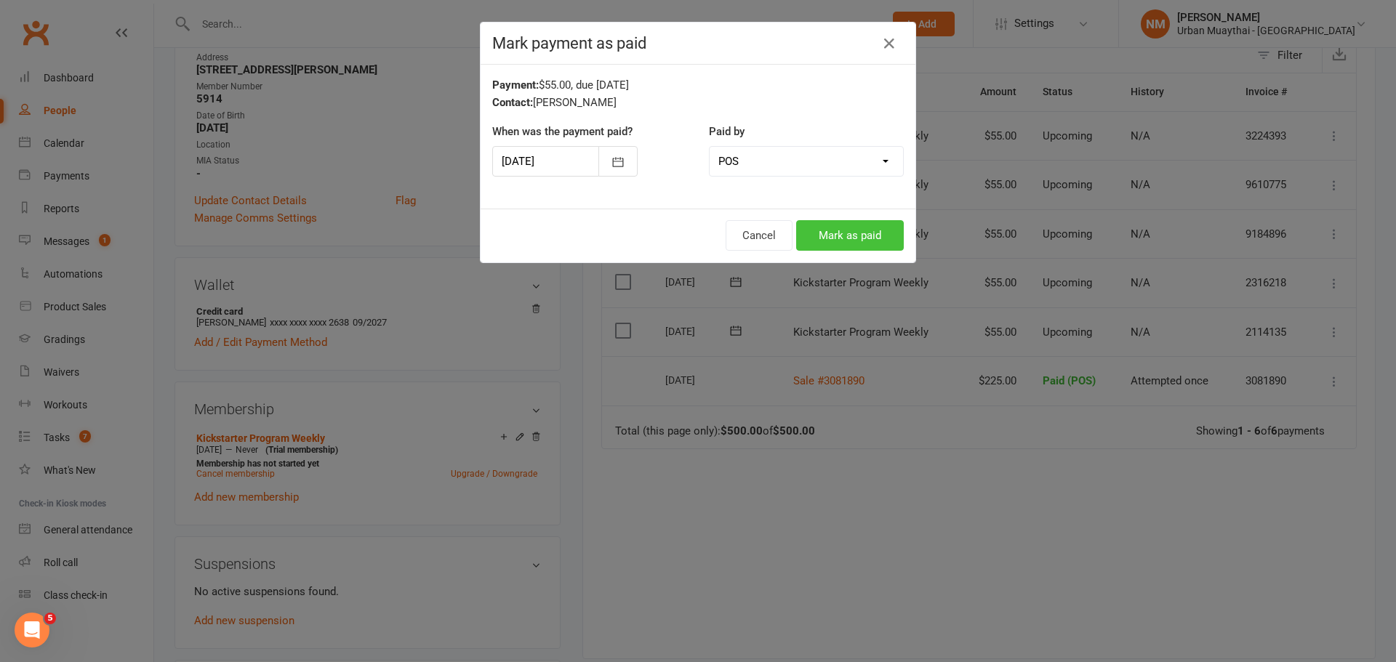
click at [802, 229] on button "Mark as paid" at bounding box center [850, 235] width 108 height 31
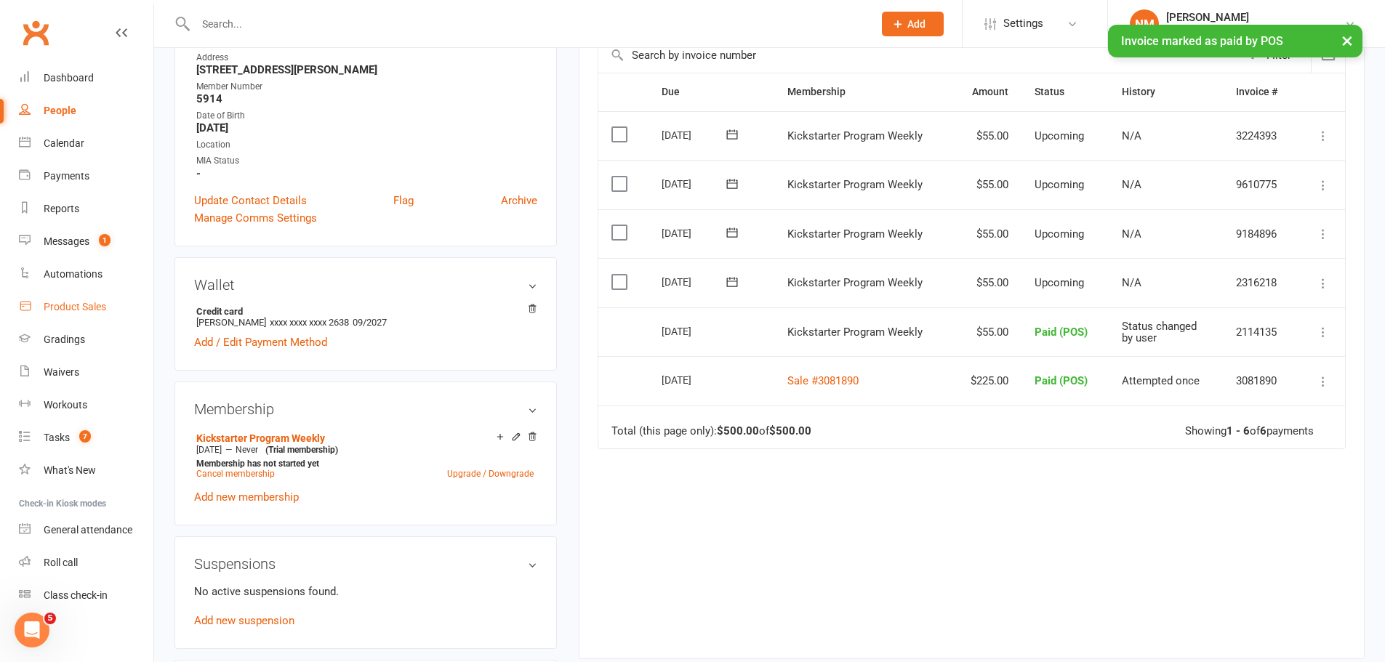
click at [81, 313] on div "Product Sales" at bounding box center [75, 307] width 63 height 12
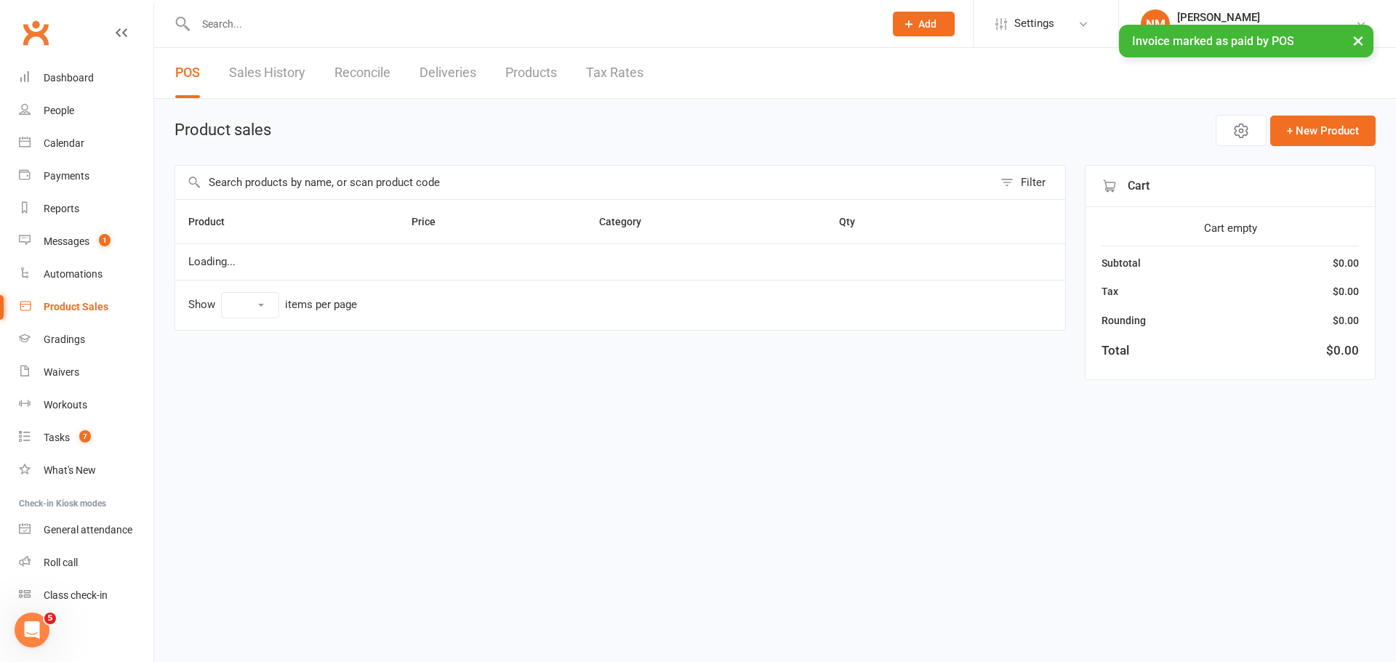
select select "10"
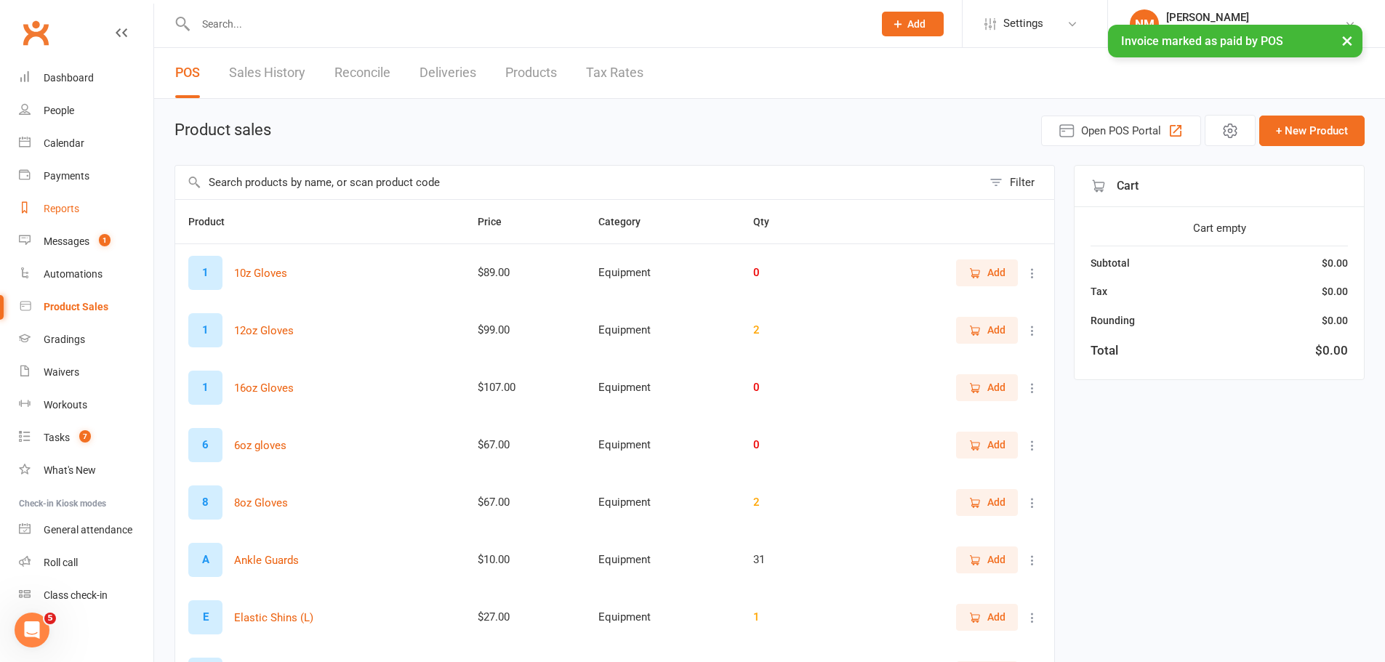
drag, startPoint x: 65, startPoint y: 204, endPoint x: 80, endPoint y: 195, distance: 18.0
click at [65, 204] on div "Reports" at bounding box center [62, 209] width 36 height 12
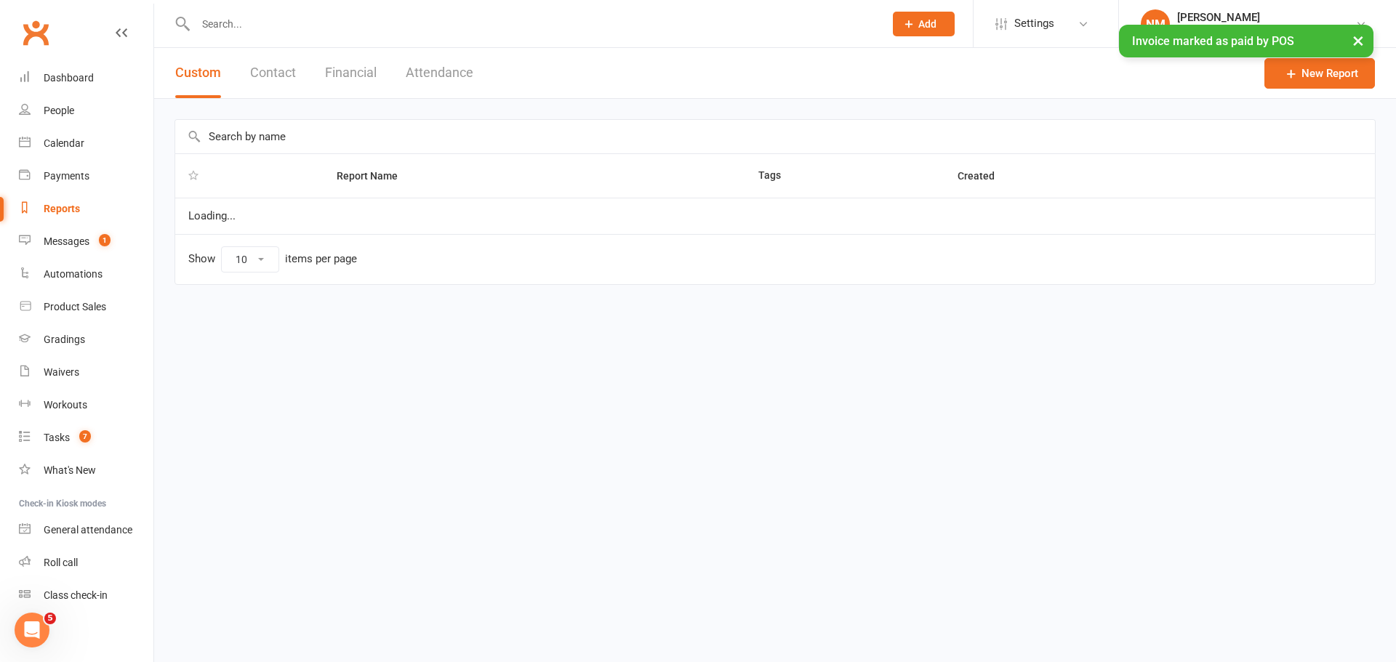
select select "100"
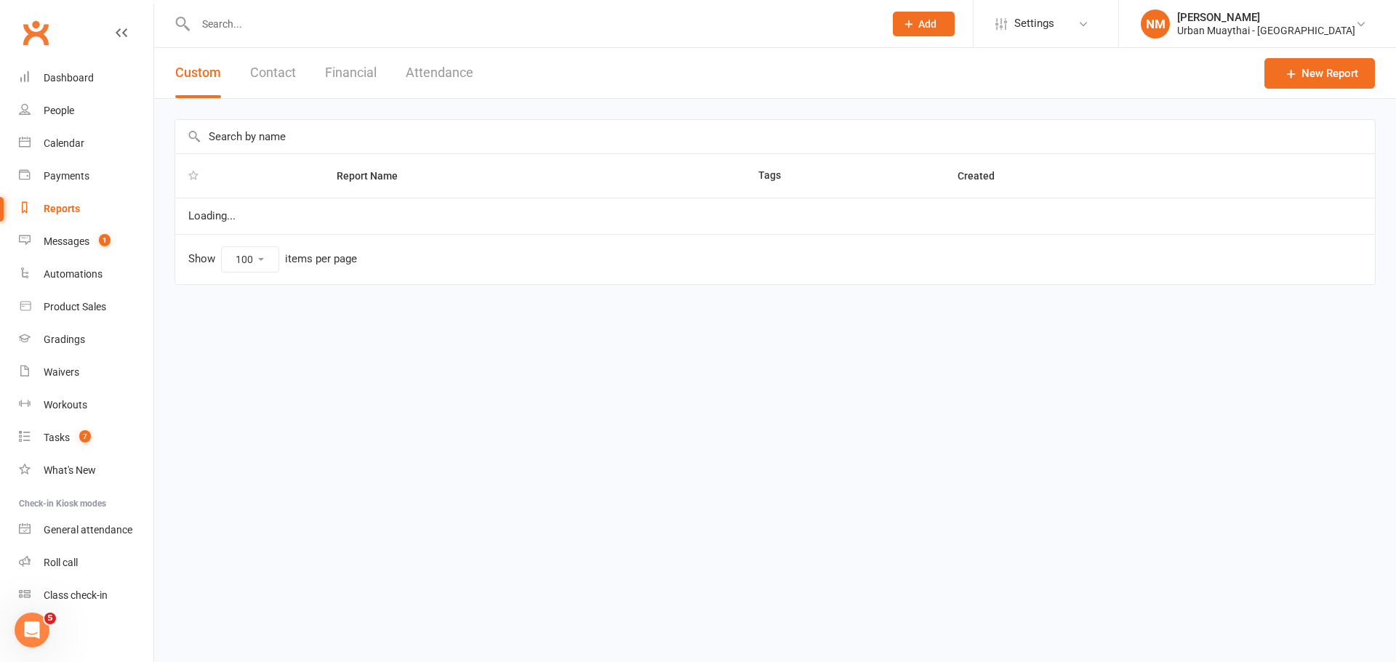
click at [321, 72] on div "Custom Contact Financial Attendance" at bounding box center [324, 73] width 340 height 50
click at [330, 73] on button "Financial" at bounding box center [351, 73] width 52 height 50
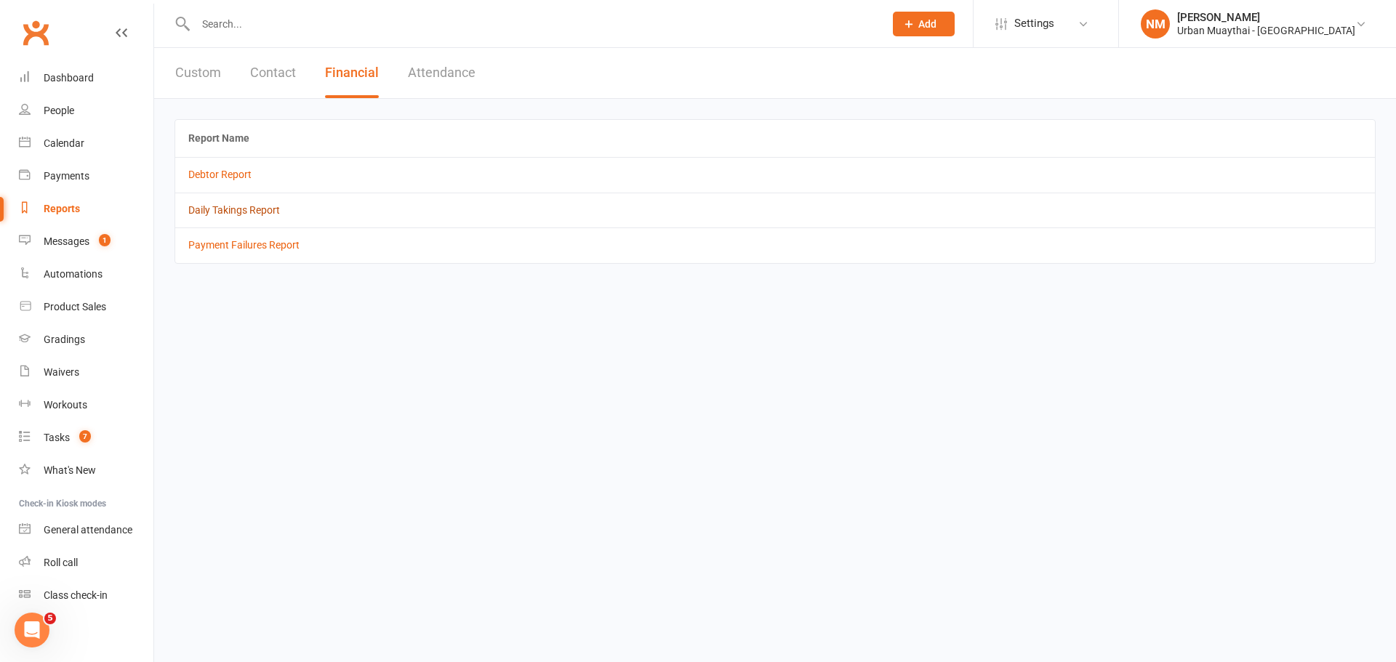
click at [231, 212] on link "Daily Takings Report" at bounding box center [234, 210] width 92 height 12
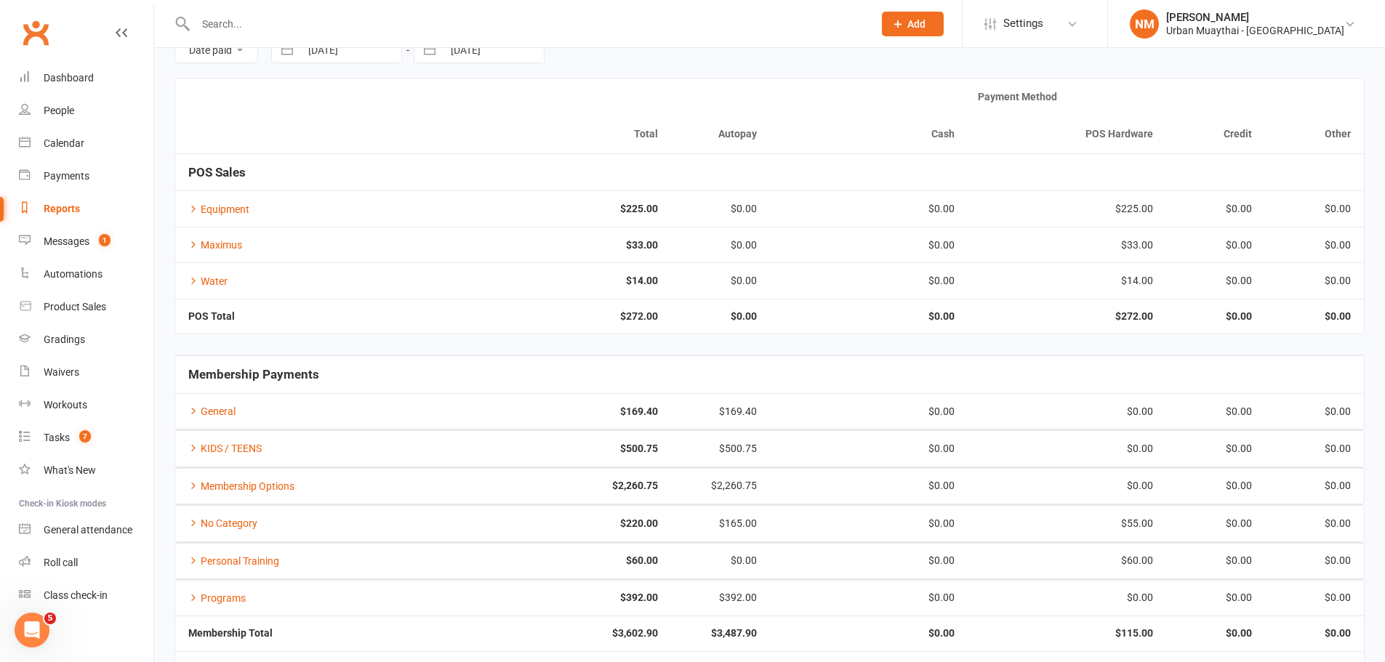
scroll to position [146, 0]
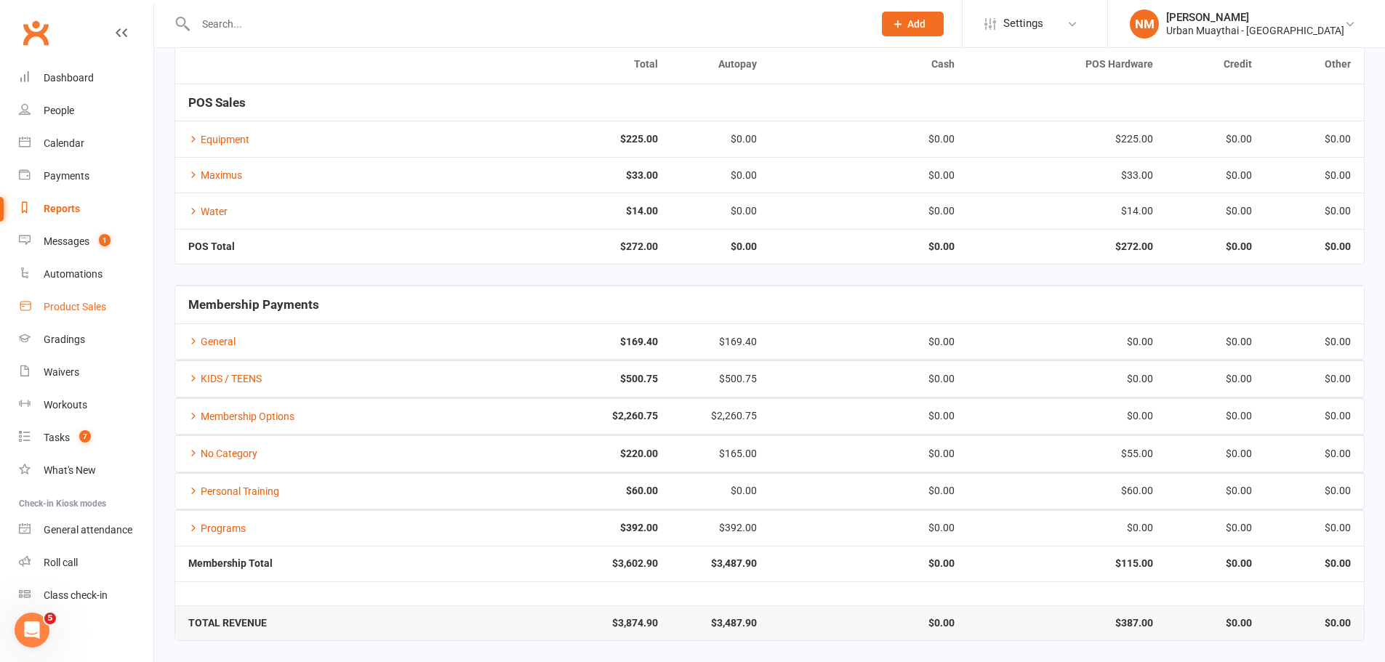
click at [86, 316] on link "Product Sales" at bounding box center [86, 307] width 135 height 33
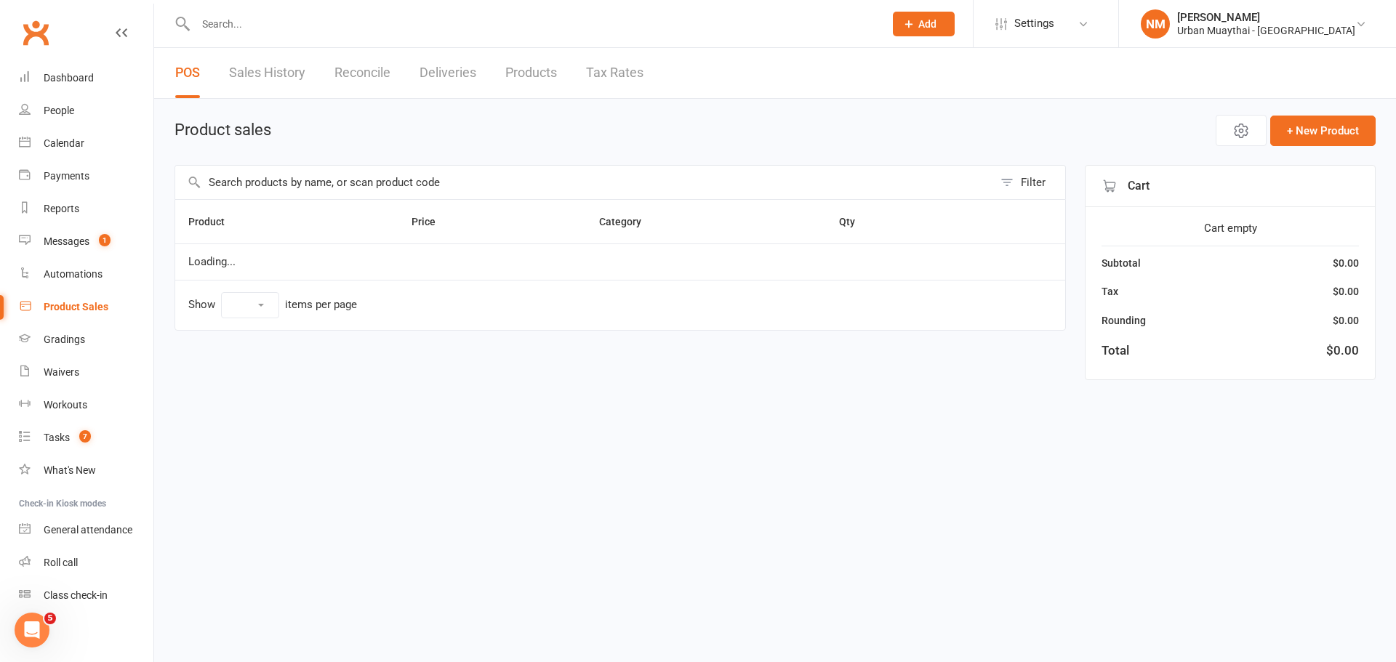
select select "10"
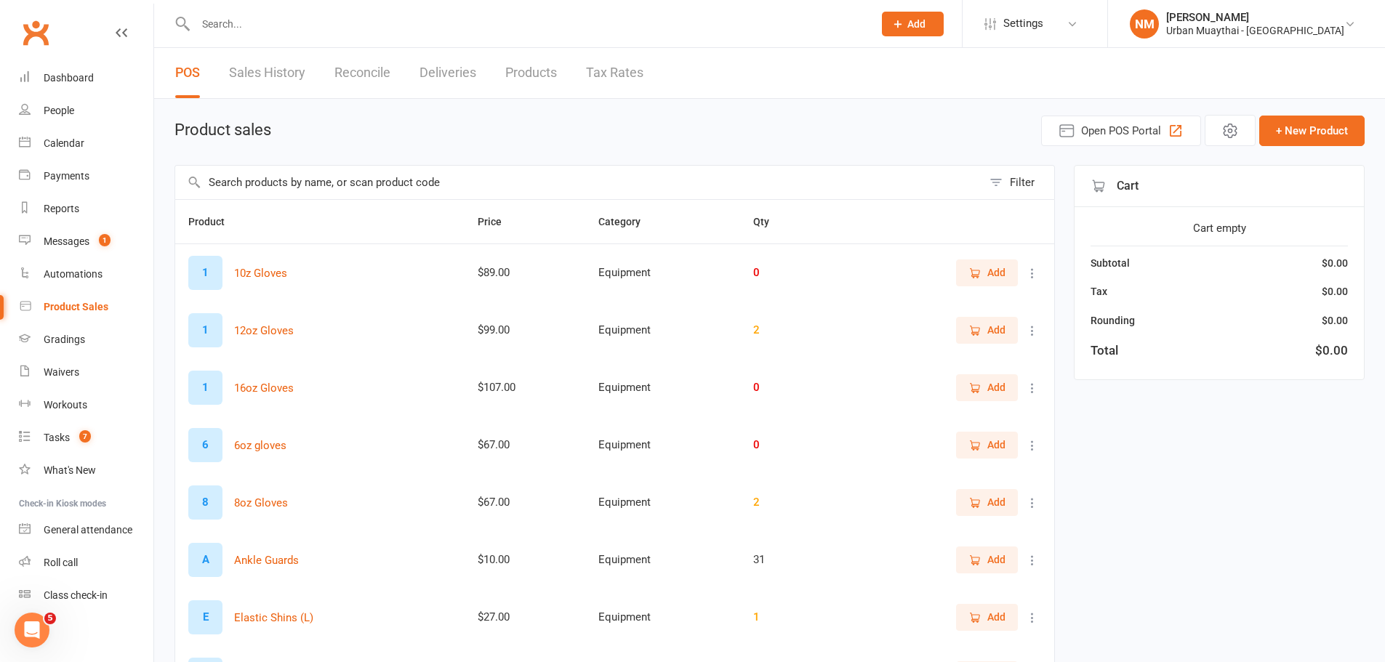
click at [545, 74] on link "Products" at bounding box center [531, 73] width 52 height 50
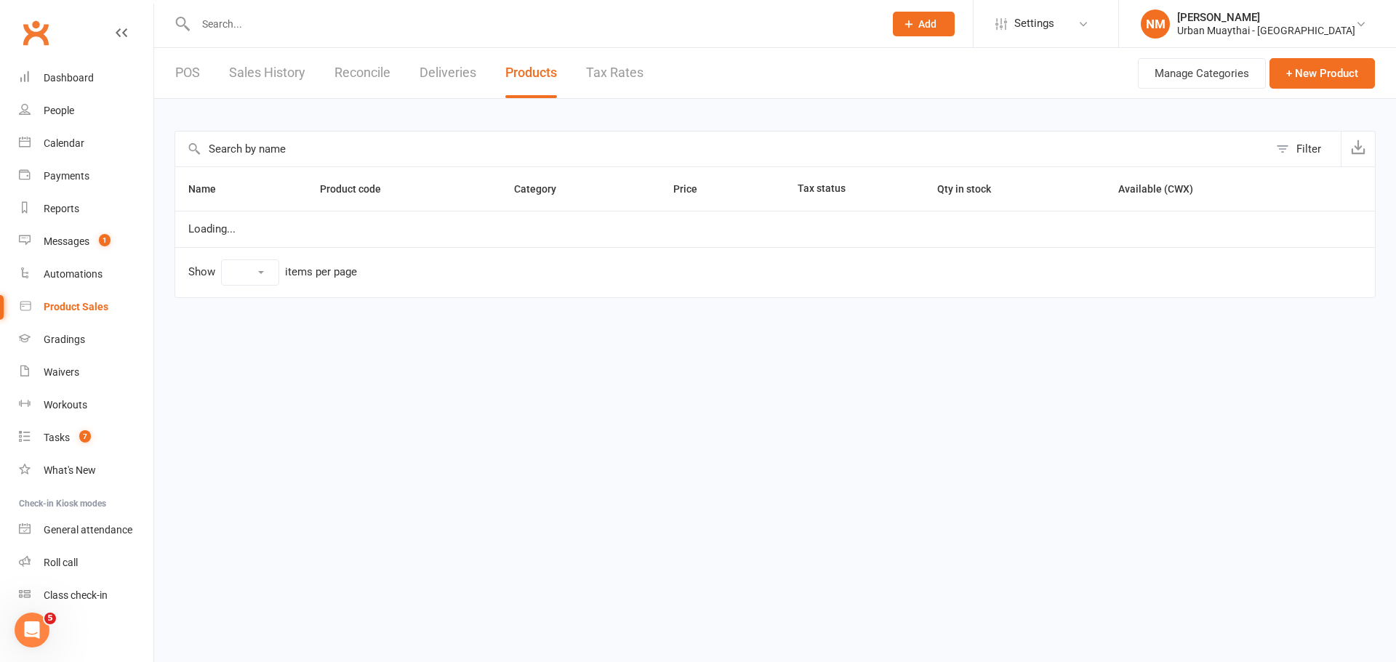
select select "100"
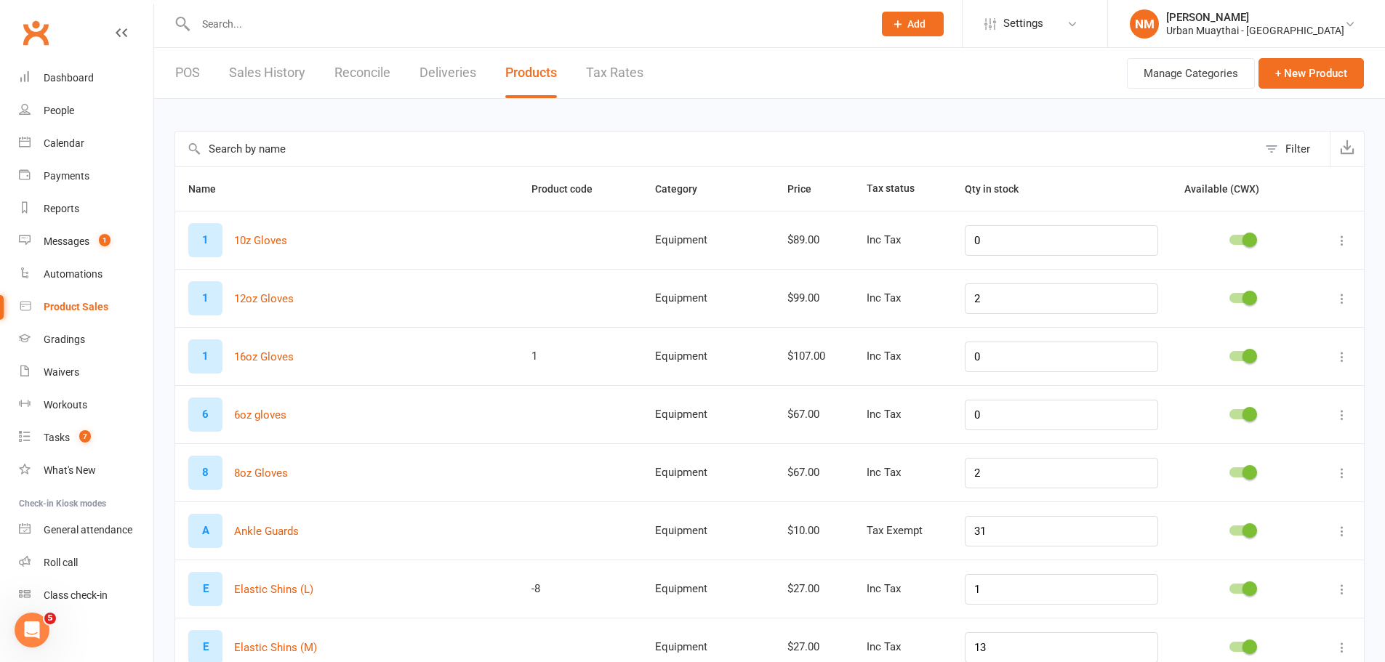
click at [438, 69] on link "Deliveries" at bounding box center [448, 73] width 57 height 50
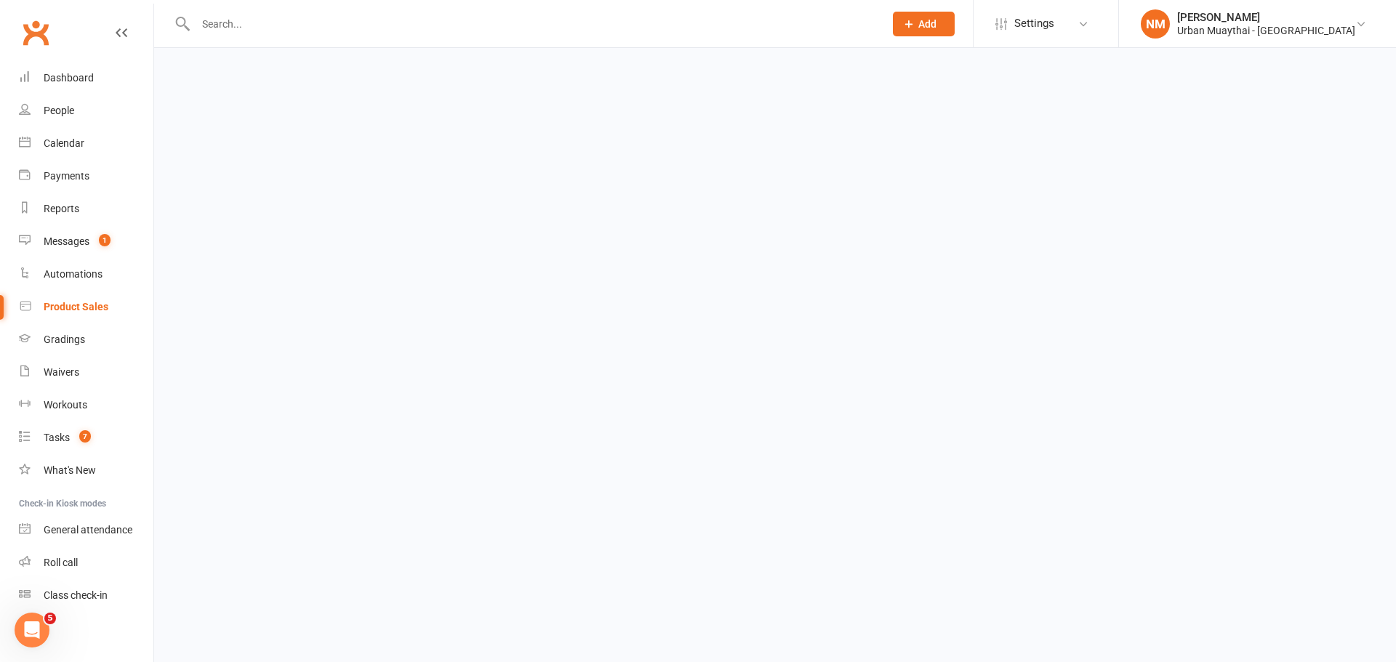
select select "any"
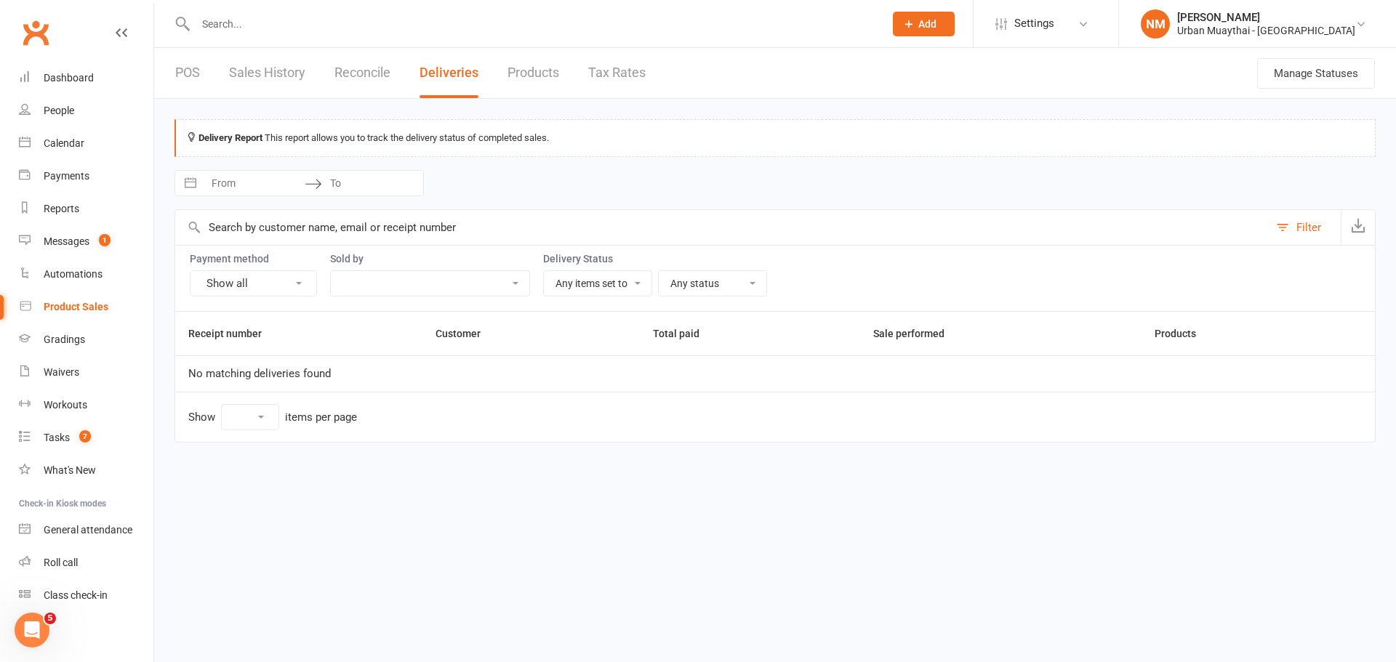
select select "25"
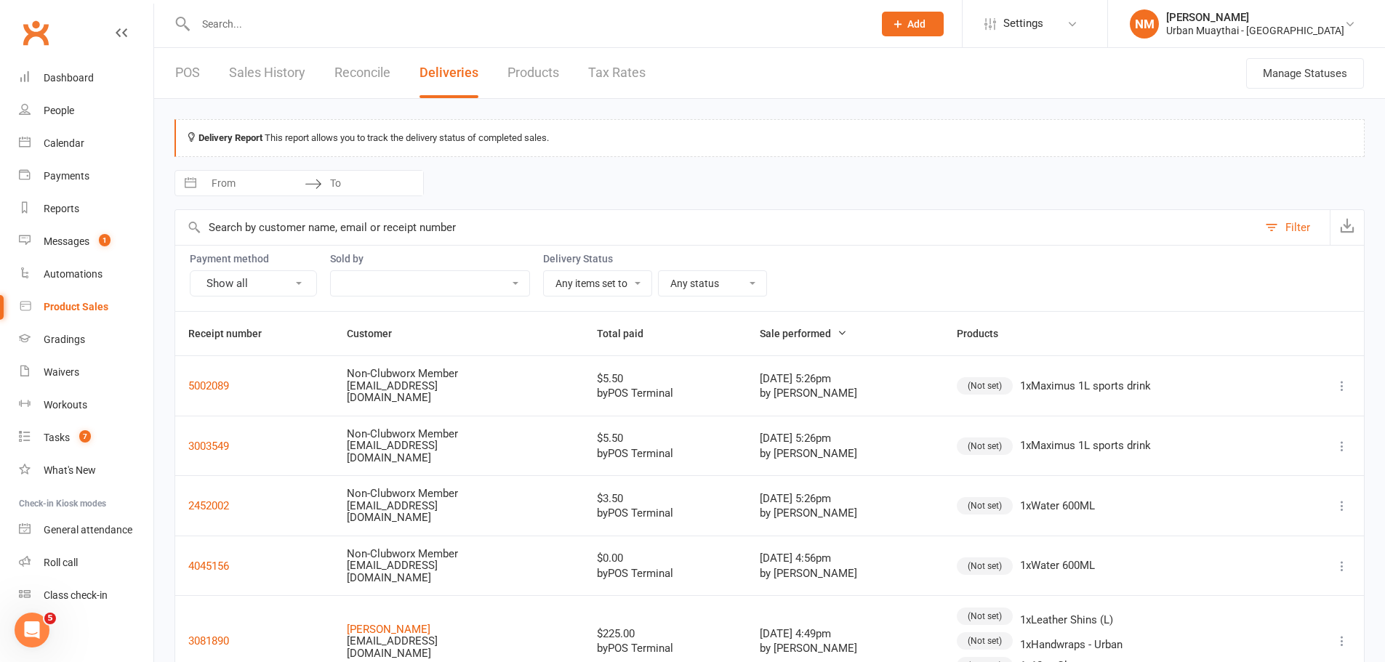
click at [269, 77] on link "Sales History" at bounding box center [267, 73] width 76 height 50
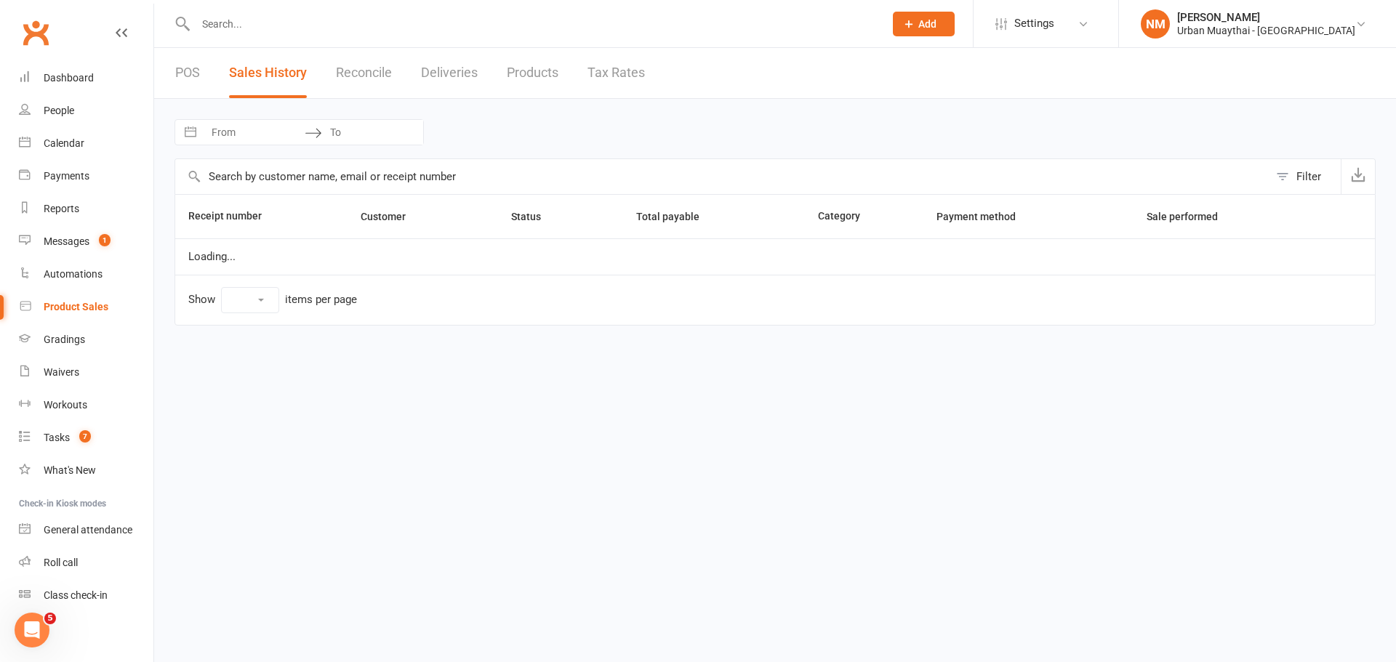
select select "25"
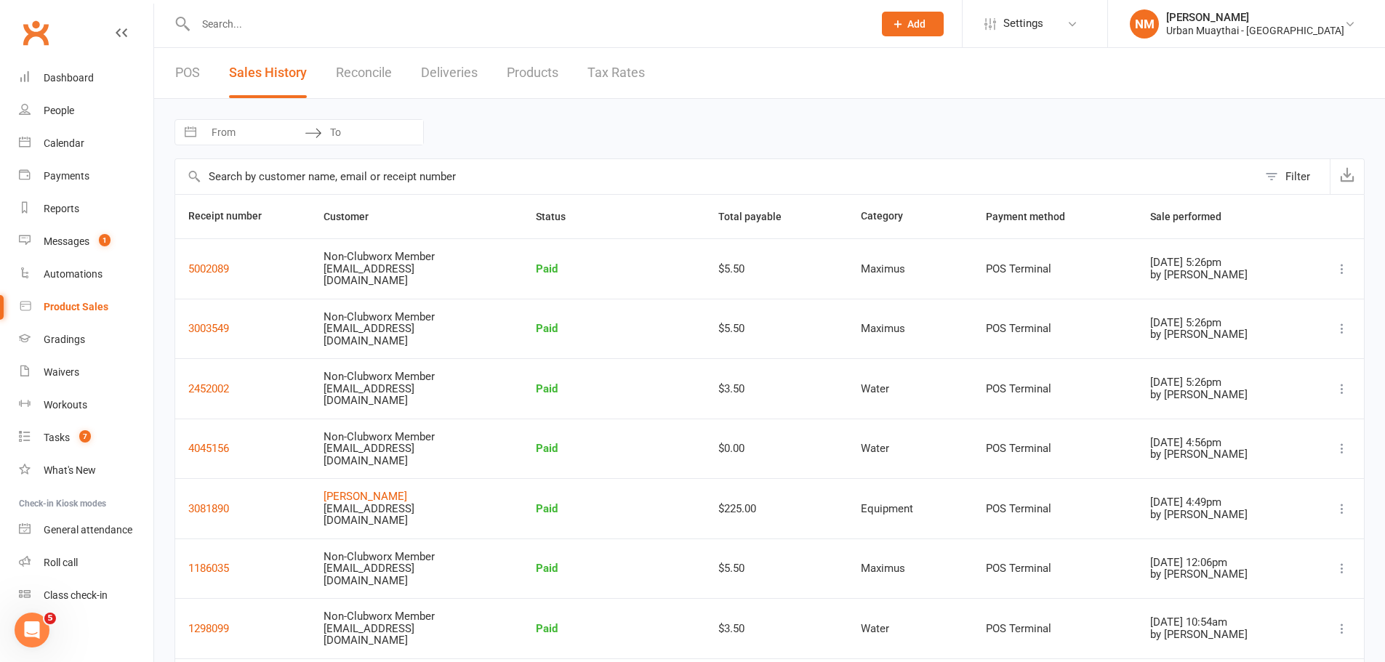
click at [1347, 265] on icon at bounding box center [1342, 269] width 15 height 15
click at [1264, 351] on link "Remove sale" at bounding box center [1260, 355] width 157 height 29
click at [77, 195] on link "Reports" at bounding box center [86, 209] width 135 height 33
select select "100"
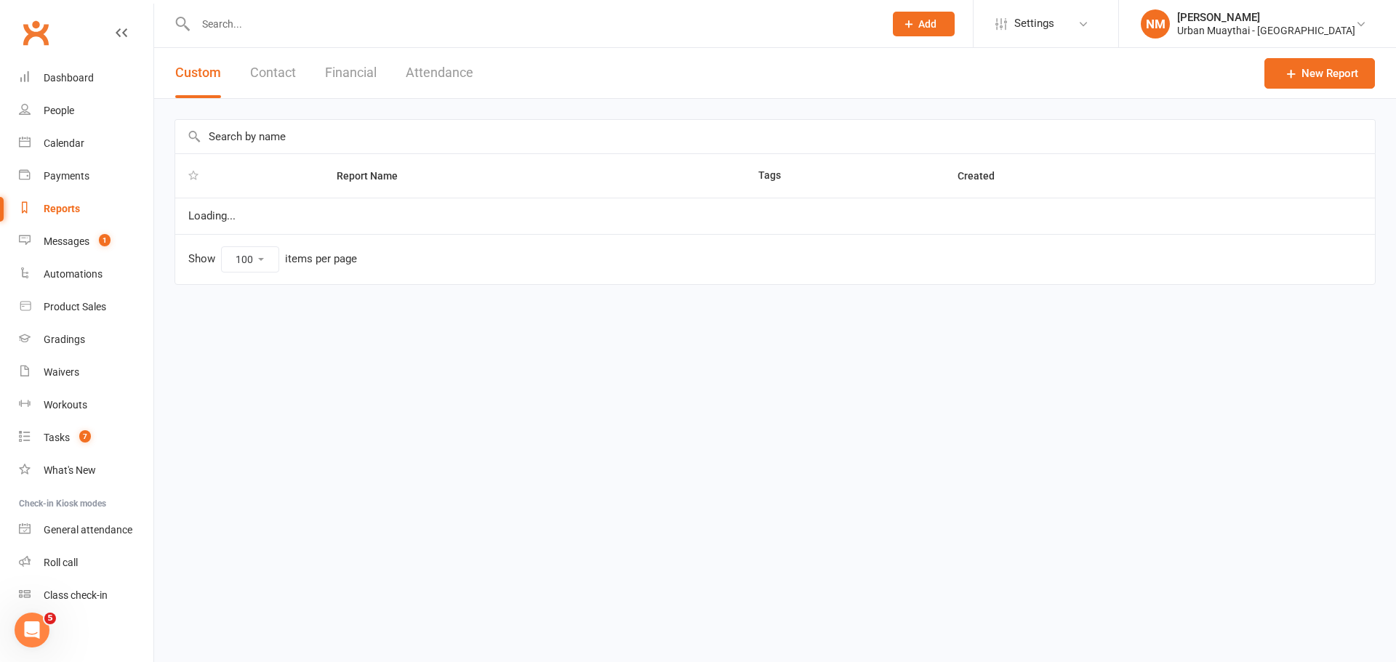
click at [352, 76] on button "Financial" at bounding box center [351, 73] width 52 height 50
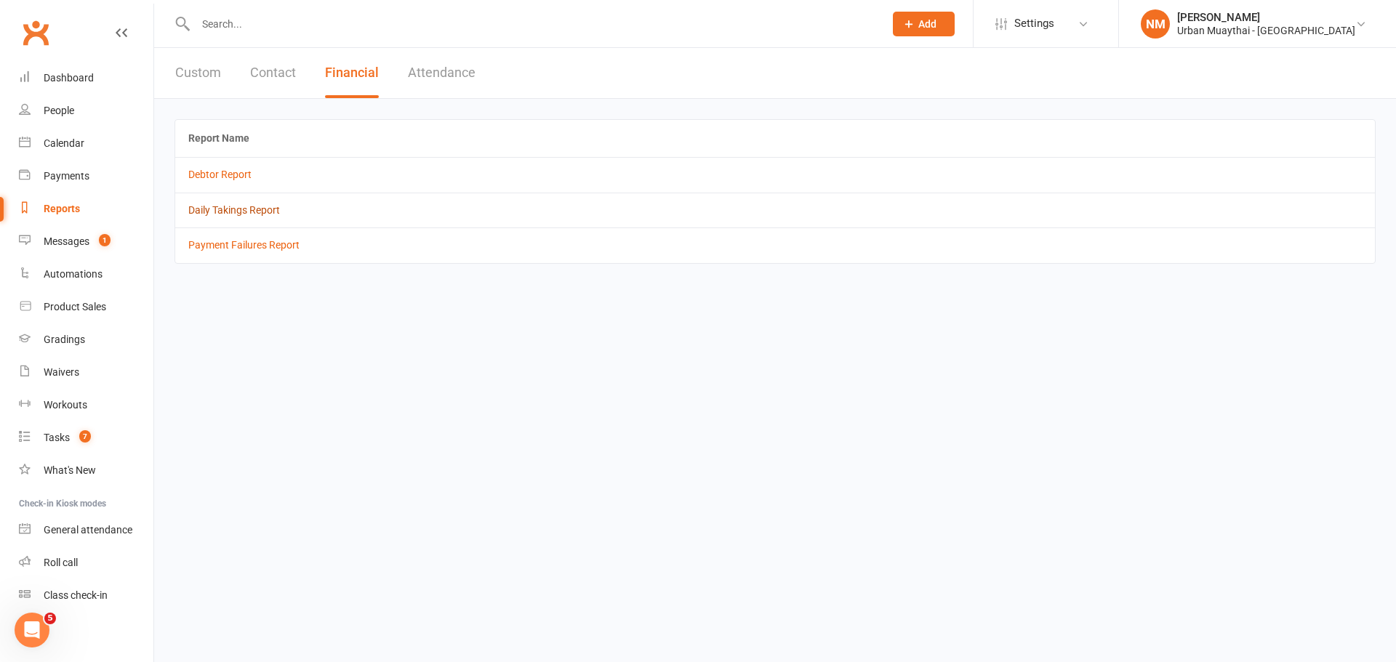
click at [219, 210] on link "Daily Takings Report" at bounding box center [234, 210] width 92 height 12
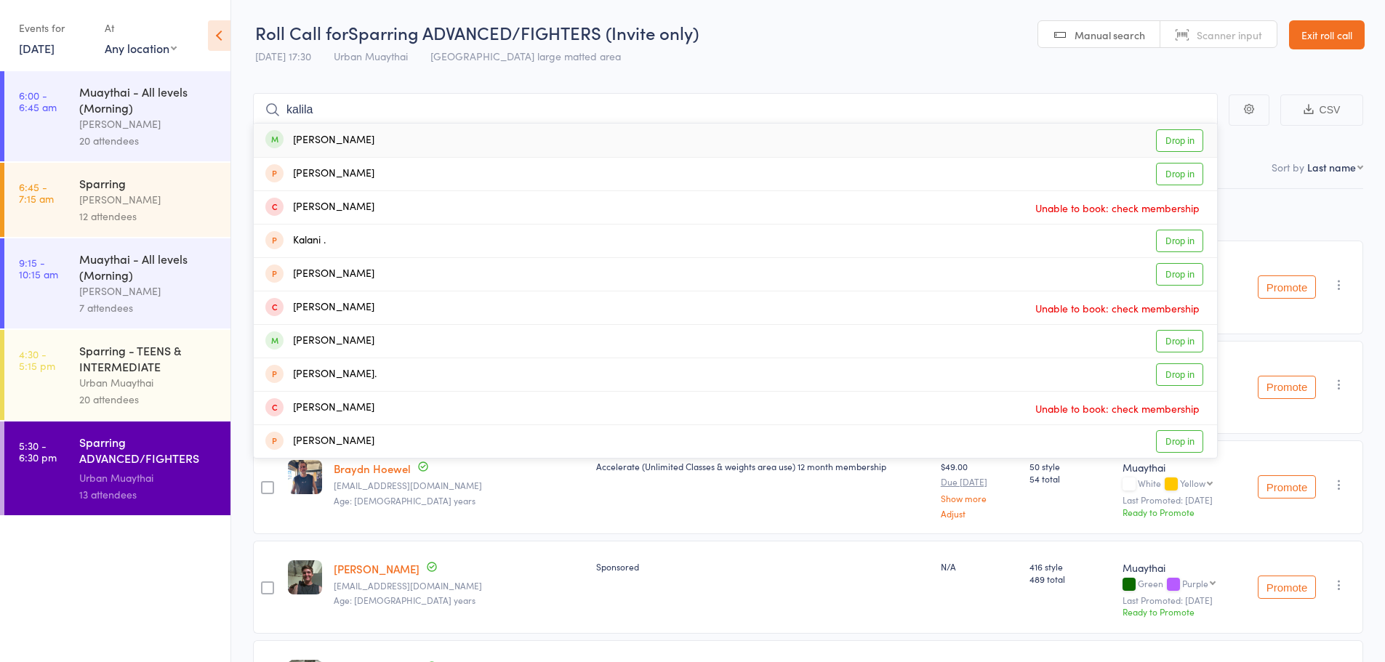
type input "kalila"
click at [1188, 135] on link "Drop in" at bounding box center [1179, 140] width 47 height 23
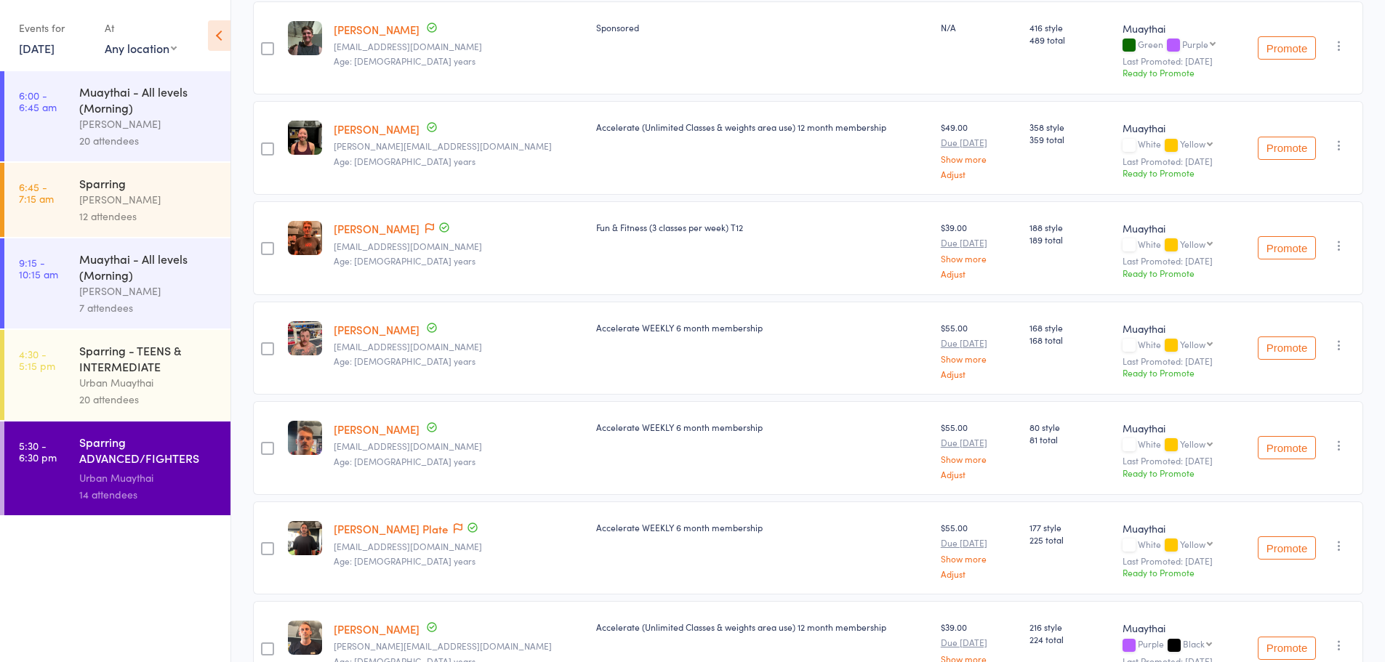
scroll to position [582, 0]
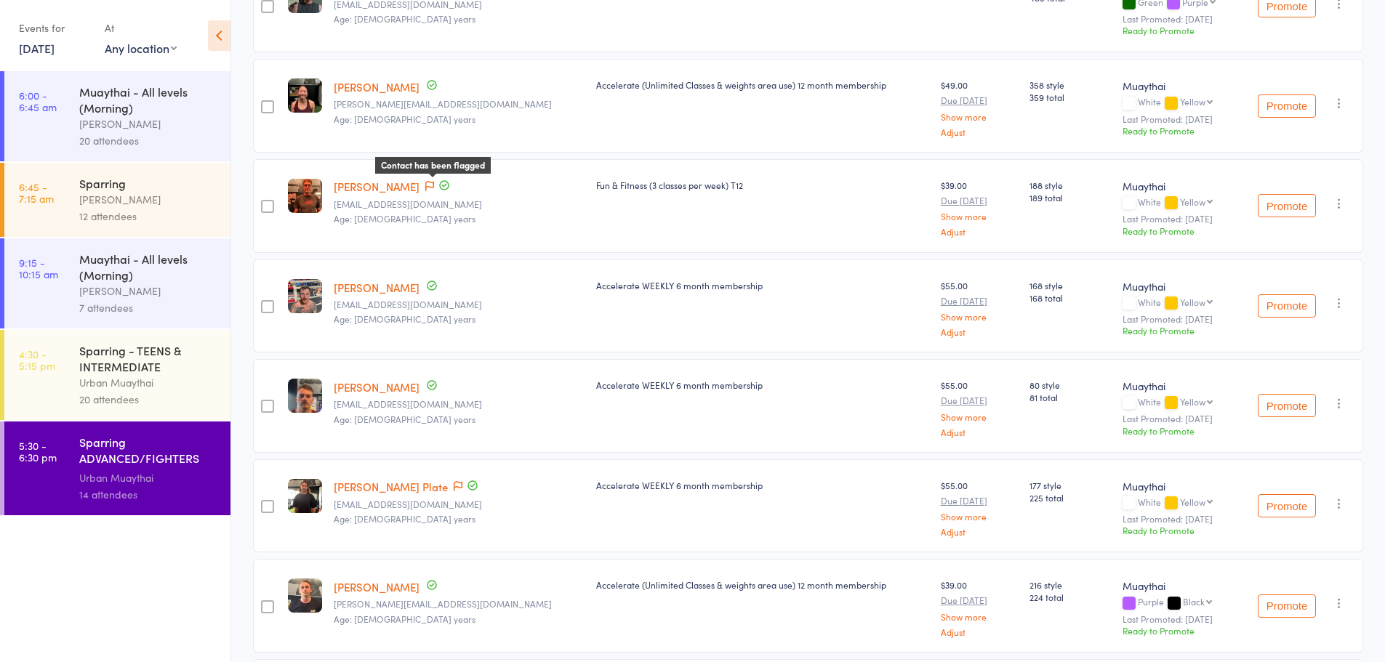
click at [433, 192] on span at bounding box center [429, 187] width 9 height 15
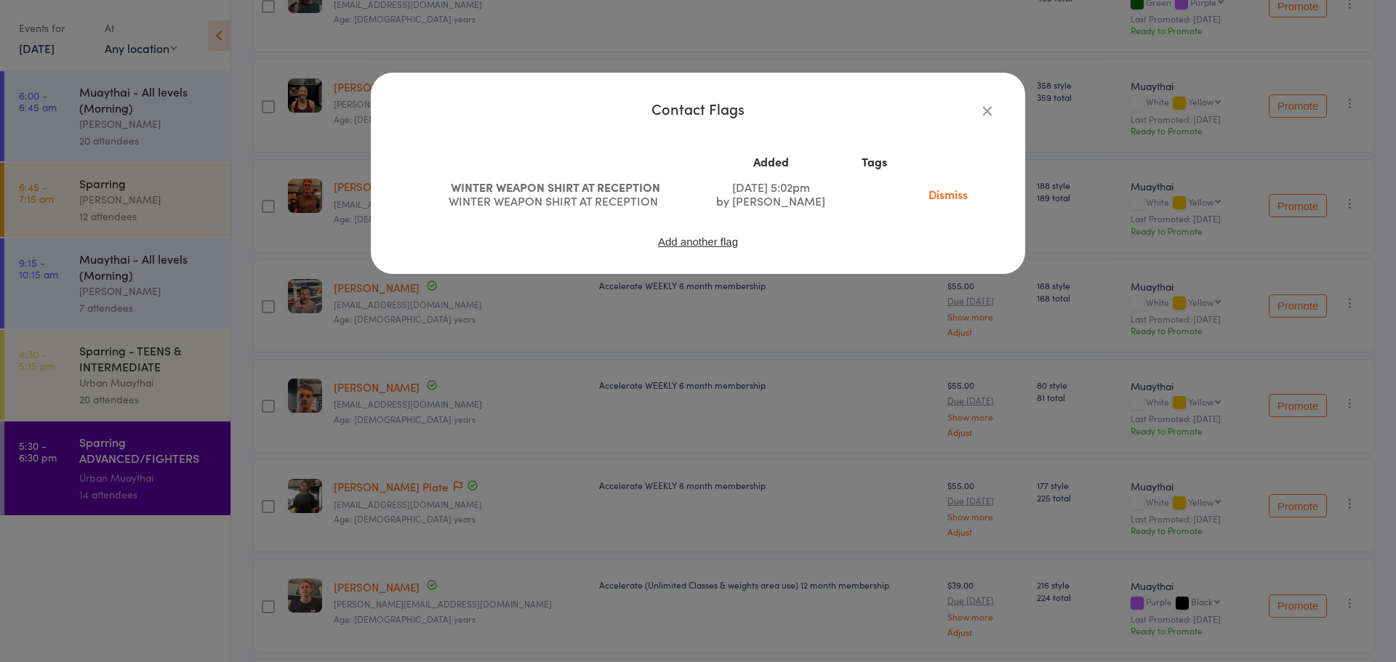
drag, startPoint x: 945, startPoint y: 196, endPoint x: 758, endPoint y: 47, distance: 239.6
click at [945, 197] on link "Dismiss" at bounding box center [948, 194] width 61 height 16
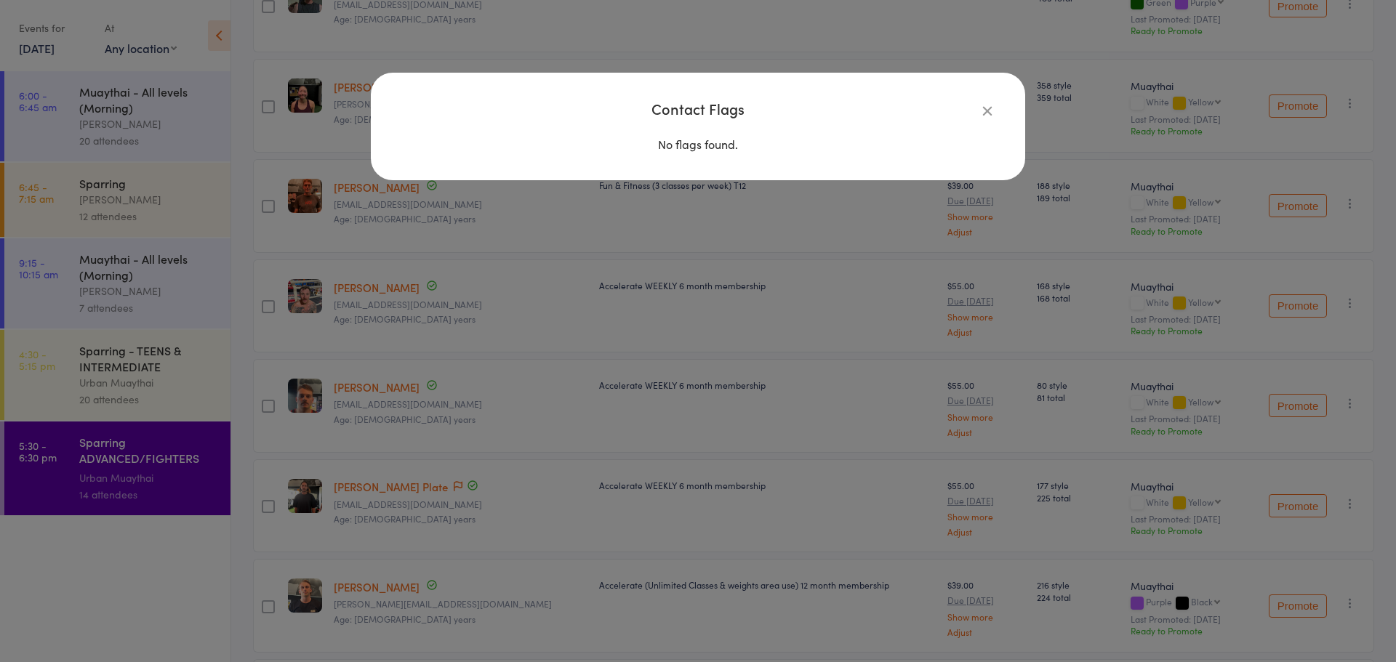
click at [989, 106] on icon "button" at bounding box center [987, 111] width 16 height 16
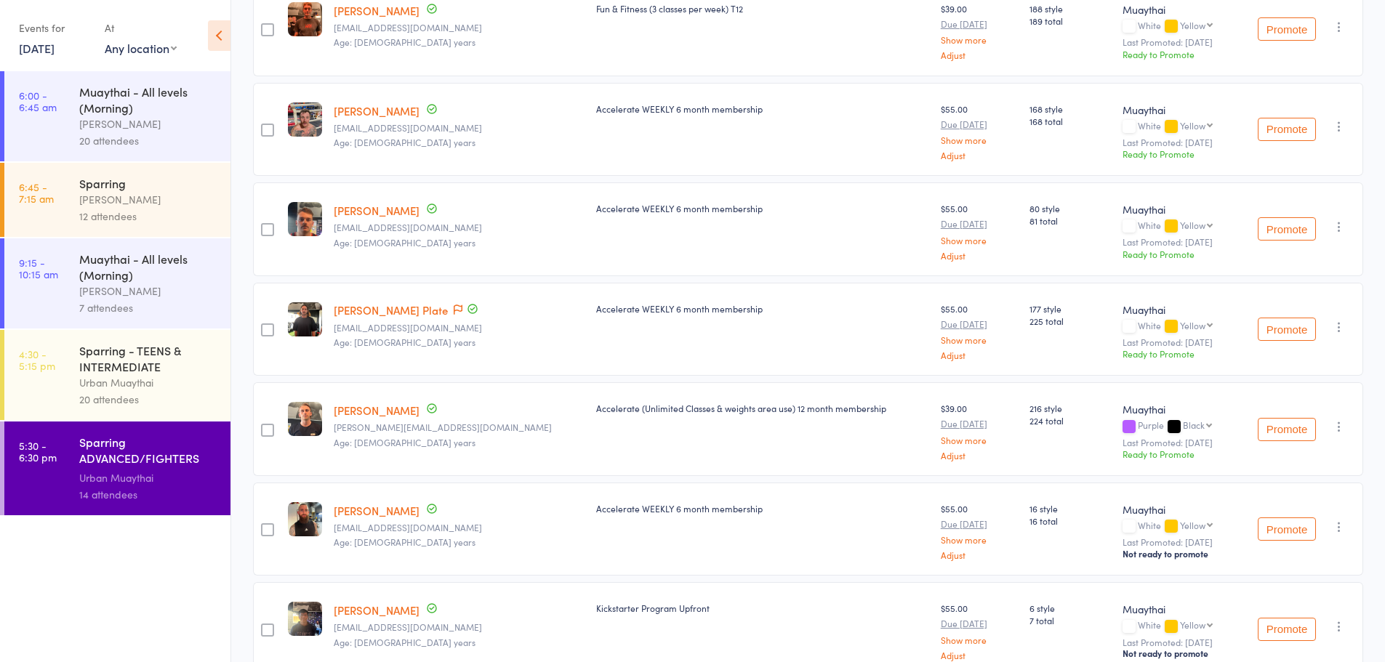
scroll to position [800, 0]
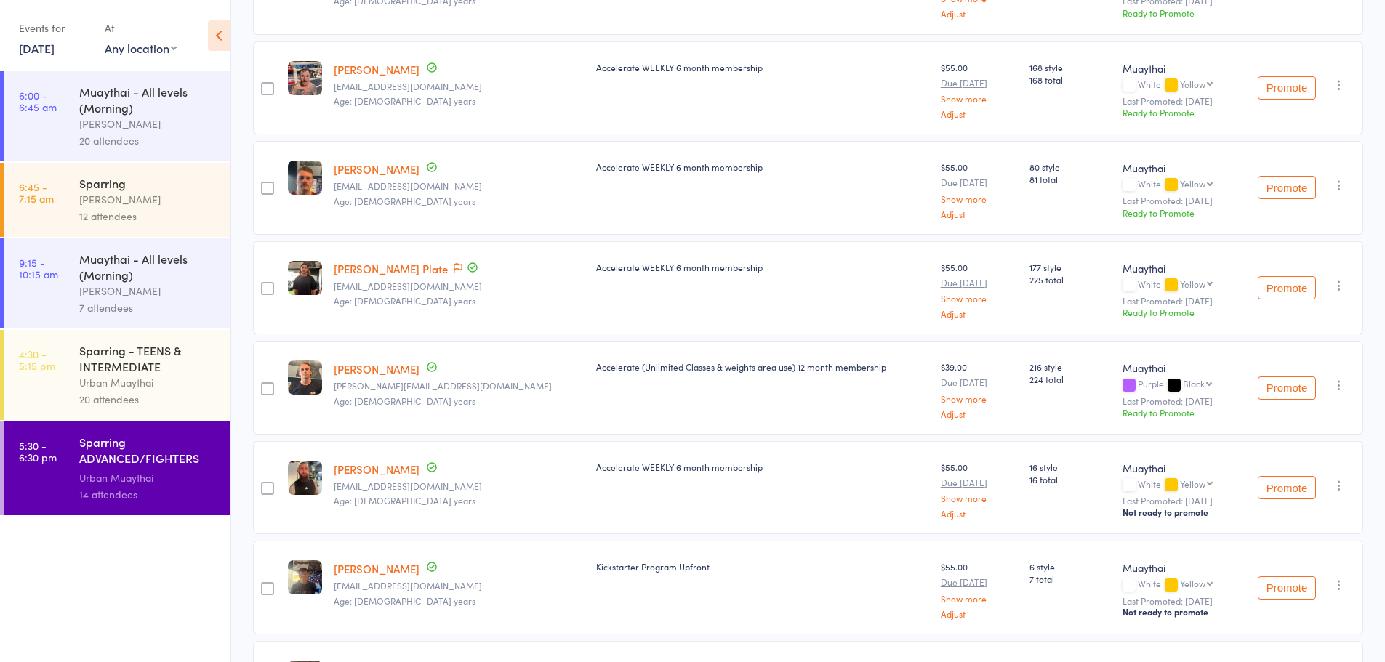
click at [450, 268] on div "Contact has been flagged" at bounding box center [464, 269] width 29 height 16
click at [454, 268] on icon at bounding box center [458, 268] width 9 height 10
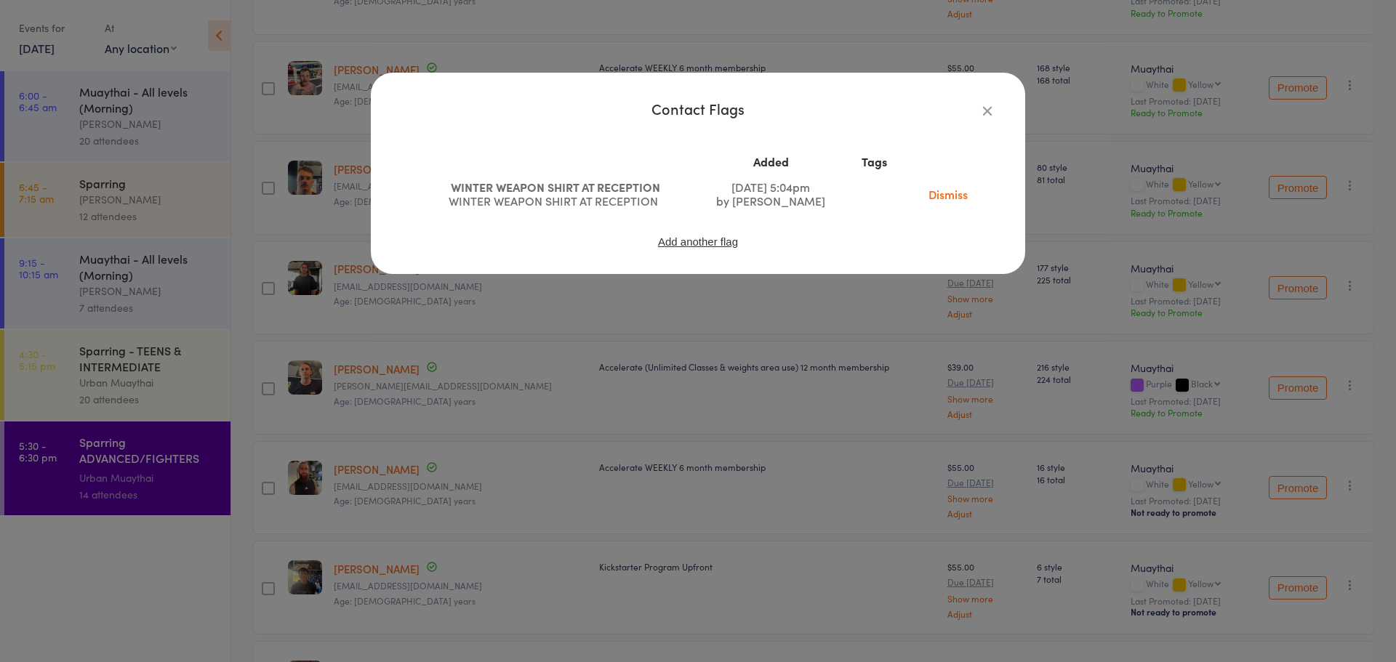
click at [990, 115] on icon "button" at bounding box center [987, 111] width 16 height 16
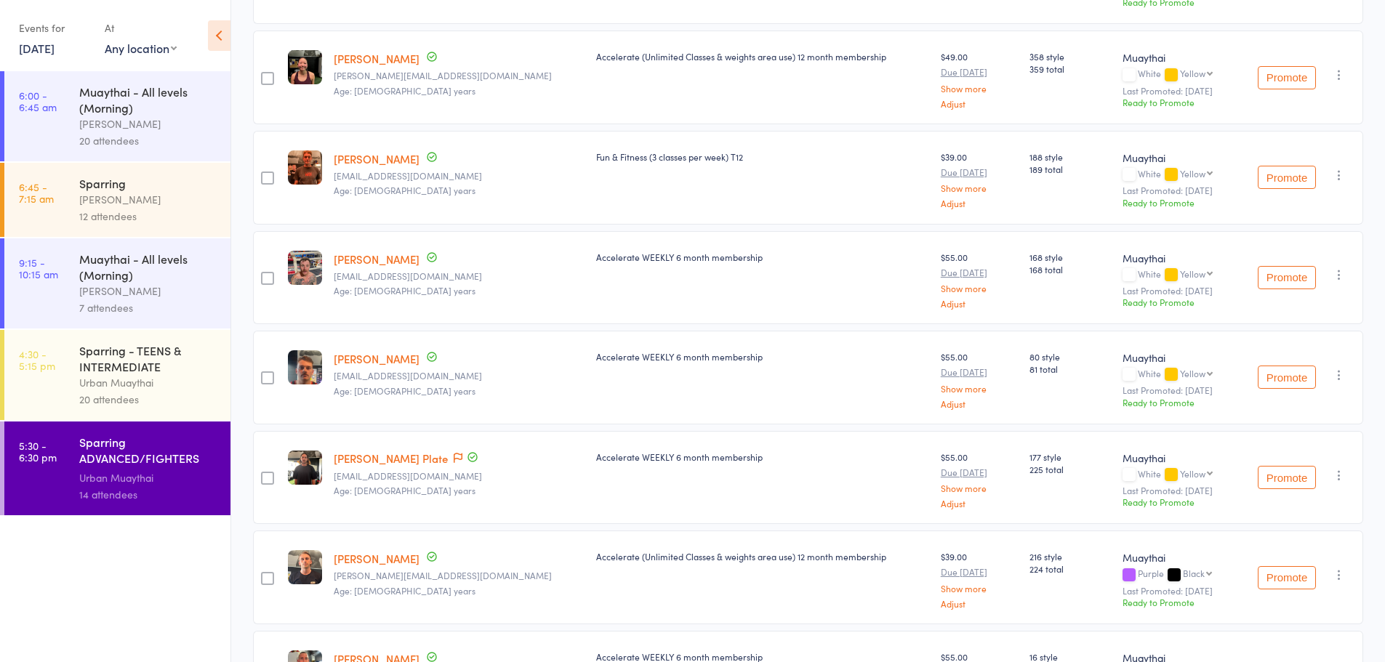
scroll to position [609, 0]
click at [454, 459] on icon at bounding box center [458, 459] width 9 height 10
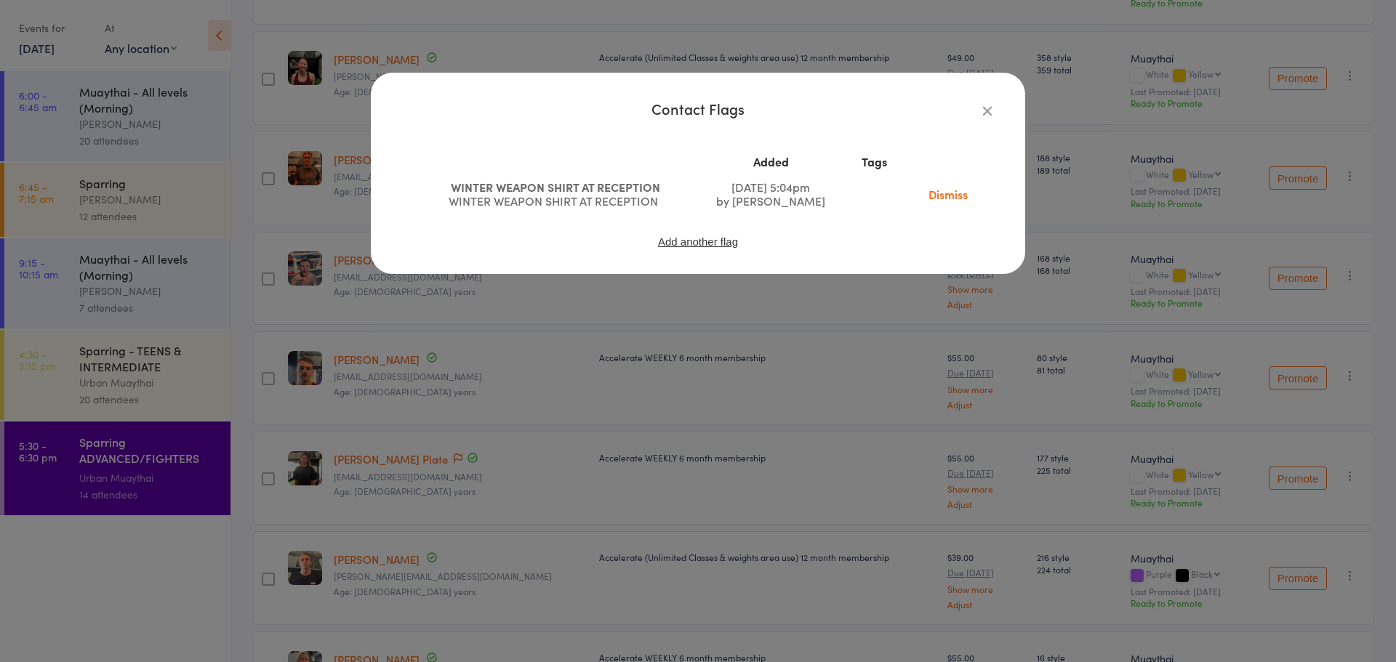
click at [947, 191] on link "Dismiss" at bounding box center [948, 194] width 61 height 16
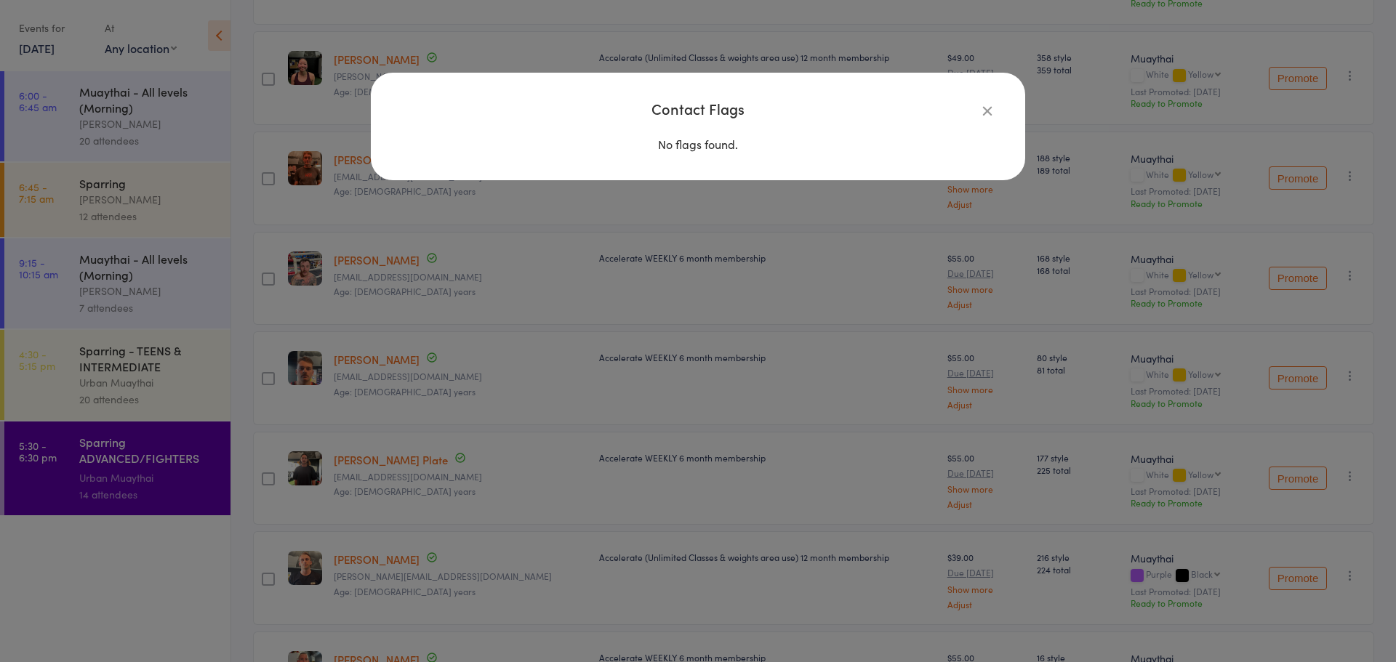
click at [216, 361] on div "Contact Flags No flags found." at bounding box center [698, 331] width 1396 height 662
click at [191, 374] on div "Contact Flags No flags found." at bounding box center [698, 331] width 1396 height 662
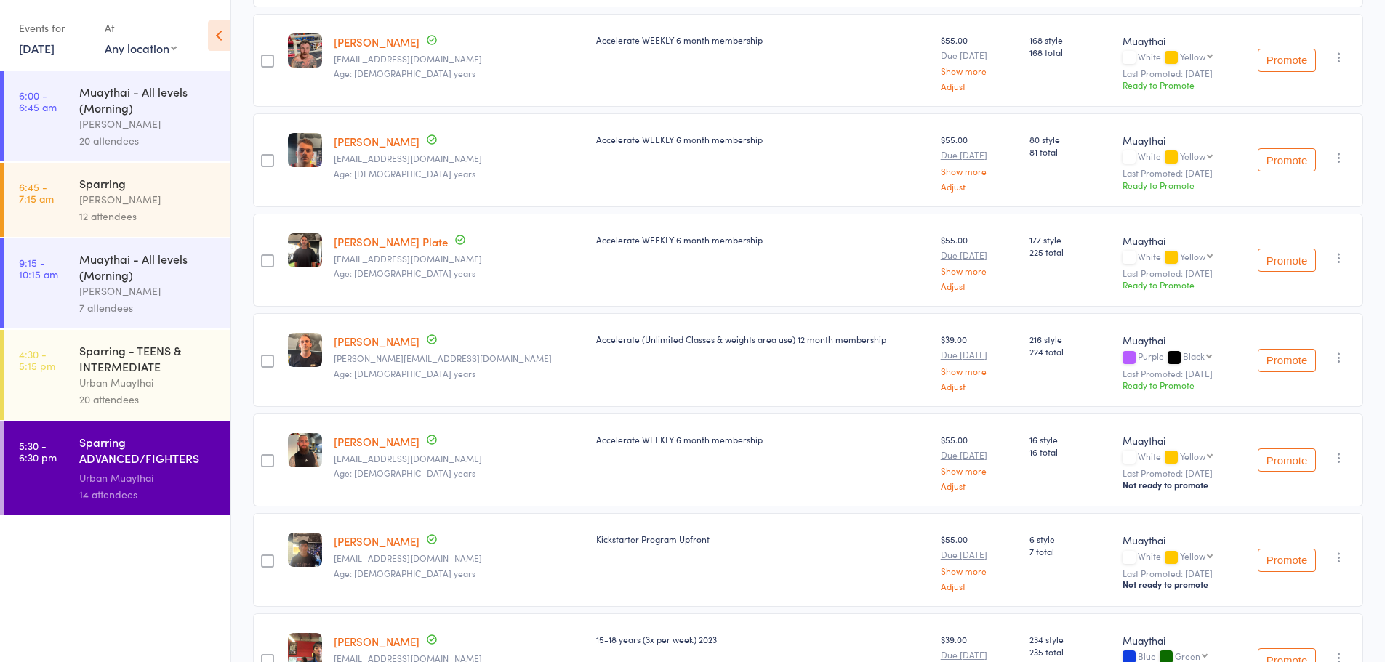
scroll to position [900, 0]
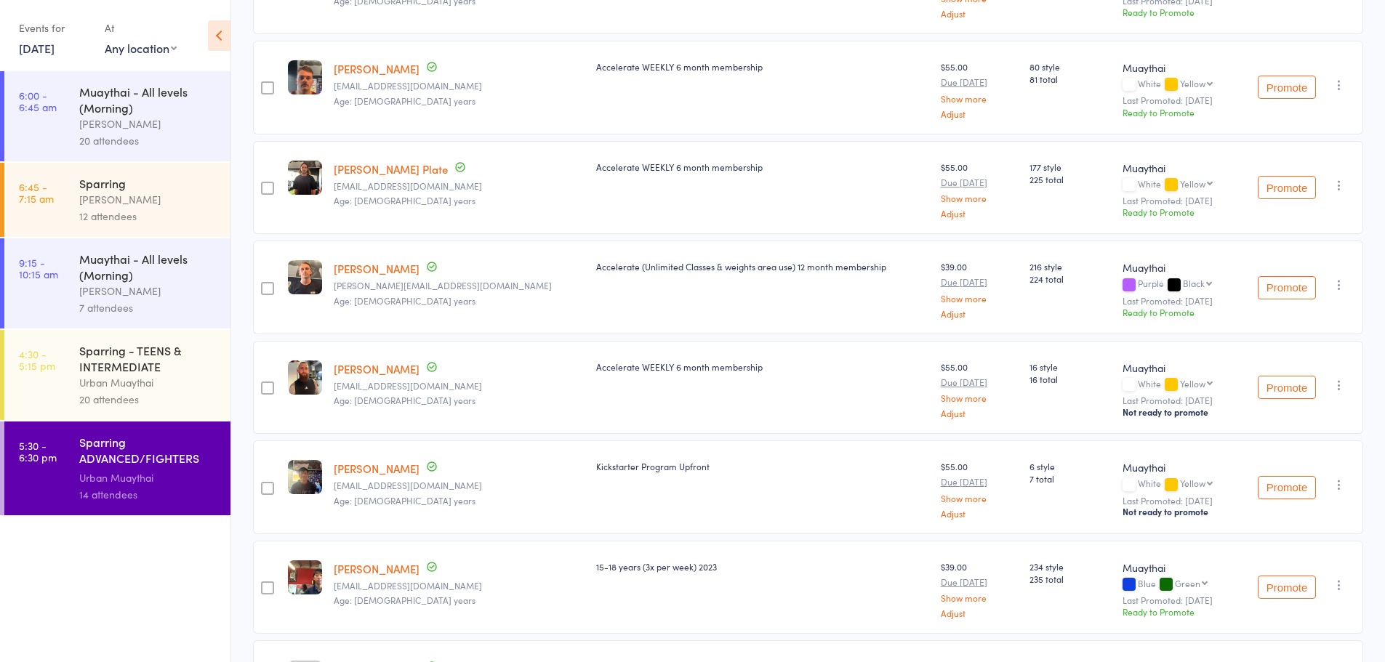
click at [128, 368] on div "Sparring - TEENS & INTERMEDIATE" at bounding box center [148, 358] width 139 height 32
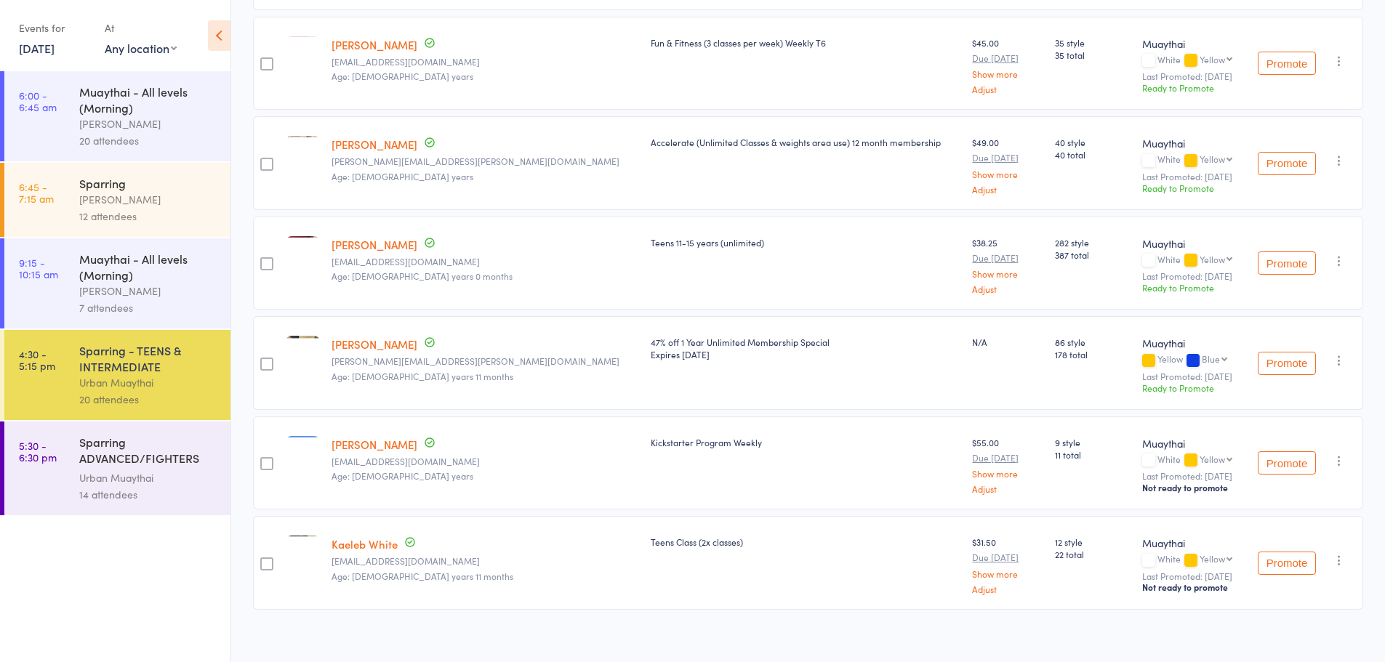
scroll to position [1637, 0]
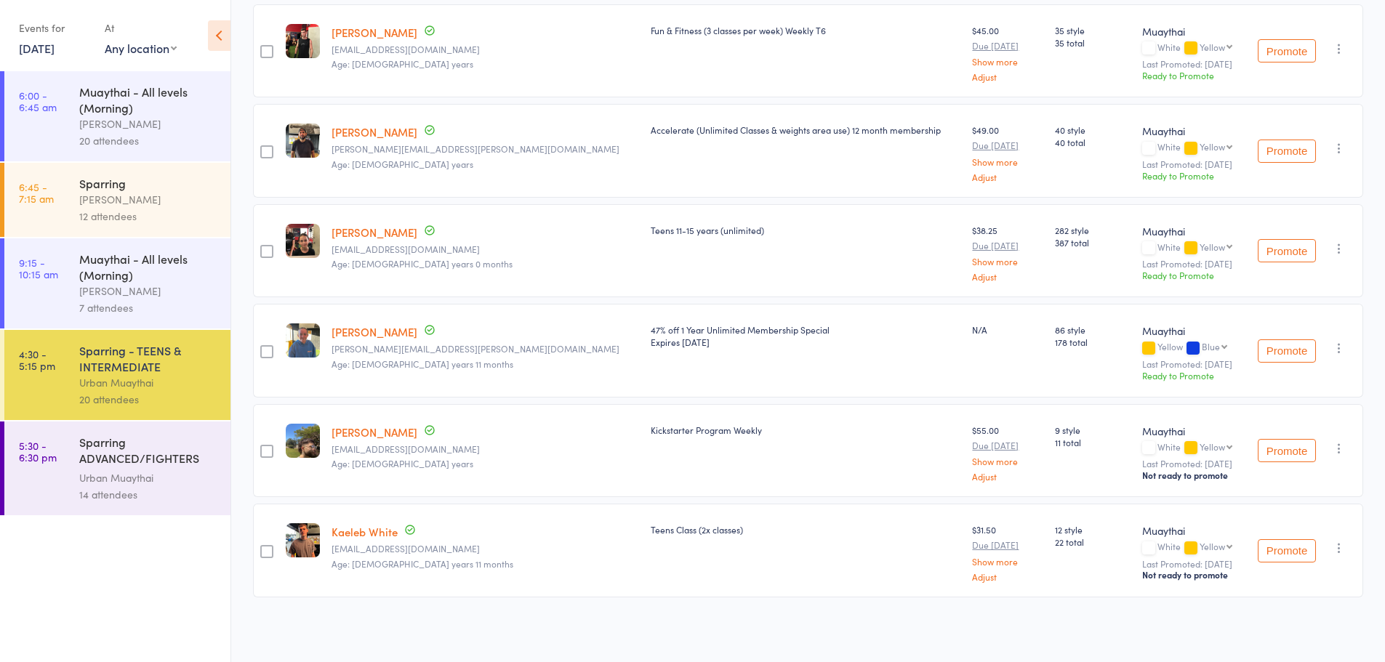
drag, startPoint x: 380, startPoint y: 543, endPoint x: 141, endPoint y: 557, distance: 238.9
click at [137, 569] on ul "6:00 - 6:45 am Muaythai - All levels (Morning) Tiago Zanon 20 attendees 6:45 - …" at bounding box center [115, 366] width 231 height 591
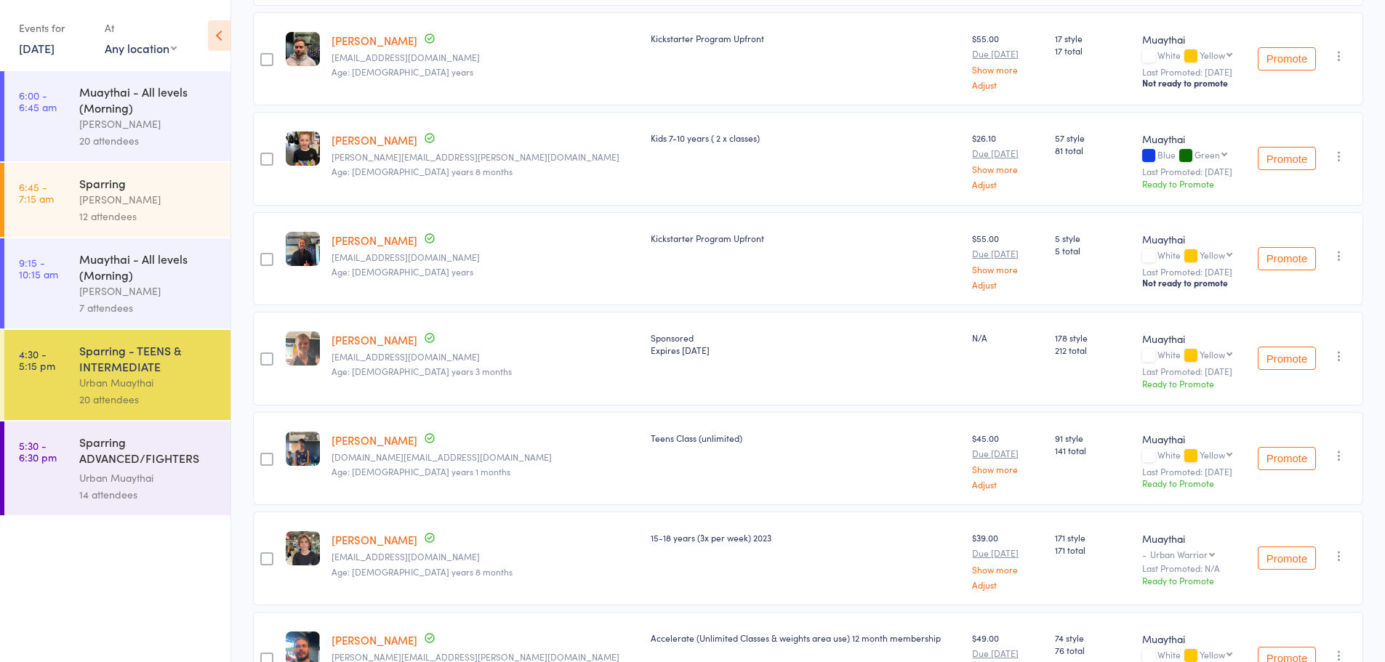
scroll to position [0, 0]
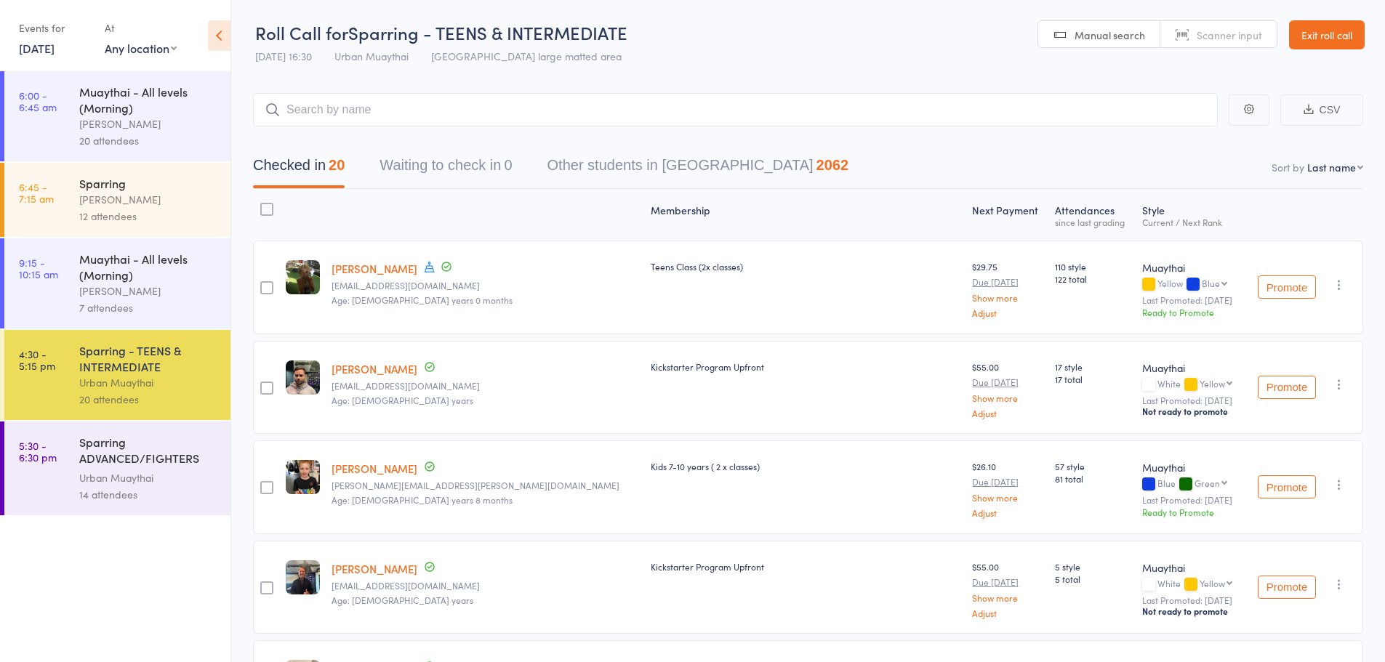
click at [1302, 47] on link "Exit roll call" at bounding box center [1327, 34] width 76 height 29
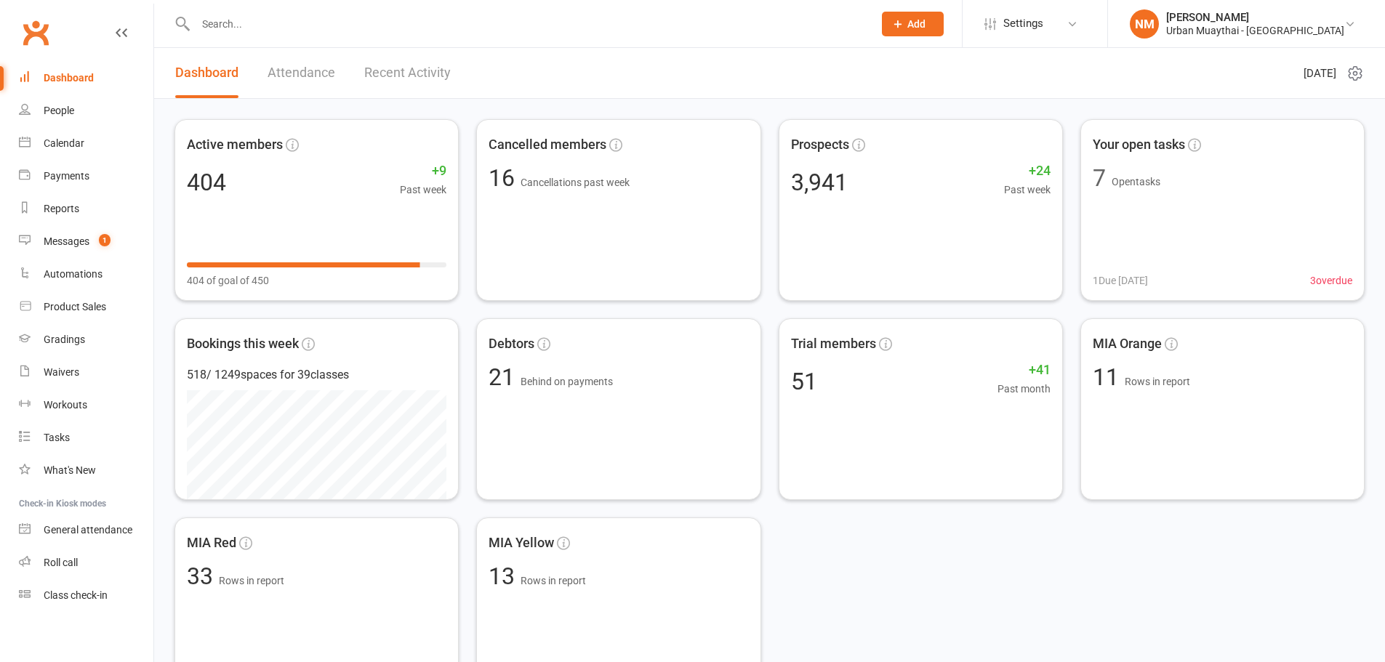
click at [272, 24] on input "text" at bounding box center [527, 24] width 672 height 20
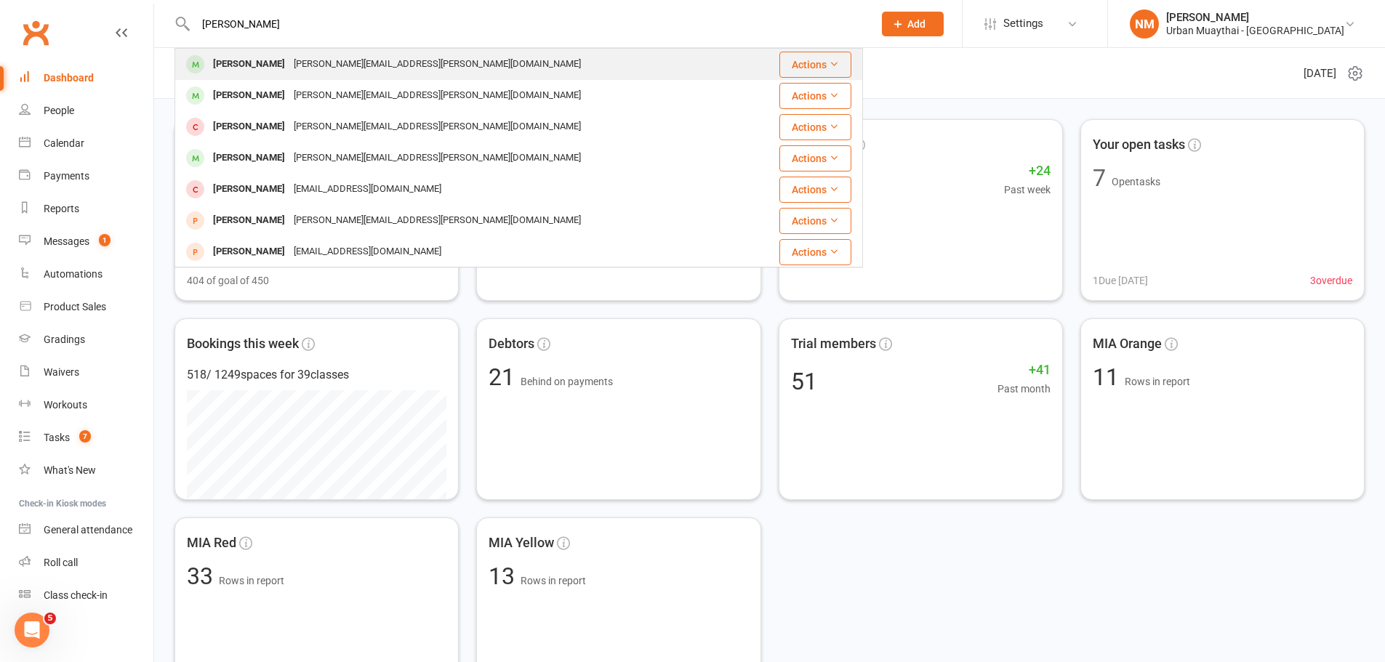
type input "[PERSON_NAME]"
click at [315, 66] on div "[PERSON_NAME][EMAIL_ADDRESS][PERSON_NAME][DOMAIN_NAME]" at bounding box center [437, 64] width 296 height 21
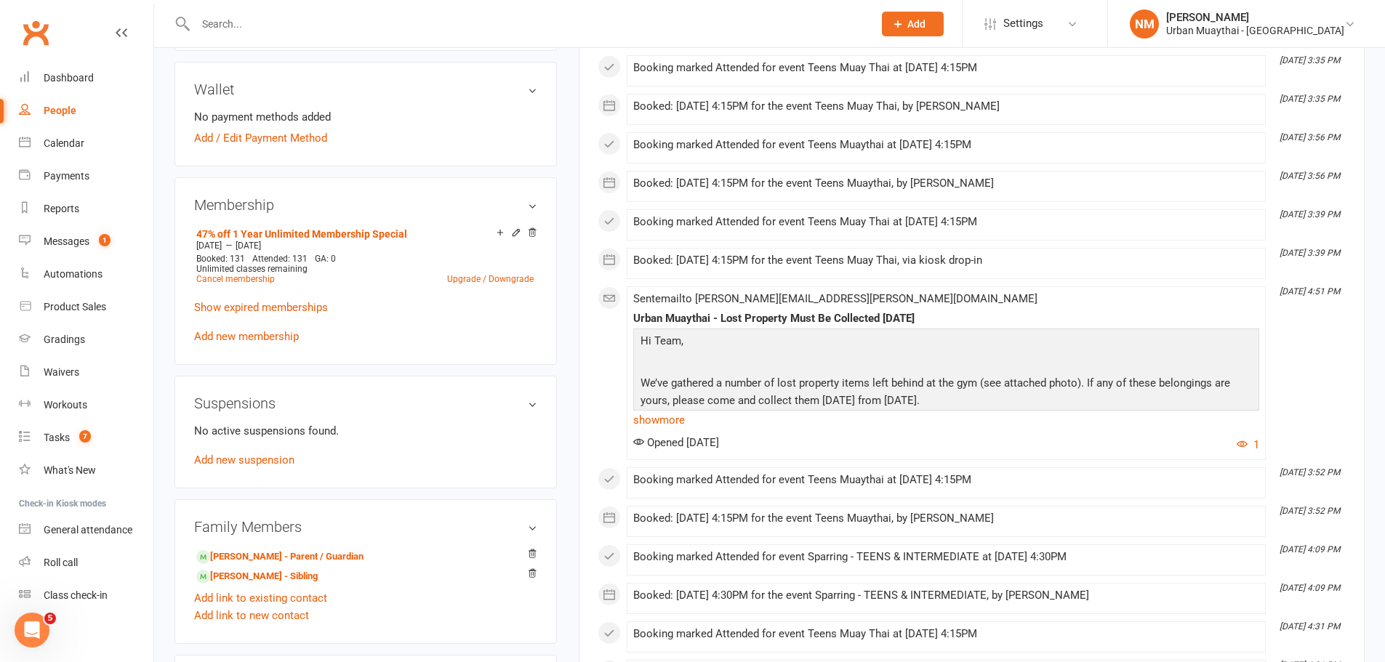
scroll to position [582, 0]
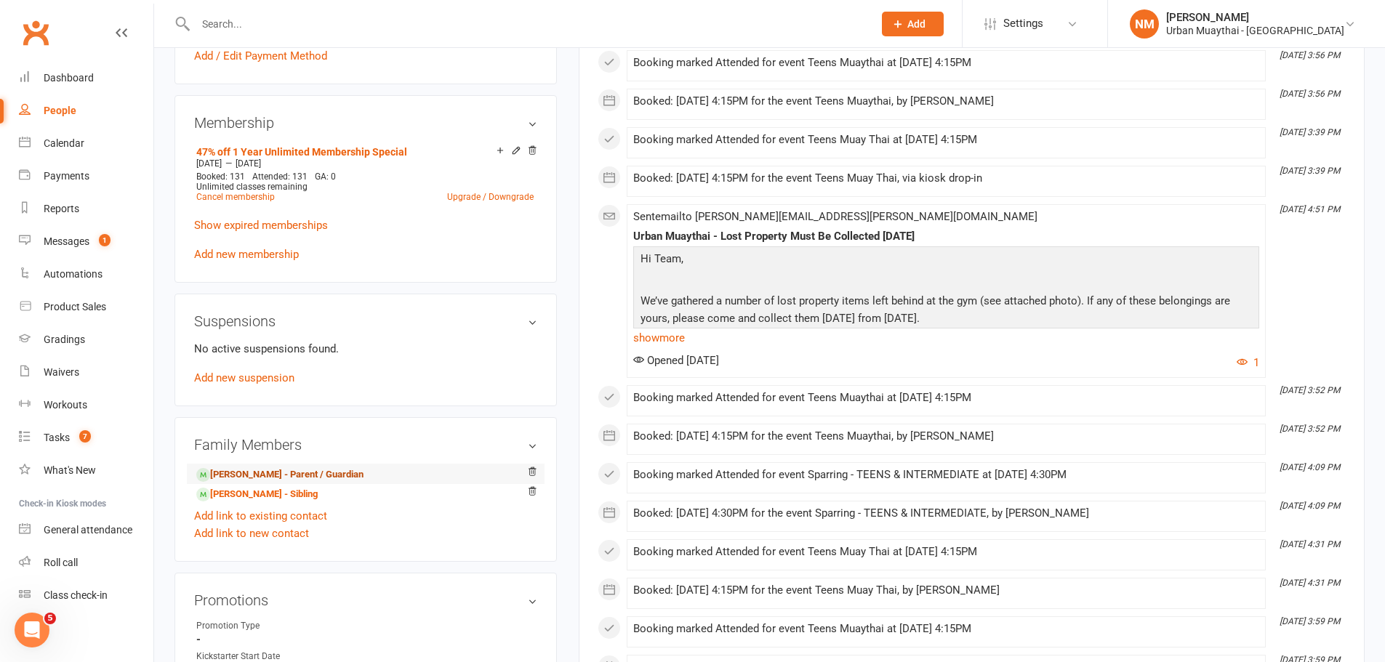
click at [316, 468] on link "[PERSON_NAME] - Parent / Guardian" at bounding box center [279, 475] width 167 height 15
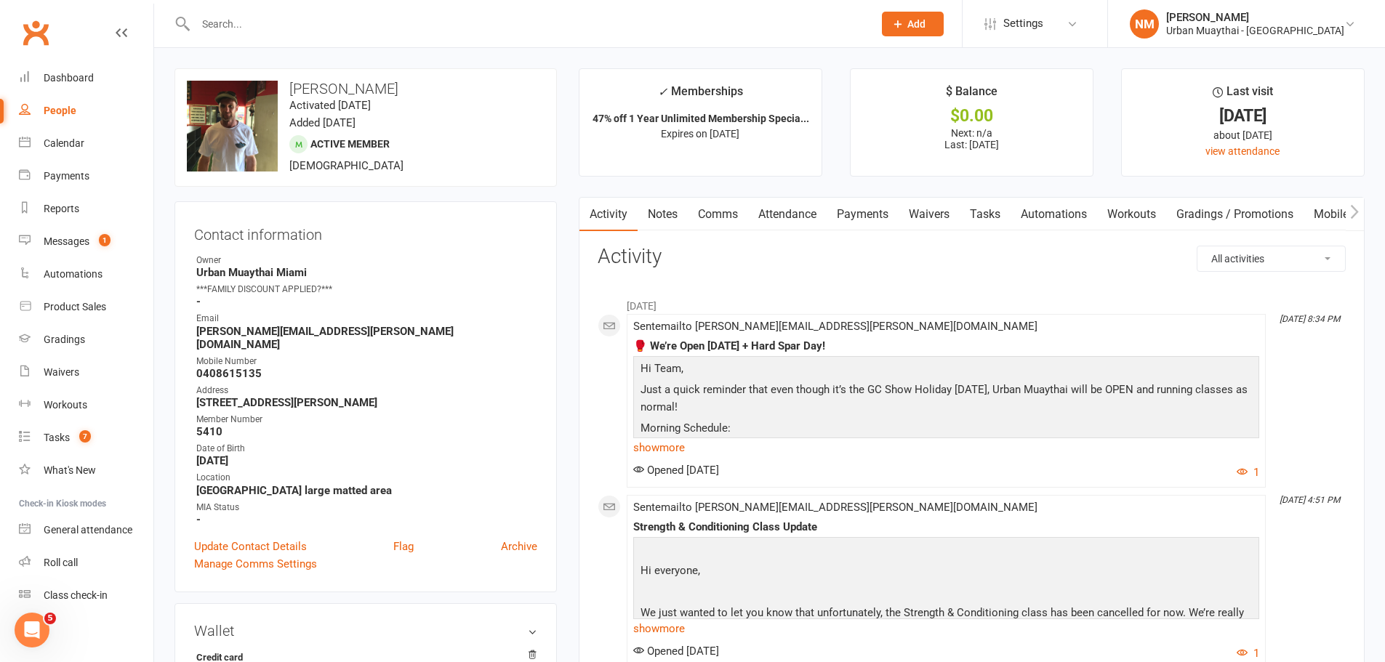
click at [937, 209] on link "Waivers" at bounding box center [929, 214] width 61 height 33
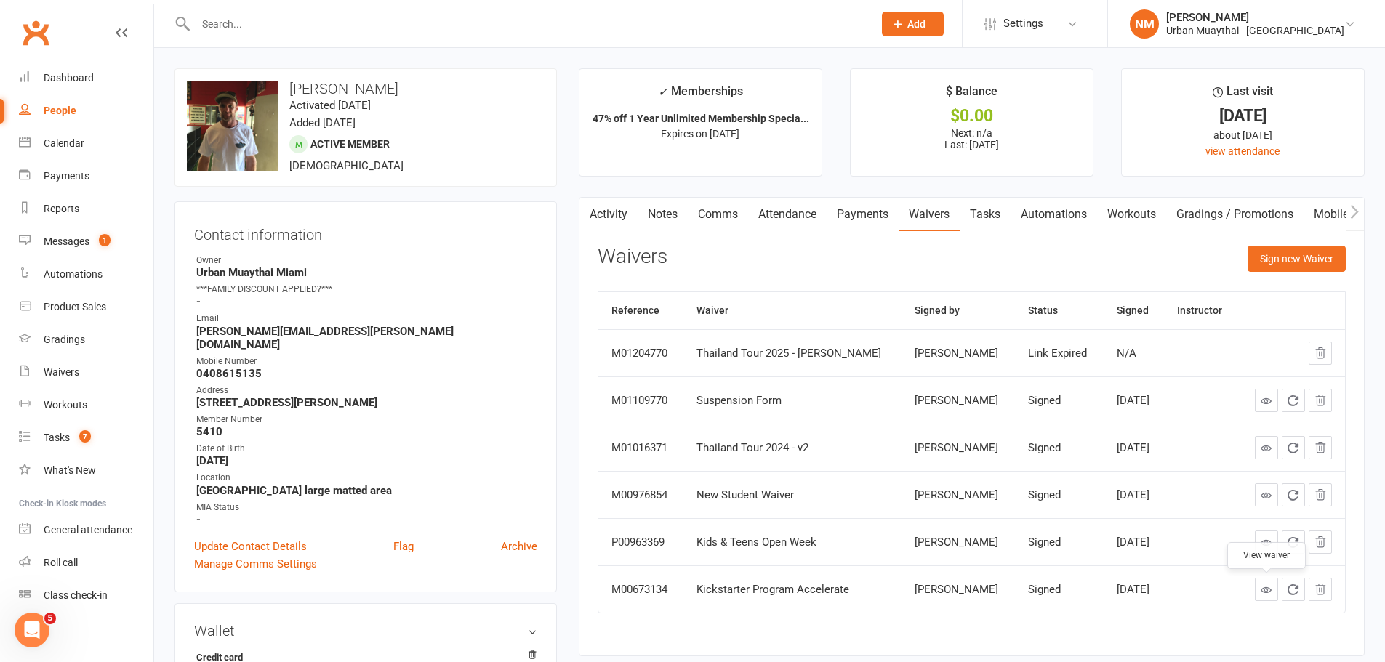
click at [1259, 590] on link at bounding box center [1266, 589] width 23 height 23
click at [126, 247] on link "Messages 1" at bounding box center [86, 241] width 135 height 33
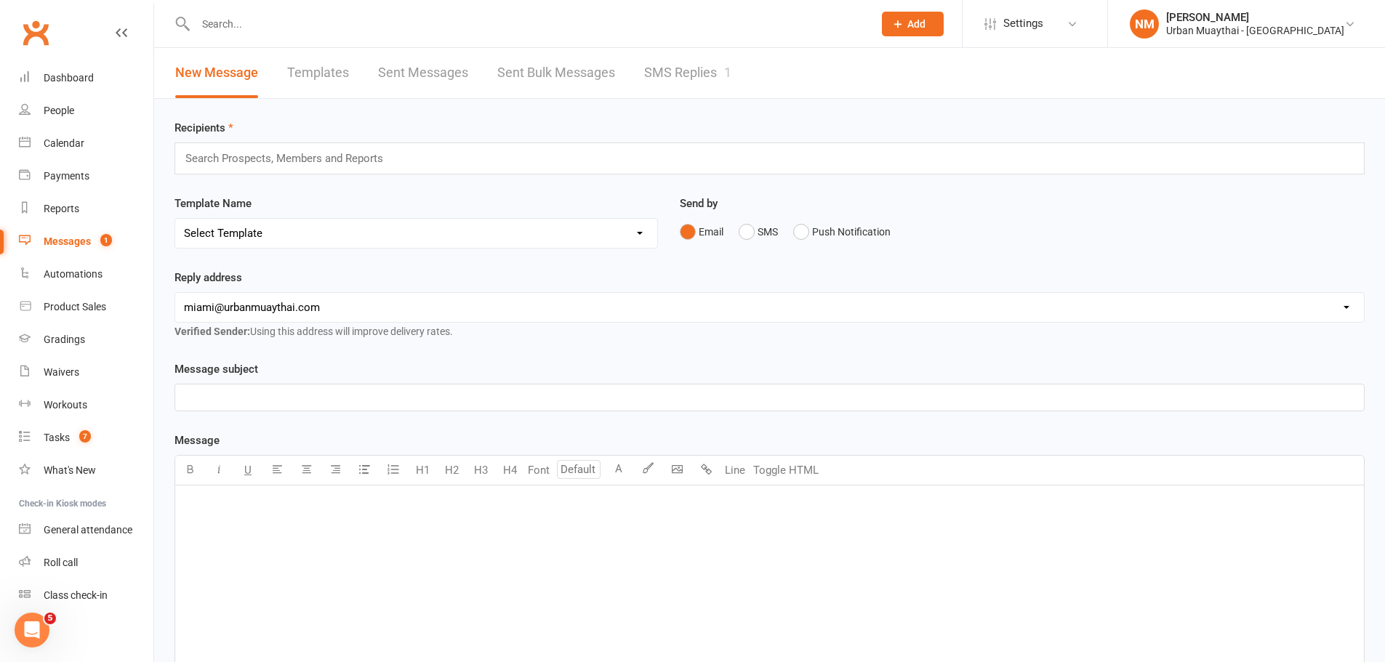
click at [649, 71] on link "SMS Replies 1" at bounding box center [687, 73] width 87 height 50
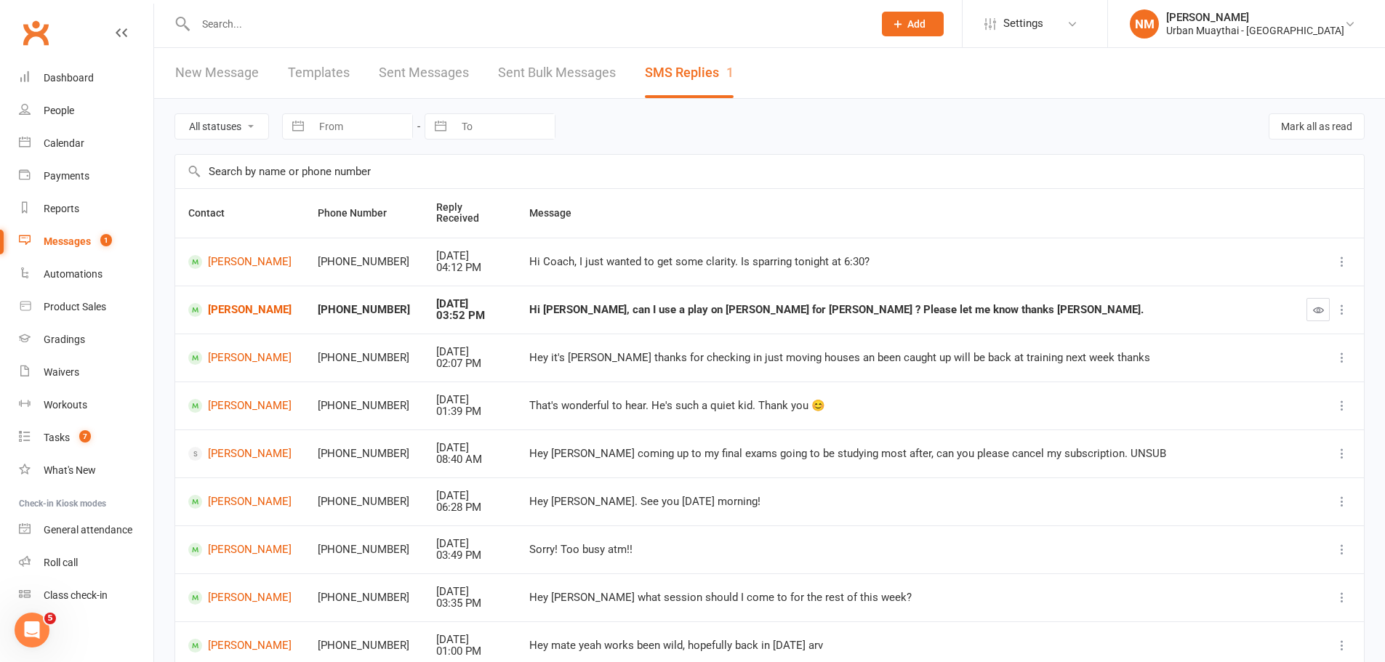
click at [284, 33] on input "text" at bounding box center [527, 24] width 672 height 20
type input "[PERSON_NAME]"
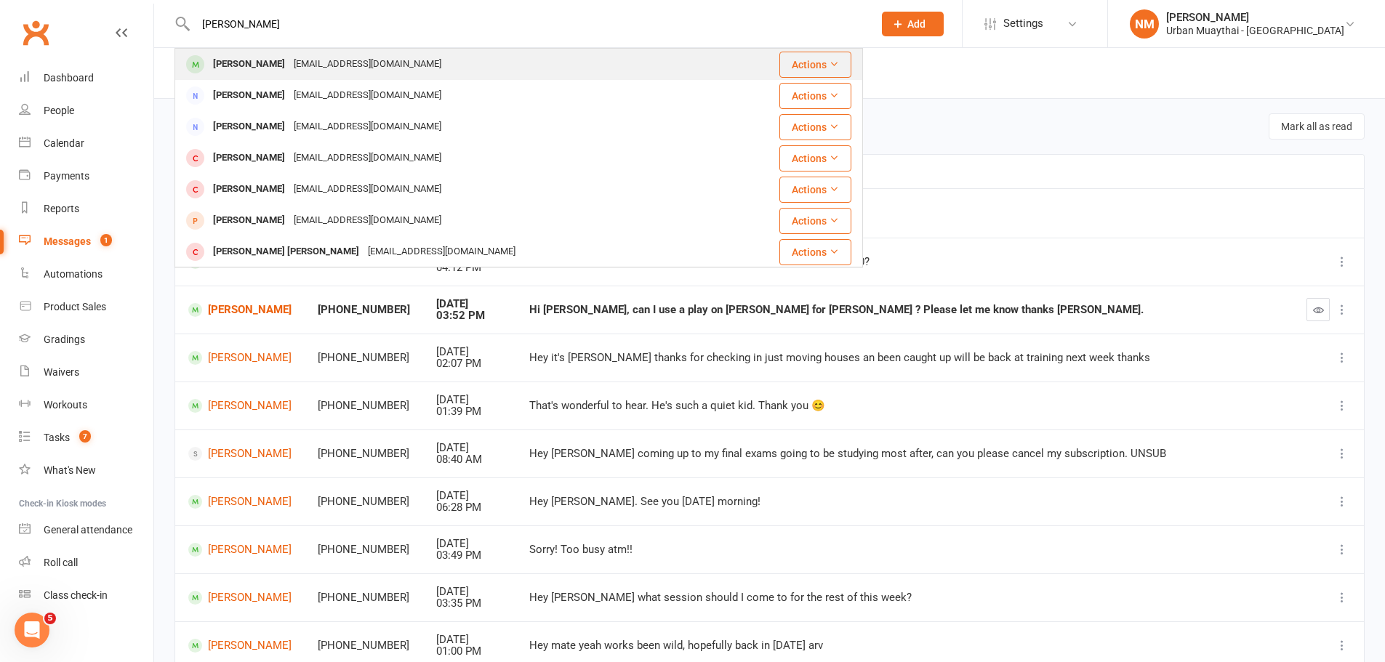
click at [407, 74] on div "[PERSON_NAME] [EMAIL_ADDRESS][DOMAIN_NAME]" at bounding box center [461, 64] width 571 height 30
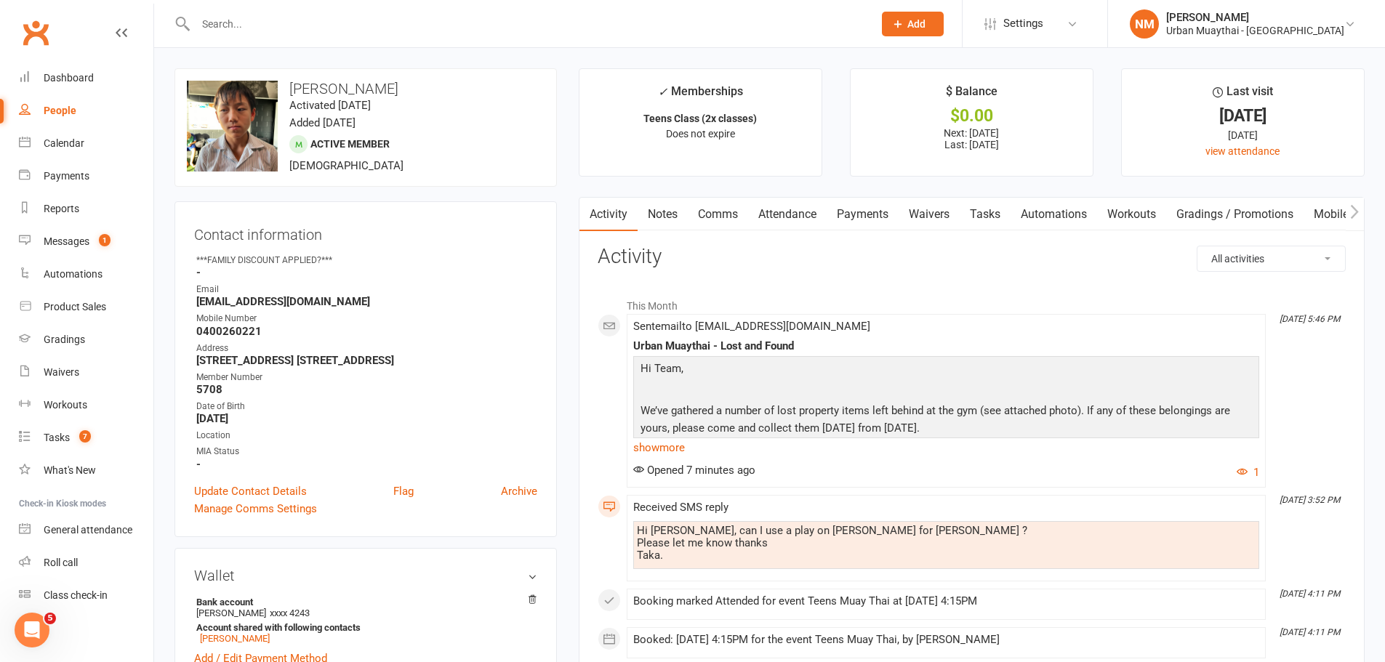
click at [664, 225] on link "Notes" at bounding box center [663, 214] width 50 height 33
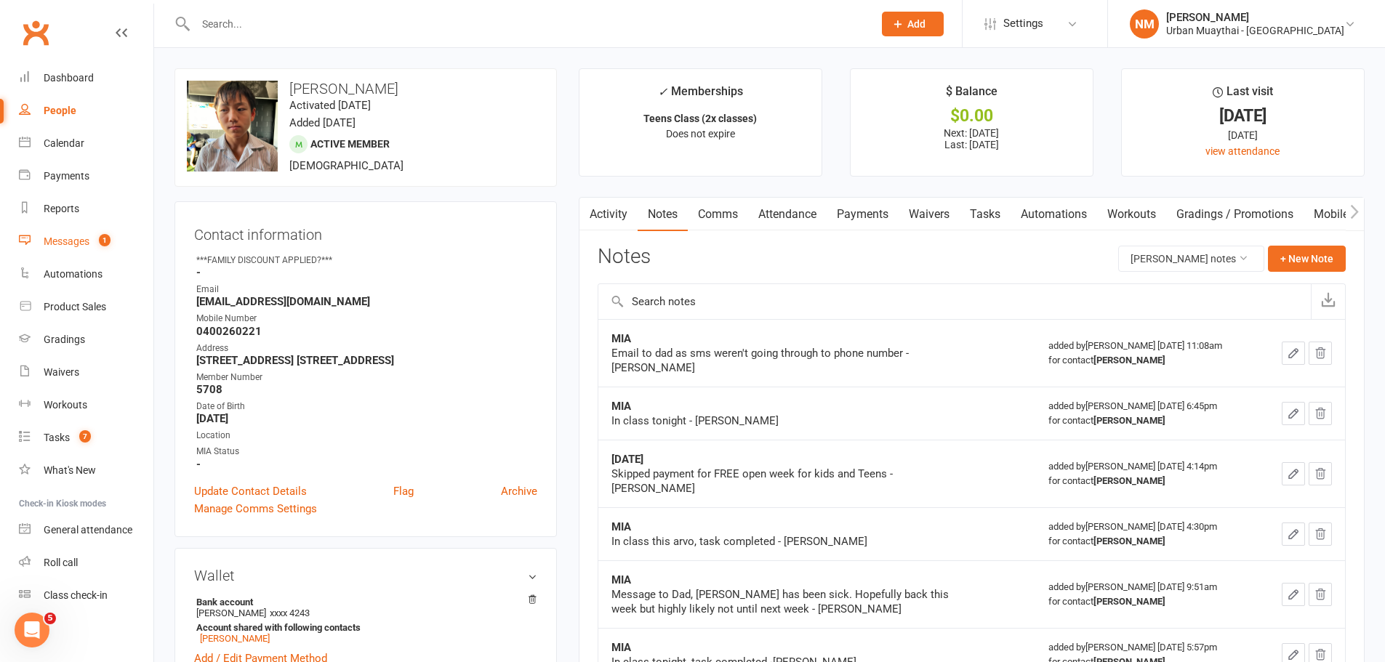
click at [101, 234] on link "Messages 1" at bounding box center [86, 241] width 135 height 33
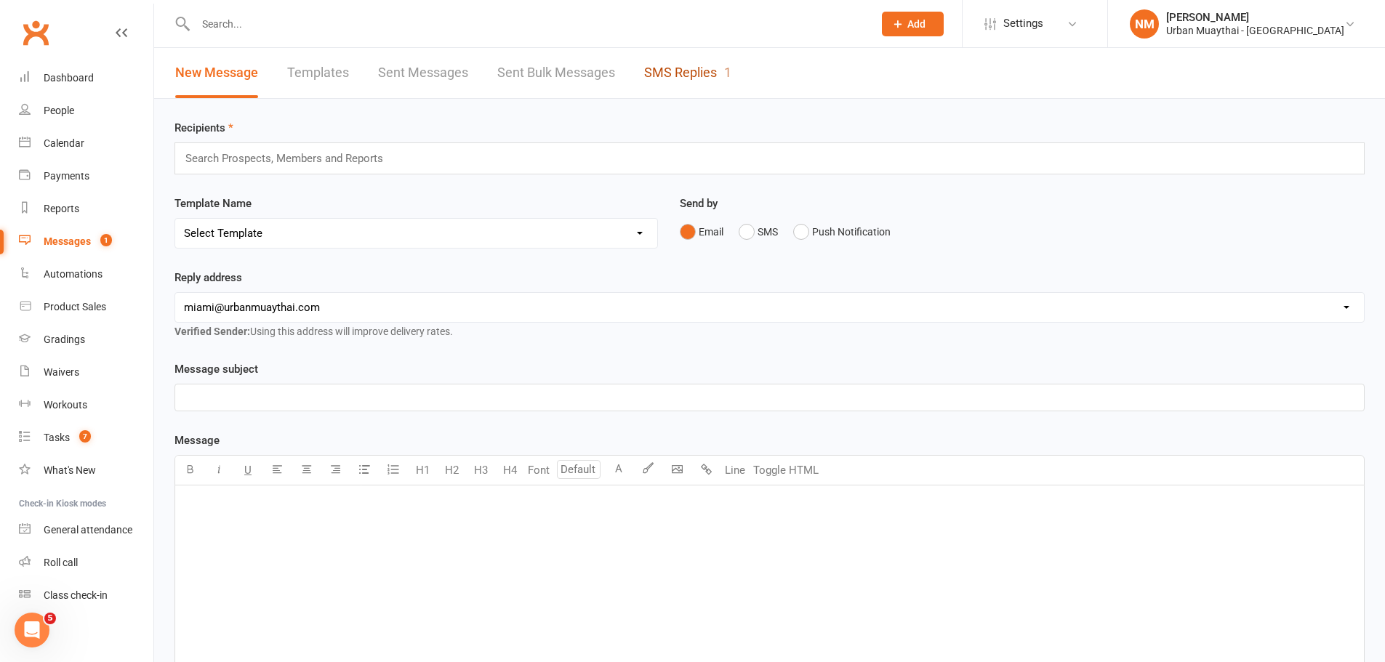
click at [647, 68] on link "SMS Replies 1" at bounding box center [687, 73] width 87 height 50
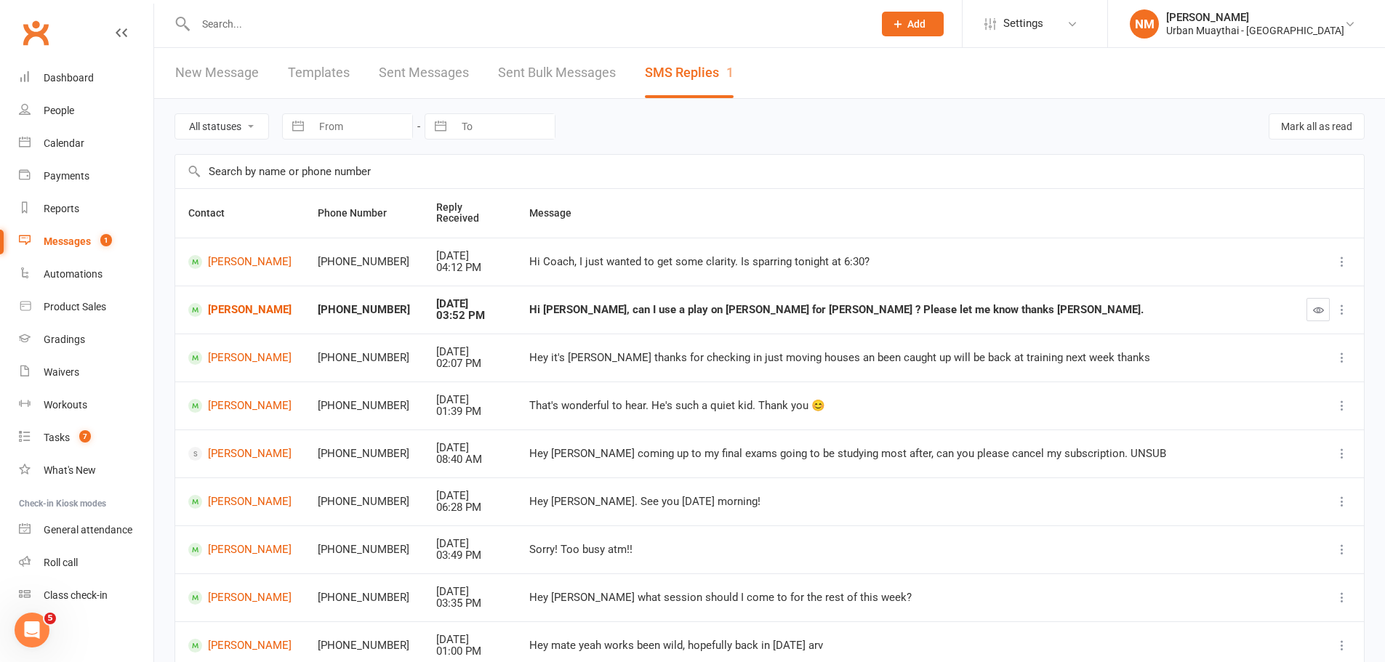
click at [1323, 310] on icon "button" at bounding box center [1318, 310] width 11 height 11
click at [231, 28] on input "text" at bounding box center [527, 24] width 672 height 20
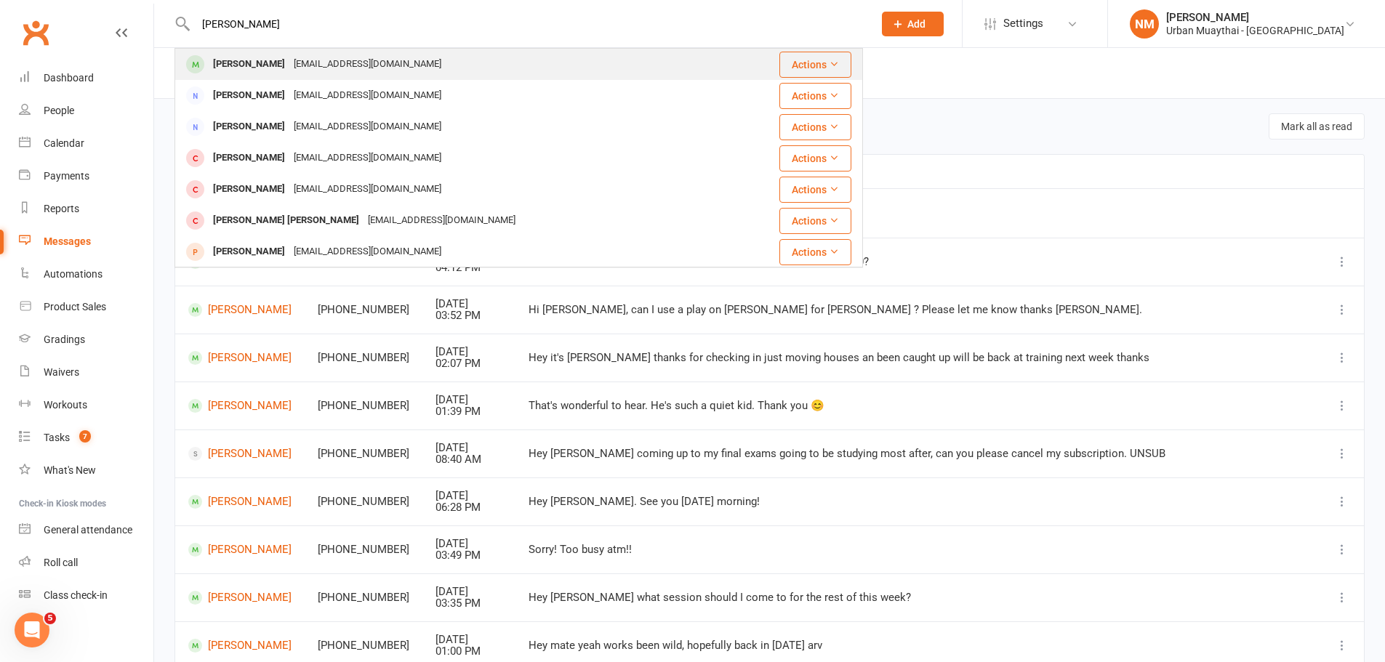
type input "[PERSON_NAME]"
click at [228, 67] on div "[PERSON_NAME]" at bounding box center [249, 64] width 81 height 21
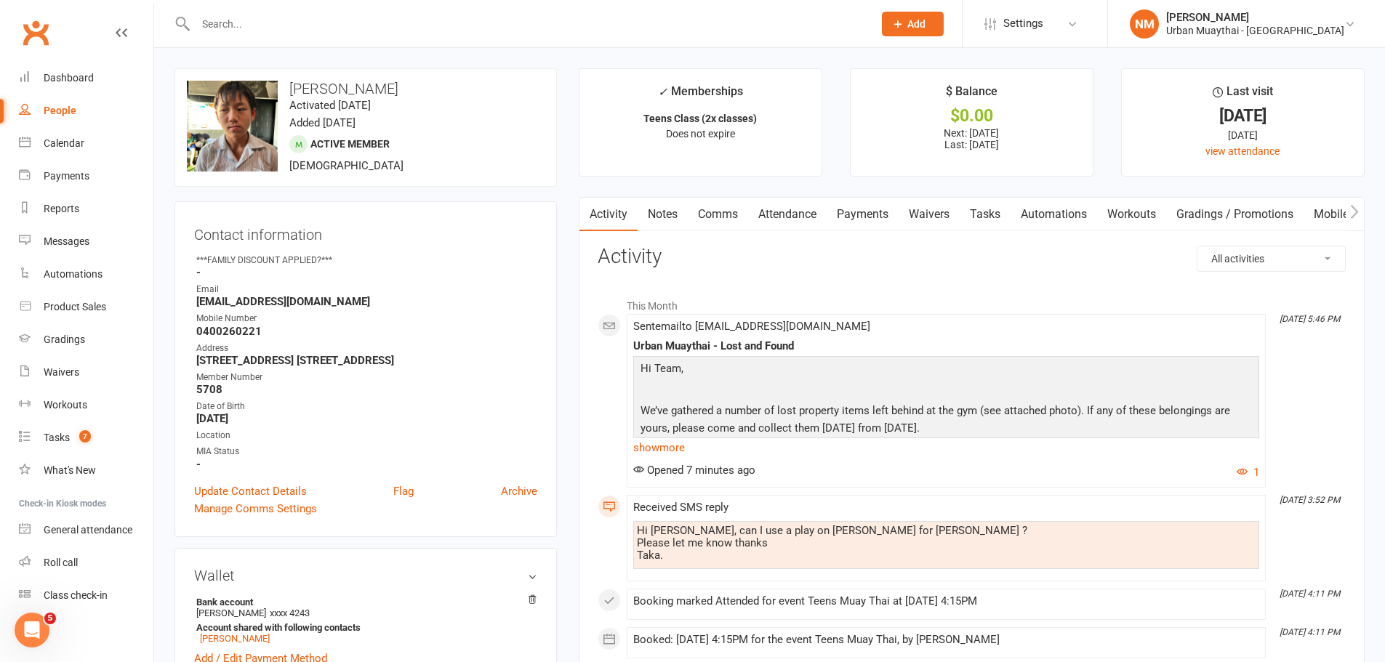
click at [678, 214] on link "Notes" at bounding box center [663, 214] width 50 height 33
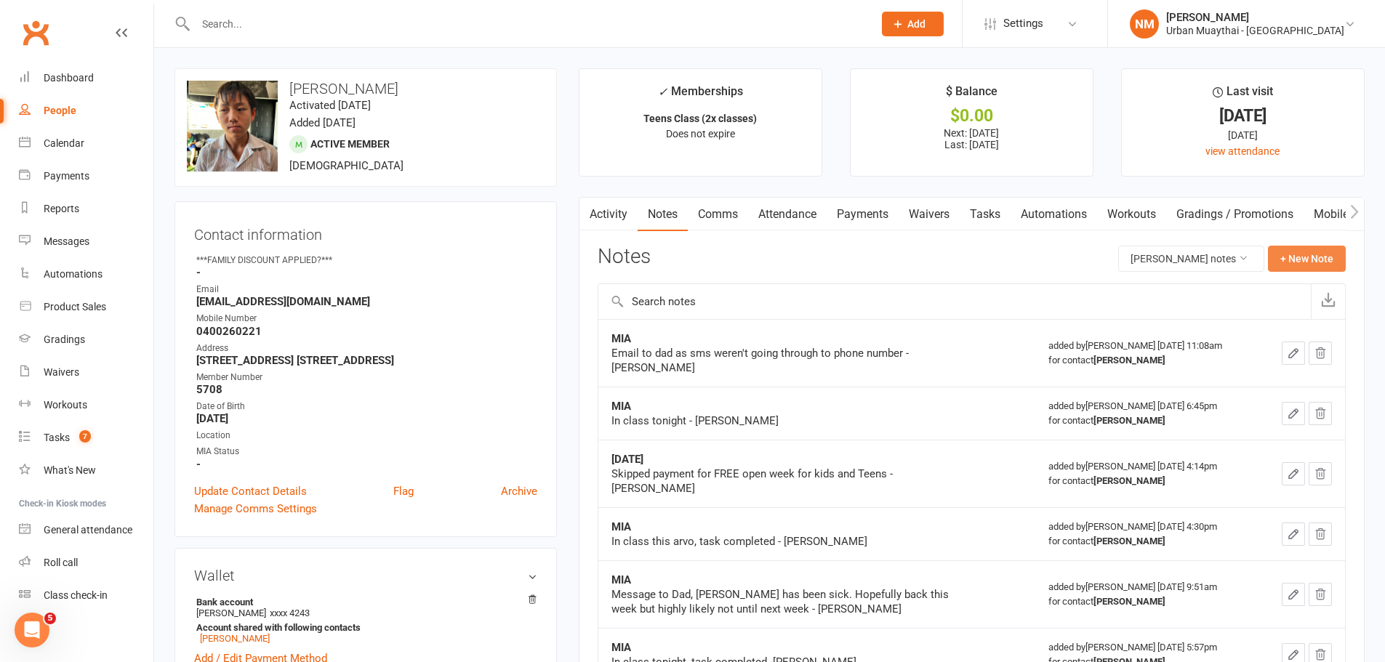
click at [1330, 259] on button "+ New Note" at bounding box center [1307, 259] width 78 height 26
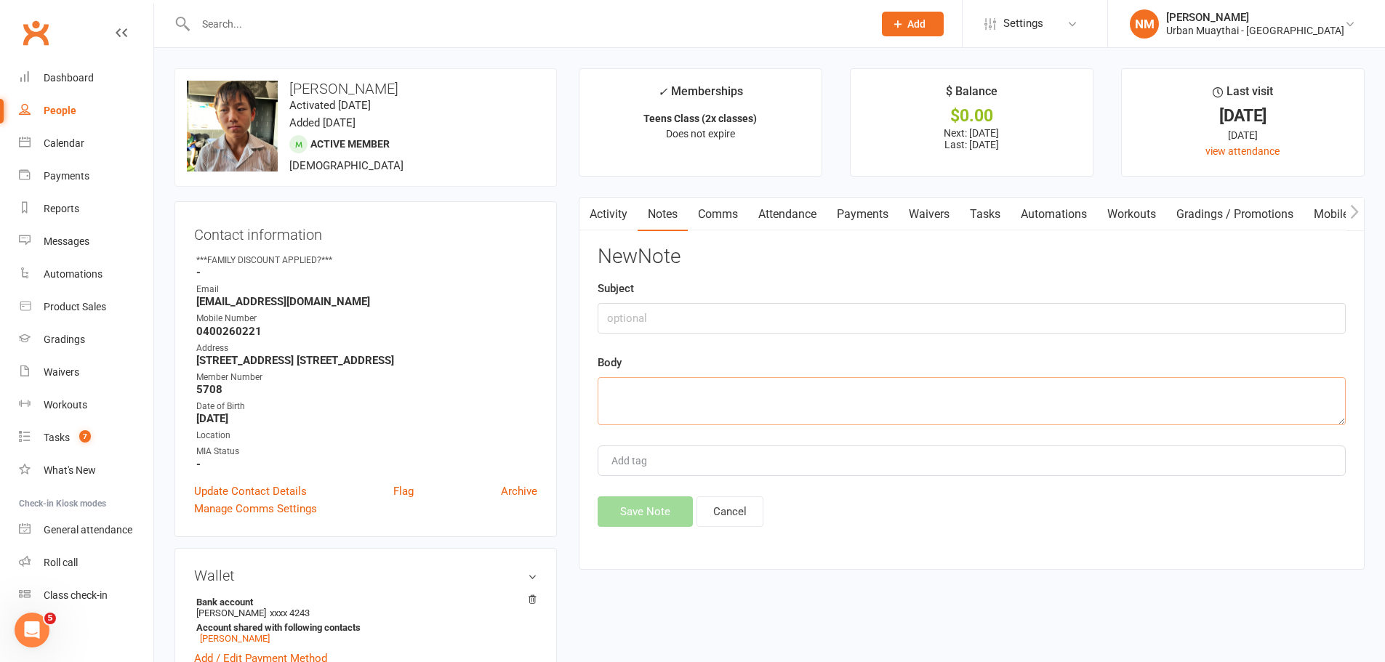
click at [665, 411] on textarea at bounding box center [972, 401] width 748 height 48
paste textarea "Hi. Can i use this play on [PERSON_NAME]? Regards. Taka"
paste textarea "Hi Taka, Yes we can organise that for [PERSON_NAME], I'll get that applied to h…"
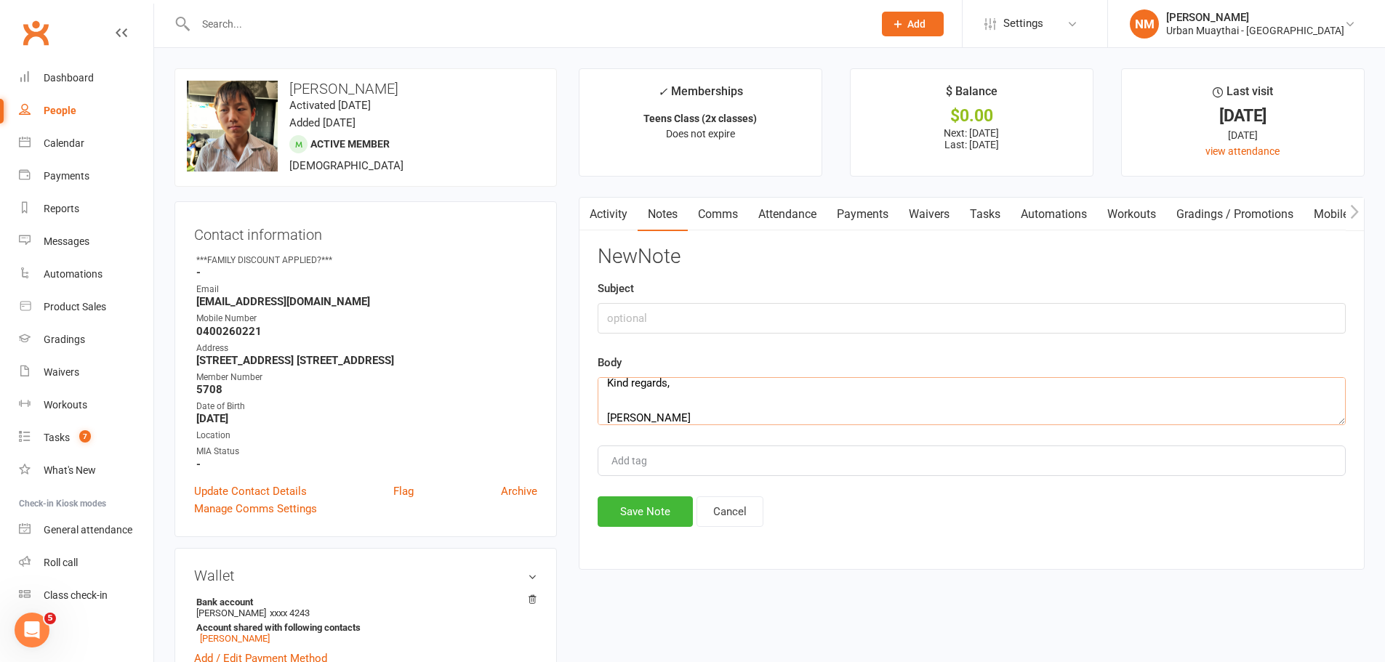
type textarea "Hi. Can i use this play on [PERSON_NAME]? Regards. Taka Hi Taka, Yes we can org…"
click at [646, 316] on input "text" at bounding box center [972, 318] width 748 height 31
type input "Play on voucher"
click at [642, 497] on button "Save Note" at bounding box center [645, 512] width 95 height 31
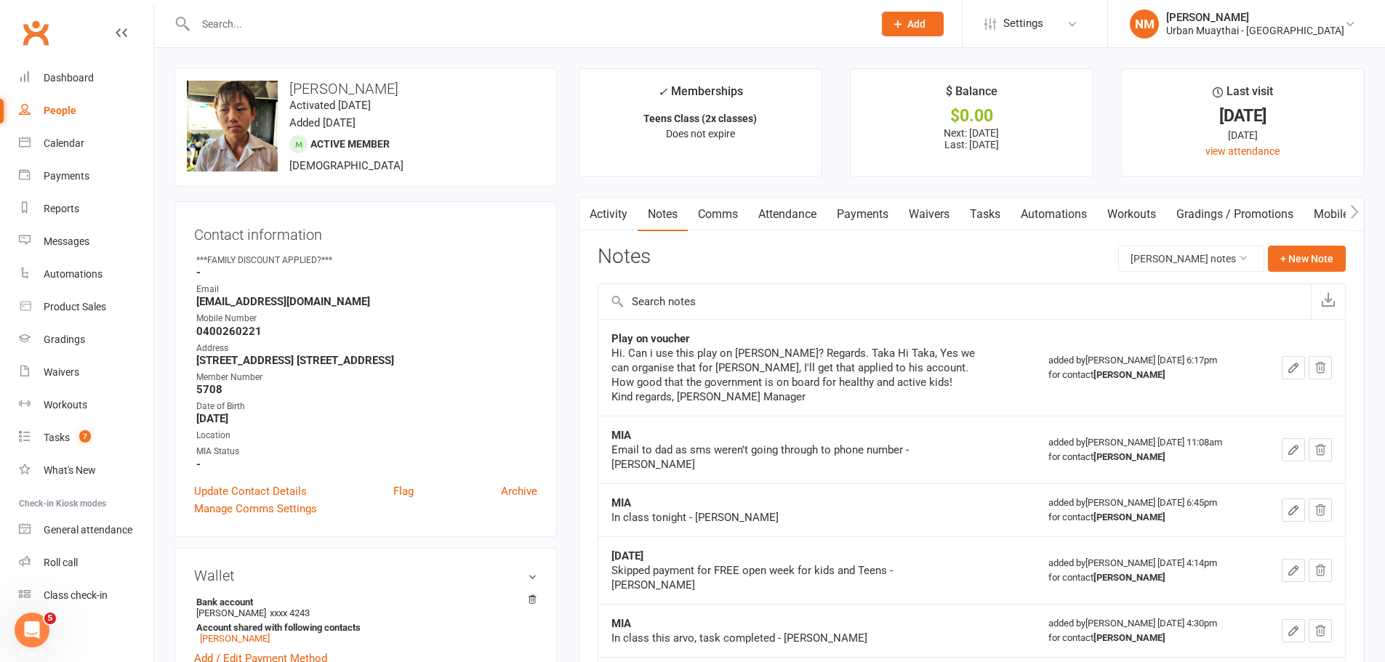
click at [353, 36] on div at bounding box center [519, 23] width 689 height 47
click at [353, 21] on input "text" at bounding box center [527, 24] width 672 height 20
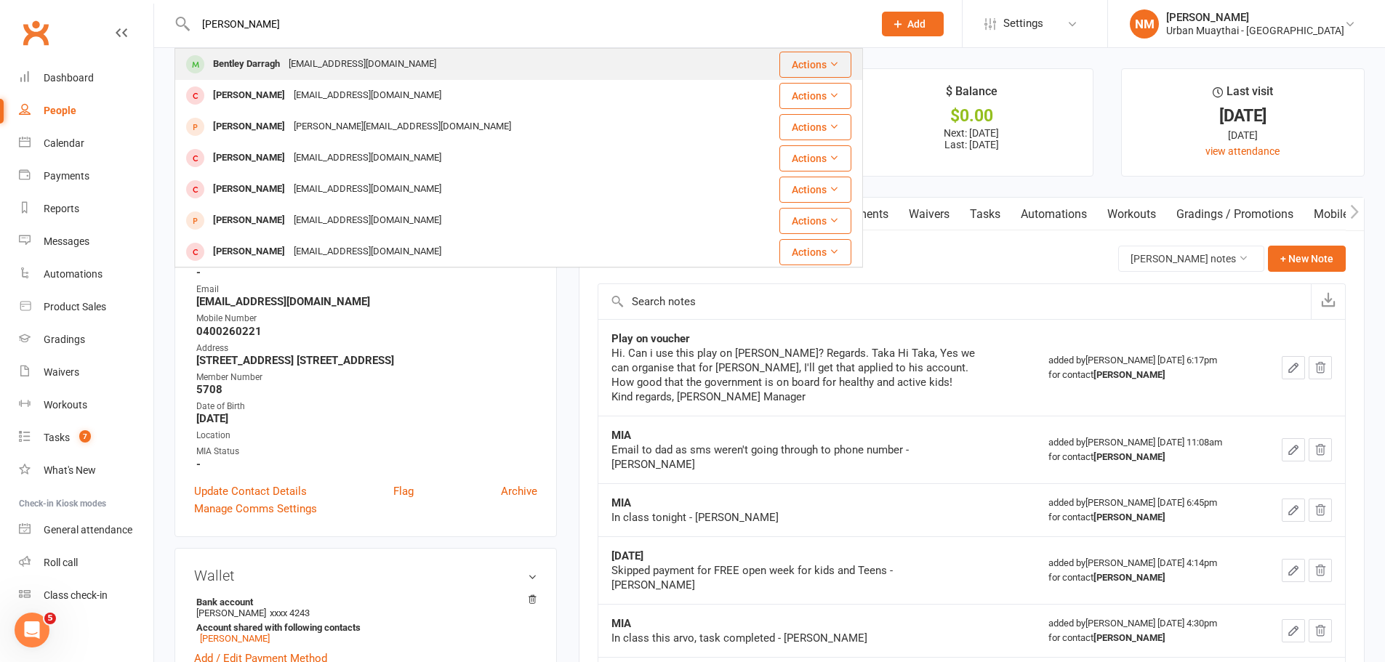
type input "bentley darra"
click at [326, 57] on div "jadee_manning@hotmail.com" at bounding box center [362, 64] width 156 height 21
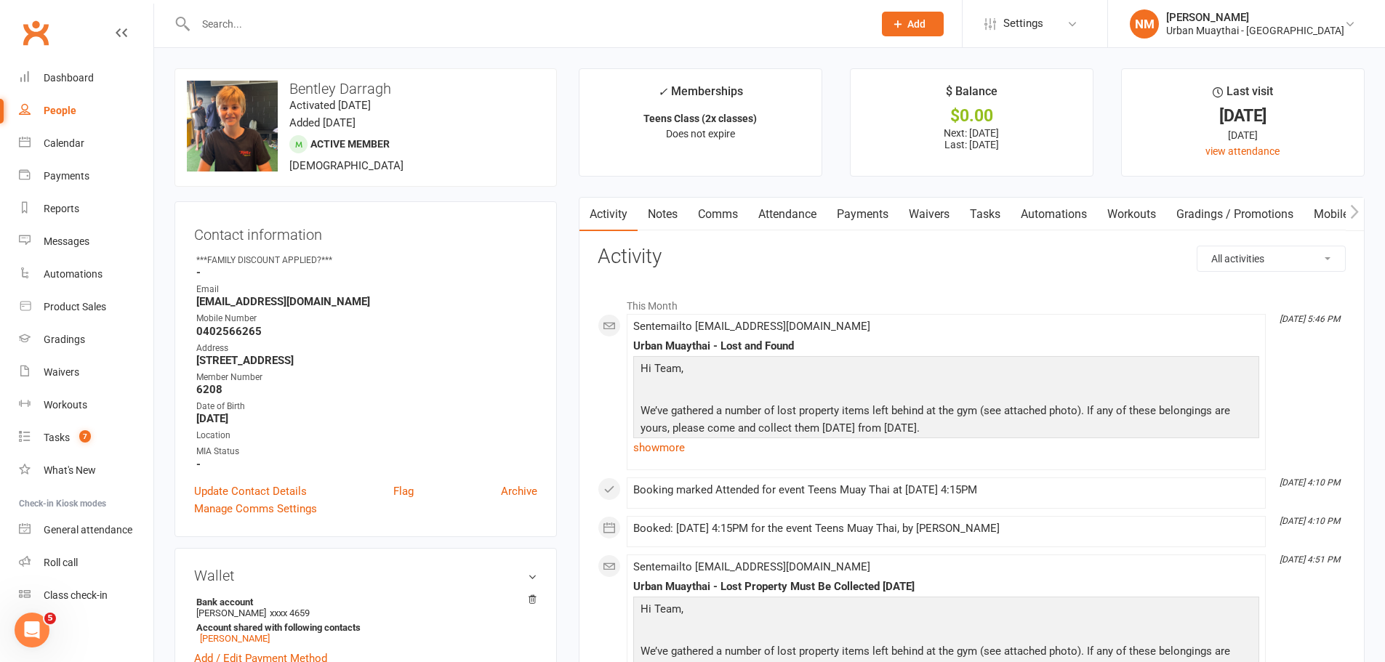
click at [670, 220] on link "Notes" at bounding box center [663, 214] width 50 height 33
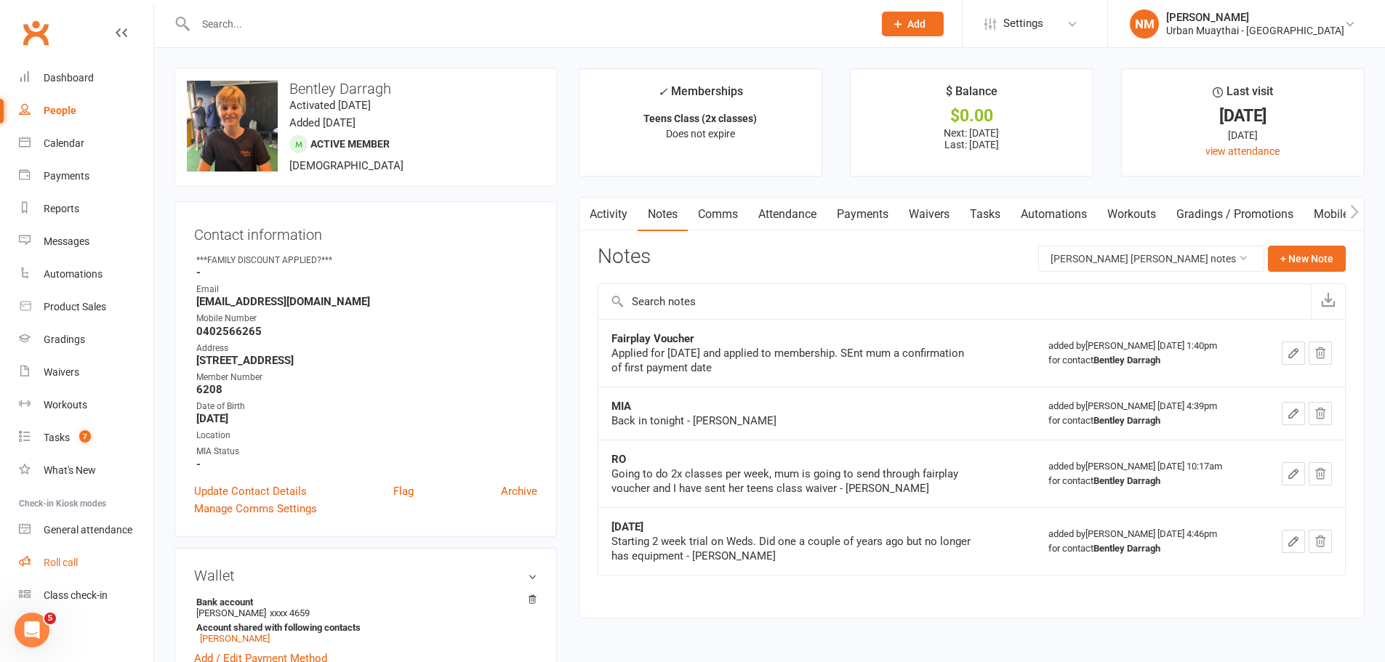
click at [88, 571] on link "Roll call" at bounding box center [86, 563] width 135 height 33
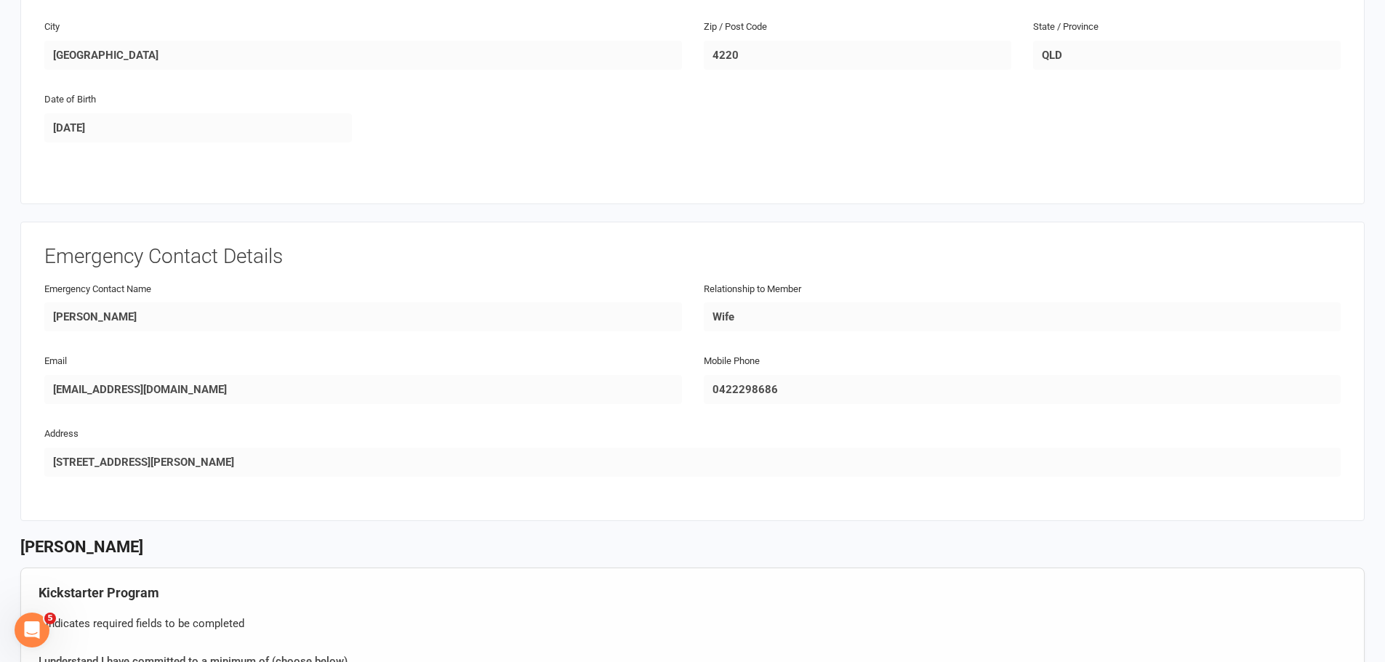
scroll to position [436, 0]
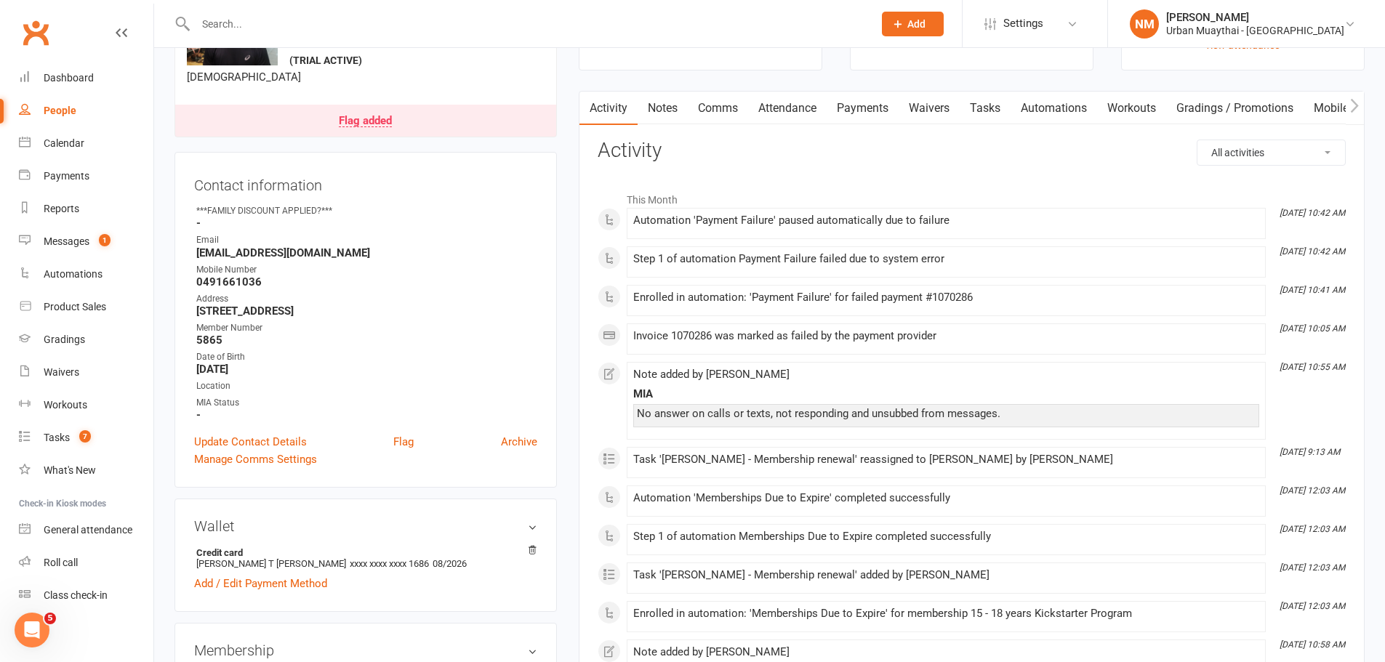
scroll to position [73, 0]
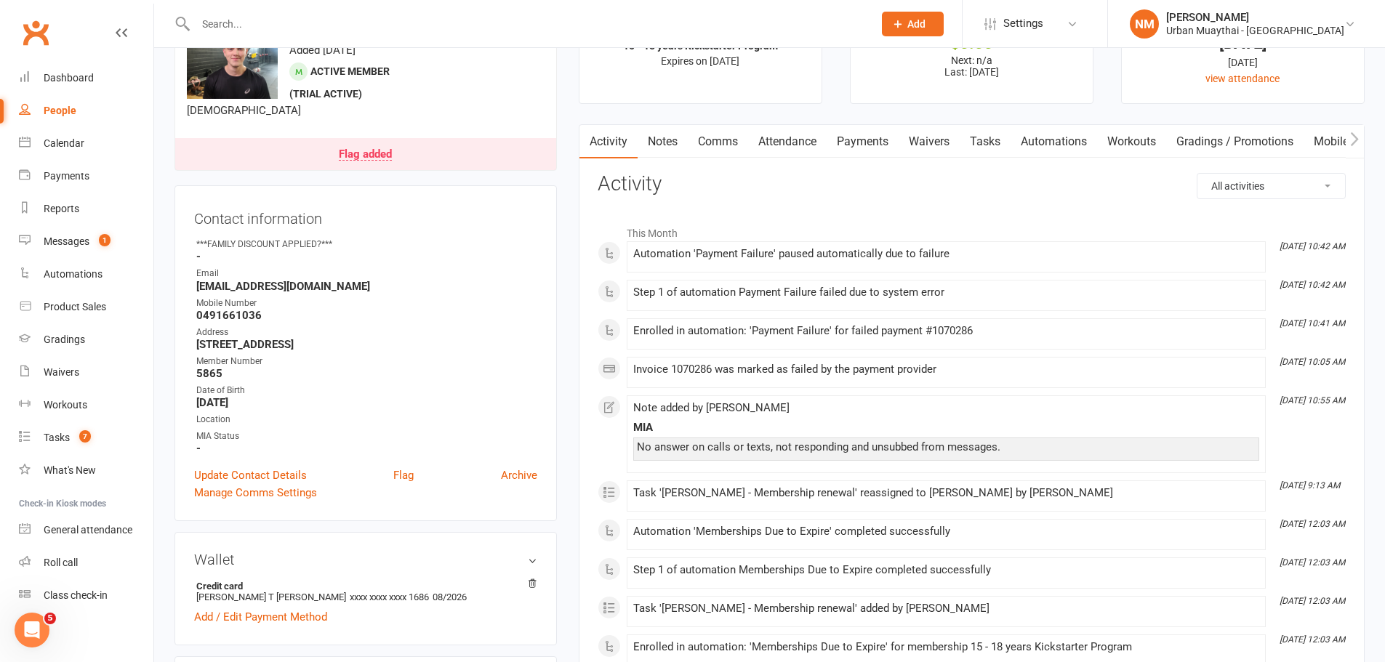
click at [838, 145] on link "Payments" at bounding box center [863, 141] width 72 height 33
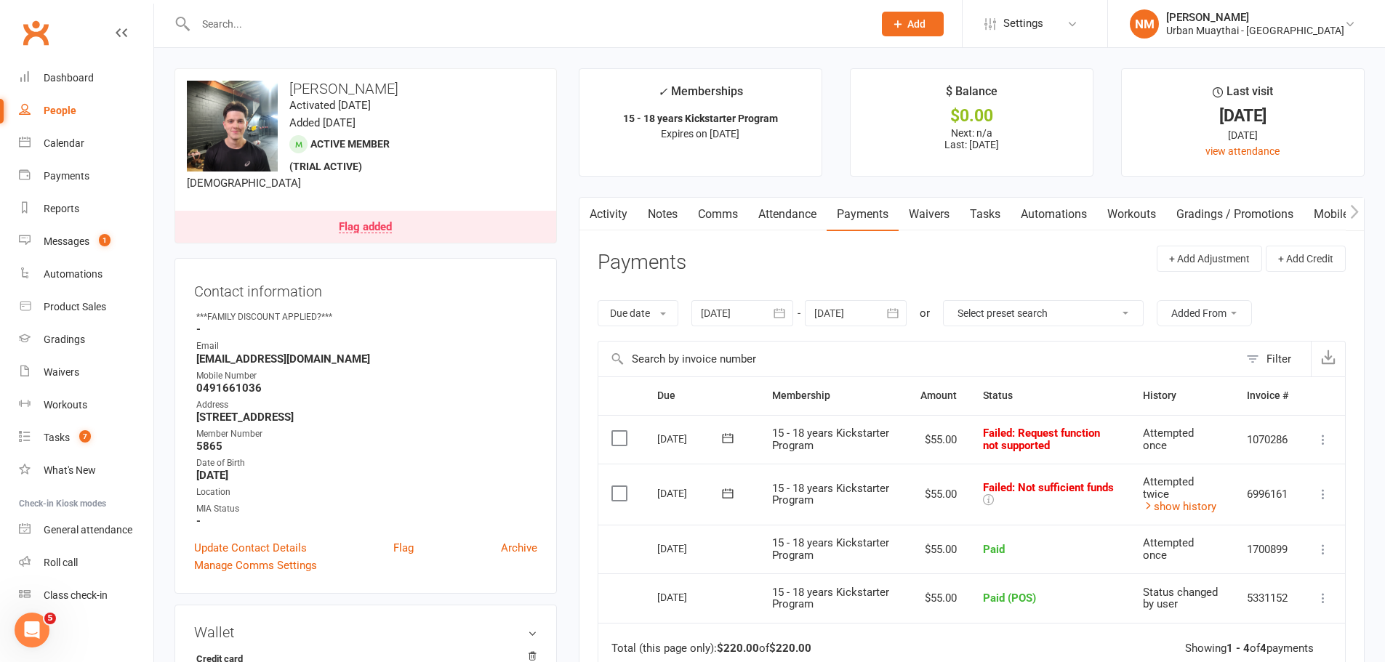
click at [369, 224] on div "Flag added" at bounding box center [365, 228] width 53 height 12
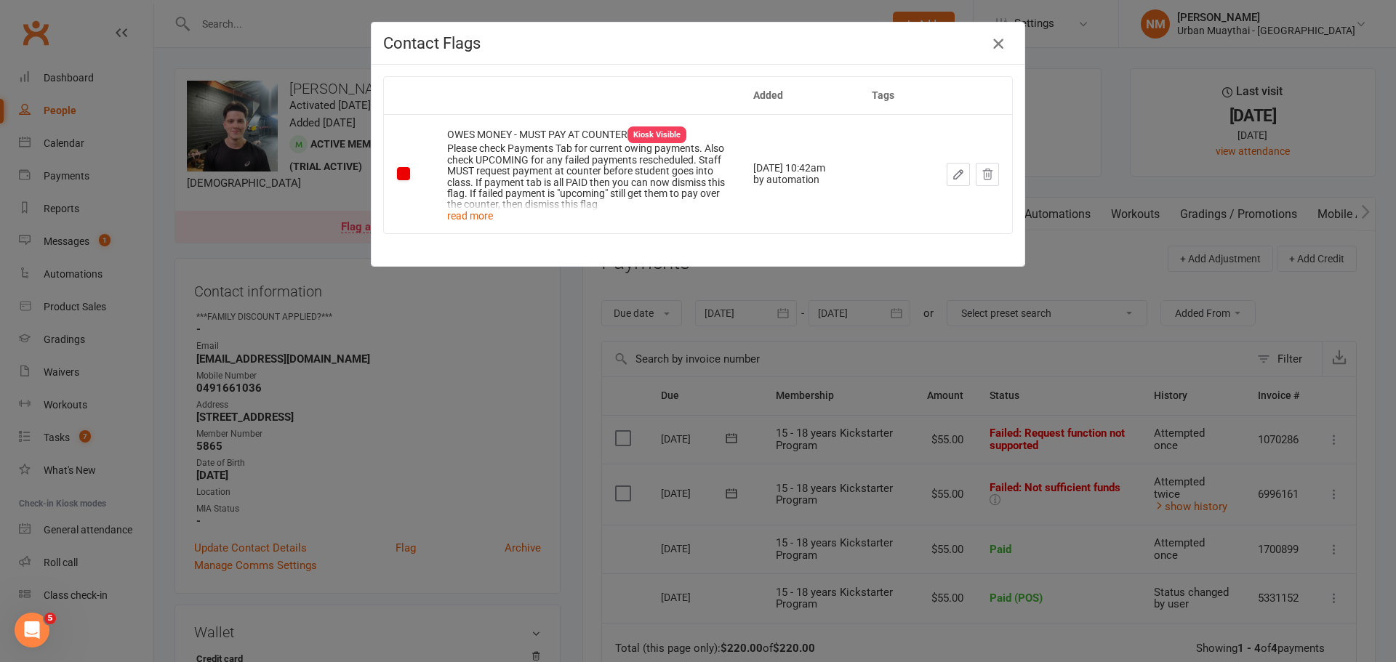
click at [997, 40] on icon "button" at bounding box center [998, 43] width 17 height 17
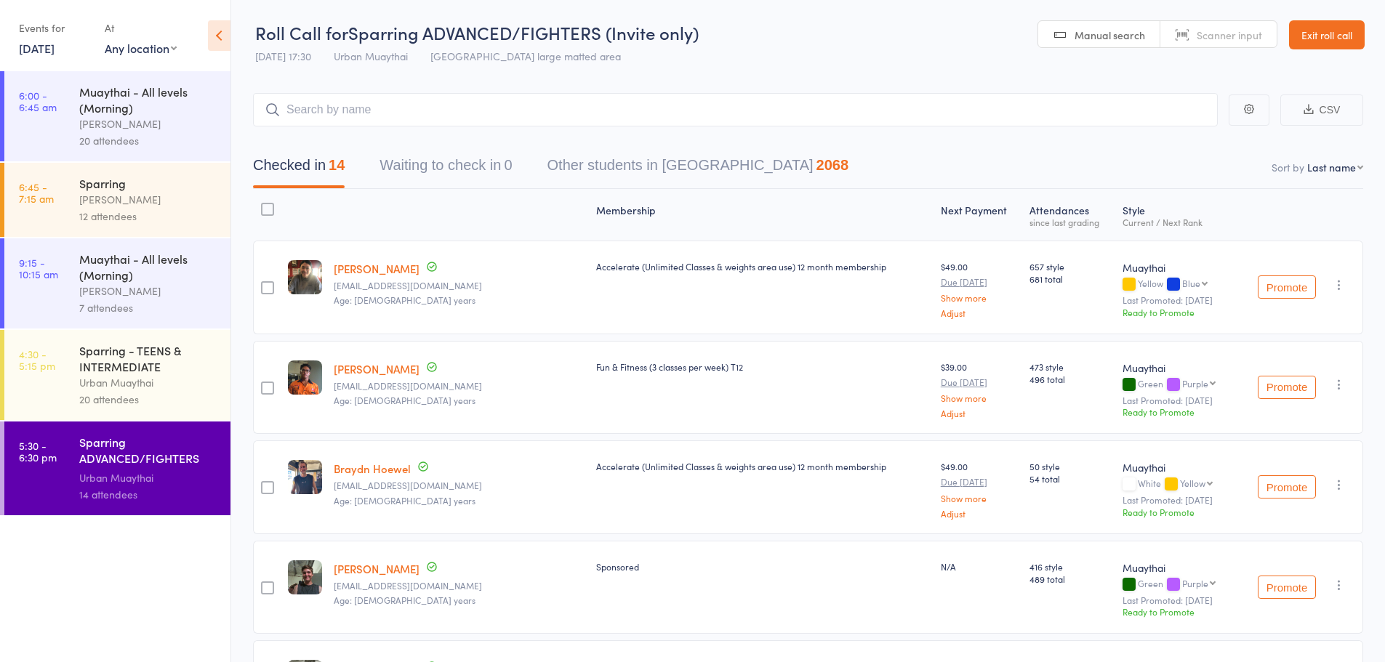
click at [1333, 41] on link "Exit roll call" at bounding box center [1327, 34] width 76 height 29
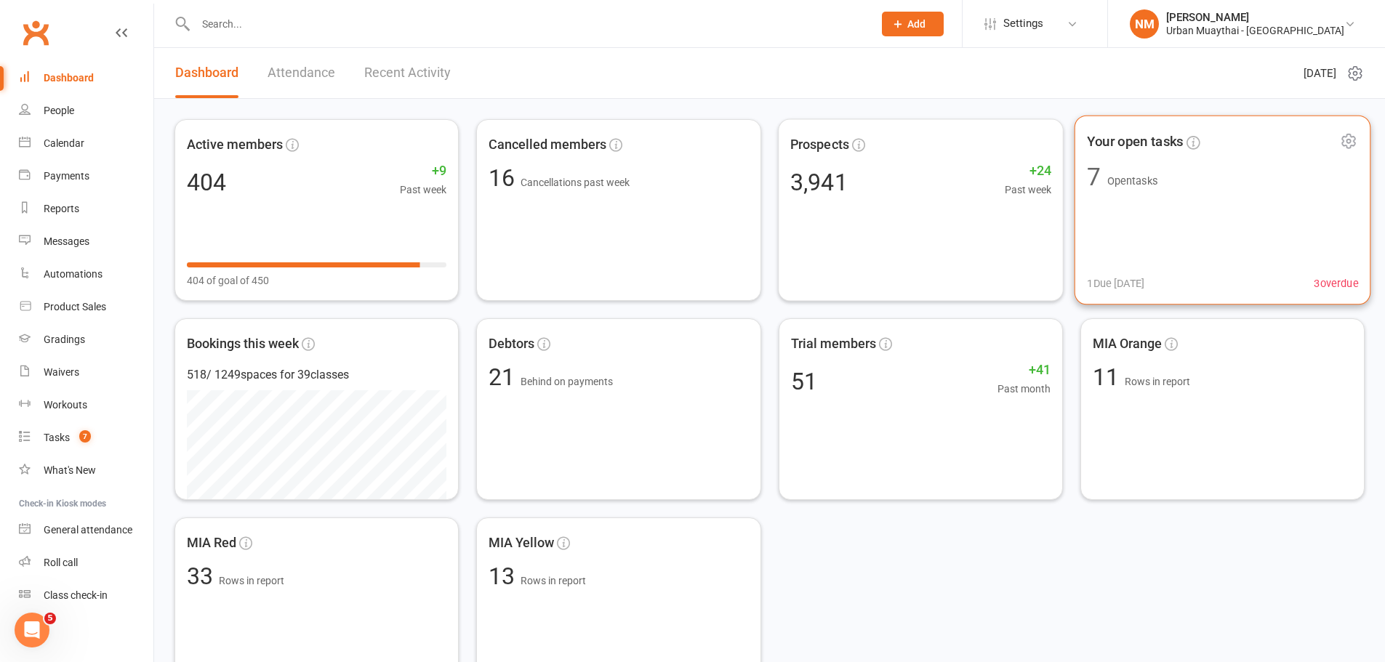
click at [1136, 201] on div "Your open tasks 7 Open tasks 1 Due [DATE] 3 overdue" at bounding box center [1222, 211] width 297 height 190
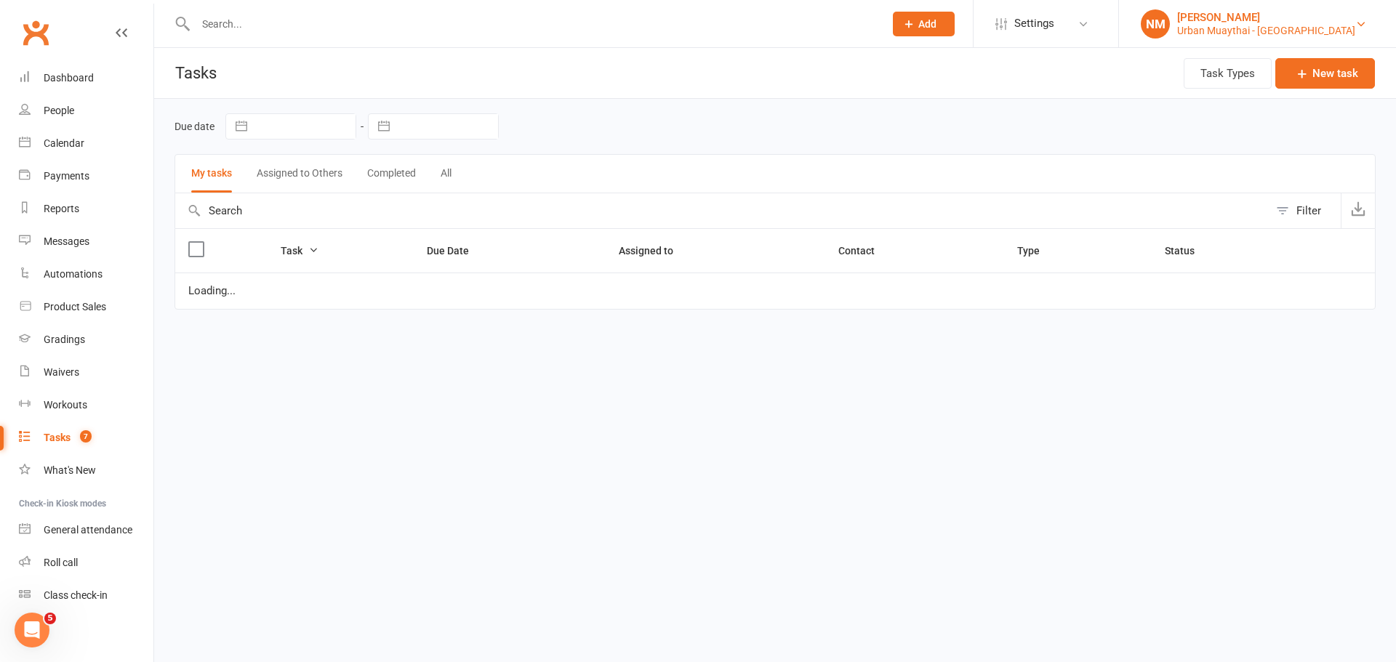
click at [1272, 28] on div "Urban Muaythai - [GEOGRAPHIC_DATA]" at bounding box center [1266, 30] width 178 height 13
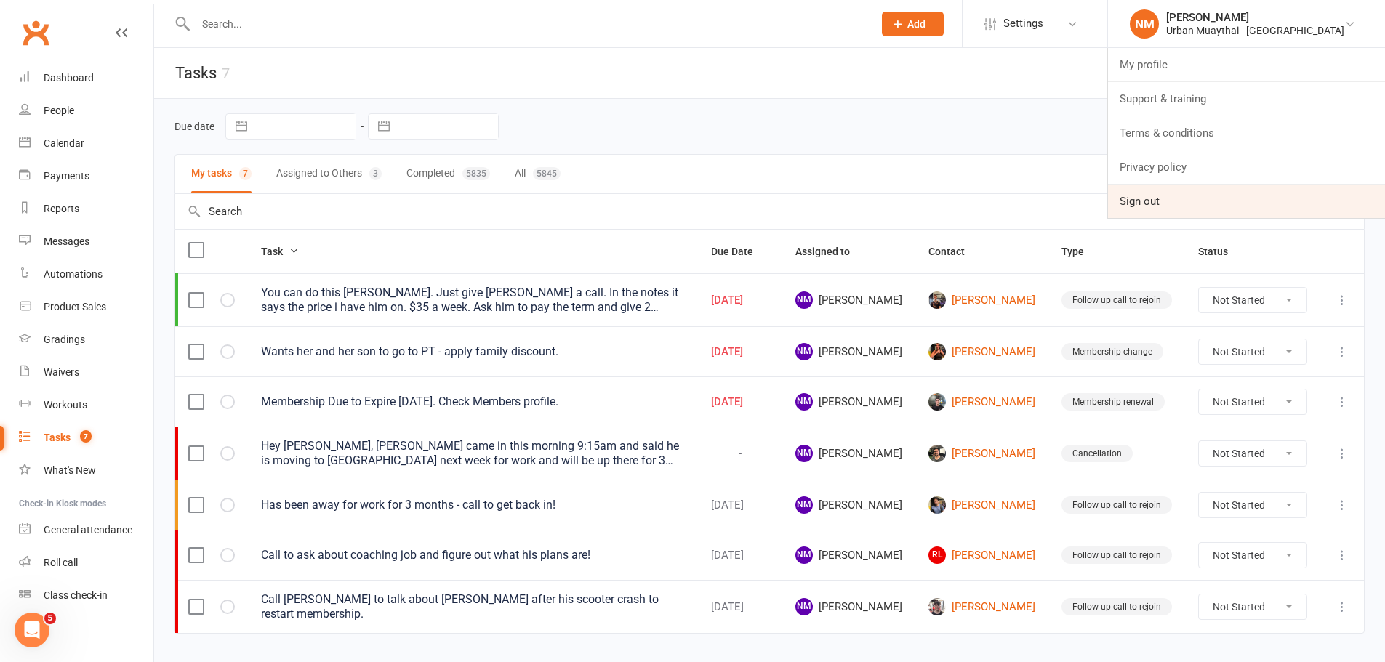
click at [1277, 205] on link "Sign out" at bounding box center [1246, 201] width 277 height 33
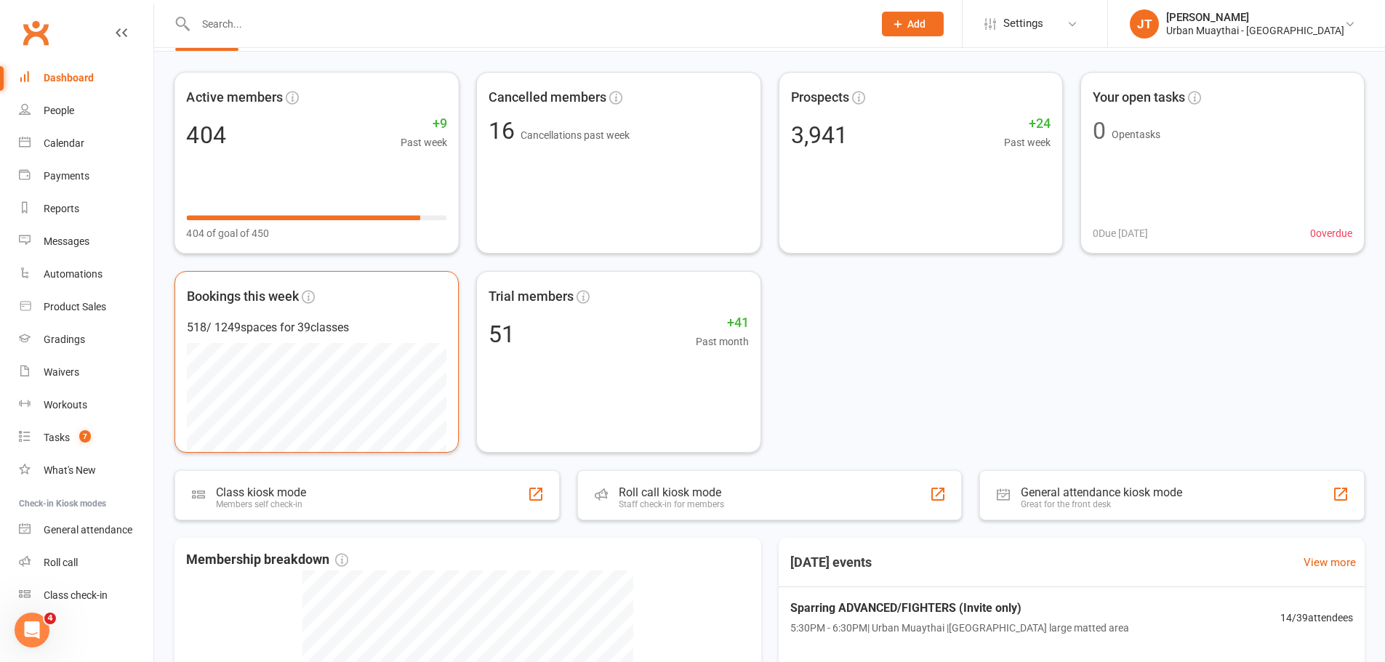
scroll to position [73, 0]
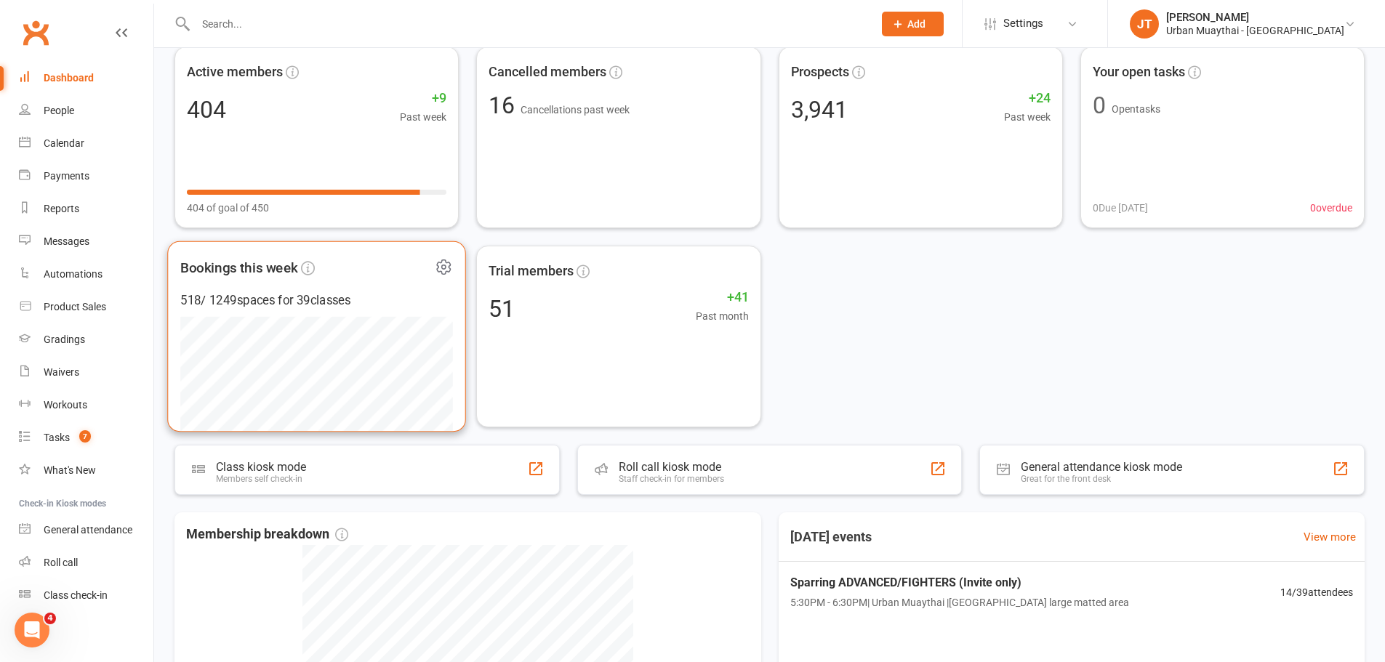
click at [374, 300] on div "518 / 1249 spaces for 39 classes" at bounding box center [316, 301] width 273 height 20
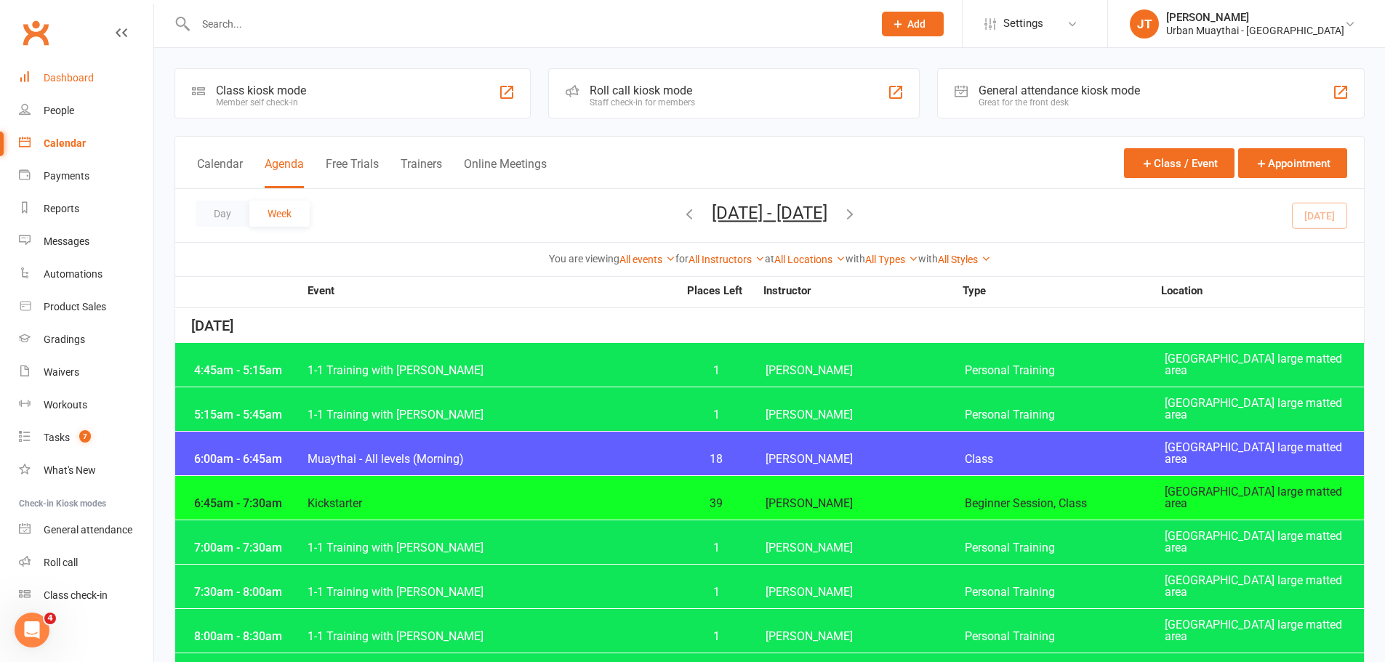
click at [63, 90] on link "Dashboard" at bounding box center [86, 78] width 135 height 33
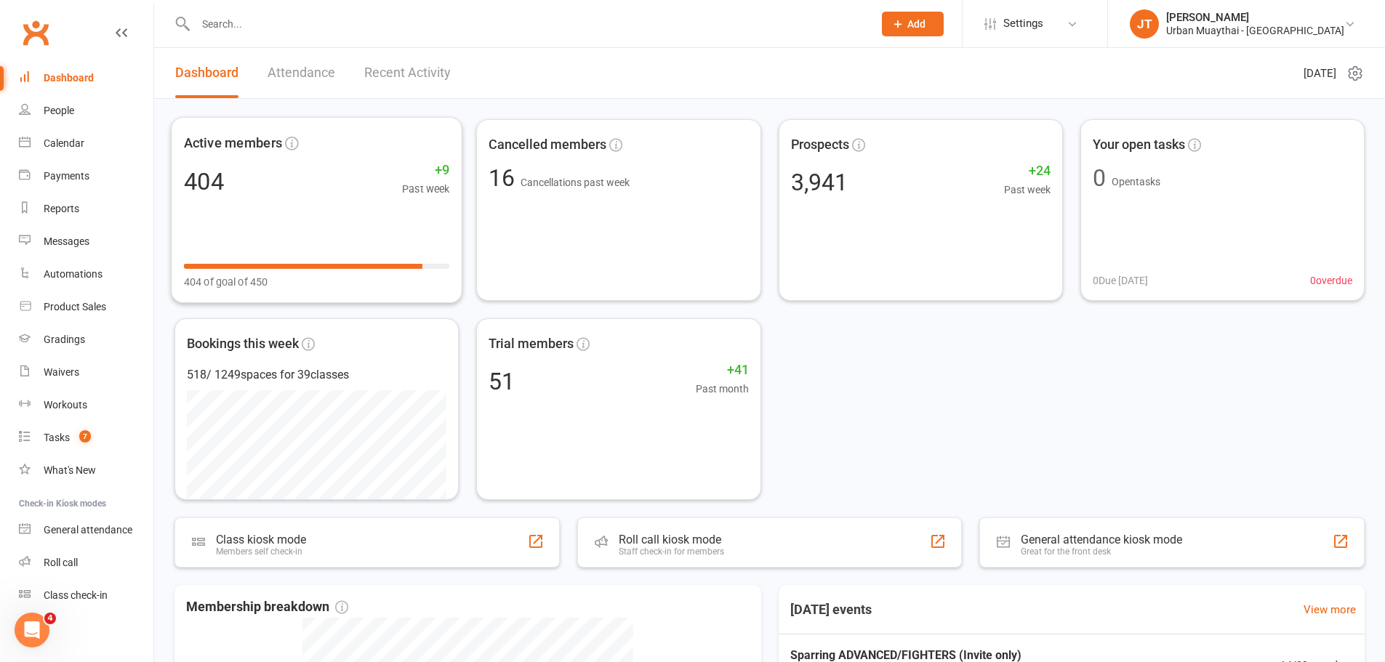
click at [317, 68] on link "Attendance" at bounding box center [302, 73] width 68 height 50
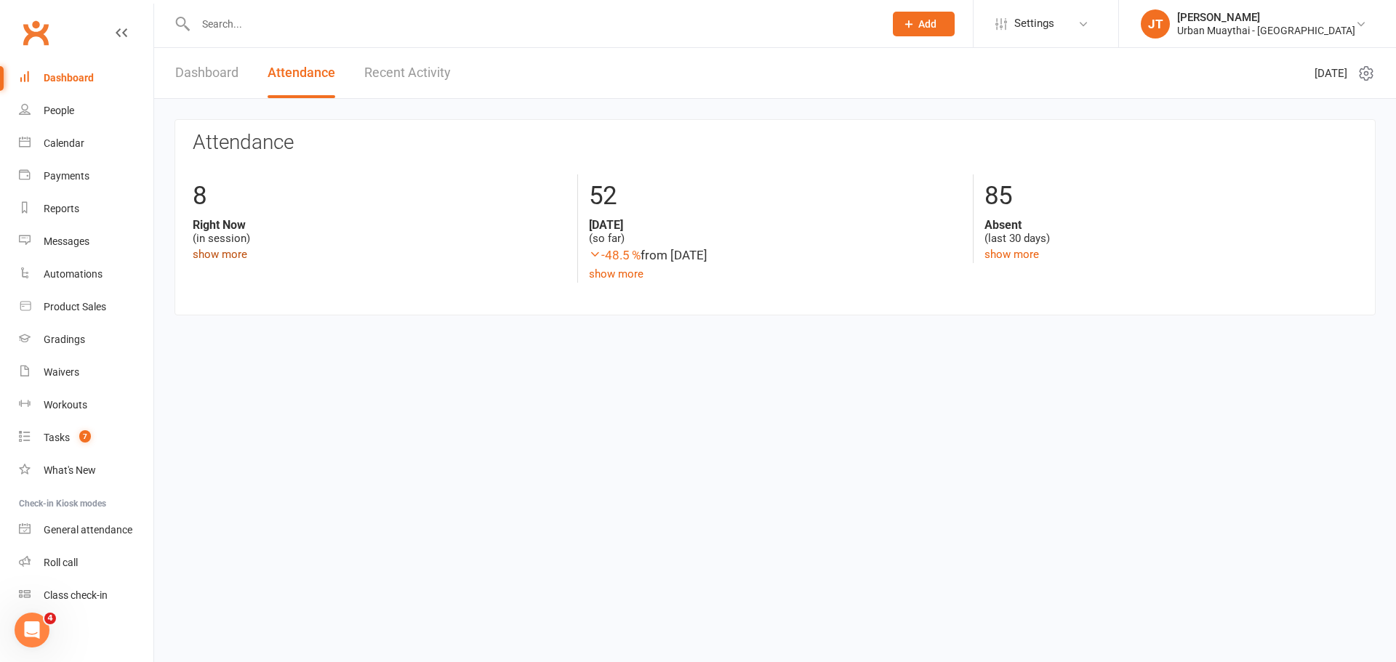
click at [244, 252] on link "show more" at bounding box center [220, 254] width 55 height 13
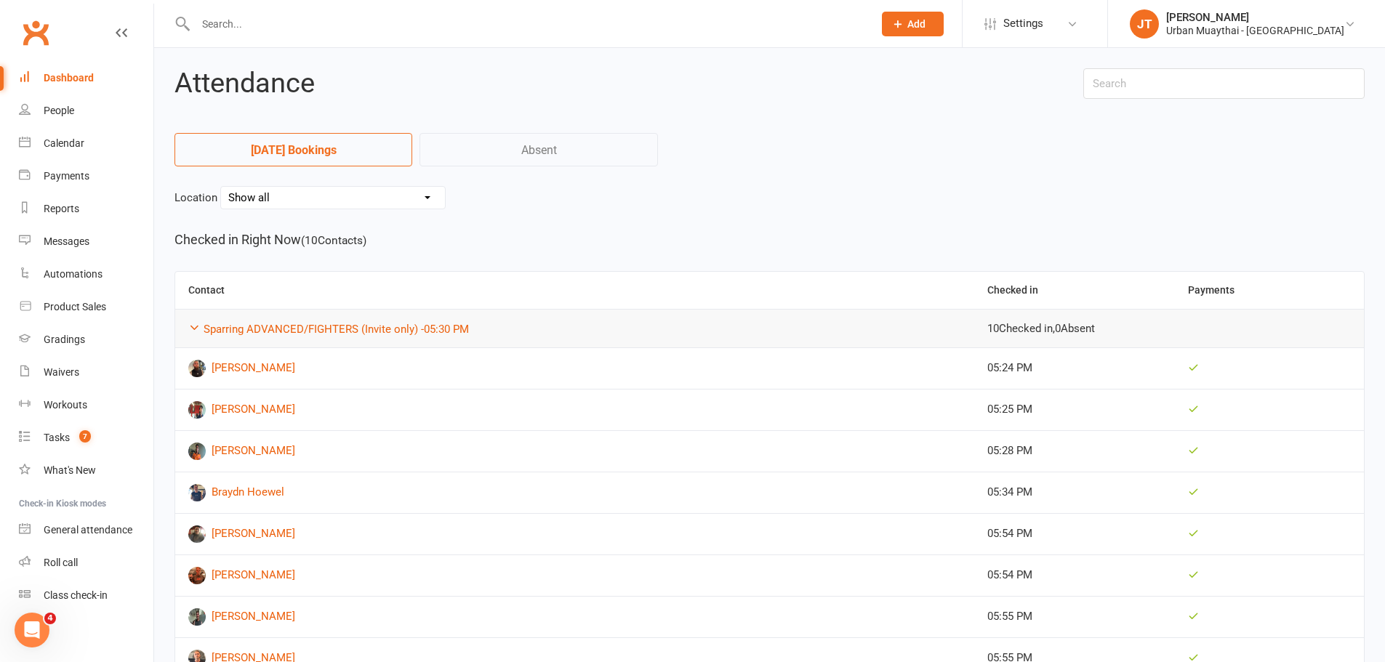
click at [90, 79] on div "Dashboard" at bounding box center [69, 78] width 50 height 12
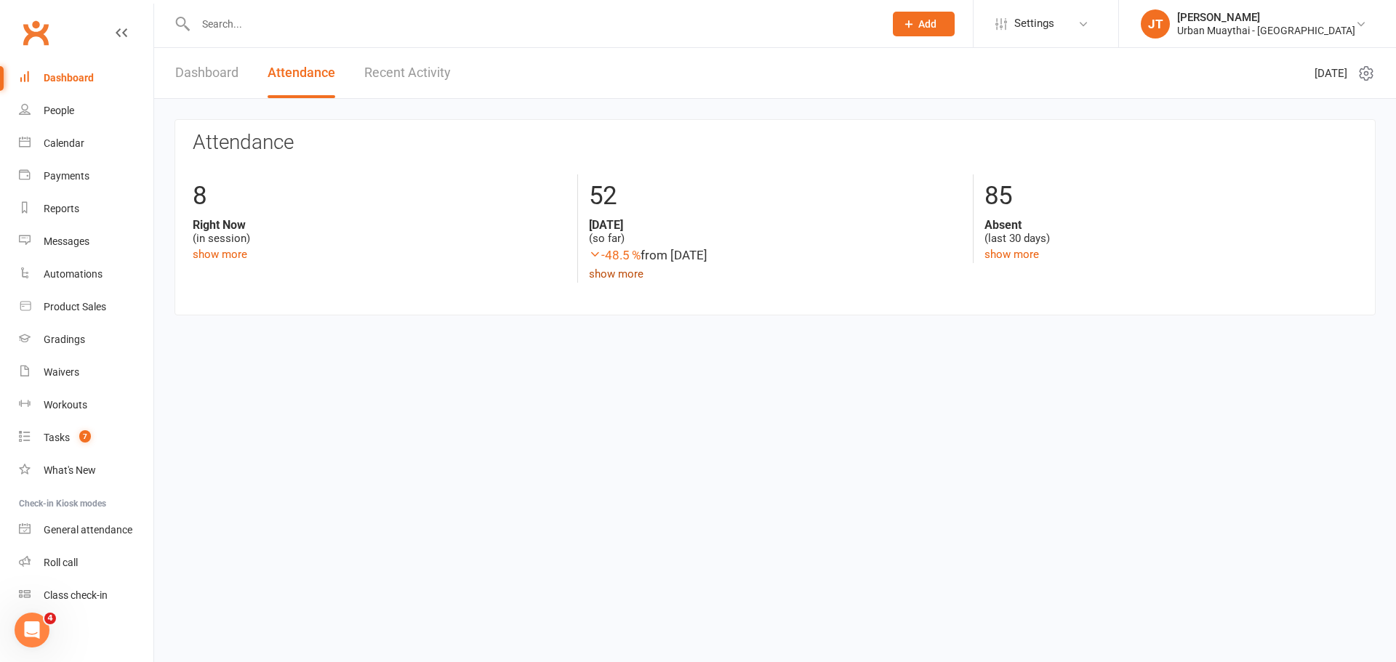
click at [637, 271] on link "show more" at bounding box center [616, 274] width 55 height 13
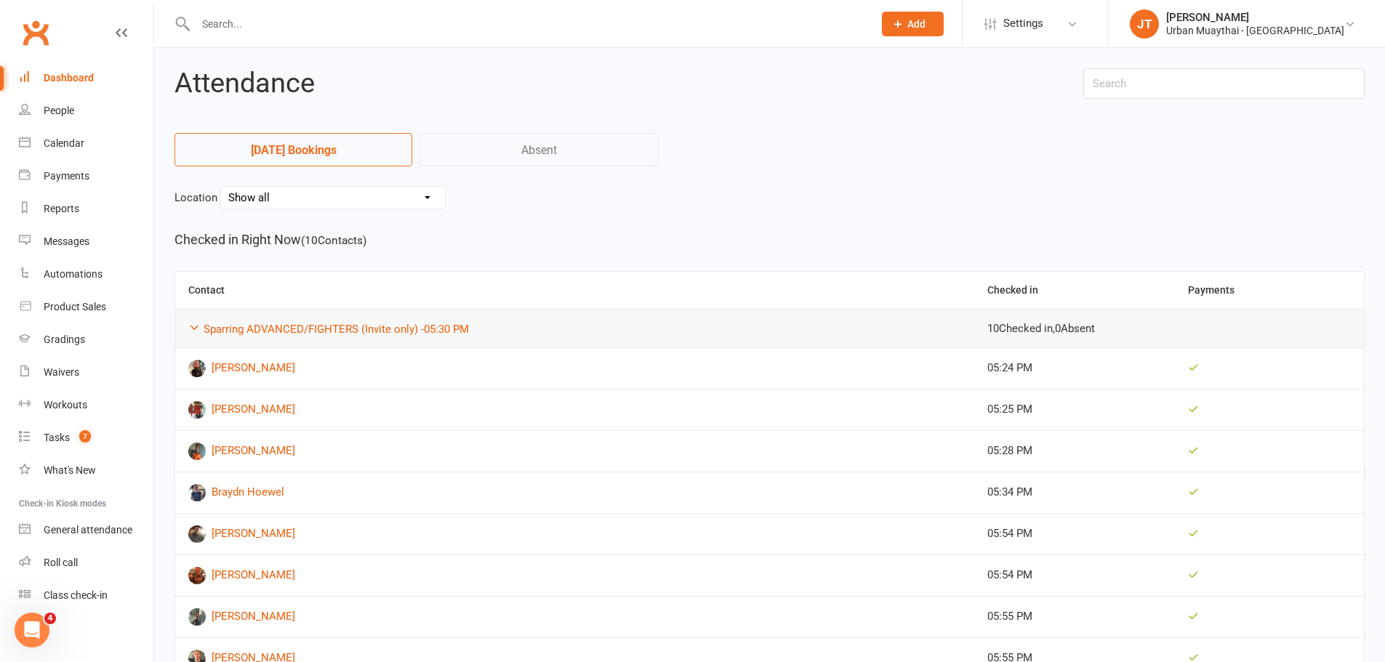
click at [81, 67] on link "Dashboard" at bounding box center [86, 78] width 135 height 33
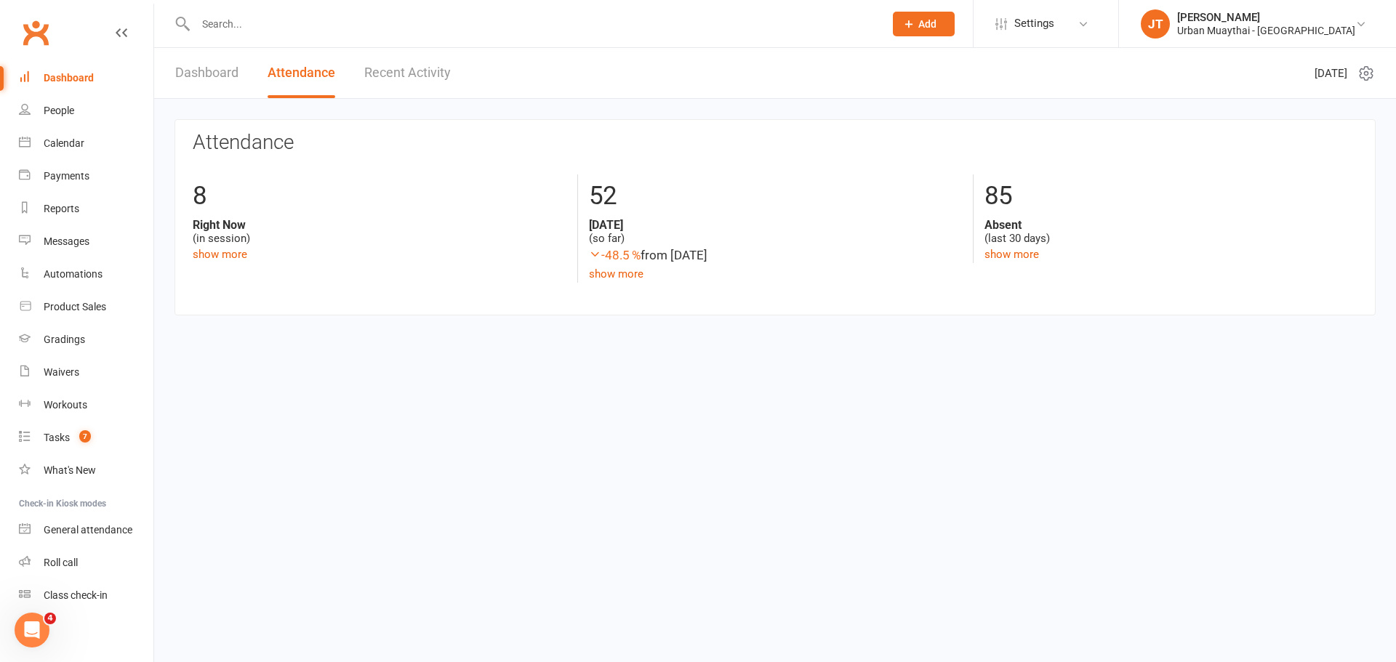
click at [1358, 78] on icon at bounding box center [1366, 73] width 17 height 17
click at [1187, 166] on section "Attendance 8 Right Now (in session) show more 52 [DATE] (so far) -48.5 % from […" at bounding box center [775, 217] width 1201 height 196
click at [1315, 65] on span "[DATE]" at bounding box center [1331, 73] width 33 height 17
click at [220, 76] on link "Dashboard" at bounding box center [206, 73] width 63 height 50
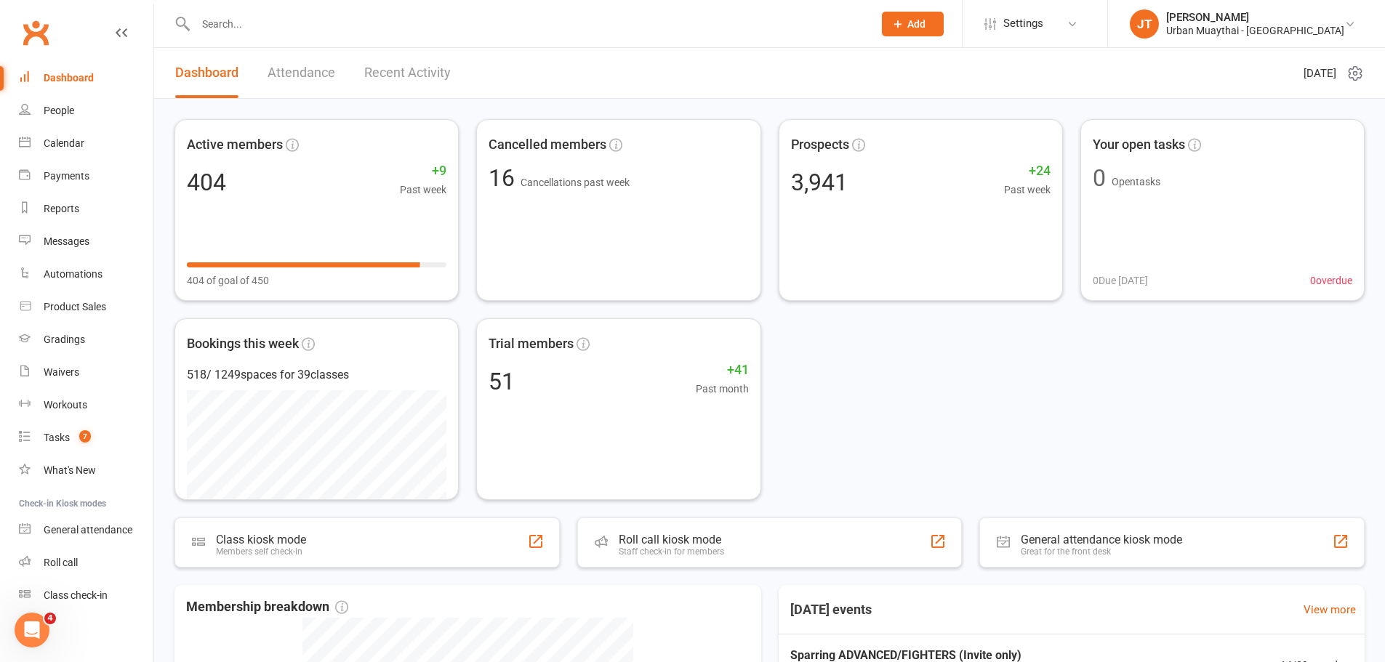
click at [57, 78] on div "Dashboard" at bounding box center [69, 78] width 50 height 12
click at [62, 212] on div "Reports" at bounding box center [62, 209] width 36 height 12
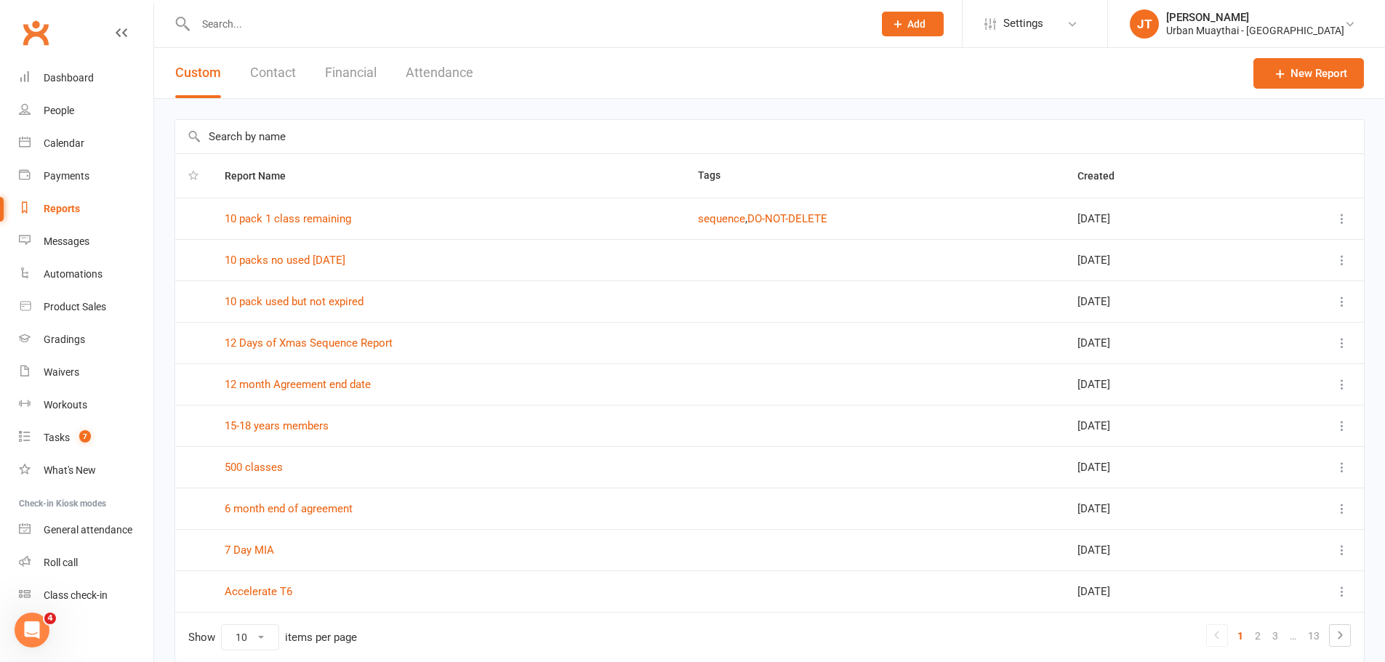
click at [362, 81] on button "Financial" at bounding box center [351, 73] width 52 height 50
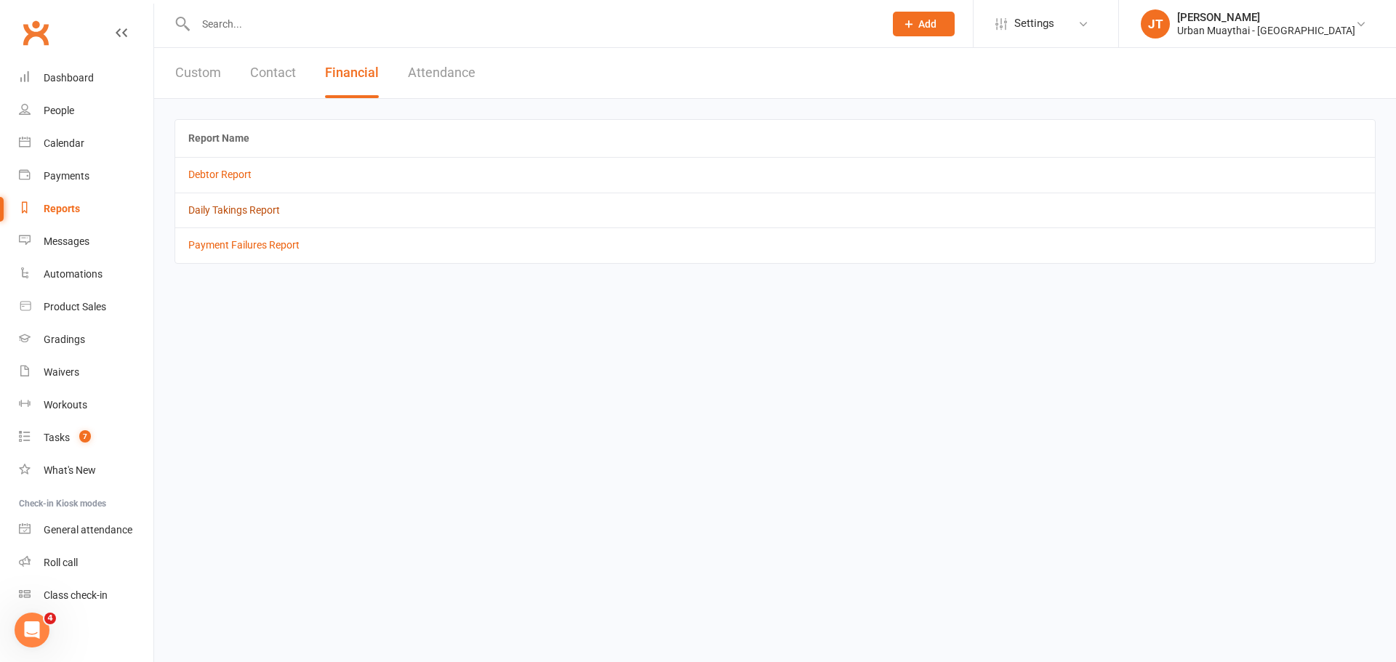
click at [242, 211] on link "Daily Takings Report" at bounding box center [234, 210] width 92 height 12
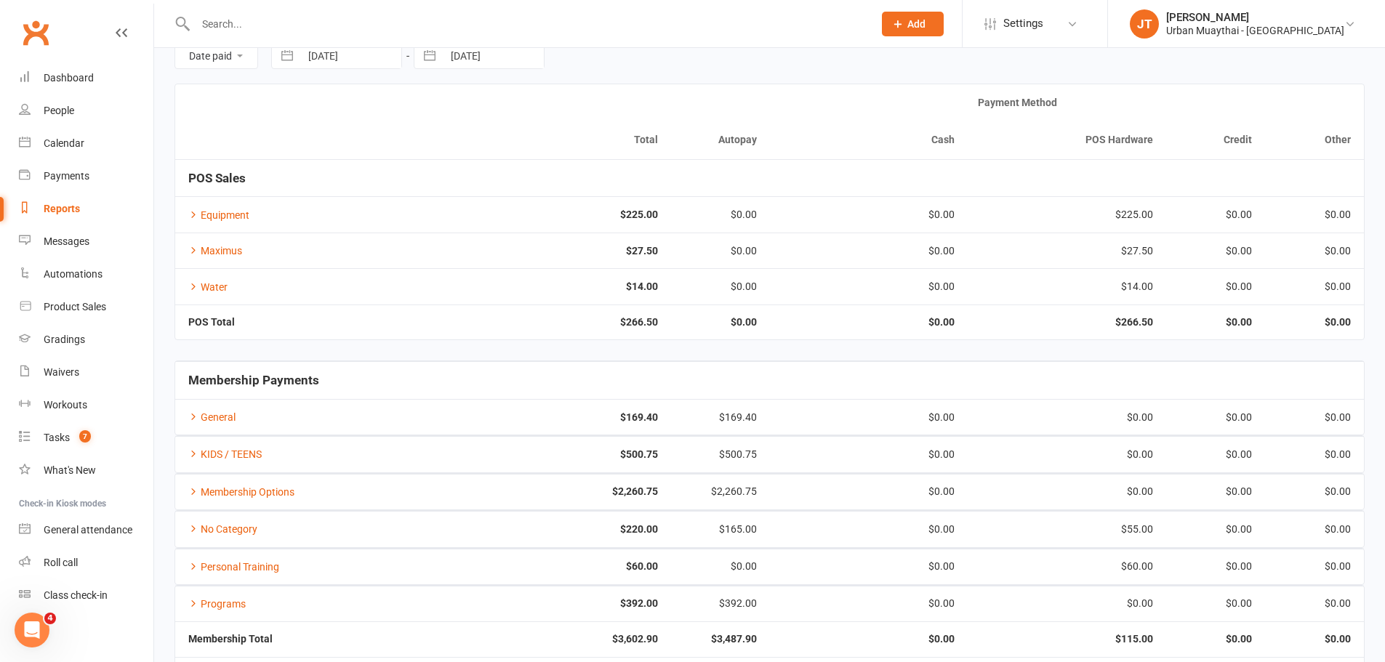
scroll to position [146, 0]
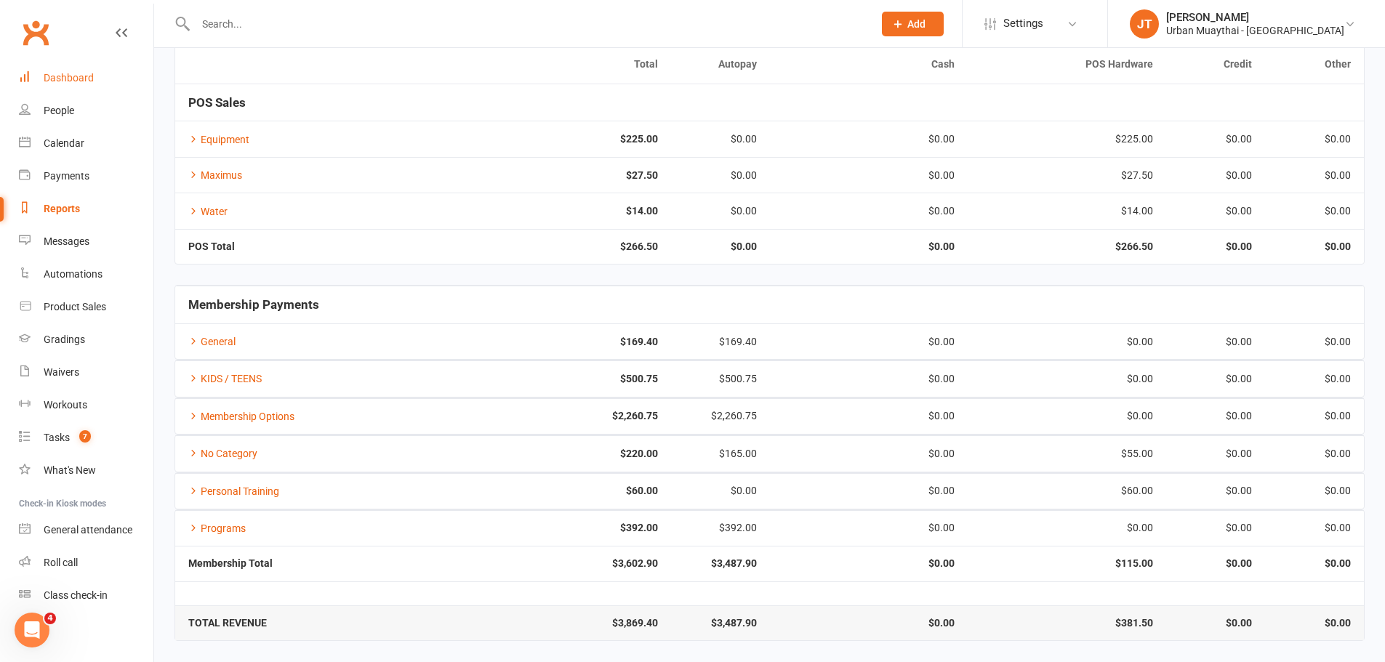
click at [109, 73] on link "Dashboard" at bounding box center [86, 78] width 135 height 33
